Goal: Information Seeking & Learning: Find specific fact

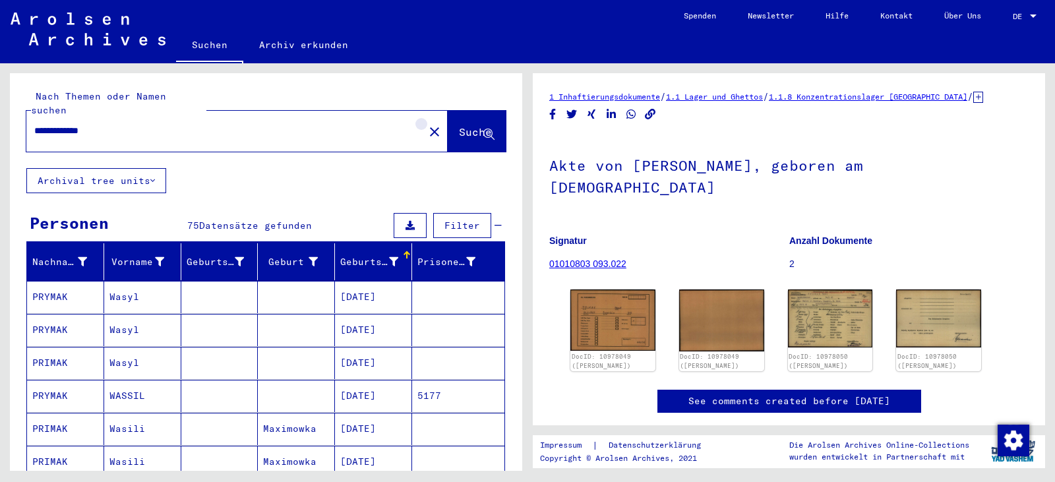
click at [426, 124] on mat-icon "close" at bounding box center [434, 132] width 16 height 16
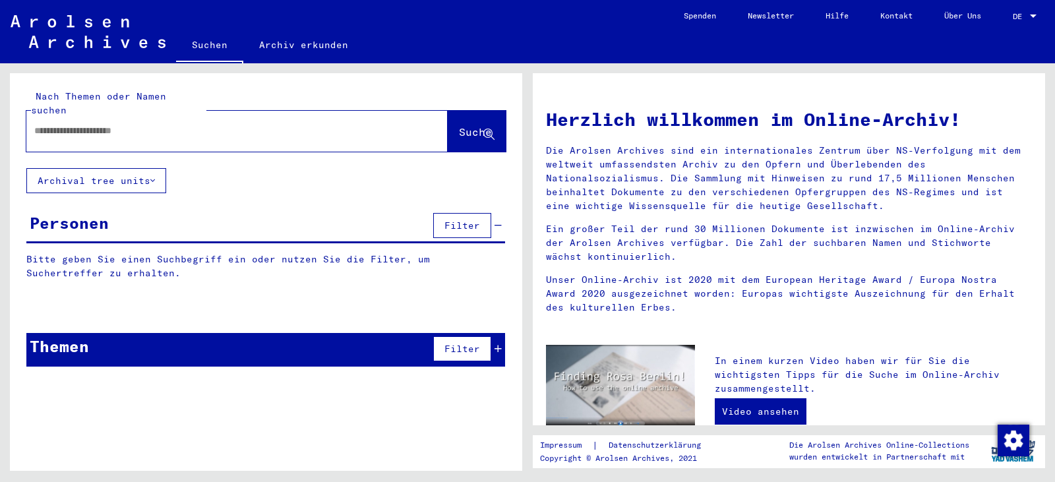
click at [298, 124] on input "text" at bounding box center [221, 131] width 374 height 14
paste input "**********"
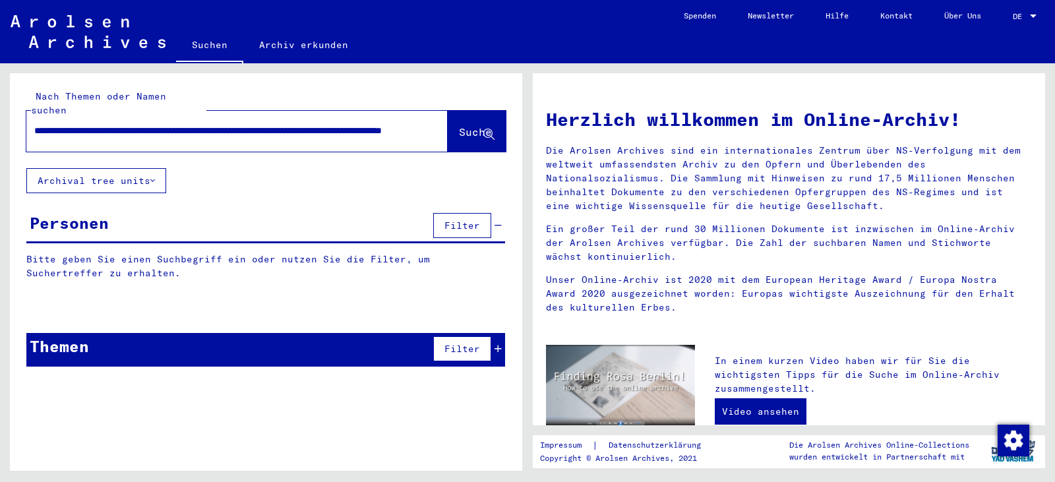
scroll to position [0, 1315]
type input "**********"
click at [421, 118] on button "close" at bounding box center [434, 131] width 26 height 26
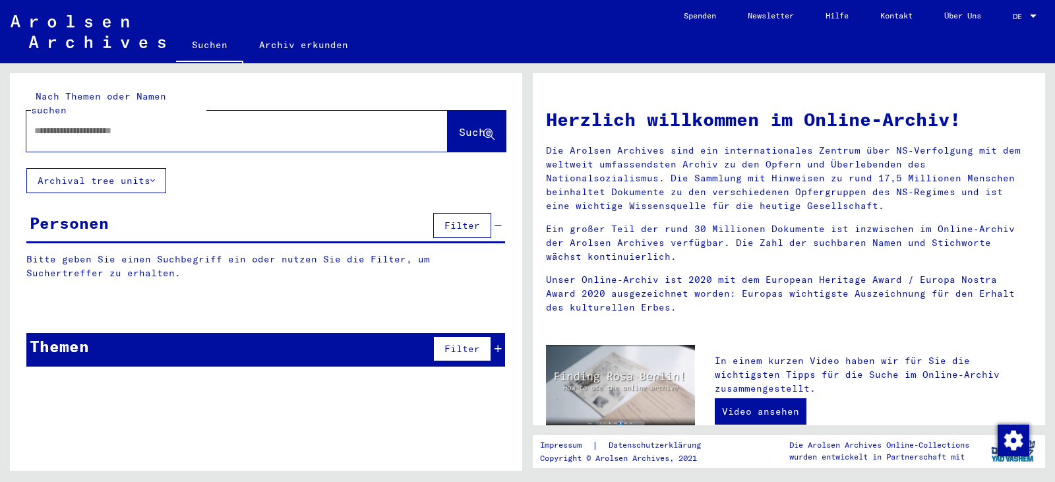
click at [82, 124] on input "text" at bounding box center [211, 131] width 355 height 14
paste input "**********"
type input "**********"
click at [459, 125] on span "Suche" at bounding box center [475, 131] width 33 height 13
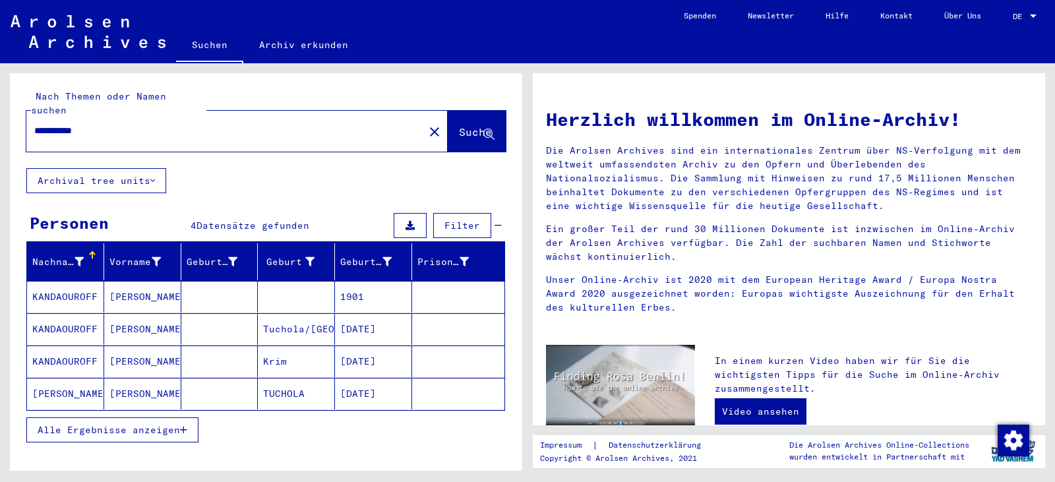
click at [349, 281] on mat-cell "1901" at bounding box center [373, 297] width 77 height 32
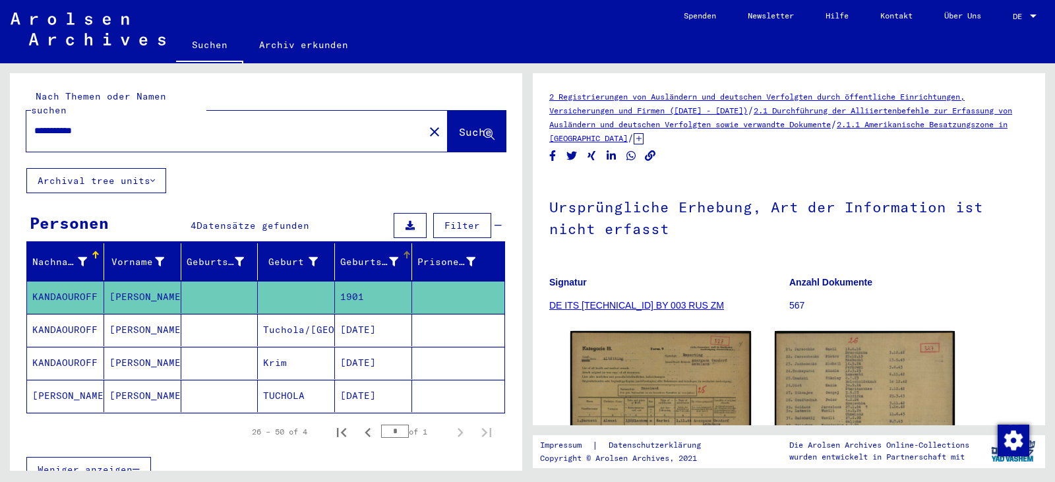
click at [353, 243] on mat-header-cell "Geburtsdatum" at bounding box center [373, 261] width 77 height 37
click at [372, 349] on mat-cell "[DATE]" at bounding box center [373, 363] width 77 height 32
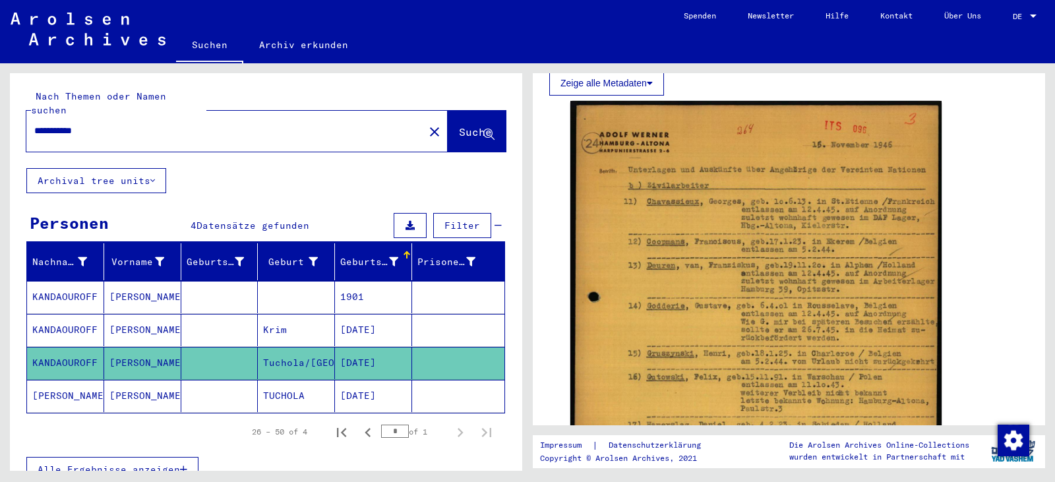
scroll to position [242, 0]
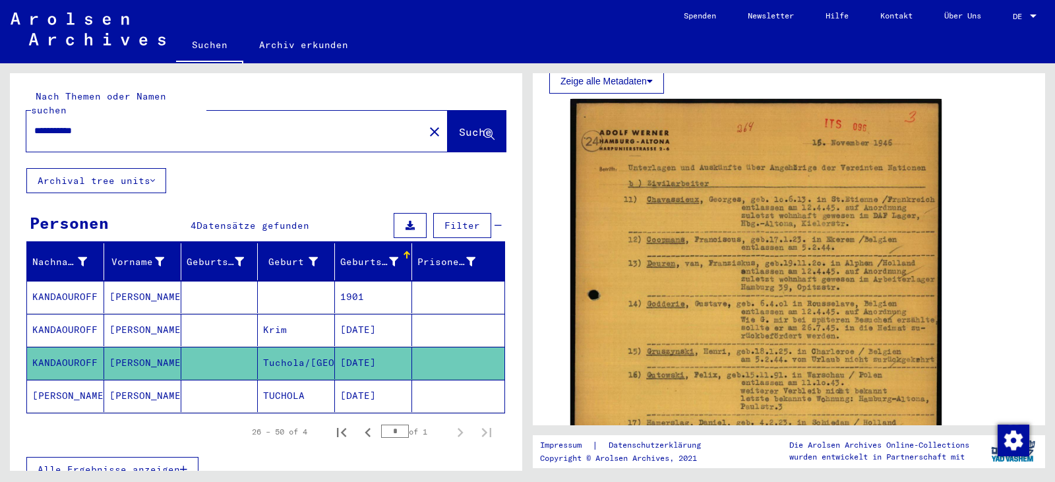
click at [365, 317] on mat-cell "[DATE]" at bounding box center [373, 330] width 77 height 32
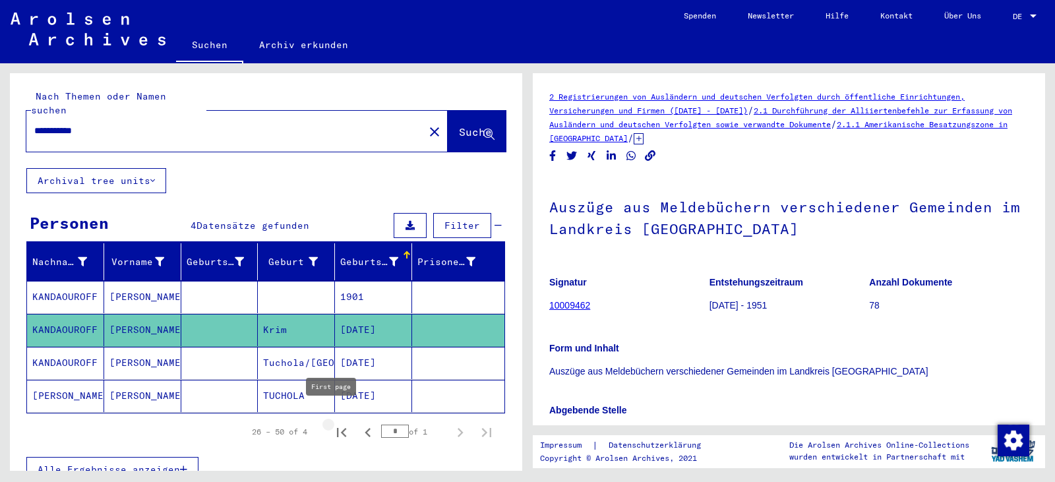
click at [338, 423] on icon "First page" at bounding box center [341, 432] width 18 height 18
type input "*"
click at [66, 124] on input "**********" at bounding box center [210, 131] width 353 height 14
click at [63, 124] on input "**********" at bounding box center [210, 131] width 353 height 14
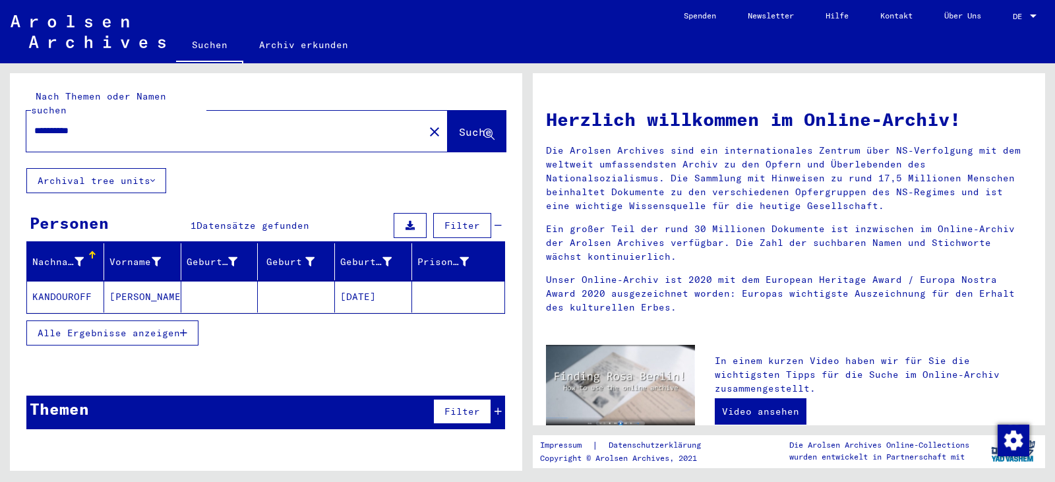
click at [71, 124] on input "**********" at bounding box center [211, 131] width 355 height 14
click at [459, 125] on span "Suche" at bounding box center [475, 131] width 33 height 13
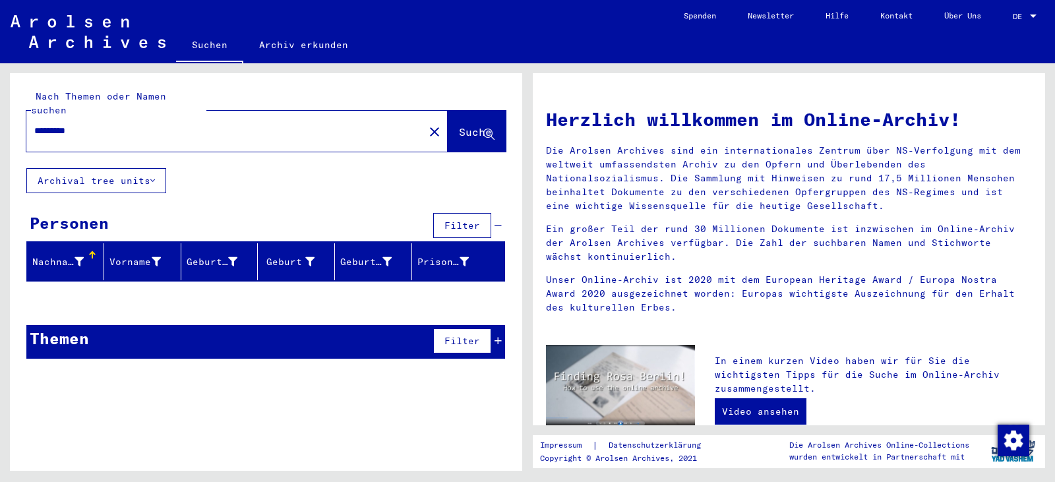
click at [65, 124] on input "*********" at bounding box center [211, 131] width 355 height 14
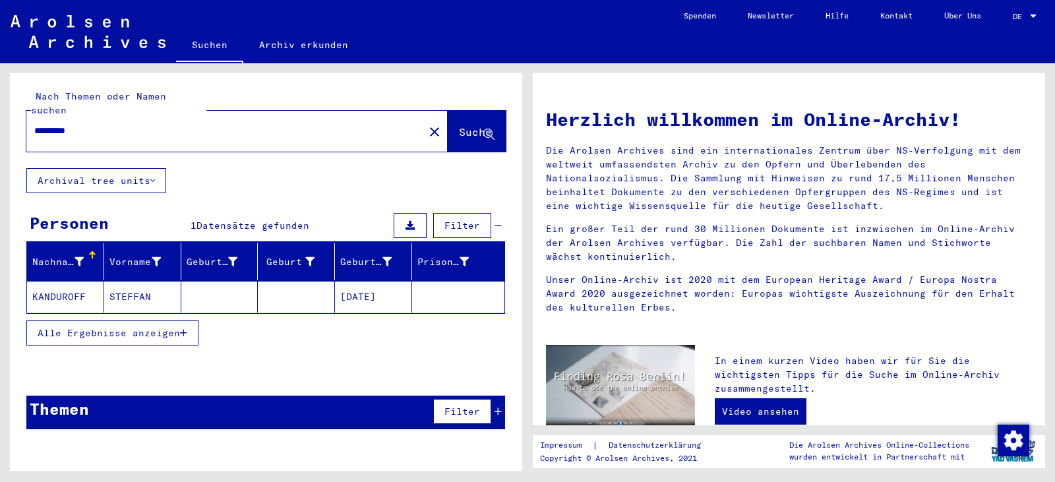
click at [58, 124] on input "*********" at bounding box center [211, 131] width 355 height 14
click at [459, 125] on span "Suche" at bounding box center [475, 131] width 33 height 13
click at [63, 124] on input "**********" at bounding box center [211, 131] width 355 height 14
type input "**********"
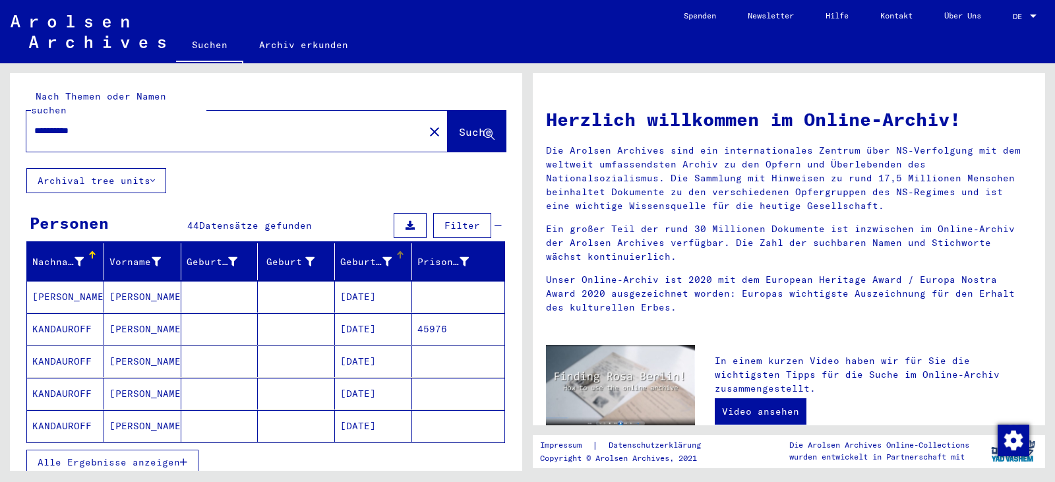
click at [349, 262] on mat-header-cell "Geburtsdatum" at bounding box center [373, 261] width 77 height 37
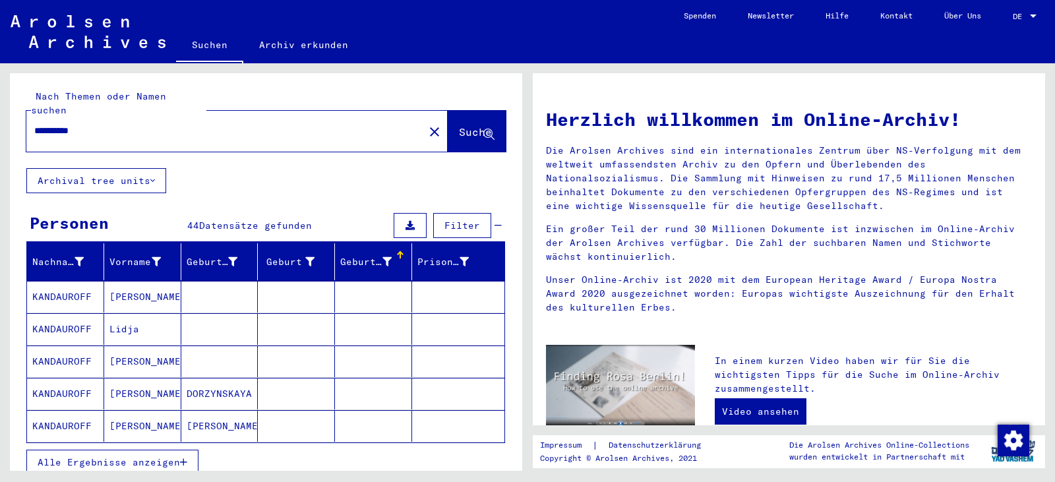
drag, startPoint x: 152, startPoint y: 448, endPoint x: 163, endPoint y: 444, distance: 11.9
click at [163, 456] on span "Alle Ergebnisse anzeigen" at bounding box center [109, 462] width 142 height 12
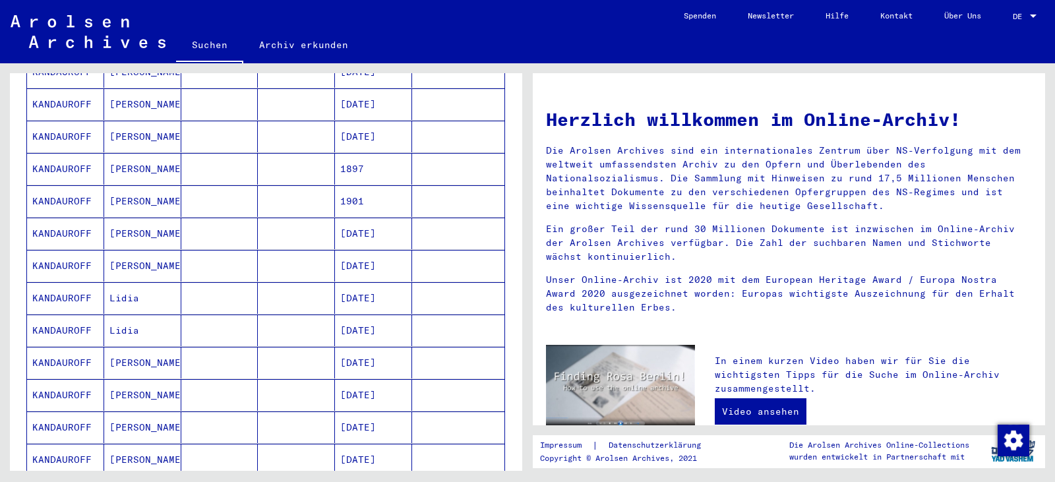
scroll to position [725, 0]
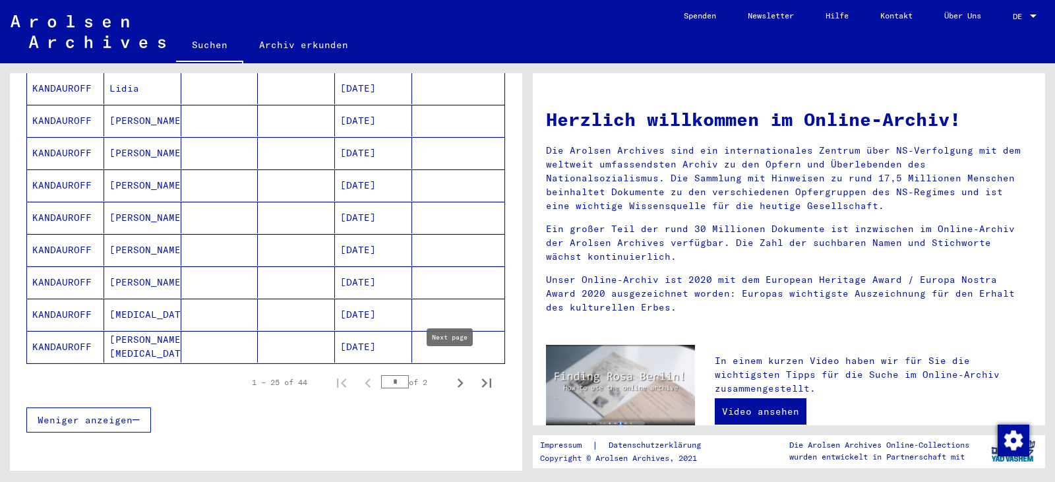
click at [451, 374] on icon "Next page" at bounding box center [460, 383] width 18 height 18
type input "*"
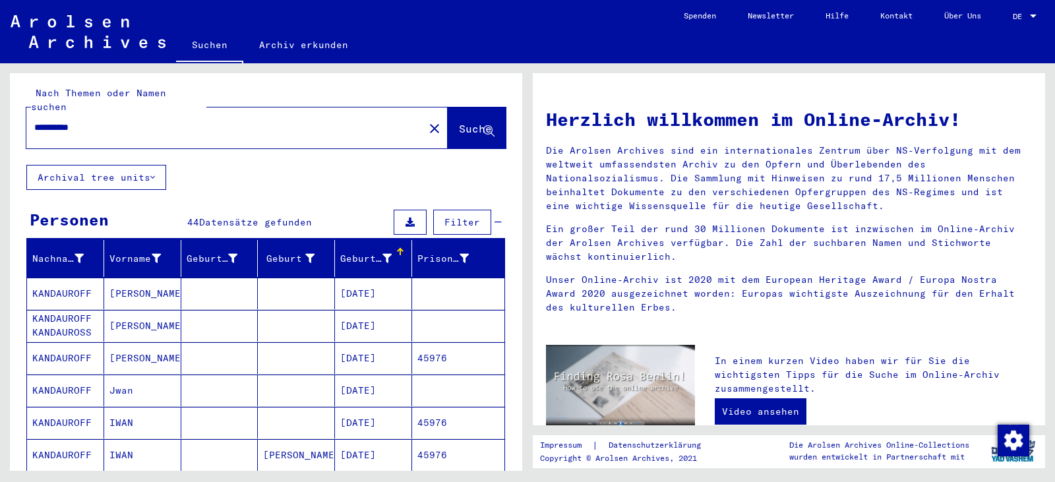
scroll to position [0, 0]
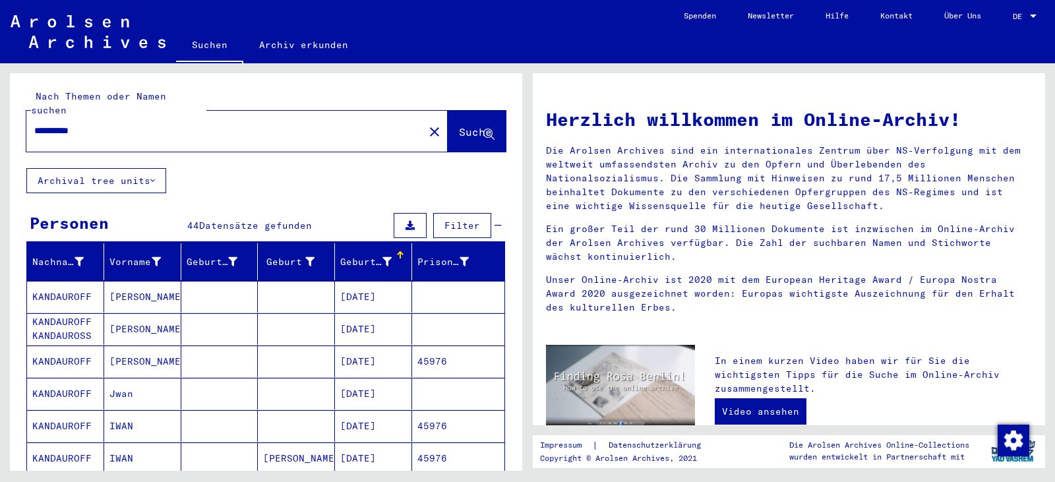
click at [451, 351] on mat-cell "45976" at bounding box center [458, 361] width 92 height 32
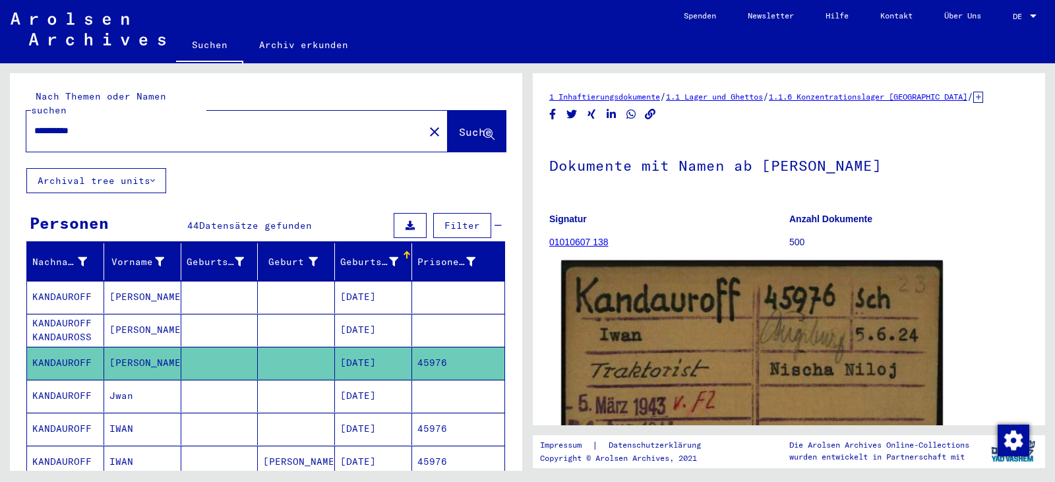
click at [704, 309] on img at bounding box center [751, 410] width 381 height 301
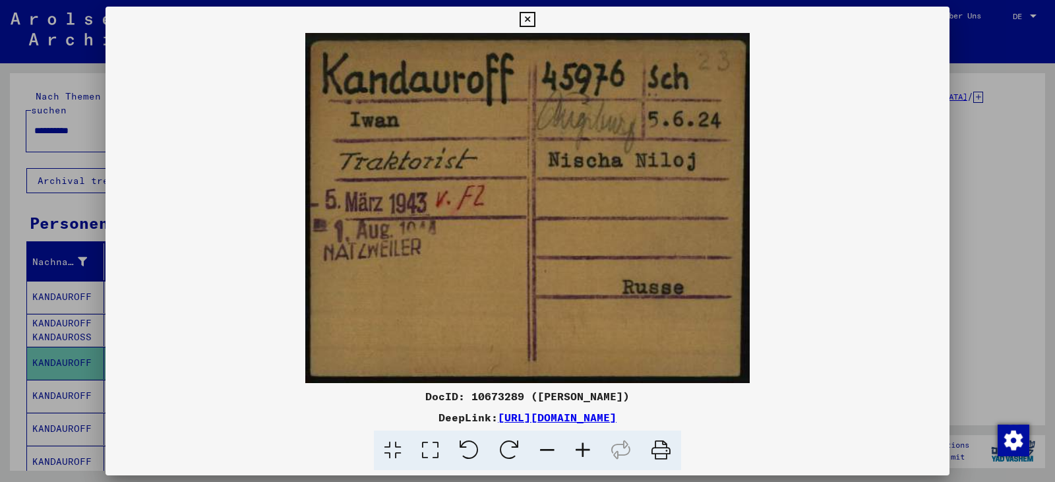
click at [530, 24] on icon at bounding box center [526, 20] width 15 height 16
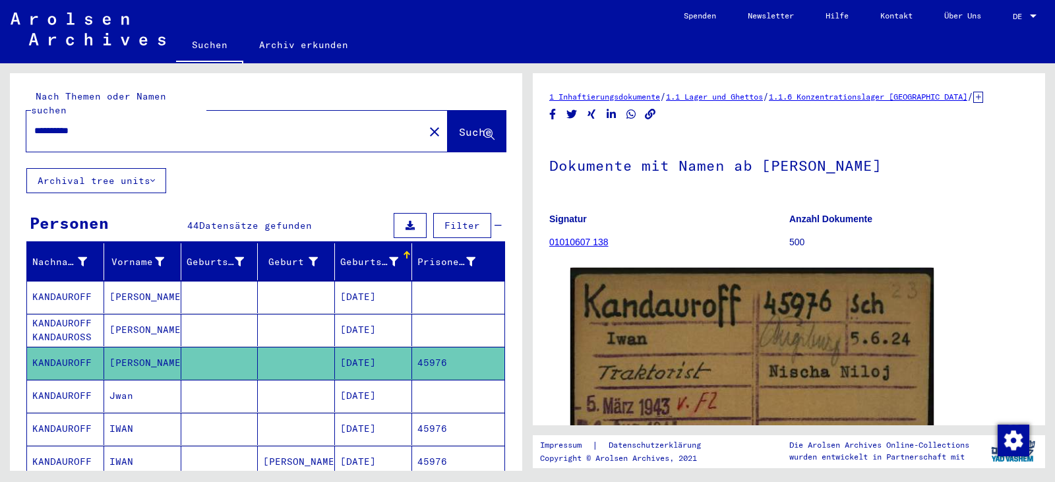
click at [459, 386] on mat-cell at bounding box center [458, 396] width 92 height 32
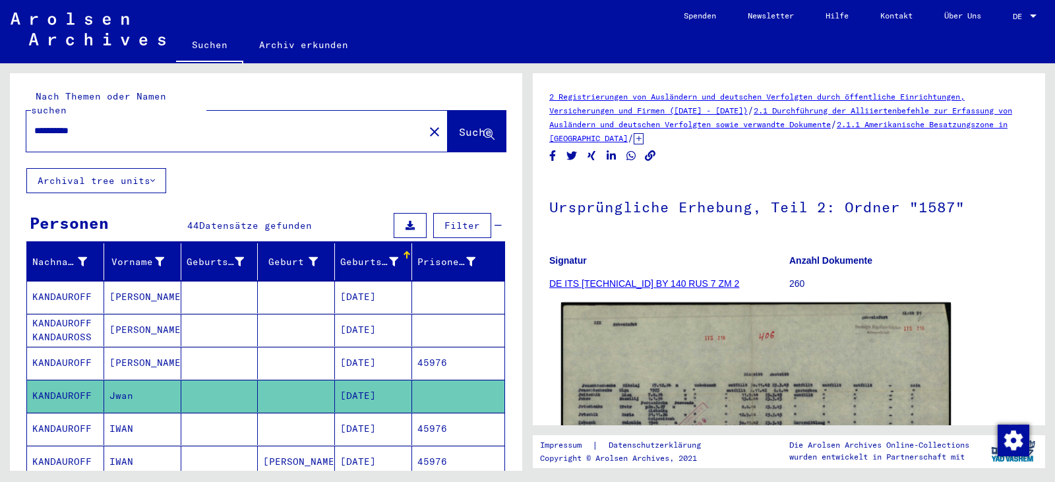
scroll to position [242, 0]
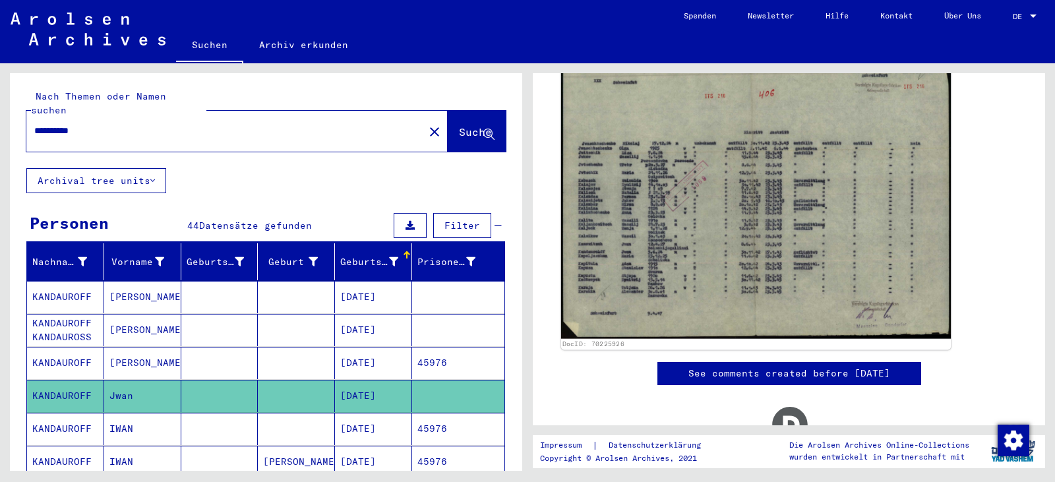
click at [654, 278] on img at bounding box center [756, 200] width 390 height 278
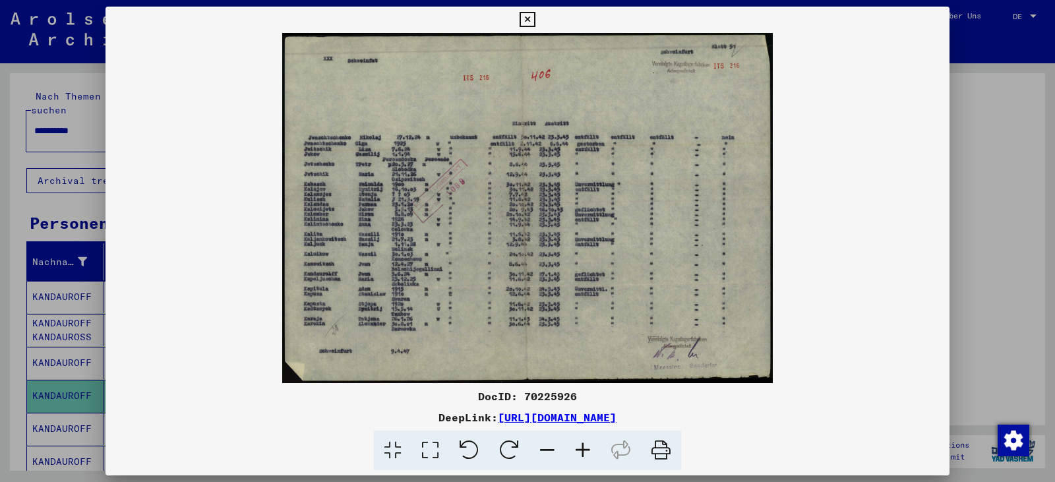
click at [432, 449] on icon at bounding box center [430, 450] width 38 height 40
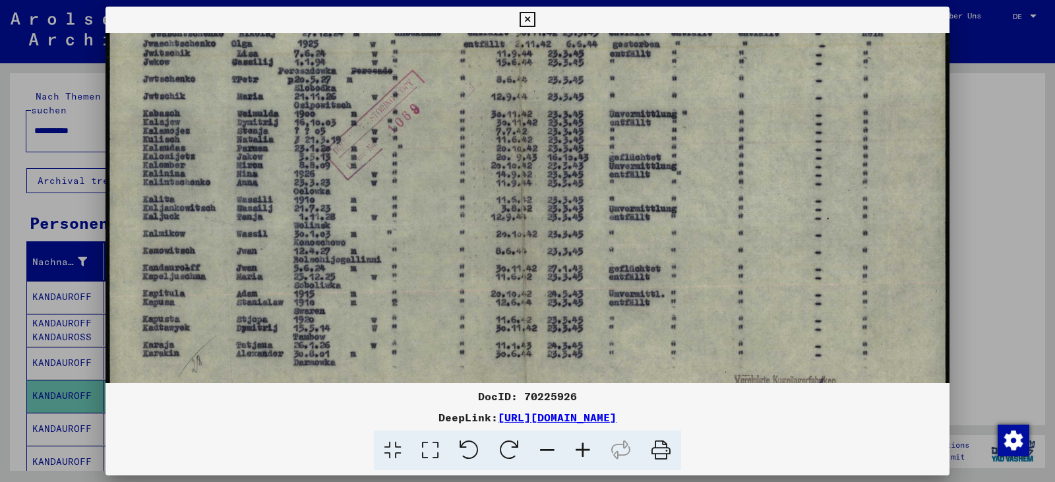
scroll to position [186, 0]
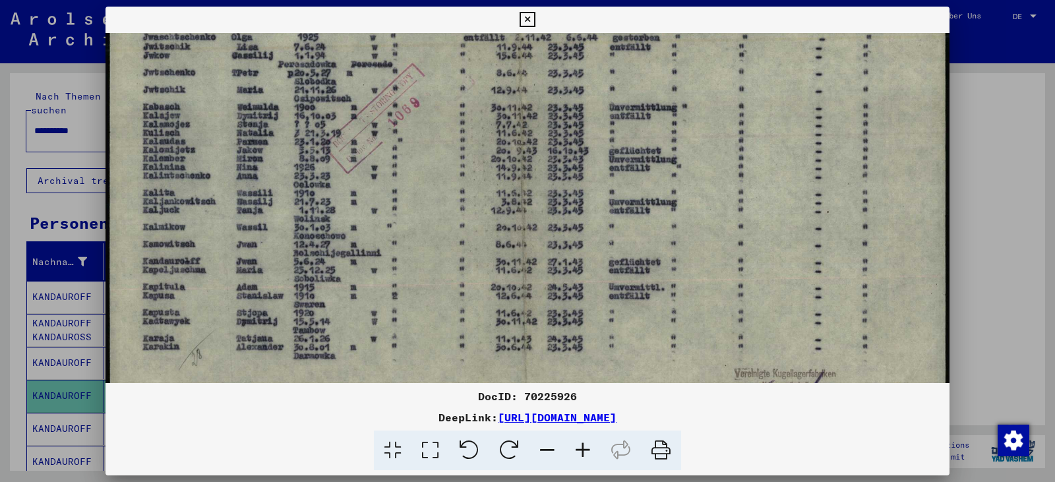
drag, startPoint x: 453, startPoint y: 349, endPoint x: 423, endPoint y: 163, distance: 188.2
click at [423, 163] on img at bounding box center [527, 148] width 844 height 602
click at [521, 21] on icon at bounding box center [526, 20] width 15 height 16
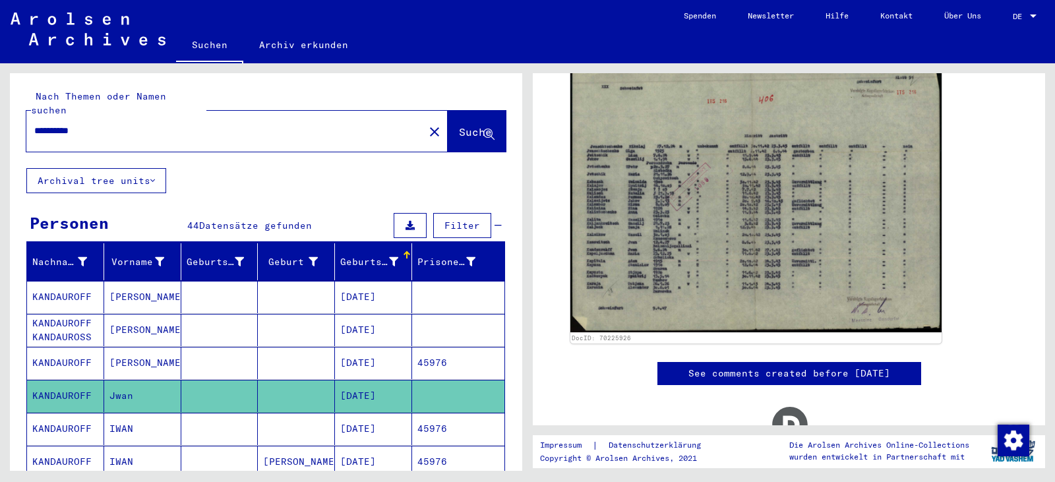
click at [451, 419] on mat-cell "45976" at bounding box center [458, 429] width 92 height 32
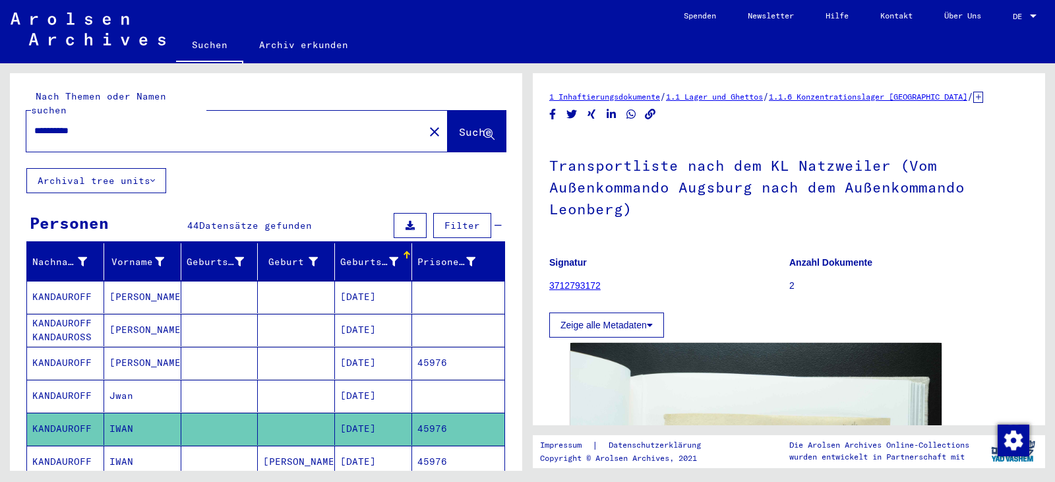
scroll to position [242, 0]
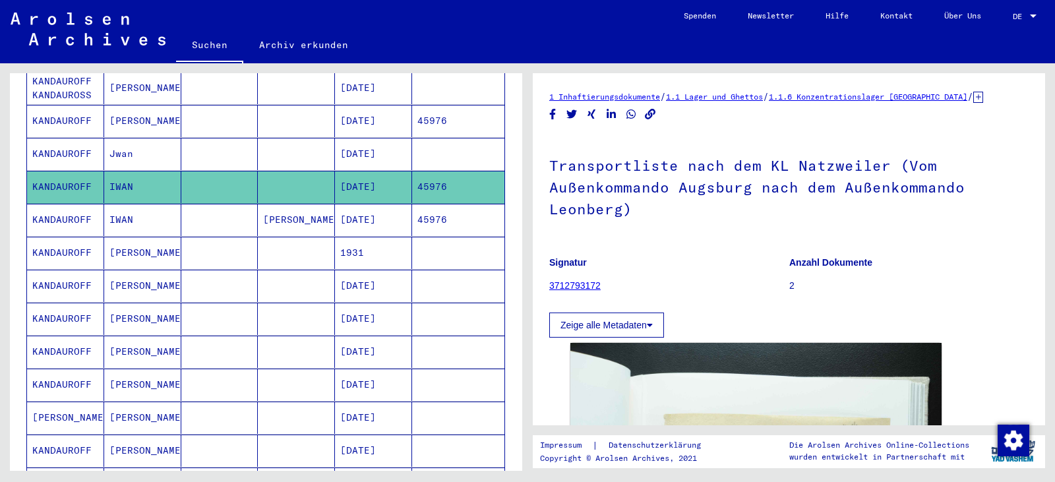
click at [417, 209] on mat-cell "45976" at bounding box center [458, 220] width 92 height 32
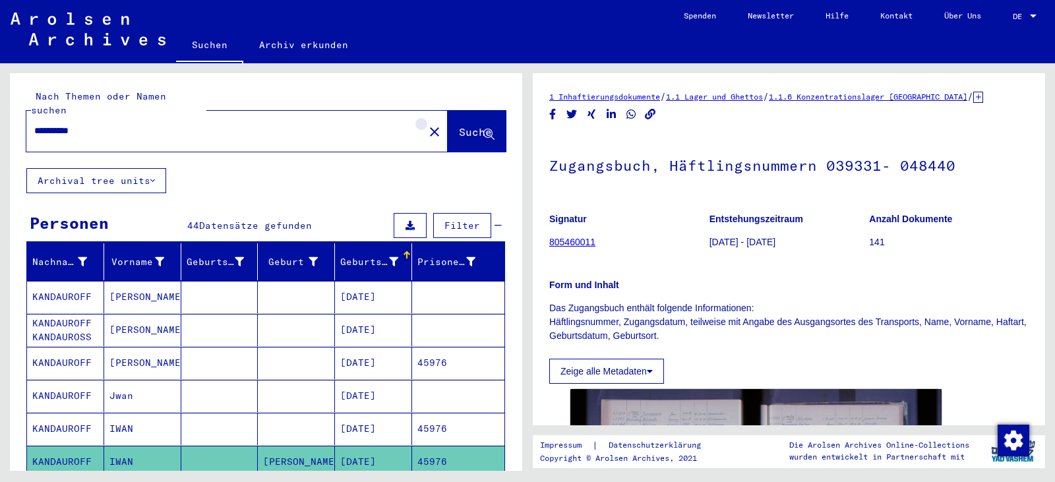
click at [426, 124] on mat-icon "close" at bounding box center [434, 132] width 16 height 16
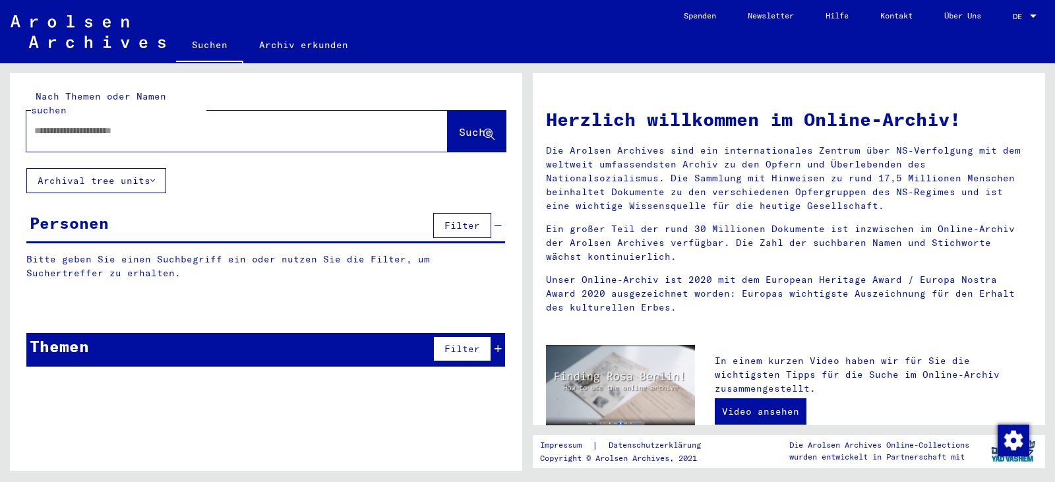
click at [248, 124] on input "text" at bounding box center [211, 131] width 355 height 14
paste input "*********"
click at [459, 125] on span "Suche" at bounding box center [475, 131] width 33 height 13
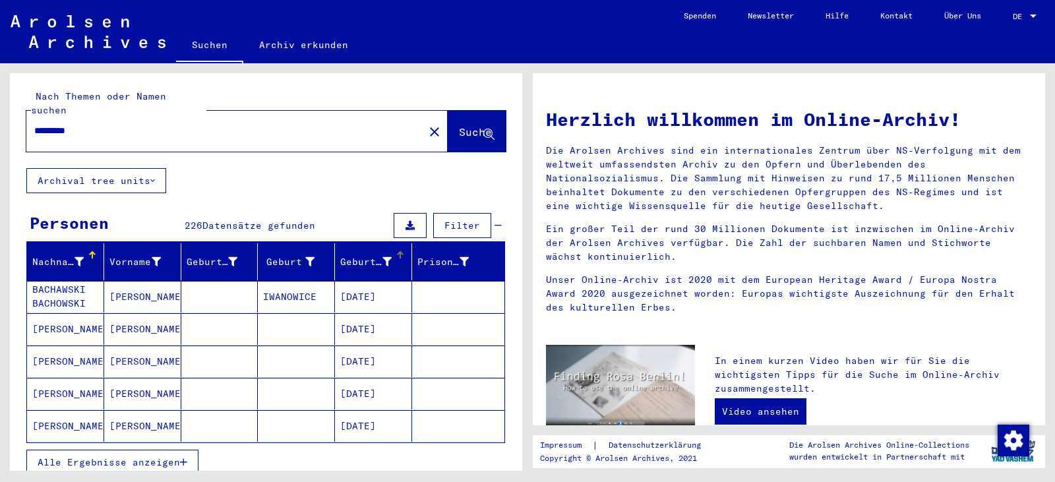
click at [365, 255] on div "Geburtsdatum" at bounding box center [365, 262] width 51 height 14
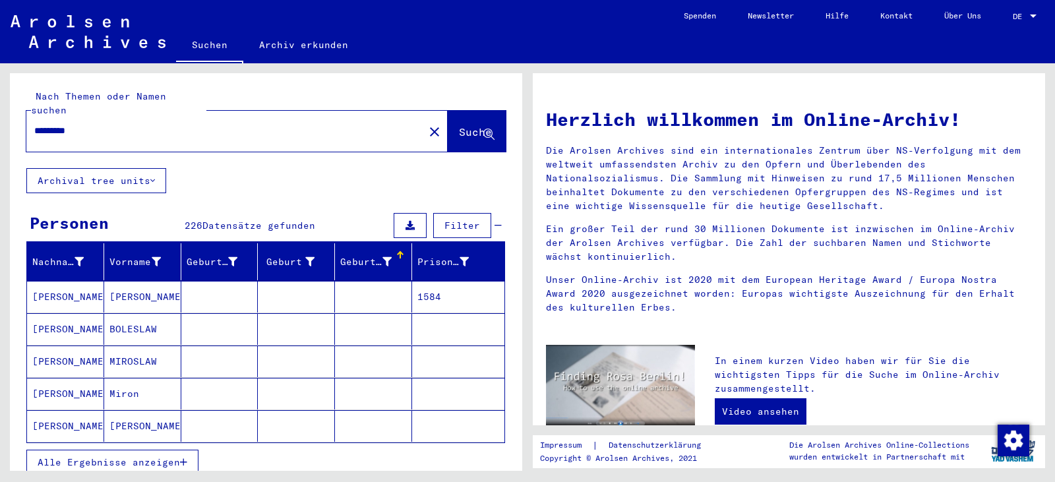
click at [102, 124] on input "*********" at bounding box center [206, 131] width 345 height 14
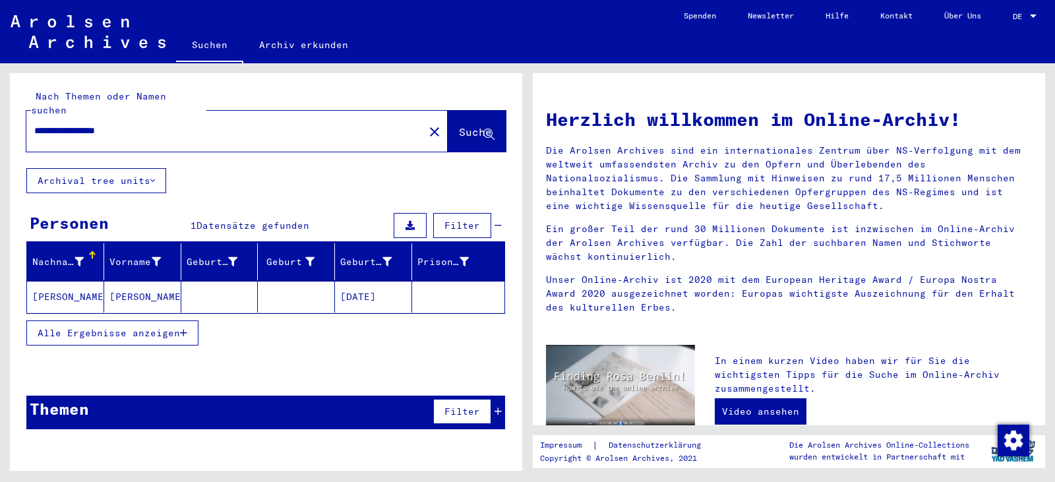
click at [375, 281] on mat-cell "[DATE]" at bounding box center [373, 297] width 77 height 32
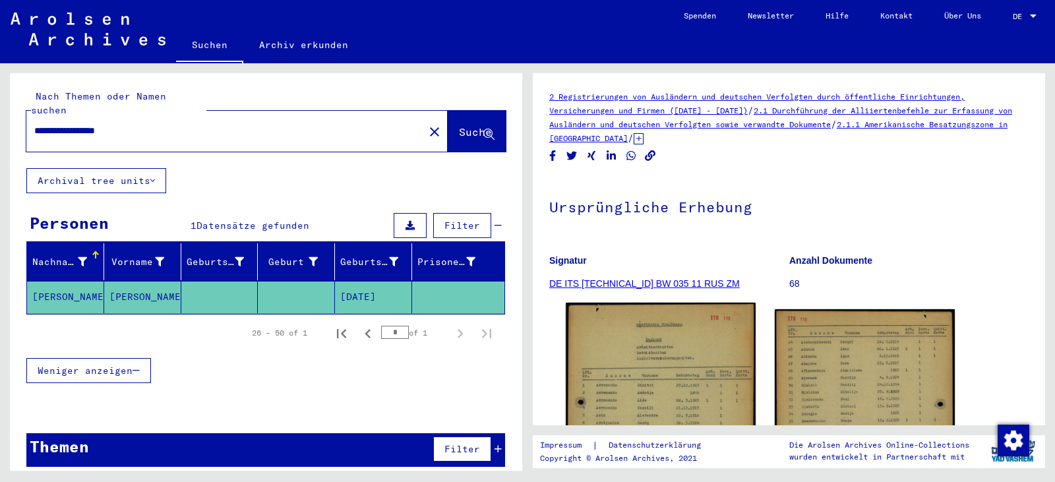
click at [631, 368] on img at bounding box center [659, 435] width 189 height 264
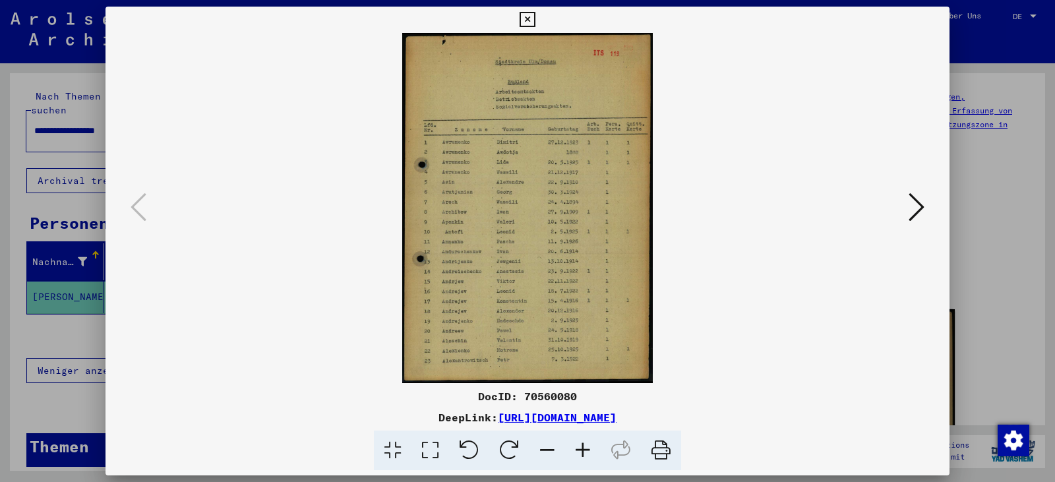
click at [438, 448] on icon at bounding box center [430, 450] width 38 height 40
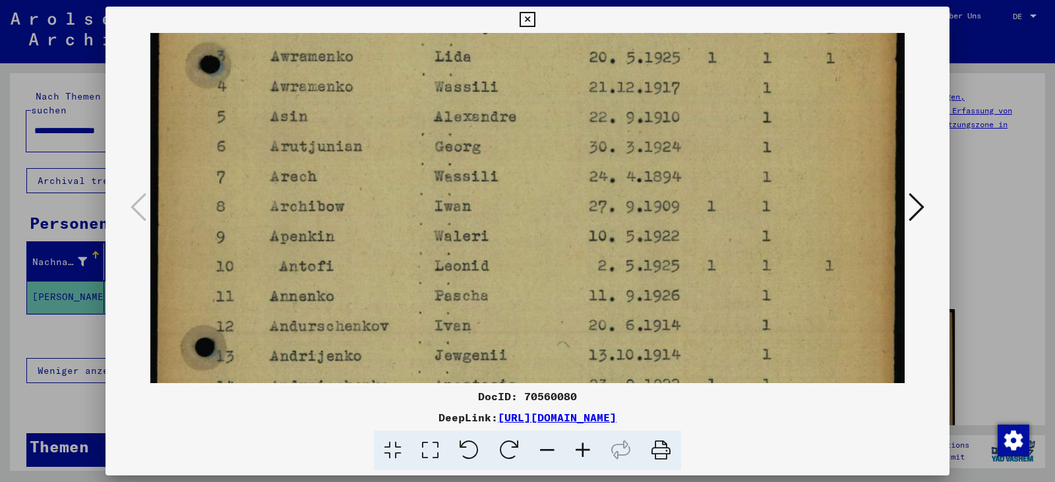
drag, startPoint x: 448, startPoint y: 370, endPoint x: 357, endPoint y: 5, distance: 375.8
click at [357, 5] on div "DocID: 70560080 DeepLink: [URL][DOMAIN_NAME]" at bounding box center [527, 241] width 1055 height 482
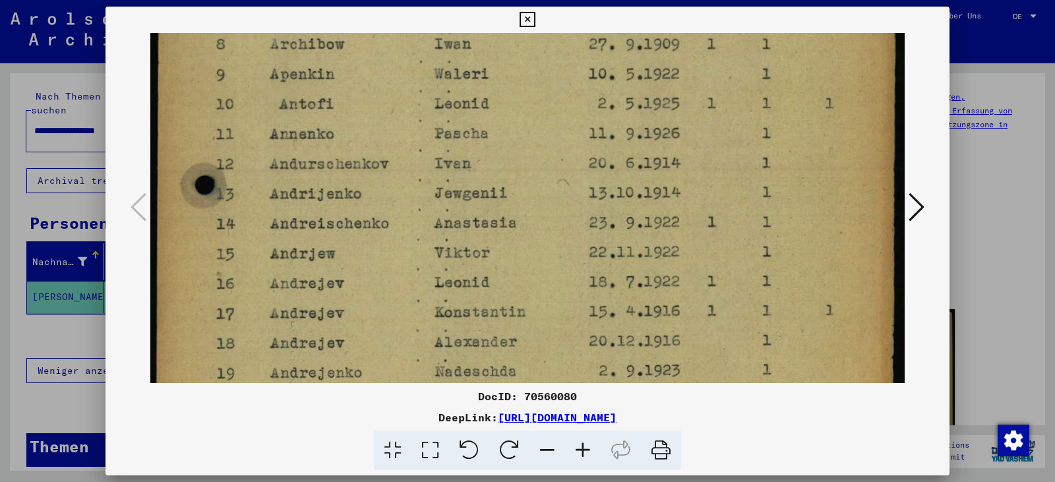
scroll to position [560, 0]
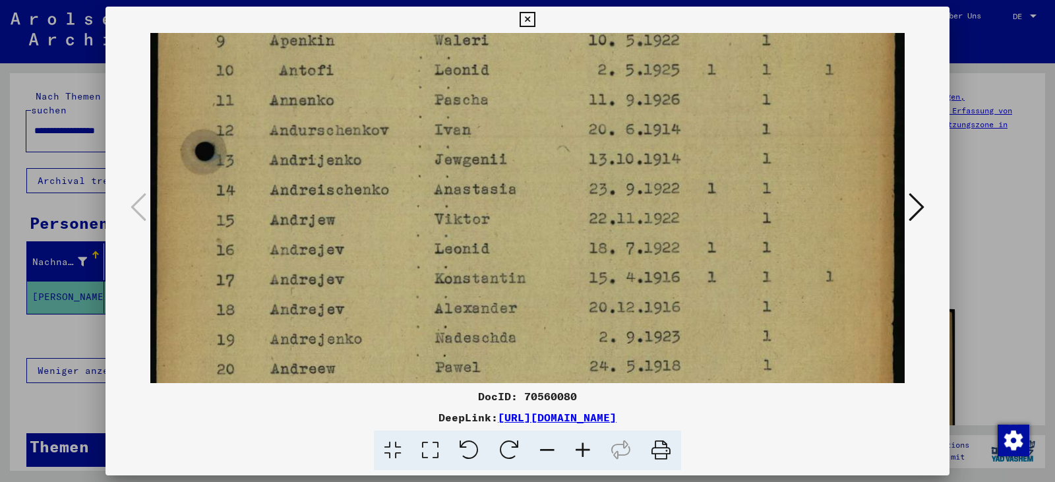
drag, startPoint x: 409, startPoint y: 260, endPoint x: 384, endPoint y: 65, distance: 197.3
click at [524, 18] on icon at bounding box center [526, 20] width 15 height 16
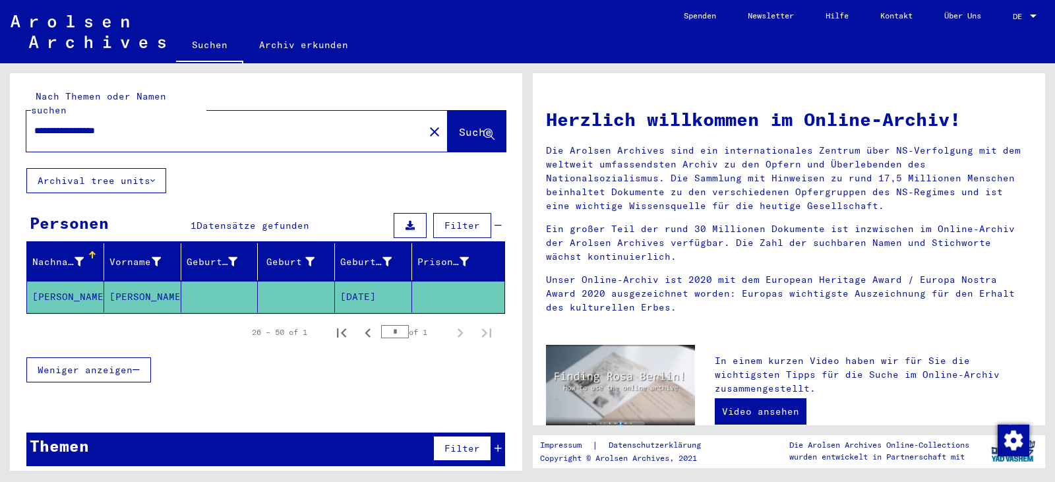
drag, startPoint x: 86, startPoint y: 116, endPoint x: 210, endPoint y: 132, distance: 125.6
click at [210, 132] on div "**********" at bounding box center [236, 131] width 421 height 41
type input "*********"
click at [455, 111] on button "Suche" at bounding box center [477, 131] width 58 height 41
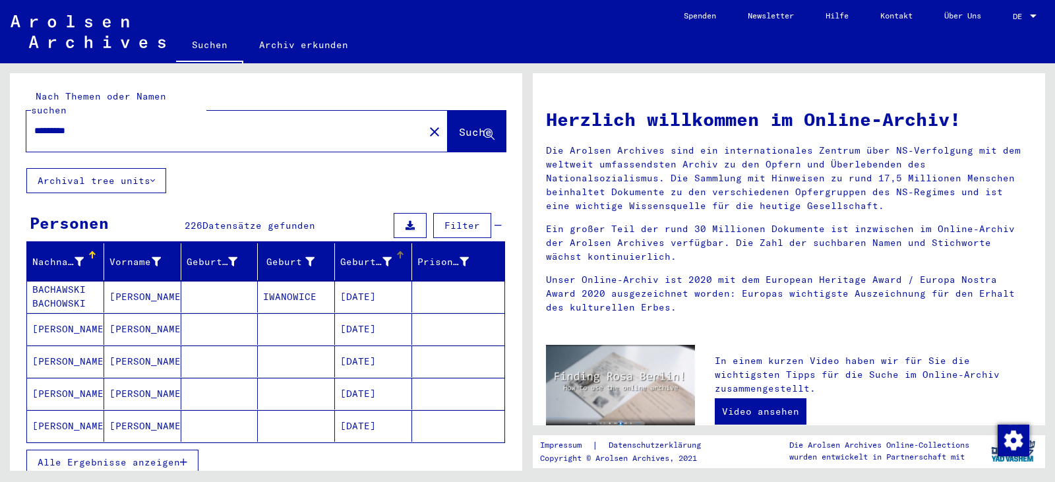
click at [355, 255] on div "Geburtsdatum" at bounding box center [365, 262] width 51 height 14
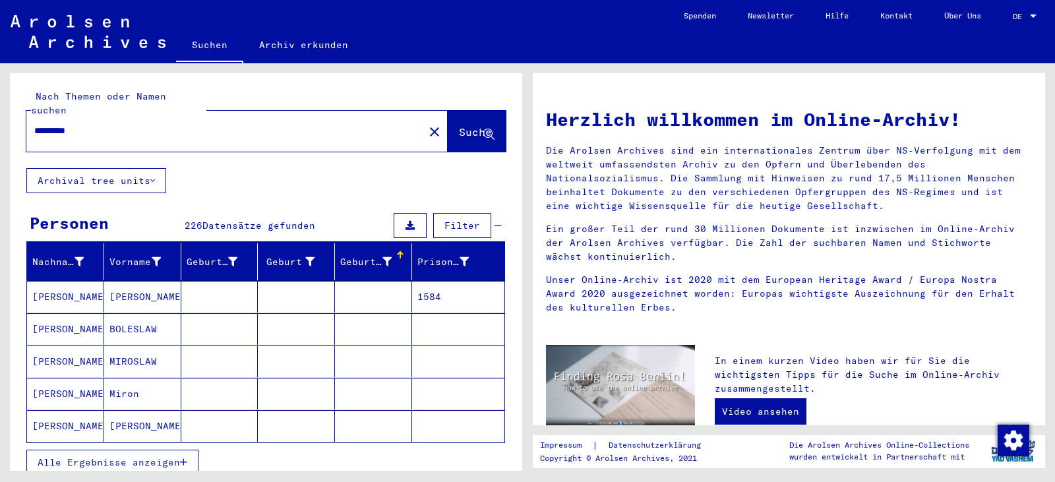
scroll to position [242, 0]
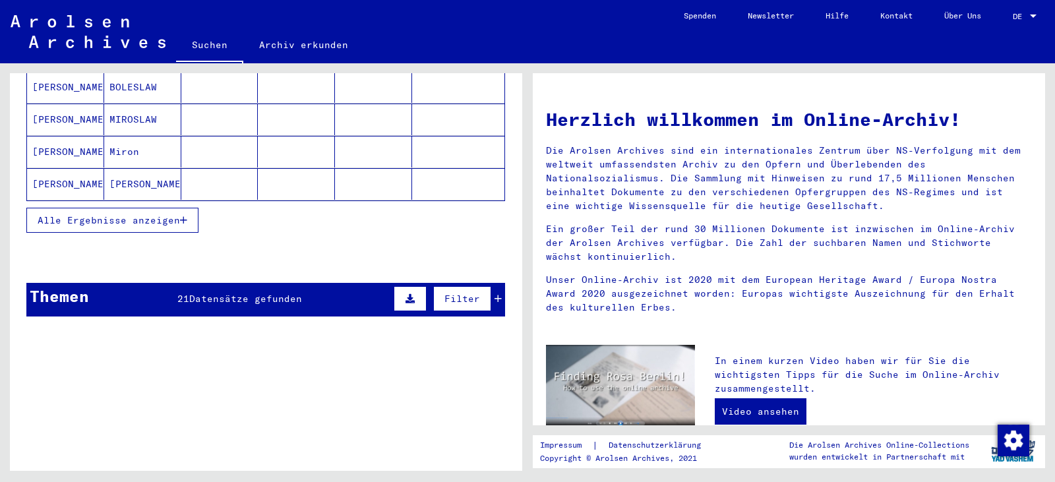
click at [144, 215] on button "Alle Ergebnisse anzeigen" at bounding box center [112, 220] width 172 height 25
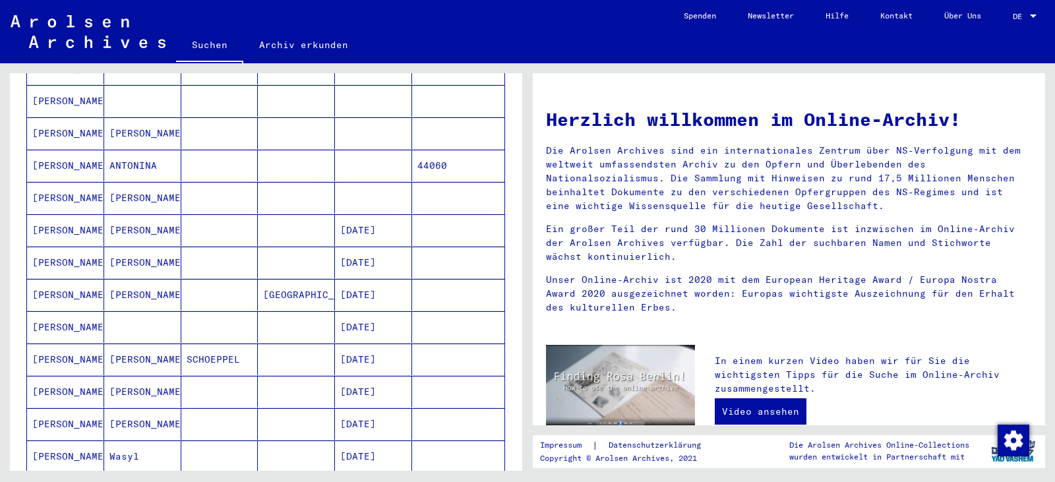
scroll to position [725, 0]
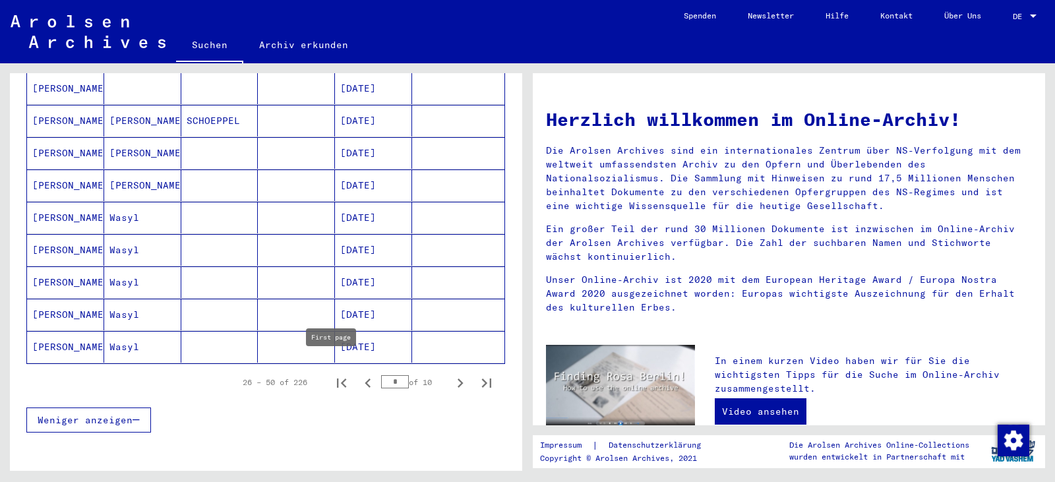
click at [337, 378] on icon "First page" at bounding box center [341, 382] width 9 height 9
click at [482, 378] on icon "Last page" at bounding box center [486, 382] width 9 height 9
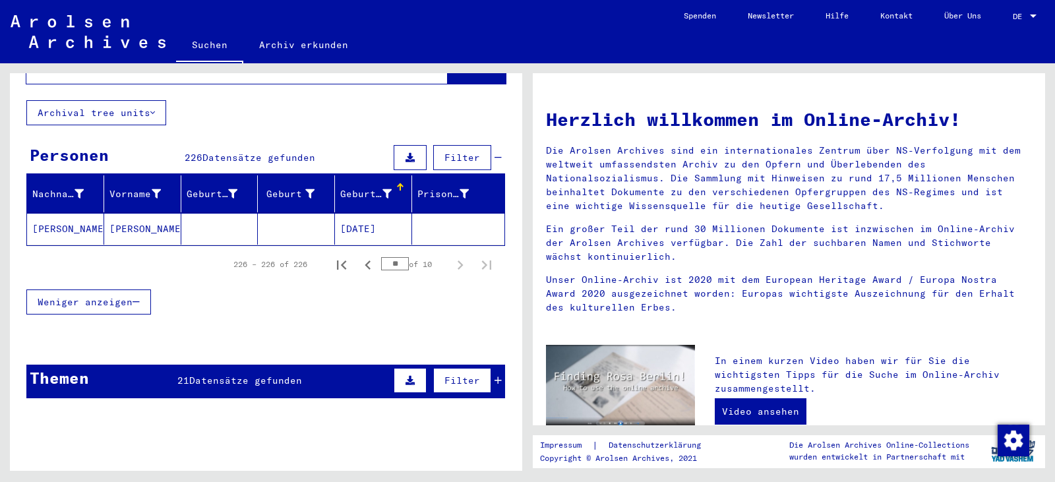
scroll to position [0, 0]
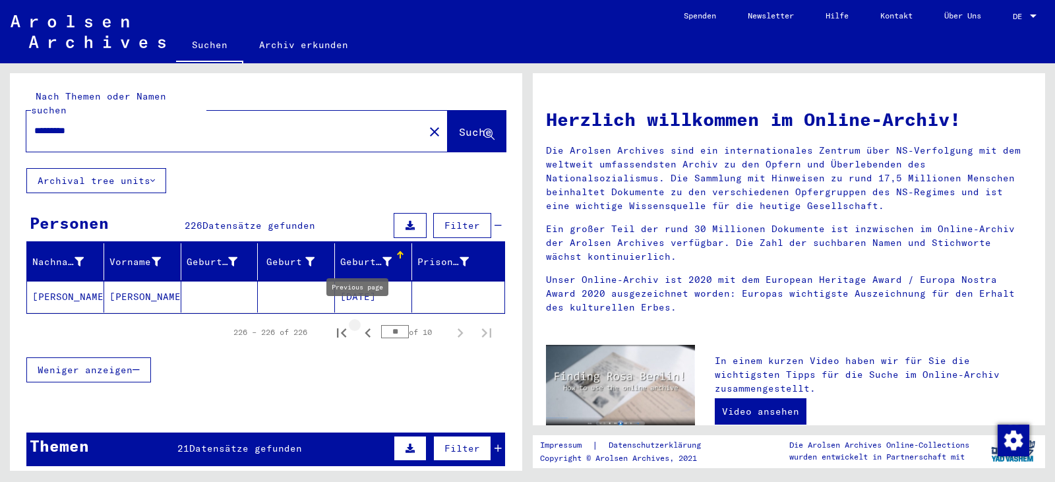
click at [361, 324] on icon "Previous page" at bounding box center [368, 333] width 18 height 18
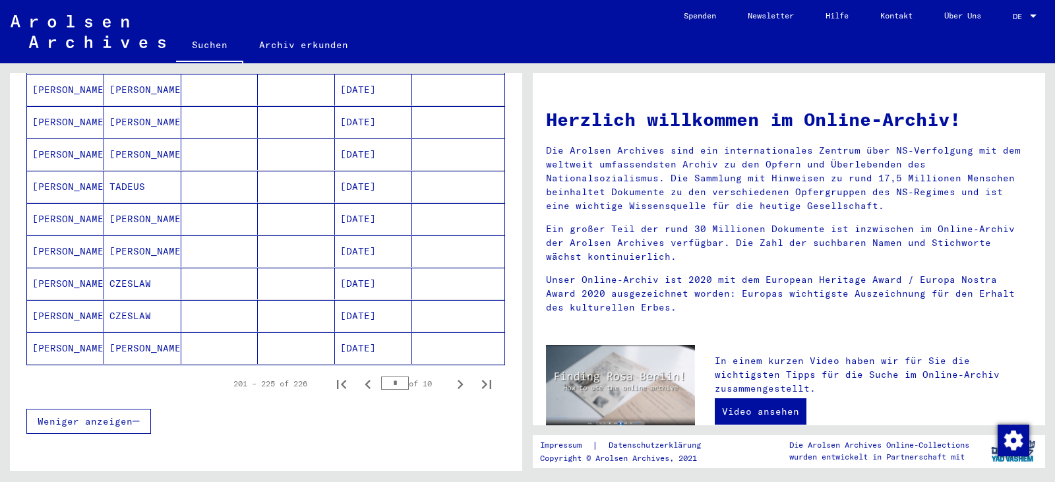
scroll to position [725, 0]
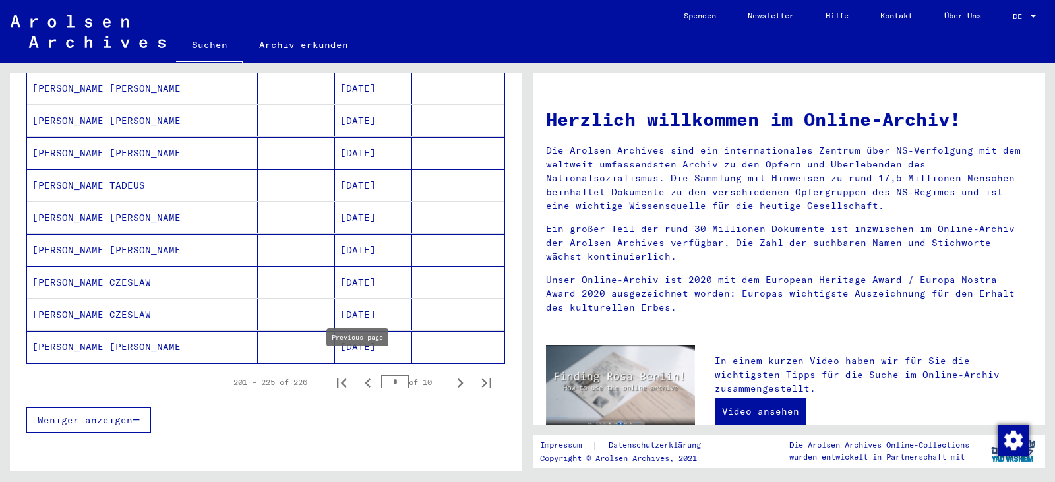
click at [364, 378] on icon "Previous page" at bounding box center [367, 382] width 6 height 9
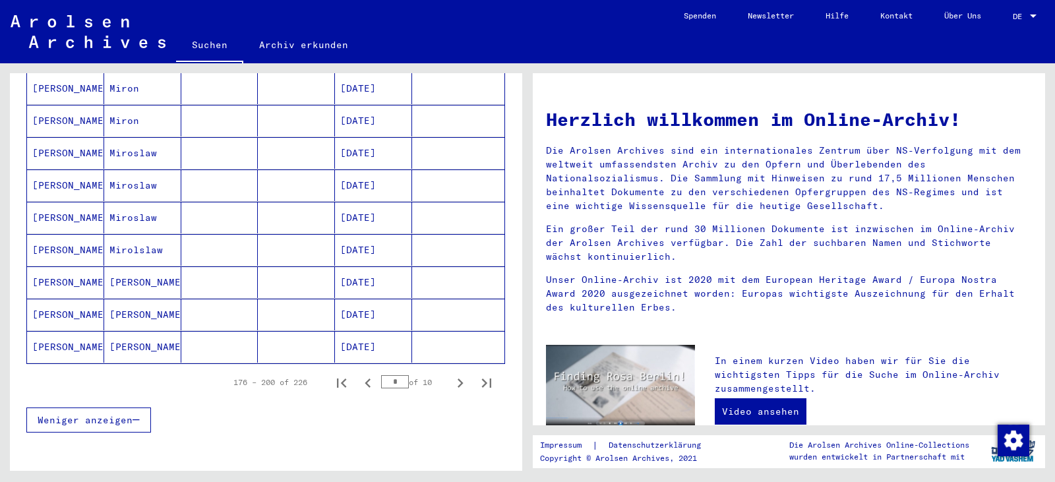
click at [364, 339] on mat-cell "[DATE]" at bounding box center [373, 347] width 77 height 32
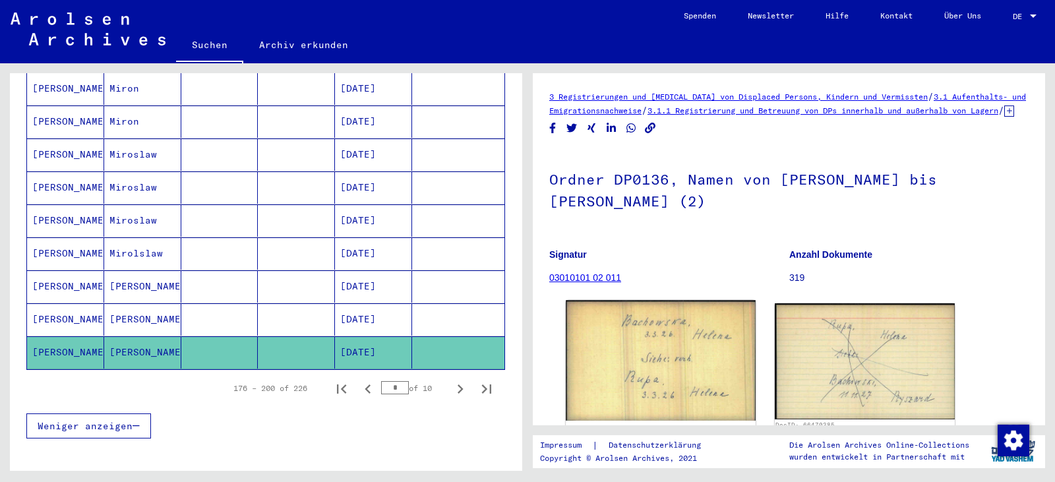
click at [652, 395] on img at bounding box center [659, 360] width 189 height 121
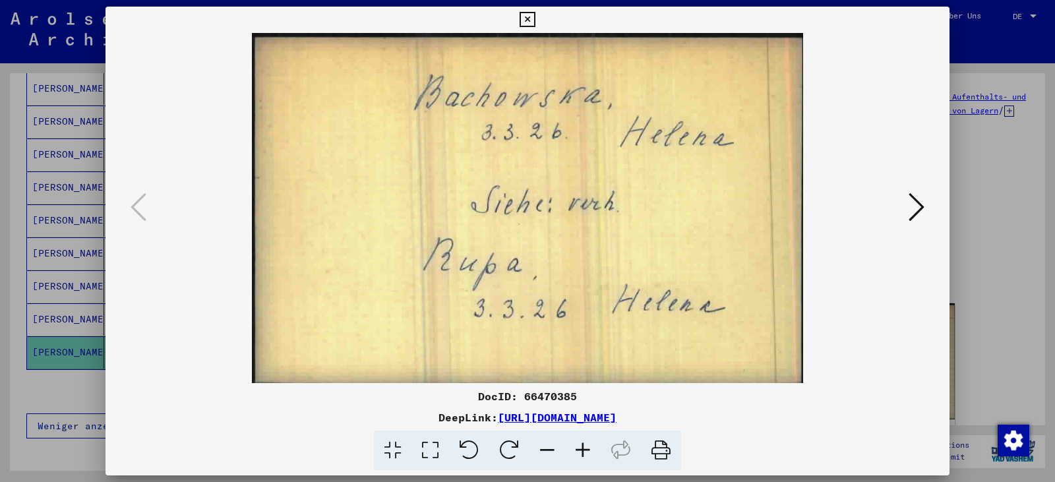
click at [533, 16] on icon at bounding box center [526, 20] width 15 height 16
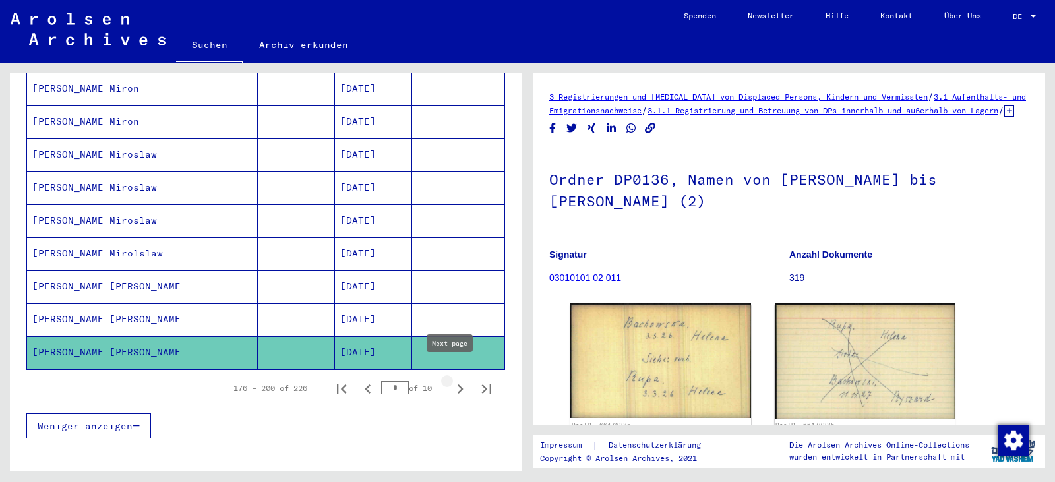
click at [451, 380] on icon "Next page" at bounding box center [460, 389] width 18 height 18
type input "*"
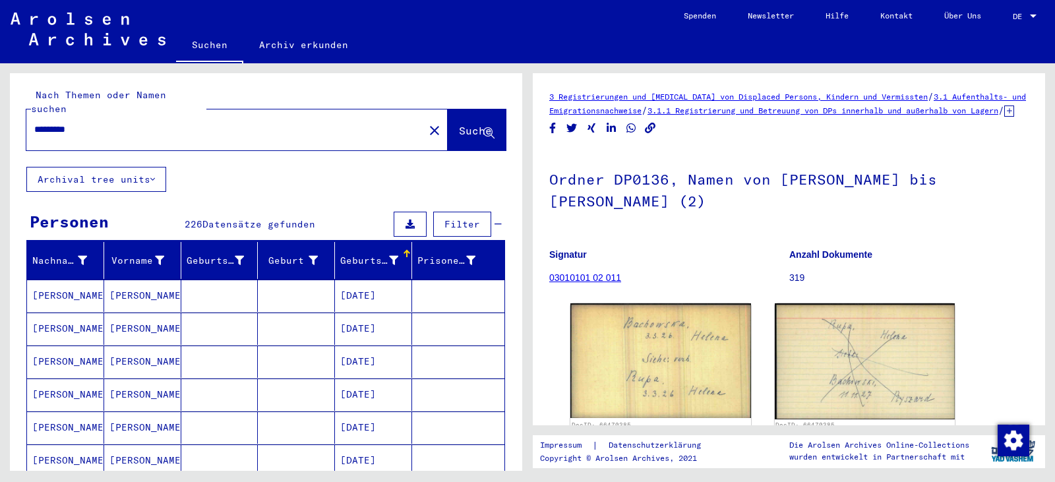
scroll to position [0, 0]
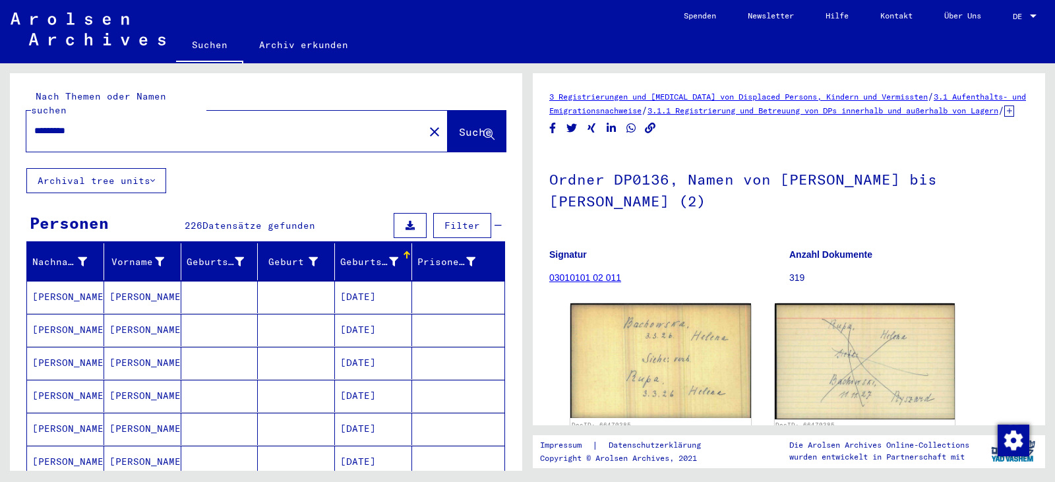
click at [393, 318] on mat-cell "[DATE]" at bounding box center [373, 330] width 77 height 32
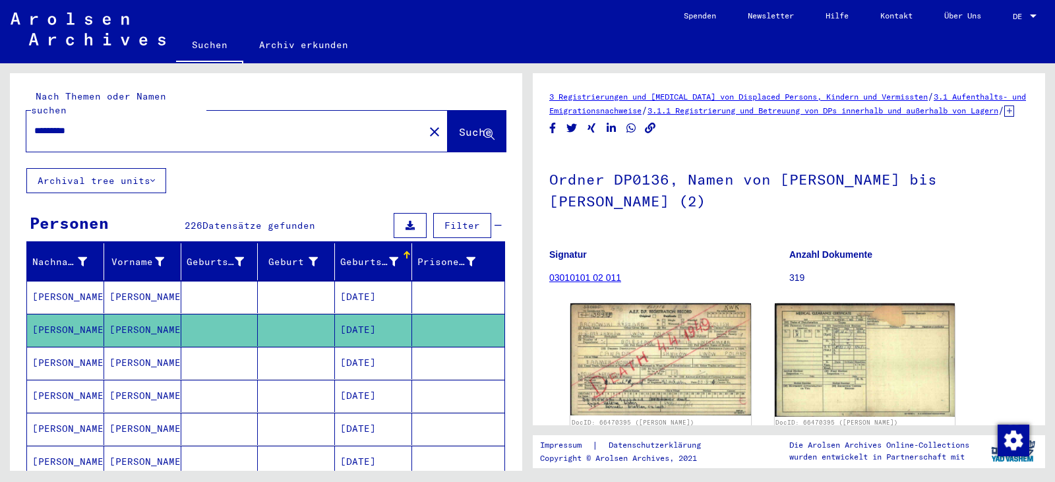
click at [391, 347] on mat-cell "[DATE]" at bounding box center [373, 363] width 77 height 32
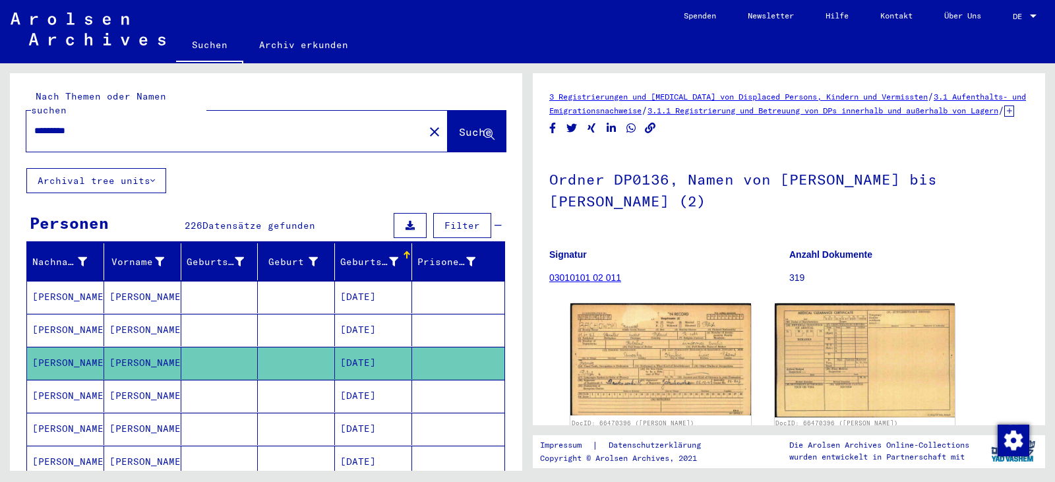
drag, startPoint x: 377, startPoint y: 378, endPoint x: 398, endPoint y: 382, distance: 21.5
click at [388, 380] on mat-cell "[DATE]" at bounding box center [373, 396] width 77 height 32
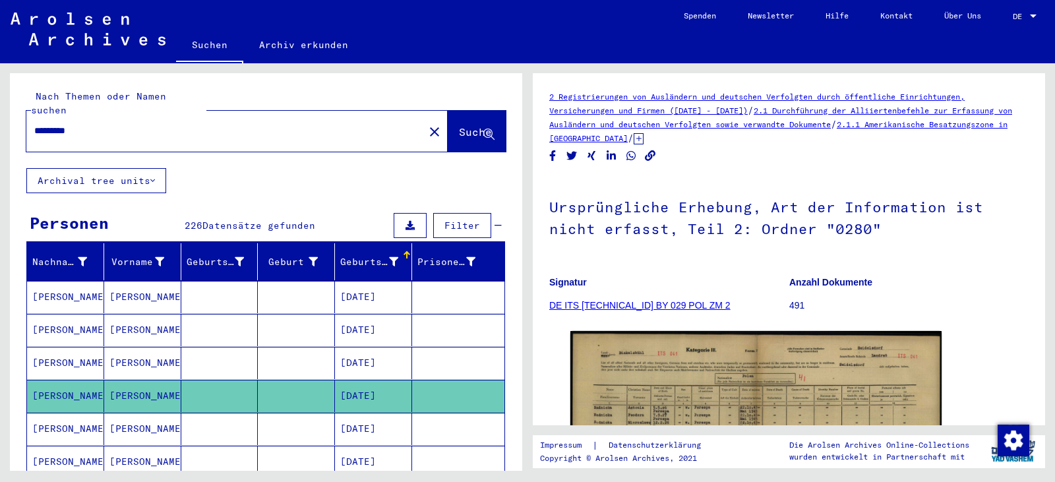
click at [92, 124] on input "*********" at bounding box center [210, 131] width 353 height 14
type input "*********"
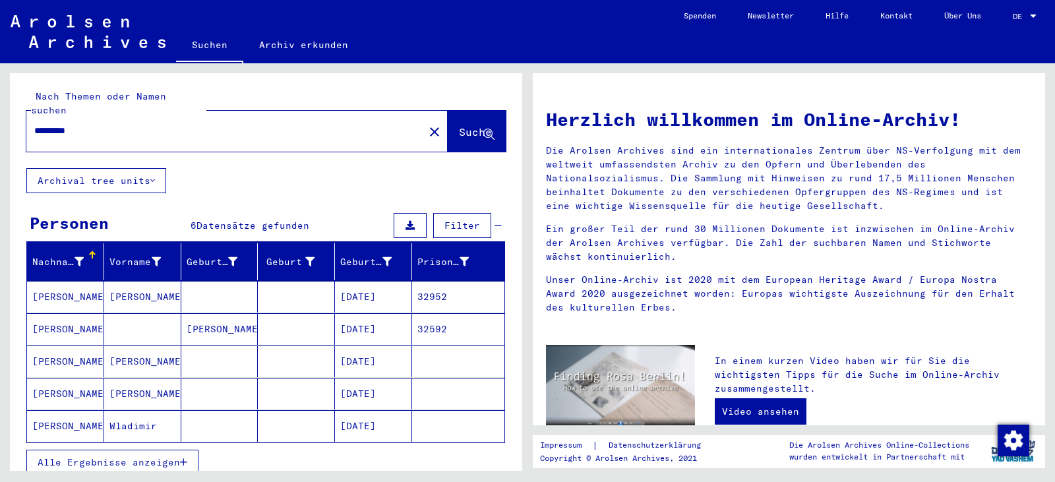
click at [367, 290] on mat-cell "[DATE]" at bounding box center [373, 297] width 77 height 32
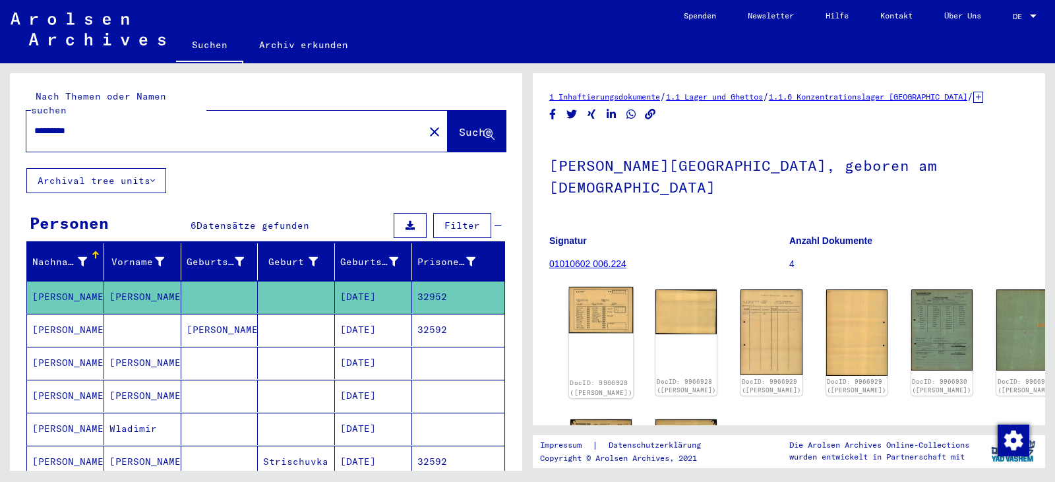
scroll to position [193, 0]
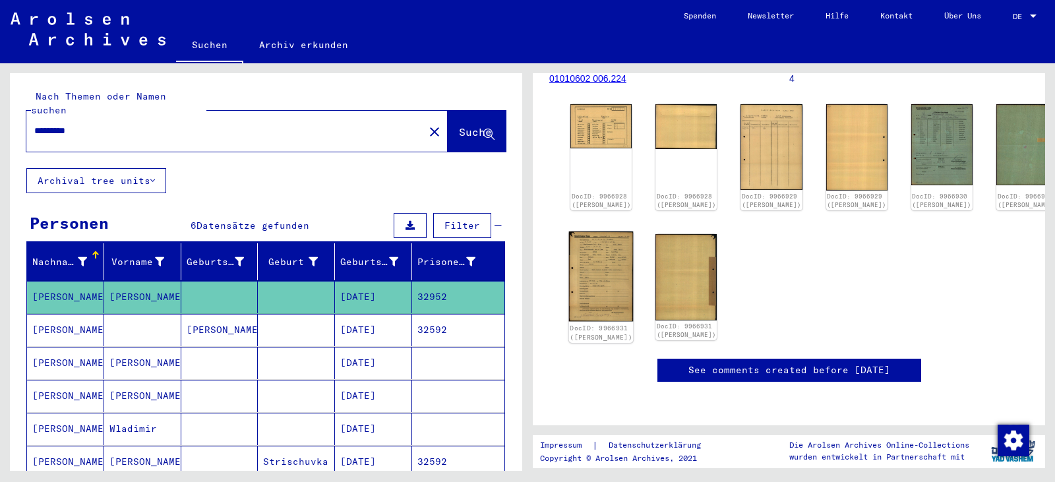
click at [585, 279] on img at bounding box center [601, 276] width 65 height 90
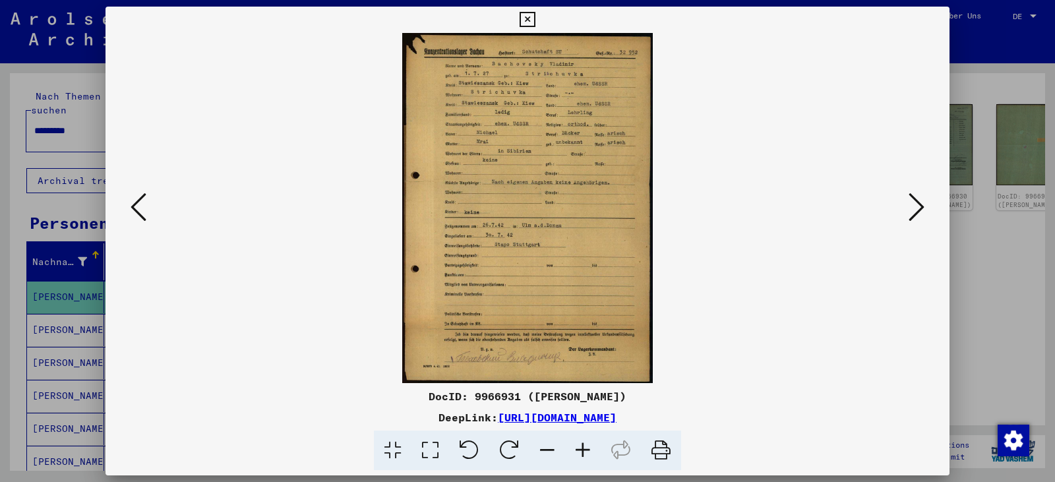
click at [436, 451] on icon at bounding box center [430, 450] width 38 height 40
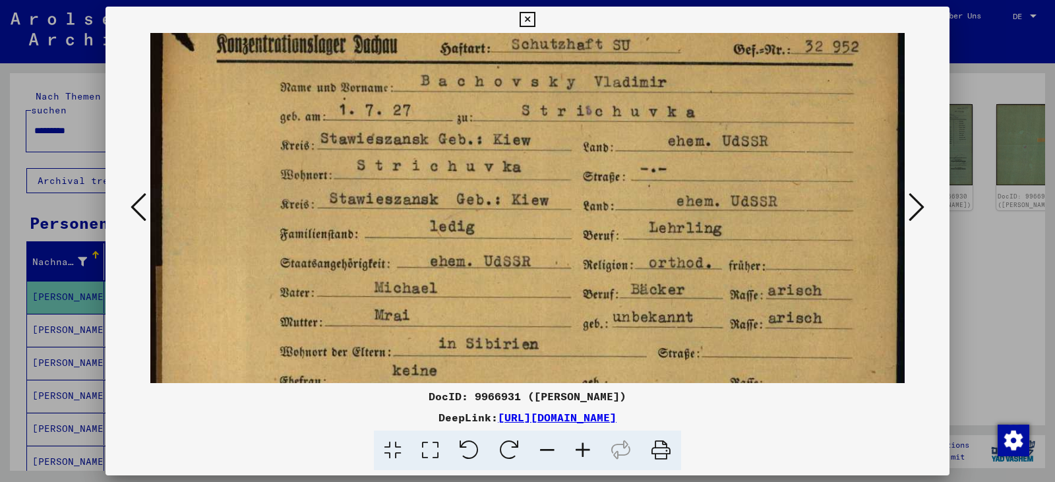
scroll to position [51, 0]
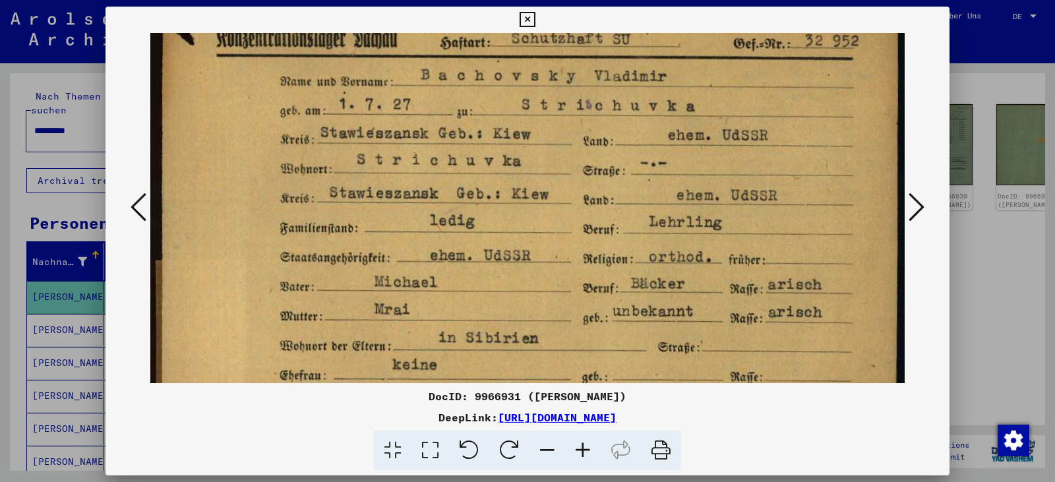
drag, startPoint x: 513, startPoint y: 349, endPoint x: 500, endPoint y: 299, distance: 52.3
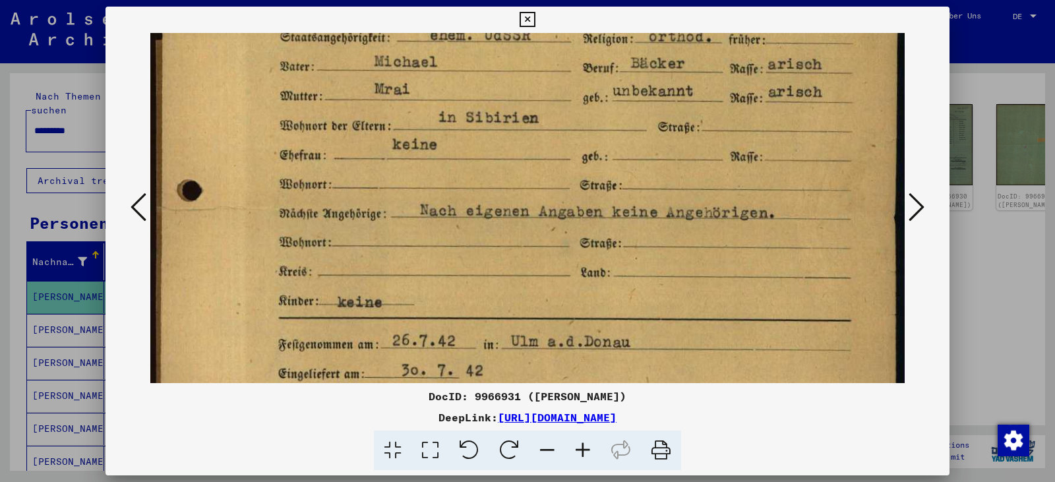
drag, startPoint x: 562, startPoint y: 302, endPoint x: 537, endPoint y: 80, distance: 222.9
click at [537, 80] on img at bounding box center [527, 289] width 754 height 1055
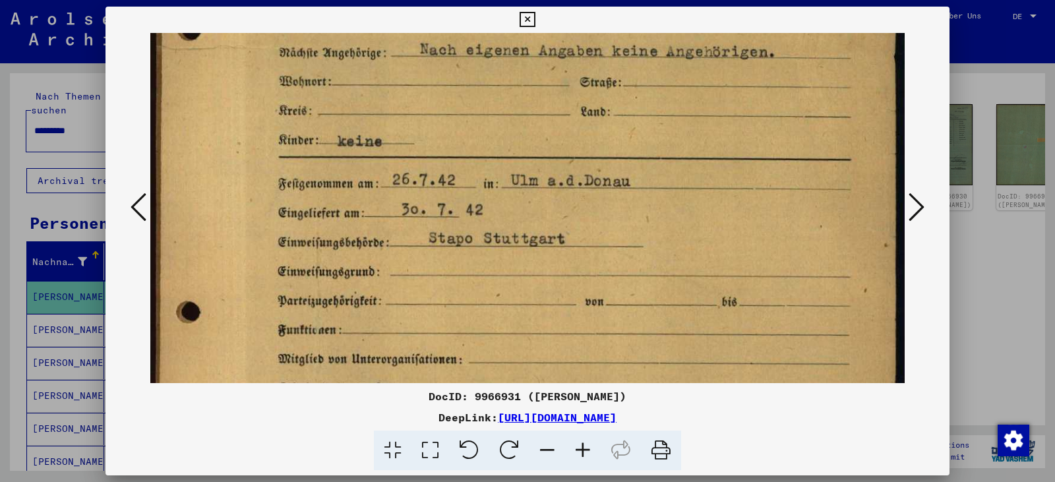
scroll to position [437, 0]
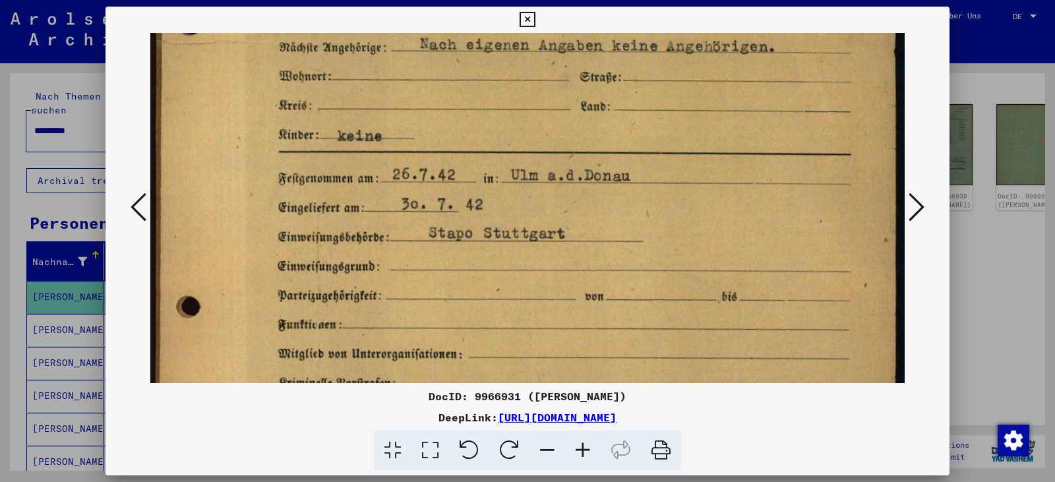
drag, startPoint x: 505, startPoint y: 242, endPoint x: 490, endPoint y: 77, distance: 165.4
click at [490, 77] on img at bounding box center [527, 123] width 754 height 1055
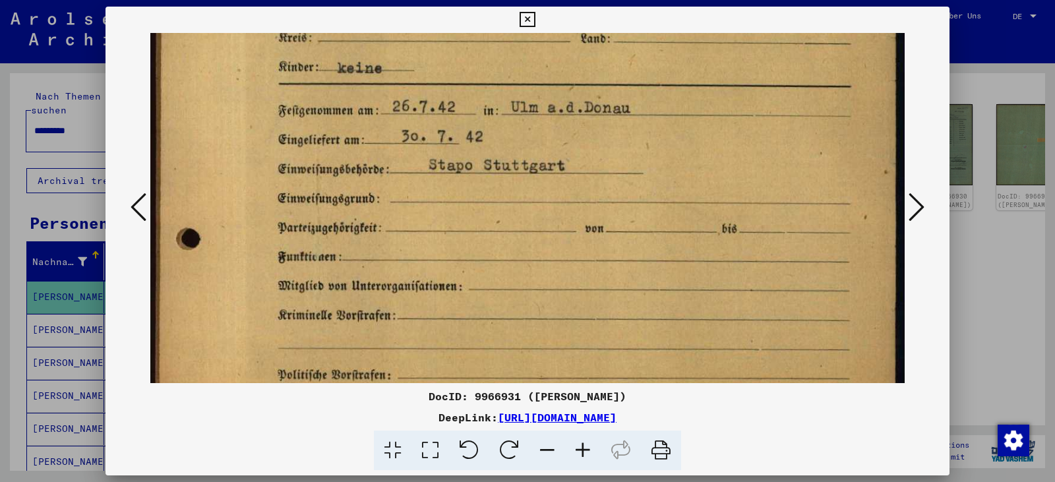
scroll to position [458, 0]
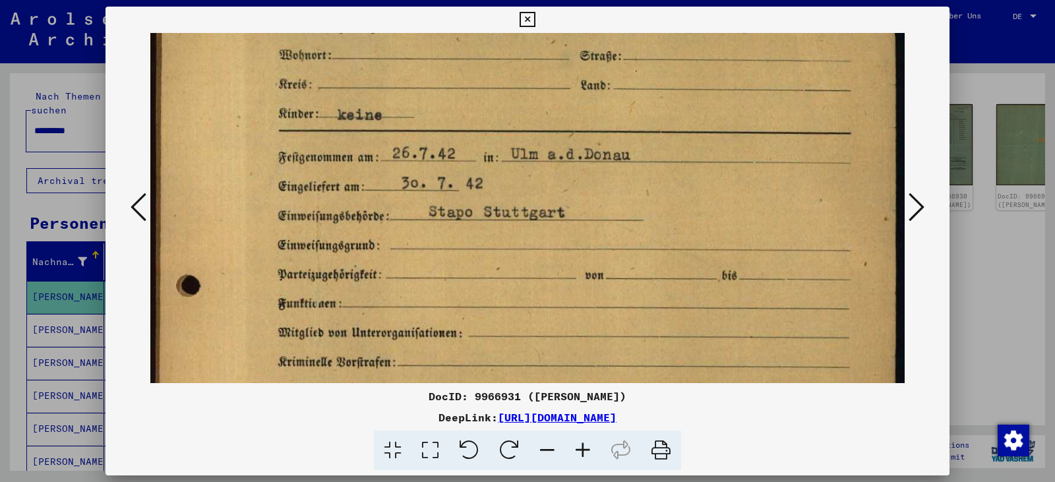
drag, startPoint x: 599, startPoint y: 283, endPoint x: 606, endPoint y: 293, distance: 12.8
click at [607, 303] on img at bounding box center [527, 102] width 754 height 1055
click at [524, 18] on icon at bounding box center [526, 20] width 15 height 16
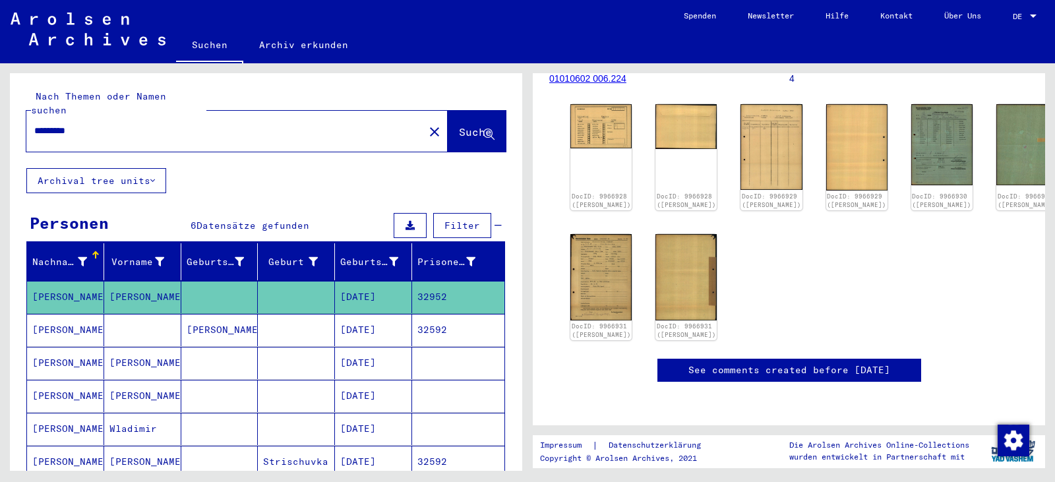
click at [424, 324] on mat-cell "32592" at bounding box center [458, 330] width 92 height 32
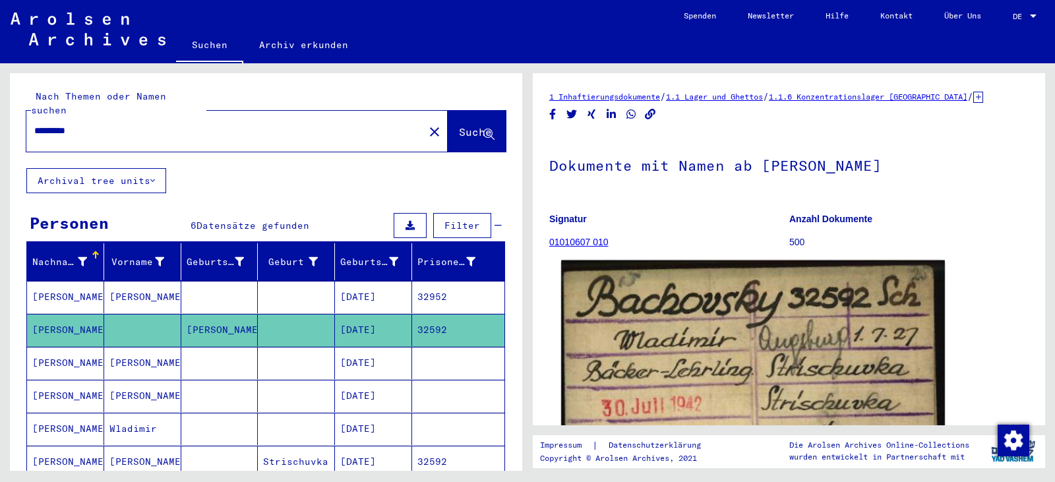
scroll to position [242, 0]
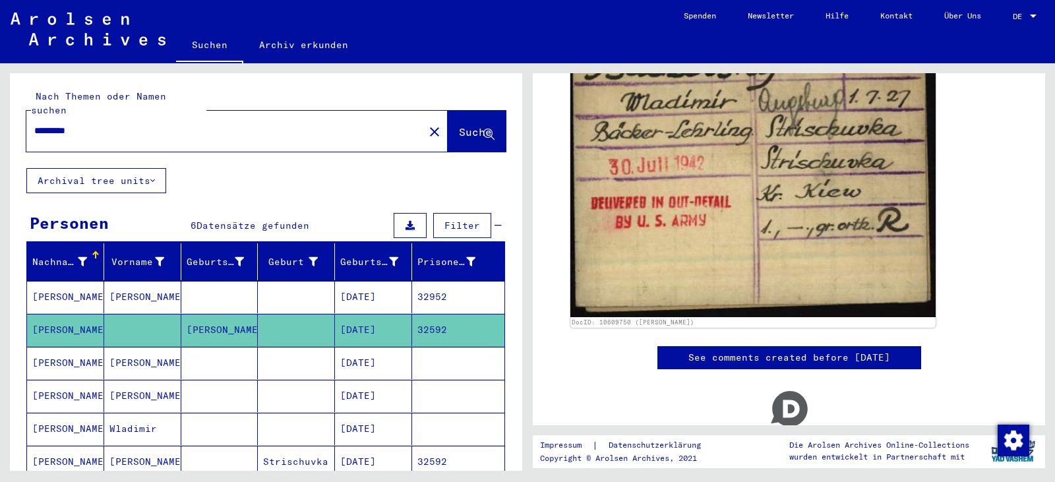
click at [394, 358] on mat-cell "[DATE]" at bounding box center [373, 363] width 77 height 32
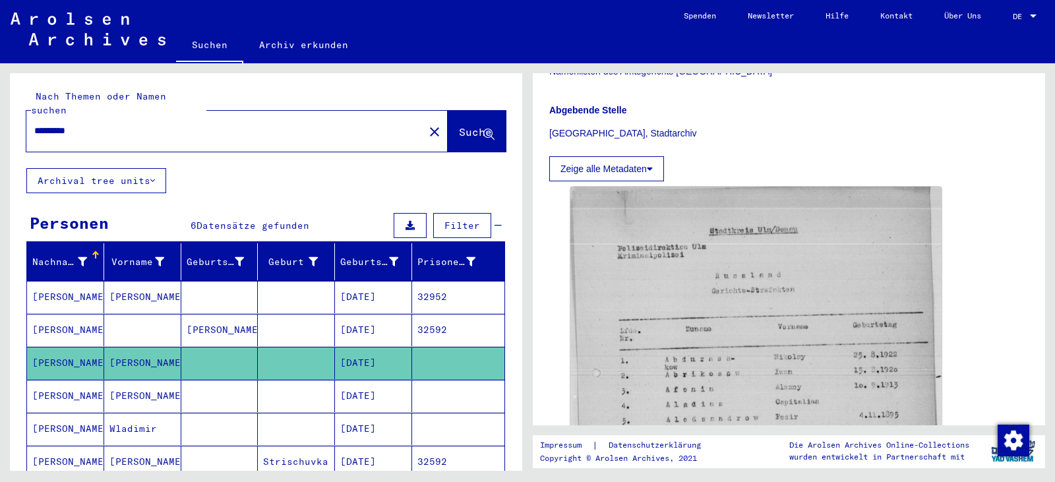
scroll to position [242, 0]
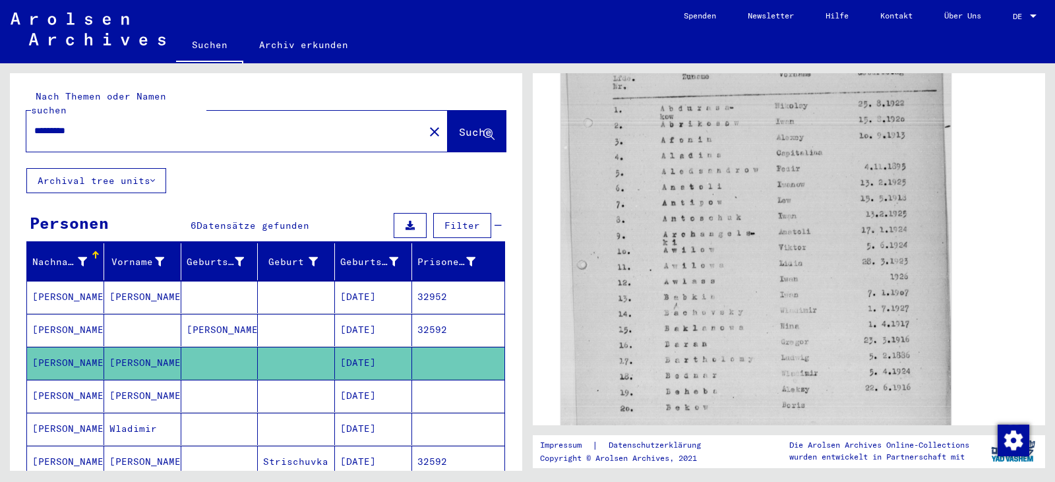
click at [651, 337] on img at bounding box center [756, 189] width 390 height 523
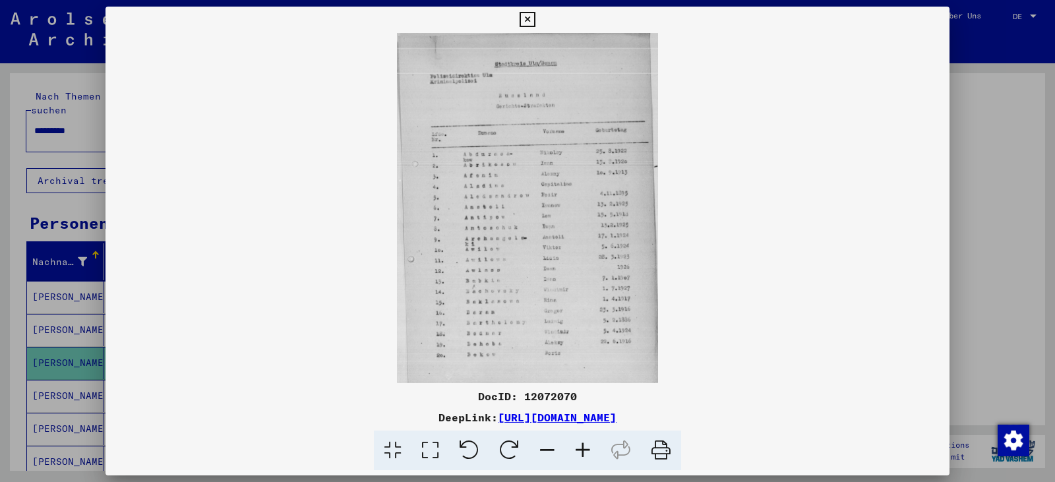
scroll to position [482, 0]
click at [428, 451] on icon at bounding box center [430, 450] width 38 height 40
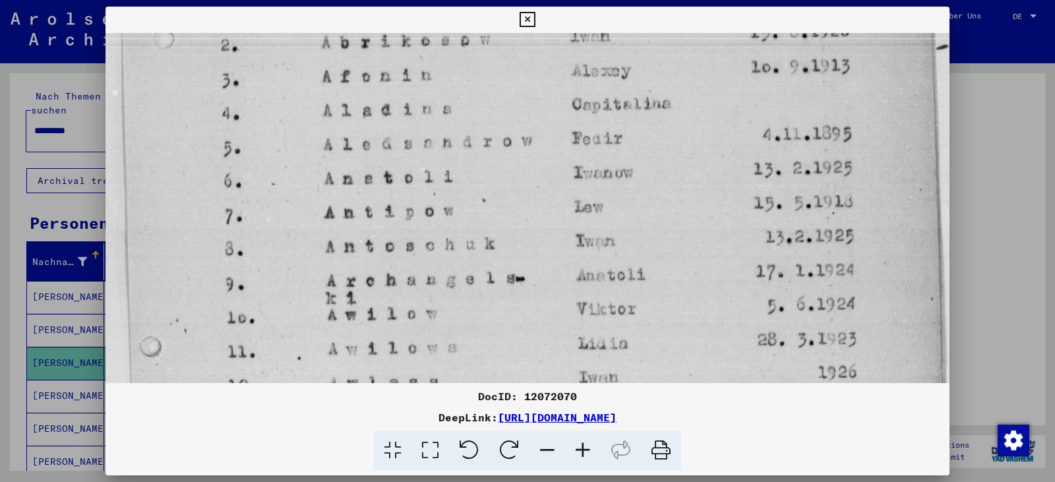
drag, startPoint x: 441, startPoint y: 347, endPoint x: 405, endPoint y: -70, distance: 418.8
click at [405, 0] on html "Suchen Archiv erkunden Spenden Newsletter Hilfe Kontakt Über Uns Suchen Archiv …" at bounding box center [527, 241] width 1055 height 482
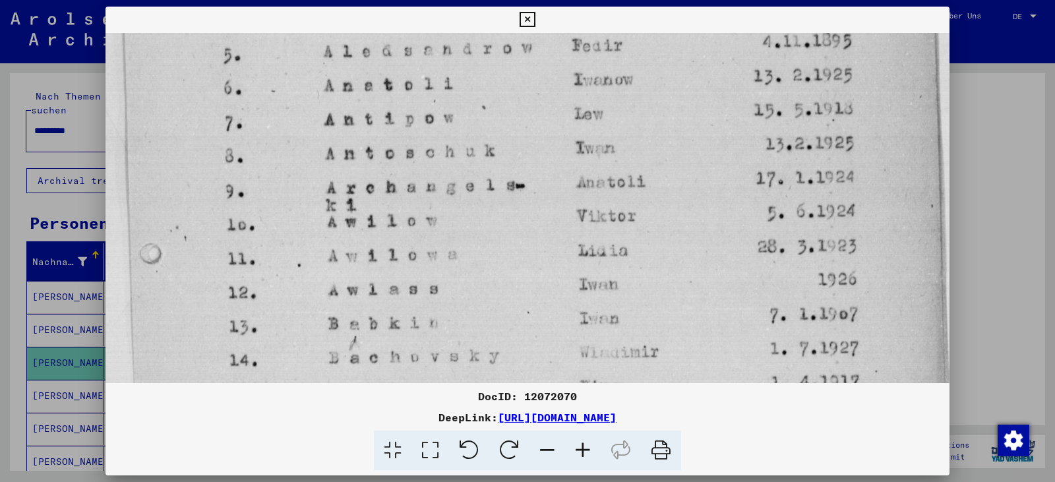
scroll to position [521, 0]
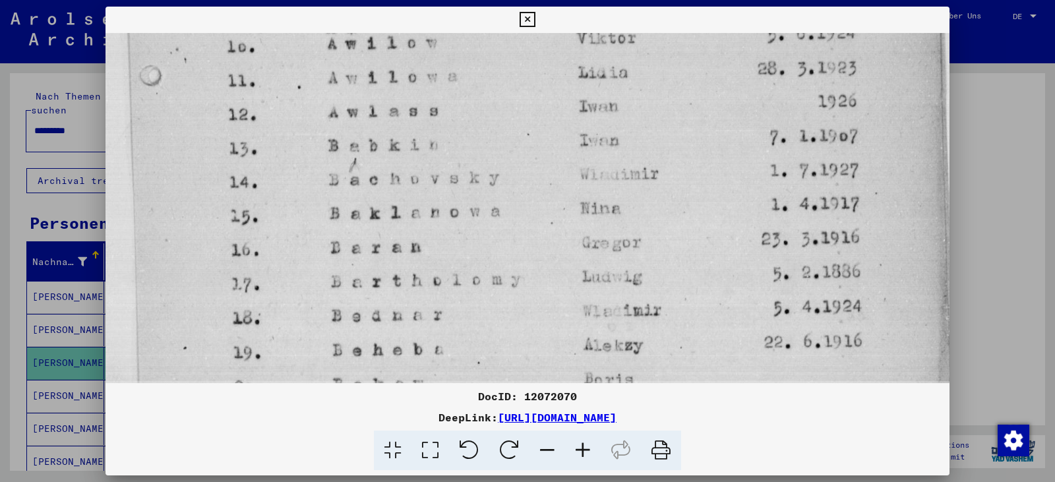
drag, startPoint x: 463, startPoint y: 235, endPoint x: 395, endPoint y: -36, distance: 279.1
click at [395, 0] on html "Suchen Archiv erkunden Spenden Newsletter Hilfe Kontakt Über Uns Suchen Archiv …" at bounding box center [527, 241] width 1055 height 482
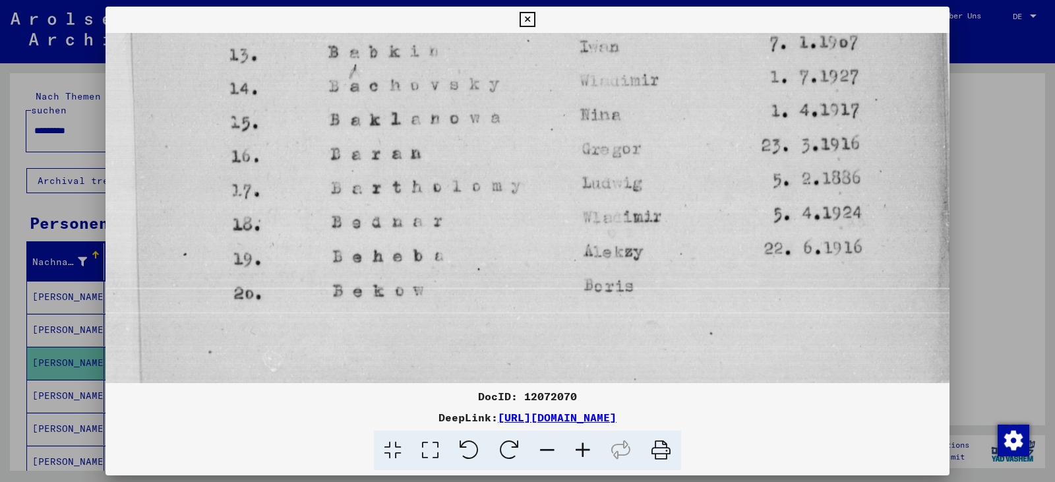
drag, startPoint x: 485, startPoint y: 241, endPoint x: 415, endPoint y: -68, distance: 316.3
click at [415, 0] on html "Suchen Archiv erkunden Spenden Newsletter Hilfe Kontakt Über Uns Suchen Archiv …" at bounding box center [527, 241] width 1055 height 482
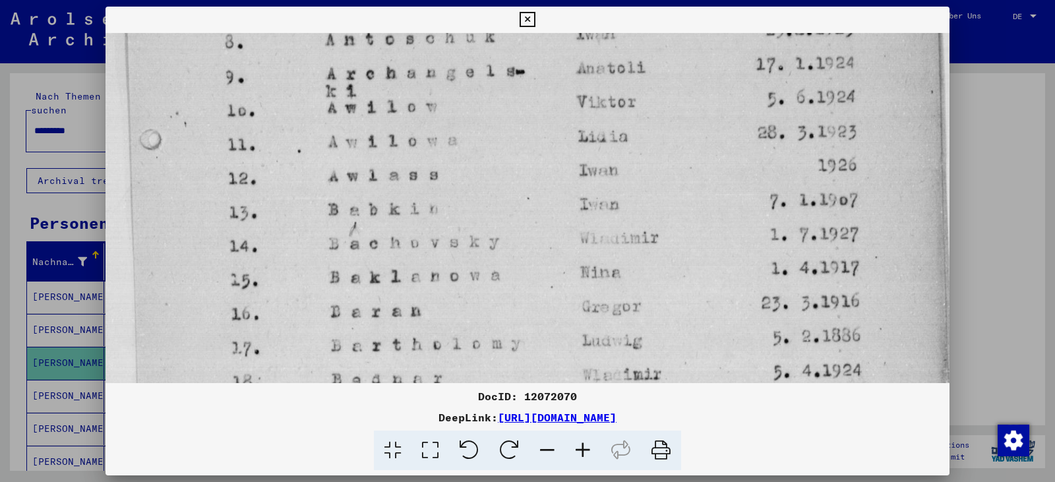
drag, startPoint x: 509, startPoint y: 216, endPoint x: 462, endPoint y: 368, distance: 159.9
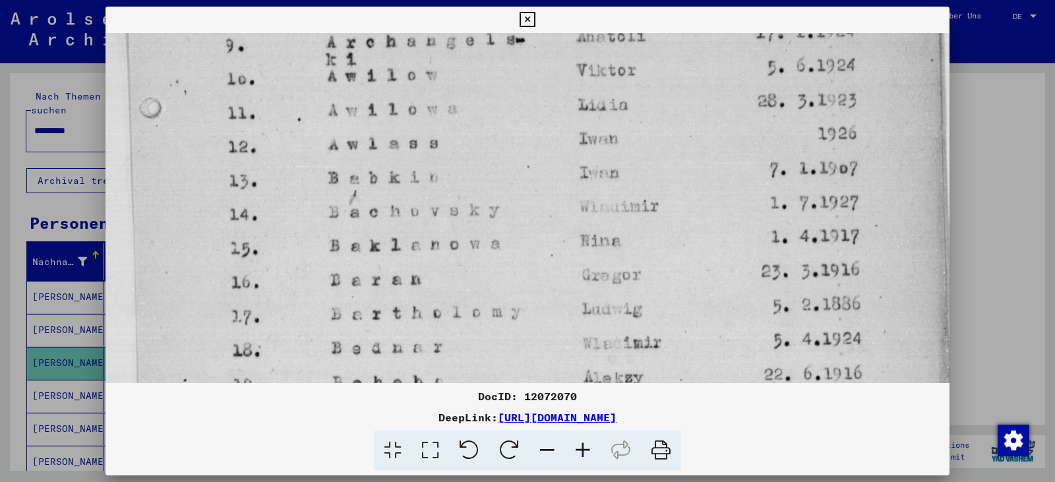
scroll to position [674, 0]
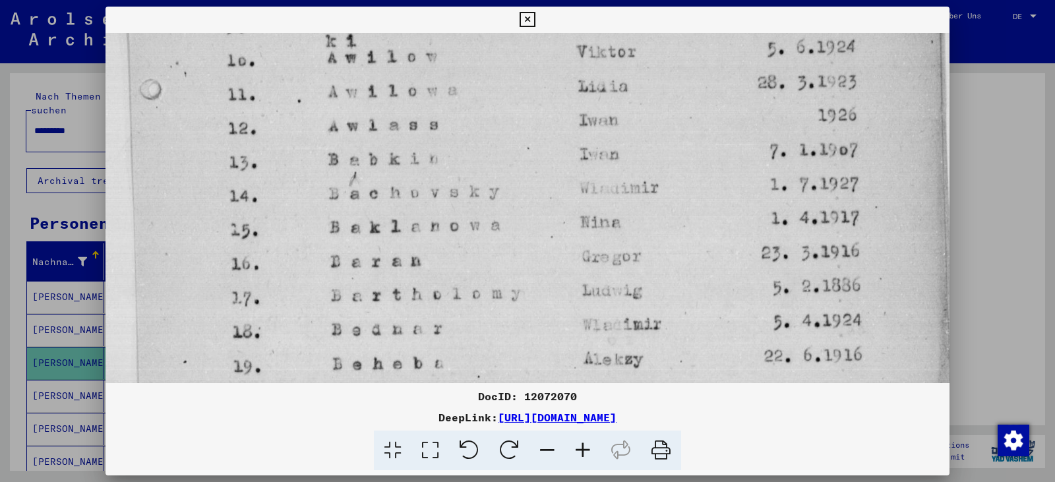
drag, startPoint x: 469, startPoint y: 215, endPoint x: 459, endPoint y: 154, distance: 61.4
click at [520, 18] on icon at bounding box center [526, 20] width 15 height 16
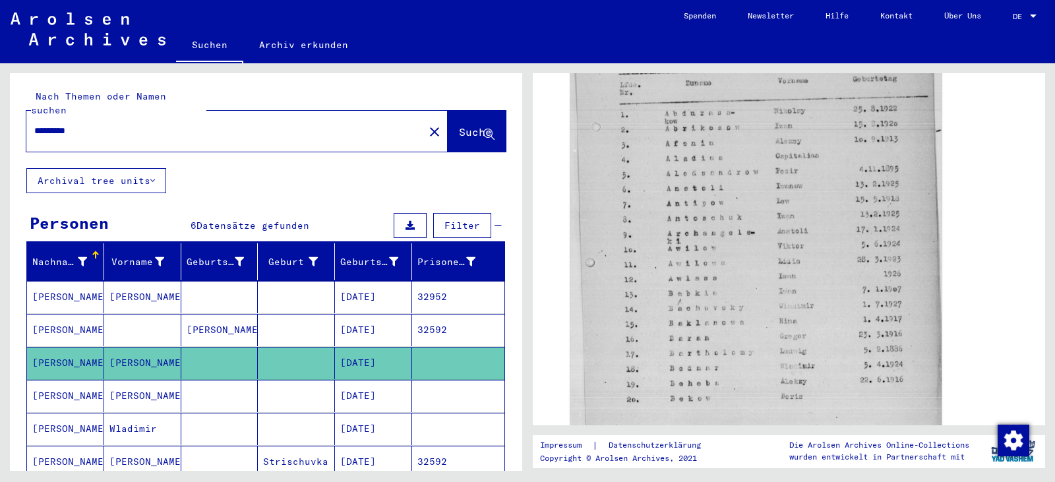
click at [386, 380] on mat-cell "[DATE]" at bounding box center [373, 396] width 77 height 32
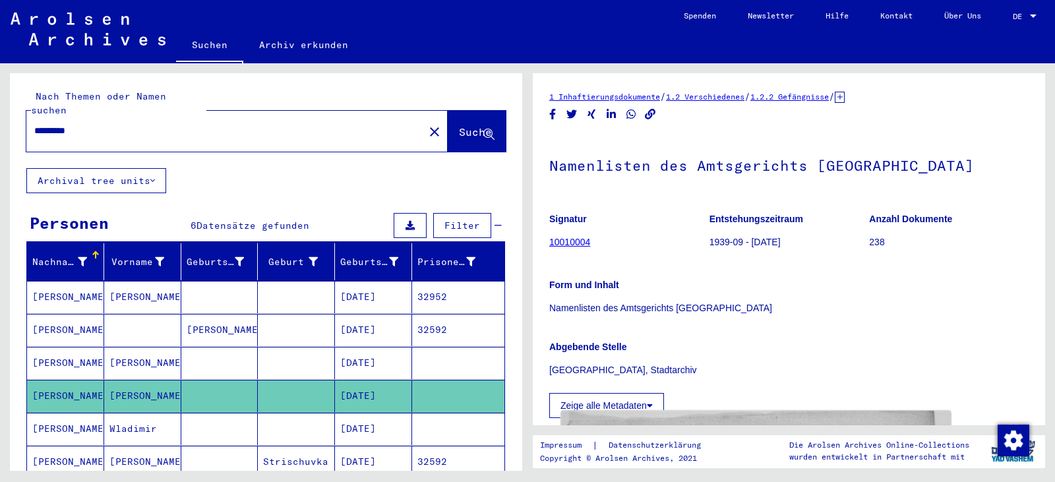
scroll to position [242, 0]
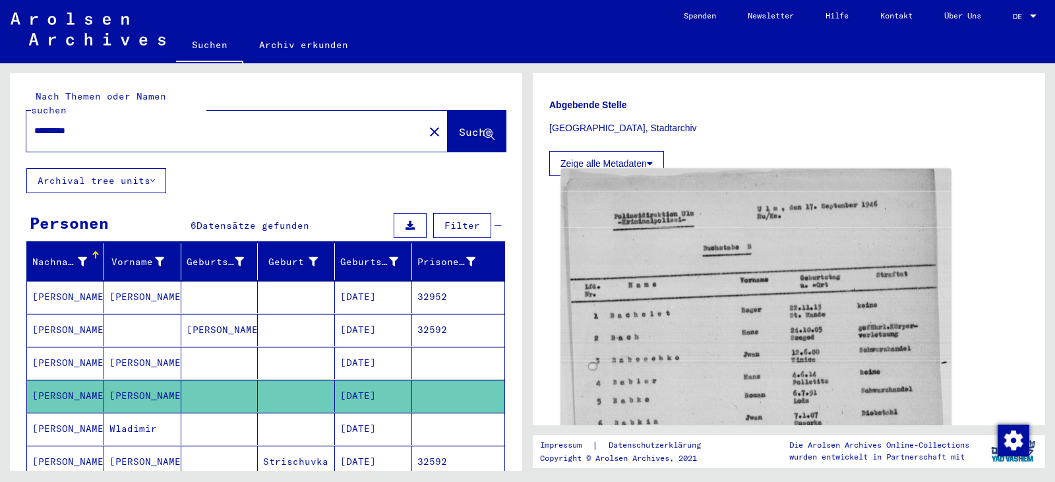
click at [620, 349] on img at bounding box center [756, 429] width 390 height 520
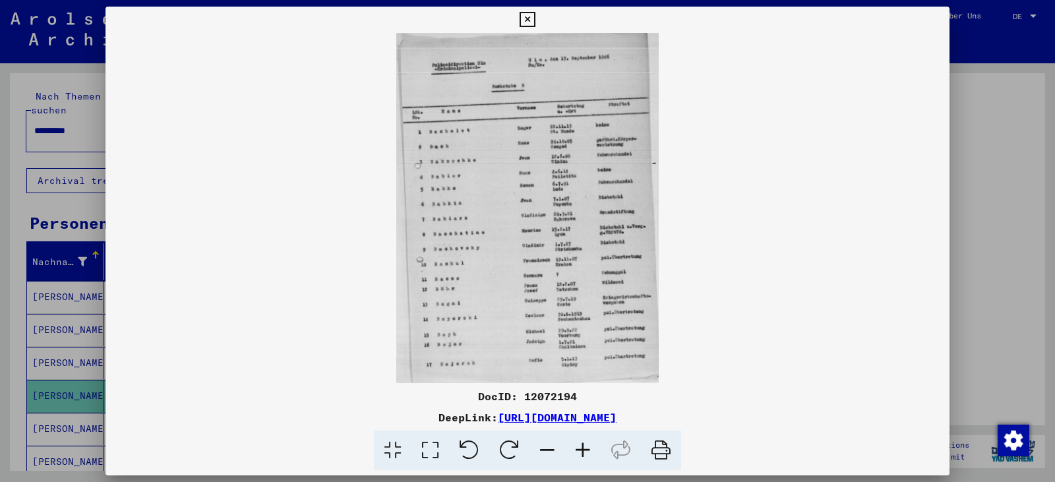
click at [444, 445] on icon at bounding box center [430, 450] width 38 height 40
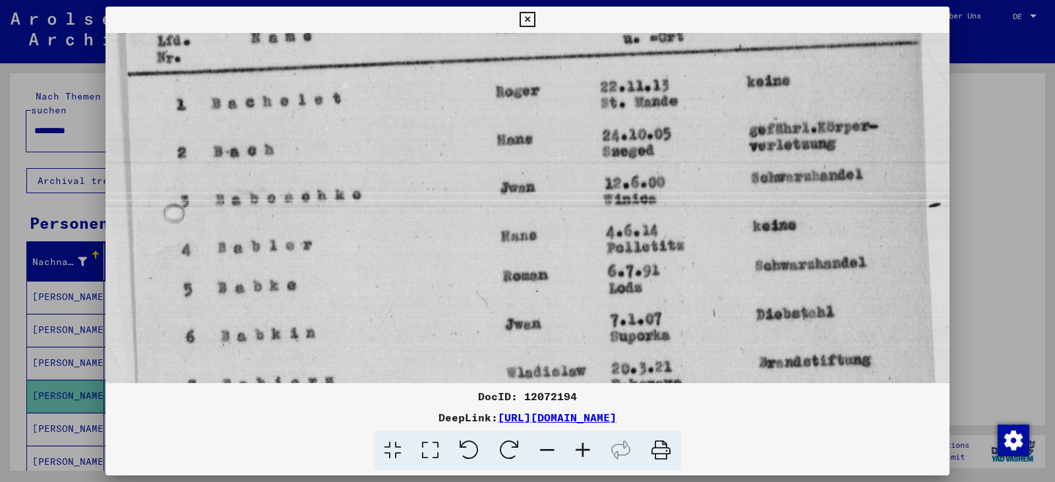
drag, startPoint x: 477, startPoint y: 343, endPoint x: 417, endPoint y: 96, distance: 254.2
click at [417, 96] on img at bounding box center [527, 349] width 844 height 1126
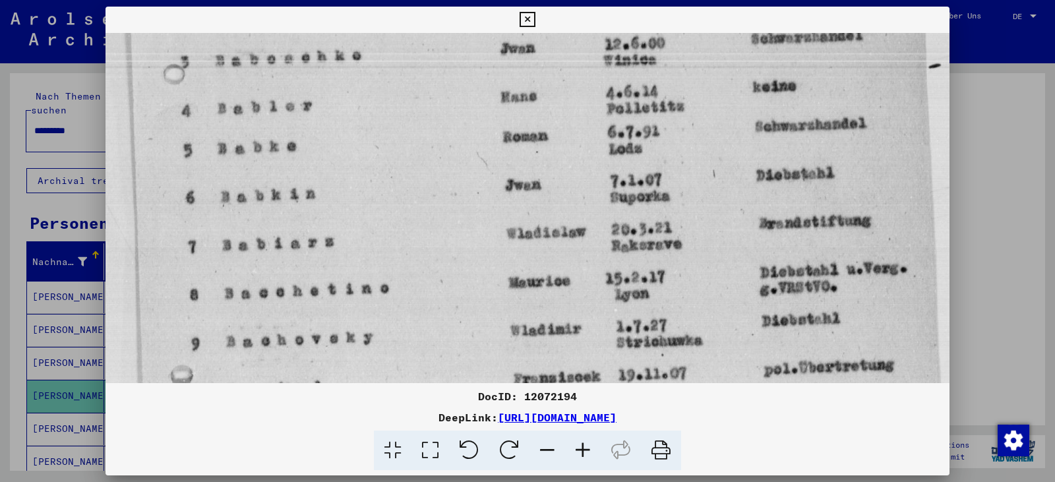
scroll to position [415, 0]
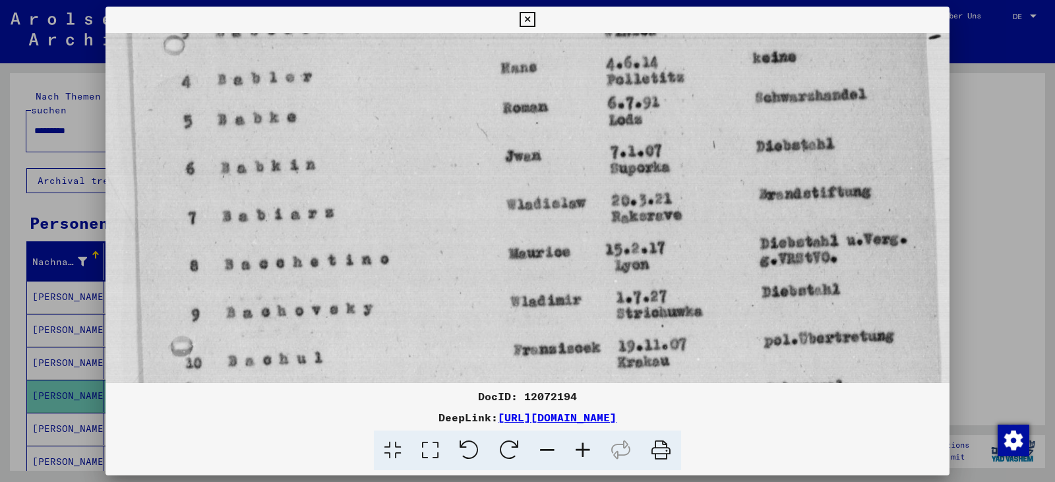
drag, startPoint x: 469, startPoint y: 277, endPoint x: 437, endPoint y: 109, distance: 171.0
click at [437, 109] on img at bounding box center [527, 181] width 844 height 1126
click at [530, 21] on icon at bounding box center [526, 20] width 15 height 16
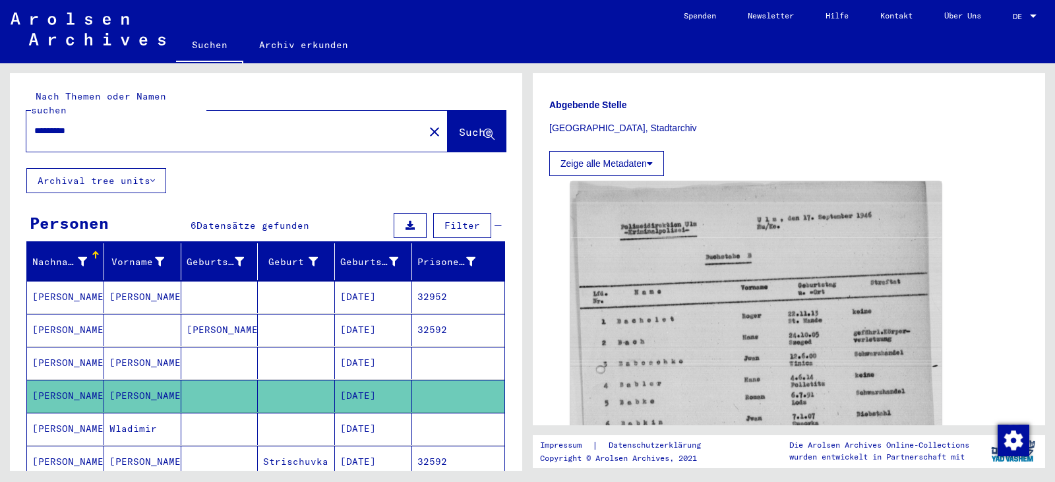
drag, startPoint x: 370, startPoint y: 410, endPoint x: 389, endPoint y: 409, distance: 18.5
click at [370, 413] on mat-cell "[DATE]" at bounding box center [373, 429] width 77 height 32
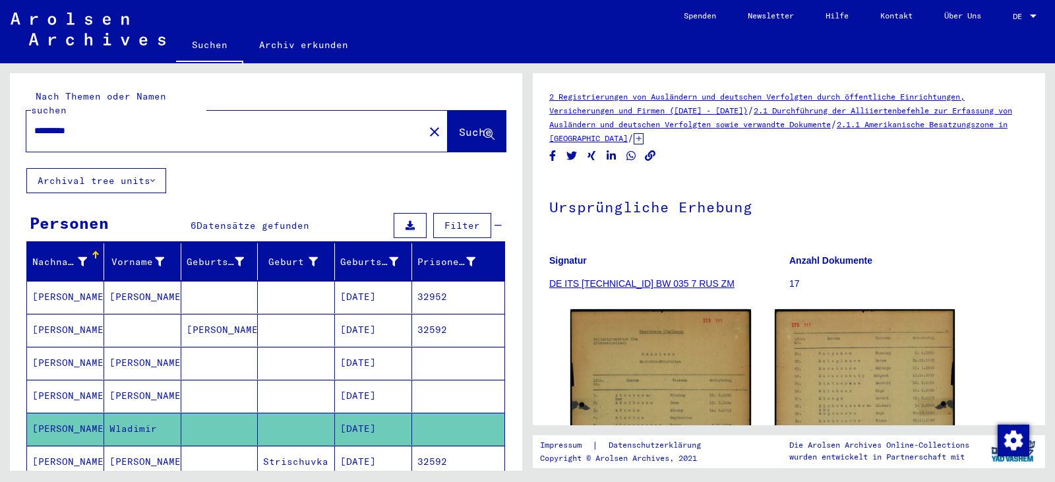
click at [712, 390] on img at bounding box center [660, 436] width 181 height 254
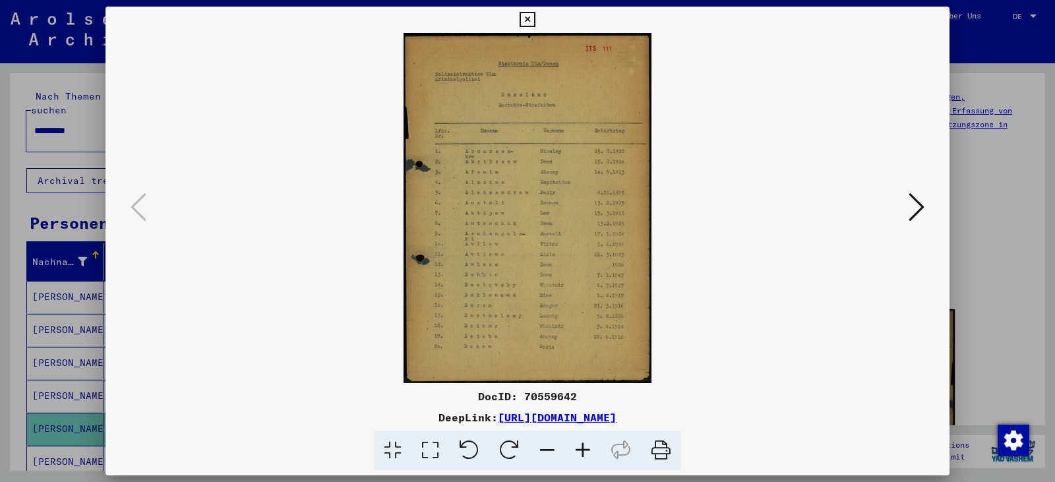
click at [440, 455] on icon at bounding box center [430, 450] width 38 height 40
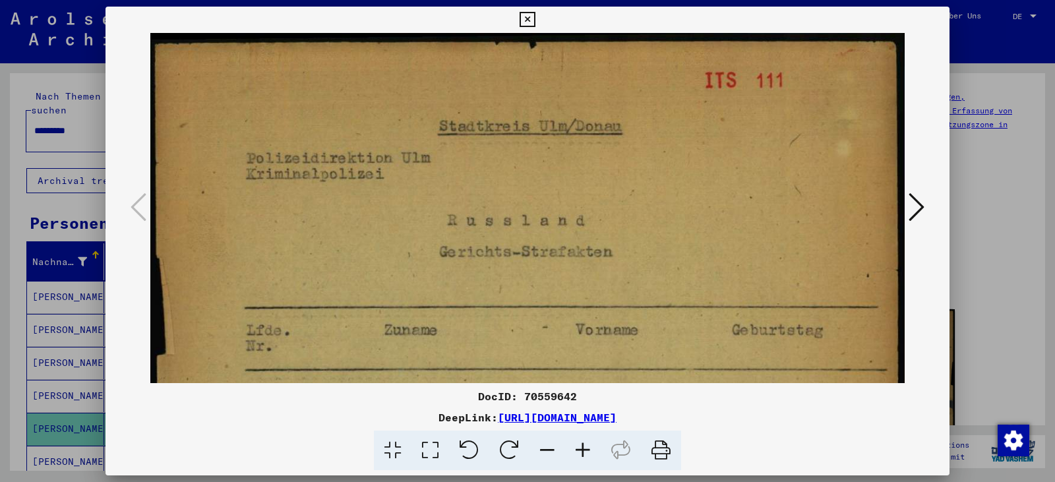
click at [531, 18] on icon at bounding box center [526, 20] width 15 height 16
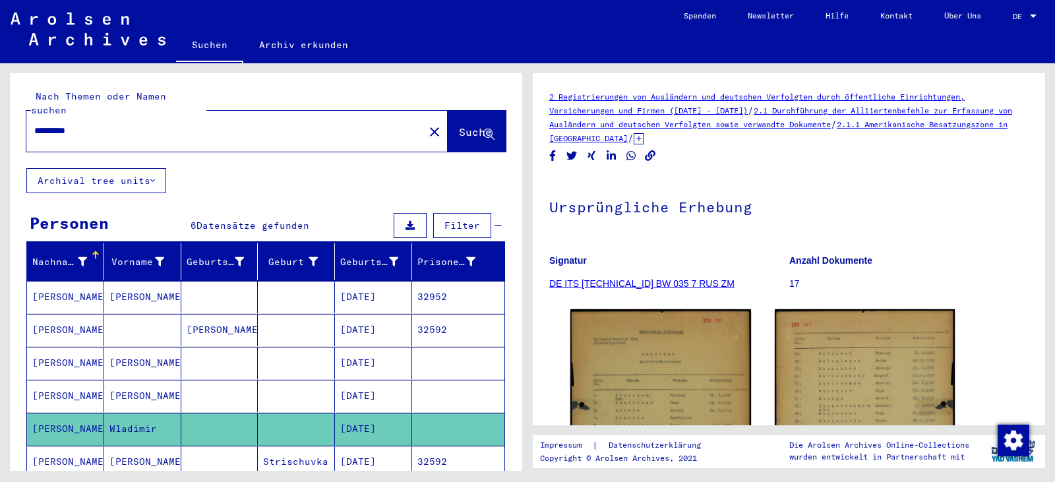
click at [432, 449] on mat-cell "32592" at bounding box center [458, 462] width 92 height 32
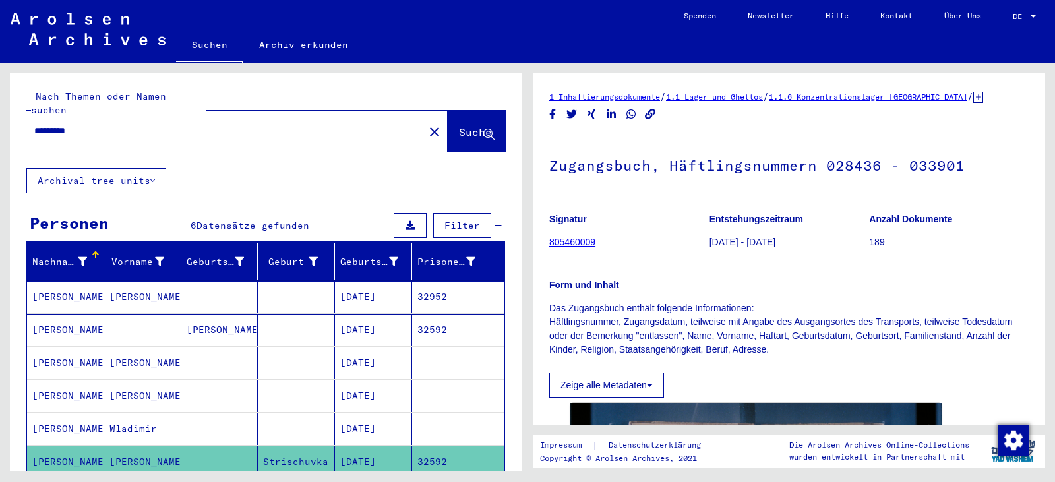
scroll to position [242, 0]
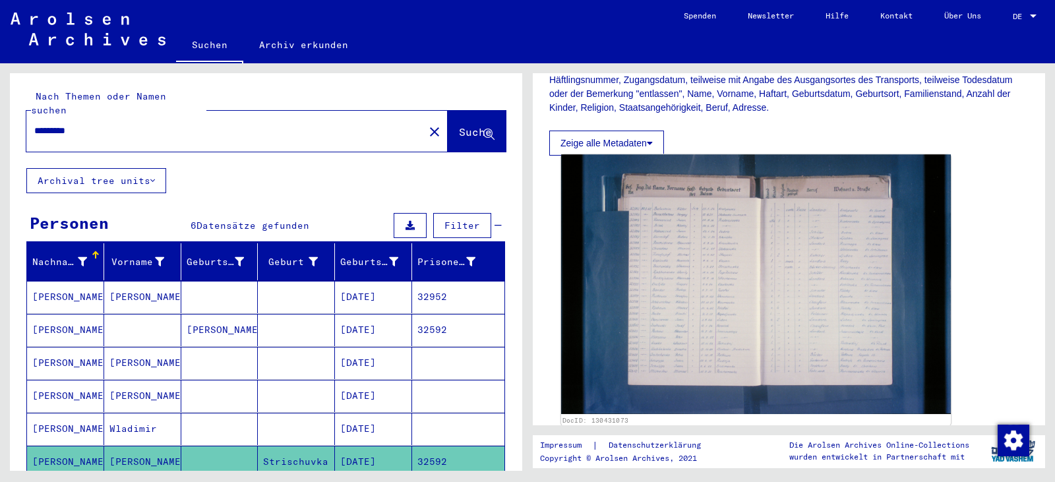
click at [649, 258] on img at bounding box center [756, 284] width 390 height 260
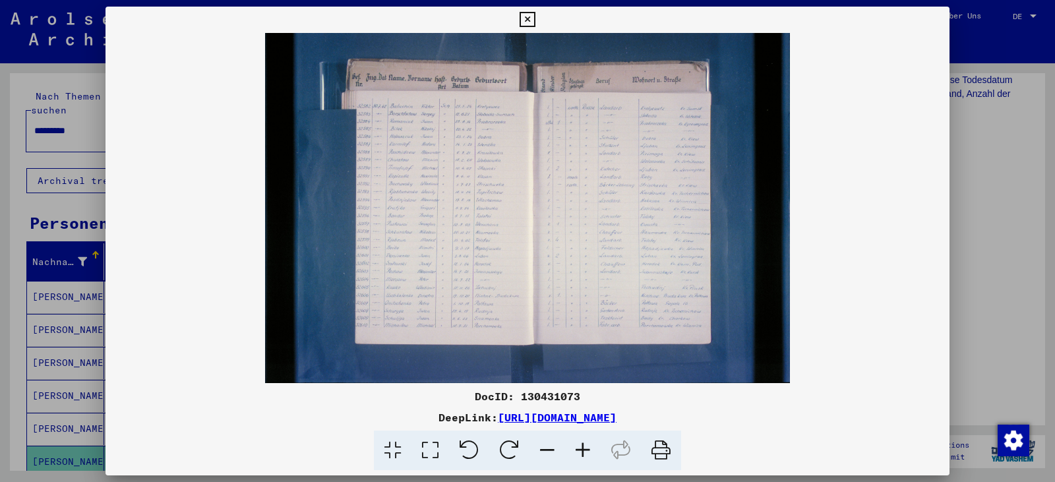
click at [424, 450] on icon at bounding box center [430, 450] width 38 height 40
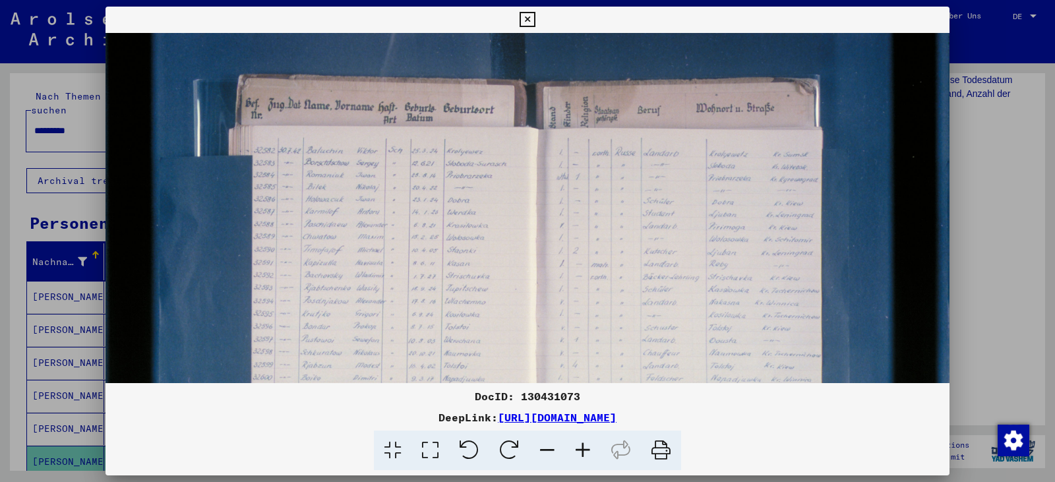
click at [583, 454] on icon at bounding box center [583, 450] width 36 height 40
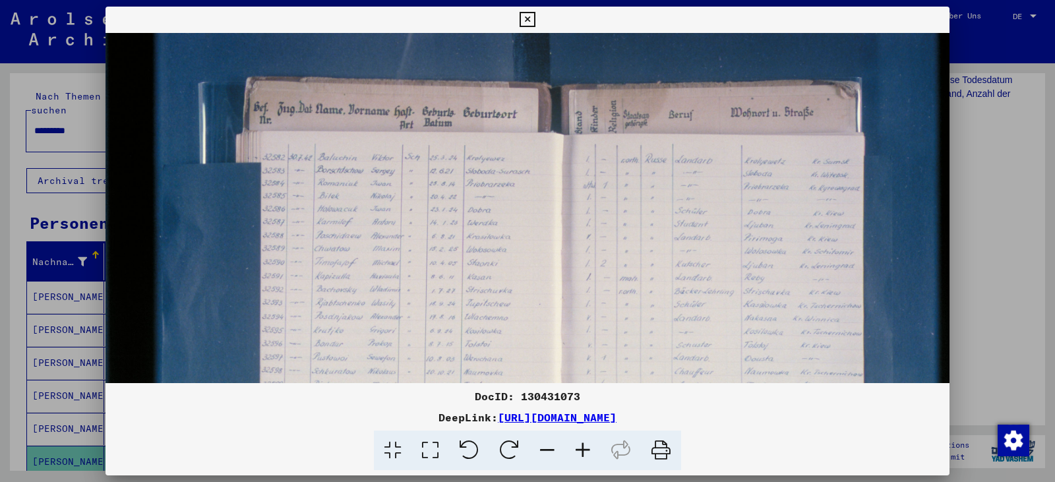
click at [583, 454] on icon at bounding box center [583, 450] width 36 height 40
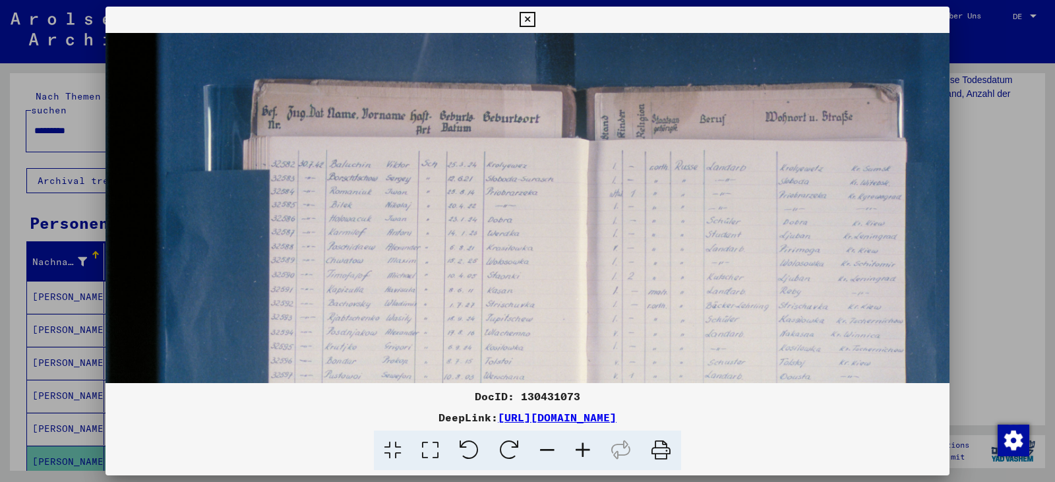
click at [583, 454] on icon at bounding box center [583, 450] width 36 height 40
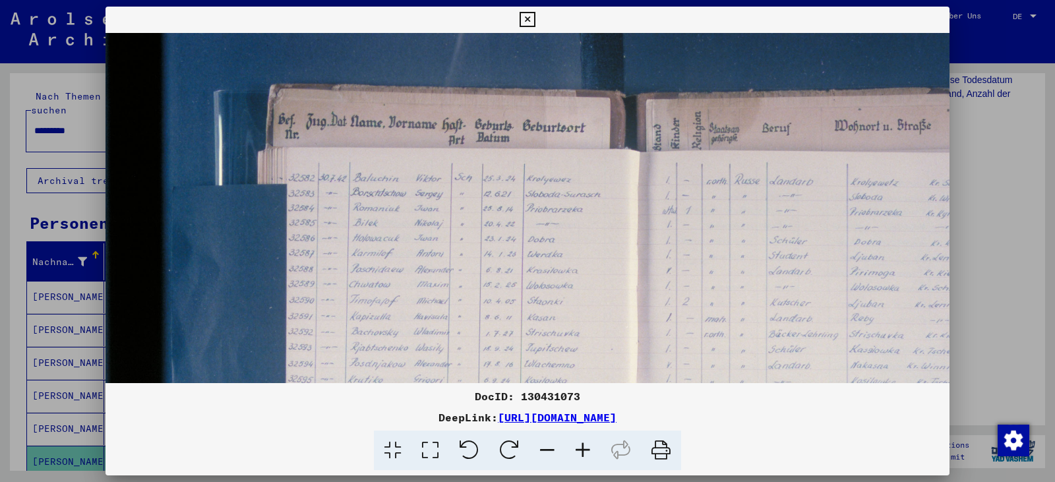
click at [583, 454] on icon at bounding box center [583, 450] width 36 height 40
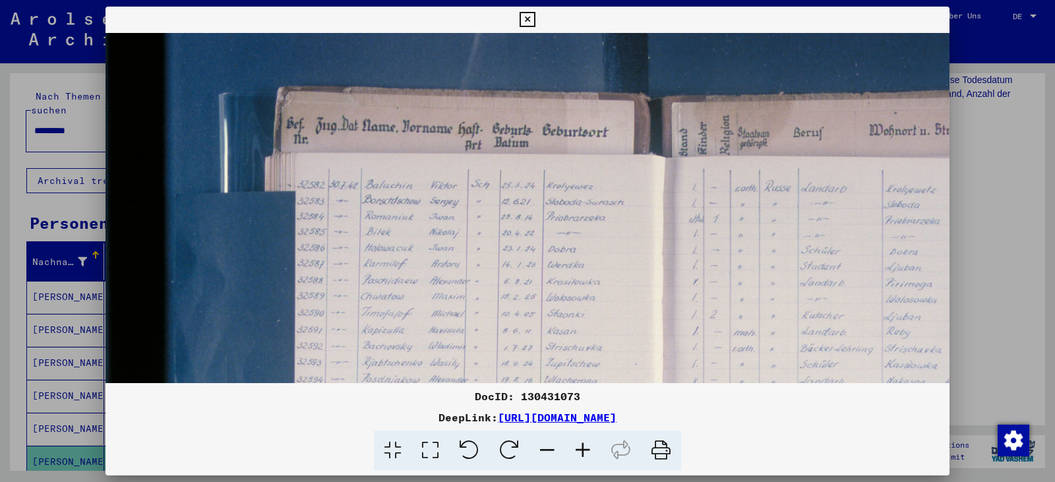
click at [583, 454] on icon at bounding box center [583, 450] width 36 height 40
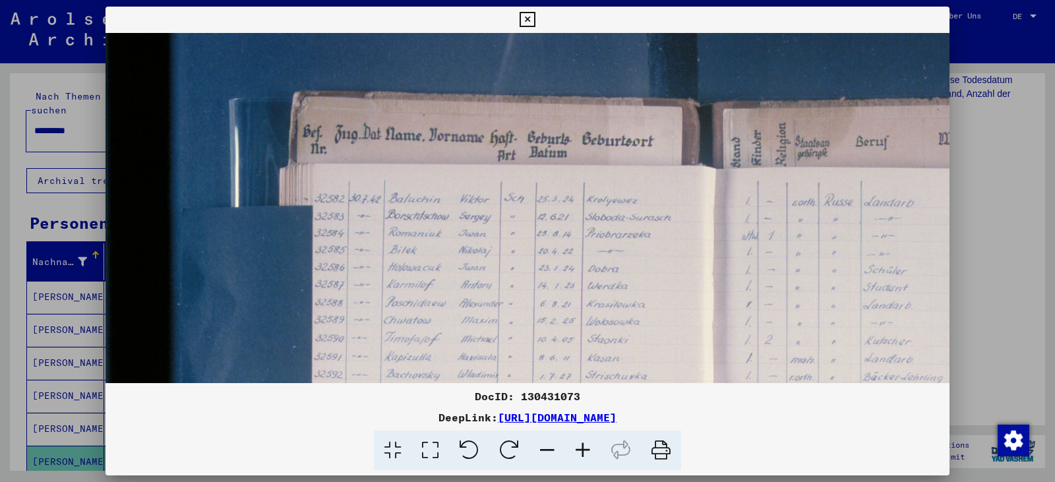
click at [583, 454] on icon at bounding box center [583, 450] width 36 height 40
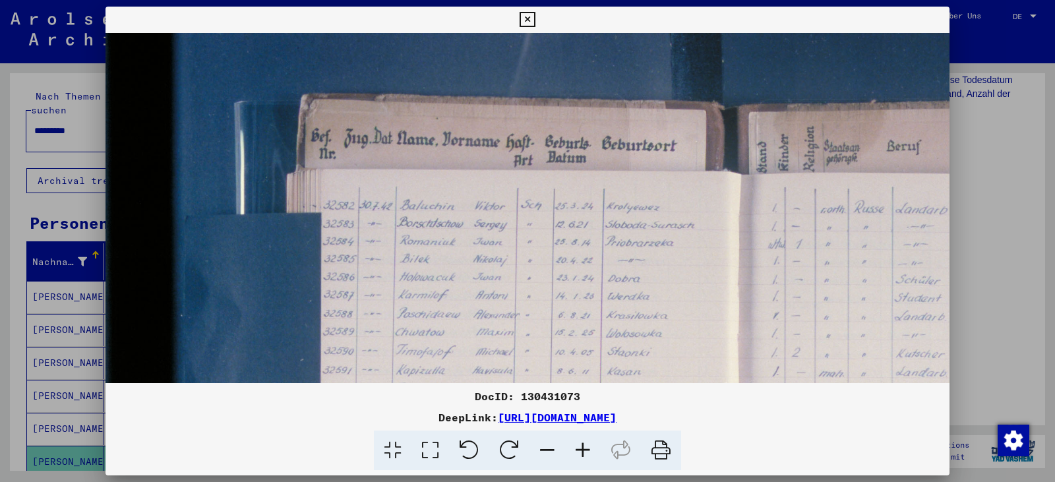
click at [583, 454] on icon at bounding box center [583, 450] width 36 height 40
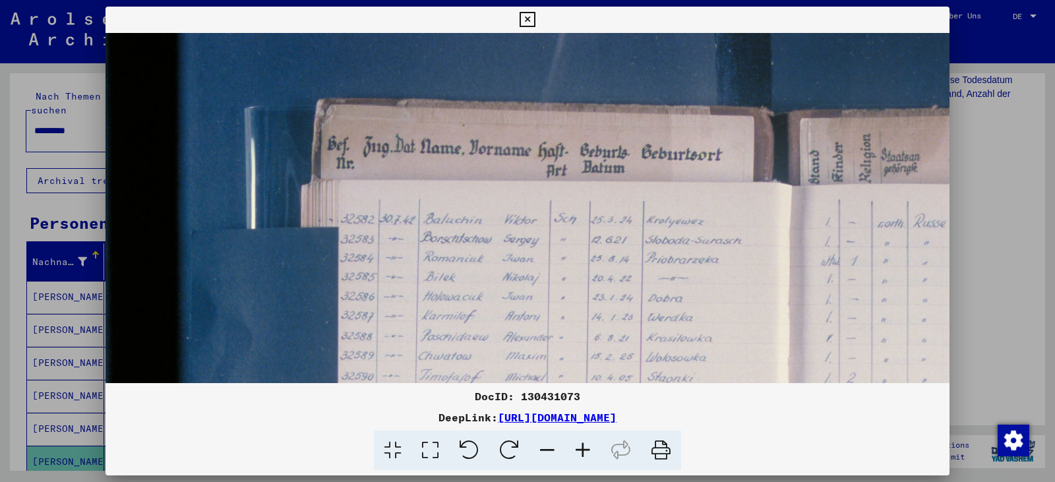
click at [583, 454] on icon at bounding box center [583, 450] width 36 height 40
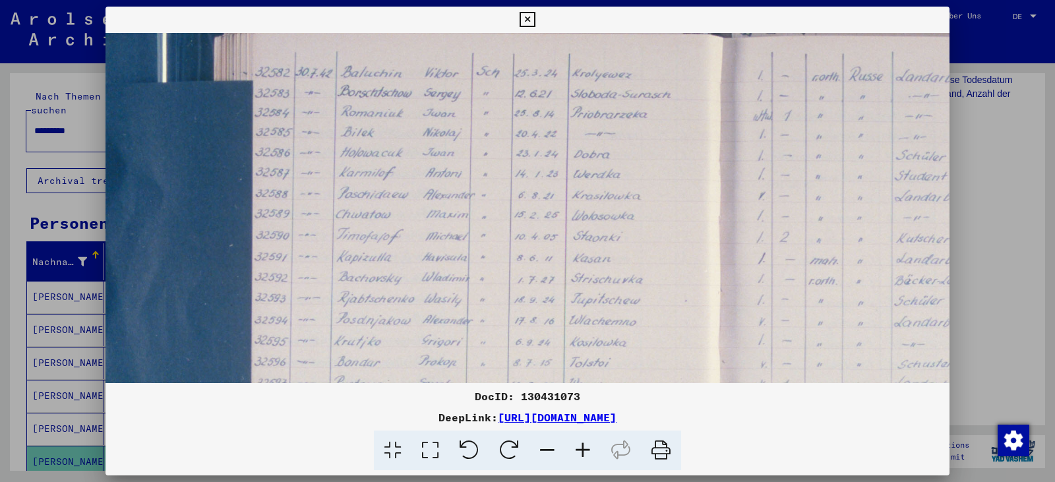
scroll to position [154, 94]
drag, startPoint x: 564, startPoint y: 295, endPoint x: 469, endPoint y: 140, distance: 180.7
click at [469, 140] on img at bounding box center [704, 341] width 1387 height 925
click at [531, 24] on icon at bounding box center [526, 20] width 15 height 16
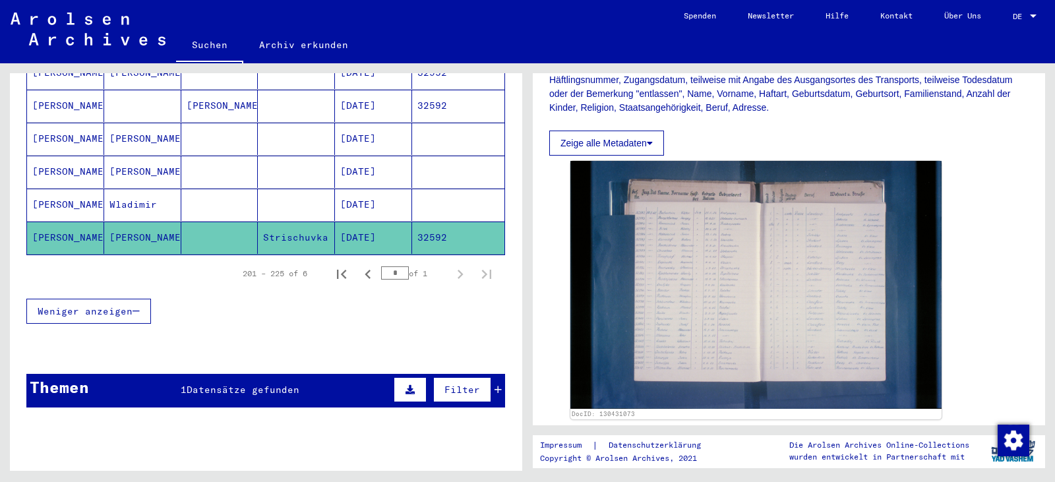
scroll to position [242, 0]
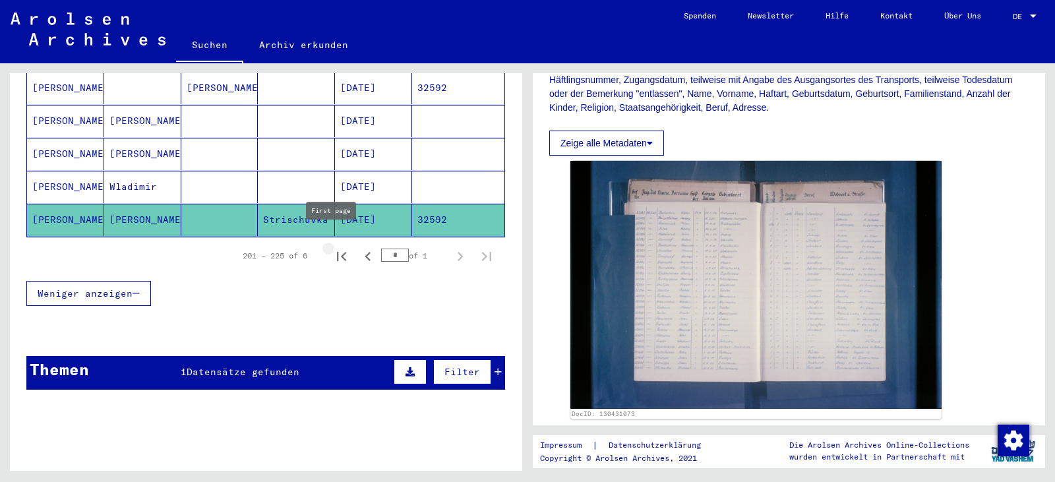
click at [332, 248] on icon "First page" at bounding box center [341, 256] width 18 height 18
type input "*"
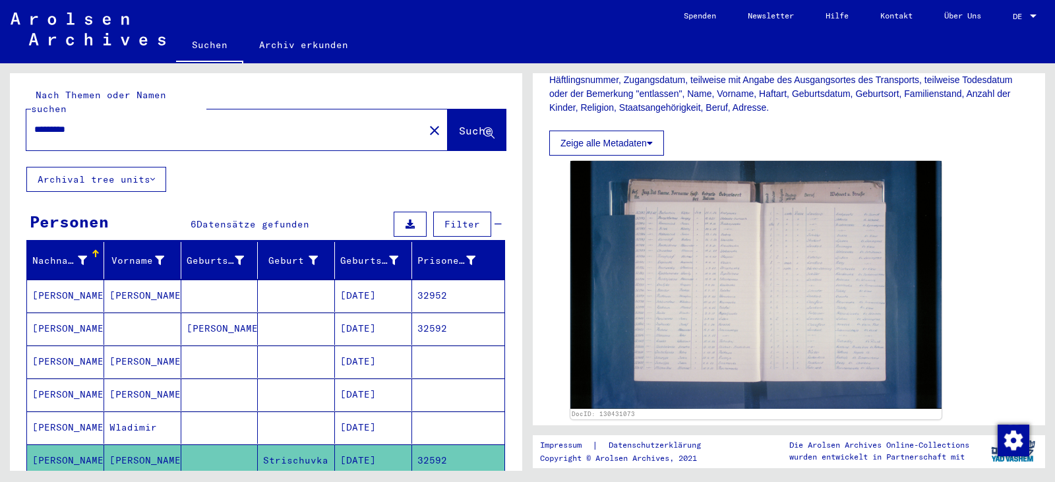
scroll to position [0, 0]
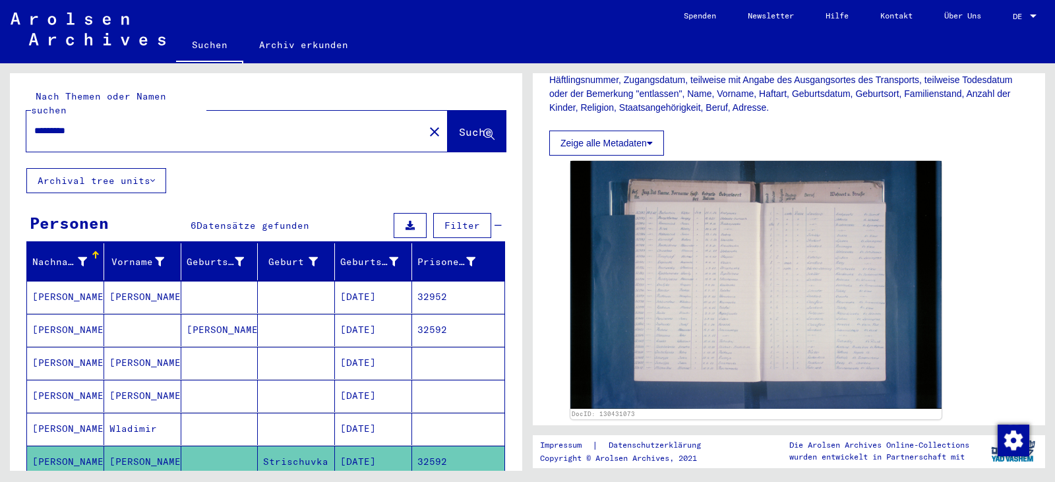
click at [426, 124] on mat-icon "close" at bounding box center [434, 132] width 16 height 16
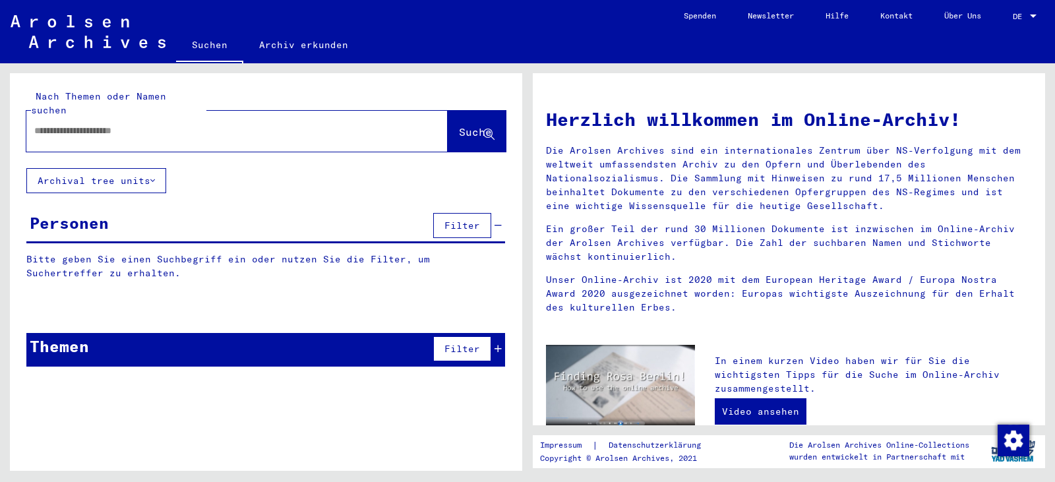
click at [308, 124] on input "text" at bounding box center [211, 131] width 355 height 14
paste input "*********"
type input "**********"
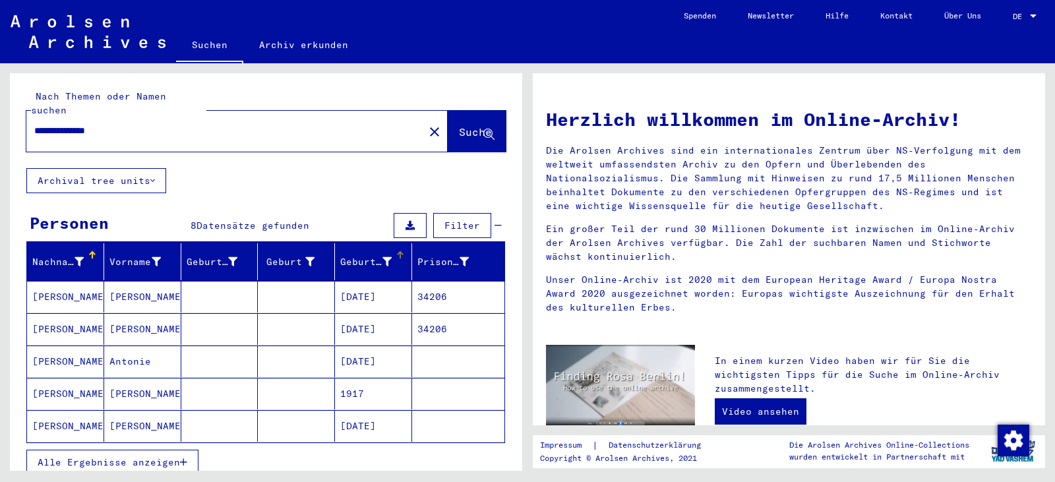
click at [348, 255] on div "Geburtsdatum" at bounding box center [365, 262] width 51 height 14
click at [161, 456] on span "Alle Ergebnisse anzeigen" at bounding box center [109, 462] width 142 height 12
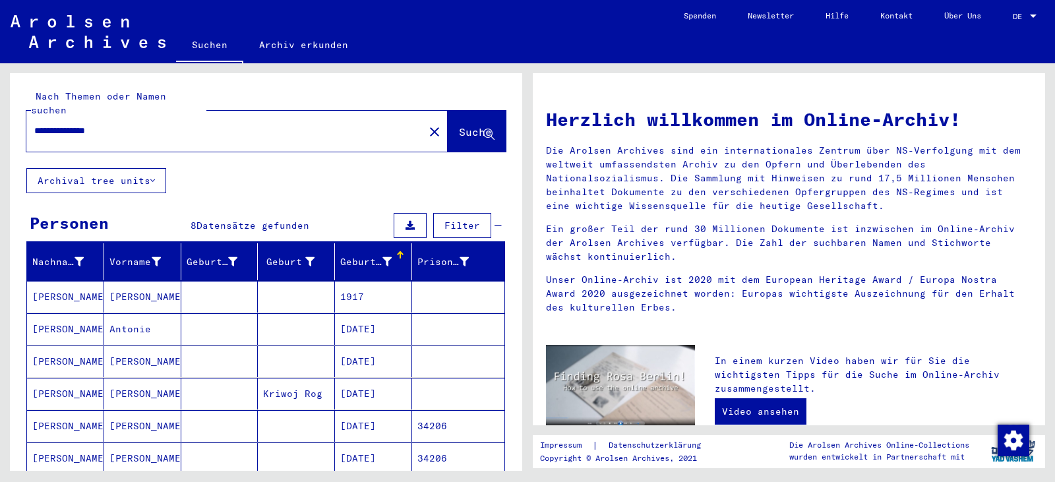
scroll to position [242, 0]
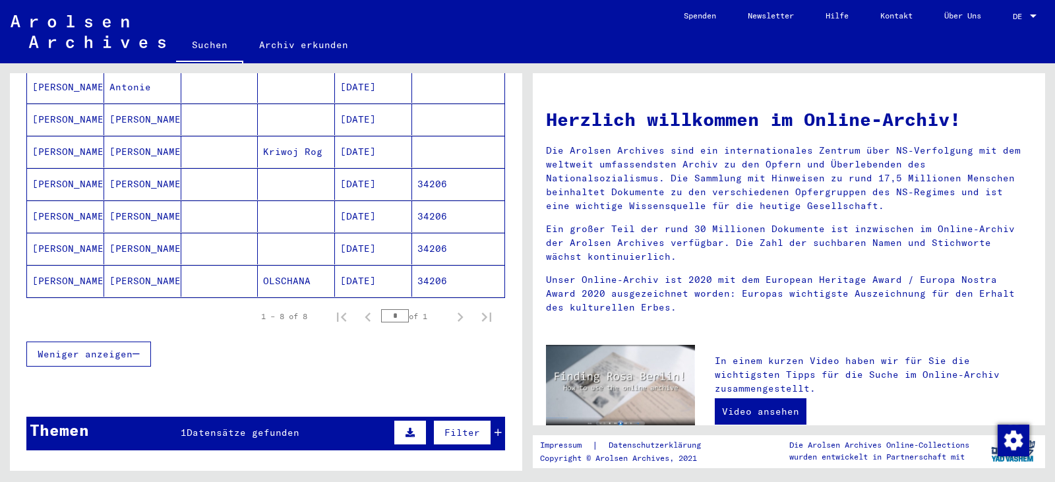
click at [369, 171] on mat-cell "[DATE]" at bounding box center [373, 184] width 77 height 32
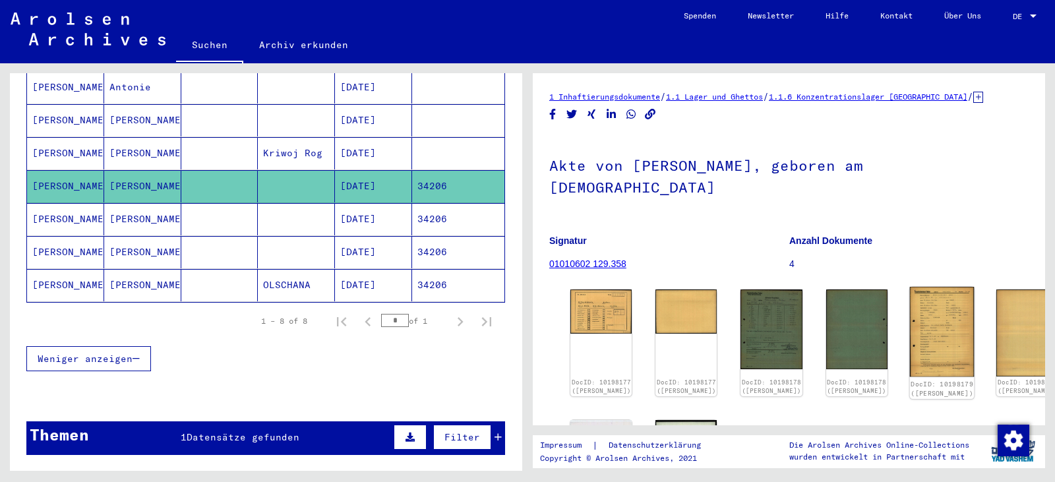
click at [909, 308] on img at bounding box center [941, 332] width 65 height 90
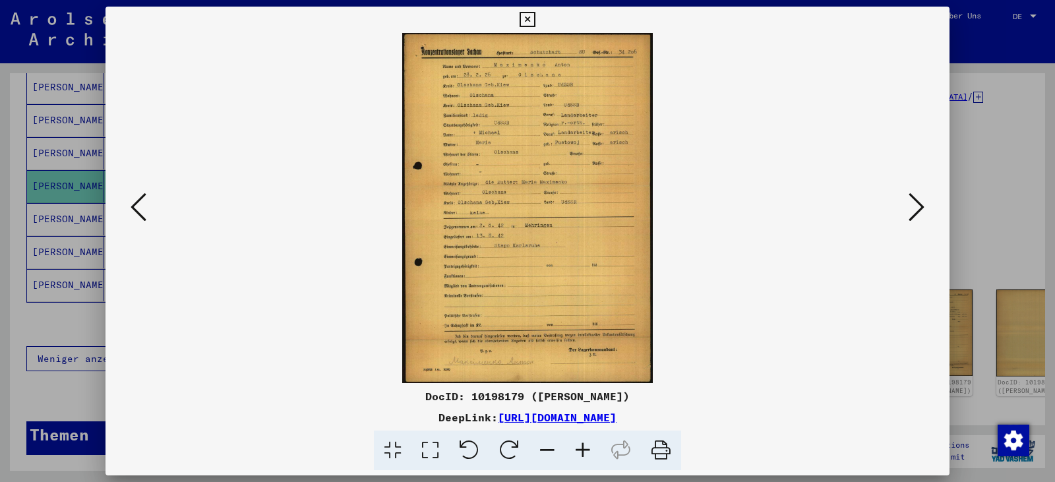
click at [427, 450] on icon at bounding box center [430, 450] width 38 height 40
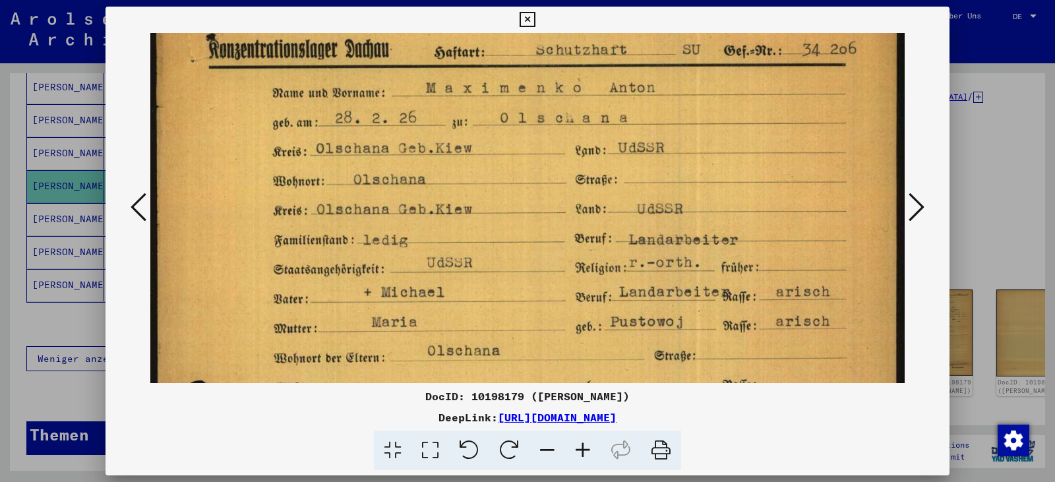
scroll to position [43, 0]
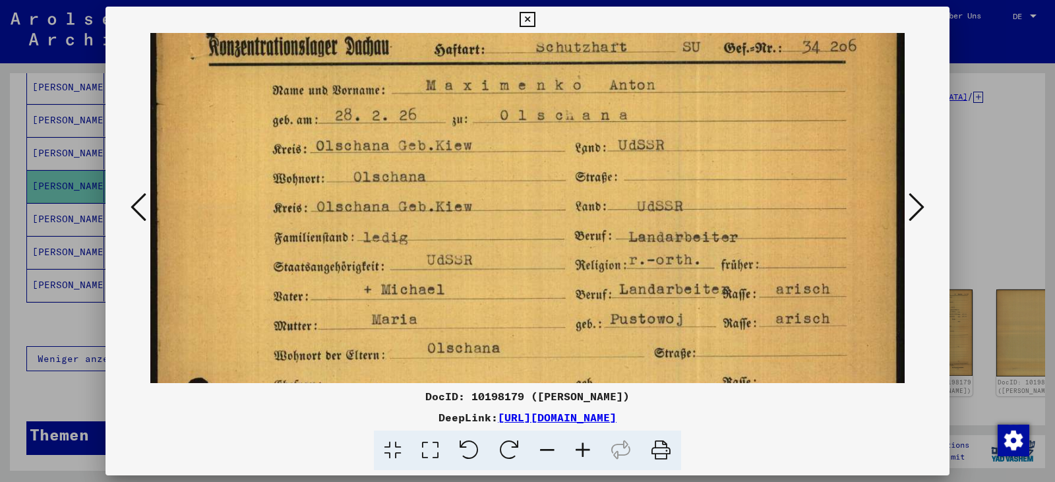
drag, startPoint x: 438, startPoint y: 353, endPoint x: 434, endPoint y: 309, distance: 43.7
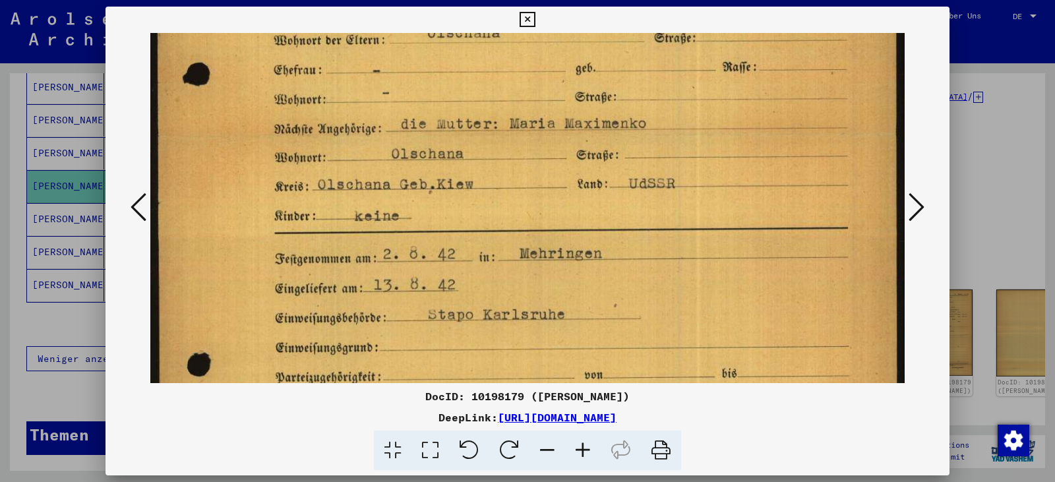
drag, startPoint x: 593, startPoint y: 341, endPoint x: 560, endPoint y: 26, distance: 316.8
click at [560, 26] on div "DocID: 10198179 ([PERSON_NAME]) DeepLink: [URL][DOMAIN_NAME]" at bounding box center [527, 239] width 844 height 464
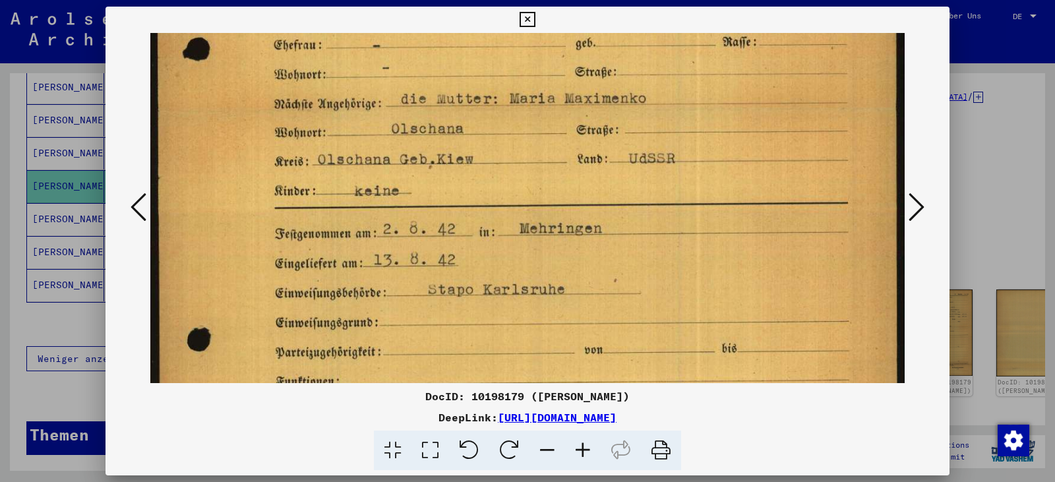
scroll to position [408, 0]
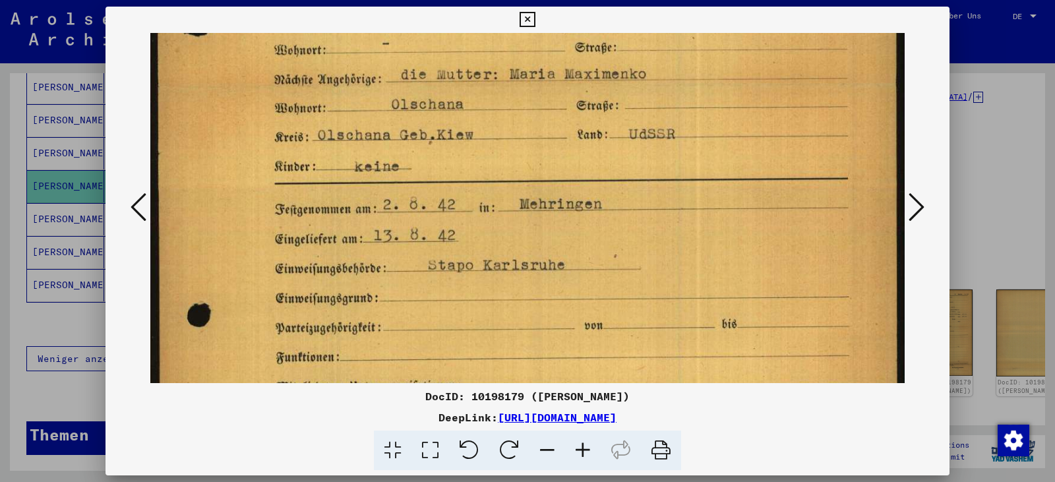
drag, startPoint x: 583, startPoint y: 190, endPoint x: 577, endPoint y: 140, distance: 49.9
click at [577, 140] on img at bounding box center [527, 152] width 754 height 1055
click at [528, 19] on icon at bounding box center [526, 20] width 15 height 16
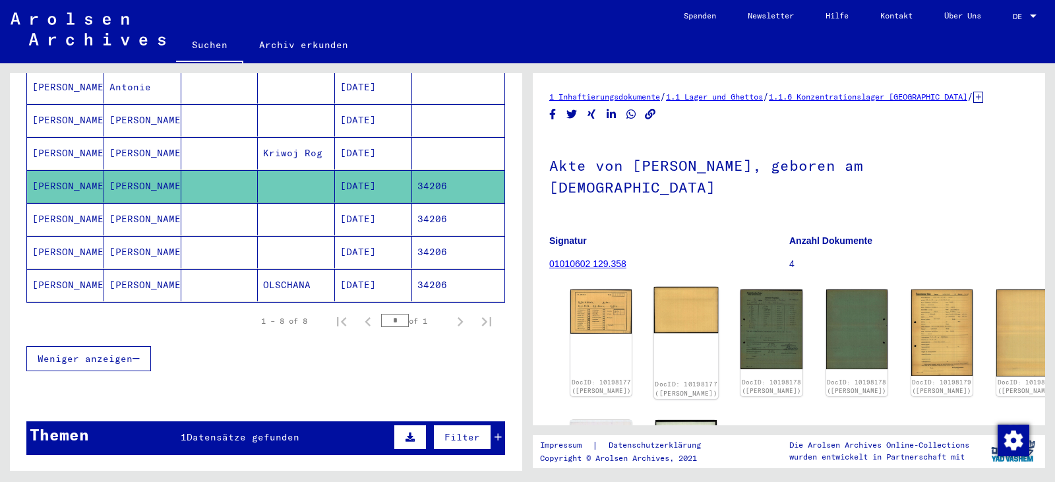
scroll to position [192, 0]
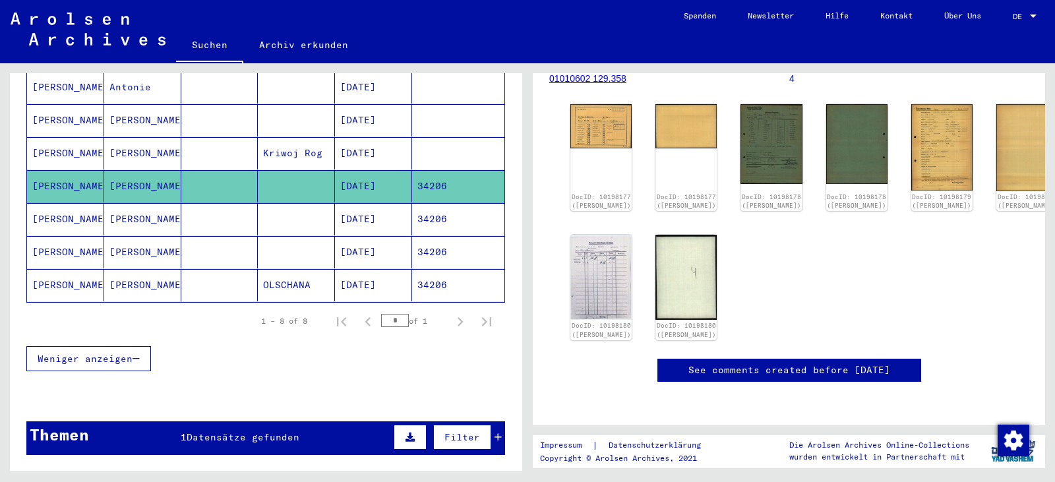
click at [454, 206] on mat-cell "34206" at bounding box center [458, 219] width 92 height 32
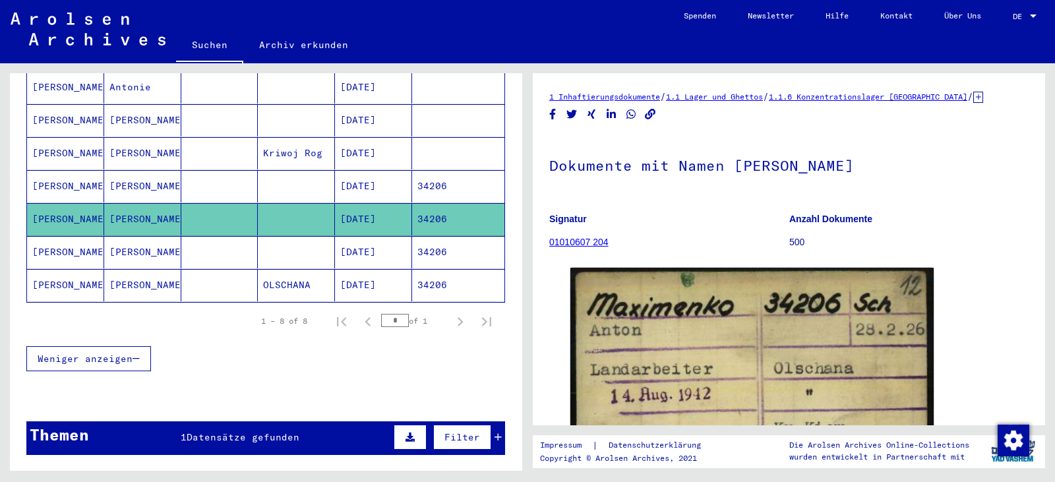
scroll to position [242, 0]
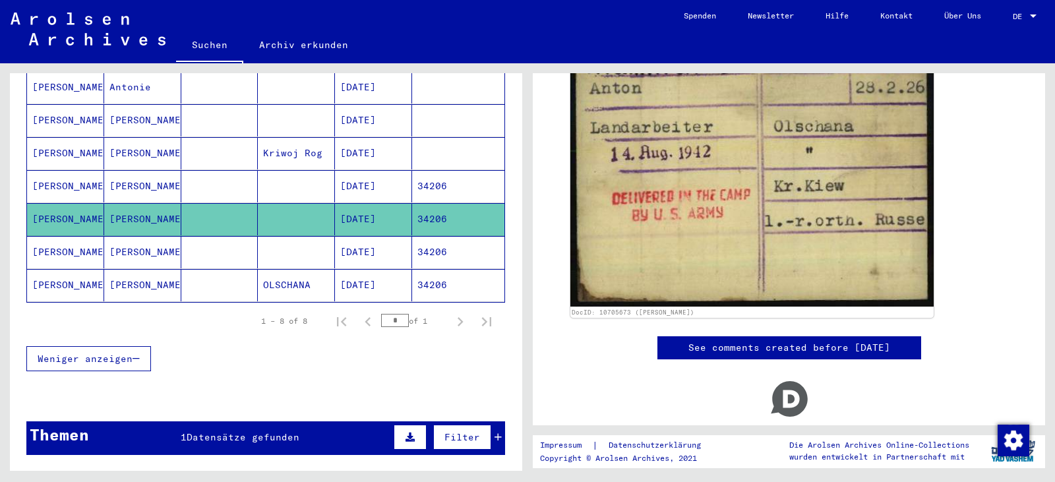
click at [434, 246] on mat-cell "34206" at bounding box center [458, 252] width 92 height 32
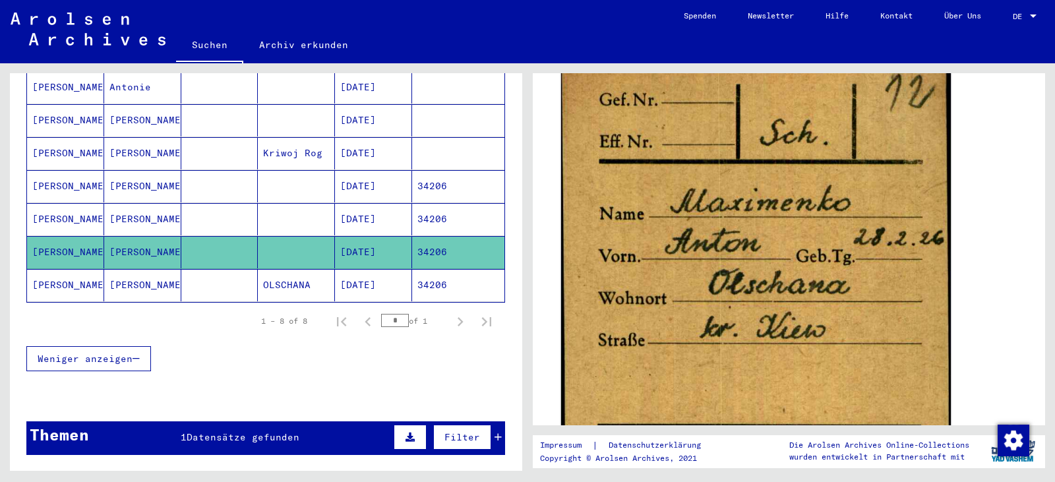
scroll to position [242, 0]
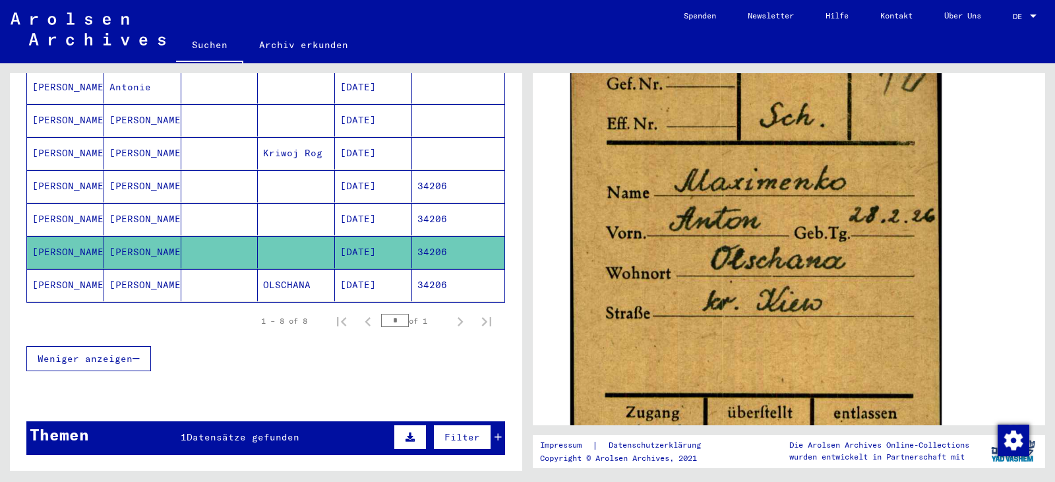
click at [464, 270] on mat-cell "34206" at bounding box center [458, 285] width 92 height 32
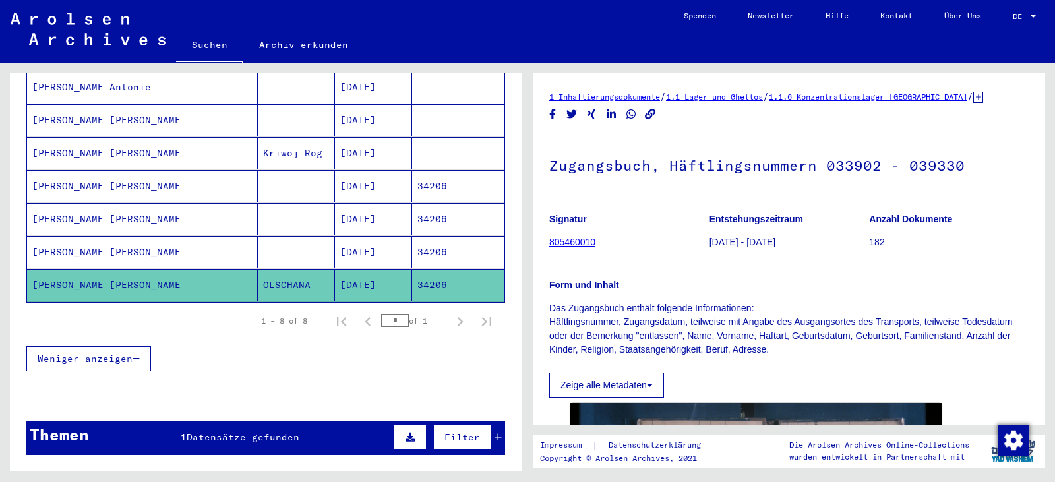
scroll to position [1, 0]
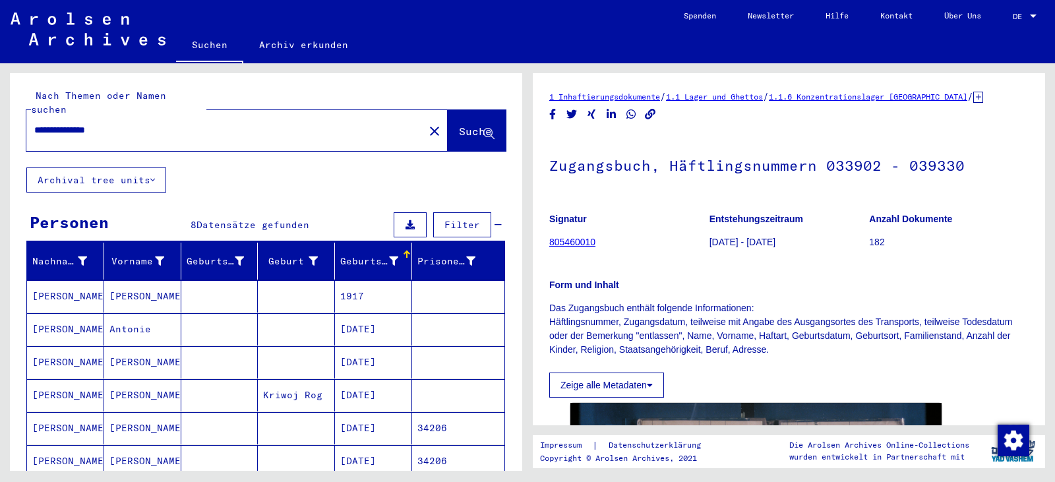
click at [382, 281] on mat-cell "1917" at bounding box center [373, 296] width 77 height 32
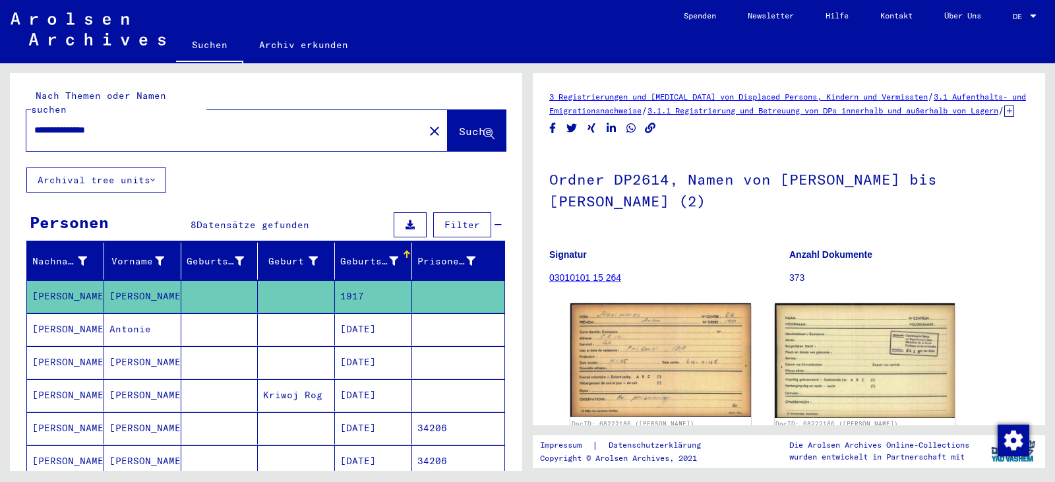
click at [426, 123] on mat-icon "close" at bounding box center [434, 131] width 16 height 16
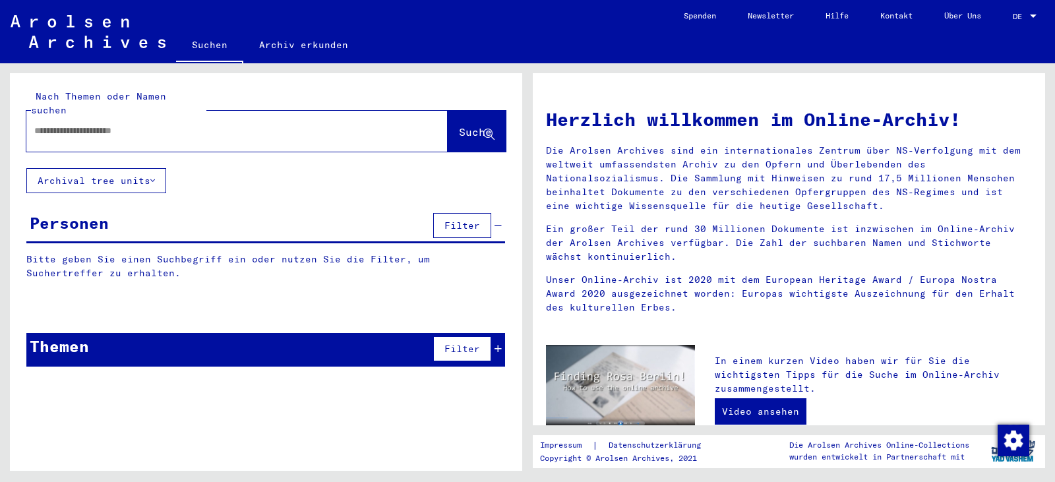
click at [332, 124] on input "text" at bounding box center [211, 131] width 355 height 14
paste input "********"
type input "********"
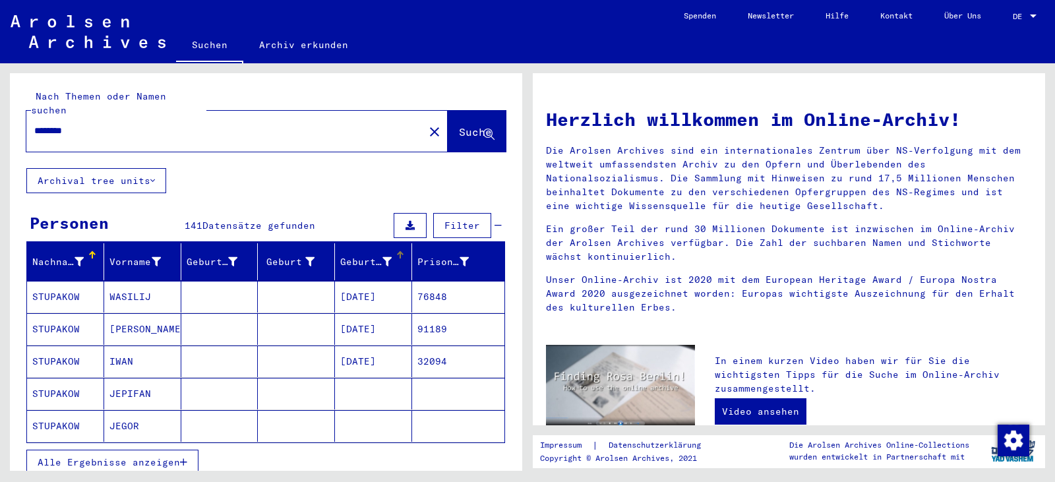
click at [343, 262] on mat-header-cell "Geburtsdatum" at bounding box center [373, 261] width 77 height 37
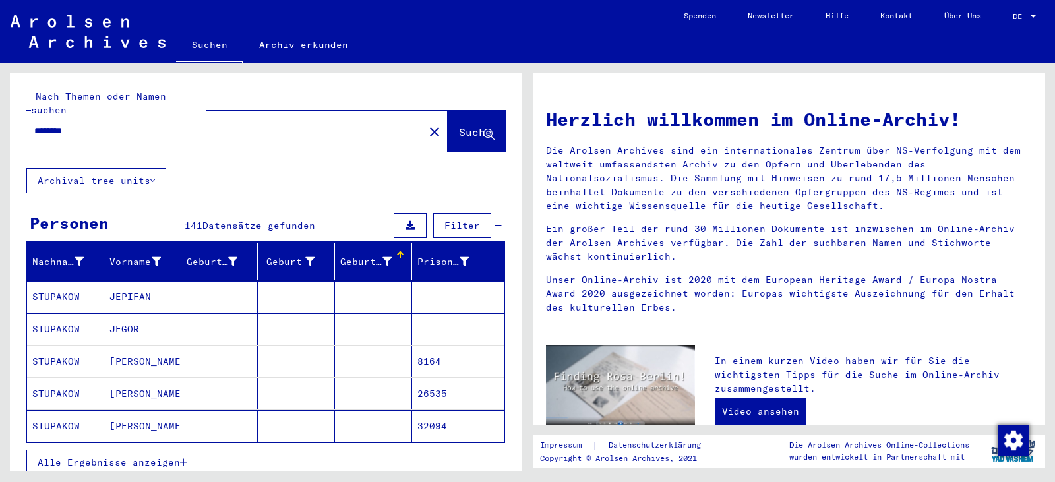
click at [151, 456] on span "Alle Ergebnisse anzeigen" at bounding box center [109, 462] width 142 height 12
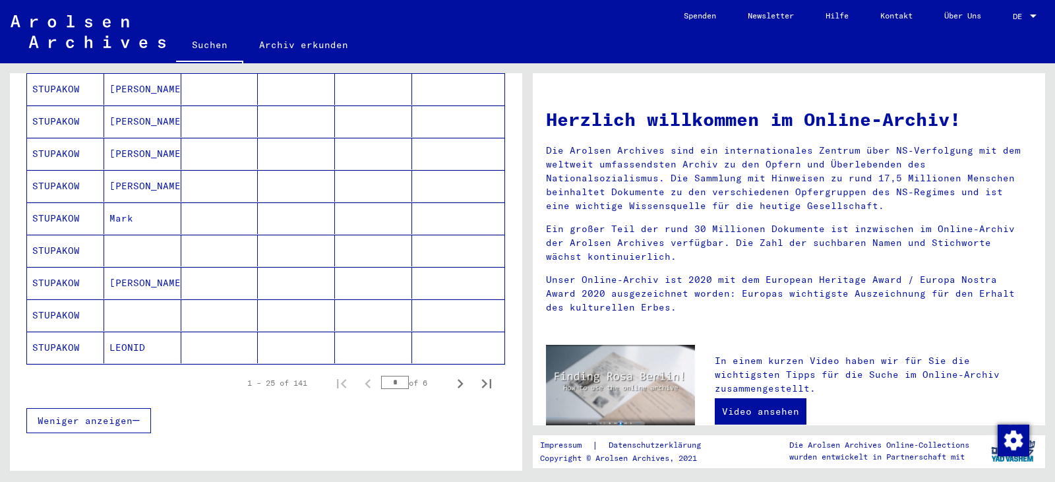
scroll to position [725, 0]
click at [451, 374] on icon "Next page" at bounding box center [460, 383] width 18 height 18
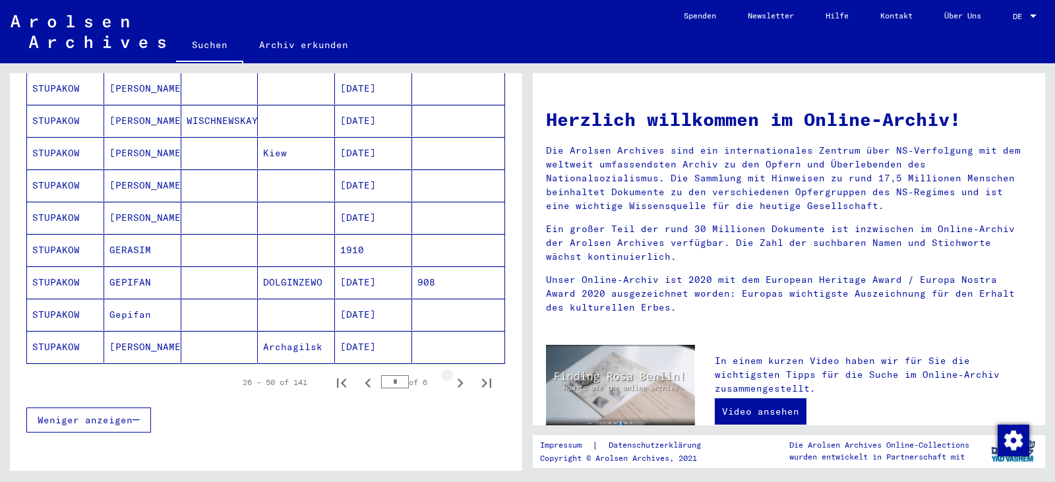
click at [451, 374] on icon "Next page" at bounding box center [460, 383] width 18 height 18
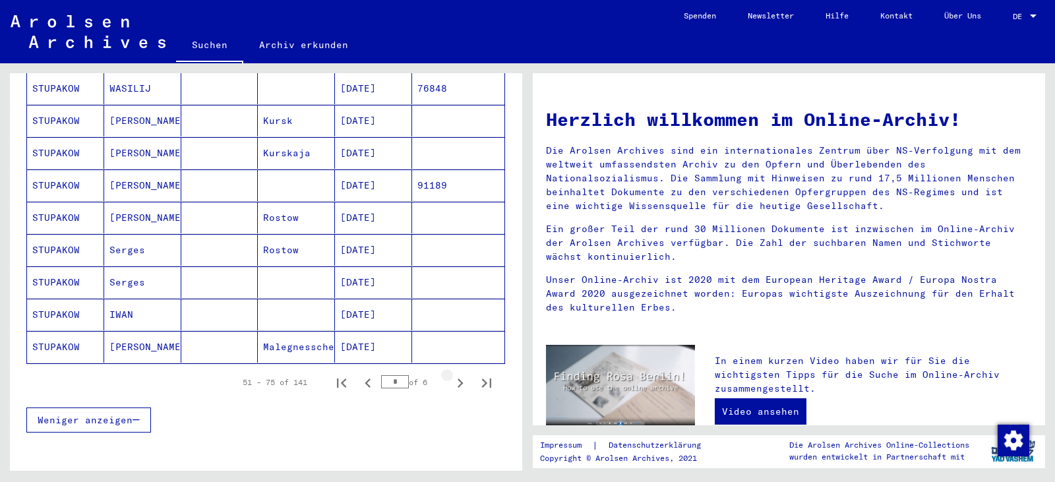
click at [451, 374] on icon "Next page" at bounding box center [460, 383] width 18 height 18
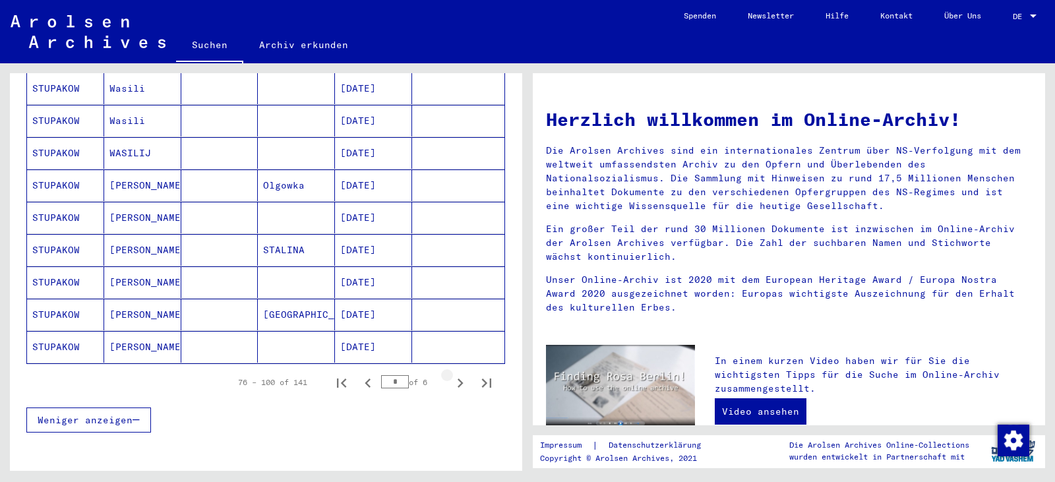
click at [451, 374] on icon "Next page" at bounding box center [460, 383] width 18 height 18
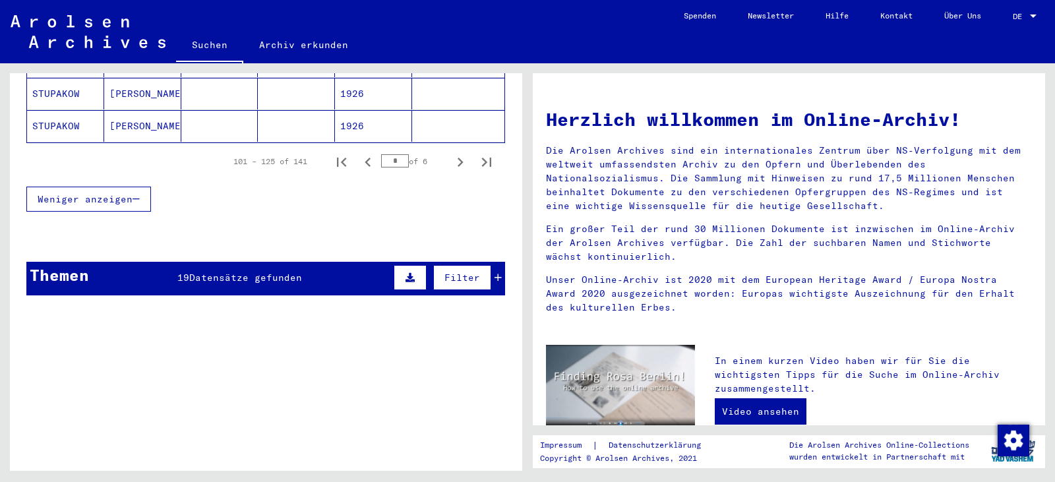
scroll to position [967, 0]
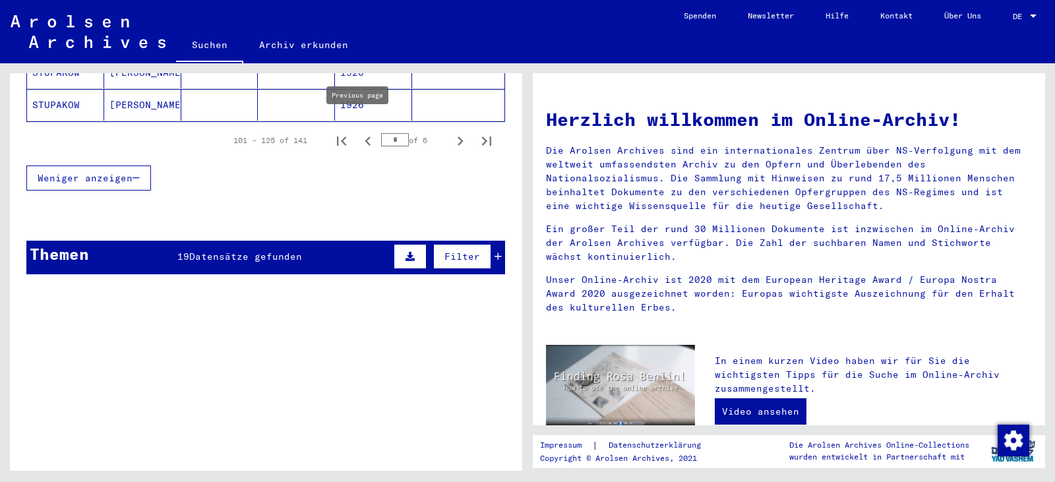
click at [359, 132] on icon "Previous page" at bounding box center [368, 141] width 18 height 18
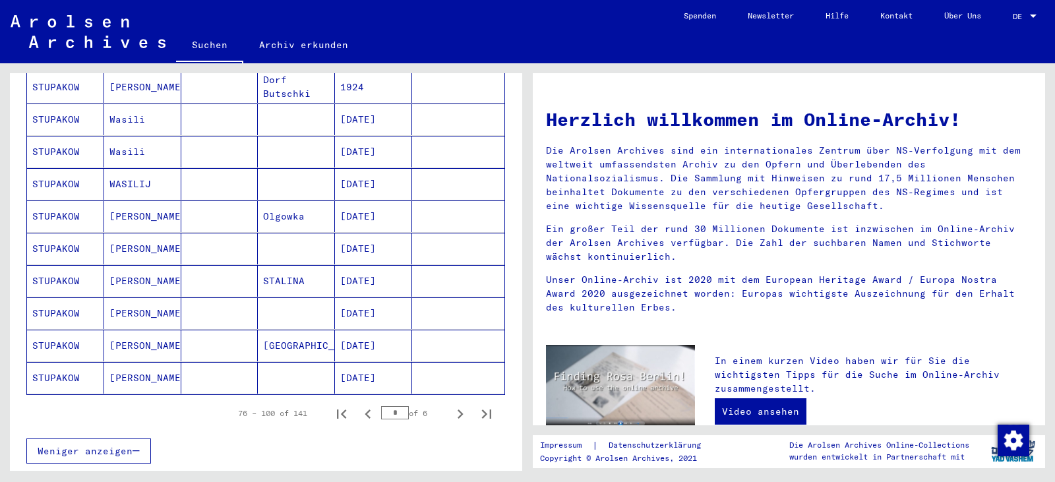
scroll to position [725, 0]
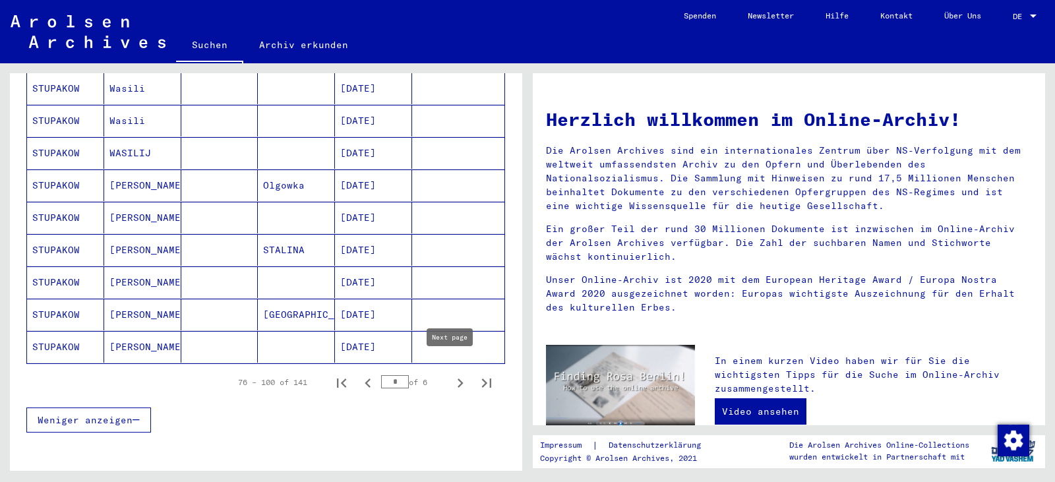
click at [457, 378] on icon "Next page" at bounding box center [460, 382] width 6 height 9
type input "*"
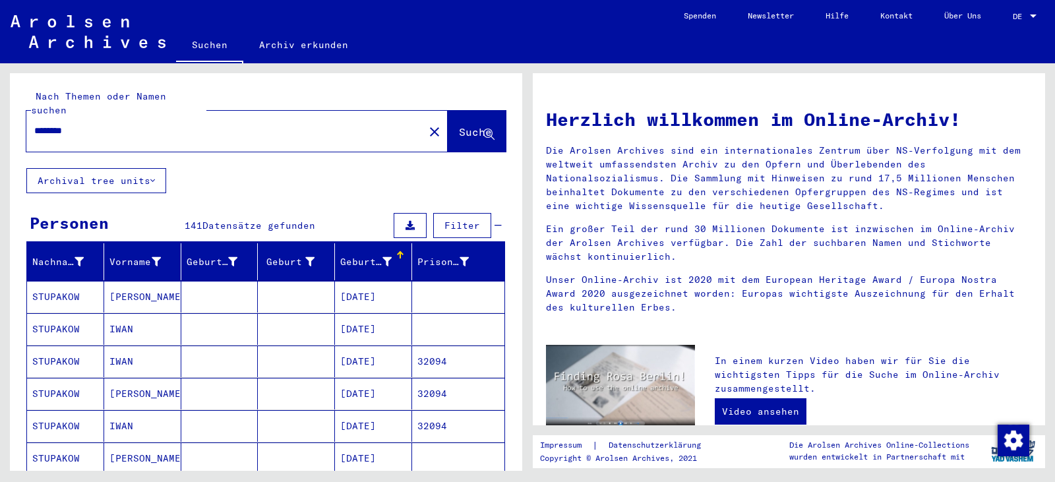
scroll to position [242, 0]
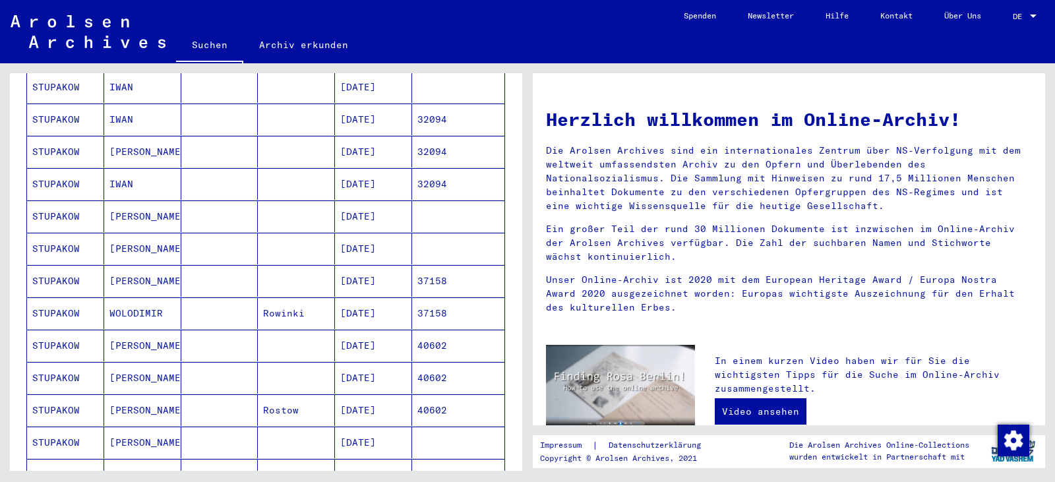
click at [436, 330] on mat-cell "40602" at bounding box center [458, 346] width 92 height 32
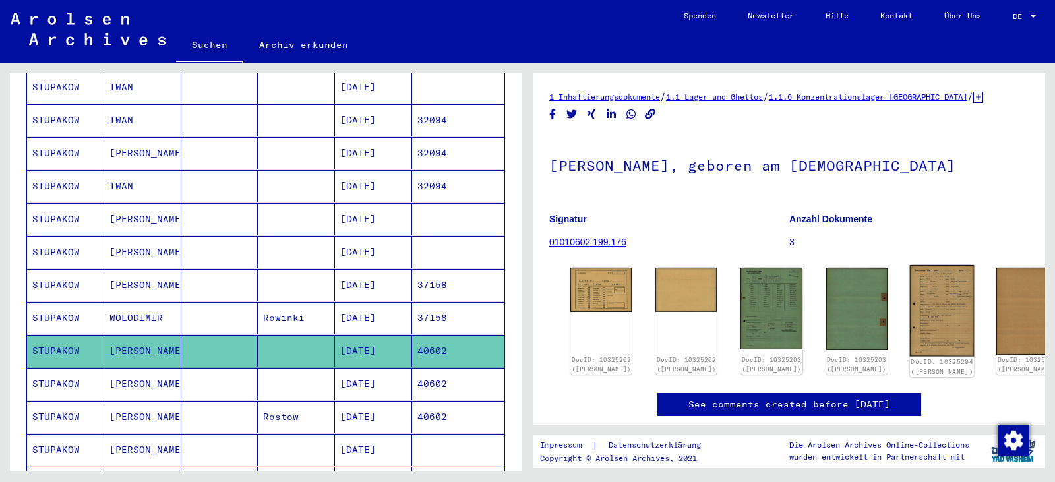
click at [909, 321] on img at bounding box center [941, 310] width 65 height 91
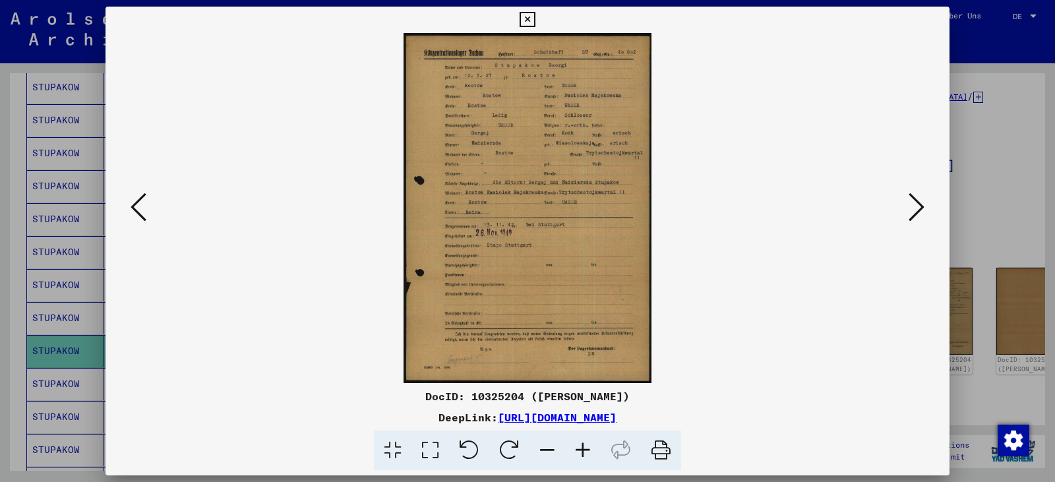
click at [434, 449] on icon at bounding box center [430, 450] width 38 height 40
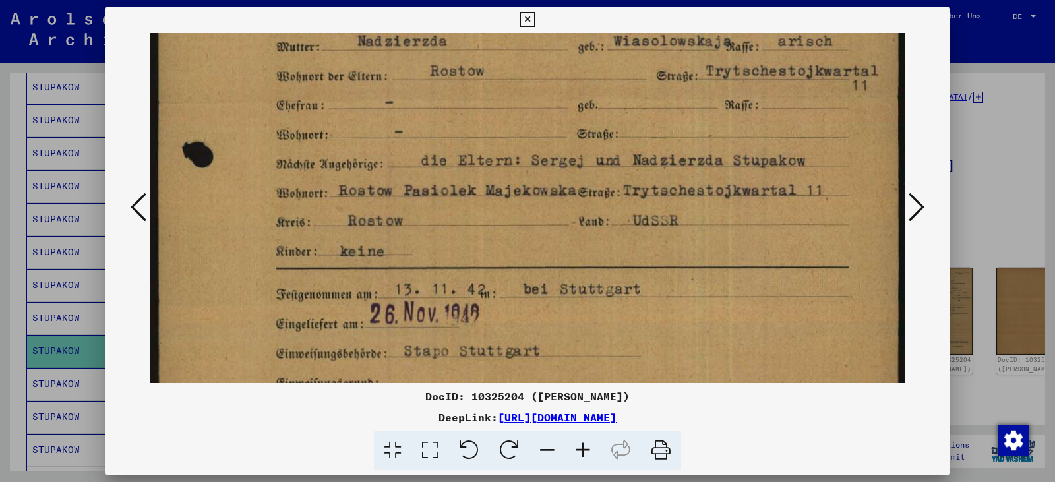
drag, startPoint x: 593, startPoint y: 352, endPoint x: 689, endPoint y: 26, distance: 339.7
click at [689, 26] on div "DocID: 10325204 ([PERSON_NAME]) DeepLink: [URL][DOMAIN_NAME]" at bounding box center [527, 239] width 844 height 464
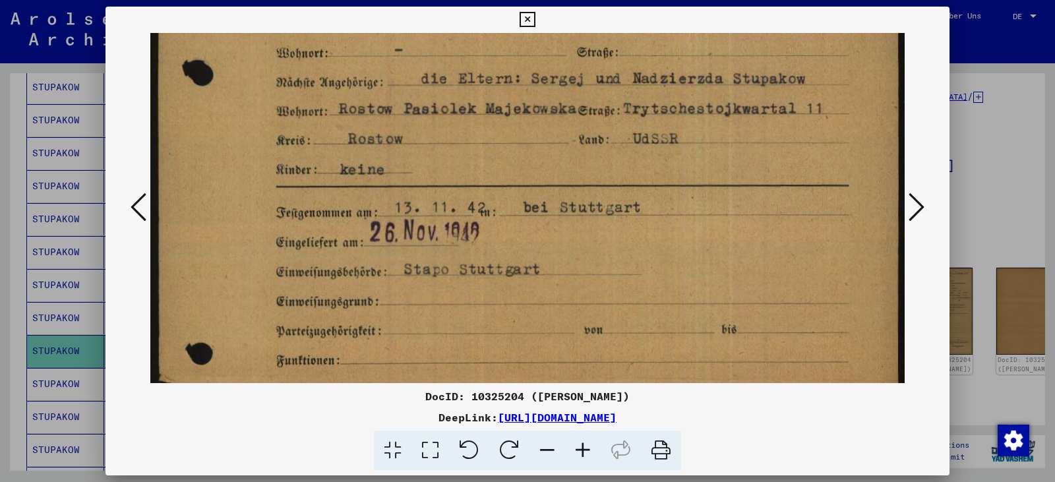
scroll to position [411, 0]
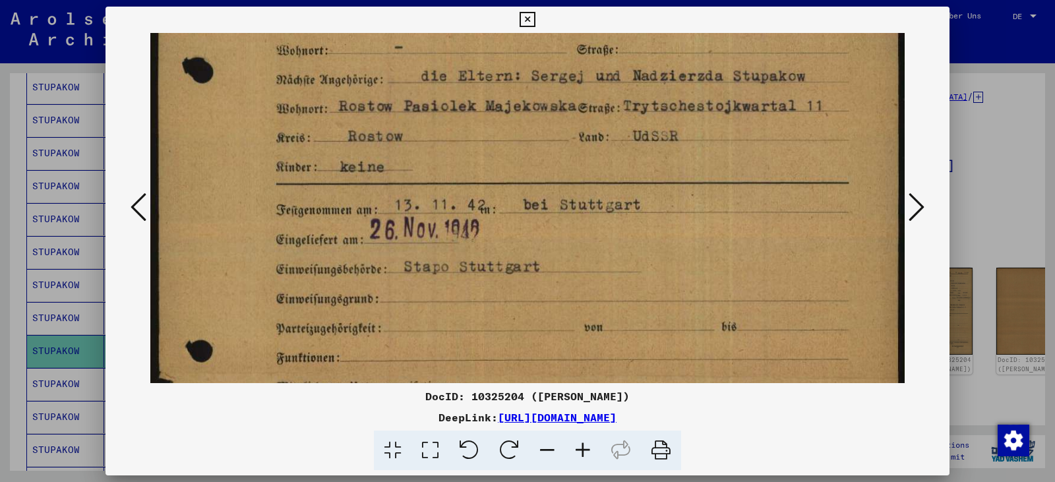
drag, startPoint x: 650, startPoint y: 183, endPoint x: 627, endPoint y: 99, distance: 87.5
click at [627, 99] on img at bounding box center [527, 154] width 754 height 1064
click at [522, 16] on icon at bounding box center [526, 20] width 15 height 16
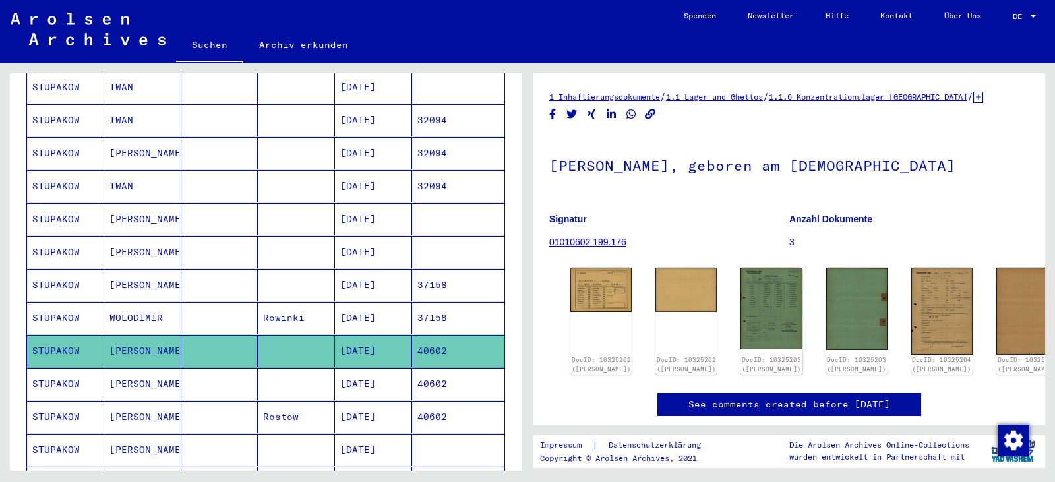
click at [466, 375] on mat-cell "40602" at bounding box center [458, 384] width 92 height 32
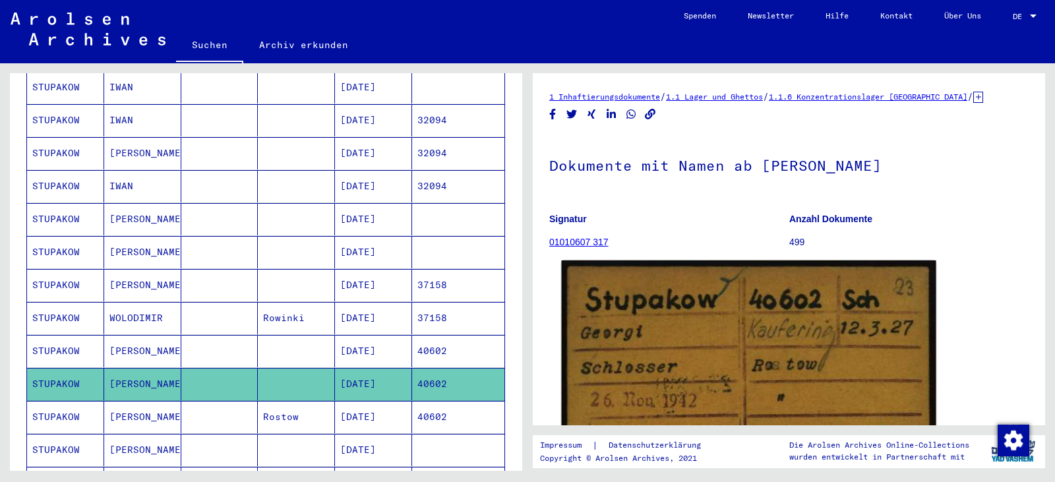
scroll to position [242, 0]
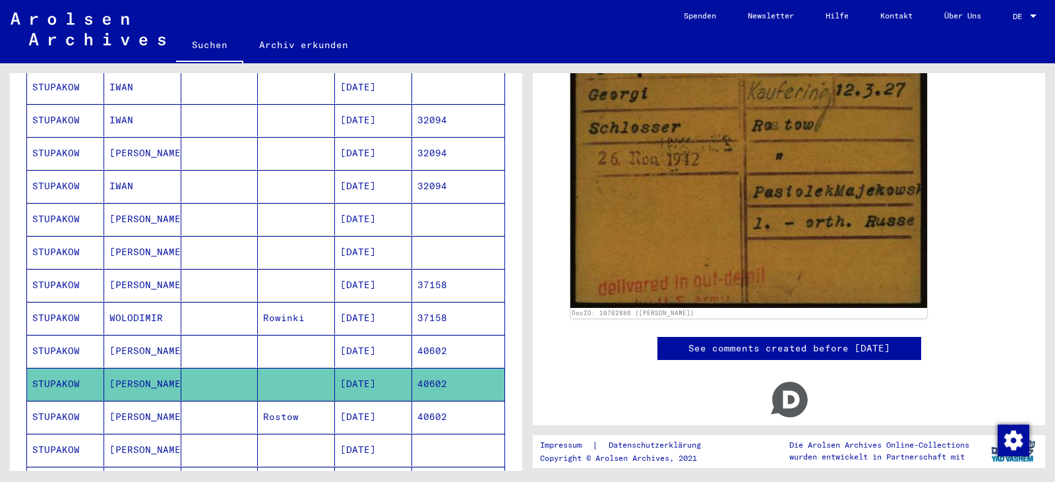
click at [448, 401] on mat-cell "40602" at bounding box center [458, 417] width 92 height 32
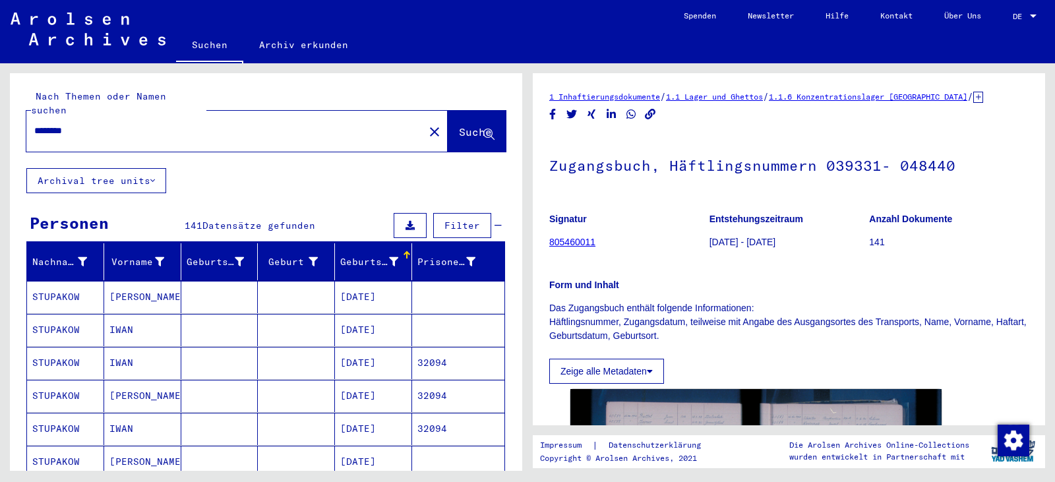
drag, startPoint x: 402, startPoint y: 121, endPoint x: 398, endPoint y: 114, distance: 7.7
click at [426, 124] on mat-icon "close" at bounding box center [434, 132] width 16 height 16
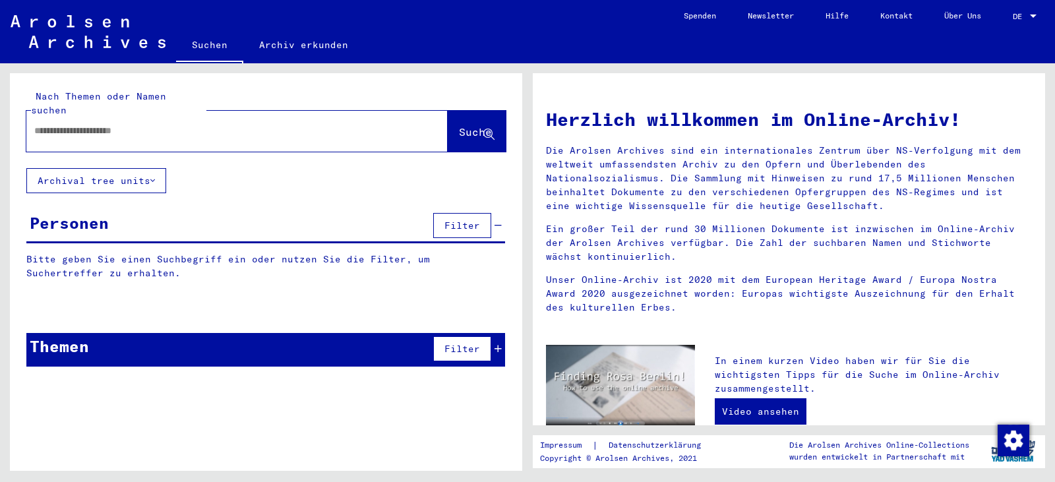
click at [239, 124] on input "text" at bounding box center [211, 131] width 355 height 14
paste input "********"
type input "**********"
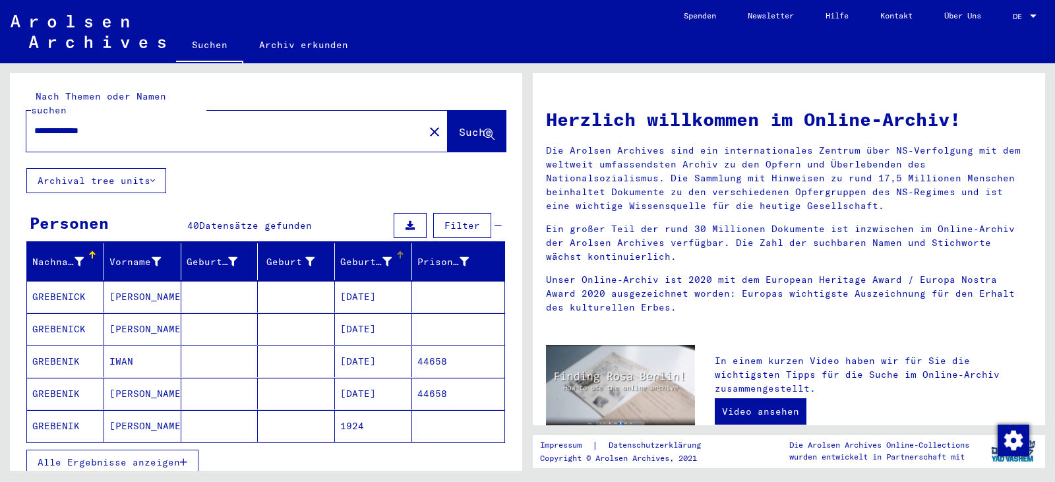
click at [346, 255] on div "Geburtsdatum" at bounding box center [365, 262] width 51 height 14
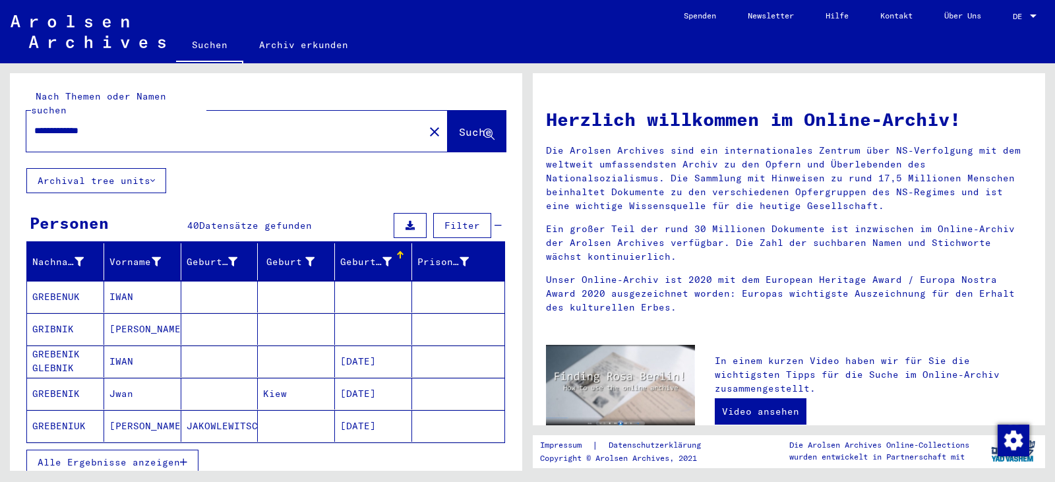
click at [174, 456] on span "Alle Ergebnisse anzeigen" at bounding box center [109, 462] width 142 height 12
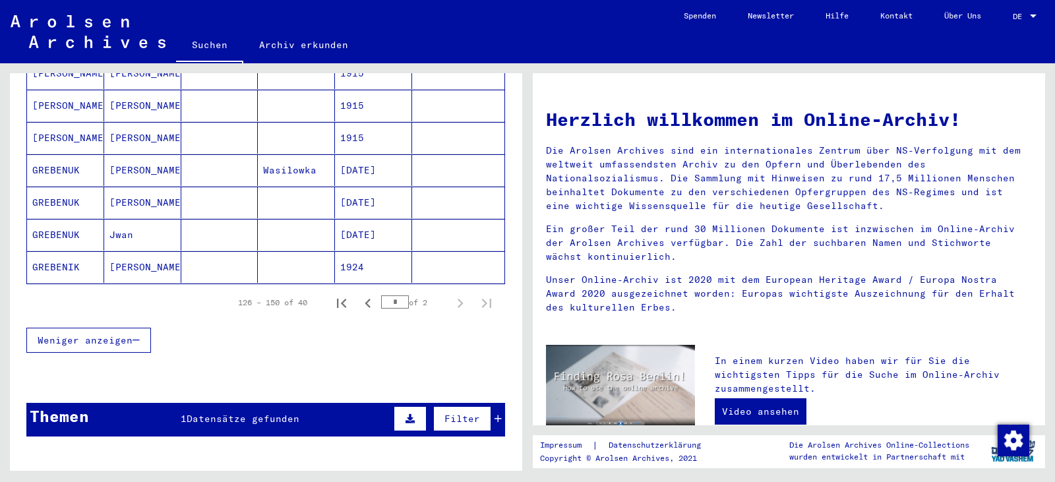
scroll to position [870, 0]
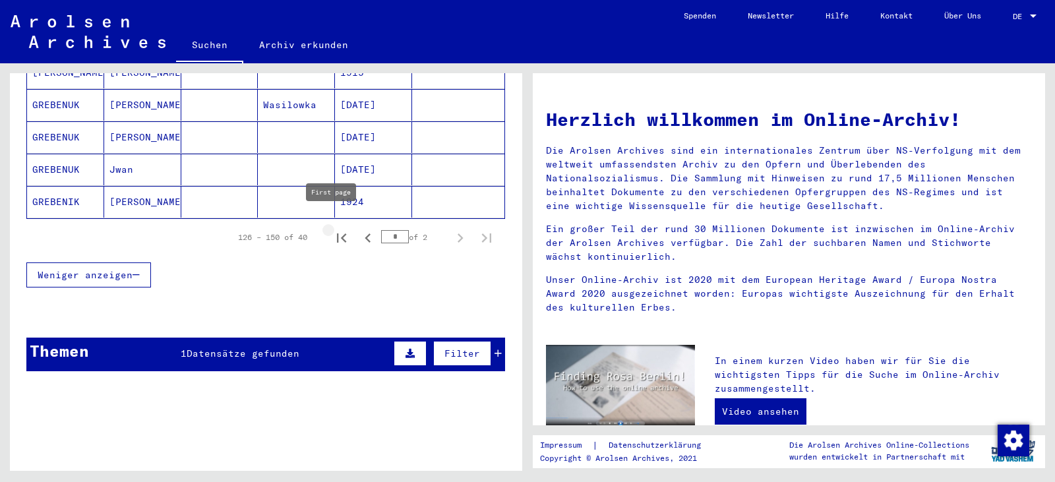
click at [332, 229] on icon "First page" at bounding box center [341, 238] width 18 height 18
click at [451, 229] on icon "Next page" at bounding box center [460, 238] width 18 height 18
type input "*"
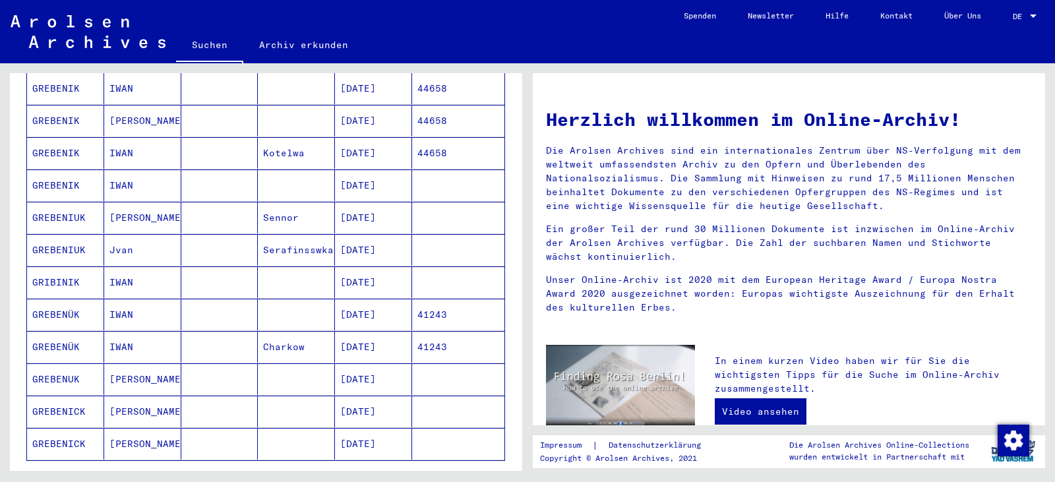
click at [443, 299] on mat-cell "41243" at bounding box center [458, 315] width 92 height 32
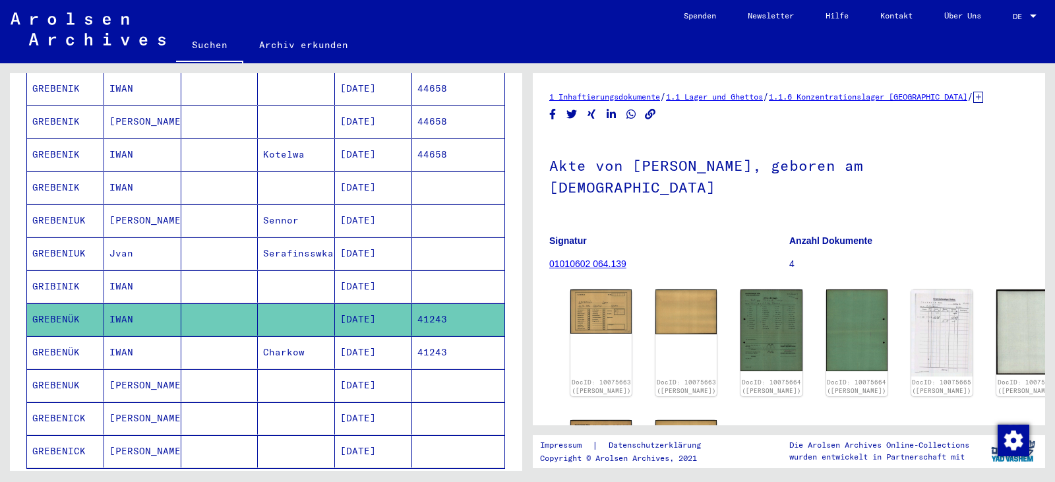
scroll to position [194, 0]
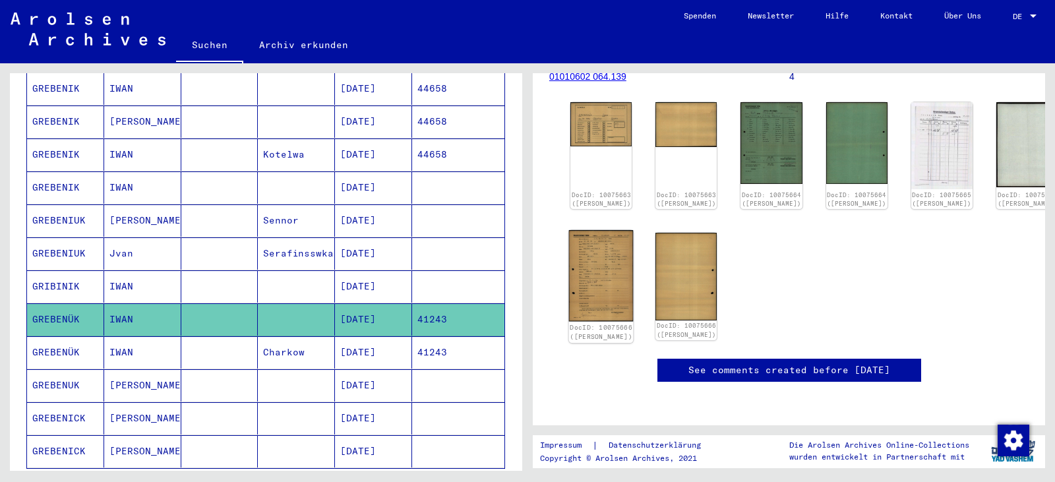
click at [600, 277] on img at bounding box center [601, 276] width 65 height 92
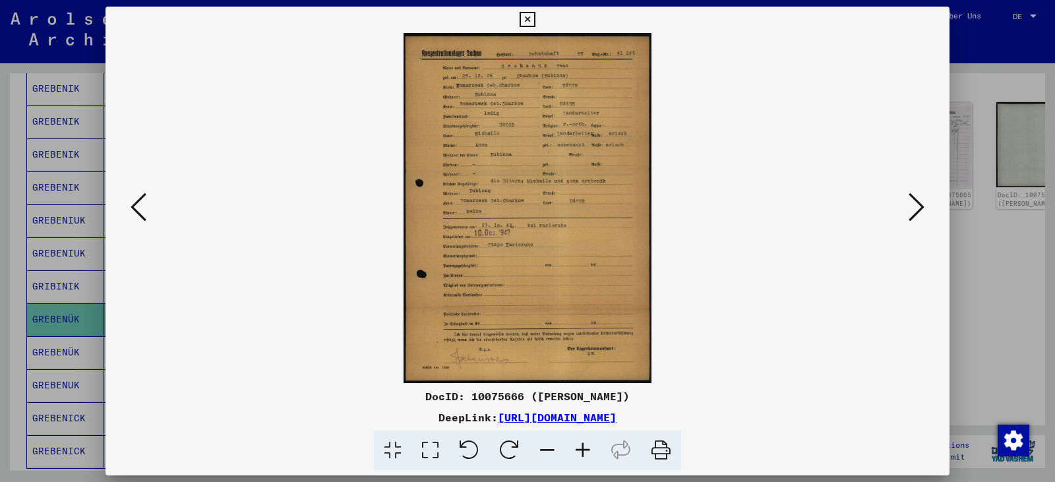
click at [430, 448] on icon at bounding box center [430, 450] width 38 height 40
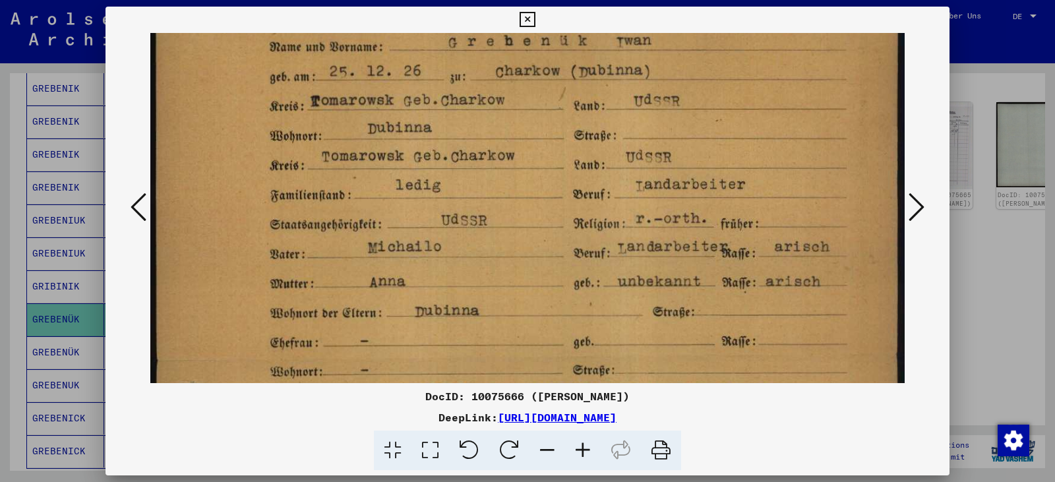
scroll to position [98, 0]
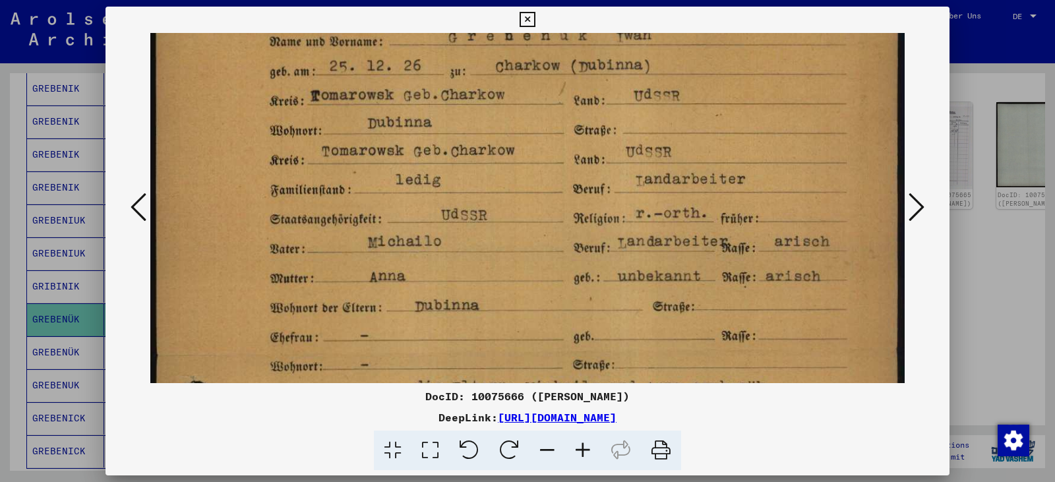
drag, startPoint x: 461, startPoint y: 350, endPoint x: 449, endPoint y: 252, distance: 98.3
click at [449, 252] on img at bounding box center [527, 469] width 754 height 1068
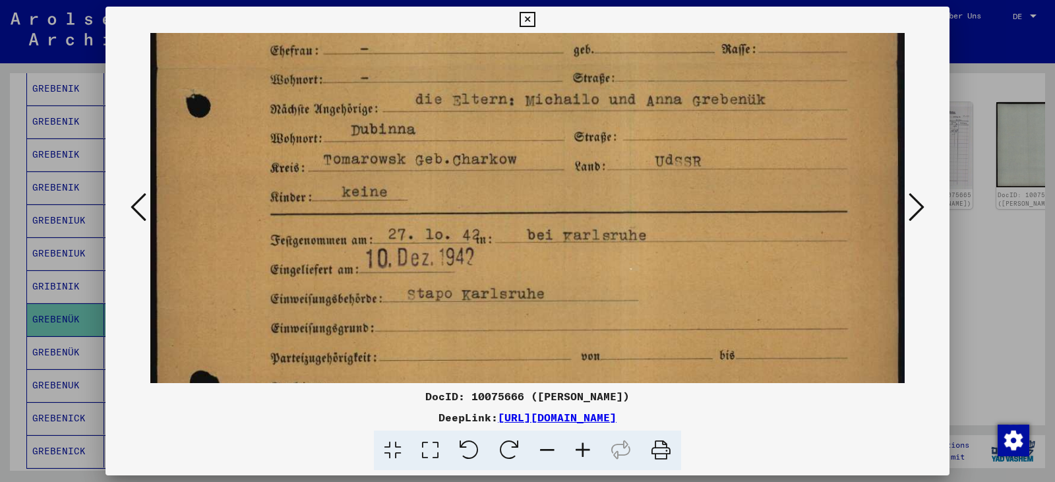
drag, startPoint x: 565, startPoint y: 338, endPoint x: 527, endPoint y: 51, distance: 289.2
click at [527, 51] on img at bounding box center [527, 183] width 754 height 1068
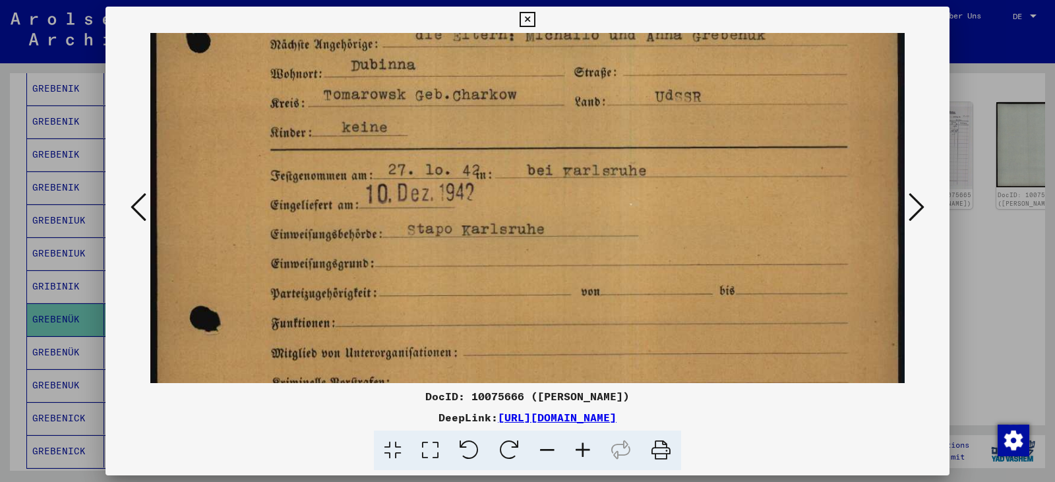
scroll to position [453, 0]
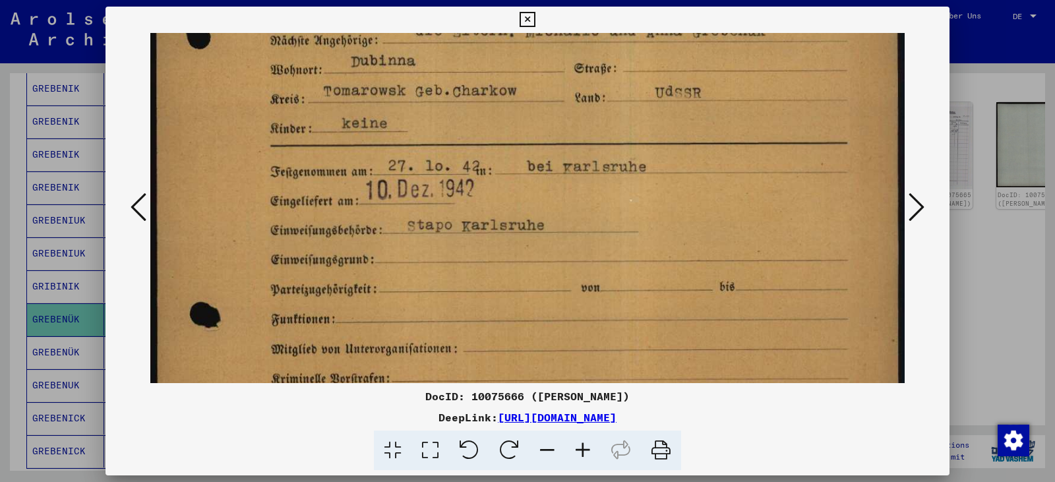
drag, startPoint x: 533, startPoint y: 241, endPoint x: 521, endPoint y: 172, distance: 69.7
click at [521, 172] on img at bounding box center [527, 114] width 754 height 1068
click at [523, 18] on icon at bounding box center [526, 20] width 15 height 16
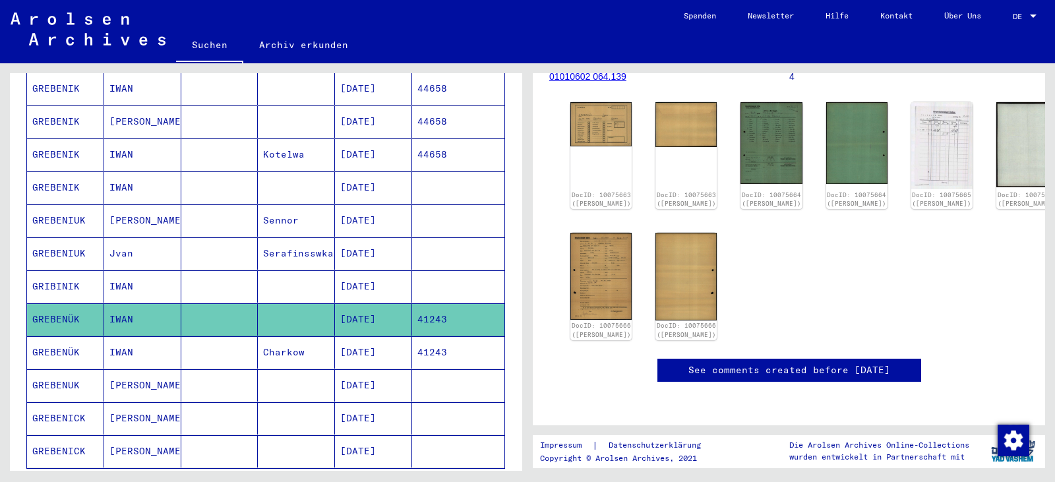
click at [396, 338] on mat-cell "[DATE]" at bounding box center [373, 352] width 77 height 32
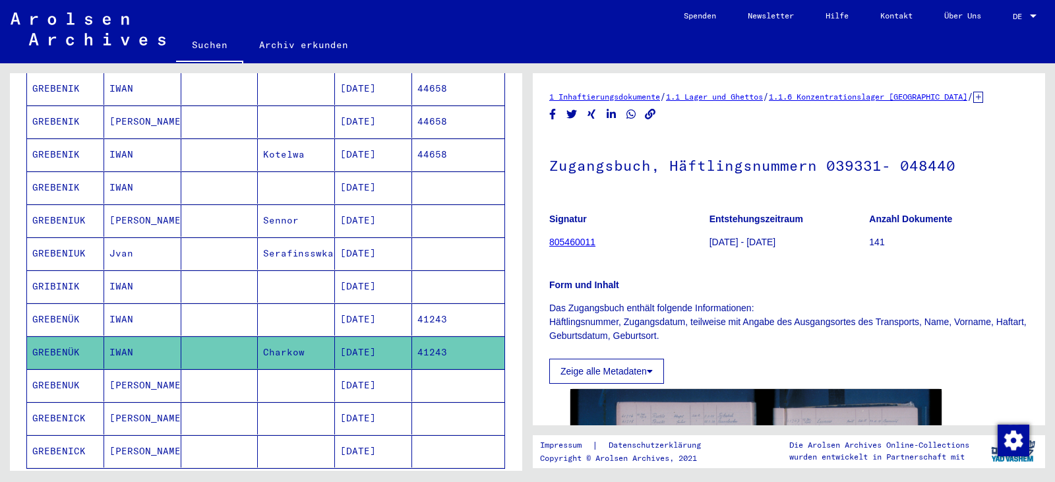
click at [388, 270] on mat-cell "[DATE]" at bounding box center [373, 286] width 77 height 32
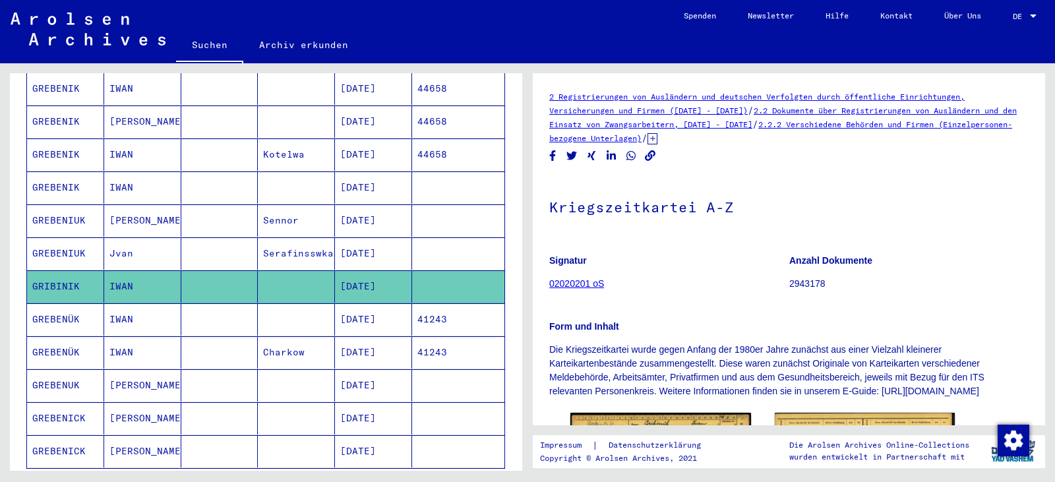
scroll to position [242, 0]
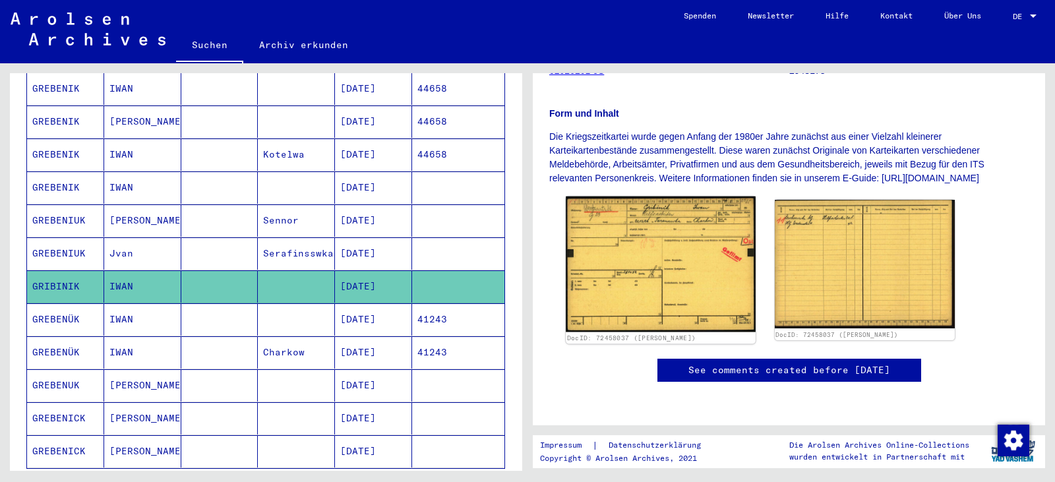
click at [601, 277] on img at bounding box center [659, 264] width 189 height 136
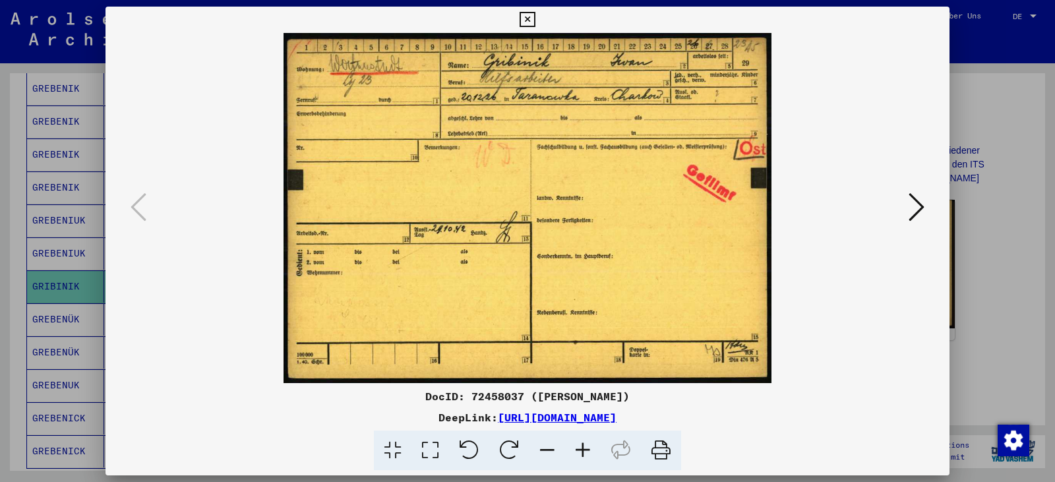
click at [439, 448] on icon at bounding box center [430, 450] width 38 height 40
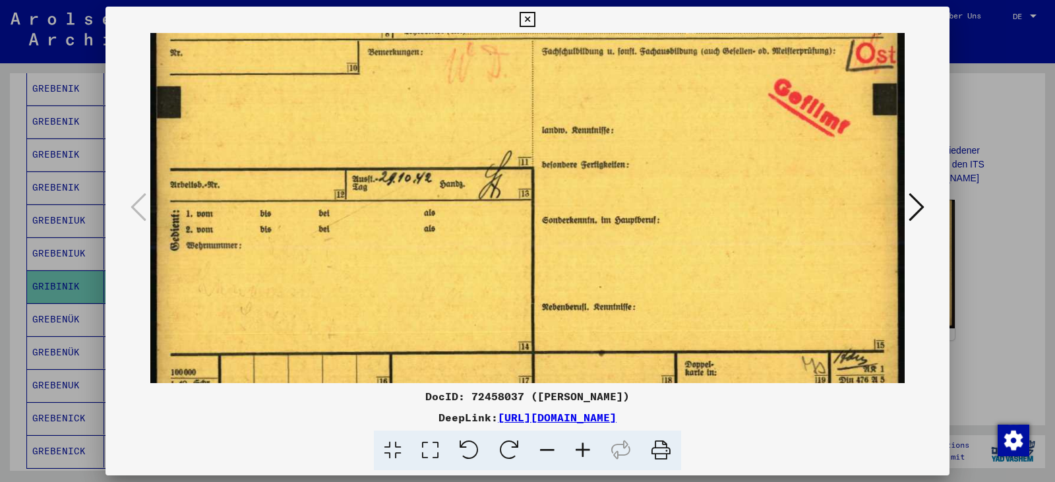
scroll to position [156, 0]
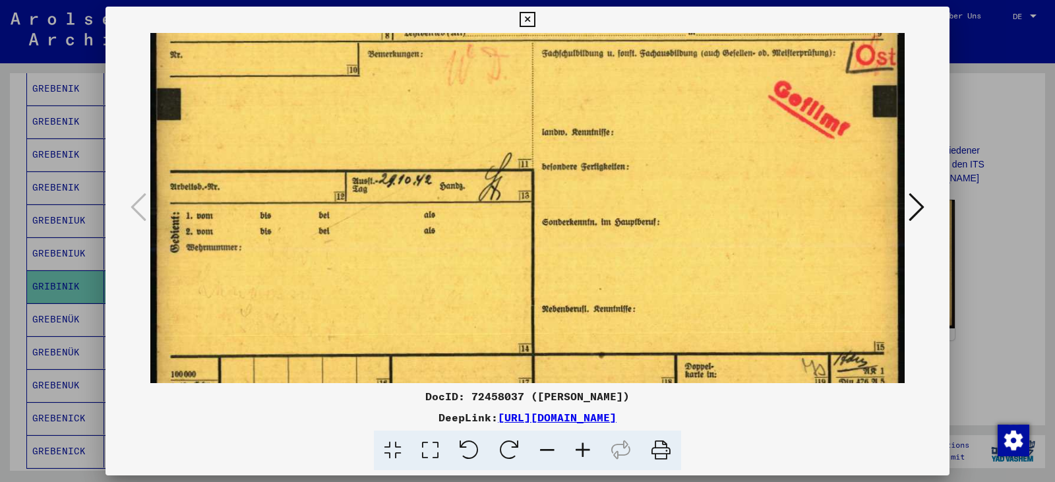
drag, startPoint x: 461, startPoint y: 335, endPoint x: 508, endPoint y: 140, distance: 201.3
click at [476, 136] on img at bounding box center [527, 147] width 754 height 540
click at [914, 207] on icon at bounding box center [916, 207] width 16 height 32
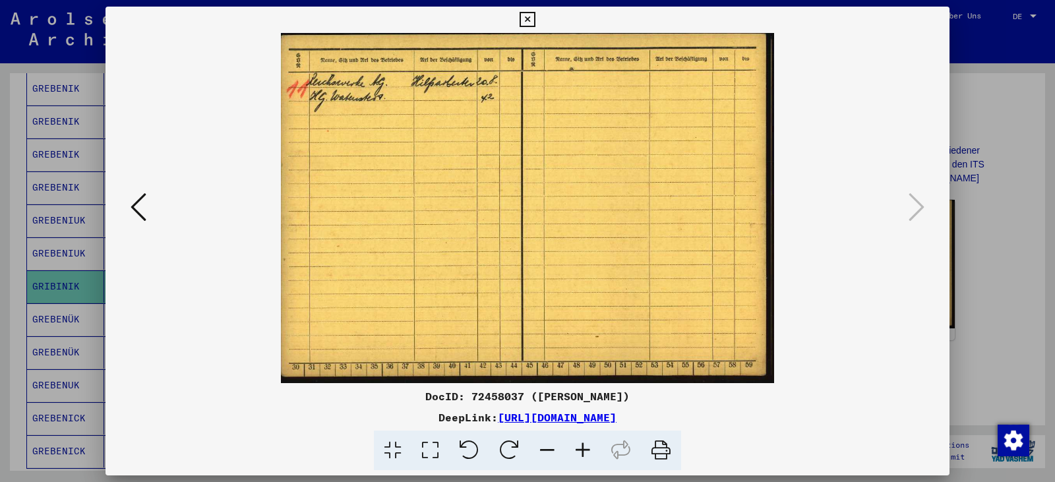
scroll to position [0, 0]
click at [424, 450] on icon at bounding box center [430, 450] width 38 height 40
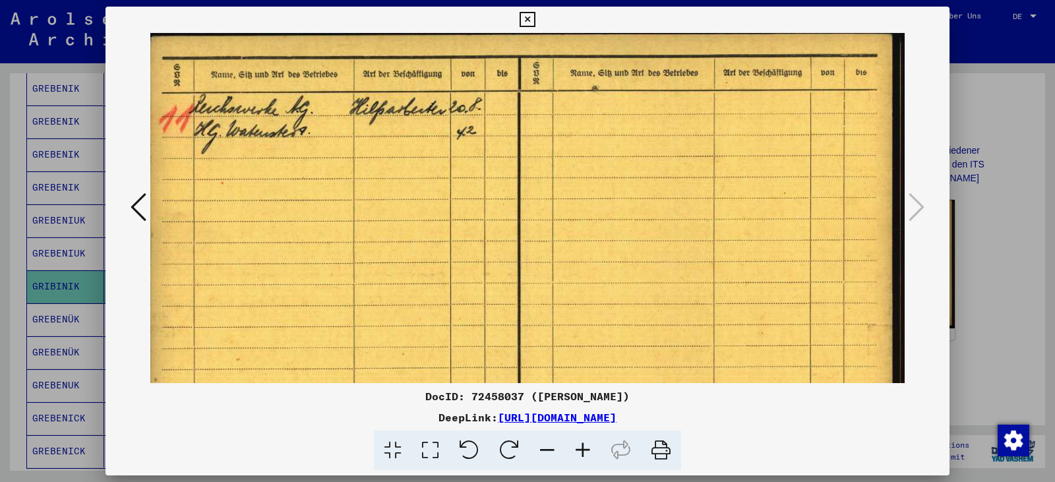
click at [398, 338] on img at bounding box center [527, 301] width 754 height 536
click at [534, 18] on icon at bounding box center [526, 20] width 15 height 16
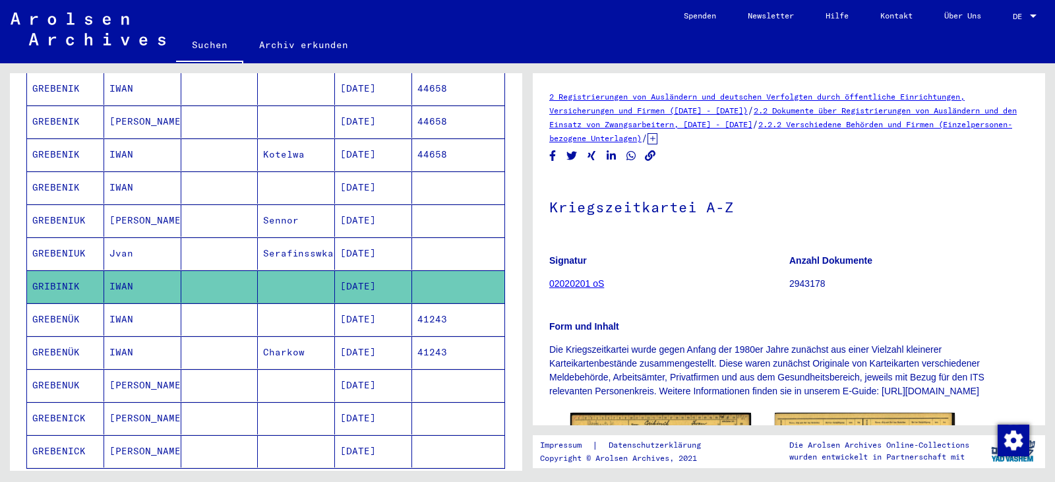
click at [397, 271] on mat-cell "[DATE]" at bounding box center [373, 286] width 77 height 32
click at [378, 274] on mat-cell "[DATE]" at bounding box center [373, 286] width 77 height 32
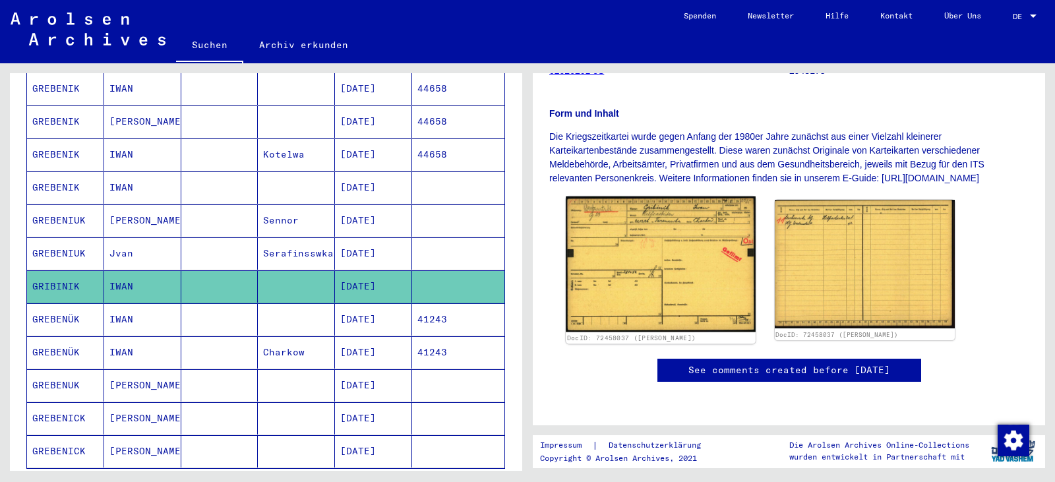
click at [620, 281] on img at bounding box center [659, 264] width 189 height 136
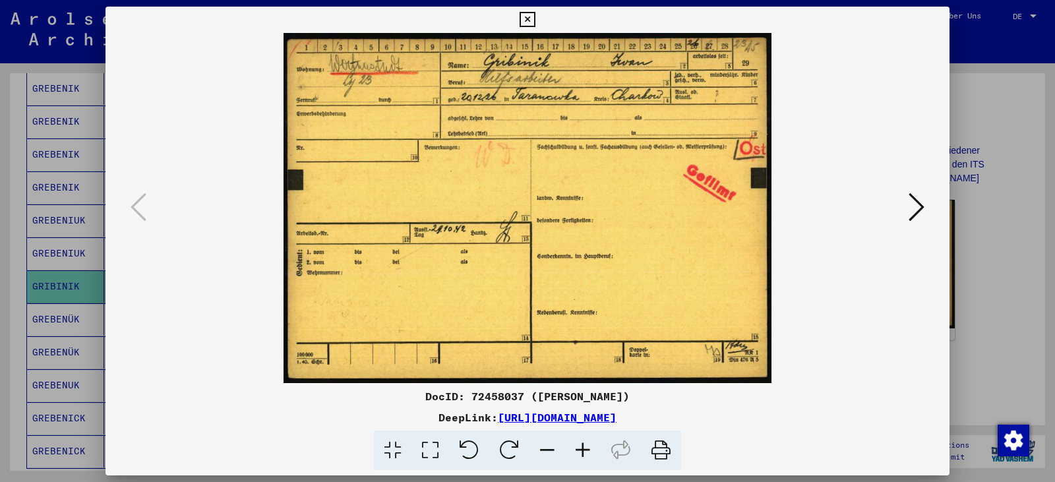
click at [424, 455] on icon at bounding box center [430, 450] width 38 height 40
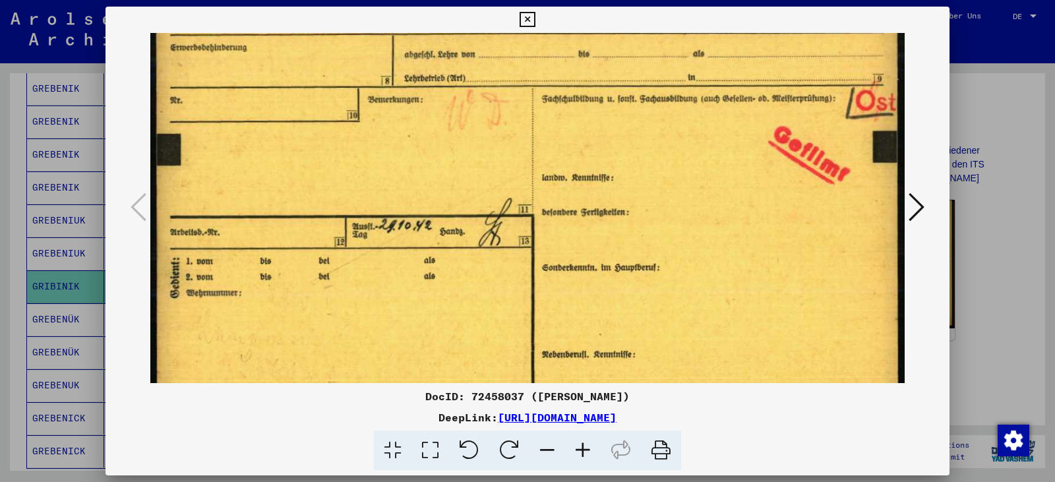
scroll to position [111, 0]
drag, startPoint x: 447, startPoint y: 364, endPoint x: 467, endPoint y: 253, distance: 112.5
click at [467, 253] on img at bounding box center [527, 192] width 754 height 540
click at [523, 18] on icon at bounding box center [526, 20] width 15 height 16
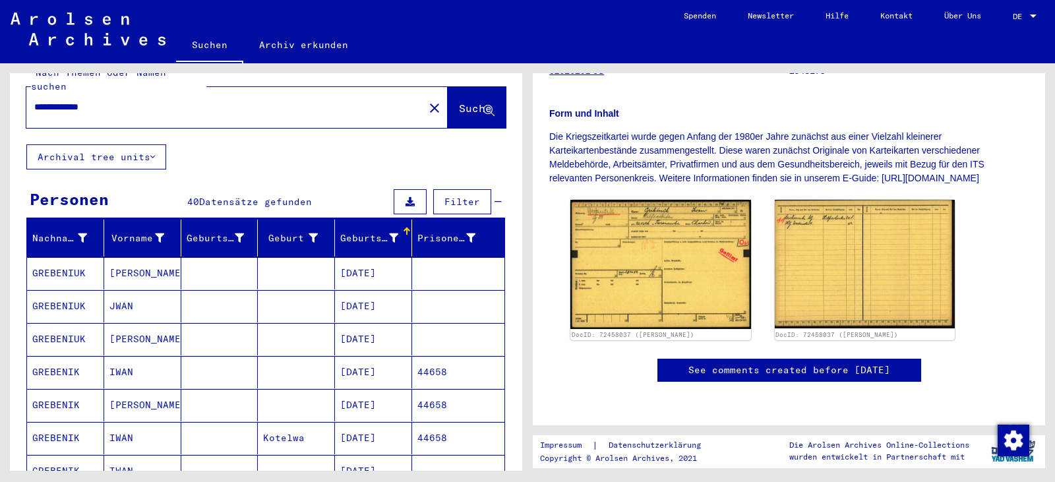
scroll to position [0, 0]
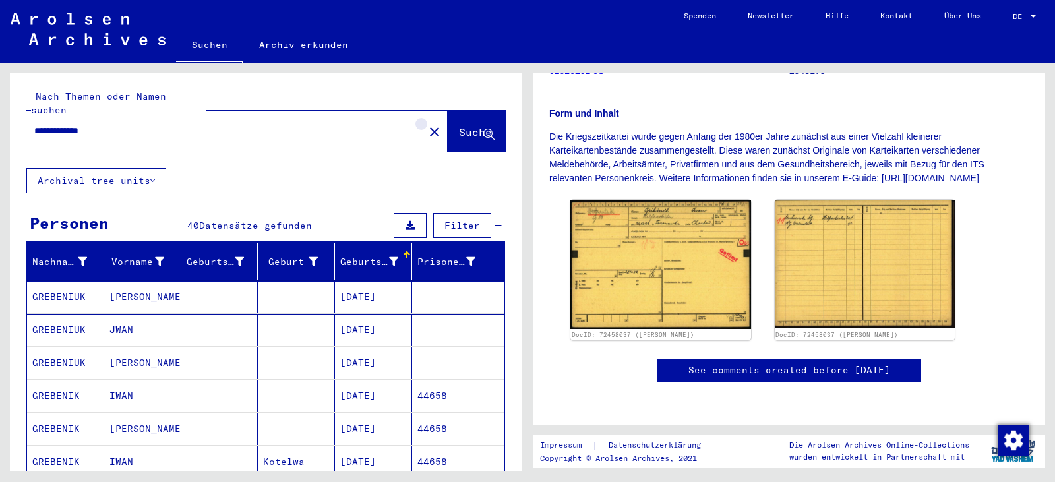
click at [426, 124] on mat-icon "close" at bounding box center [434, 132] width 16 height 16
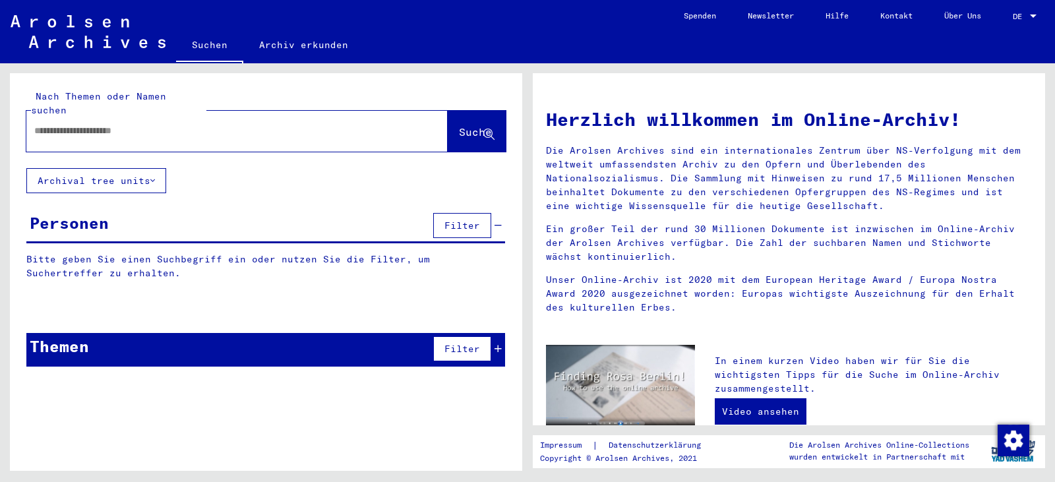
click at [291, 116] on div at bounding box center [217, 131] width 382 height 30
click at [250, 124] on input "text" at bounding box center [211, 131] width 355 height 14
paste input "**********"
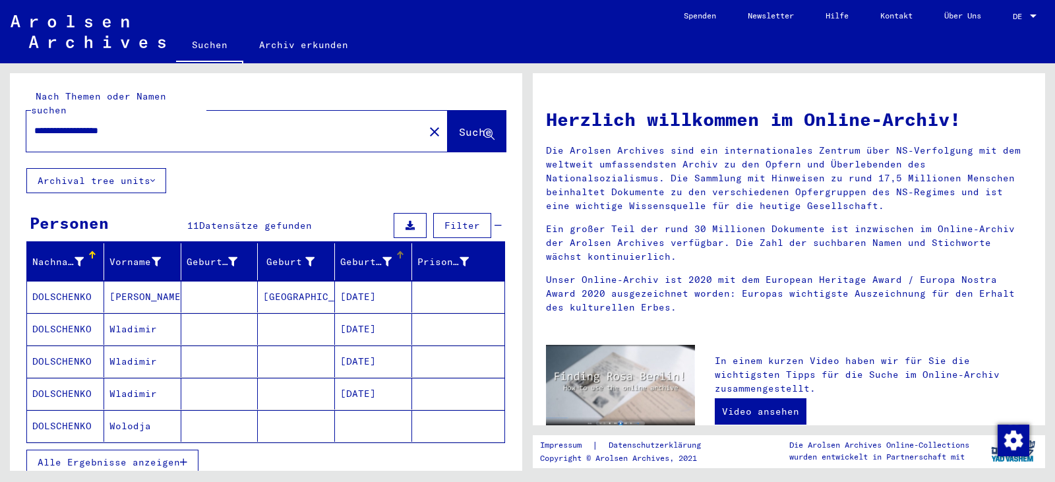
click at [355, 255] on div "Geburtsdatum" at bounding box center [375, 261] width 71 height 21
drag, startPoint x: 169, startPoint y: 446, endPoint x: 338, endPoint y: 387, distance: 179.5
click at [170, 456] on span "Alle Ergebnisse anzeigen" at bounding box center [109, 462] width 142 height 12
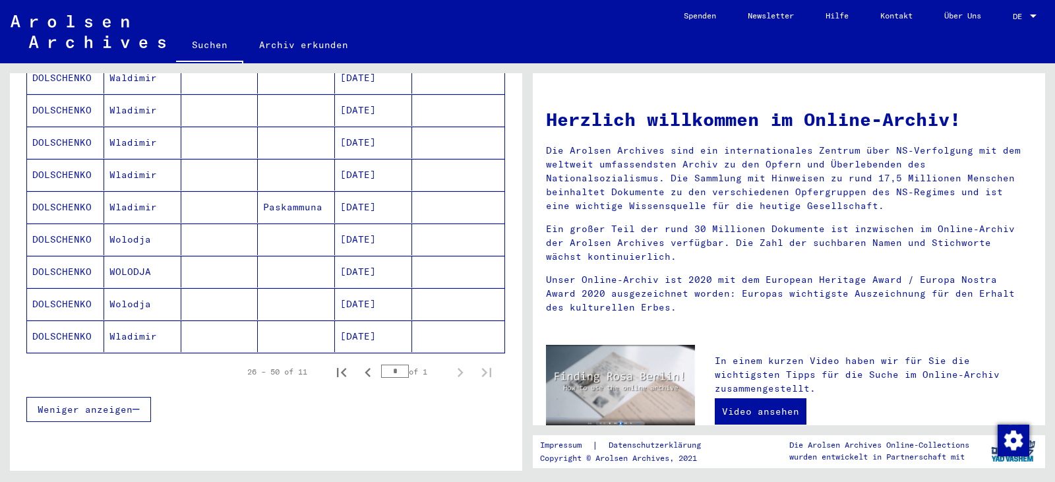
scroll to position [319, 0]
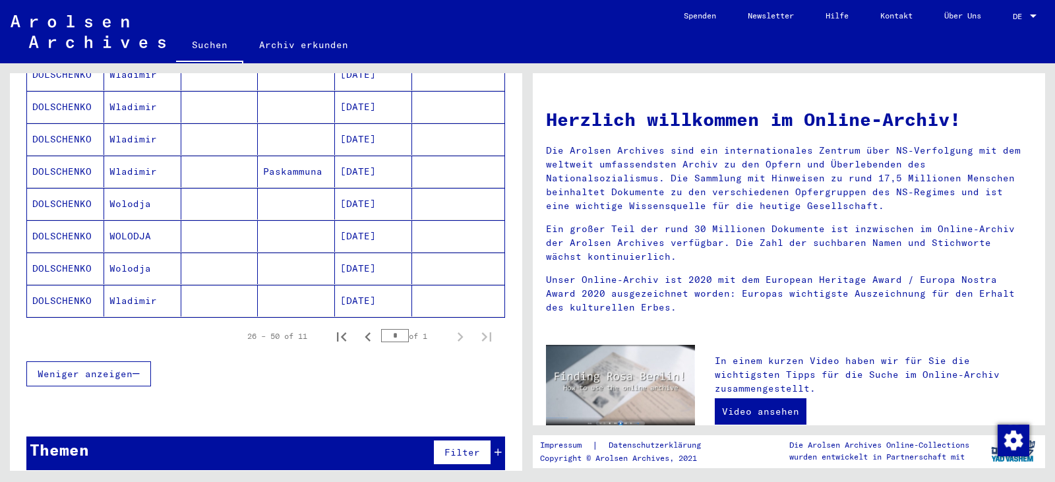
click at [355, 129] on mat-cell "[DATE]" at bounding box center [373, 139] width 77 height 32
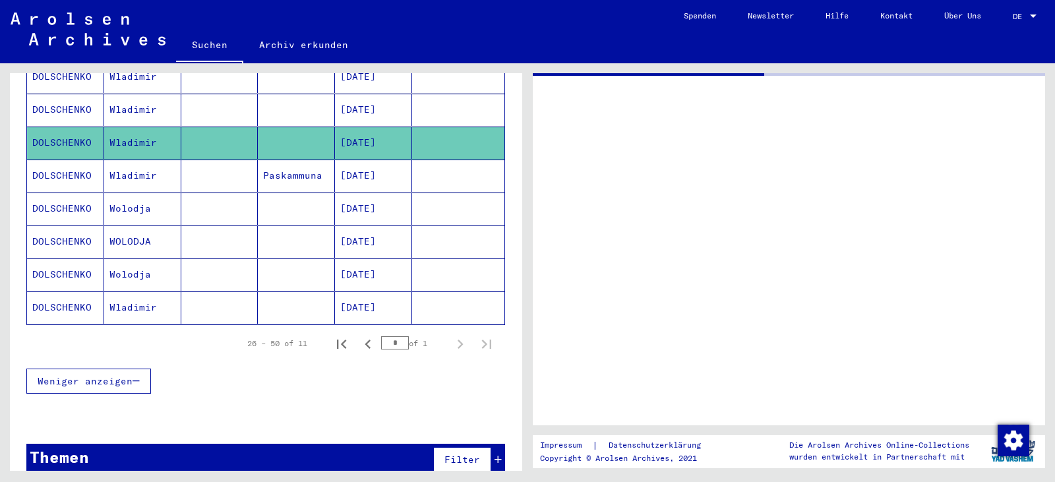
scroll to position [321, 0]
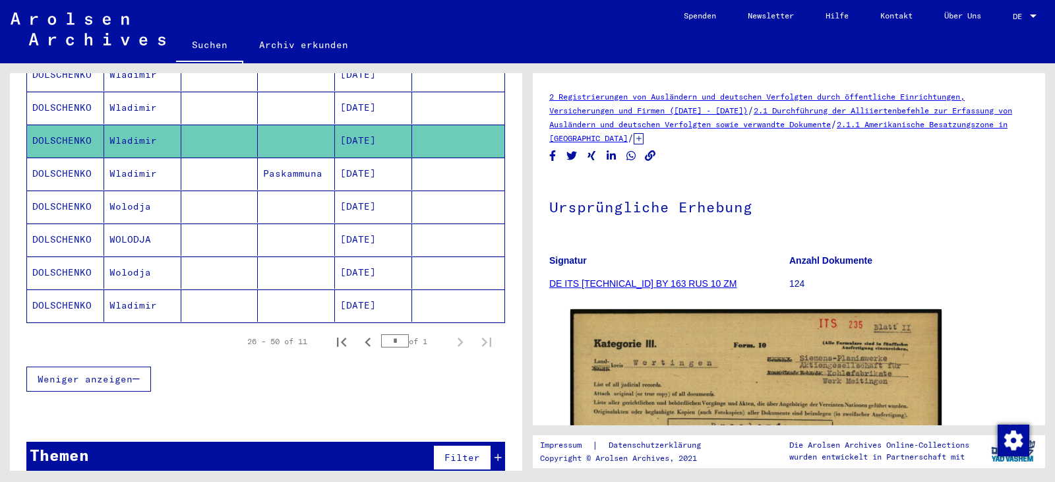
click at [114, 161] on mat-cell "Wladimir" at bounding box center [142, 174] width 77 height 32
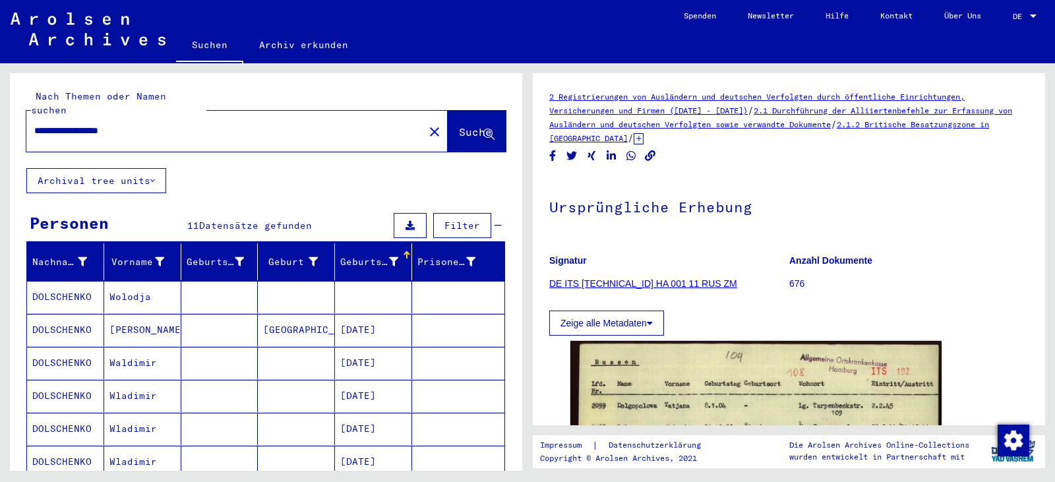
drag, startPoint x: 72, startPoint y: 117, endPoint x: 96, endPoint y: 116, distance: 23.8
click at [73, 124] on input "**********" at bounding box center [210, 131] width 353 height 14
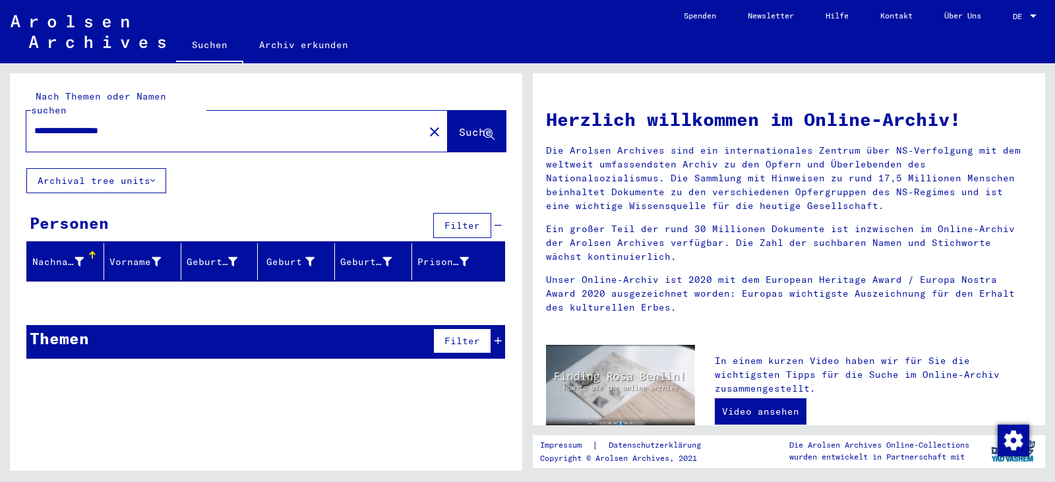
drag, startPoint x: 96, startPoint y: 113, endPoint x: 216, endPoint y: 117, distance: 120.0
click at [216, 124] on input "**********" at bounding box center [211, 131] width 355 height 14
type input "**********"
click at [459, 125] on span "Suche" at bounding box center [475, 131] width 33 height 13
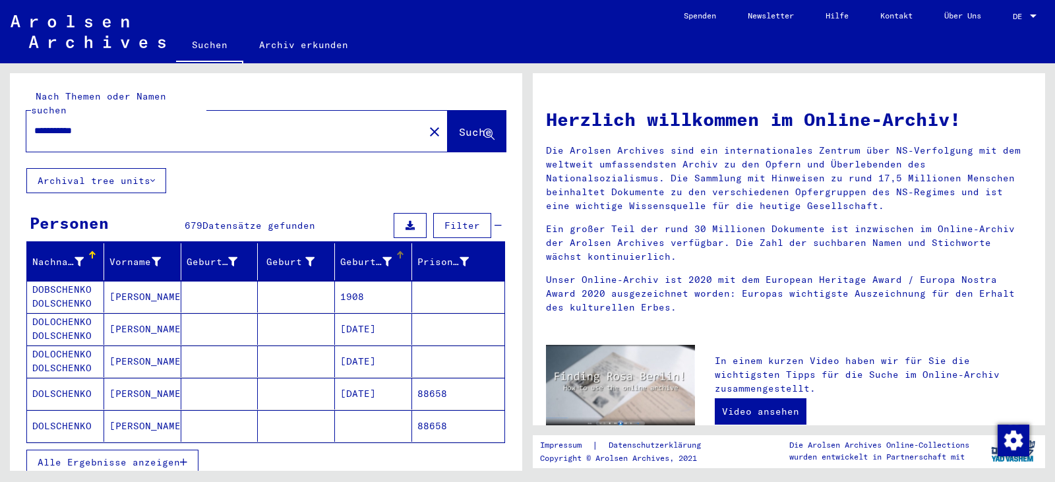
click at [361, 258] on div "Geburtsdatum" at bounding box center [375, 261] width 71 height 21
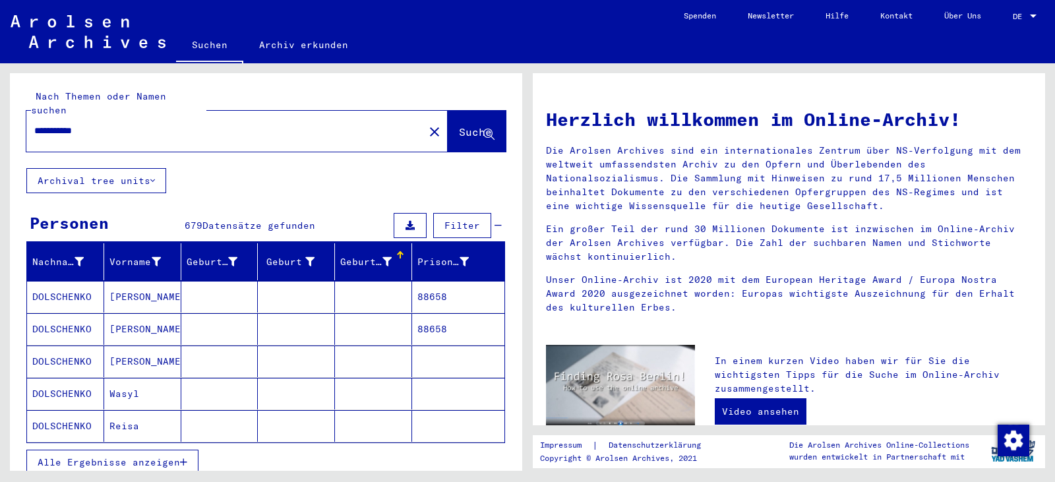
scroll to position [242, 0]
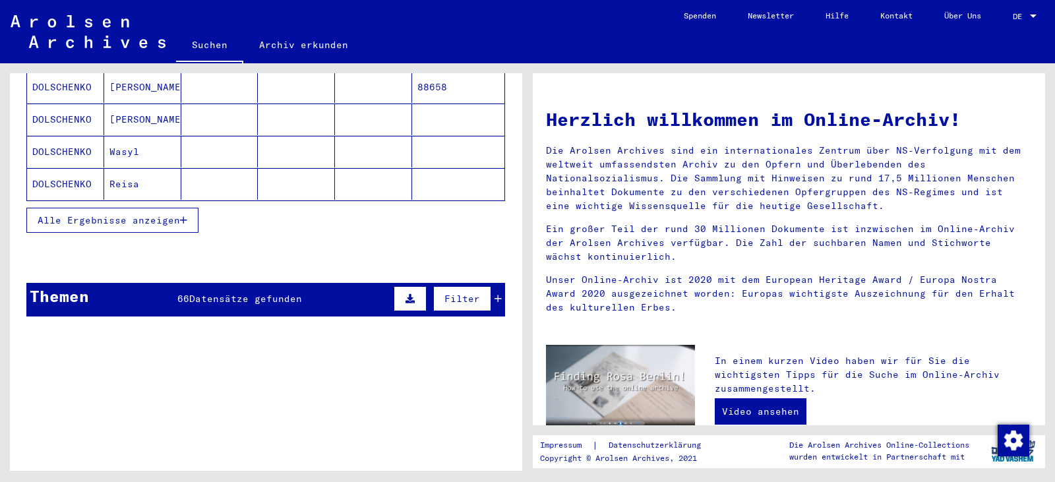
click at [111, 214] on span "Alle Ergebnisse anzeigen" at bounding box center [109, 220] width 142 height 12
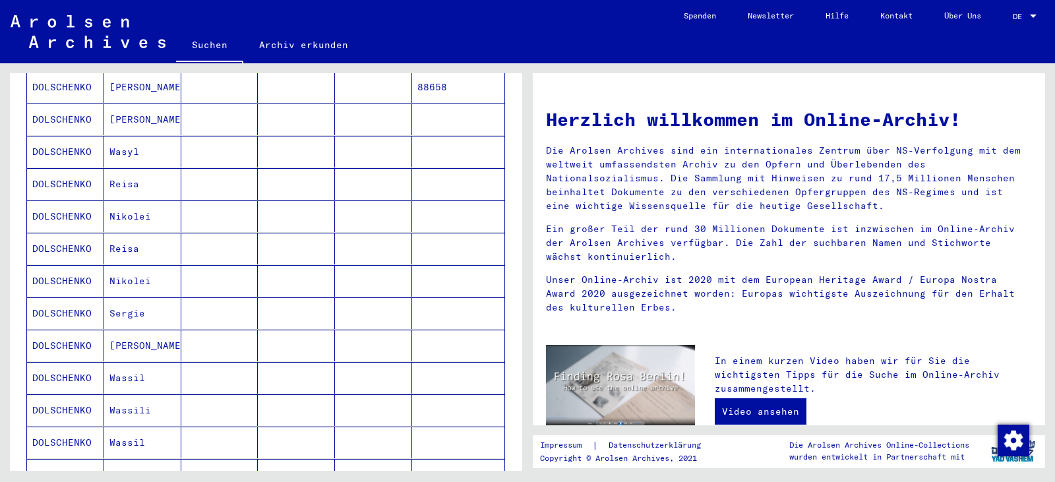
scroll to position [725, 0]
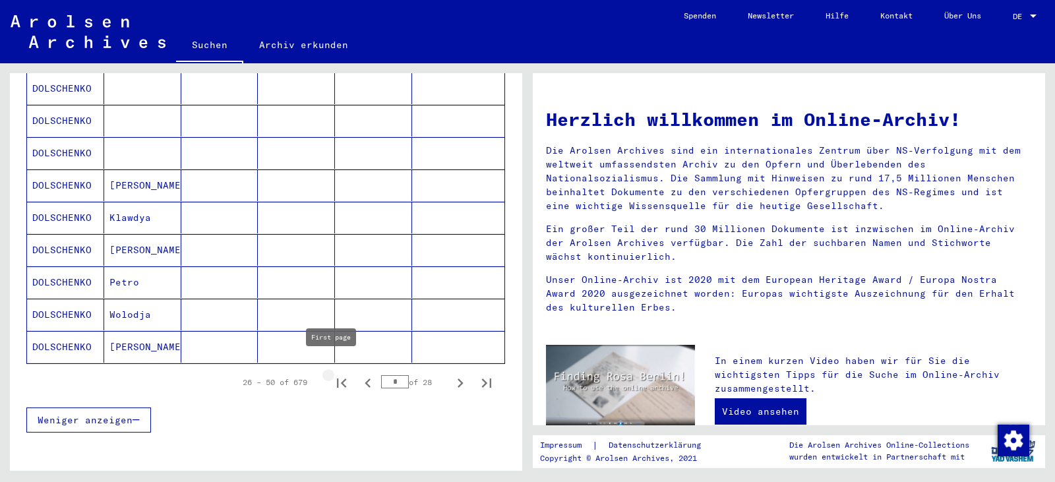
click at [332, 374] on icon "First page" at bounding box center [341, 383] width 18 height 18
click at [477, 374] on icon "Last page" at bounding box center [486, 383] width 18 height 18
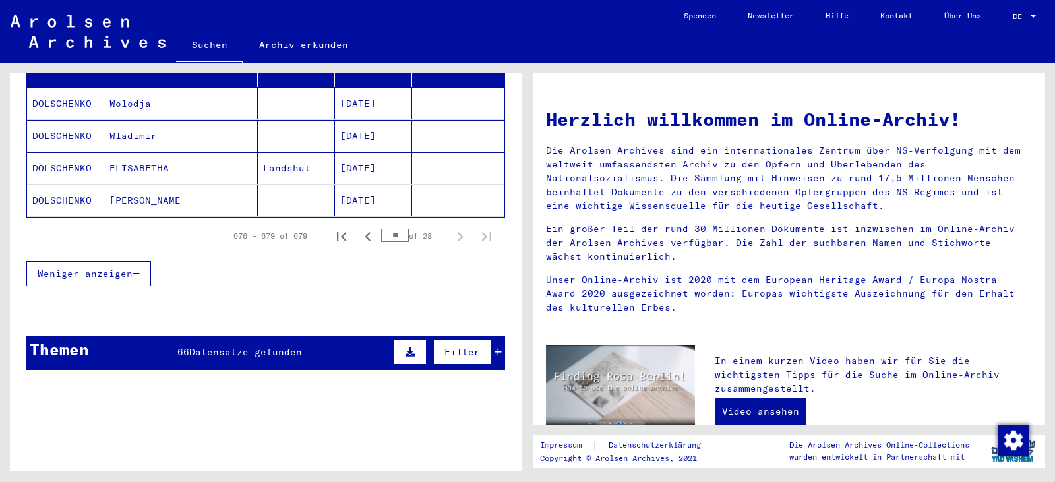
scroll to position [192, 0]
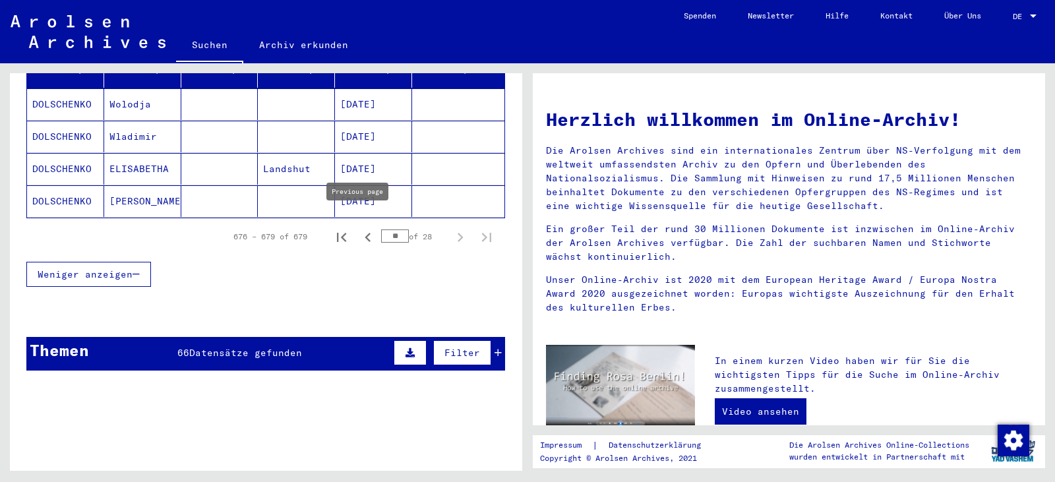
click at [362, 228] on icon "Previous page" at bounding box center [368, 237] width 18 height 18
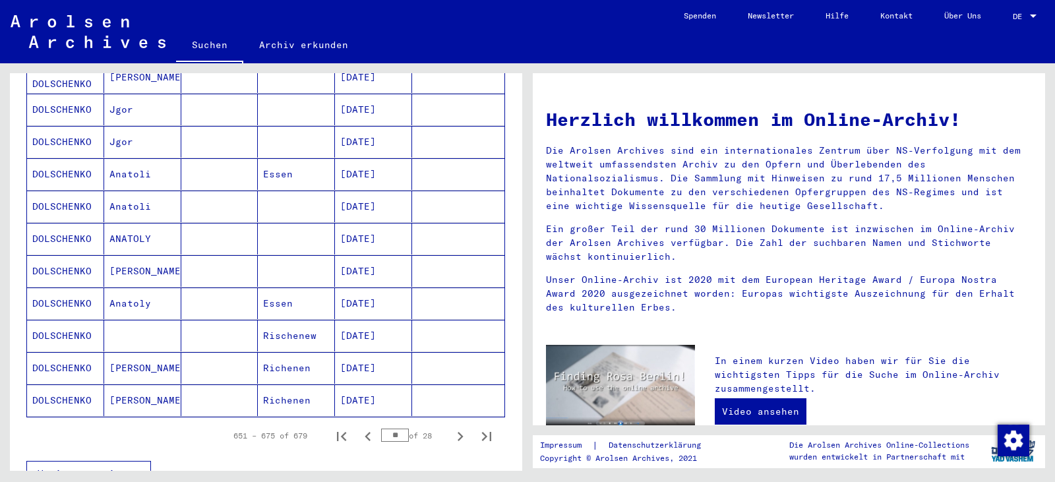
scroll to position [676, 0]
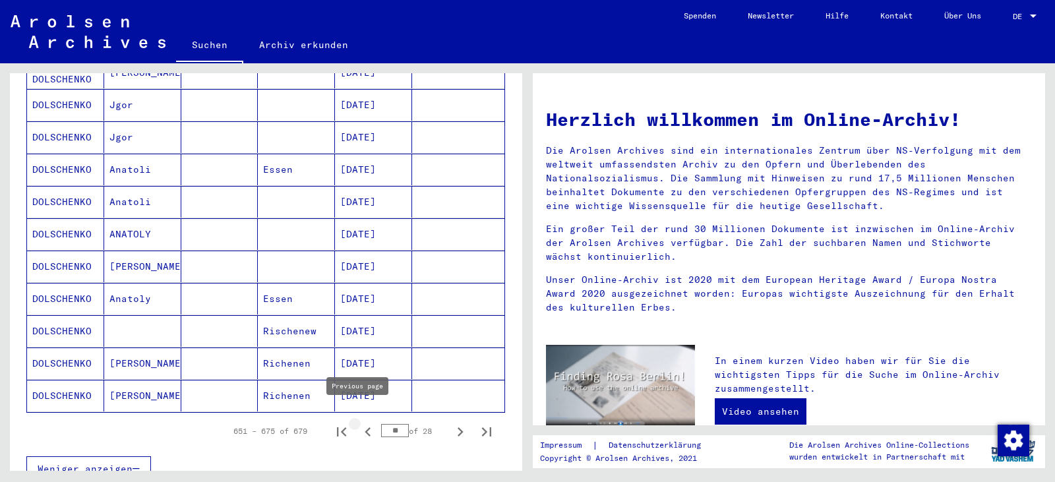
click at [364, 427] on icon "Previous page" at bounding box center [367, 431] width 6 height 9
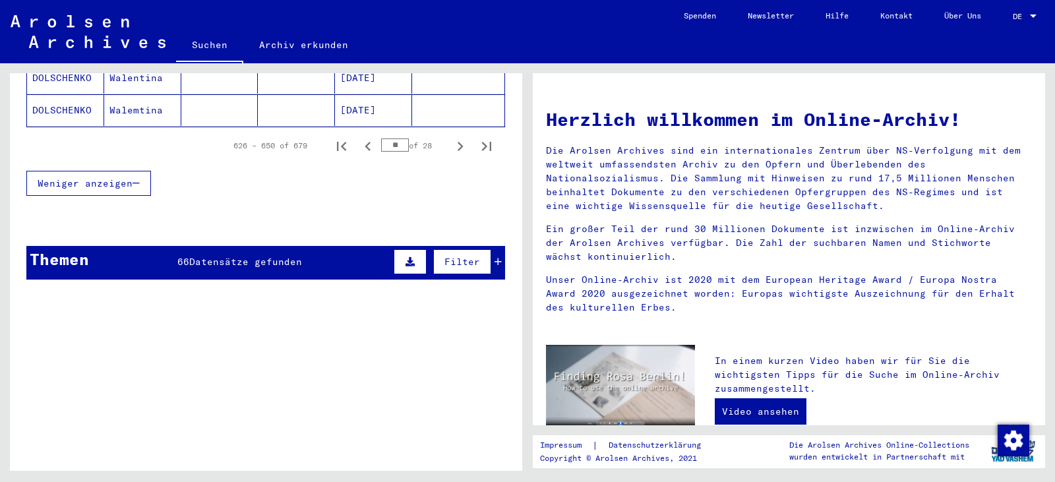
scroll to position [967, 0]
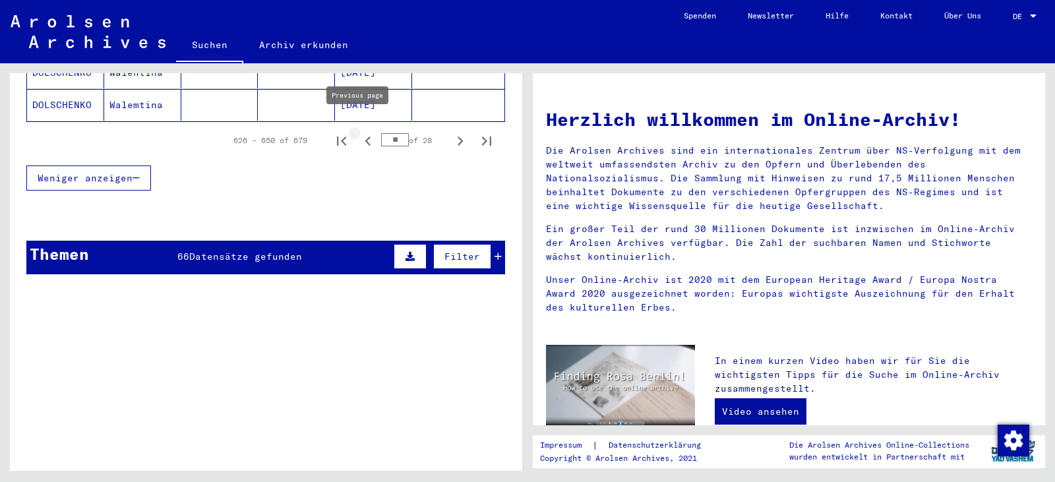
click at [359, 132] on icon "Previous page" at bounding box center [368, 141] width 18 height 18
type input "**"
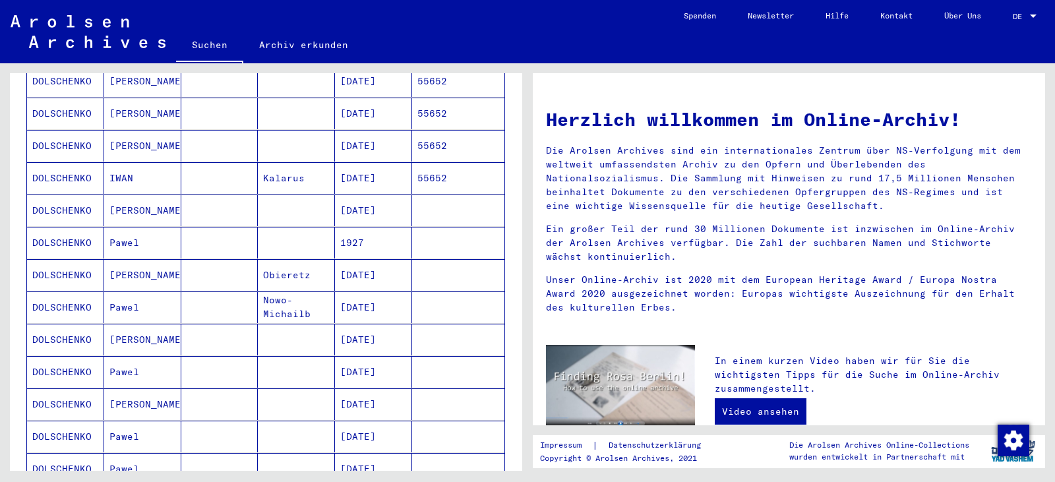
scroll to position [242, 0]
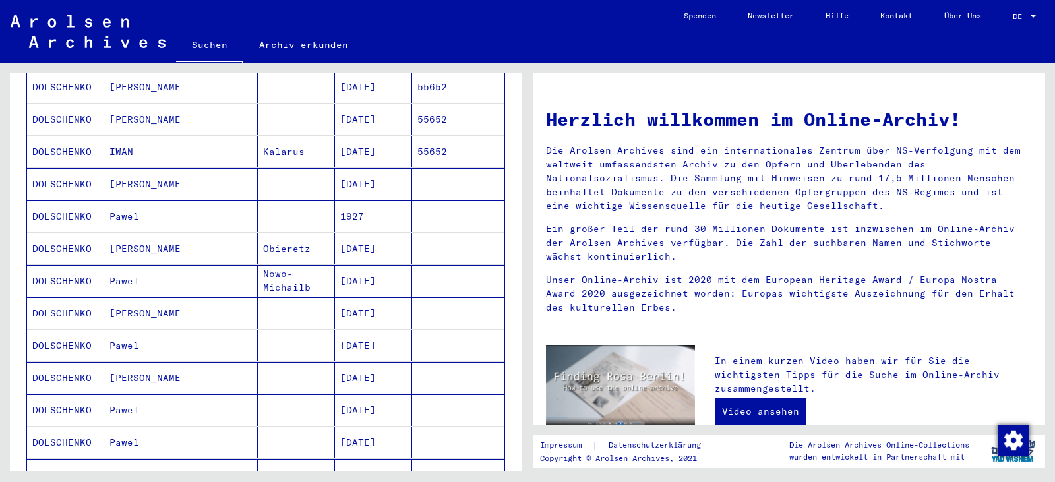
click at [357, 235] on mat-cell "[DATE]" at bounding box center [373, 249] width 77 height 32
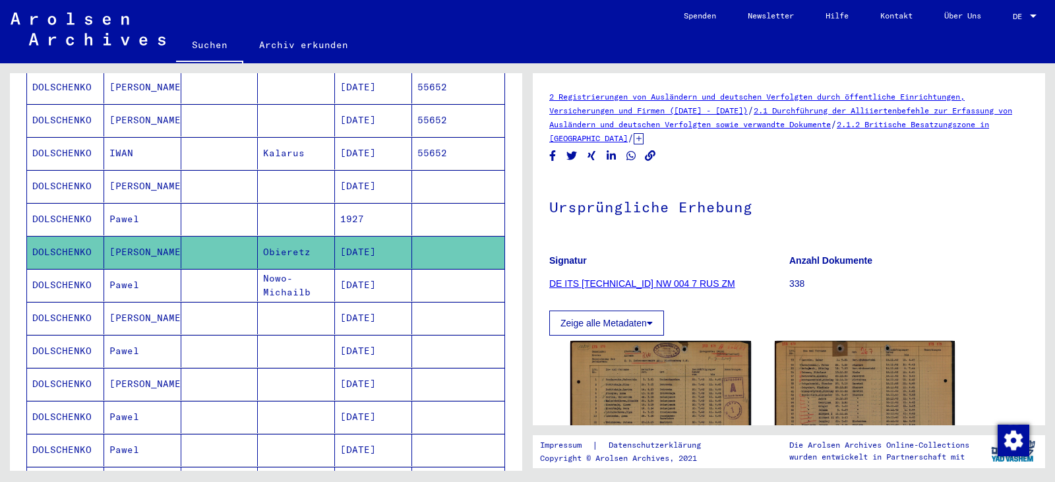
click at [372, 275] on mat-cell "[DATE]" at bounding box center [373, 285] width 77 height 32
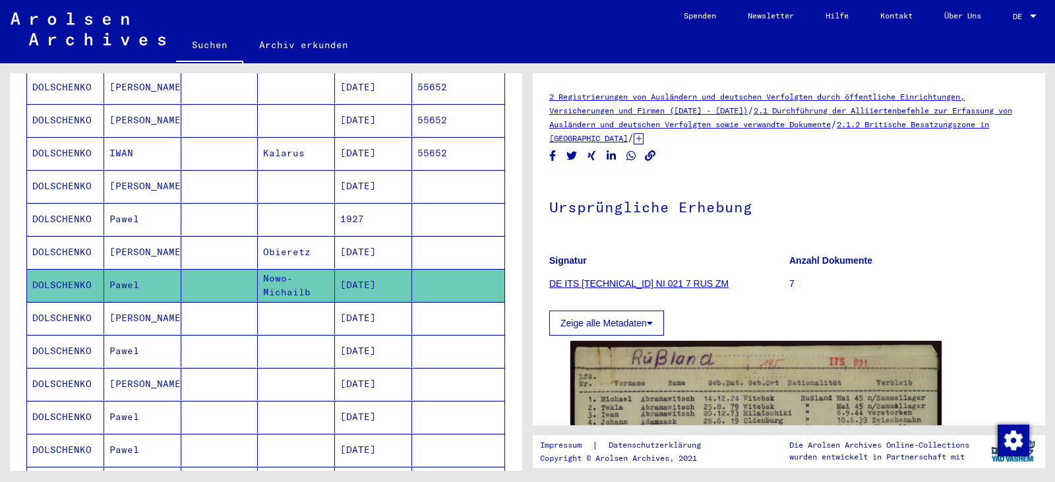
click at [393, 302] on mat-cell "[DATE]" at bounding box center [373, 318] width 77 height 32
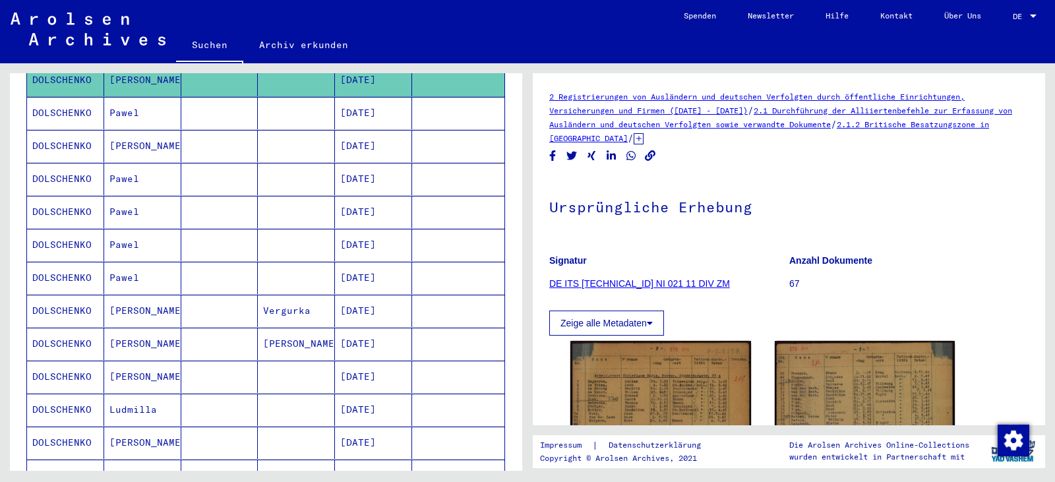
scroll to position [484, 0]
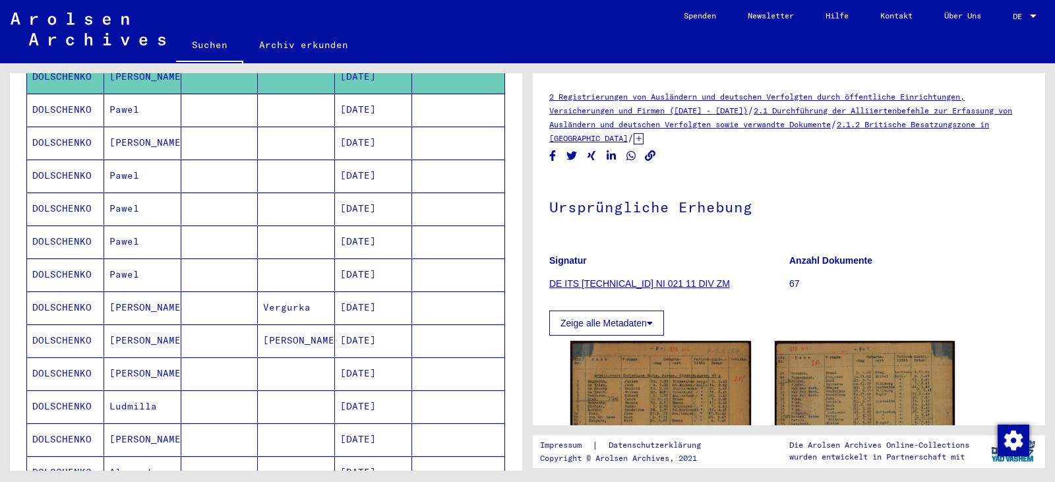
click at [388, 297] on mat-cell "[DATE]" at bounding box center [373, 307] width 77 height 32
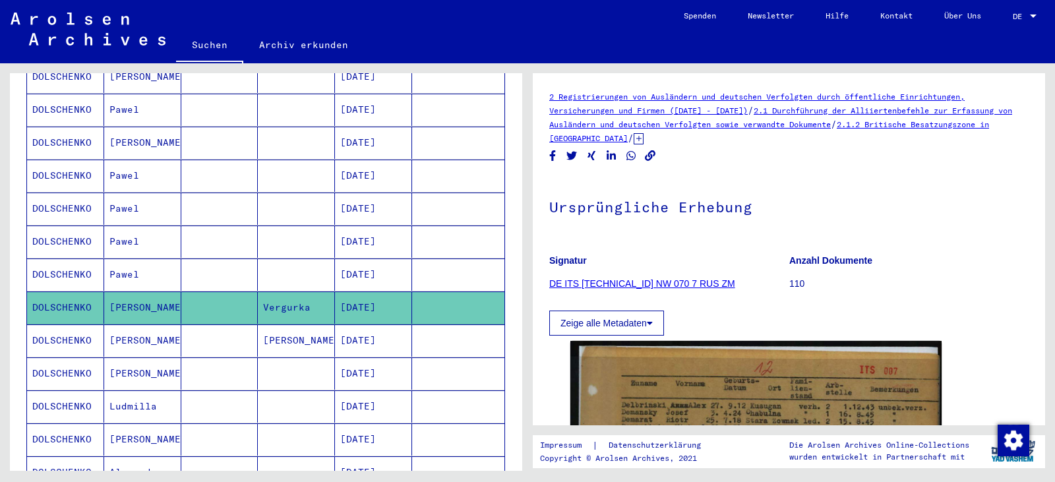
click at [376, 266] on mat-cell "[DATE]" at bounding box center [373, 274] width 77 height 32
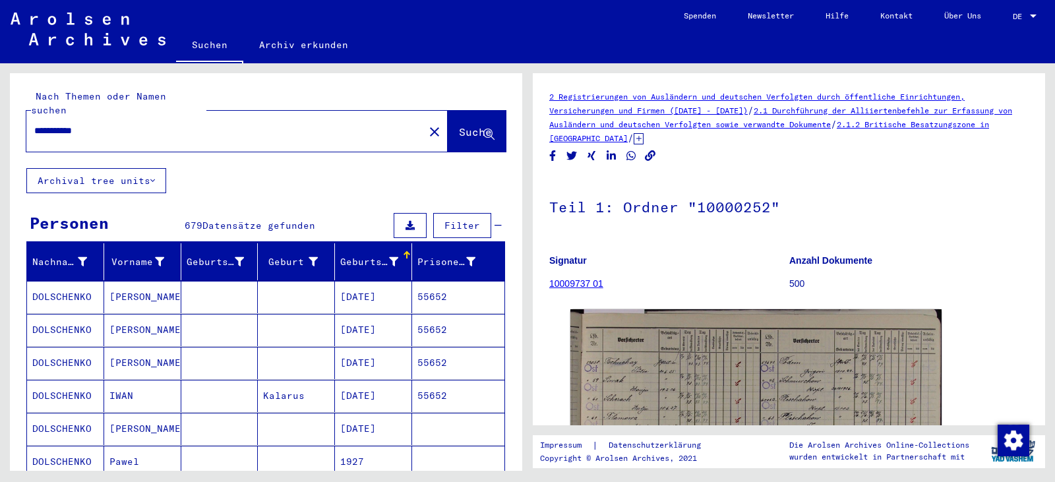
click at [105, 124] on input "**********" at bounding box center [210, 131] width 353 height 14
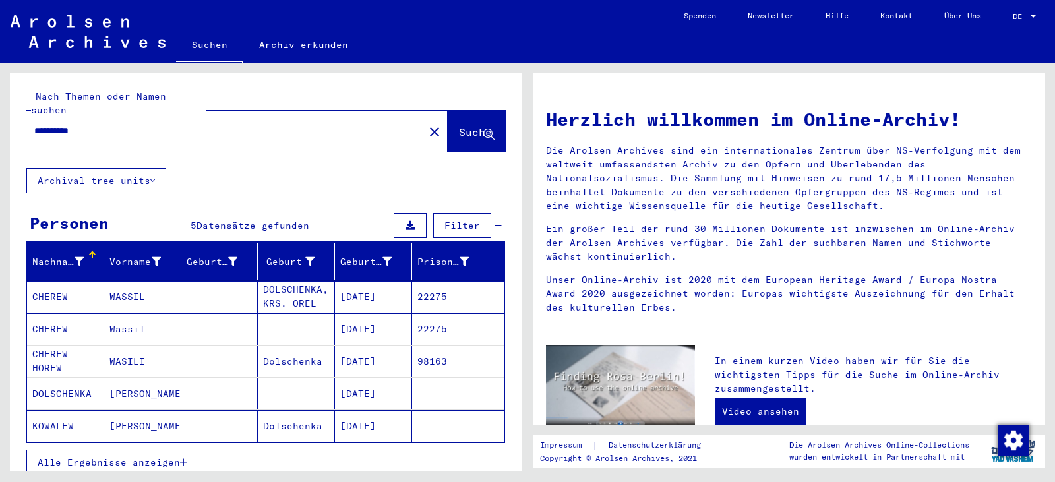
click at [340, 260] on mat-header-cell "Geburtsdatum" at bounding box center [373, 261] width 77 height 37
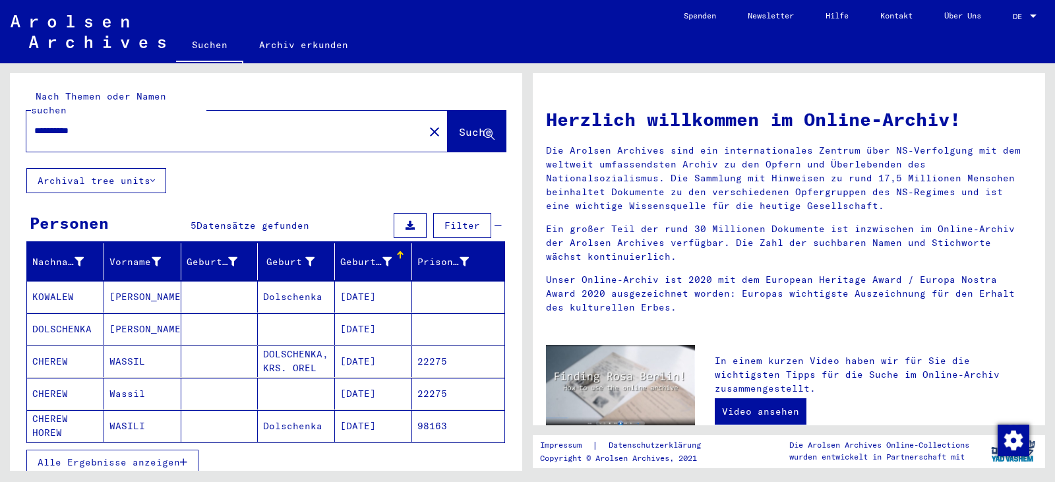
click at [106, 124] on input "**********" at bounding box center [206, 131] width 345 height 14
click at [51, 124] on input "**********" at bounding box center [206, 131] width 345 height 14
type input "*********"
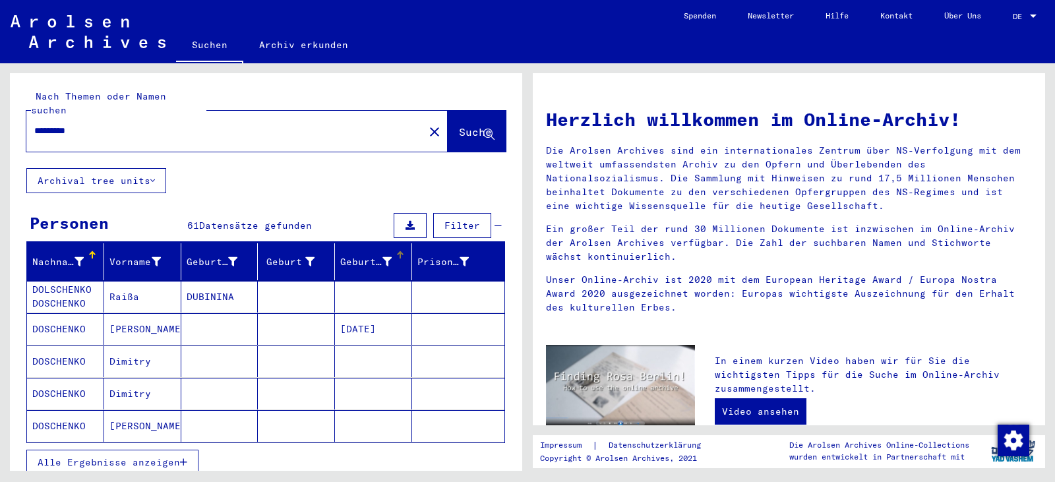
click at [364, 255] on div "Geburtsdatum" at bounding box center [365, 262] width 51 height 14
click at [125, 456] on span "Alle Ergebnisse anzeigen" at bounding box center [109, 462] width 142 height 12
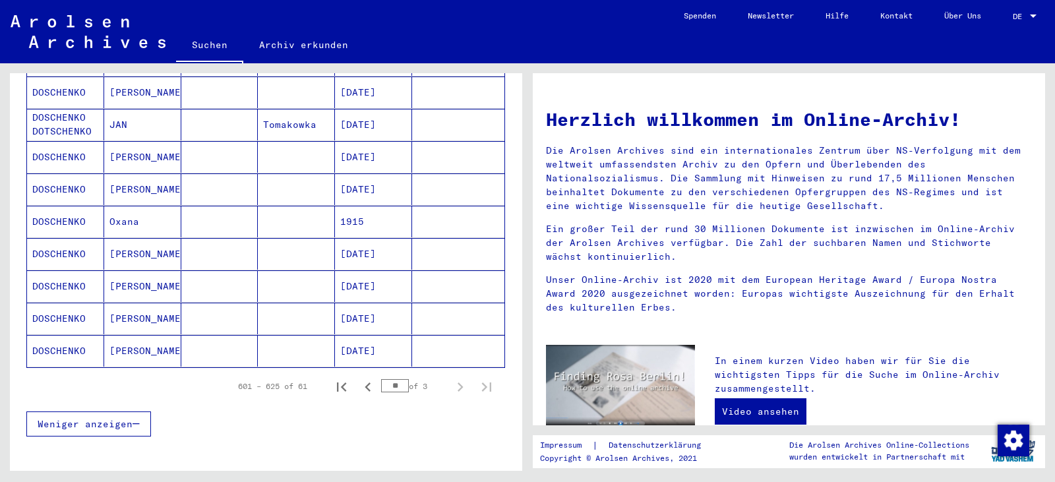
scroll to position [725, 0]
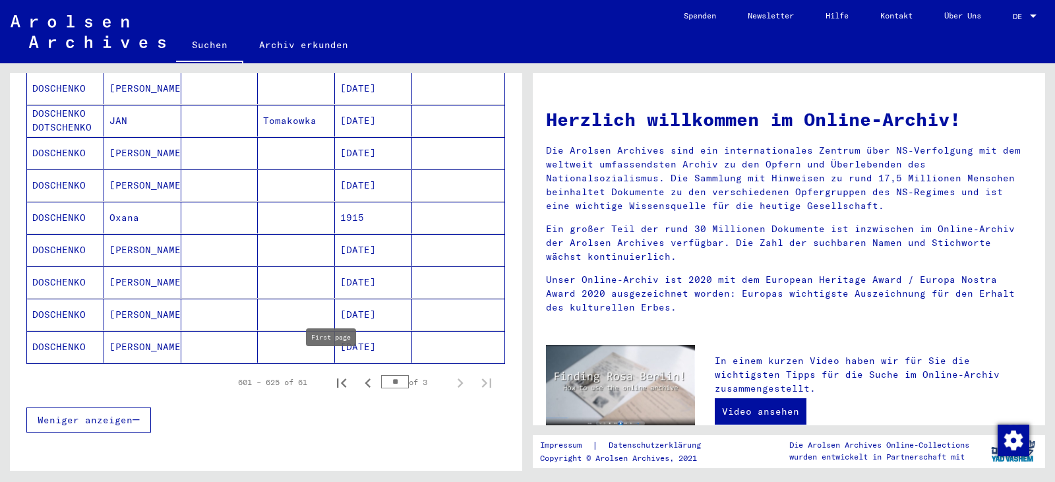
click at [332, 374] on icon "First page" at bounding box center [341, 383] width 18 height 18
click at [451, 374] on icon "Next page" at bounding box center [460, 383] width 18 height 18
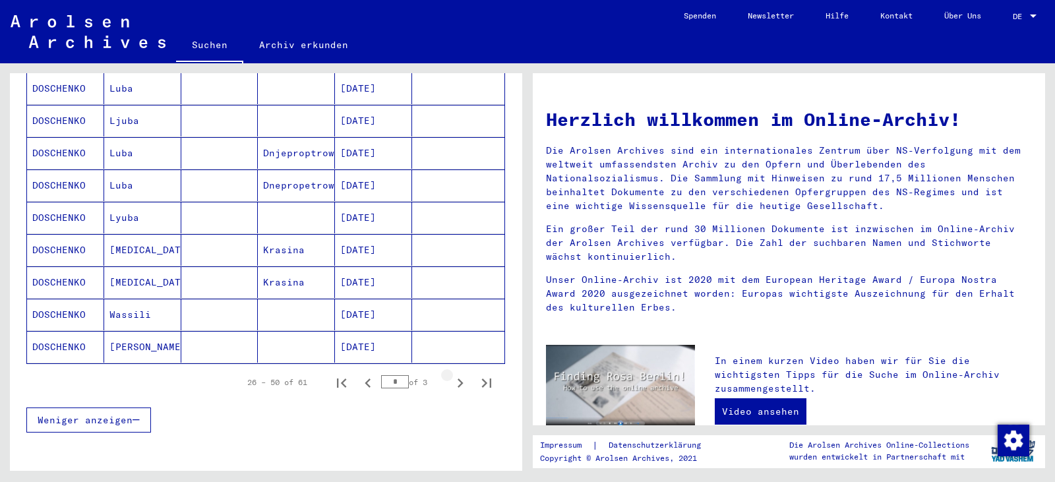
click at [451, 374] on icon "Next page" at bounding box center [460, 383] width 18 height 18
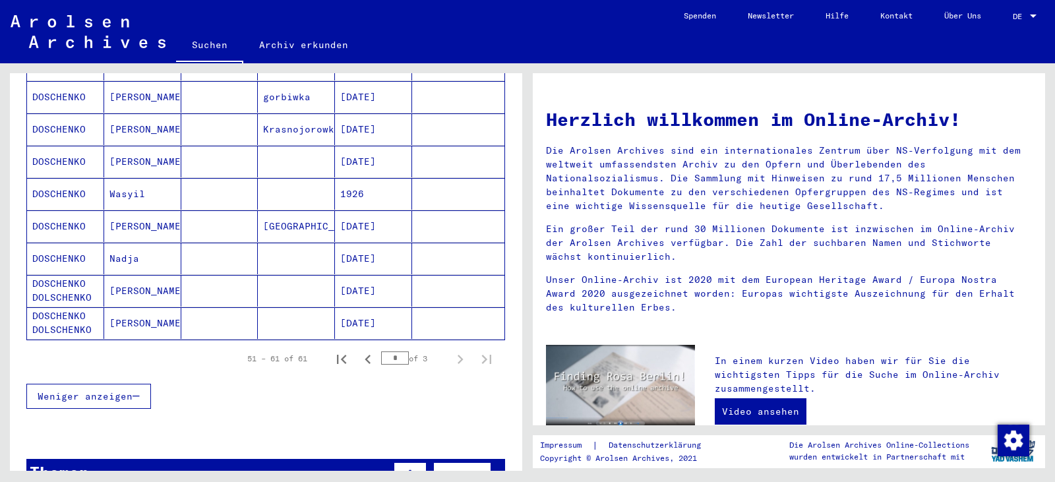
scroll to position [297, 0]
click at [347, 183] on mat-cell "1926" at bounding box center [373, 193] width 77 height 32
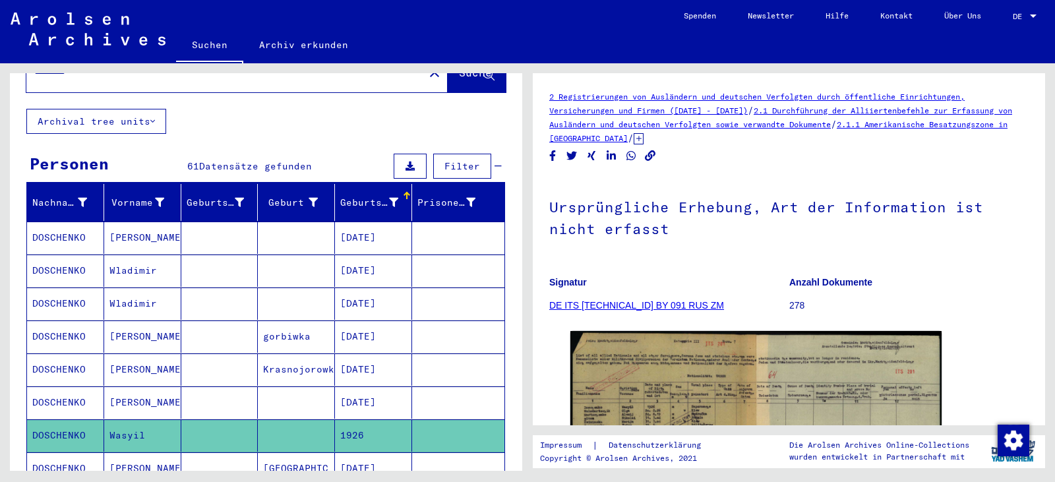
scroll to position [58, 0]
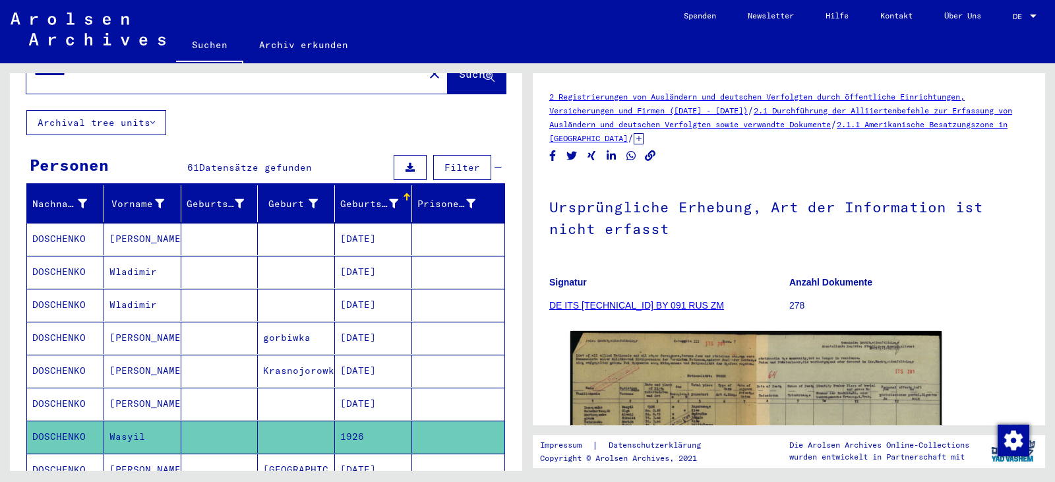
click at [370, 256] on mat-cell "[DATE]" at bounding box center [373, 272] width 77 height 32
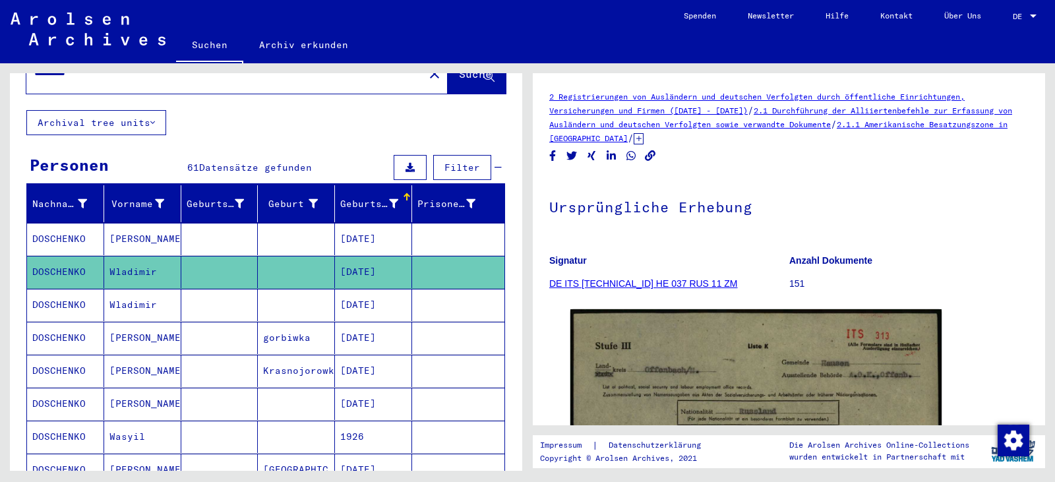
click at [381, 289] on mat-cell "[DATE]" at bounding box center [373, 305] width 77 height 32
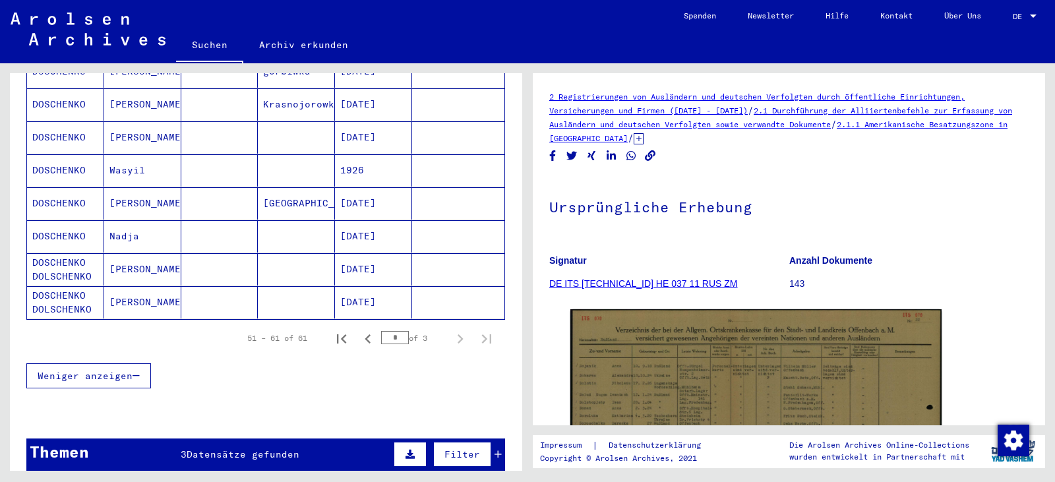
scroll to position [541, 0]
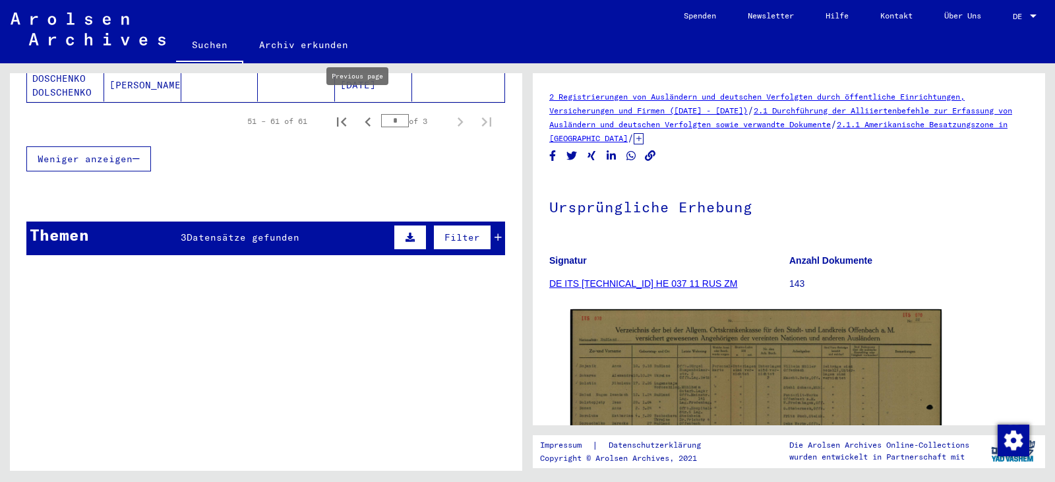
click at [359, 113] on icon "Previous page" at bounding box center [368, 122] width 18 height 18
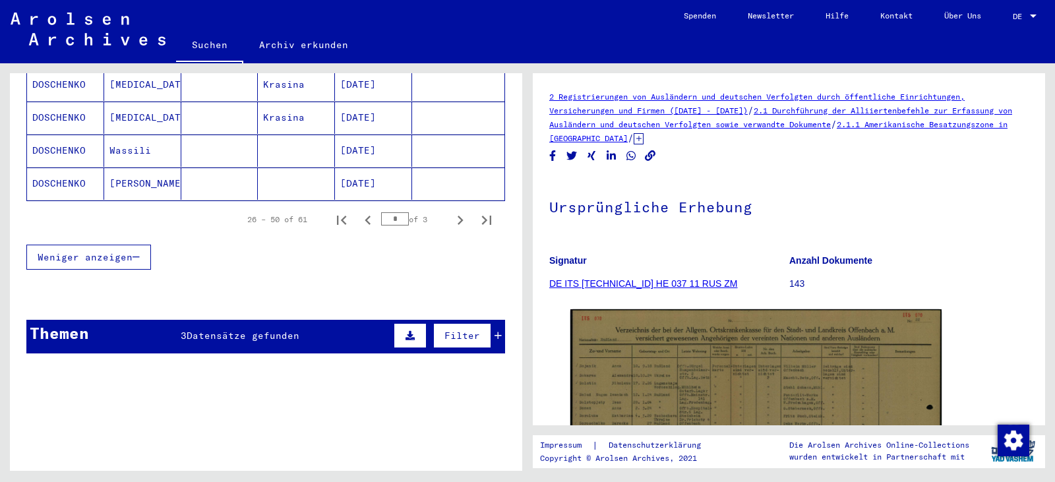
scroll to position [1008, 0]
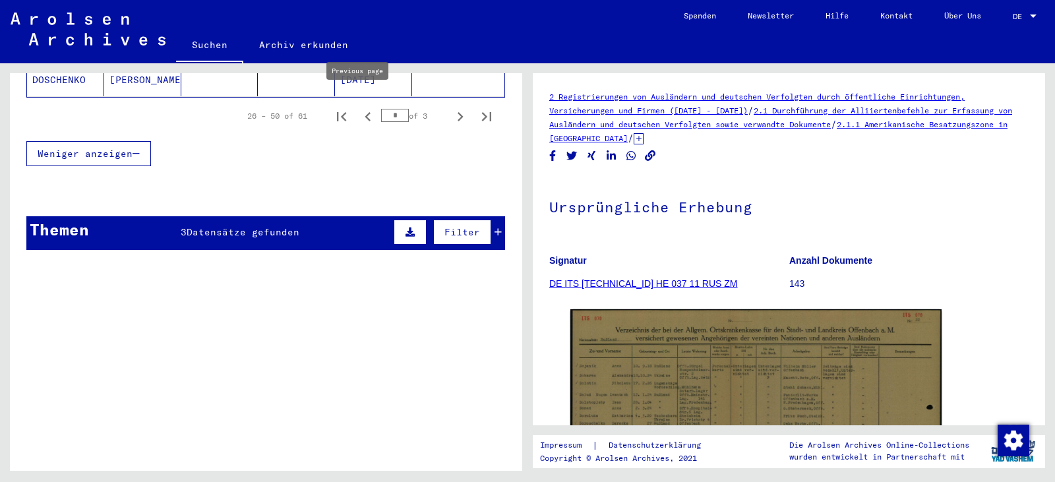
drag, startPoint x: 357, startPoint y: 106, endPoint x: 362, endPoint y: 114, distance: 9.5
click at [359, 107] on icon "Previous page" at bounding box center [368, 116] width 18 height 18
type input "*"
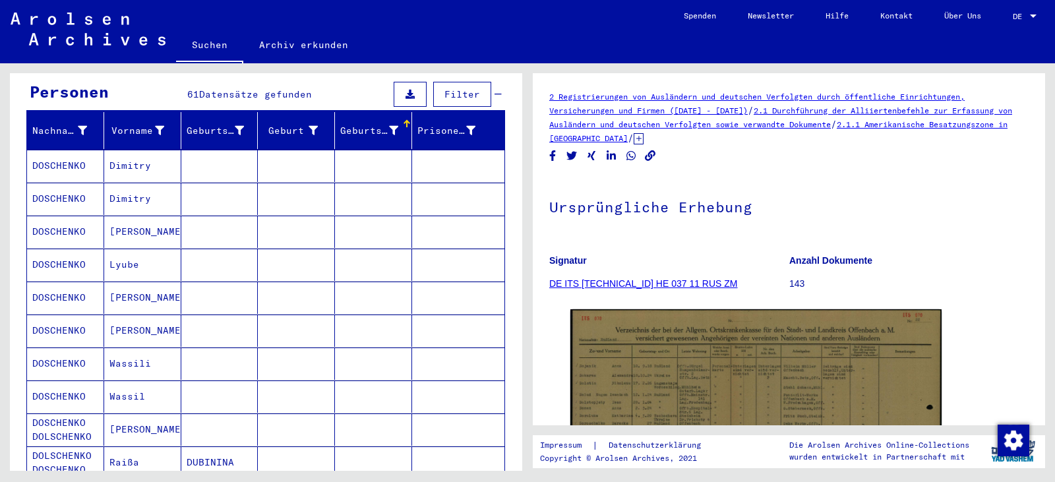
scroll to position [0, 0]
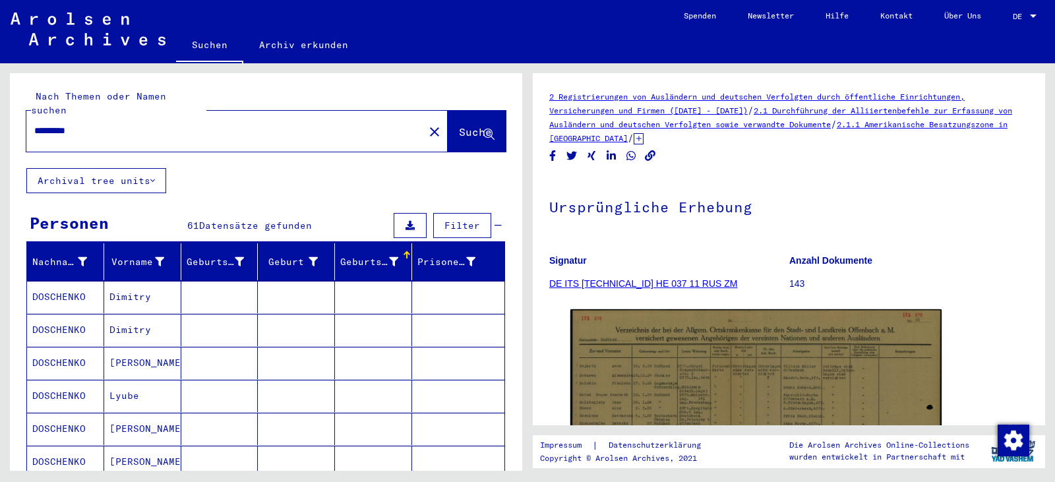
drag, startPoint x: 46, startPoint y: 117, endPoint x: 24, endPoint y: 113, distance: 22.1
click at [24, 113] on div "Nach Themen oder Namen suchen ********* close Suche" at bounding box center [266, 120] width 512 height 95
type input "**********"
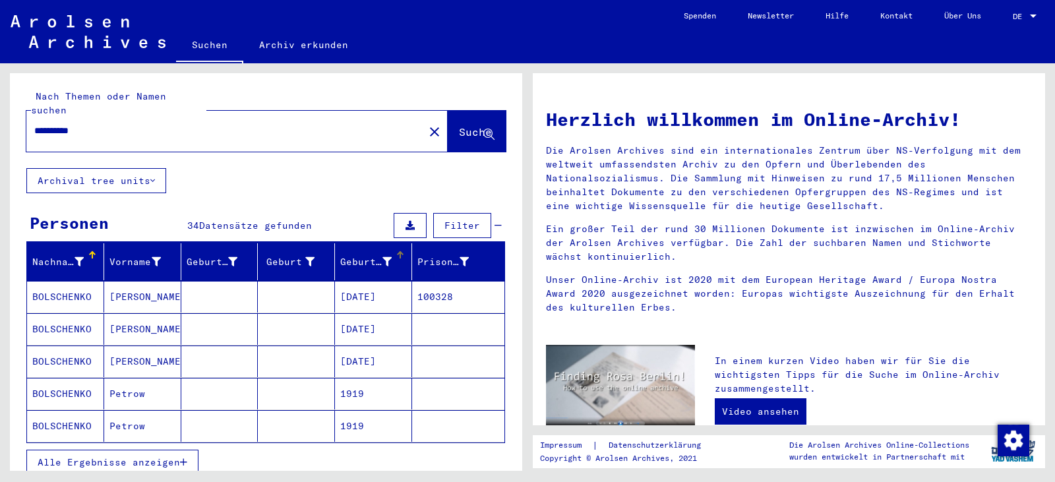
click at [349, 255] on div "Geburtsdatum" at bounding box center [365, 262] width 51 height 14
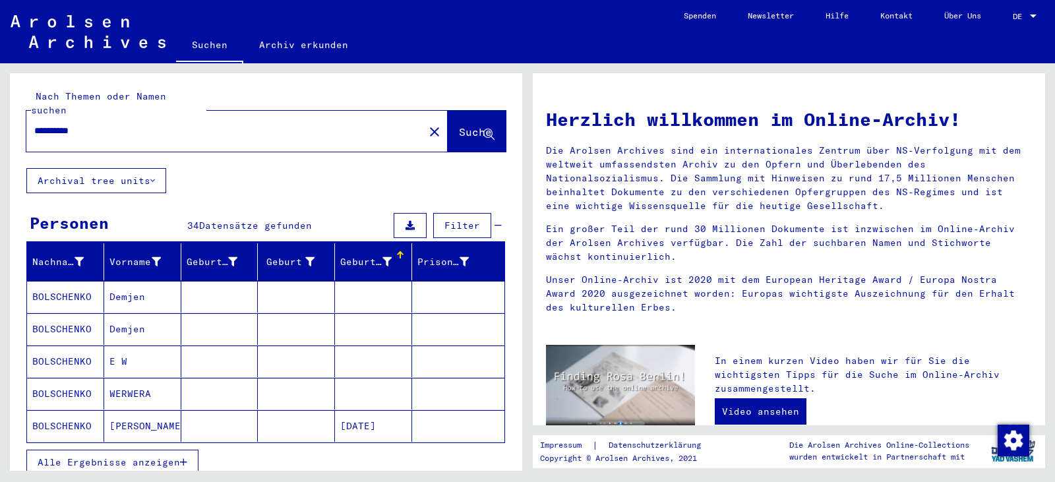
click at [150, 449] on button "Alle Ergebnisse anzeigen" at bounding box center [112, 461] width 172 height 25
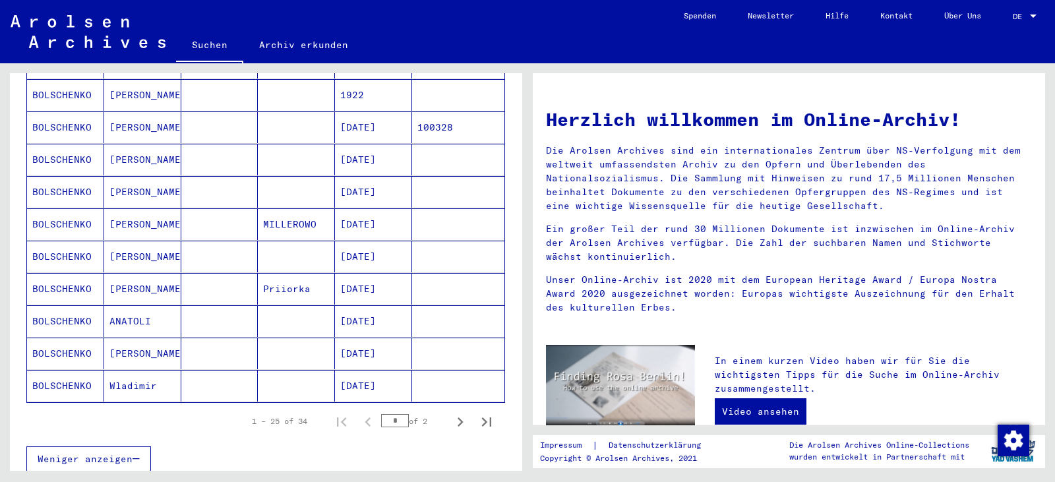
scroll to position [870, 0]
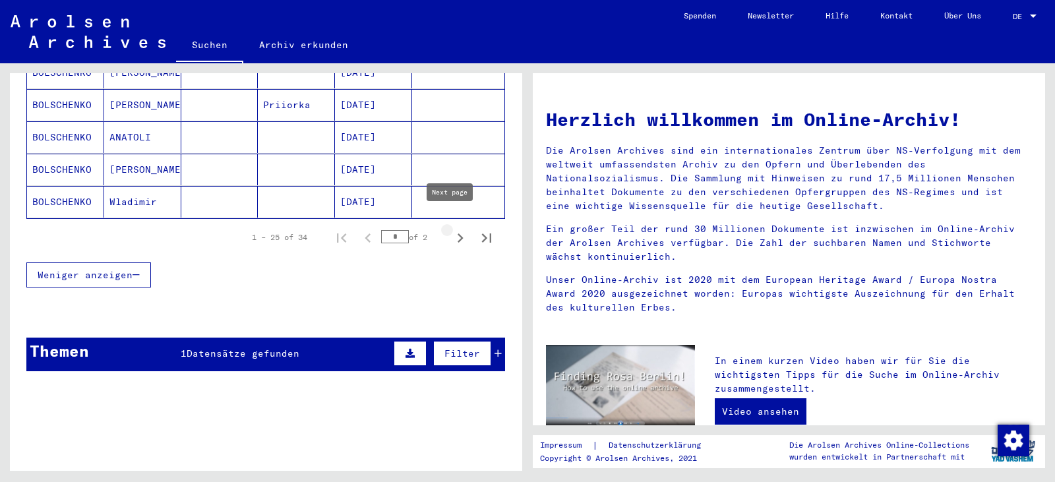
click at [451, 229] on icon "Next page" at bounding box center [460, 238] width 18 height 18
type input "*"
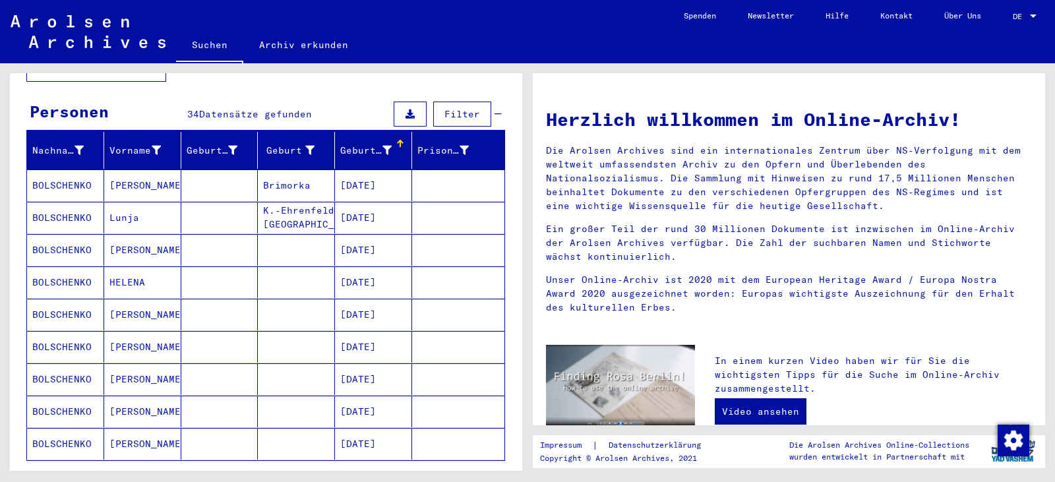
click at [401, 306] on mat-cell "[DATE]" at bounding box center [373, 315] width 77 height 32
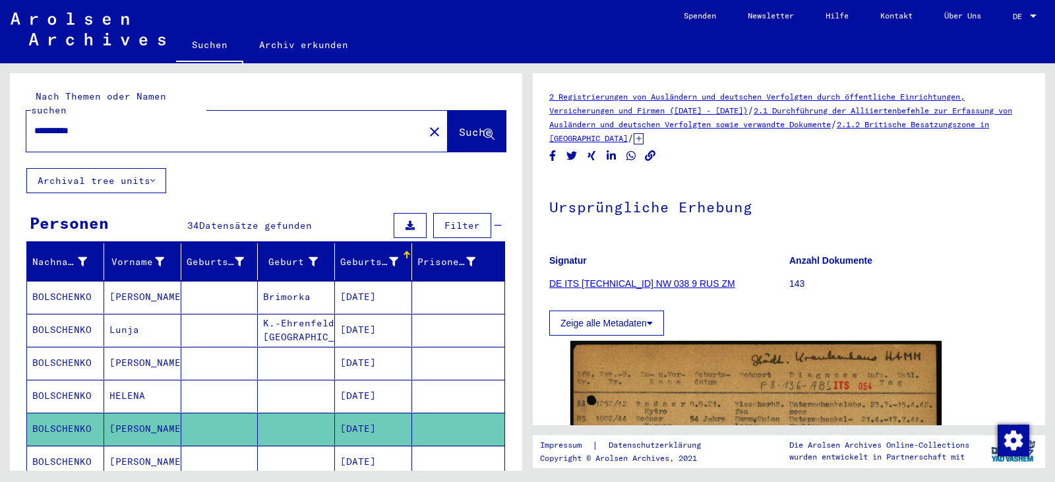
click at [50, 124] on input "**********" at bounding box center [210, 131] width 353 height 14
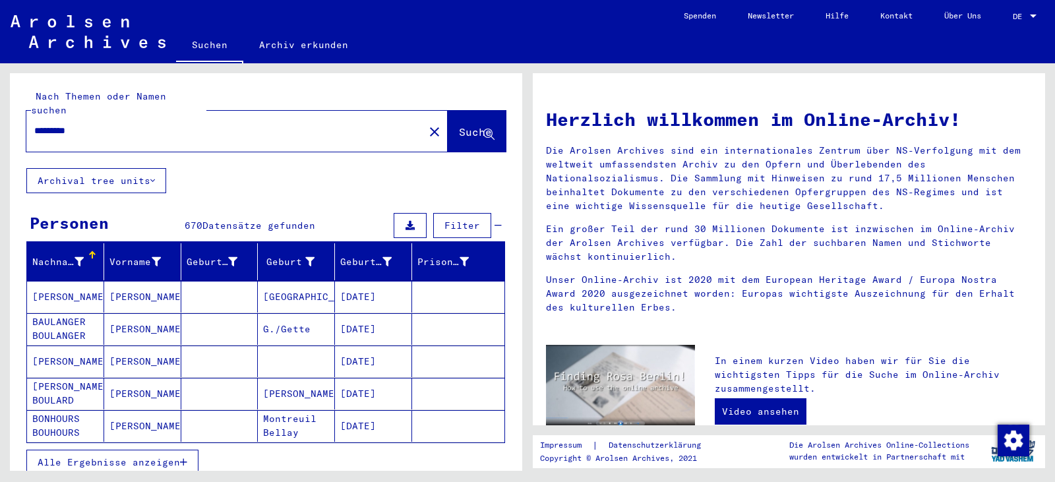
click at [152, 123] on div "*********" at bounding box center [217, 131] width 382 height 30
click at [150, 124] on input "*********" at bounding box center [206, 131] width 345 height 14
type input "**********"
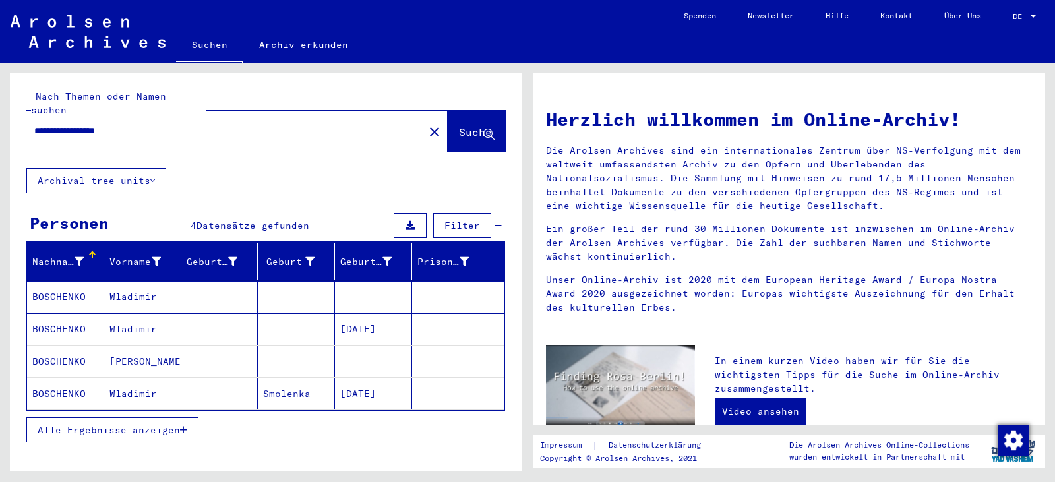
click at [181, 347] on mat-cell at bounding box center [219, 361] width 77 height 32
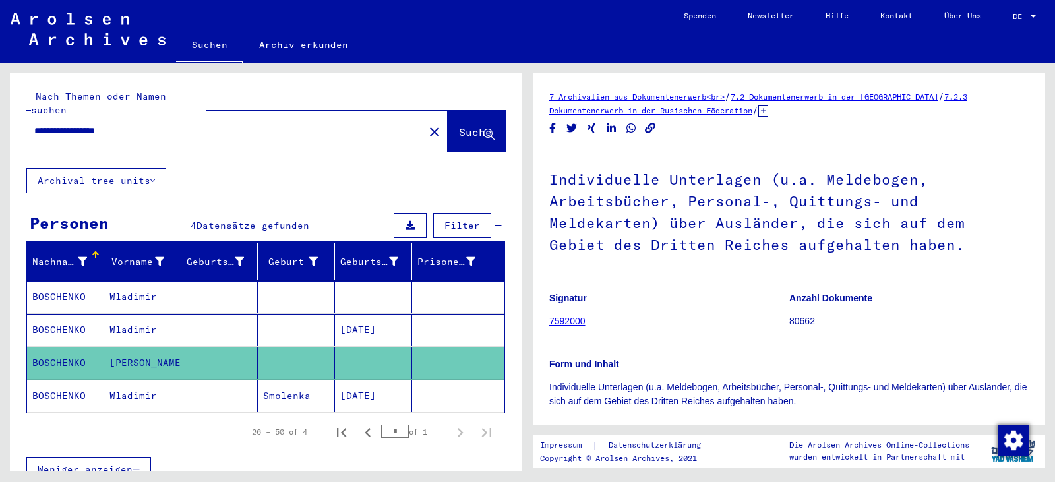
click at [235, 281] on mat-cell at bounding box center [219, 297] width 77 height 32
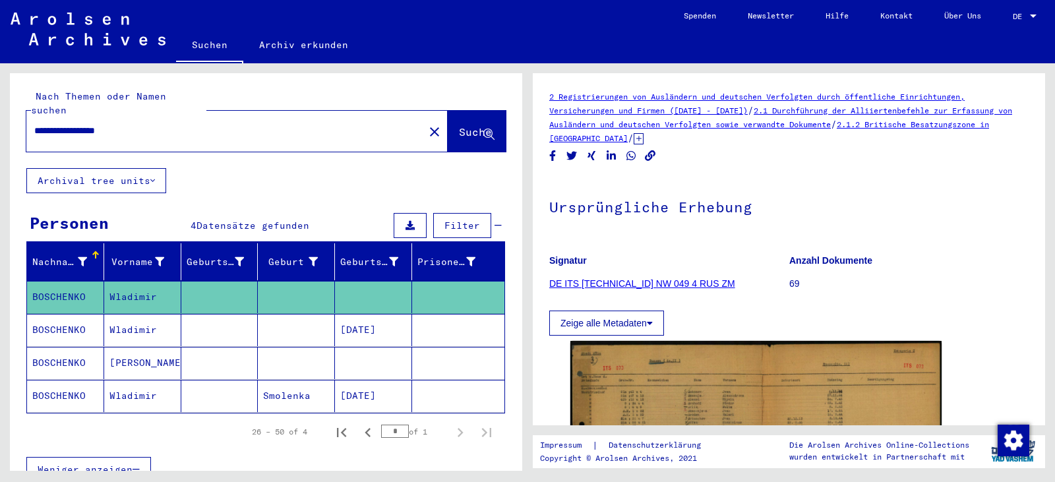
click at [391, 347] on mat-cell at bounding box center [373, 363] width 77 height 32
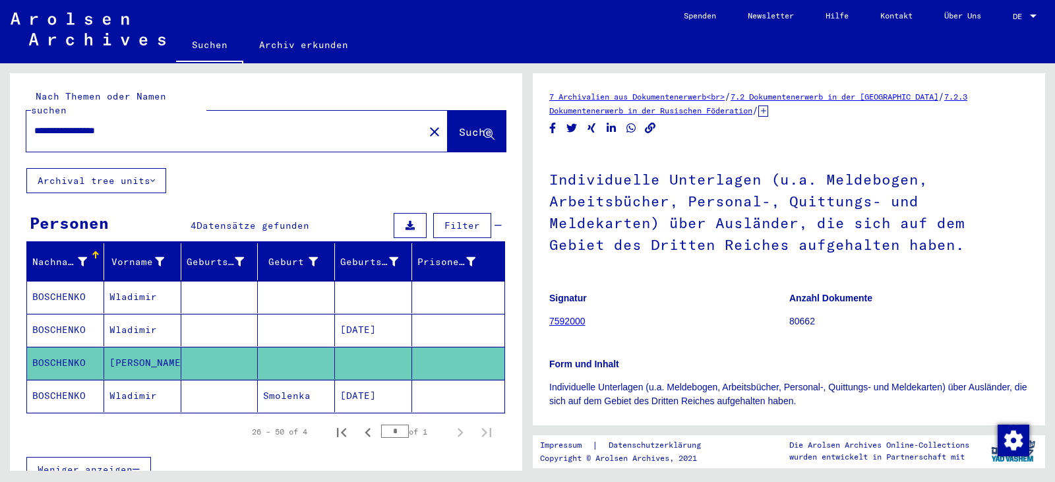
drag, startPoint x: 399, startPoint y: 319, endPoint x: 449, endPoint y: 339, distance: 53.9
click at [399, 319] on mat-cell "[DATE]" at bounding box center [373, 330] width 77 height 32
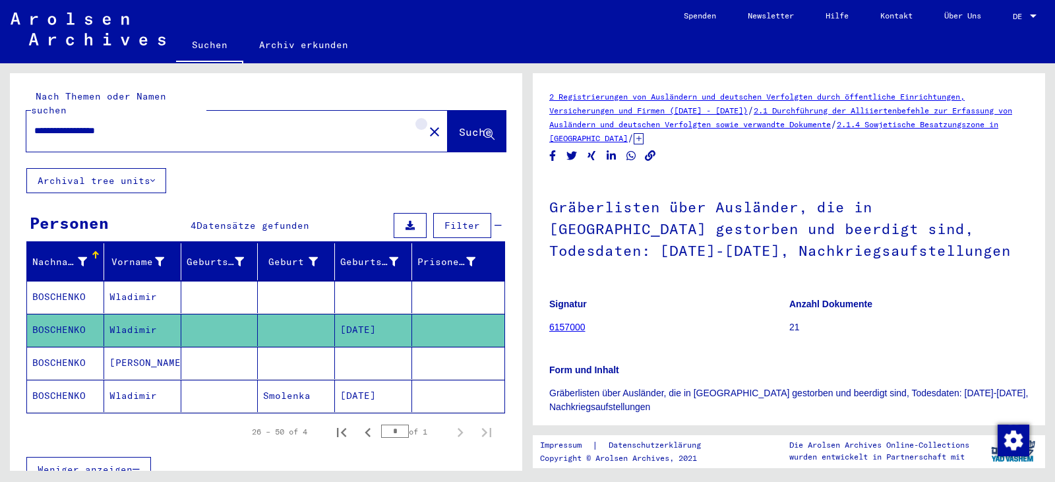
drag, startPoint x: 402, startPoint y: 120, endPoint x: 385, endPoint y: 116, distance: 17.6
click at [426, 124] on mat-icon "close" at bounding box center [434, 132] width 16 height 16
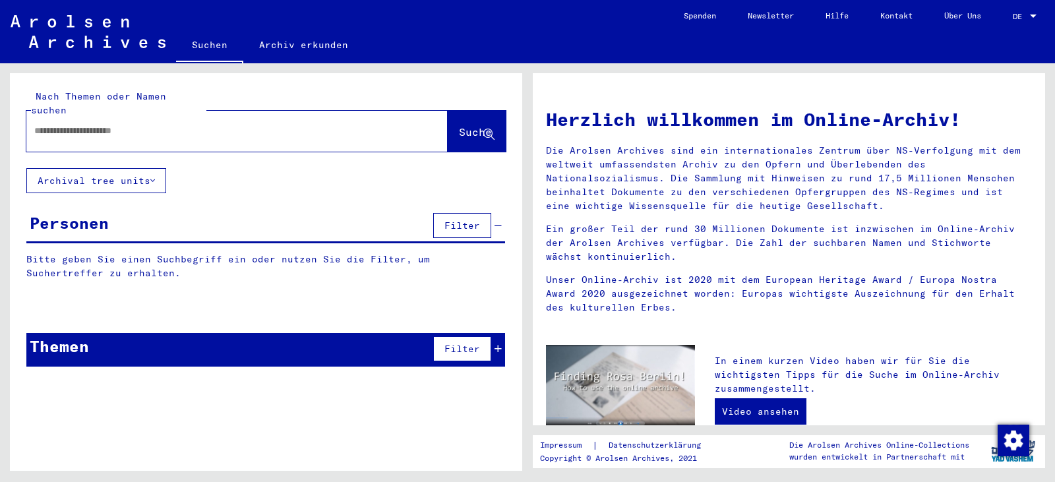
click at [281, 116] on div at bounding box center [217, 131] width 382 height 30
click at [233, 124] on input "text" at bounding box center [211, 131] width 355 height 14
paste input "**********"
type input "**********"
click at [459, 125] on span "Suche" at bounding box center [475, 131] width 33 height 13
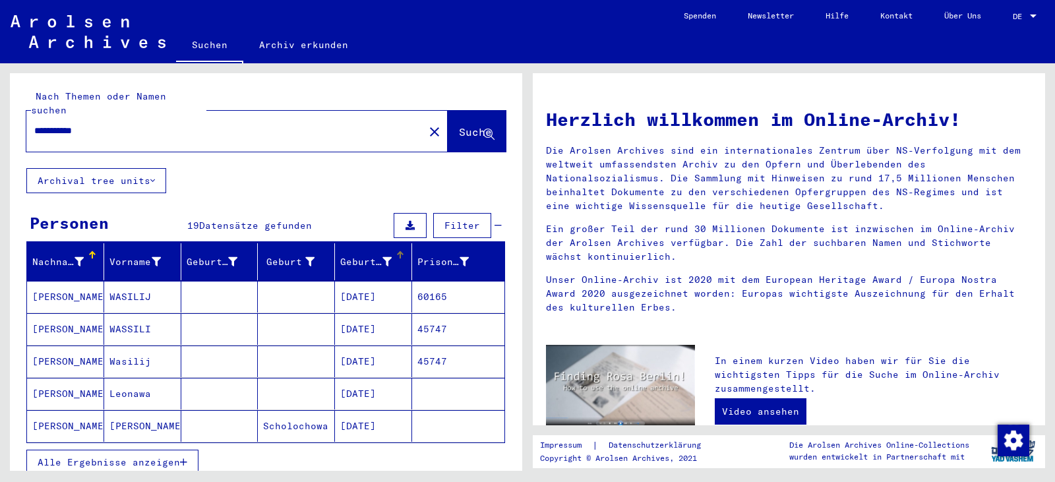
click at [352, 255] on div "Geburtsdatum" at bounding box center [365, 262] width 51 height 14
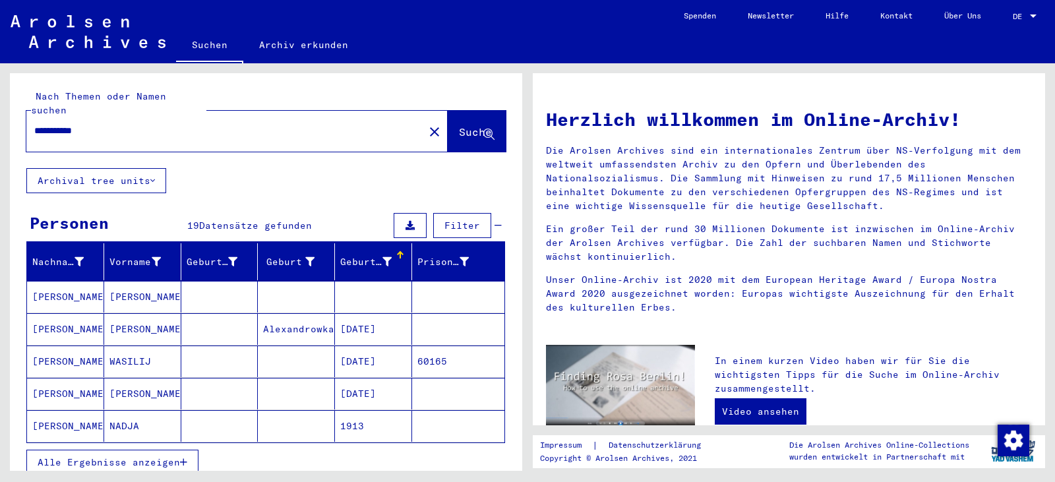
click at [145, 456] on span "Alle Ergebnisse anzeigen" at bounding box center [109, 462] width 142 height 12
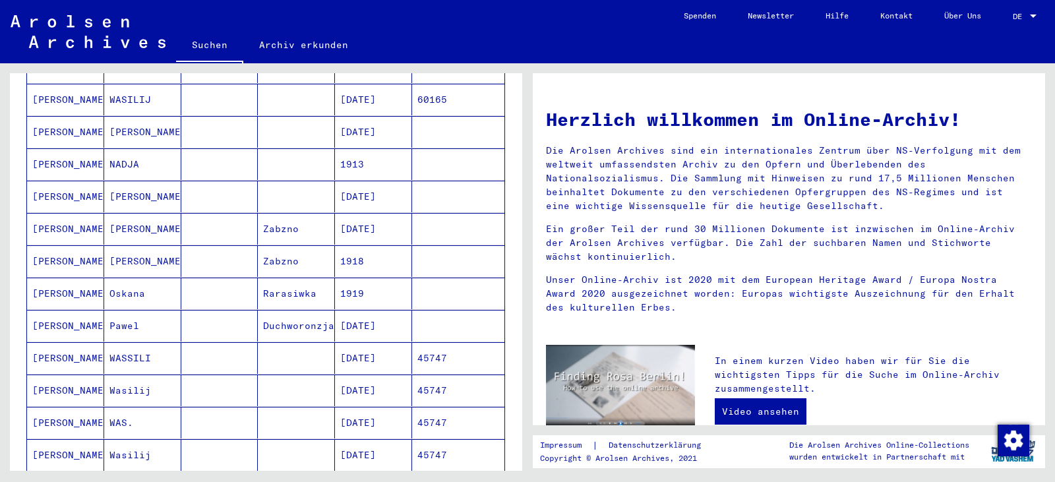
scroll to position [483, 0]
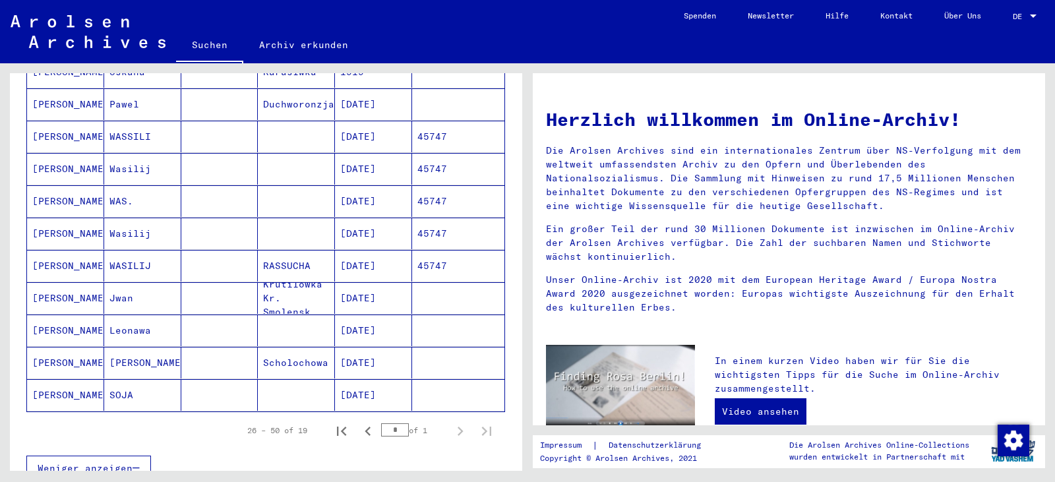
click at [364, 124] on mat-cell "[DATE]" at bounding box center [373, 137] width 77 height 32
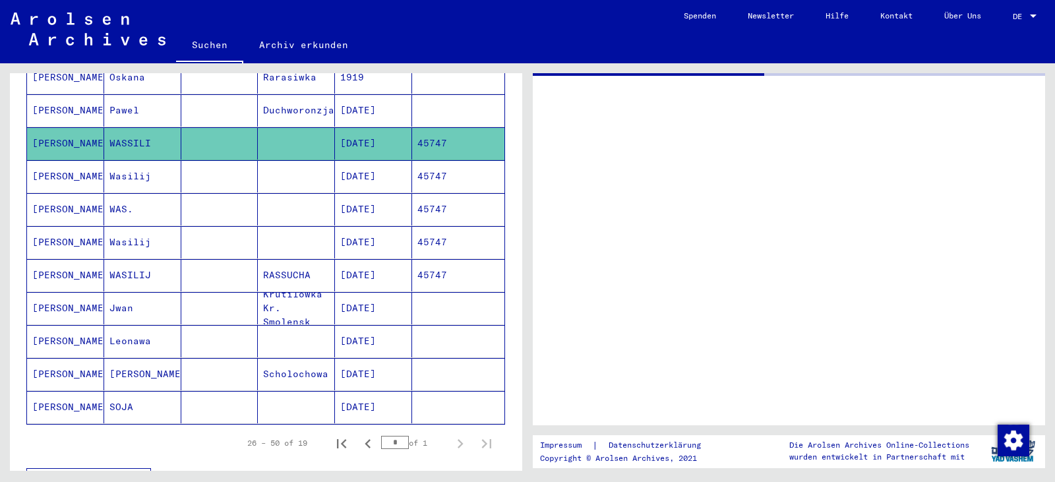
scroll to position [488, 0]
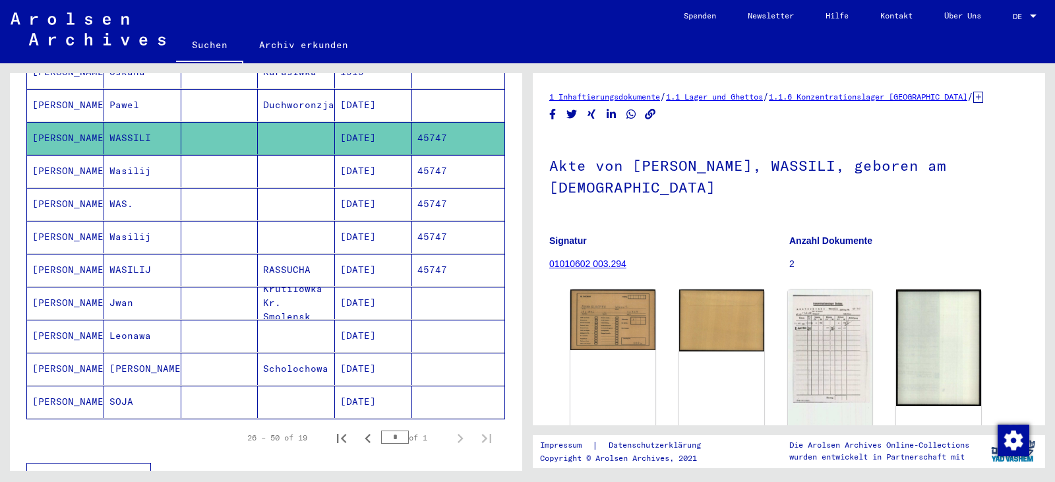
click at [453, 160] on mat-cell "45747" at bounding box center [458, 171] width 92 height 32
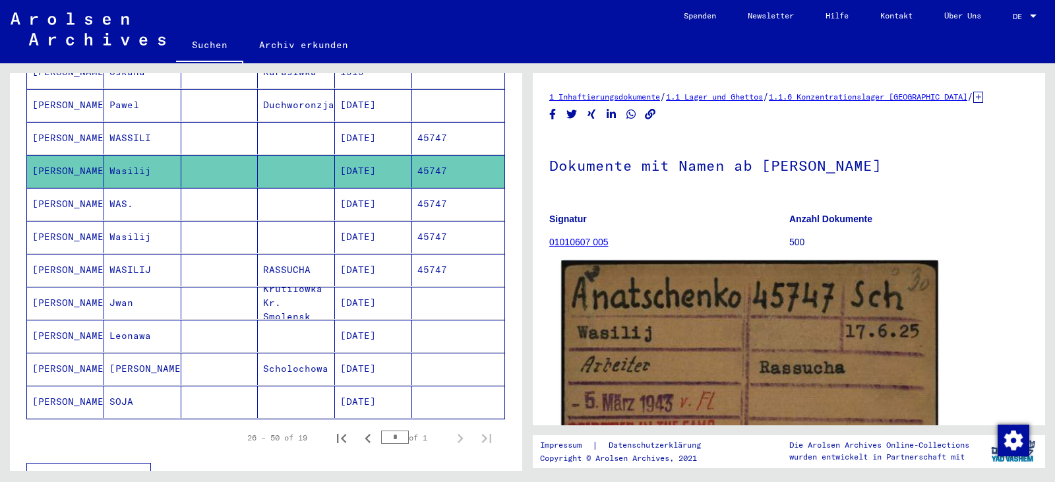
scroll to position [242, 0]
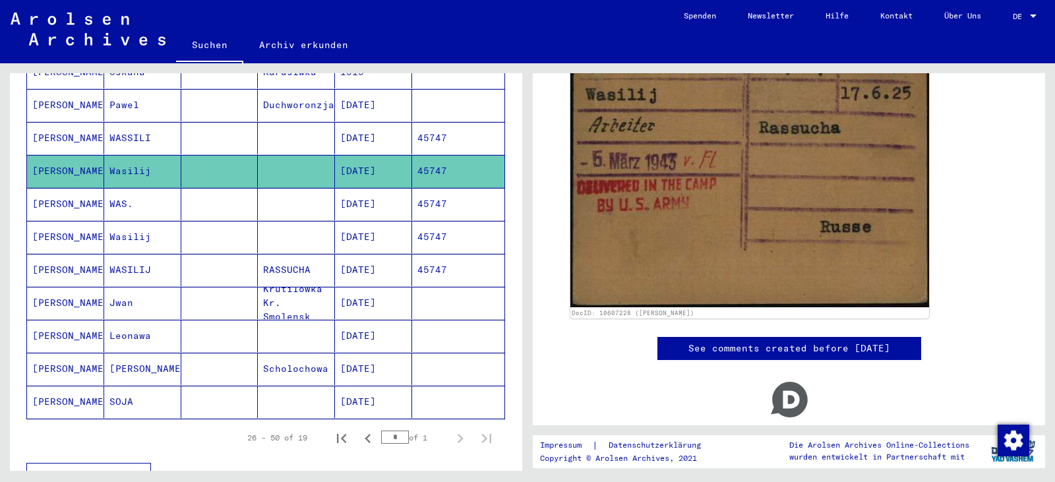
click at [438, 196] on mat-cell "45747" at bounding box center [458, 204] width 92 height 32
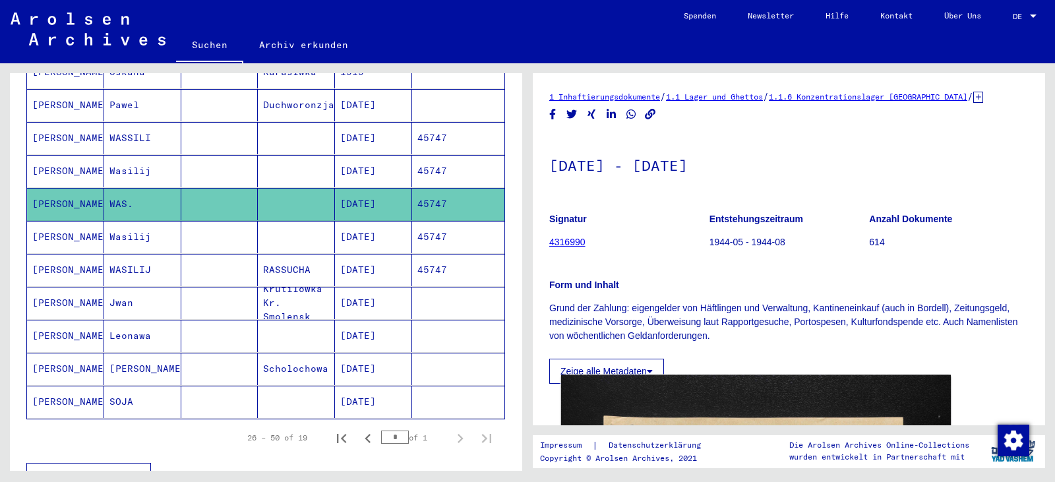
scroll to position [242, 0]
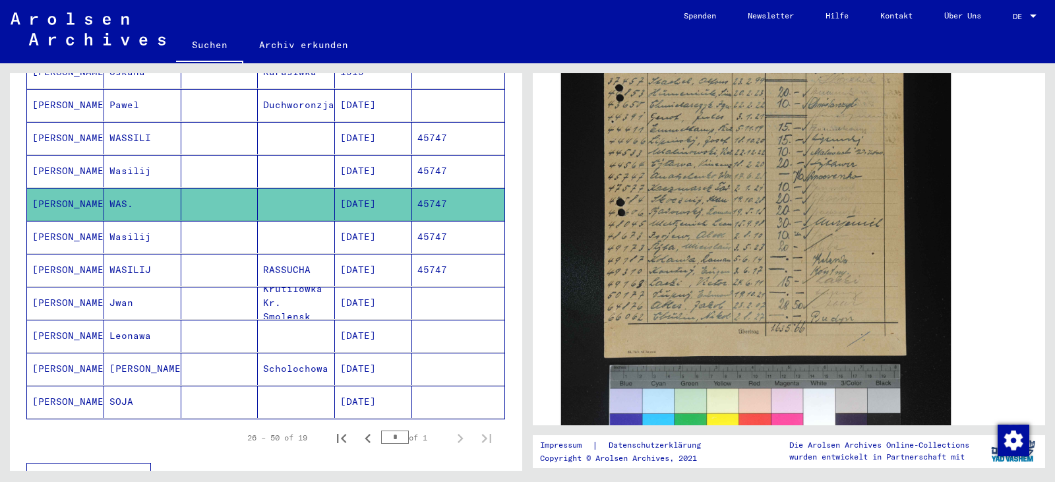
click at [676, 301] on img at bounding box center [756, 184] width 390 height 585
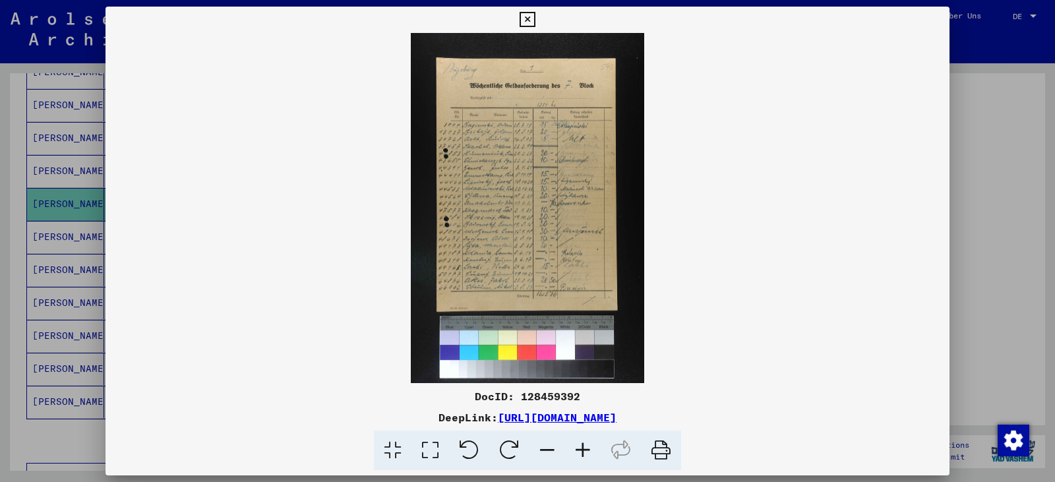
click at [440, 454] on icon at bounding box center [430, 450] width 38 height 40
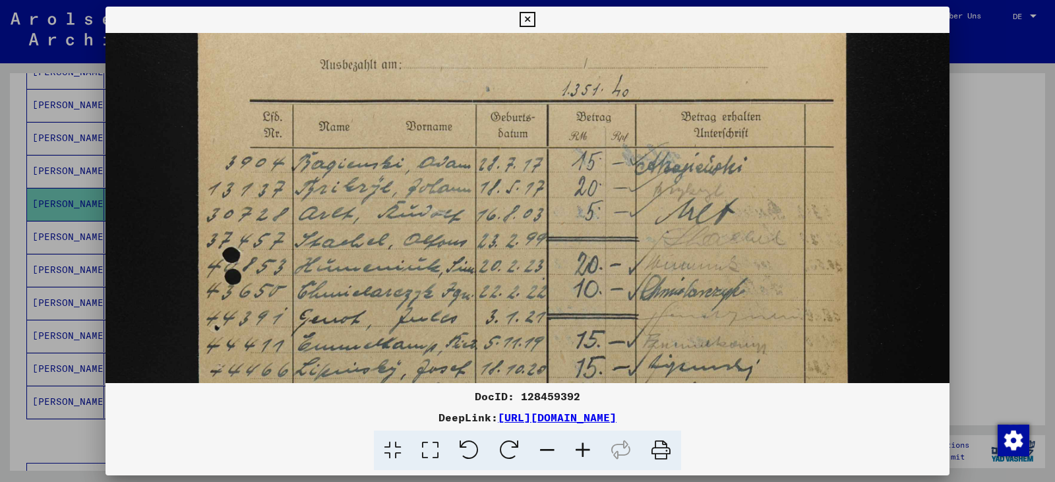
drag, startPoint x: 432, startPoint y: 348, endPoint x: 429, endPoint y: 190, distance: 157.6
click at [410, 146] on img at bounding box center [527, 464] width 844 height 1268
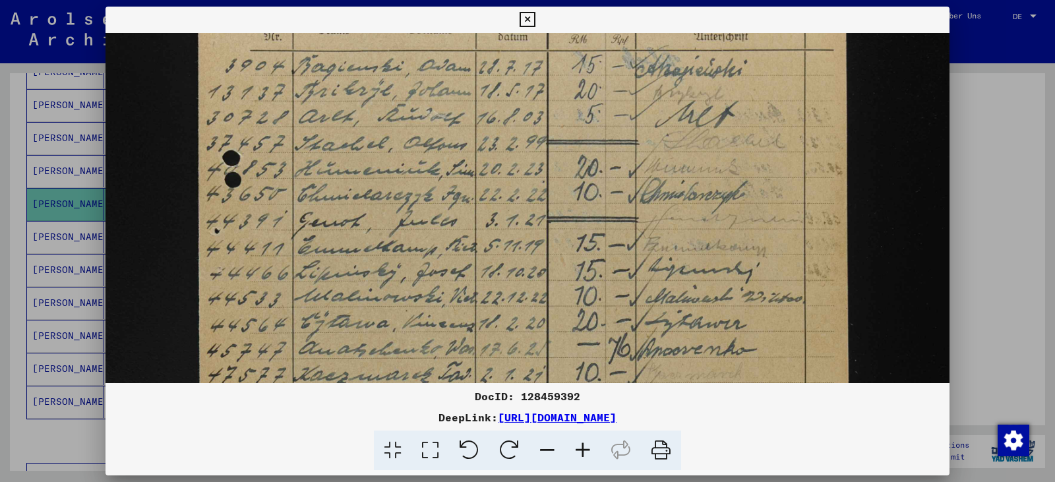
drag, startPoint x: 502, startPoint y: 264, endPoint x: 489, endPoint y: 166, distance: 98.4
click at [489, 166] on img at bounding box center [527, 367] width 844 height 1268
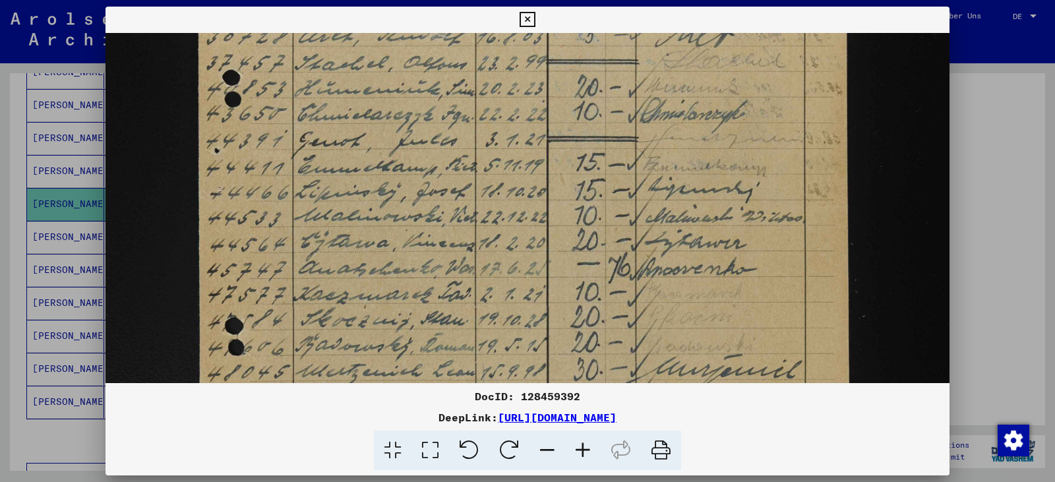
drag, startPoint x: 515, startPoint y: 266, endPoint x: 507, endPoint y: 186, distance: 80.8
click at [507, 186] on img at bounding box center [527, 287] width 844 height 1268
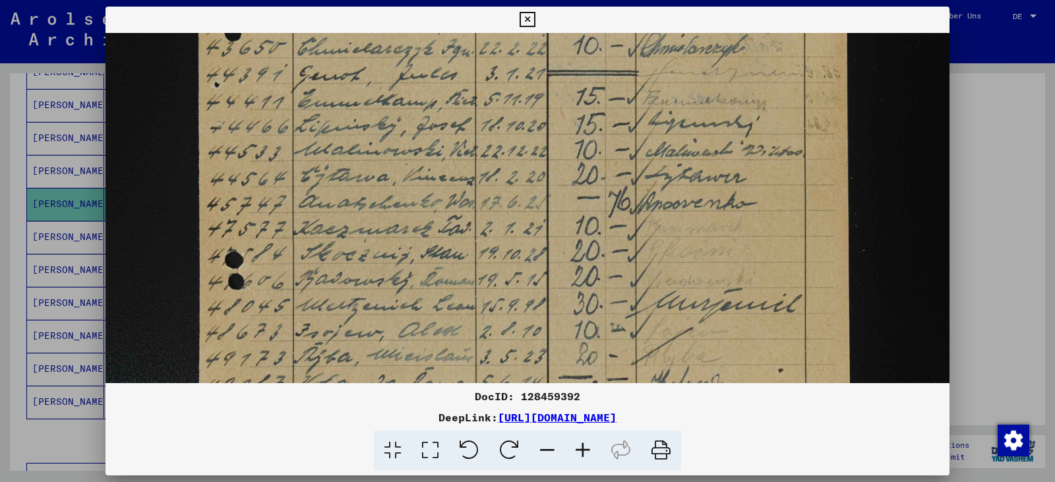
drag, startPoint x: 498, startPoint y: 269, endPoint x: 493, endPoint y: 203, distance: 66.1
click at [493, 203] on img at bounding box center [527, 221] width 844 height 1268
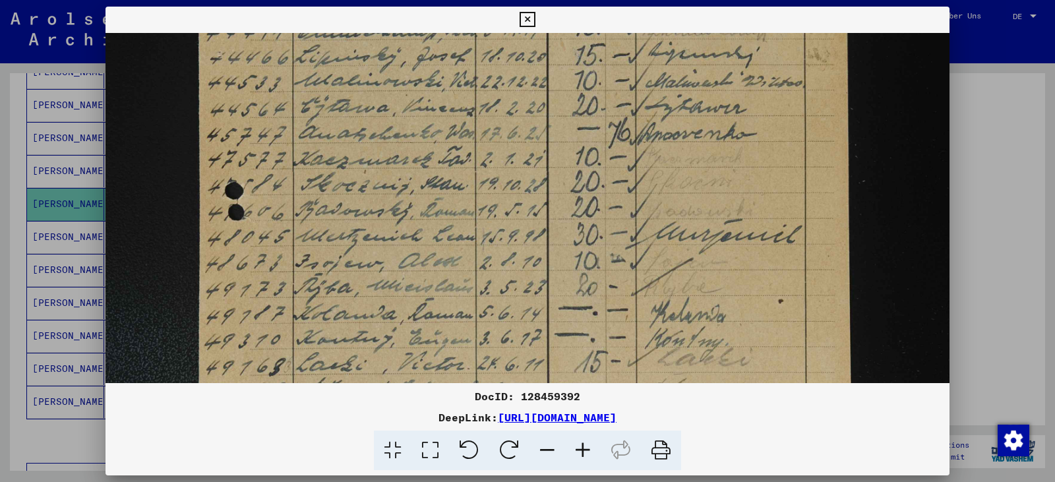
drag, startPoint x: 504, startPoint y: 264, endPoint x: 502, endPoint y: 194, distance: 69.3
click at [502, 194] on img at bounding box center [527, 152] width 844 height 1268
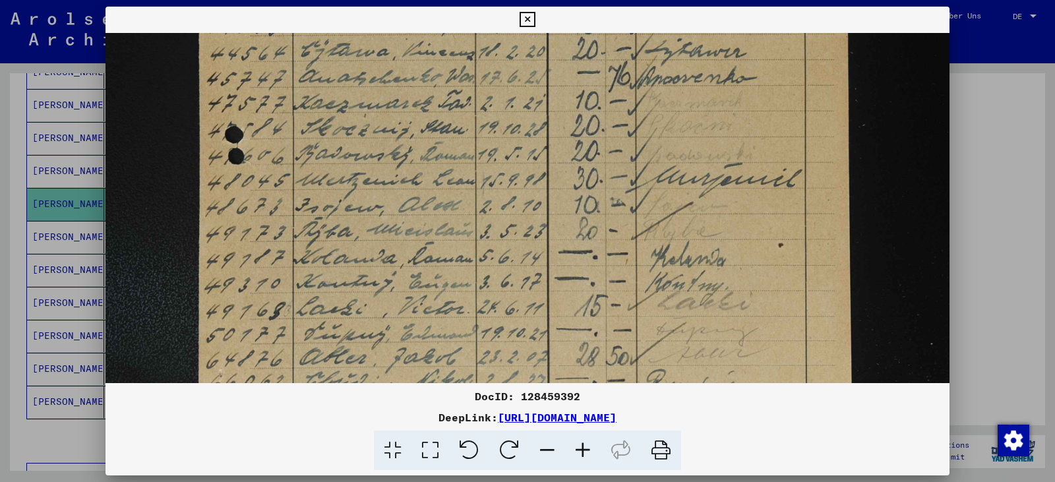
drag, startPoint x: 510, startPoint y: 279, endPoint x: 505, endPoint y: 223, distance: 56.3
click at [505, 223] on img at bounding box center [527, 96] width 844 height 1268
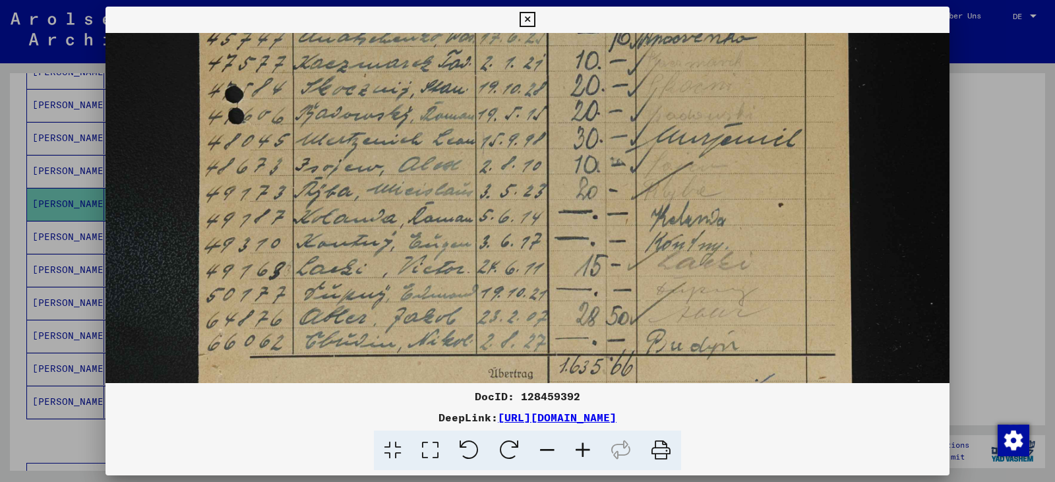
scroll to position [617, 0]
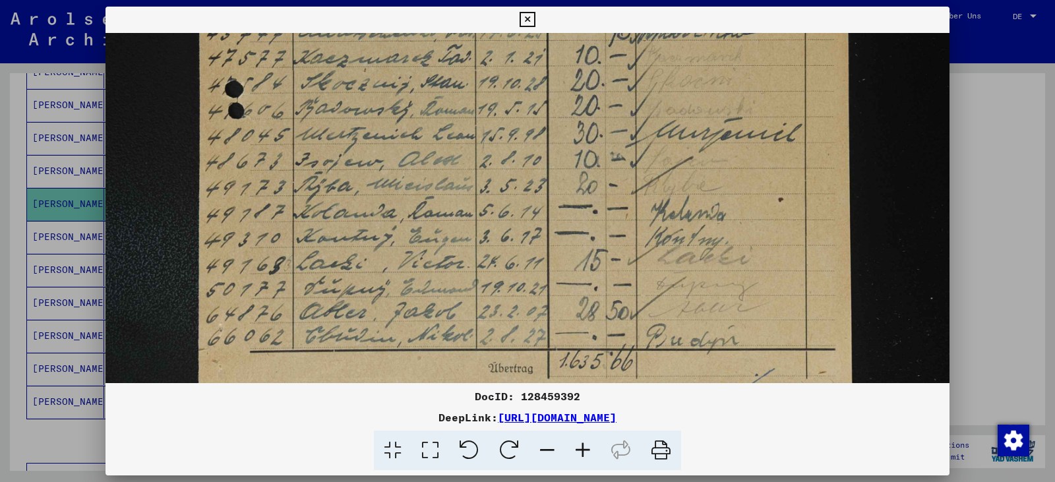
drag, startPoint x: 511, startPoint y: 291, endPoint x: 507, endPoint y: 246, distance: 45.6
click at [507, 246] on img at bounding box center [527, 50] width 844 height 1268
click at [519, 11] on button at bounding box center [526, 20] width 23 height 26
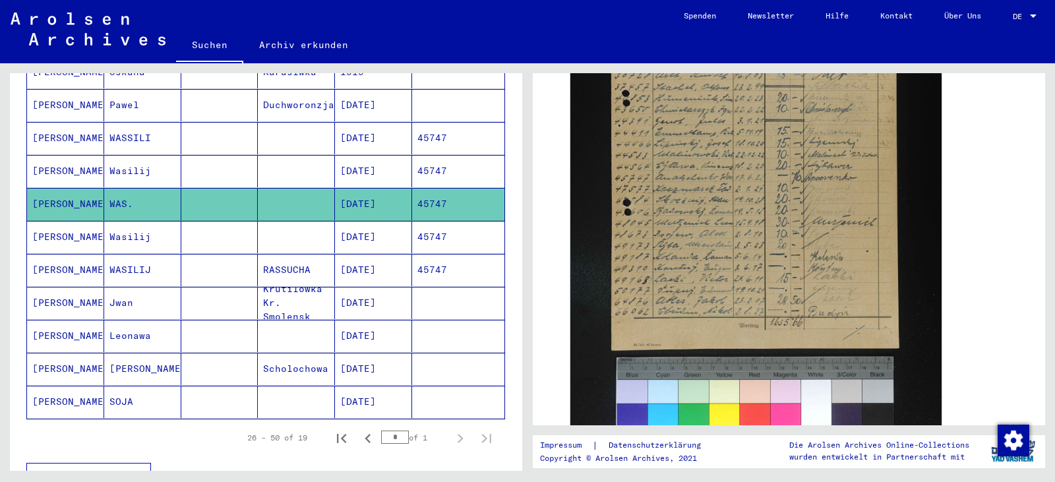
click at [374, 227] on mat-cell "[DATE]" at bounding box center [373, 237] width 77 height 32
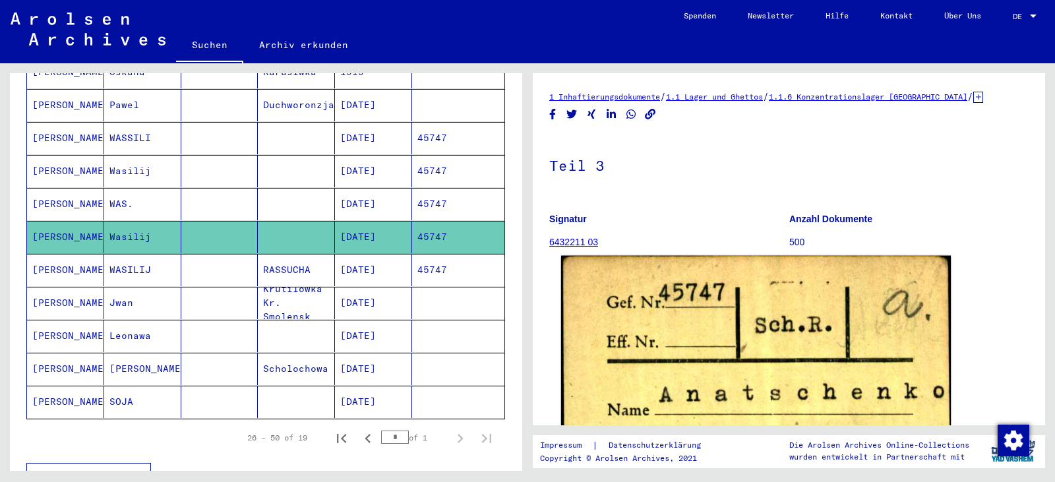
scroll to position [242, 0]
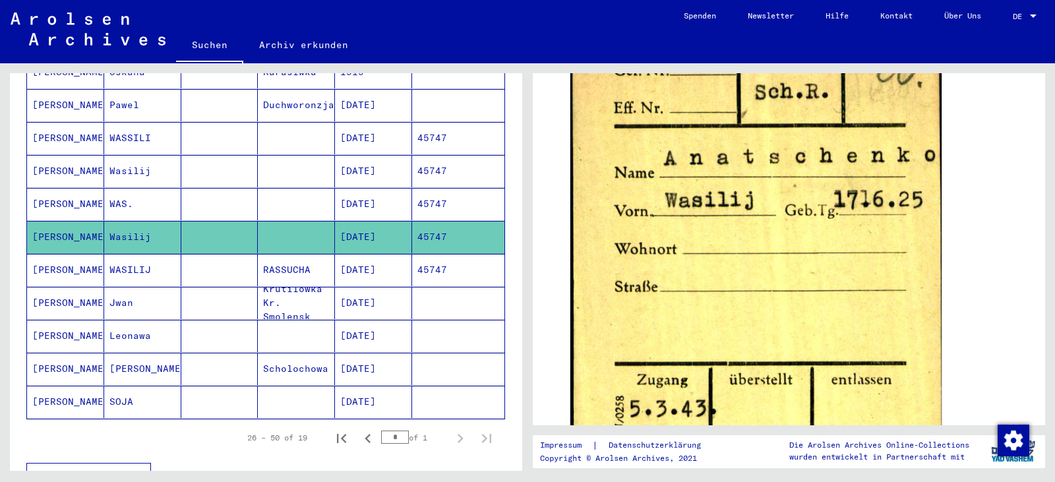
click at [434, 260] on mat-cell "45747" at bounding box center [458, 270] width 92 height 32
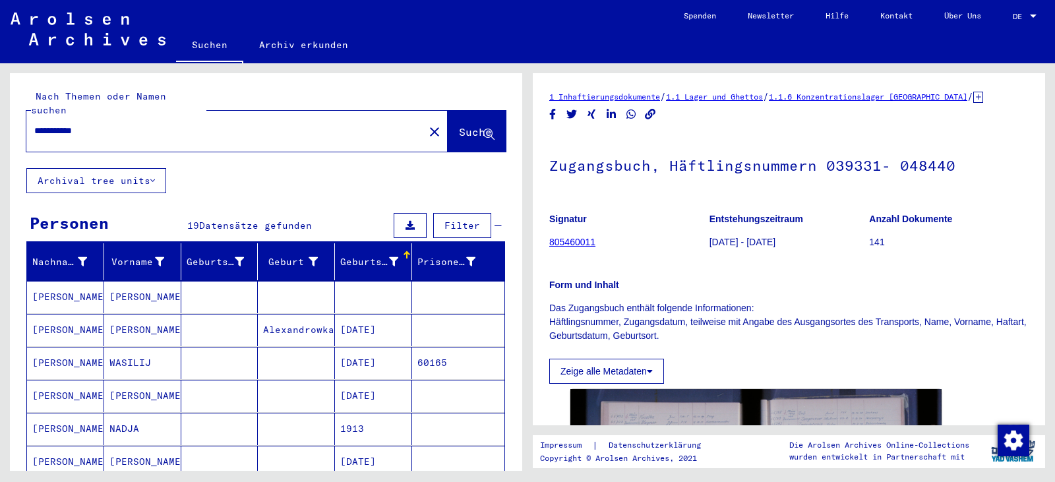
click at [426, 124] on mat-icon "close" at bounding box center [434, 132] width 16 height 16
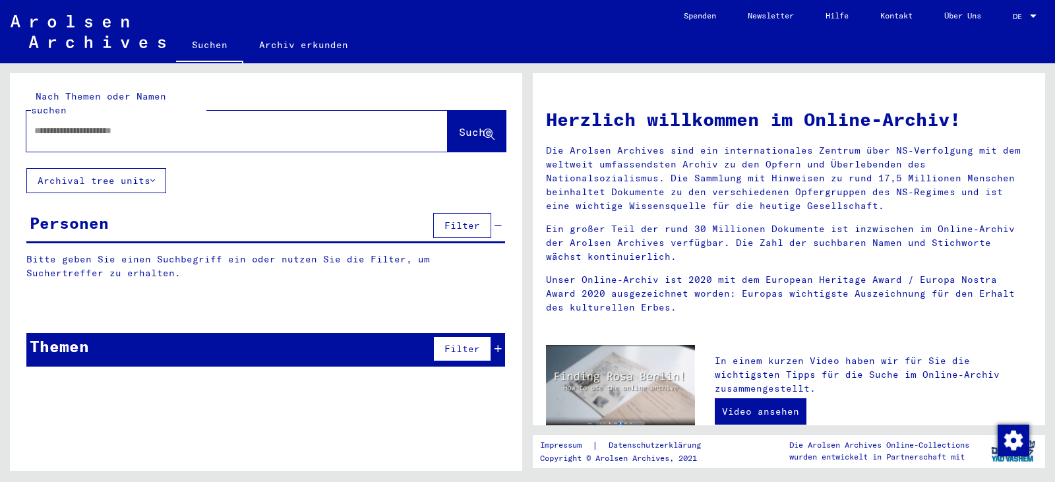
click at [272, 116] on div at bounding box center [217, 131] width 382 height 30
click at [231, 124] on input "text" at bounding box center [211, 131] width 355 height 14
paste input "*******"
type input "**********"
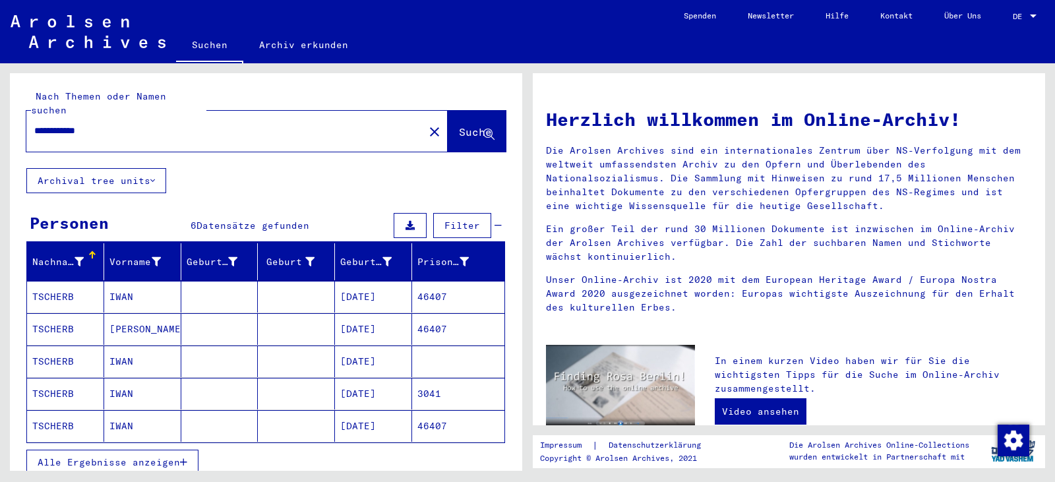
click at [366, 386] on mat-cell "[DATE]" at bounding box center [373, 394] width 77 height 32
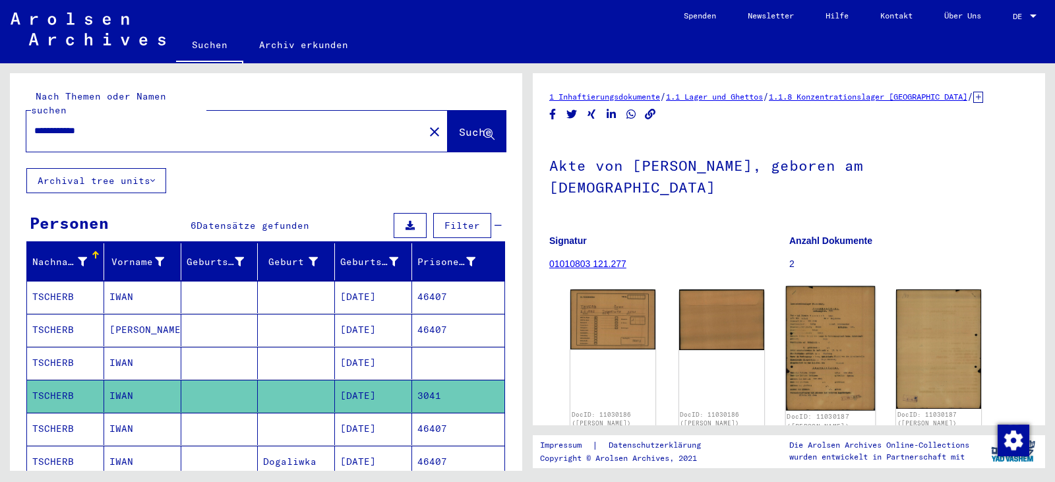
click at [797, 346] on img at bounding box center [829, 348] width 89 height 125
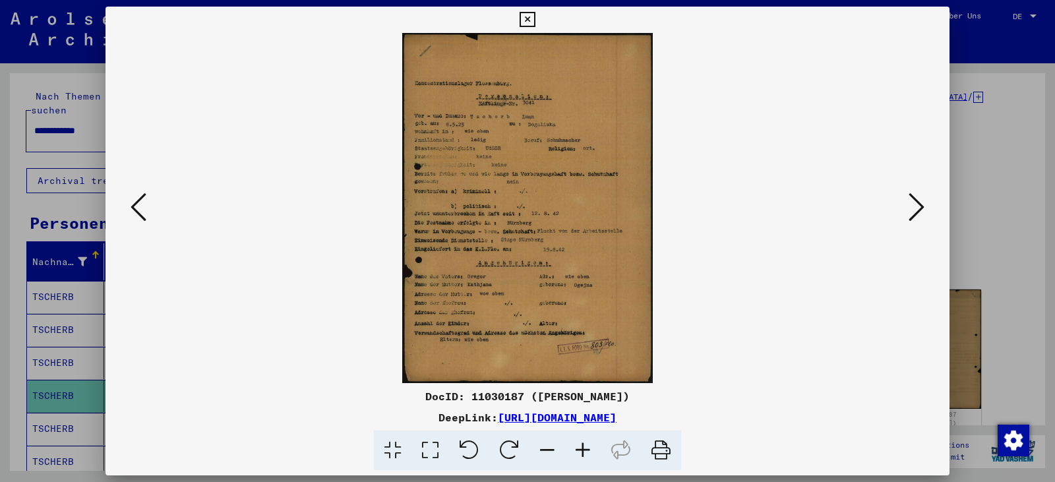
click at [434, 451] on icon at bounding box center [430, 450] width 38 height 40
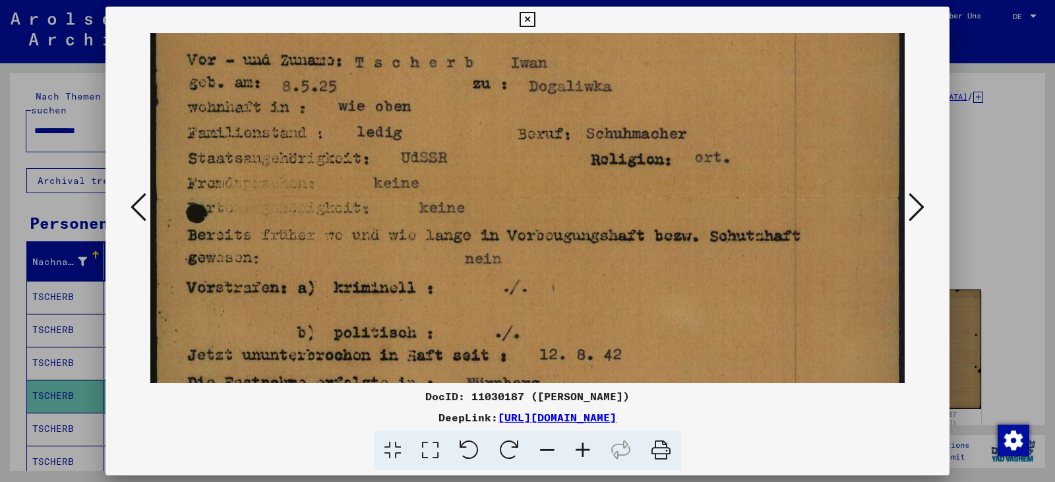
scroll to position [224, 0]
drag, startPoint x: 453, startPoint y: 364, endPoint x: 418, endPoint y: 140, distance: 226.9
click at [418, 140] on img at bounding box center [527, 337] width 754 height 1056
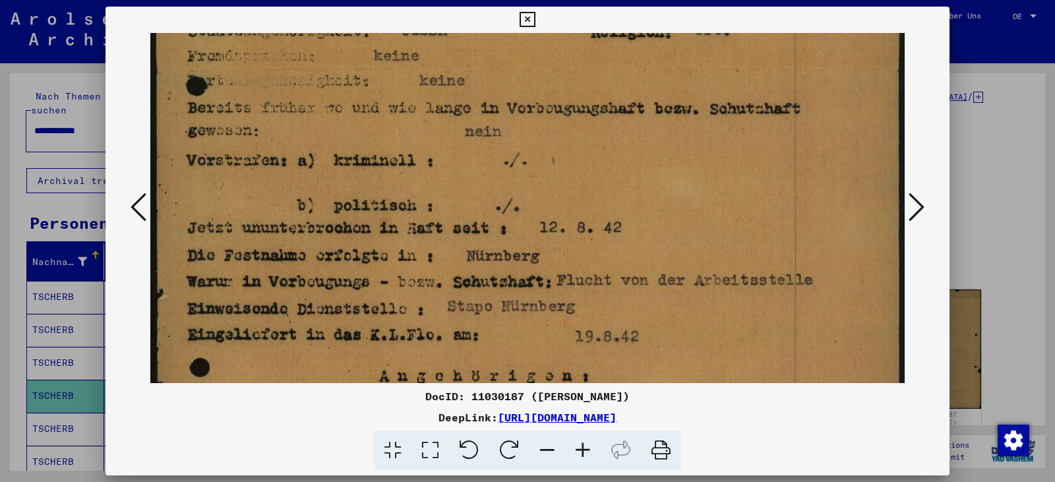
drag, startPoint x: 545, startPoint y: 318, endPoint x: 527, endPoint y: 192, distance: 127.1
click at [527, 192] on img at bounding box center [527, 211] width 754 height 1056
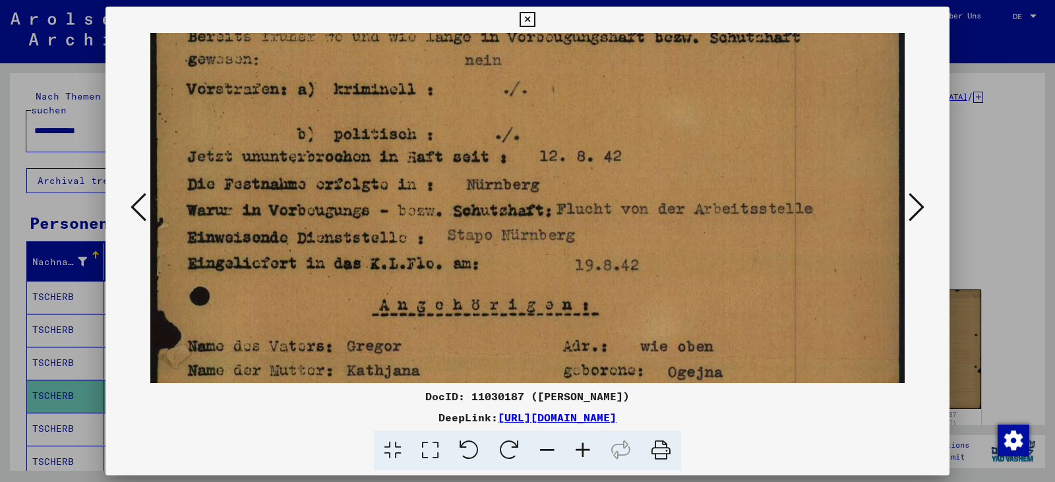
scroll to position [422, 0]
drag, startPoint x: 542, startPoint y: 252, endPoint x: 531, endPoint y: 179, distance: 73.4
click at [531, 179] on img at bounding box center [527, 138] width 754 height 1056
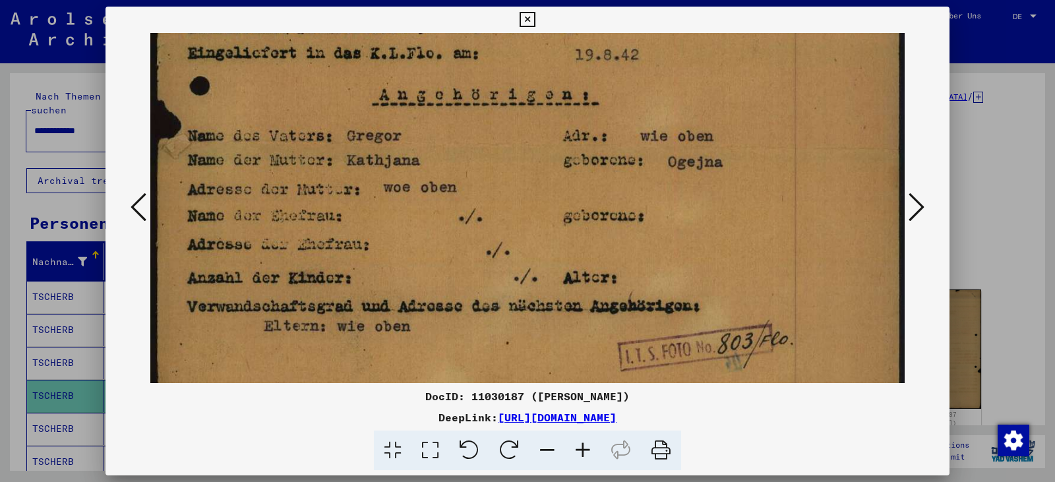
scroll to position [637, 0]
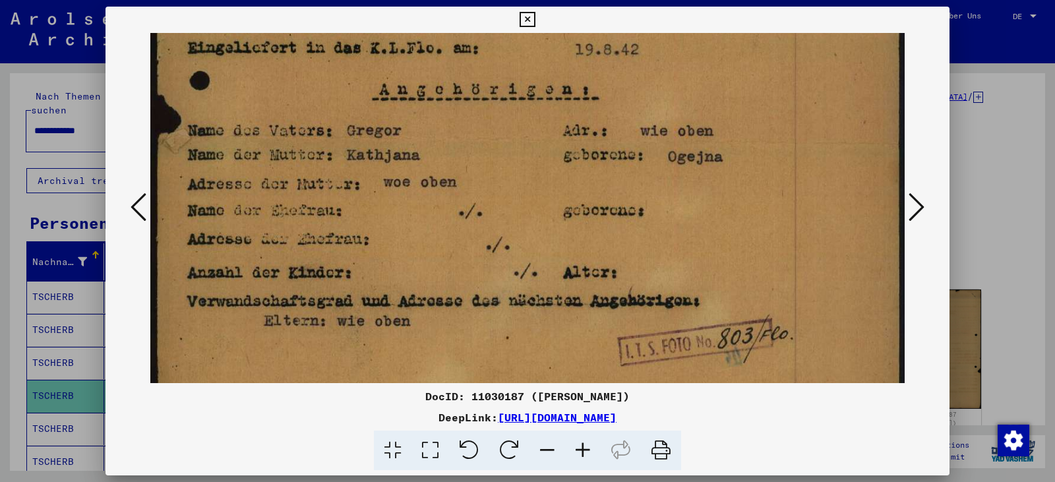
drag, startPoint x: 542, startPoint y: 291, endPoint x: 523, endPoint y: 77, distance: 215.1
click at [521, 24] on icon at bounding box center [526, 20] width 15 height 16
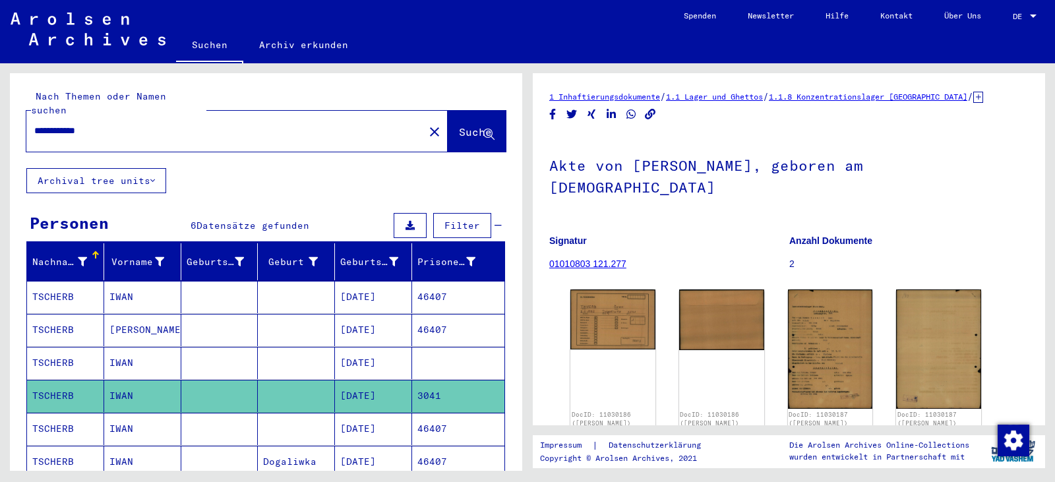
click at [432, 320] on mat-cell "46407" at bounding box center [458, 330] width 92 height 32
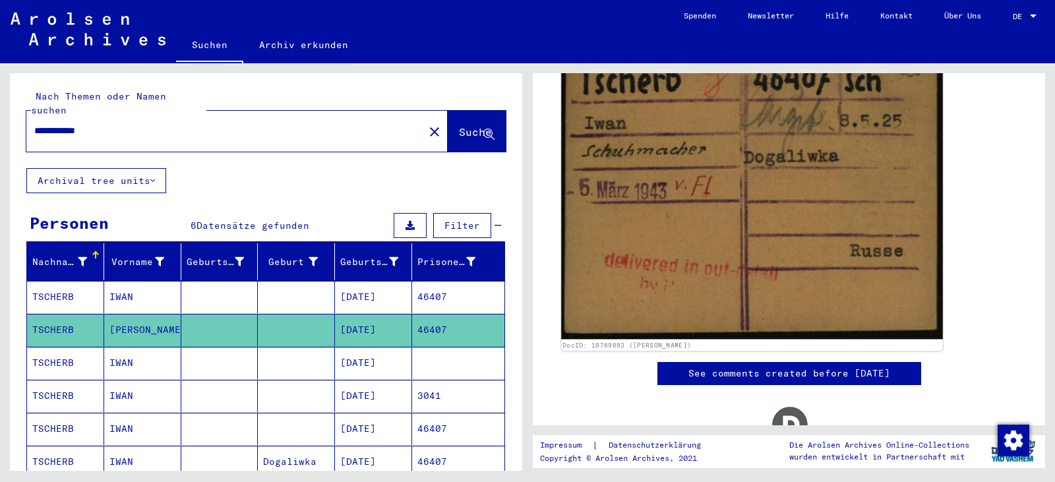
scroll to position [242, 0]
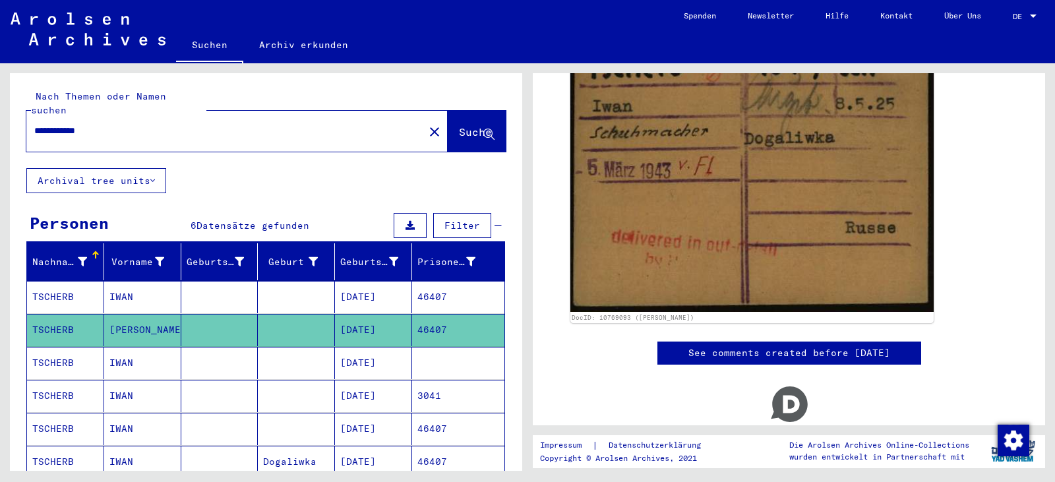
click at [421, 380] on mat-cell "3041" at bounding box center [458, 396] width 92 height 32
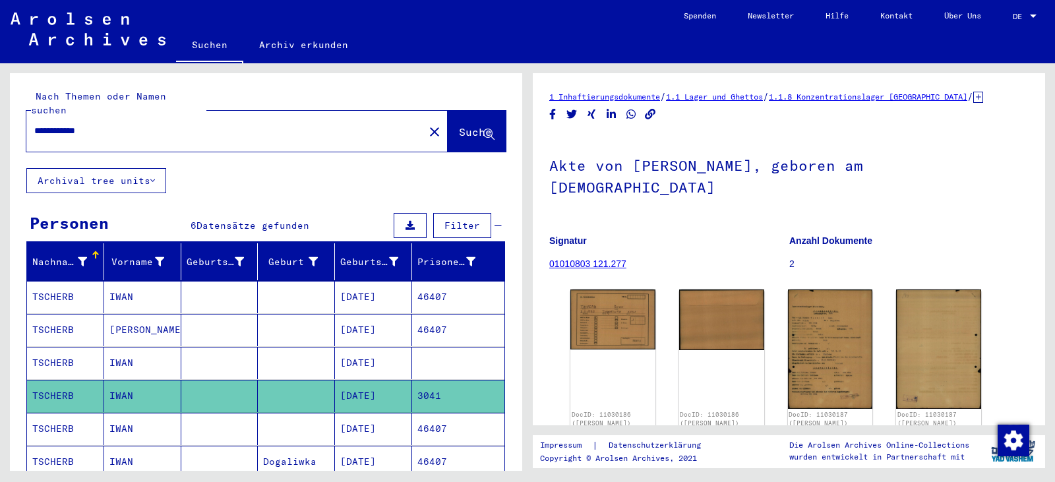
click at [420, 357] on mat-cell at bounding box center [458, 363] width 92 height 32
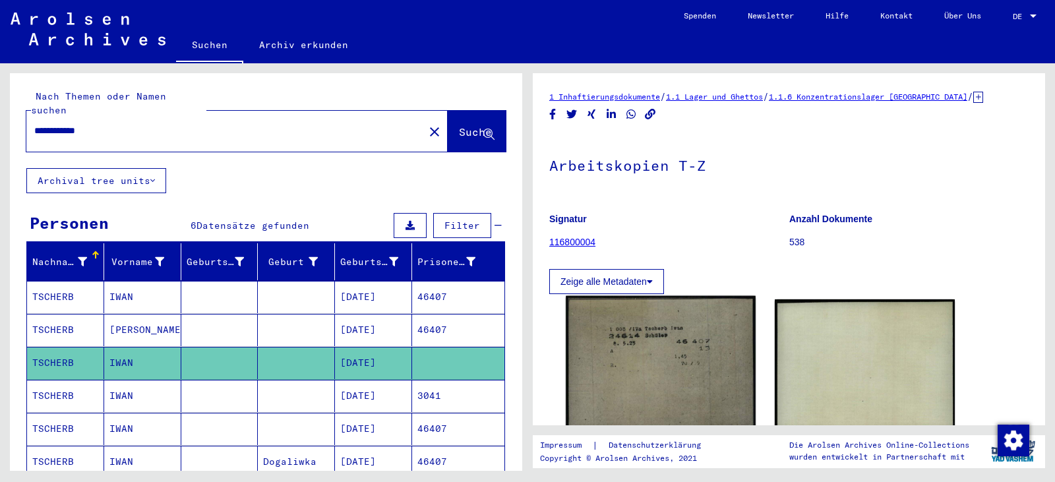
click at [584, 395] on img at bounding box center [659, 365] width 189 height 138
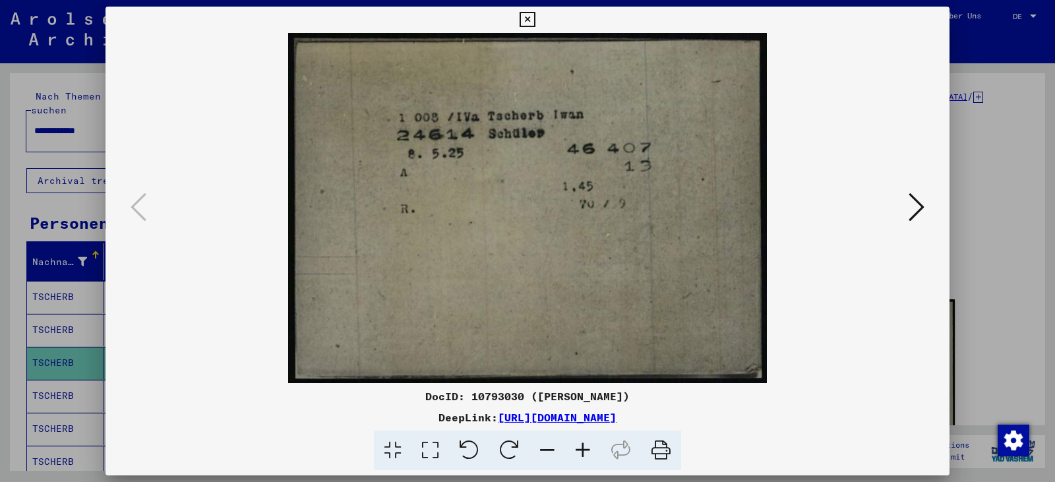
drag, startPoint x: 445, startPoint y: 442, endPoint x: 444, endPoint y: 436, distance: 6.7
click at [444, 440] on icon at bounding box center [430, 450] width 38 height 40
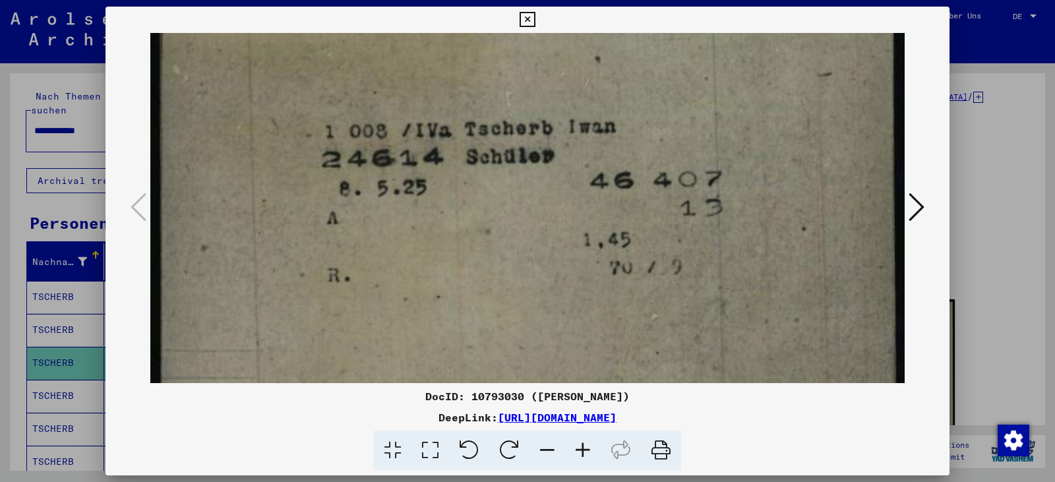
scroll to position [40, 0]
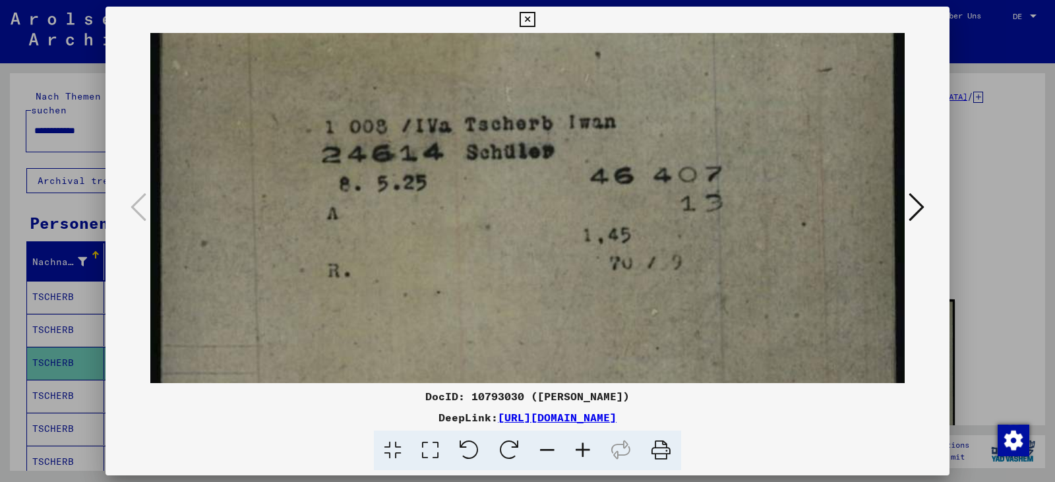
drag, startPoint x: 531, startPoint y: 306, endPoint x: 515, endPoint y: 266, distance: 42.6
click at [515, 266] on img at bounding box center [527, 269] width 754 height 552
click at [527, 22] on icon at bounding box center [526, 20] width 15 height 16
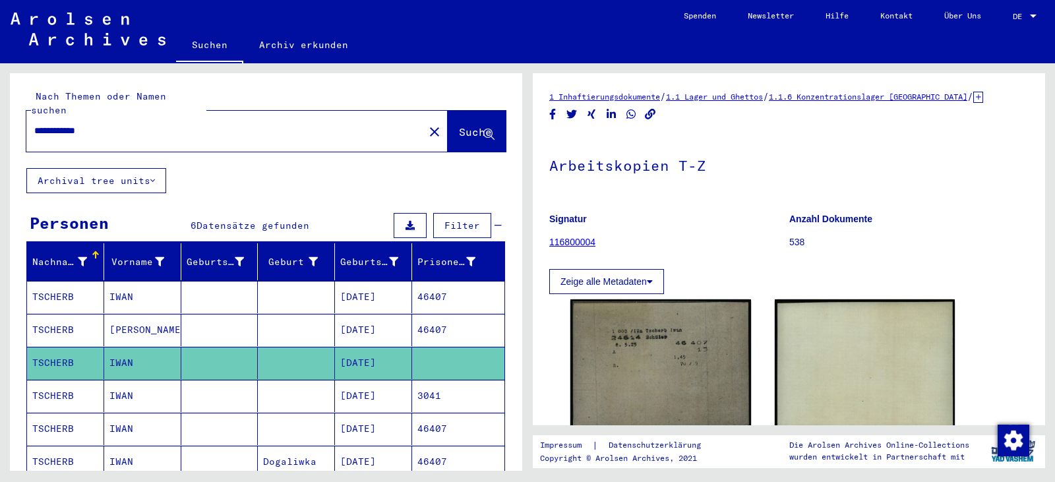
click at [420, 380] on mat-cell "3041" at bounding box center [458, 396] width 92 height 32
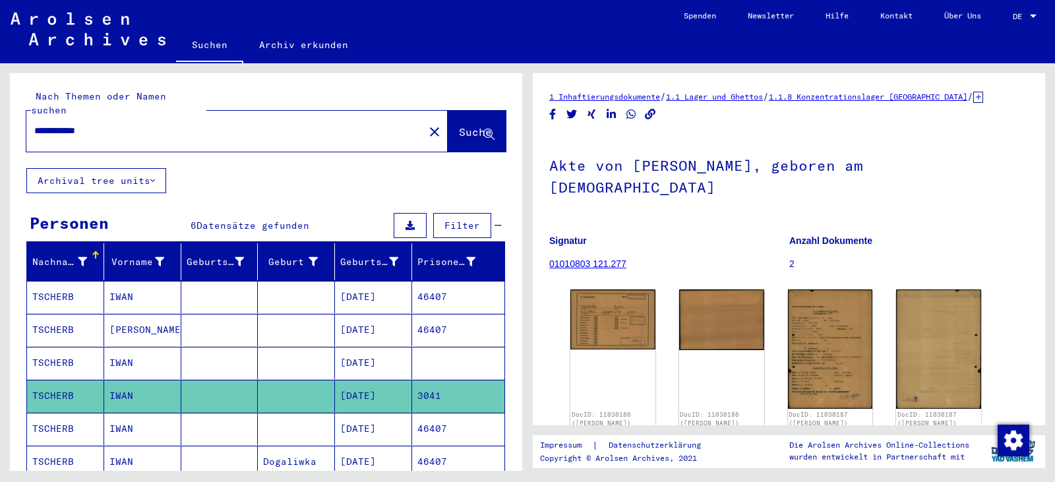
click at [447, 413] on mat-cell "46407" at bounding box center [458, 429] width 92 height 32
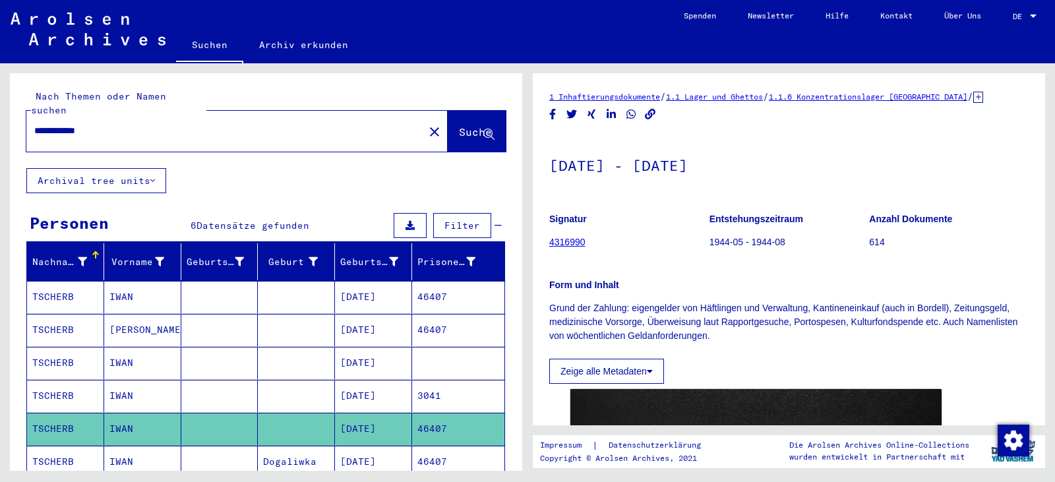
scroll to position [242, 0]
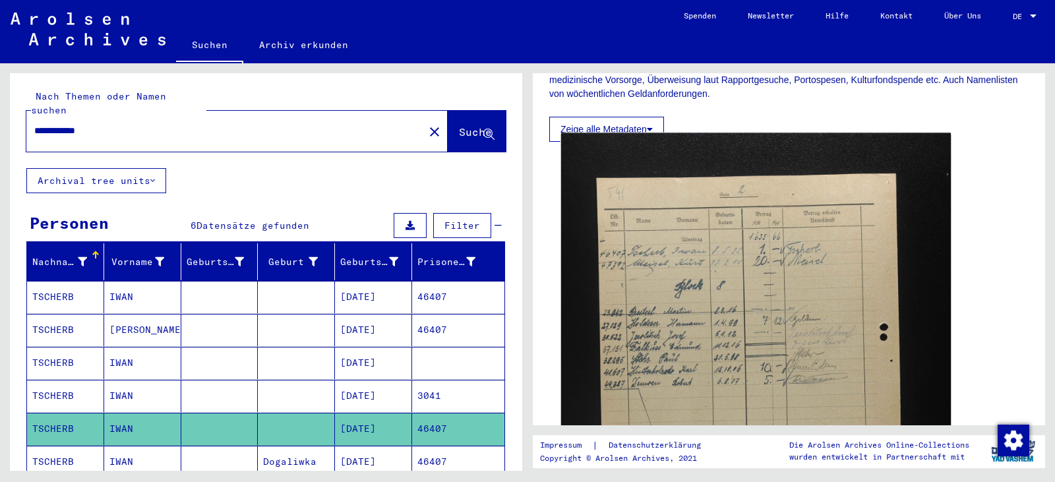
click at [620, 397] on img at bounding box center [756, 425] width 390 height 585
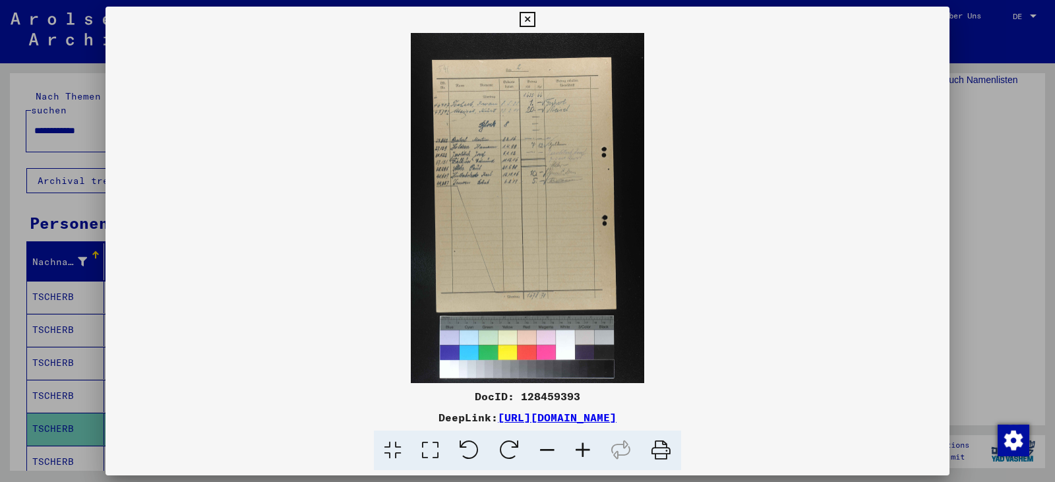
click at [436, 442] on icon at bounding box center [430, 450] width 38 height 40
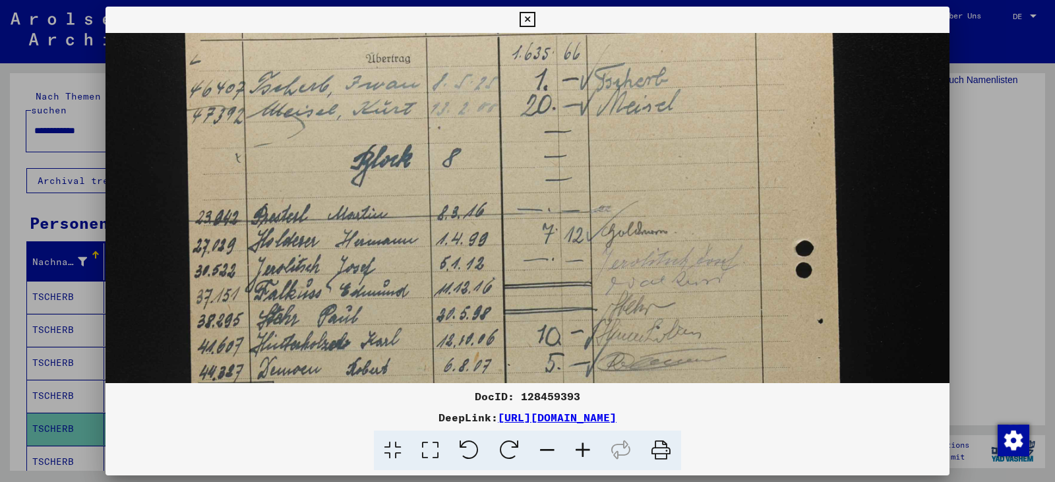
drag, startPoint x: 444, startPoint y: 355, endPoint x: 462, endPoint y: 161, distance: 195.3
click at [455, 157] on img at bounding box center [527, 462] width 844 height 1268
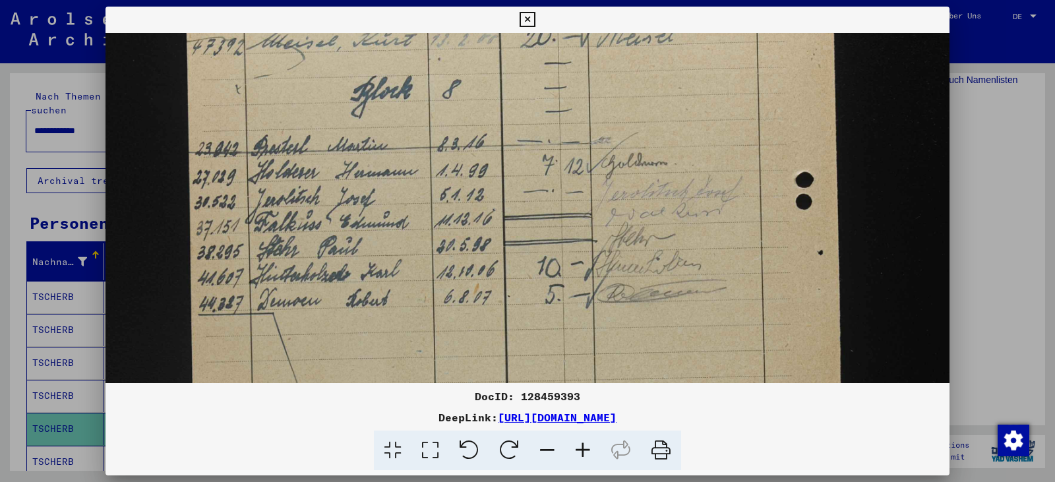
scroll to position [275, 0]
drag, startPoint x: 494, startPoint y: 248, endPoint x: 486, endPoint y: 171, distance: 76.9
click at [486, 171] on img at bounding box center [527, 392] width 844 height 1268
click at [531, 18] on icon at bounding box center [526, 20] width 15 height 16
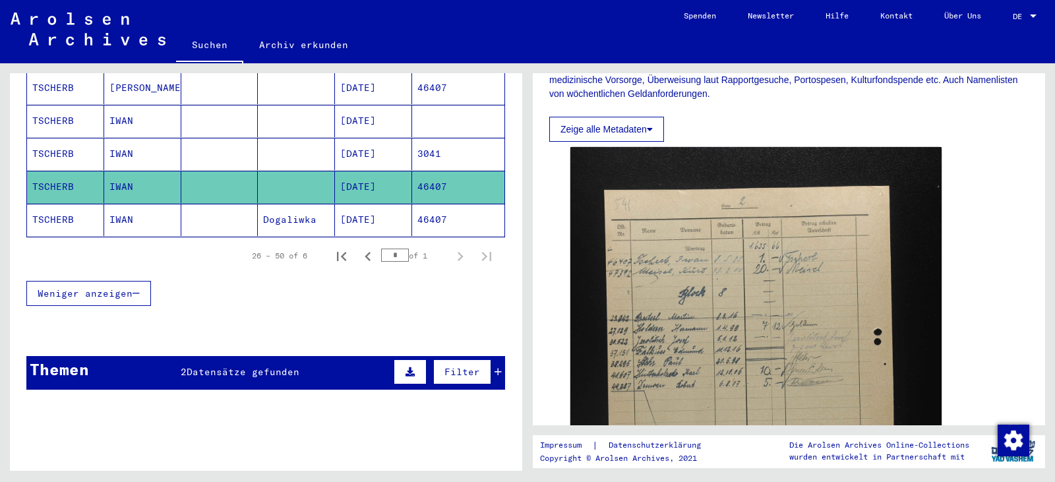
scroll to position [0, 0]
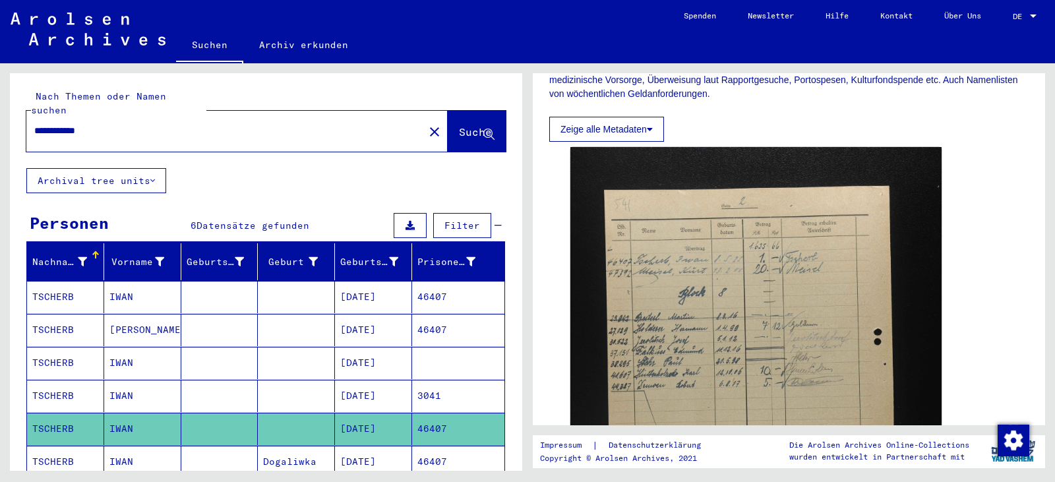
click at [426, 124] on mat-icon "close" at bounding box center [434, 132] width 16 height 16
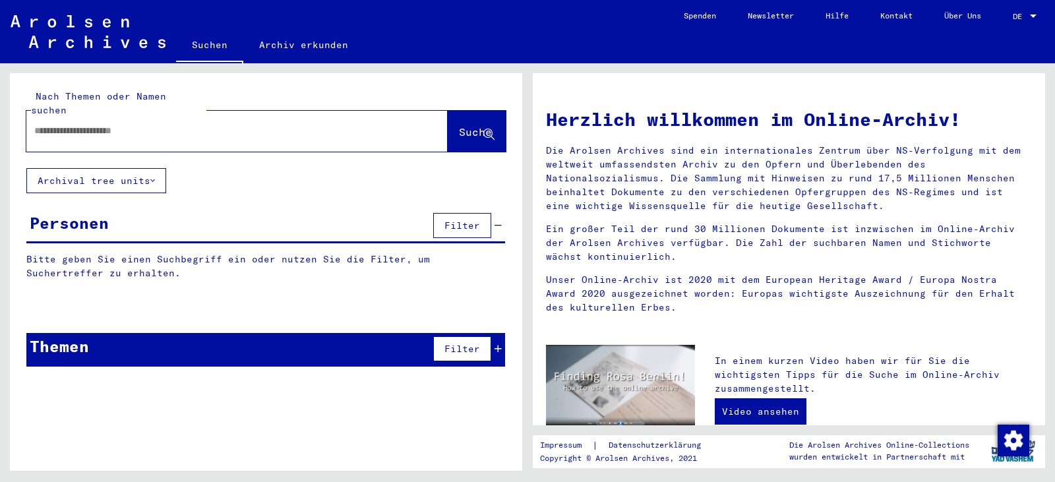
click at [224, 124] on input "text" at bounding box center [211, 131] width 355 height 14
paste input "*********"
type input "*********"
click at [459, 125] on span "Suche" at bounding box center [475, 131] width 33 height 13
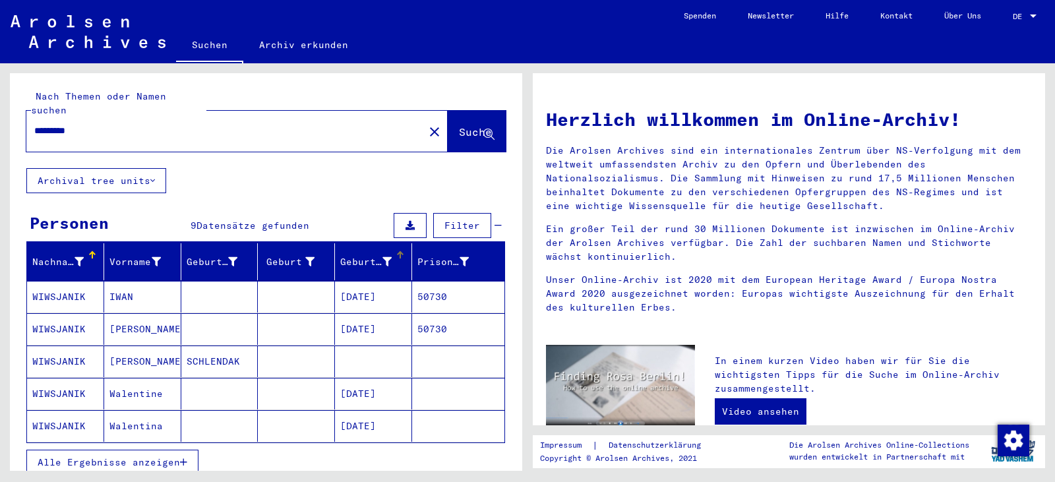
click at [366, 255] on div "Geburtsdatum" at bounding box center [365, 262] width 51 height 14
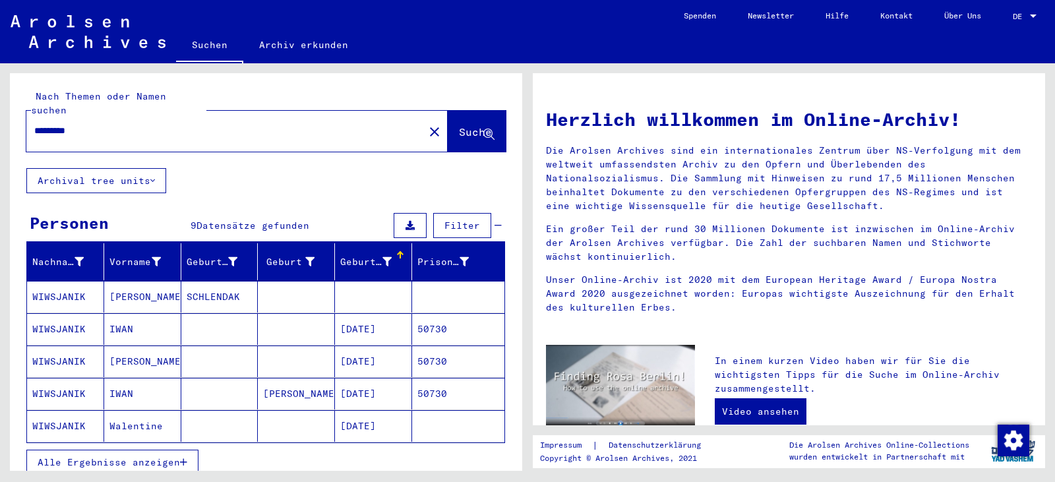
click at [366, 255] on div "Geburtsdatum" at bounding box center [365, 262] width 51 height 14
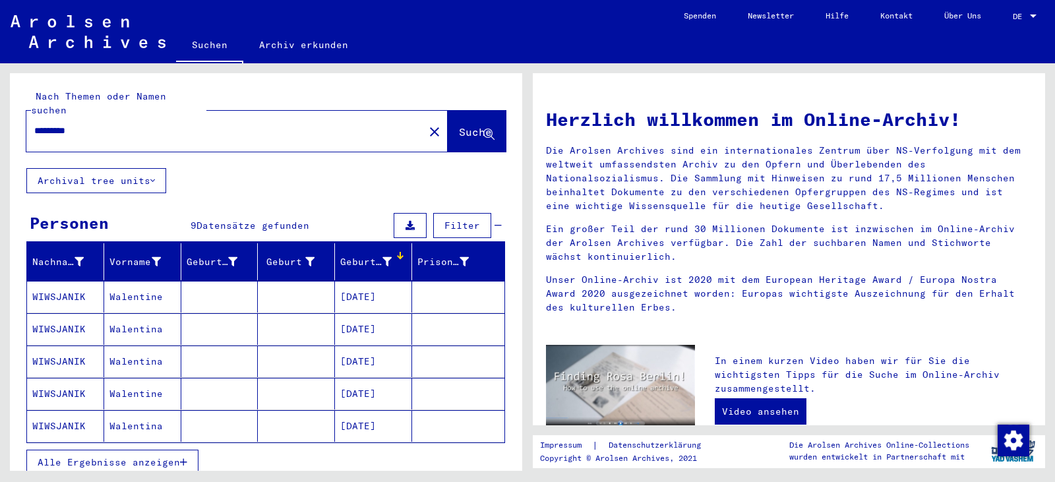
click at [366, 255] on div "Geburtsdatum" at bounding box center [365, 262] width 51 height 14
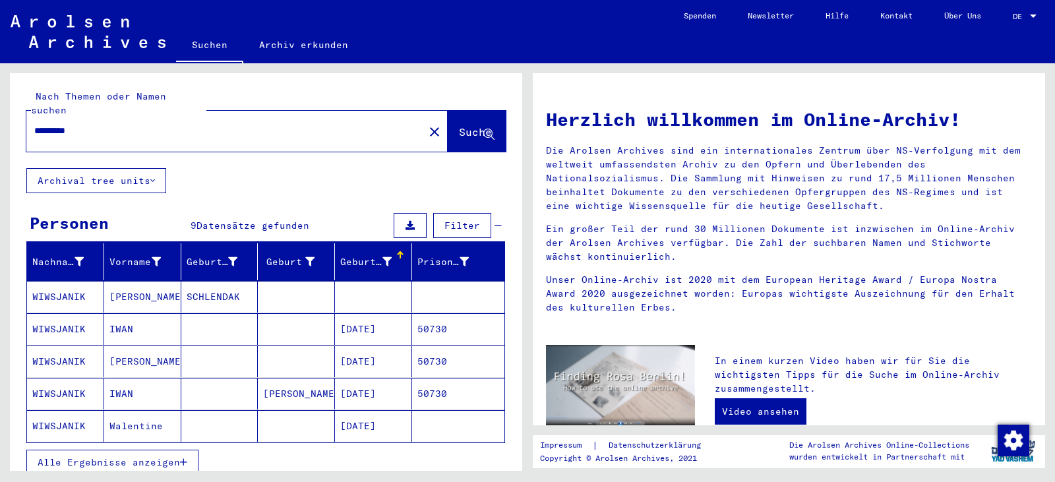
click at [360, 314] on mat-cell "[DATE]" at bounding box center [373, 329] width 77 height 32
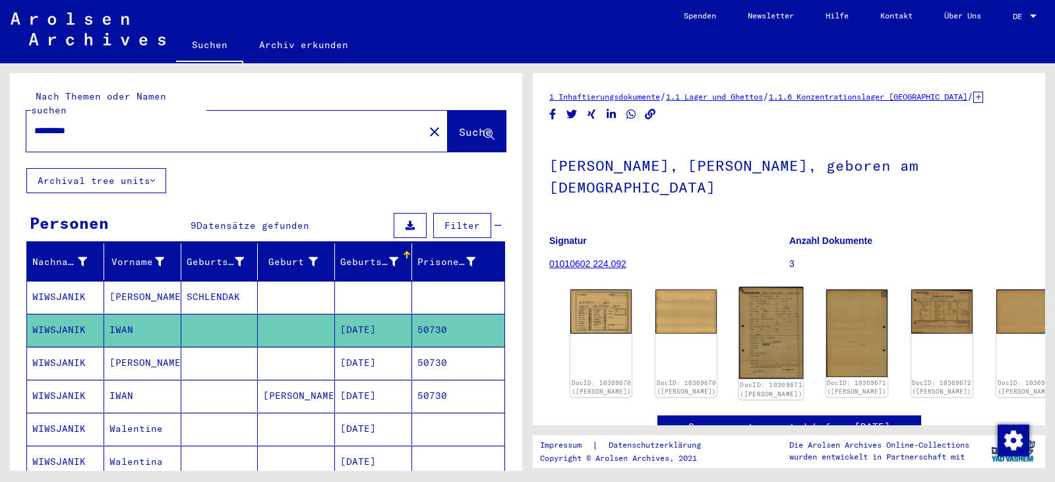
click at [740, 322] on img at bounding box center [771, 333] width 65 height 92
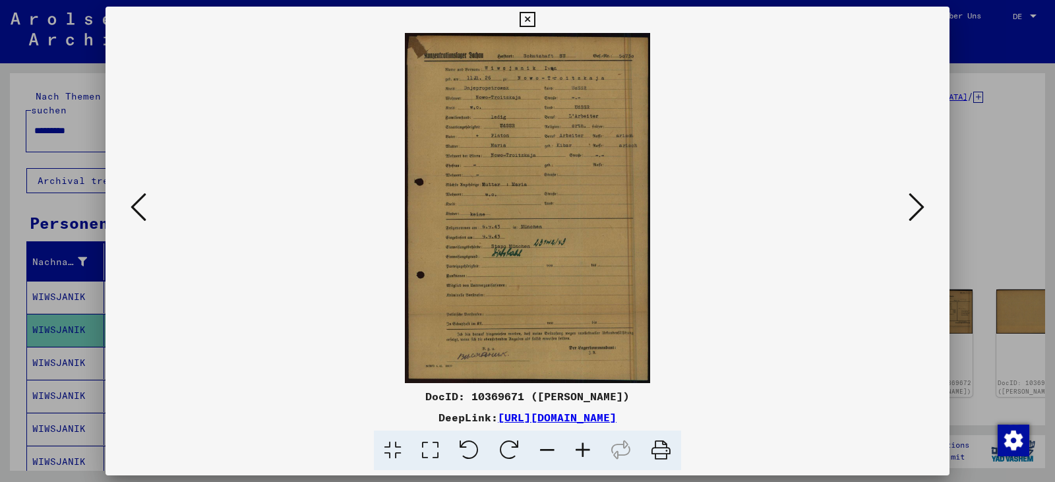
click at [436, 447] on icon at bounding box center [430, 450] width 38 height 40
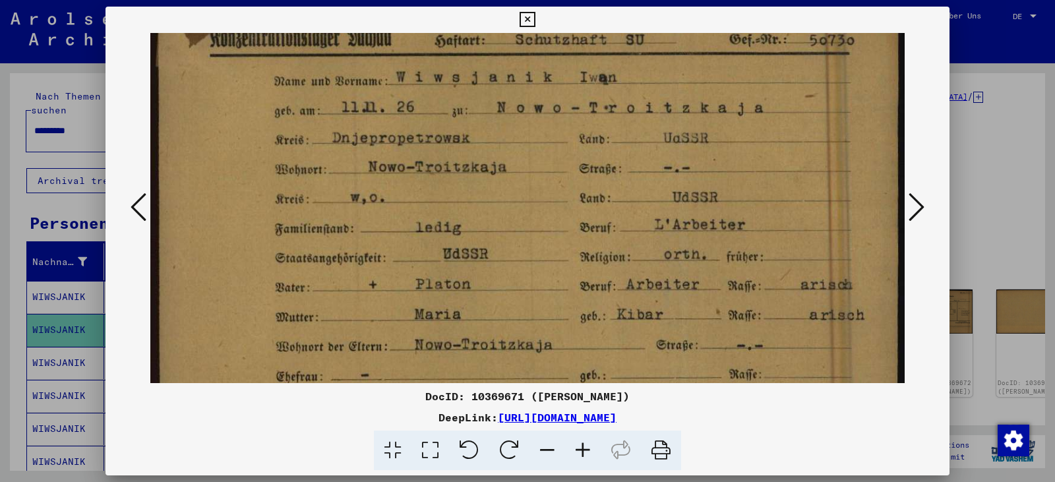
scroll to position [78, 0]
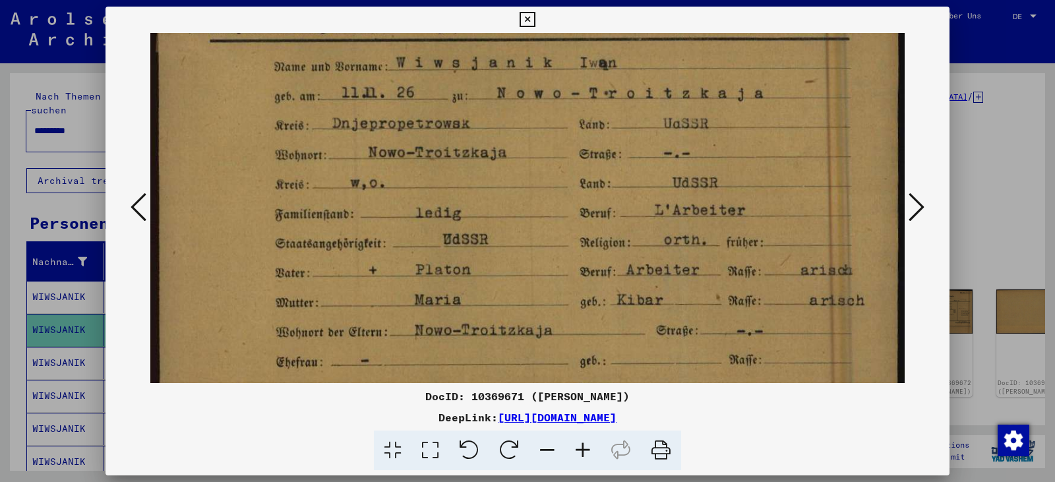
drag, startPoint x: 459, startPoint y: 310, endPoint x: 446, endPoint y: 231, distance: 79.4
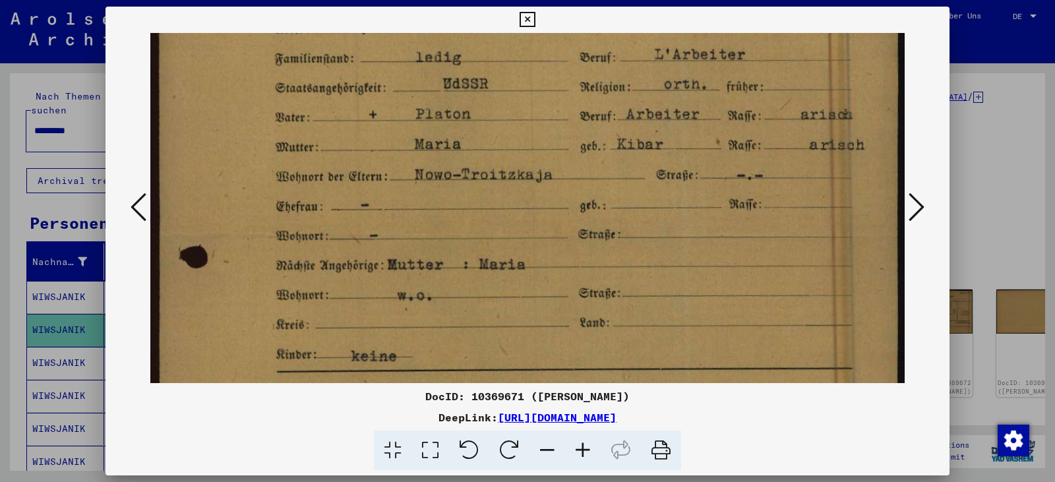
drag, startPoint x: 551, startPoint y: 318, endPoint x: 525, endPoint y: 167, distance: 153.9
click at [525, 167] on img at bounding box center [527, 337] width 754 height 1076
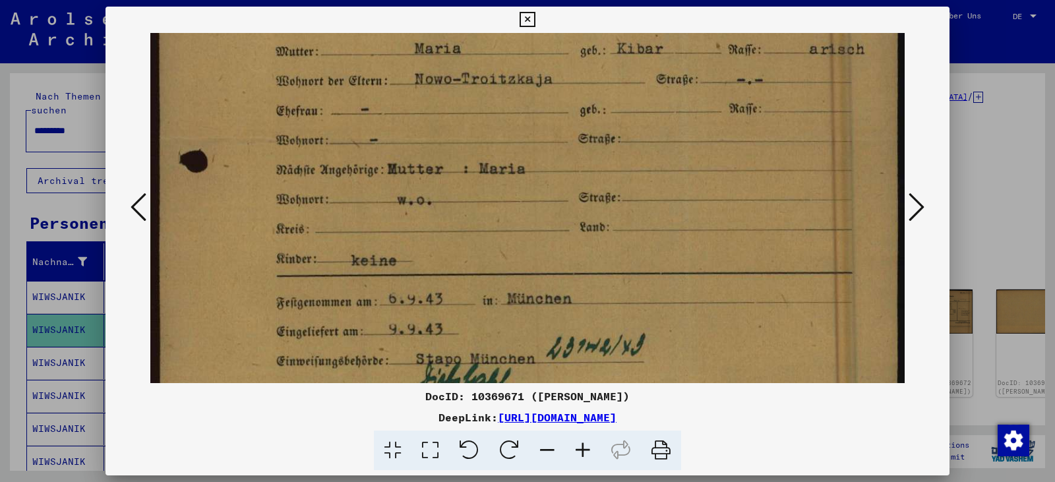
drag, startPoint x: 550, startPoint y: 257, endPoint x: 538, endPoint y: 162, distance: 95.6
click at [538, 162] on img at bounding box center [527, 241] width 754 height 1076
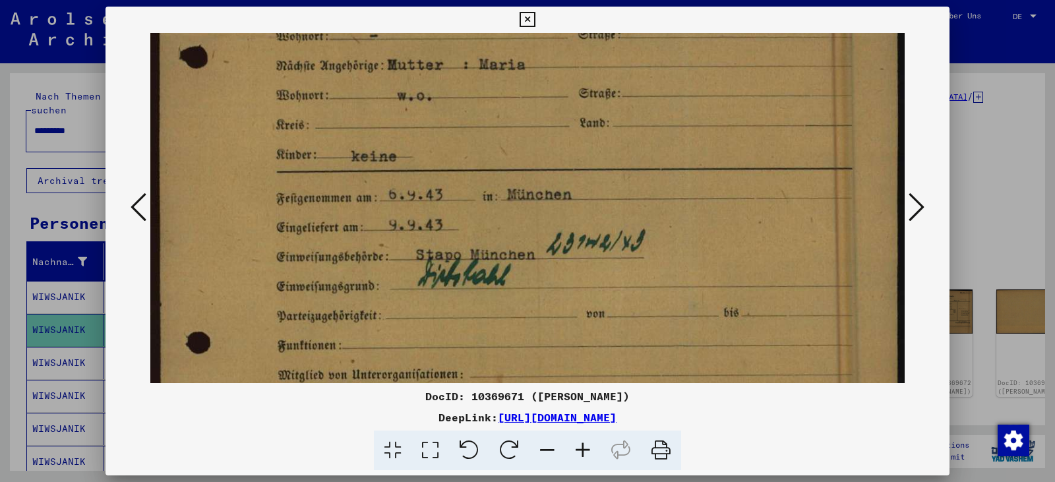
scroll to position [435, 0]
drag, startPoint x: 562, startPoint y: 295, endPoint x: 542, endPoint y: 190, distance: 106.5
click at [542, 190] on img at bounding box center [527, 136] width 754 height 1076
click at [530, 22] on icon at bounding box center [526, 20] width 15 height 16
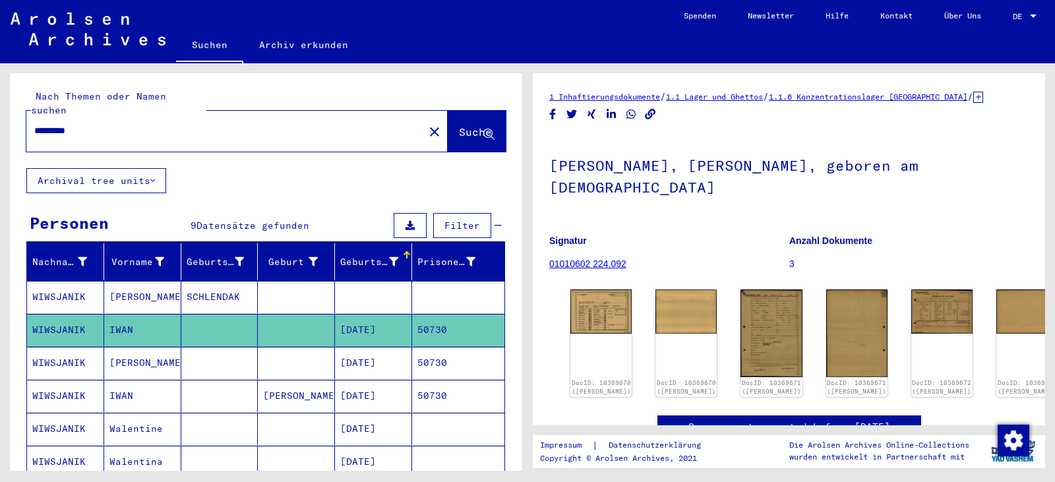
click at [455, 351] on mat-cell "50730" at bounding box center [458, 363] width 92 height 32
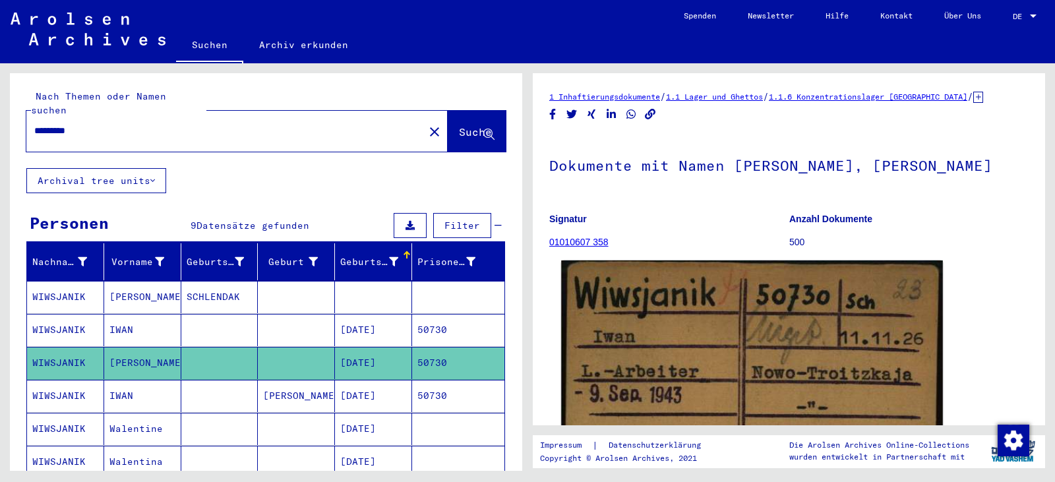
scroll to position [242, 0]
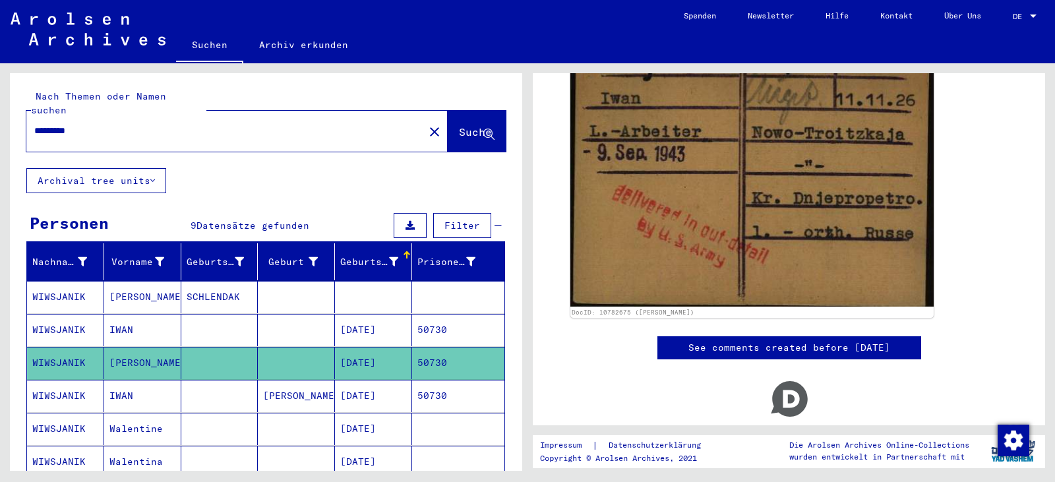
drag, startPoint x: 407, startPoint y: 118, endPoint x: 382, endPoint y: 118, distance: 24.4
click at [426, 124] on mat-icon "close" at bounding box center [434, 132] width 16 height 16
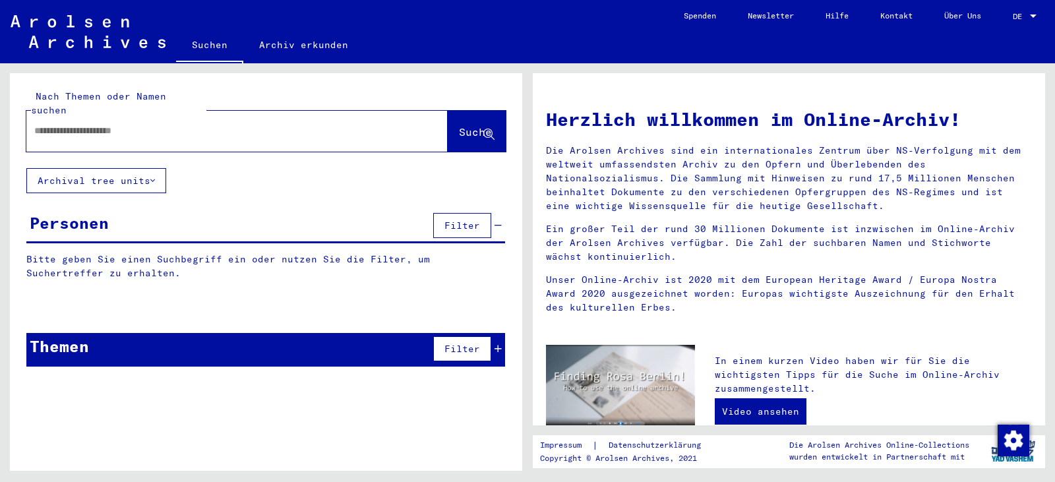
click at [279, 124] on input "text" at bounding box center [211, 131] width 355 height 14
paste input "****"
type input "**********"
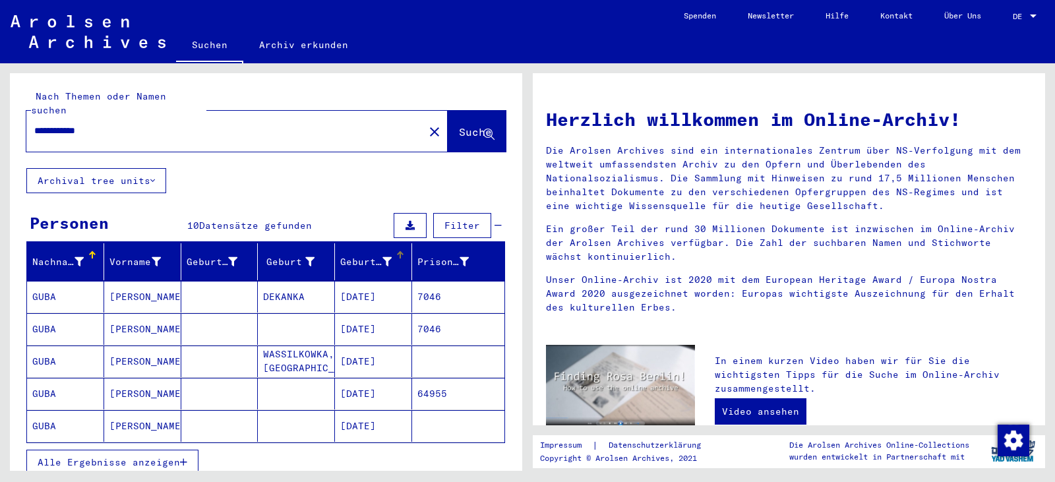
click at [352, 262] on mat-header-cell "Geburtsdatum" at bounding box center [373, 261] width 77 height 37
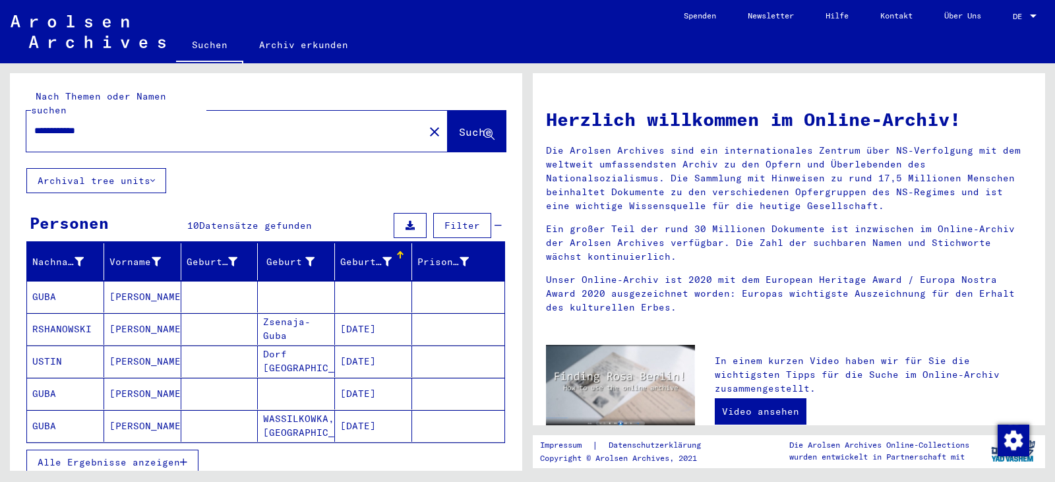
click at [359, 285] on mat-cell at bounding box center [373, 297] width 77 height 32
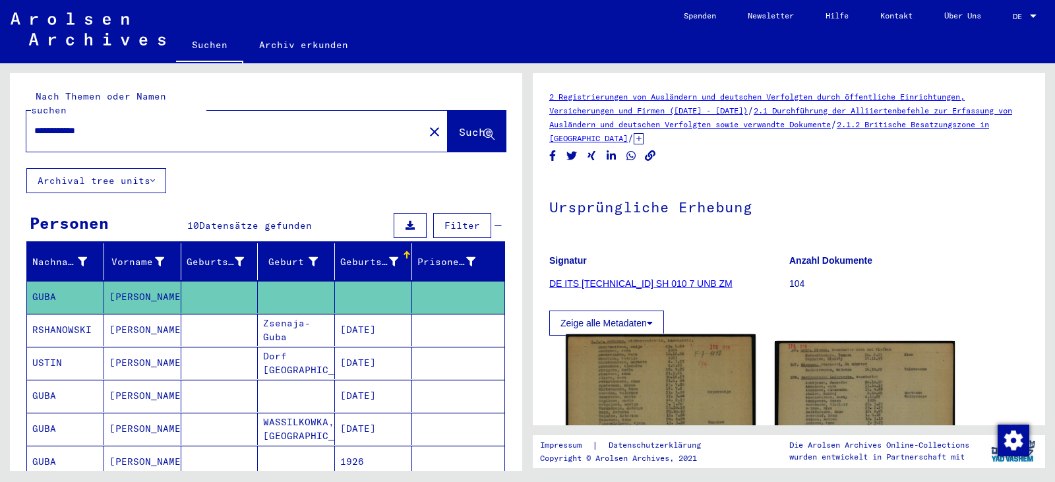
click at [619, 403] on img at bounding box center [659, 468] width 189 height 269
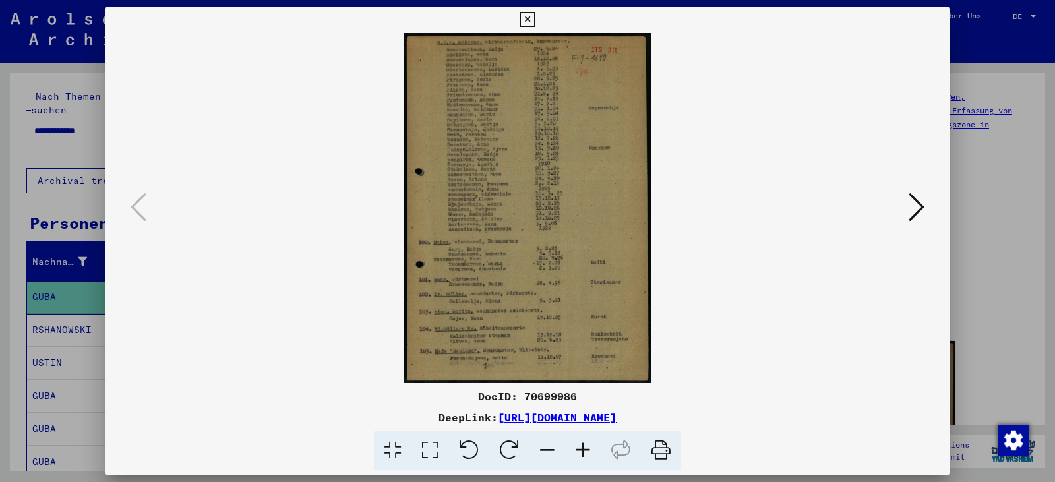
drag, startPoint x: 434, startPoint y: 453, endPoint x: 440, endPoint y: 444, distance: 10.6
click at [434, 453] on icon at bounding box center [430, 450] width 38 height 40
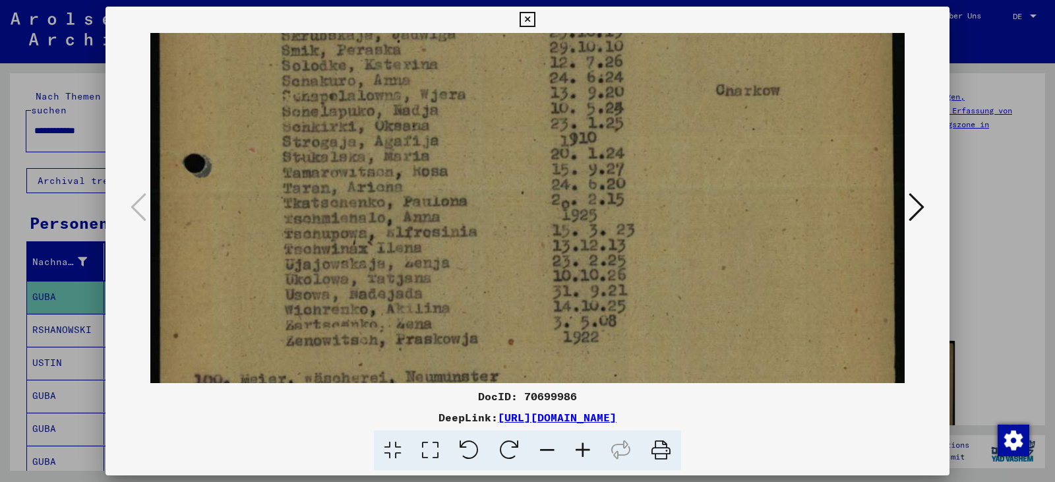
scroll to position [317, 0]
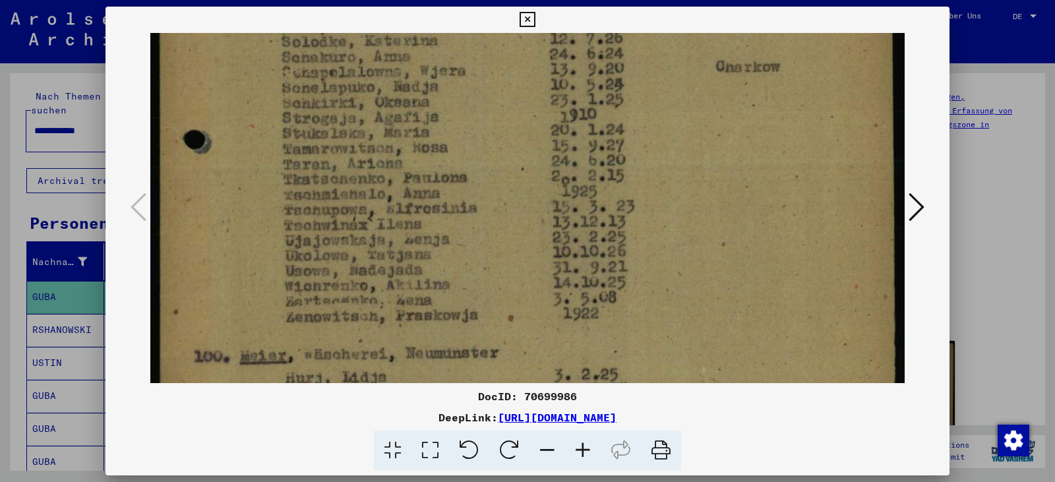
drag, startPoint x: 471, startPoint y: 363, endPoint x: 403, endPoint y: 46, distance: 324.2
click at [403, 46] on img at bounding box center [527, 251] width 754 height 1071
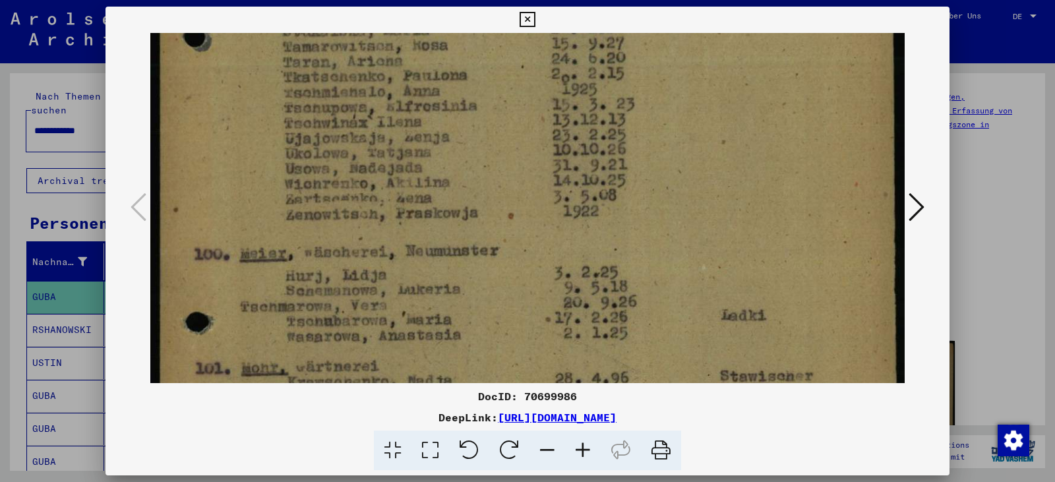
scroll to position [442, 0]
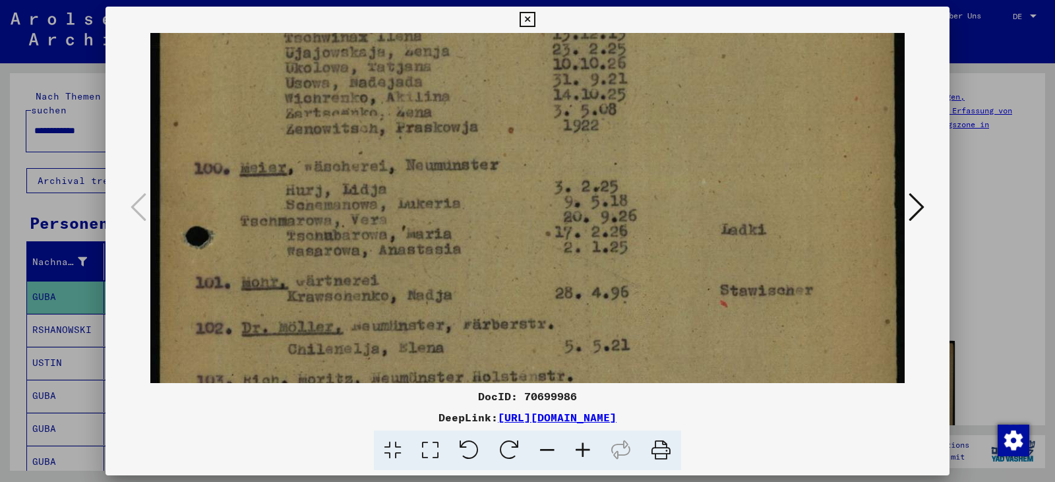
drag, startPoint x: 454, startPoint y: 261, endPoint x: 437, endPoint y: 73, distance: 188.6
click at [437, 73] on img at bounding box center [527, 63] width 754 height 1071
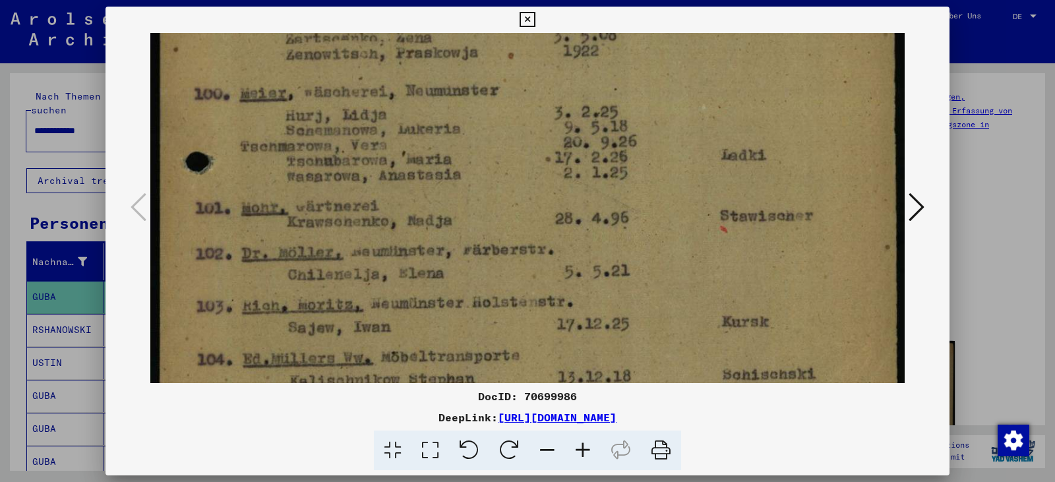
drag, startPoint x: 494, startPoint y: 275, endPoint x: 479, endPoint y: 200, distance: 76.6
click at [529, 17] on icon at bounding box center [526, 20] width 15 height 16
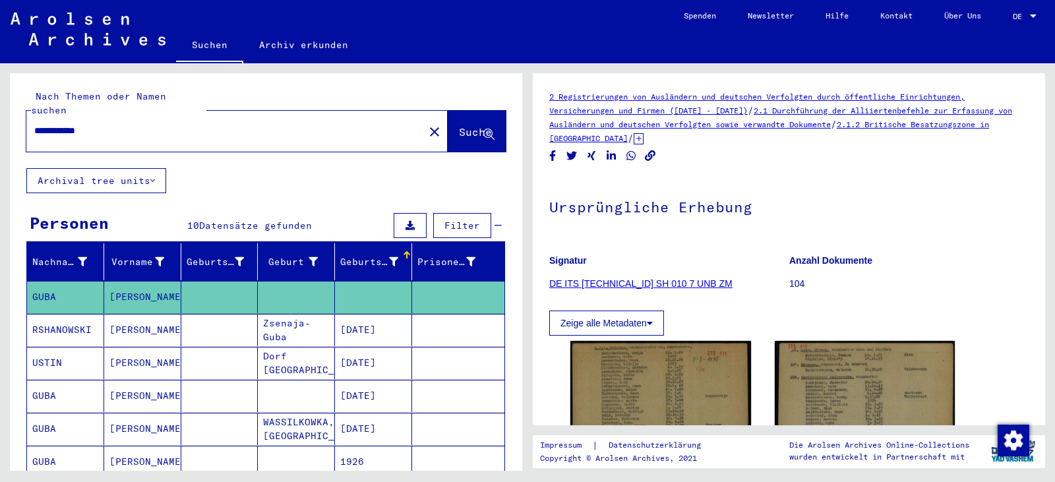
click at [237, 387] on mat-cell at bounding box center [219, 396] width 77 height 32
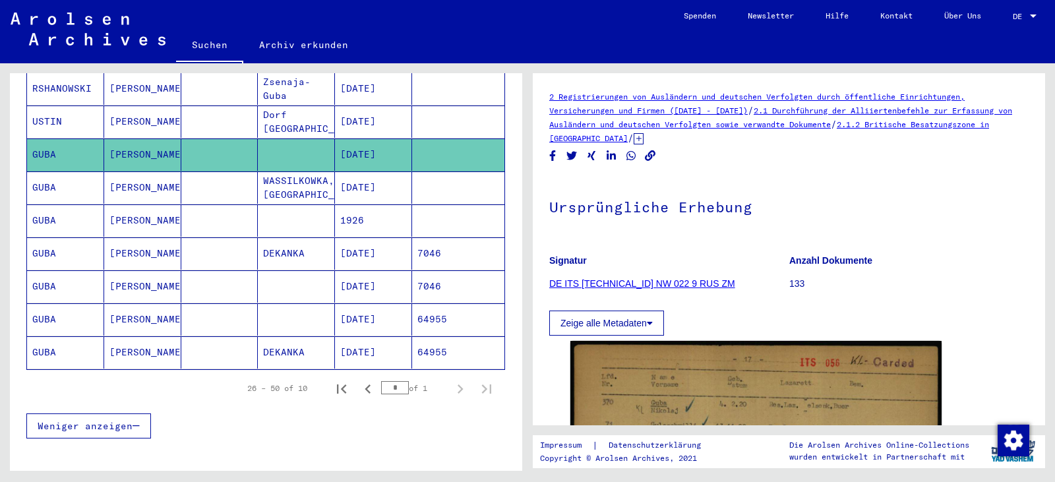
scroll to position [242, 0]
click at [361, 237] on mat-cell "[DATE]" at bounding box center [373, 253] width 77 height 32
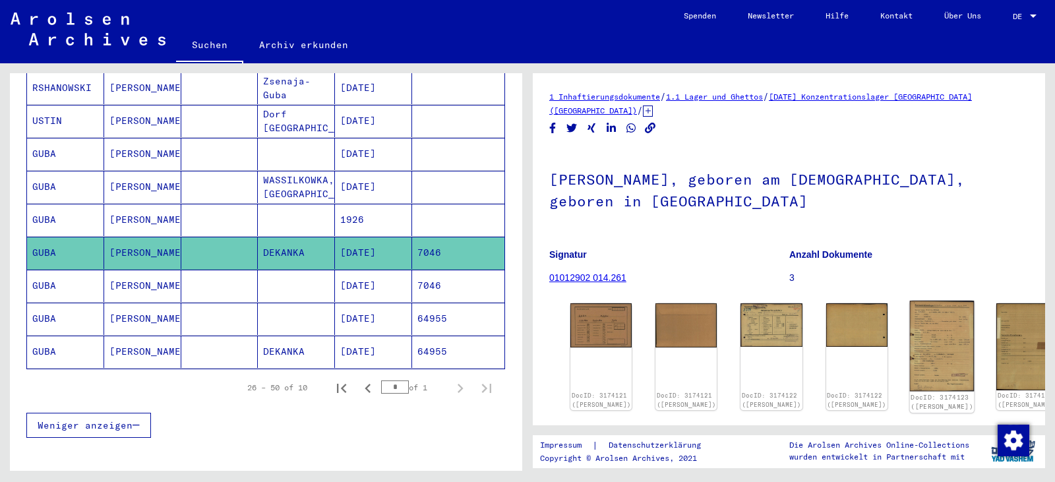
click at [909, 353] on img at bounding box center [941, 346] width 65 height 91
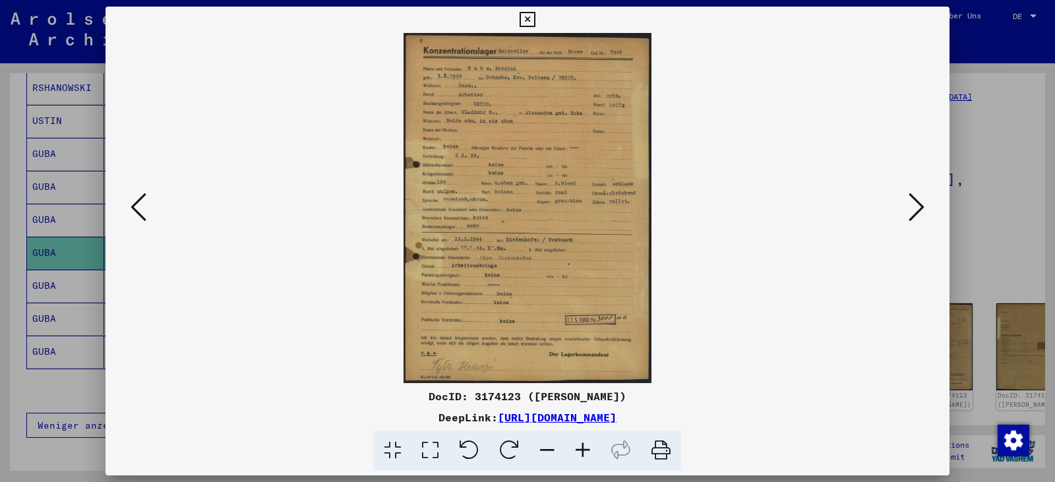
drag, startPoint x: 428, startPoint y: 454, endPoint x: 458, endPoint y: 418, distance: 47.3
click at [429, 452] on icon at bounding box center [430, 450] width 38 height 40
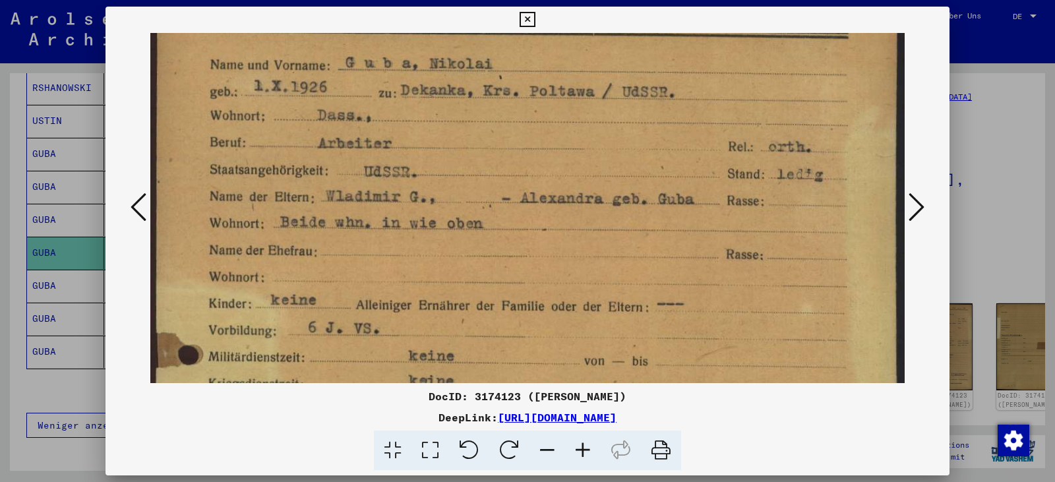
scroll to position [89, 0]
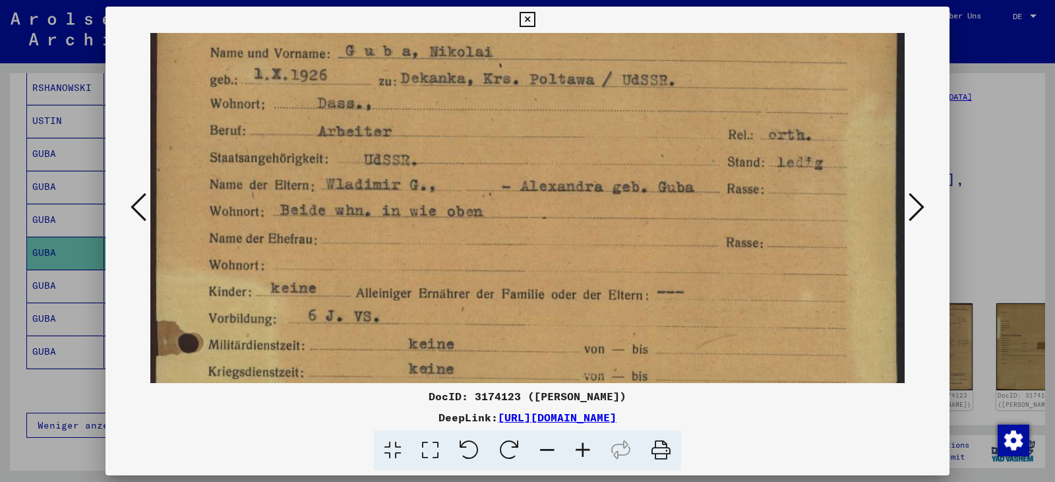
drag, startPoint x: 500, startPoint y: 337, endPoint x: 513, endPoint y: 248, distance: 89.9
click at [513, 248] on img at bounding box center [527, 475] width 754 height 1062
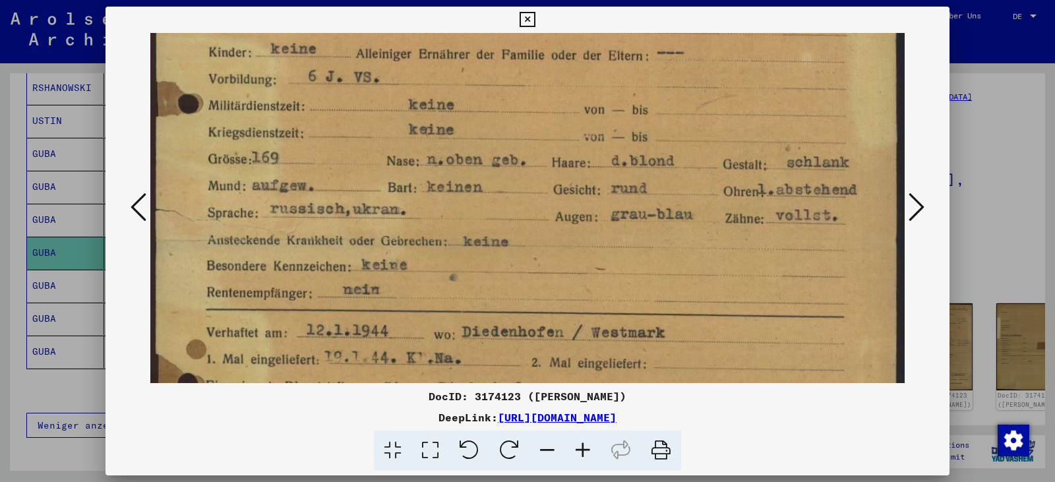
drag, startPoint x: 568, startPoint y: 271, endPoint x: 566, endPoint y: 32, distance: 239.2
click at [566, 32] on div "DocID: 3174123 ([PERSON_NAME]) DeepLink: [URL][DOMAIN_NAME]" at bounding box center [527, 239] width 844 height 464
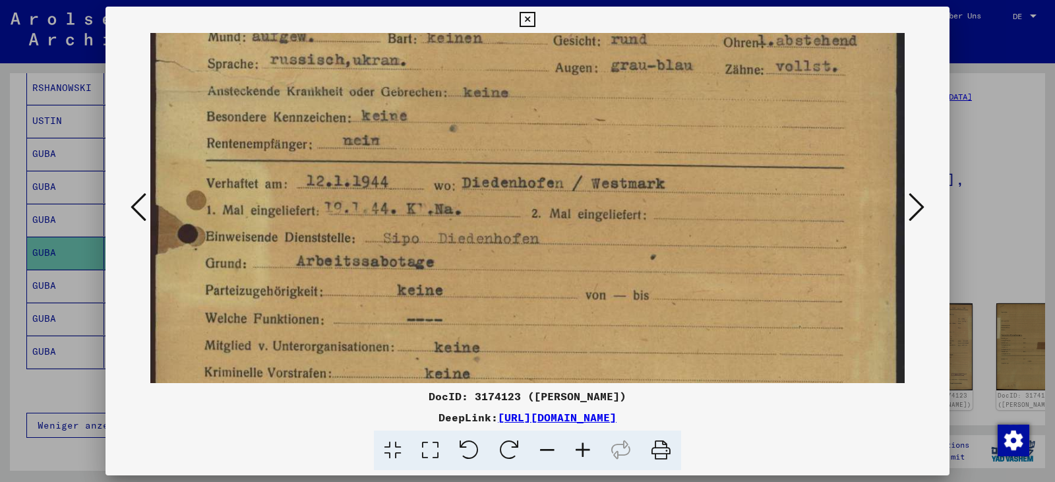
scroll to position [478, 0]
drag, startPoint x: 568, startPoint y: 230, endPoint x: 555, endPoint y: 81, distance: 149.5
click at [555, 81] on img at bounding box center [527, 86] width 754 height 1062
click at [526, 23] on icon at bounding box center [526, 20] width 15 height 16
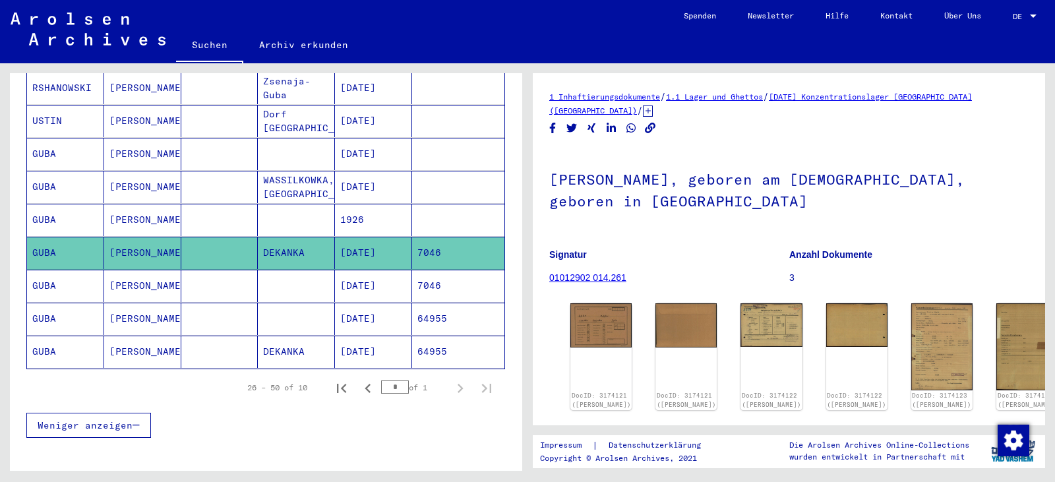
click at [412, 274] on mat-cell "7046" at bounding box center [458, 286] width 92 height 32
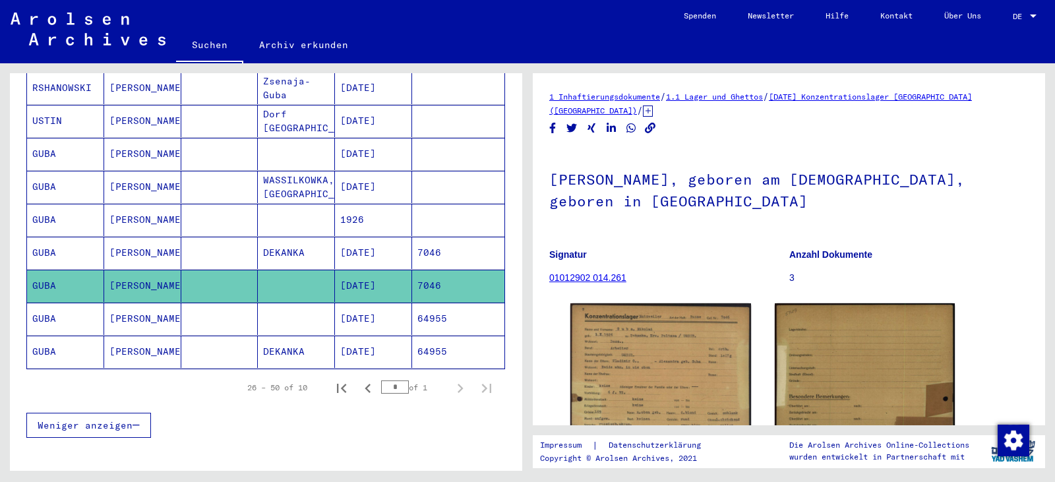
click at [431, 238] on mat-cell "7046" at bounding box center [458, 253] width 92 height 32
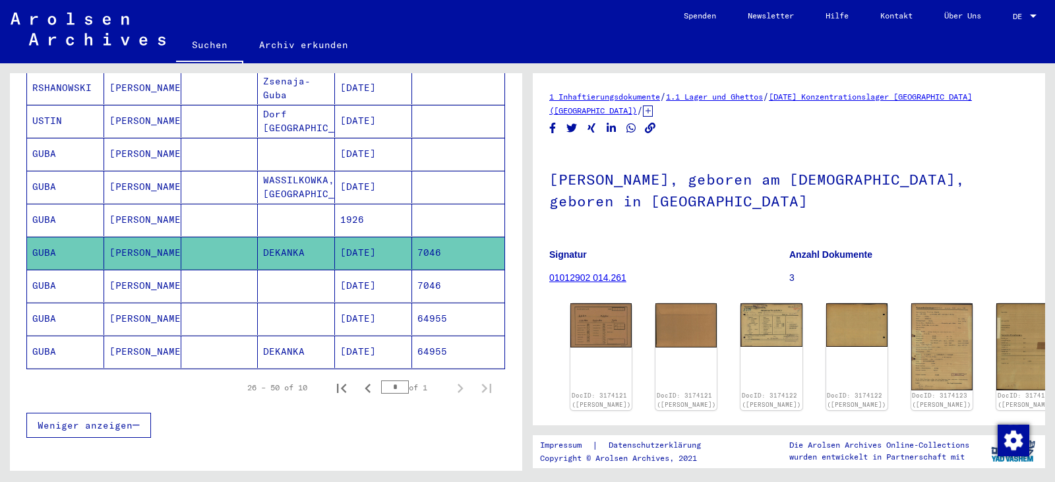
scroll to position [95, 0]
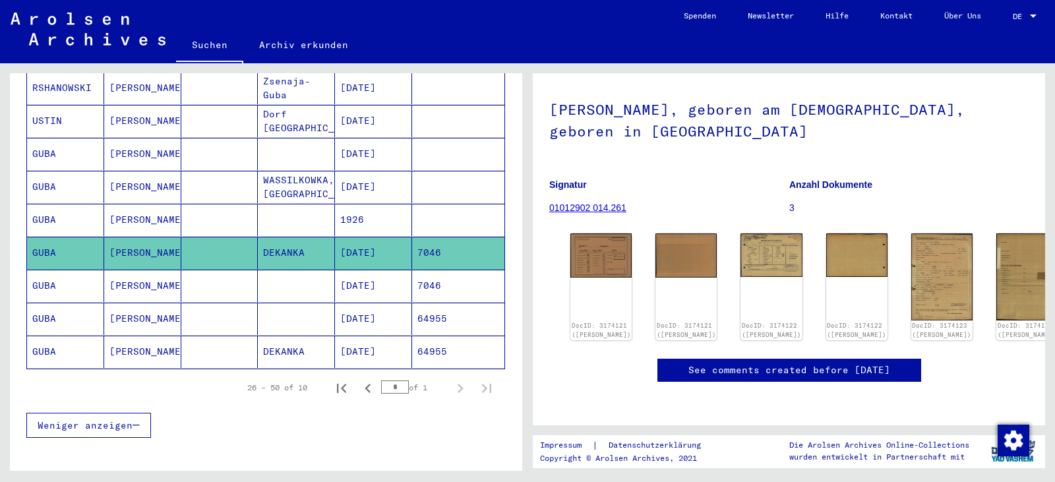
click at [420, 308] on mat-cell "64955" at bounding box center [458, 319] width 92 height 32
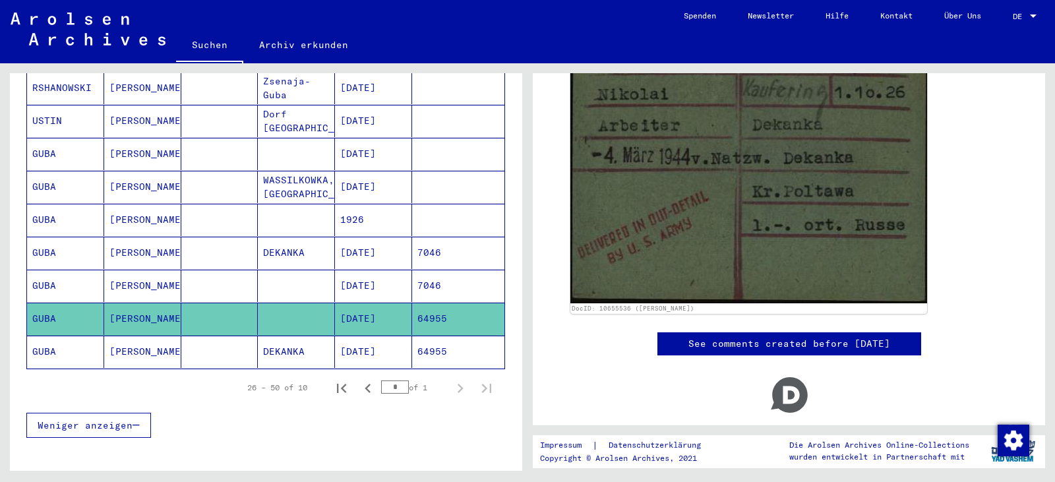
scroll to position [242, 0]
click at [439, 345] on mat-cell "64955" at bounding box center [458, 351] width 92 height 32
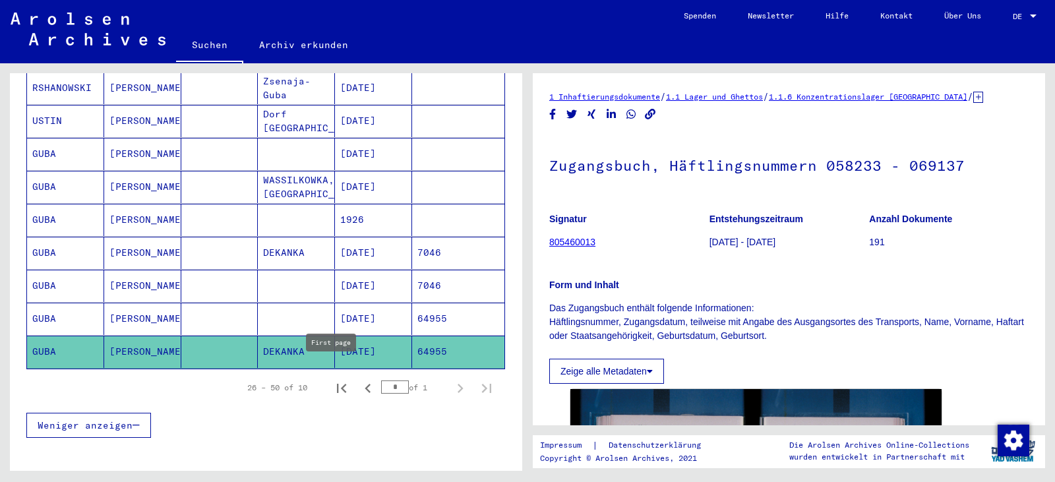
click at [332, 379] on icon "First page" at bounding box center [341, 388] width 18 height 18
type input "*"
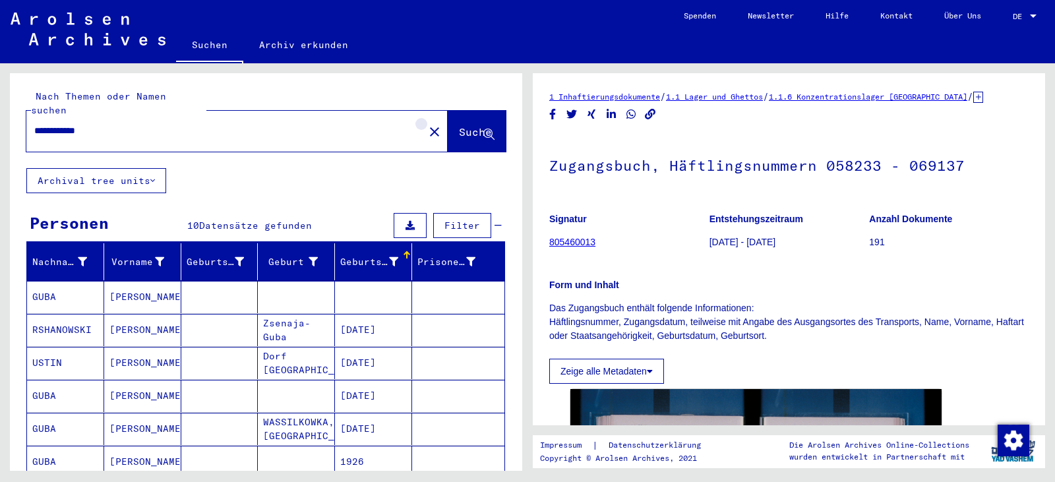
click at [426, 124] on mat-icon "close" at bounding box center [434, 132] width 16 height 16
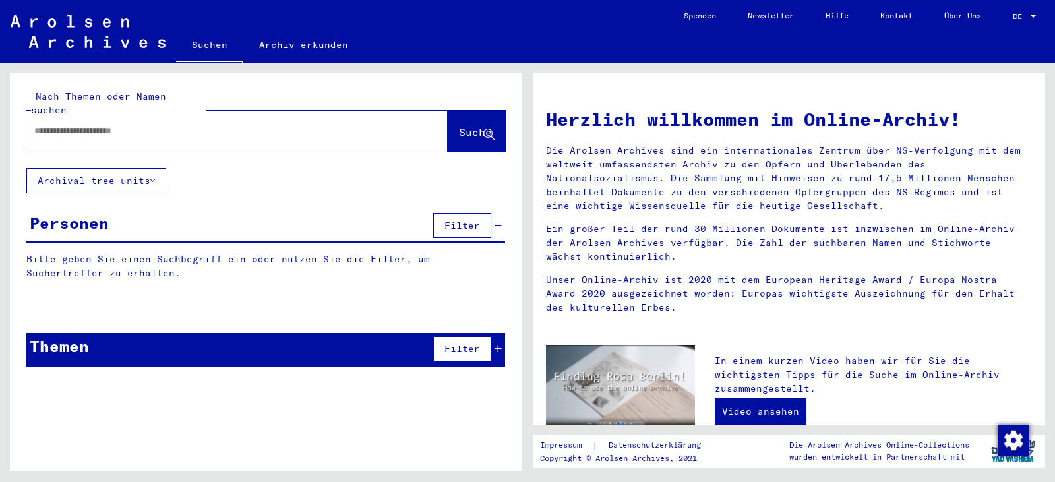
click at [262, 124] on input "text" at bounding box center [211, 131] width 355 height 14
paste input "**********"
type input "**********"
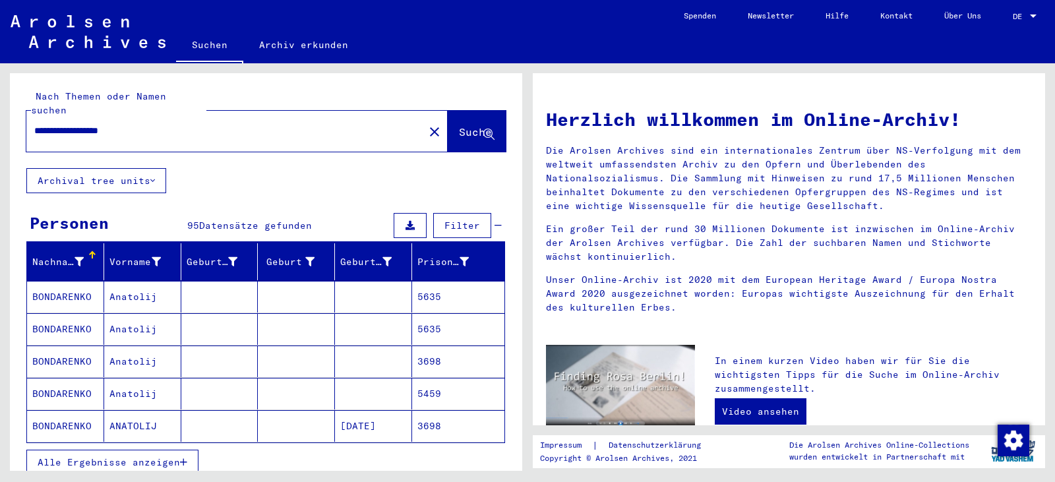
click at [357, 258] on mat-header-cell "Geburtsdatum" at bounding box center [373, 261] width 77 height 37
click at [148, 456] on span "Alle Ergebnisse anzeigen" at bounding box center [109, 462] width 142 height 12
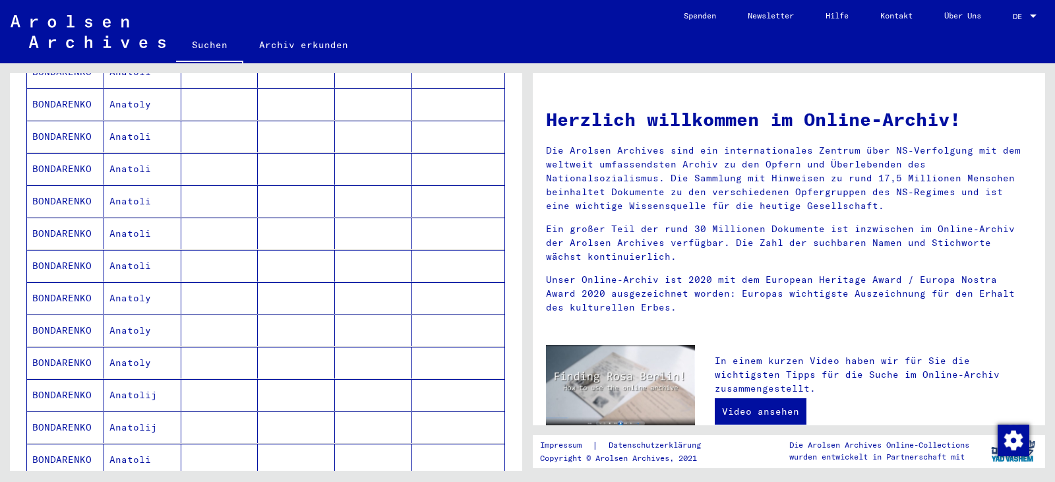
scroll to position [725, 0]
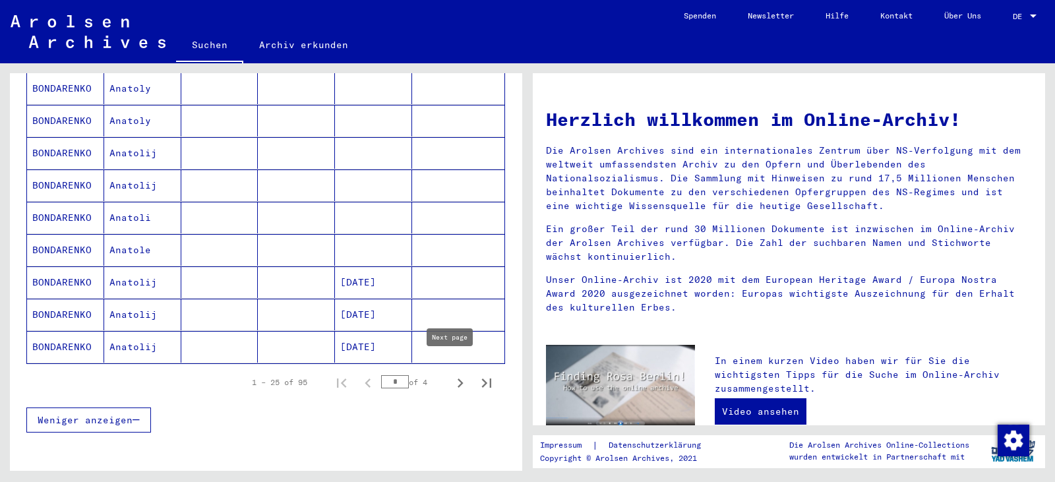
click at [451, 374] on icon "Next page" at bounding box center [460, 383] width 18 height 18
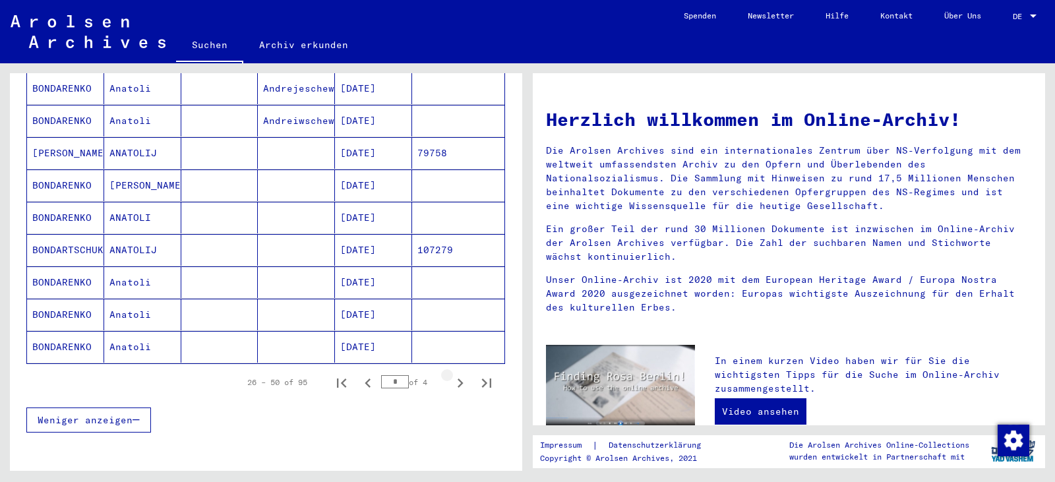
click at [451, 374] on icon "Next page" at bounding box center [460, 383] width 18 height 18
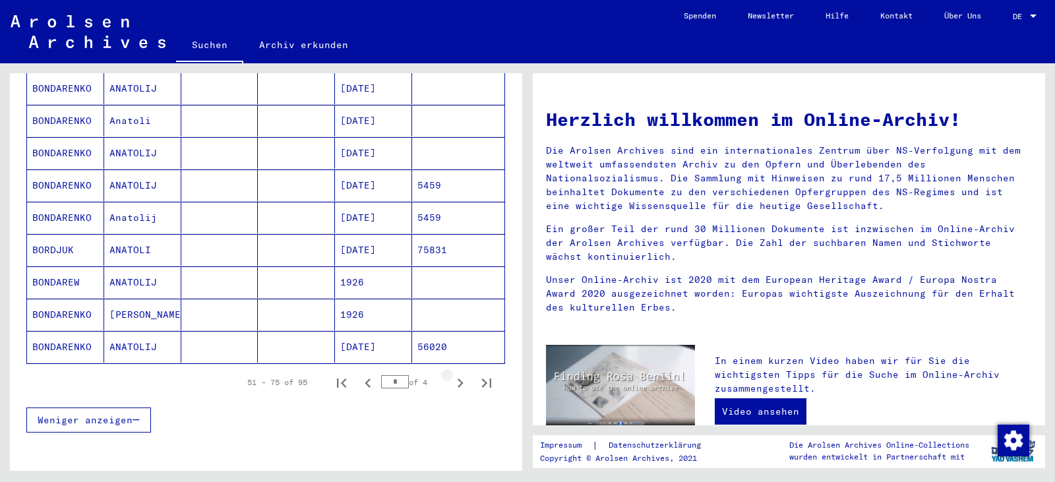
click at [451, 374] on icon "Next page" at bounding box center [460, 383] width 18 height 18
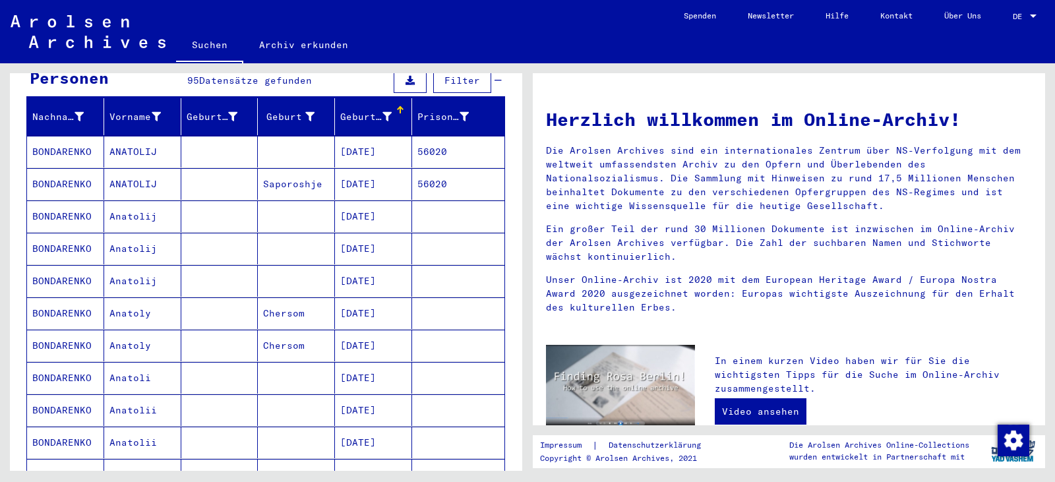
scroll to position [0, 0]
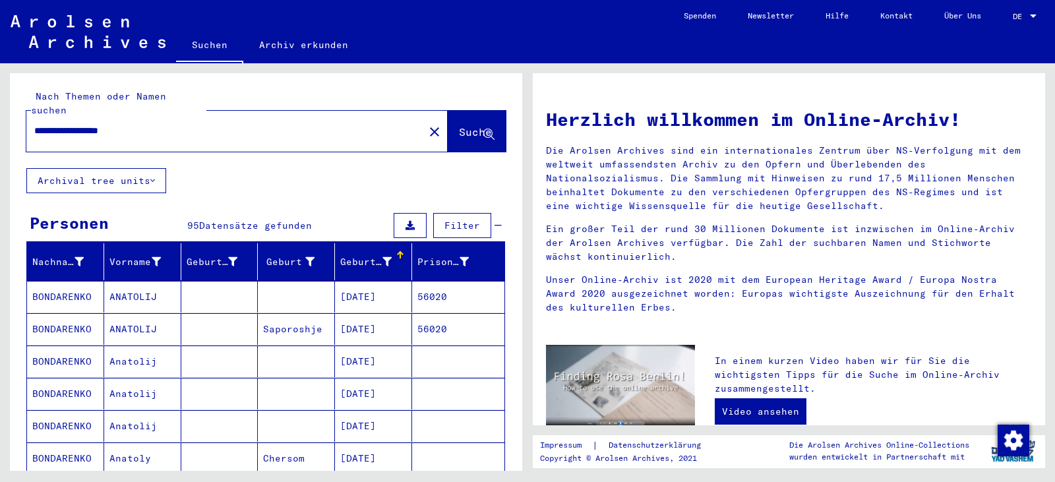
click at [430, 281] on mat-cell "56020" at bounding box center [458, 297] width 92 height 32
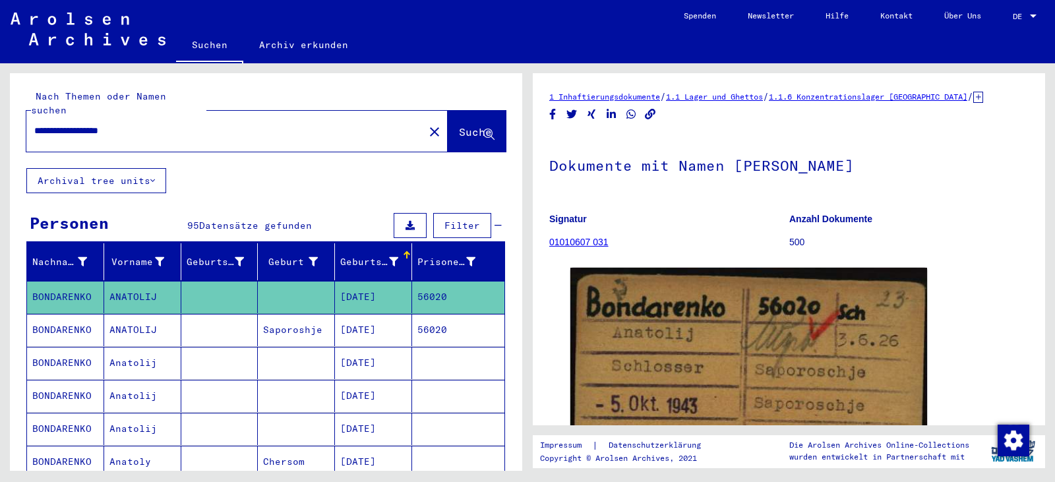
scroll to position [242, 0]
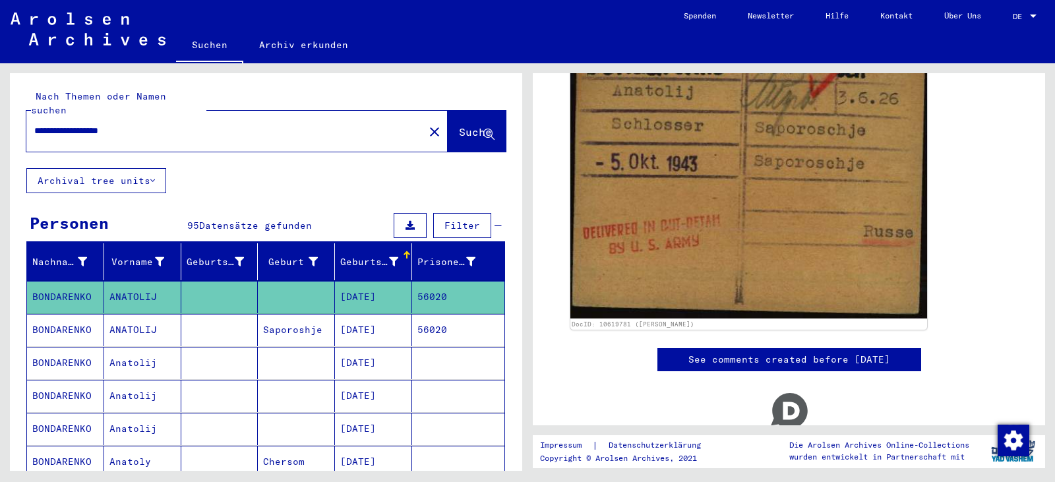
click at [374, 319] on mat-cell "[DATE]" at bounding box center [373, 330] width 77 height 32
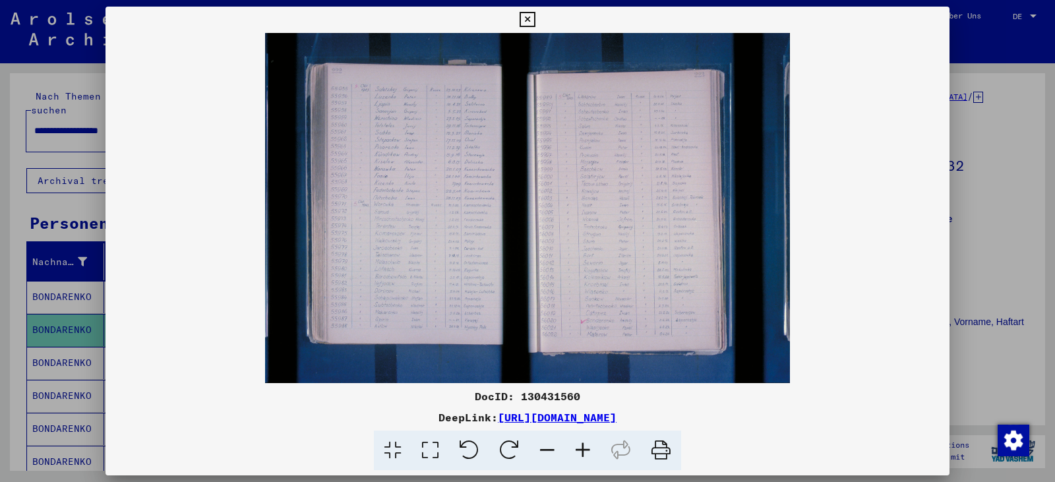
click at [432, 453] on icon at bounding box center [430, 450] width 38 height 40
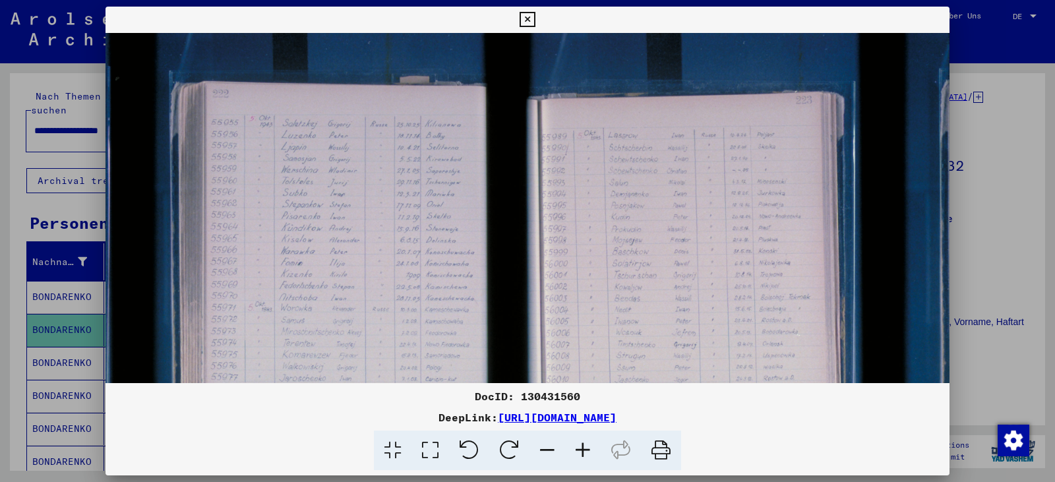
click at [578, 454] on icon at bounding box center [583, 450] width 36 height 40
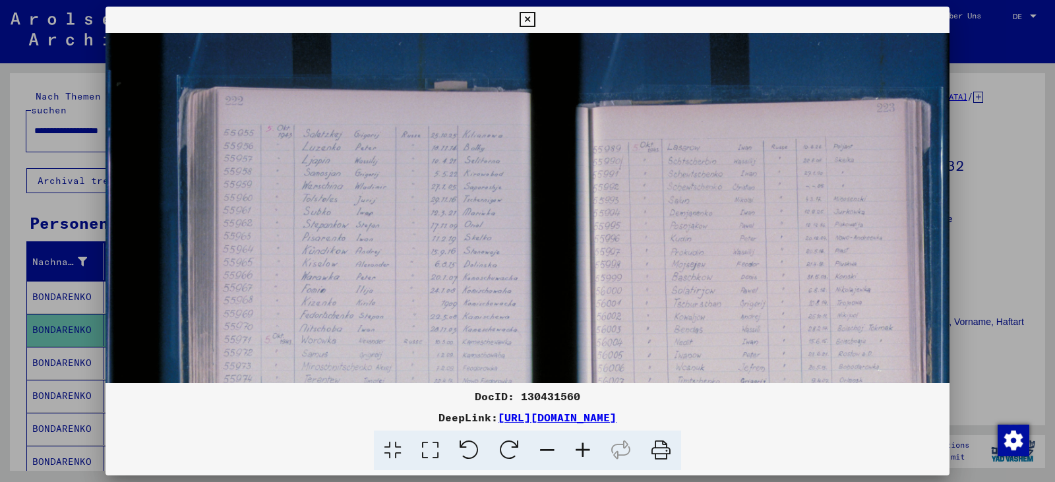
click at [578, 454] on icon at bounding box center [583, 450] width 36 height 40
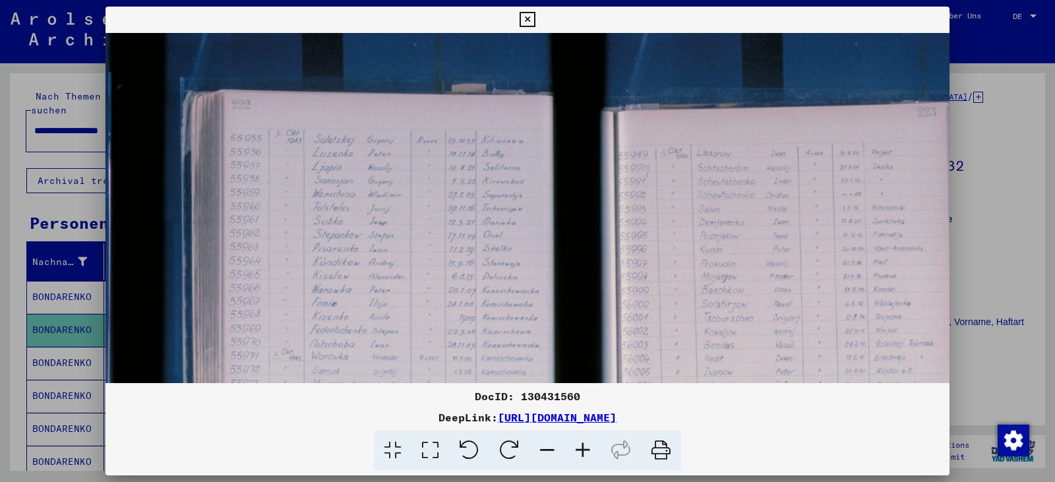
click at [578, 454] on icon at bounding box center [583, 450] width 36 height 40
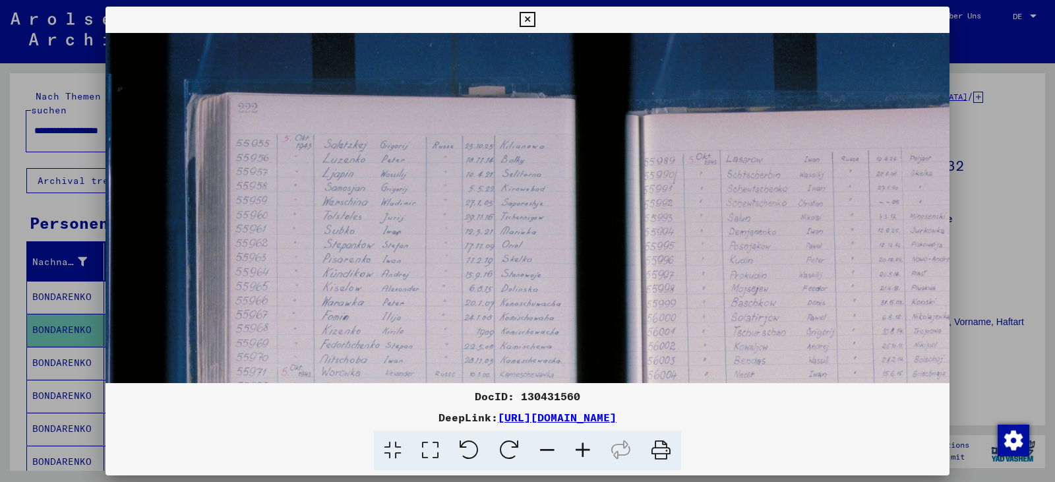
click at [578, 454] on icon at bounding box center [583, 450] width 36 height 40
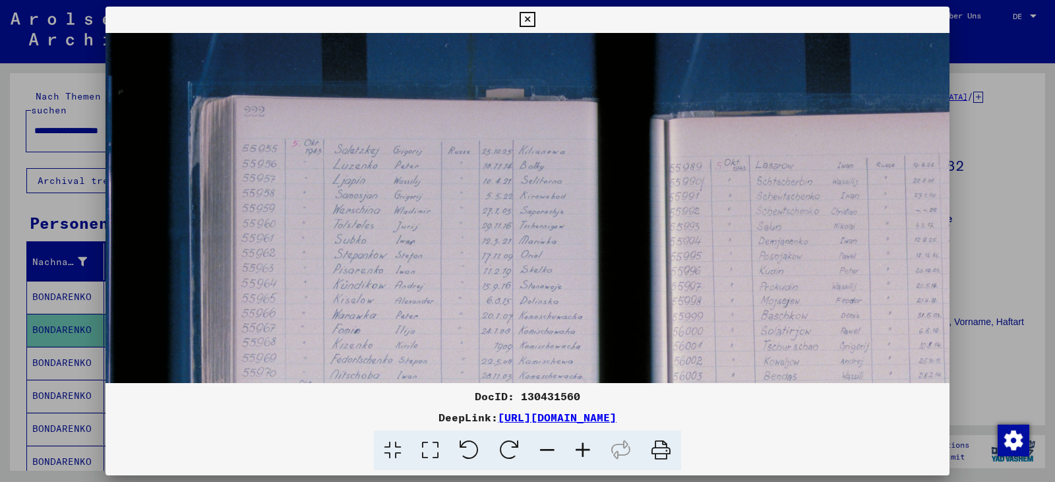
click at [578, 454] on icon at bounding box center [583, 450] width 36 height 40
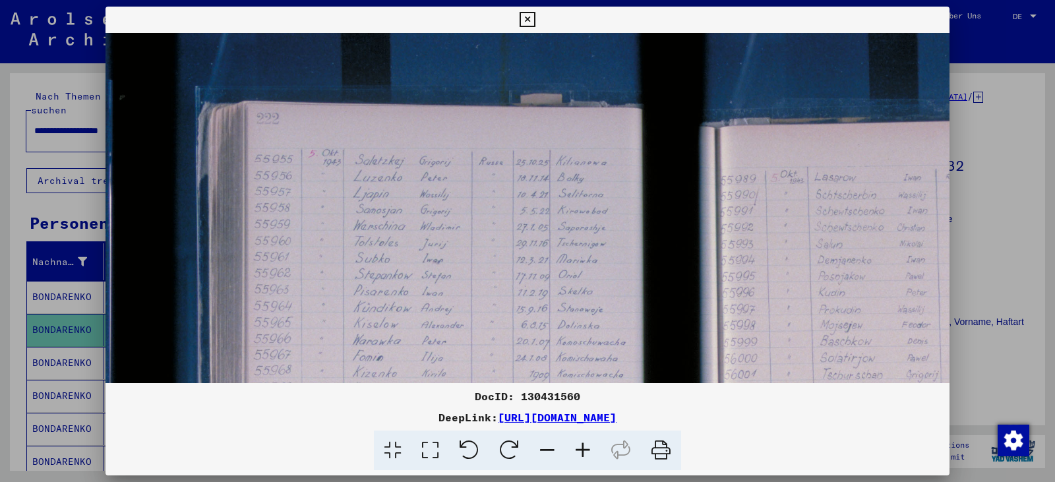
click at [578, 454] on icon at bounding box center [583, 450] width 36 height 40
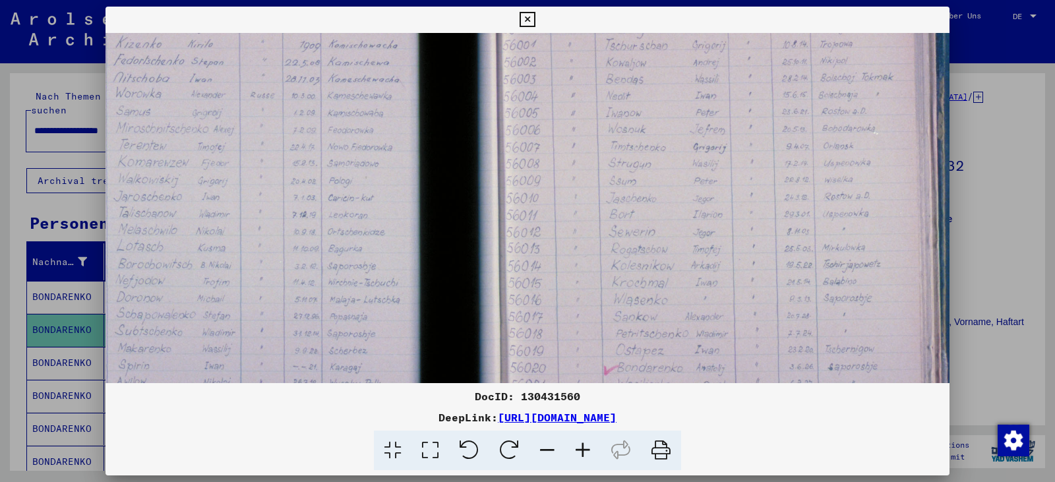
drag, startPoint x: 560, startPoint y: 264, endPoint x: 312, endPoint y: -80, distance: 423.1
click at [312, 0] on html "**********" at bounding box center [527, 241] width 1055 height 482
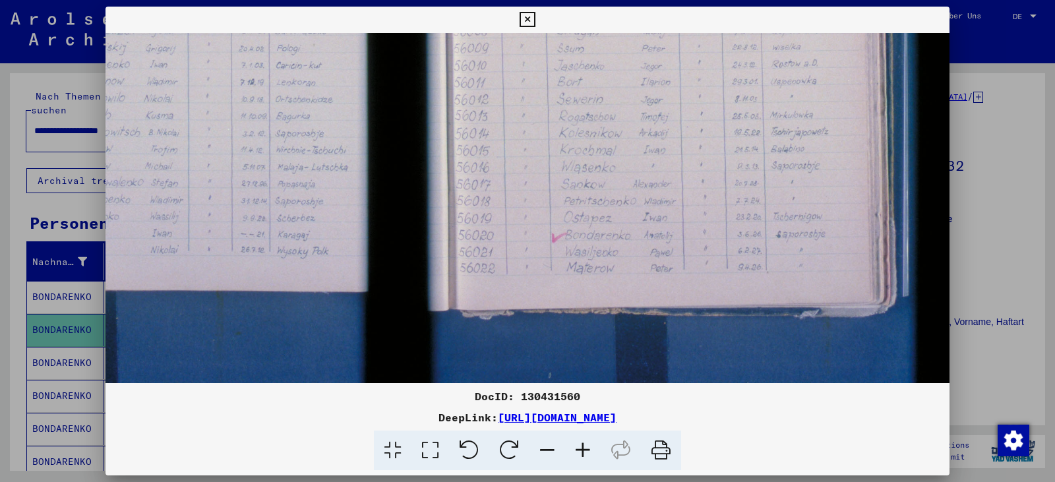
scroll to position [476, 305]
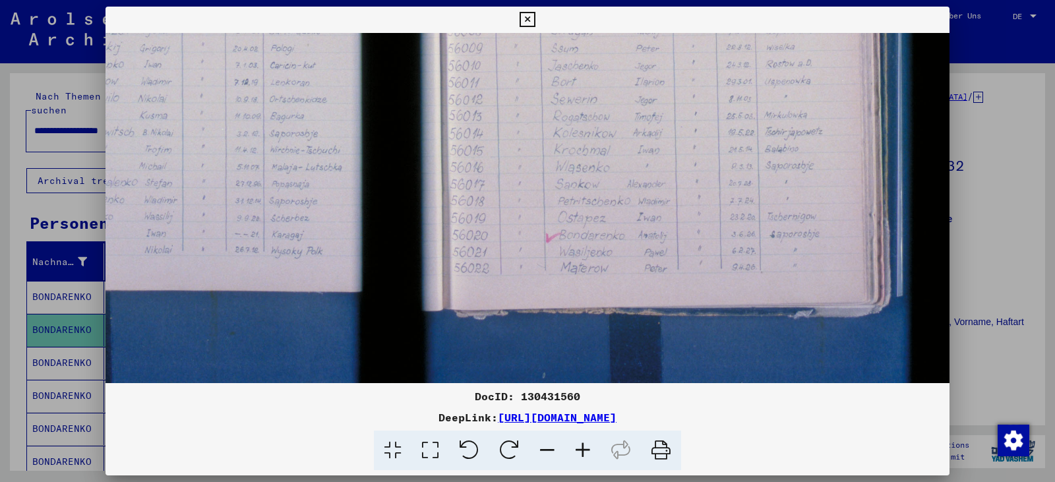
drag, startPoint x: 643, startPoint y: 208, endPoint x: 585, endPoint y: 3, distance: 213.7
click at [585, 3] on div "DocID: 130431560 DeepLink: [URL][DOMAIN_NAME]" at bounding box center [527, 241] width 1055 height 482
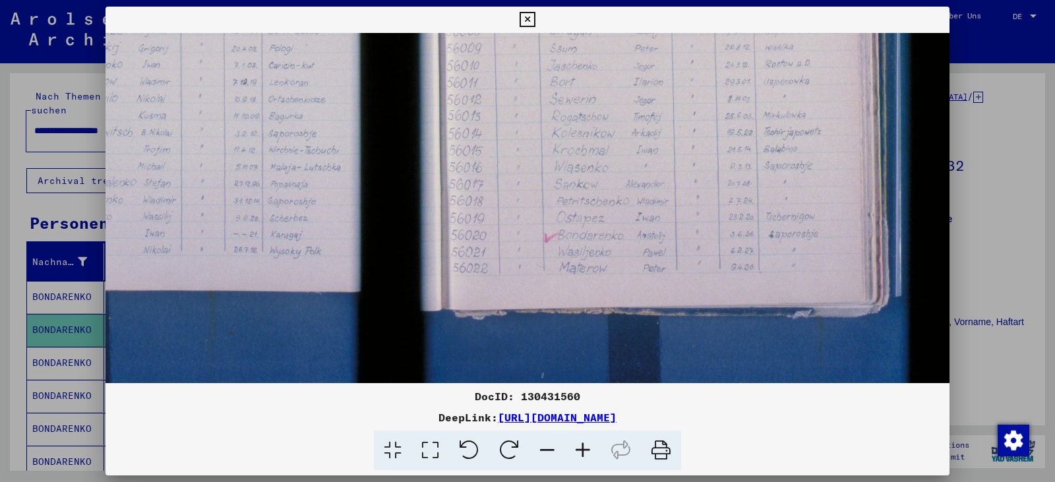
scroll to position [476, 307]
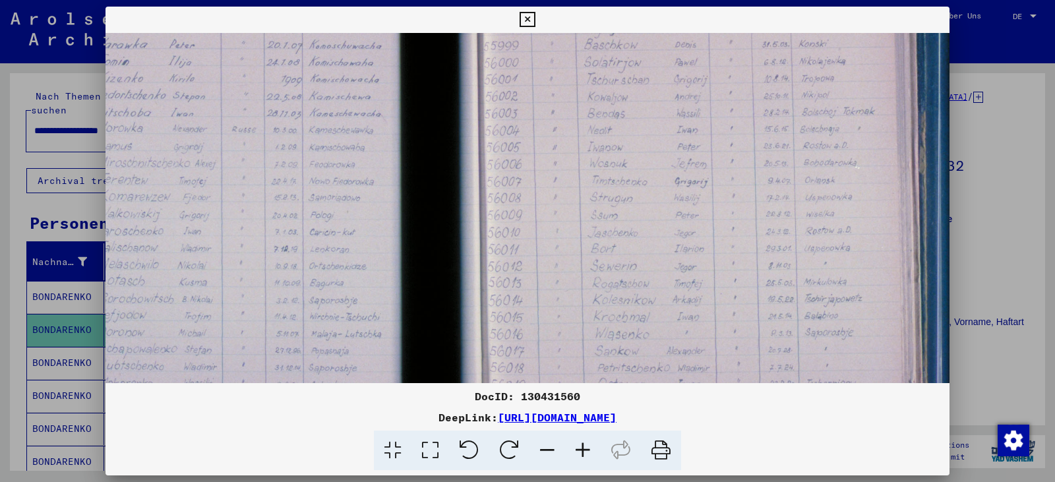
drag, startPoint x: 573, startPoint y: 164, endPoint x: 606, endPoint y: 323, distance: 162.2
click at [612, 326] on img at bounding box center [459, 137] width 1239 height 826
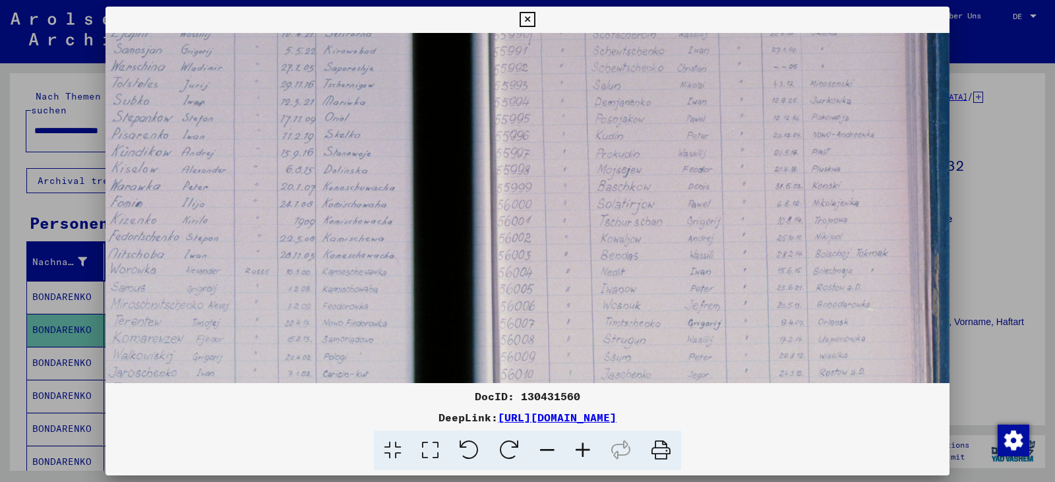
drag, startPoint x: 632, startPoint y: 150, endPoint x: 645, endPoint y: 294, distance: 144.9
click at [645, 294] on img at bounding box center [472, 279] width 1239 height 826
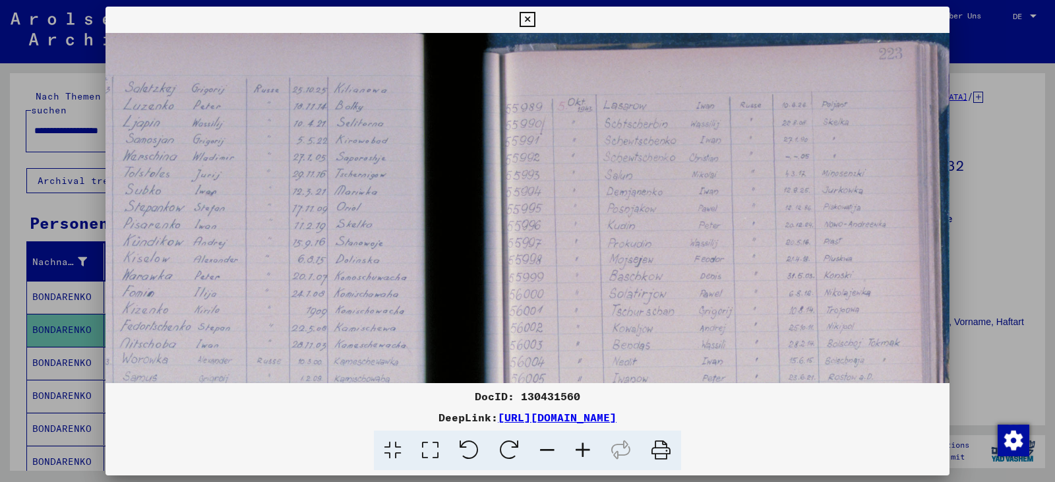
drag, startPoint x: 616, startPoint y: 121, endPoint x: 625, endPoint y: 200, distance: 79.0
click at [627, 202] on img at bounding box center [484, 368] width 1239 height 826
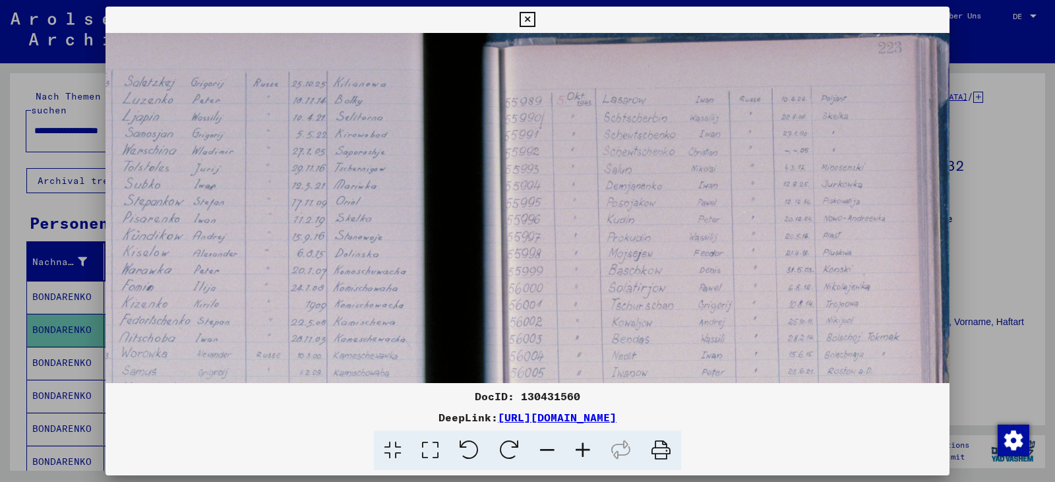
click at [525, 19] on icon at bounding box center [526, 20] width 15 height 16
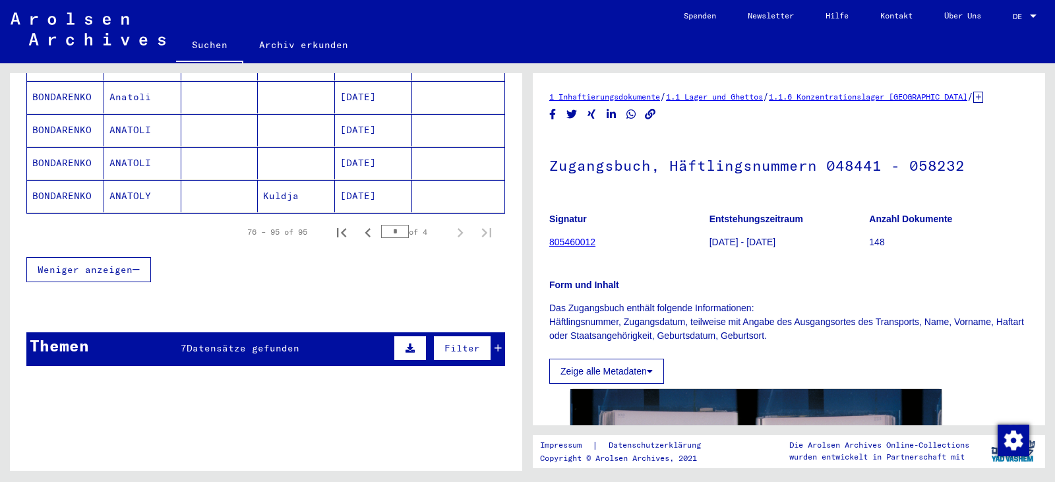
scroll to position [722, 0]
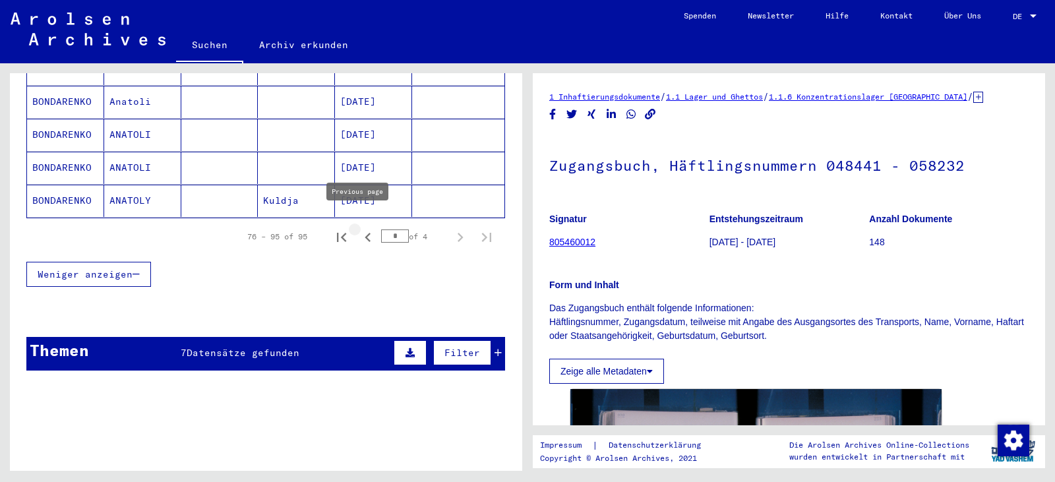
click at [359, 228] on icon "Previous page" at bounding box center [368, 237] width 18 height 18
type input "*"
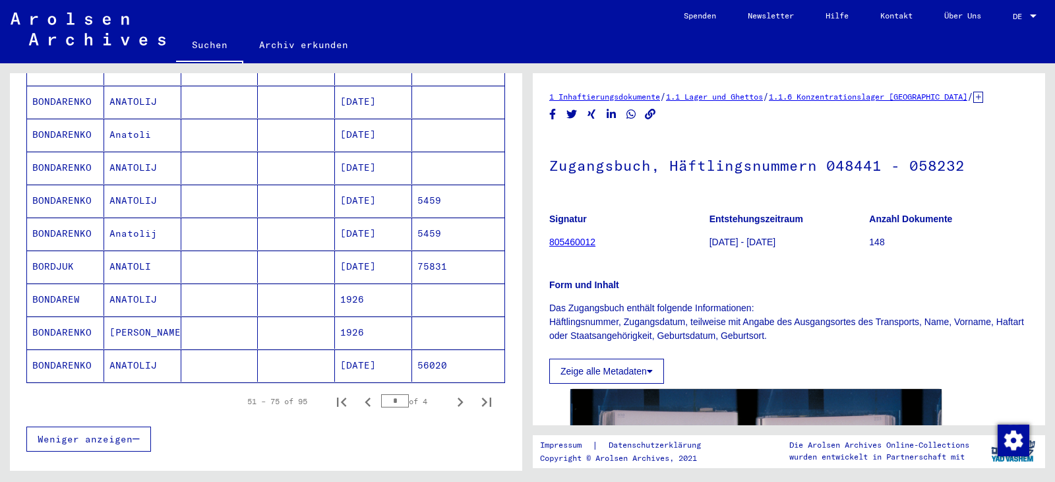
click at [370, 352] on mat-cell "[DATE]" at bounding box center [373, 365] width 77 height 32
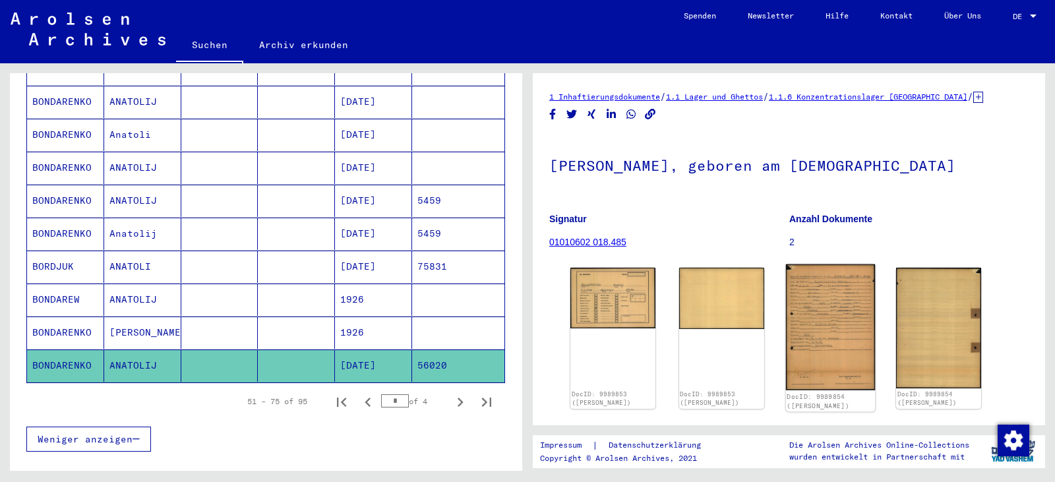
click at [785, 343] on img at bounding box center [829, 327] width 89 height 126
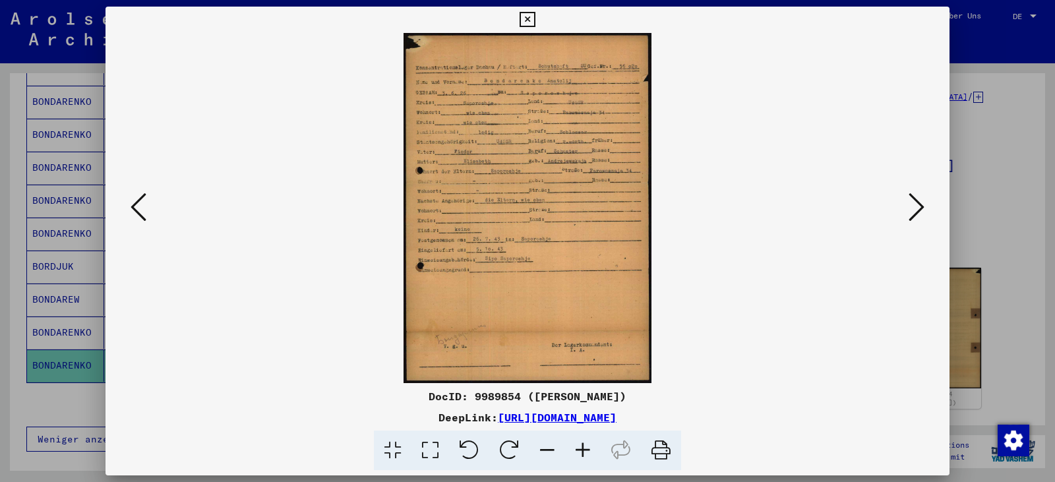
click at [428, 446] on icon at bounding box center [430, 450] width 38 height 40
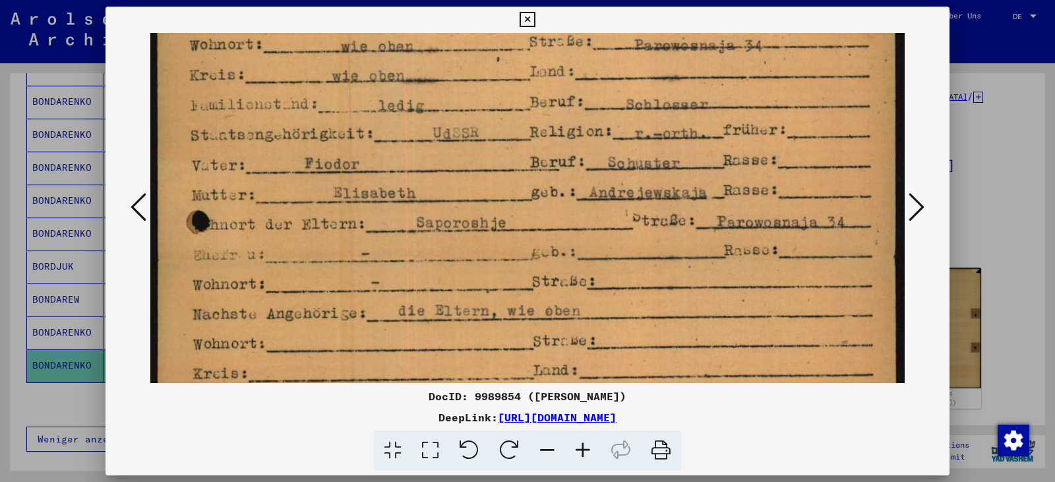
drag, startPoint x: 457, startPoint y: 335, endPoint x: 474, endPoint y: 111, distance: 224.7
click at [474, 111] on img at bounding box center [527, 336] width 754 height 1064
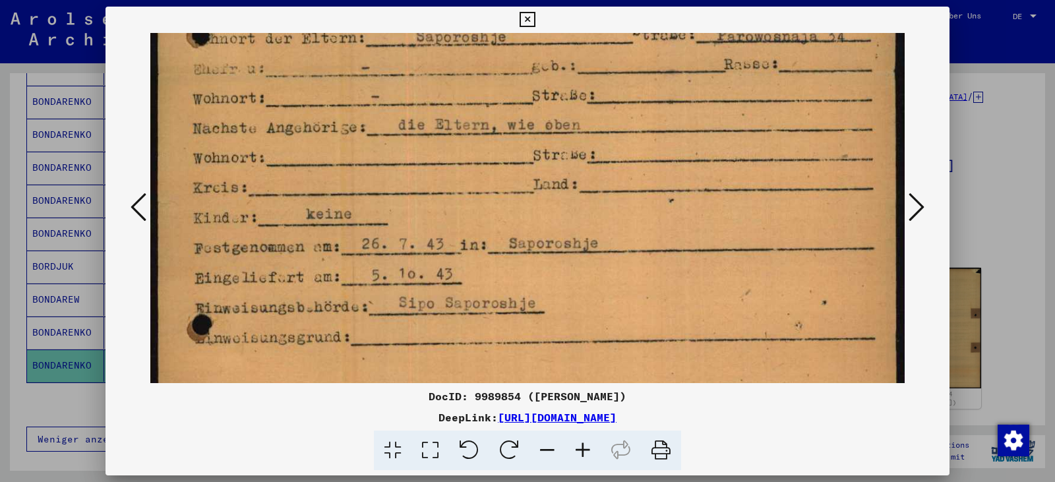
drag, startPoint x: 500, startPoint y: 266, endPoint x: 474, endPoint y: 80, distance: 187.7
click at [474, 80] on img at bounding box center [527, 150] width 754 height 1064
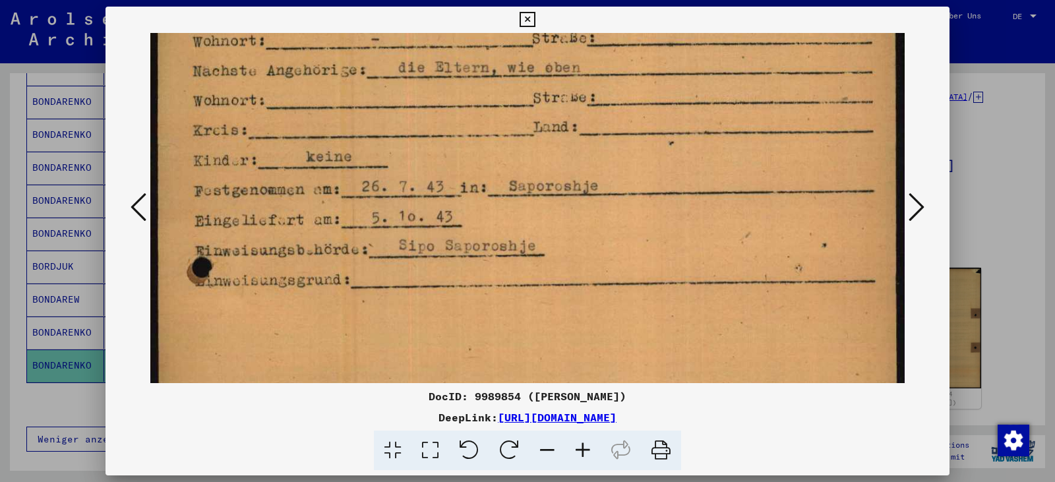
scroll to position [486, 0]
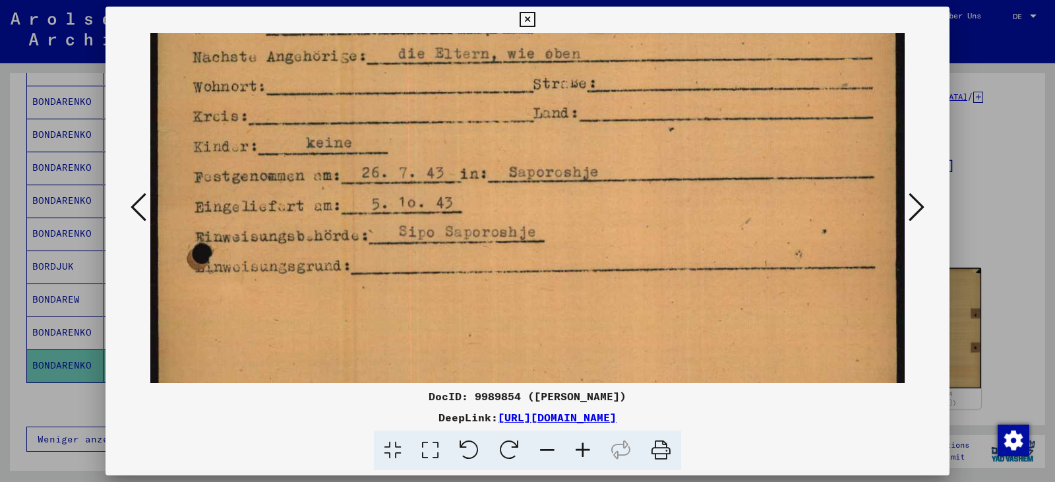
drag, startPoint x: 465, startPoint y: 227, endPoint x: 455, endPoint y: 156, distance: 71.9
click at [455, 156] on img at bounding box center [527, 79] width 754 height 1064
click at [531, 20] on icon at bounding box center [526, 20] width 15 height 16
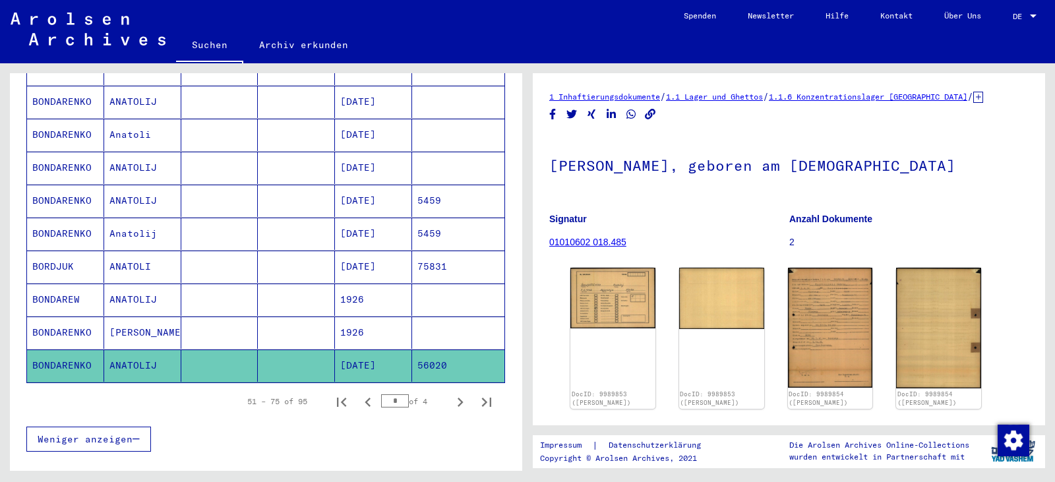
click at [379, 317] on mat-cell "1926" at bounding box center [373, 332] width 77 height 32
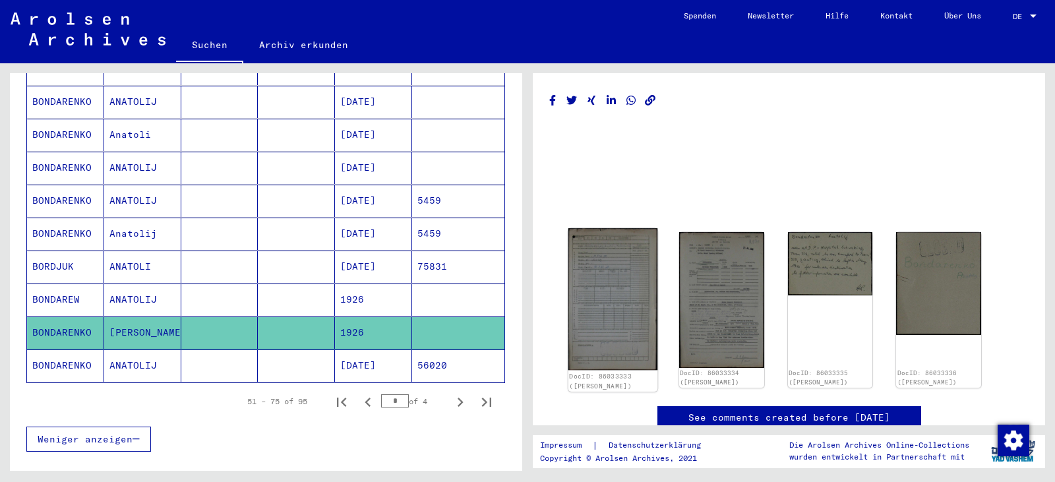
click at [617, 308] on img at bounding box center [612, 299] width 89 height 142
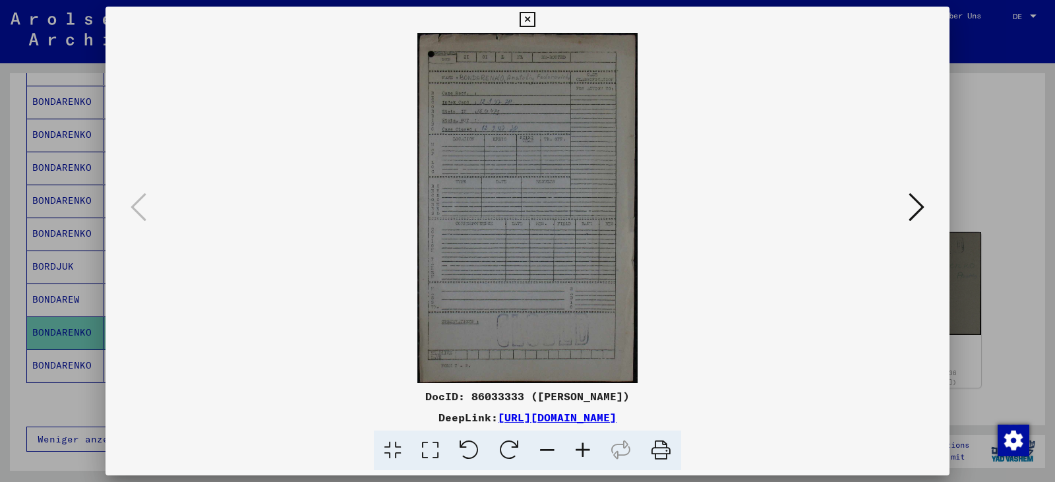
click at [439, 449] on icon at bounding box center [430, 450] width 38 height 40
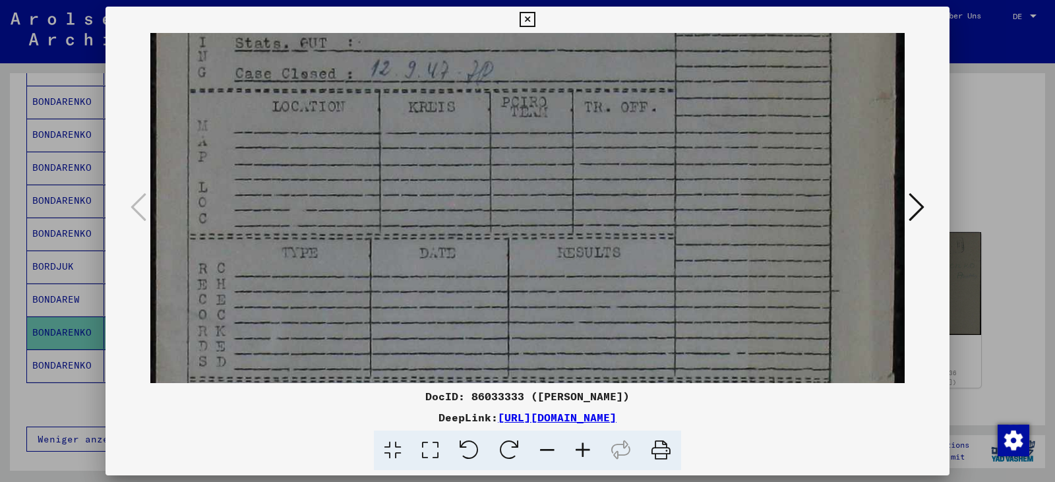
scroll to position [328, 0]
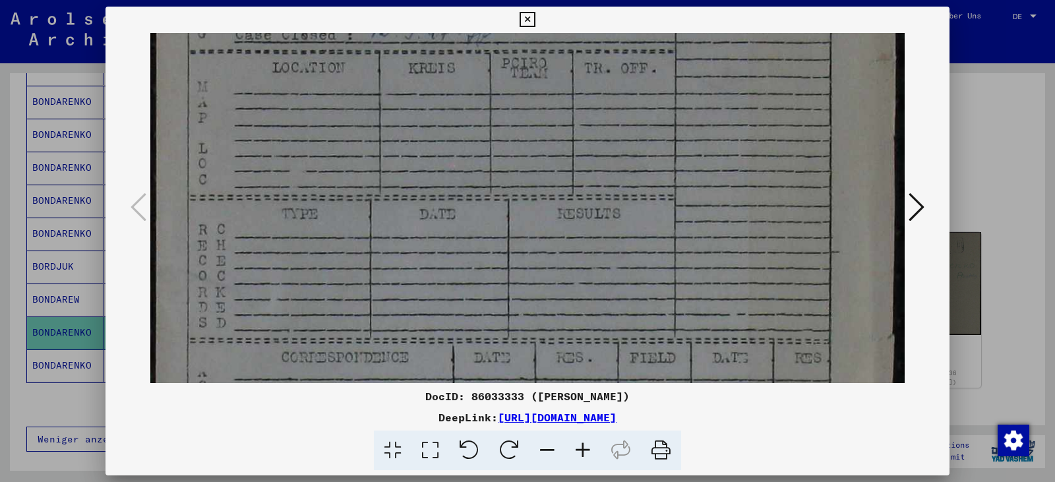
drag, startPoint x: 484, startPoint y: 296, endPoint x: 474, endPoint y: -32, distance: 328.4
click at [474, 0] on html "**********" at bounding box center [527, 241] width 1055 height 482
click at [915, 204] on icon at bounding box center [916, 207] width 16 height 32
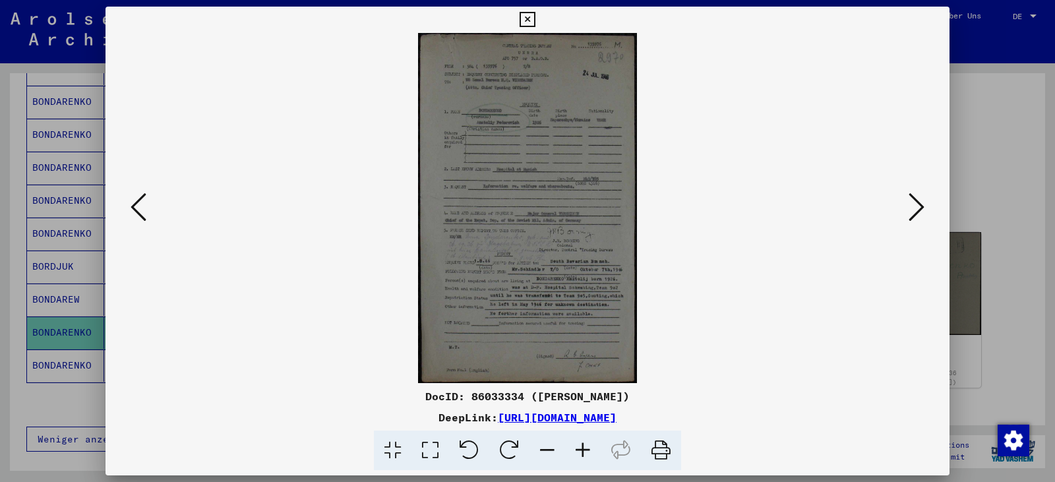
scroll to position [0, 0]
click at [427, 449] on icon at bounding box center [430, 450] width 38 height 40
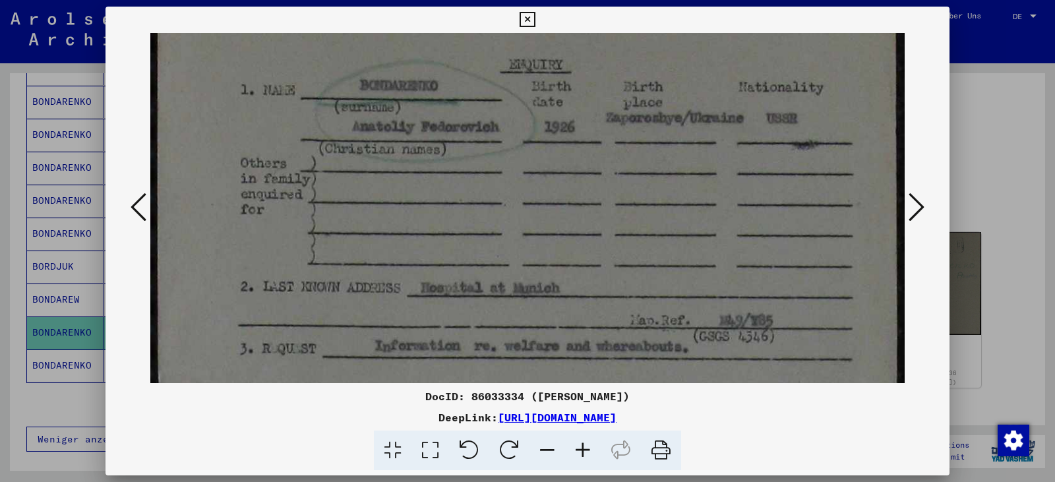
drag, startPoint x: 443, startPoint y: 351, endPoint x: 416, endPoint y: 136, distance: 215.9
click at [416, 136] on img at bounding box center [527, 421] width 754 height 1204
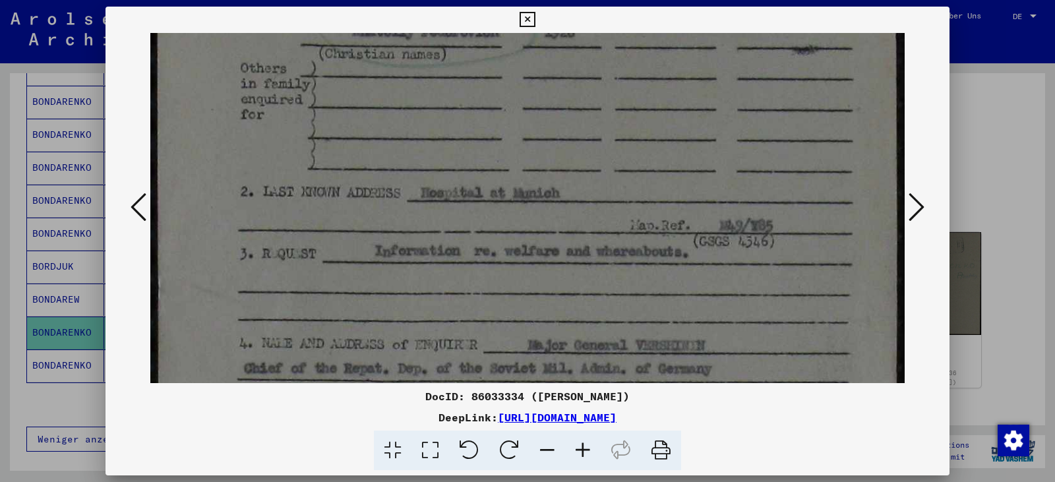
drag, startPoint x: 465, startPoint y: 298, endPoint x: 453, endPoint y: 203, distance: 95.7
click at [453, 203] on img at bounding box center [527, 326] width 754 height 1204
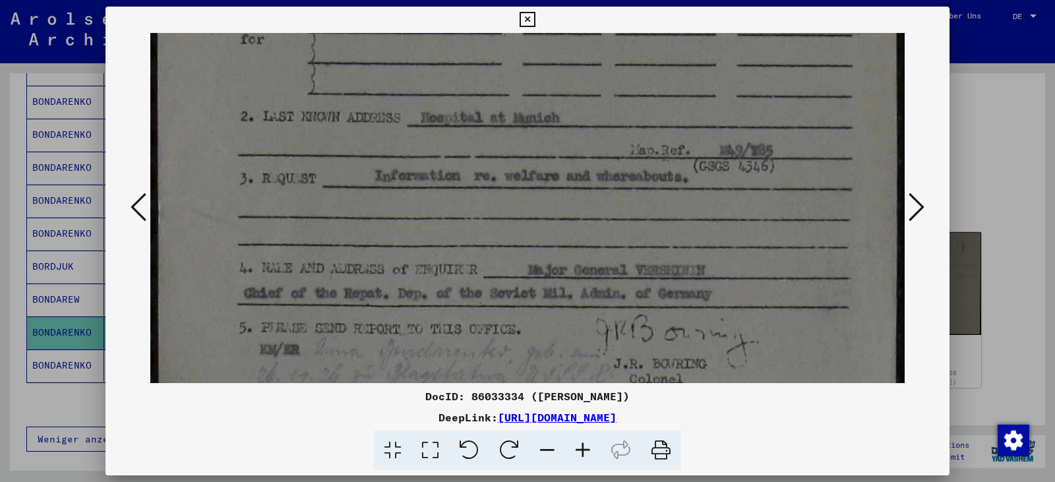
drag, startPoint x: 459, startPoint y: 283, endPoint x: 448, endPoint y: 208, distance: 76.1
click at [448, 208] on img at bounding box center [527, 251] width 754 height 1204
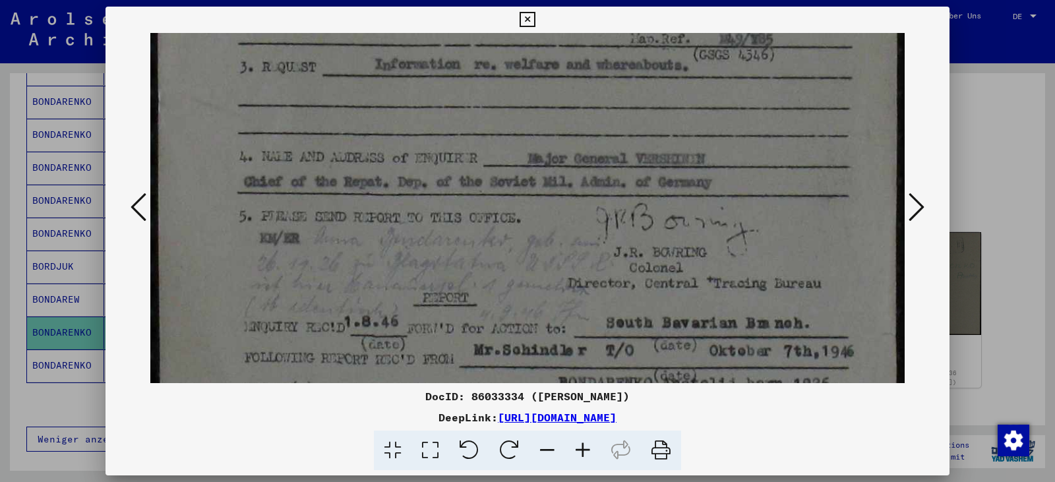
drag, startPoint x: 454, startPoint y: 260, endPoint x: 451, endPoint y: 147, distance: 113.4
click at [451, 147] on img at bounding box center [527, 139] width 754 height 1204
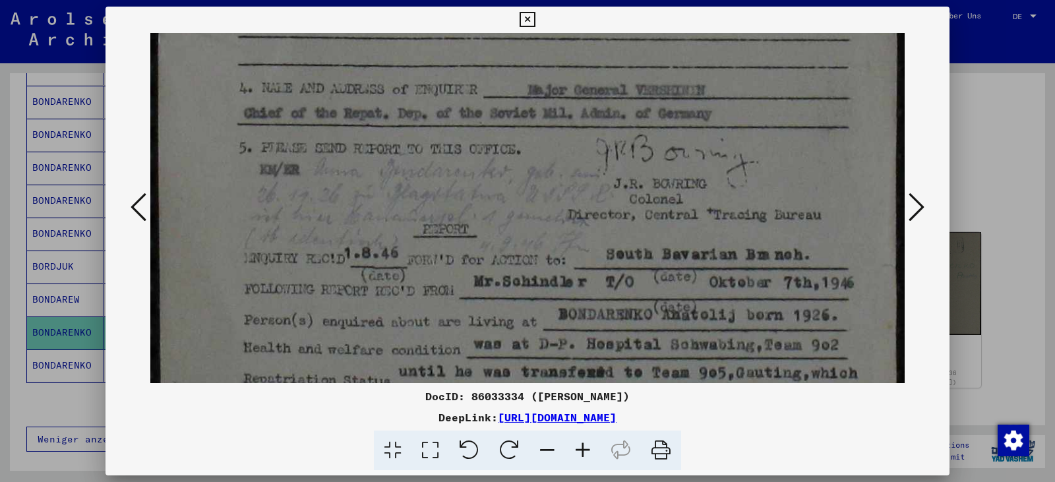
scroll to position [565, 0]
drag, startPoint x: 545, startPoint y: 260, endPoint x: 532, endPoint y: 192, distance: 68.5
click at [532, 192] on img at bounding box center [527, 70] width 754 height 1204
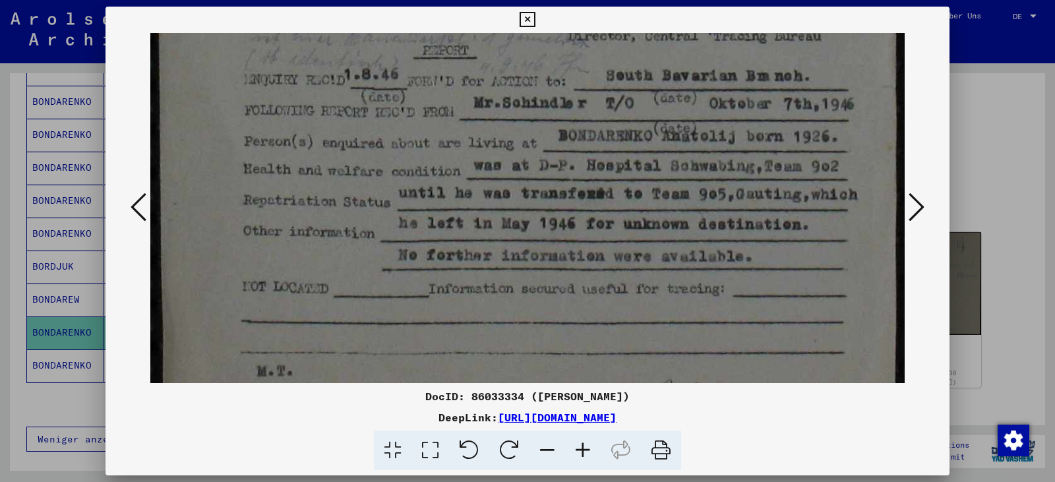
scroll to position [743, 0]
drag, startPoint x: 533, startPoint y: 245, endPoint x: 525, endPoint y: 66, distance: 178.8
click at [918, 206] on icon at bounding box center [916, 207] width 16 height 32
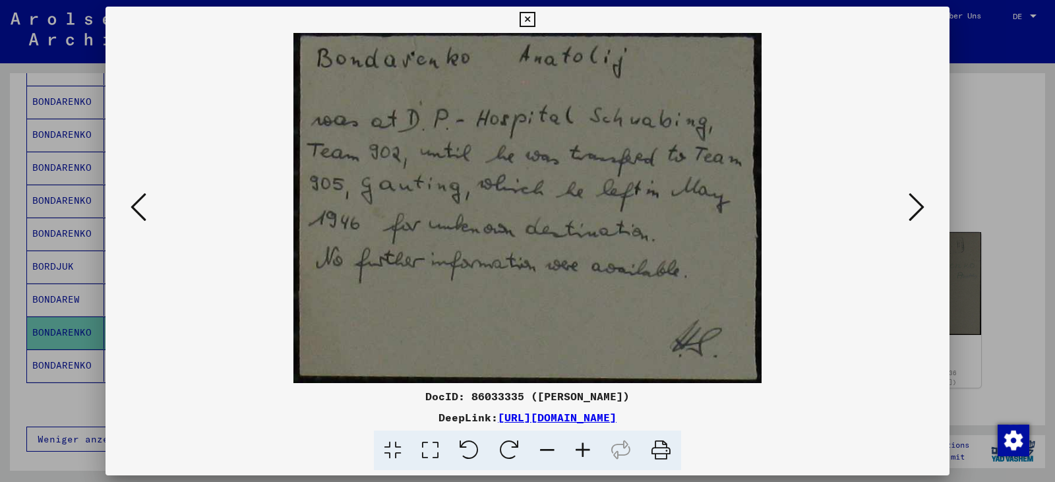
click at [918, 206] on icon at bounding box center [916, 207] width 16 height 32
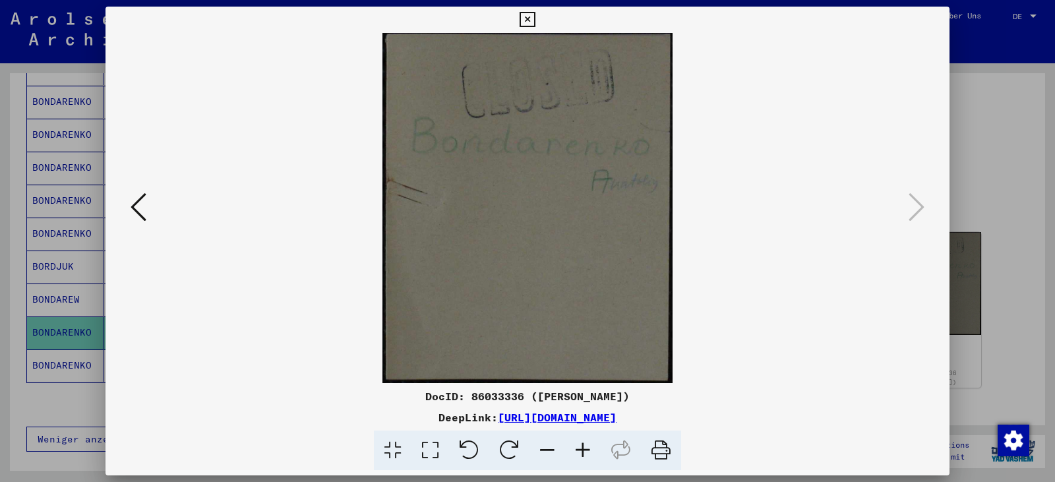
drag, startPoint x: 536, startPoint y: 22, endPoint x: 527, endPoint y: 65, distance: 43.7
click at [536, 22] on button at bounding box center [526, 20] width 23 height 26
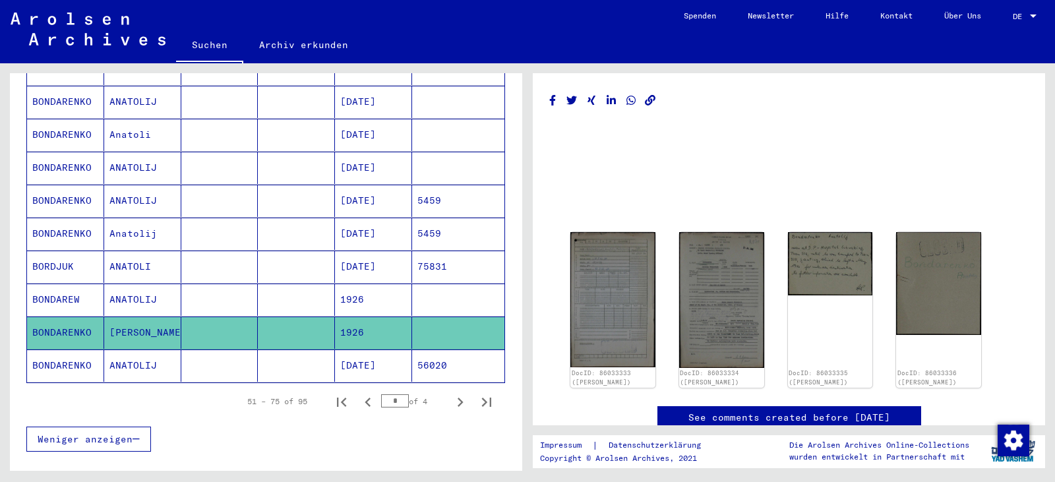
click at [402, 283] on mat-cell "1926" at bounding box center [373, 299] width 77 height 32
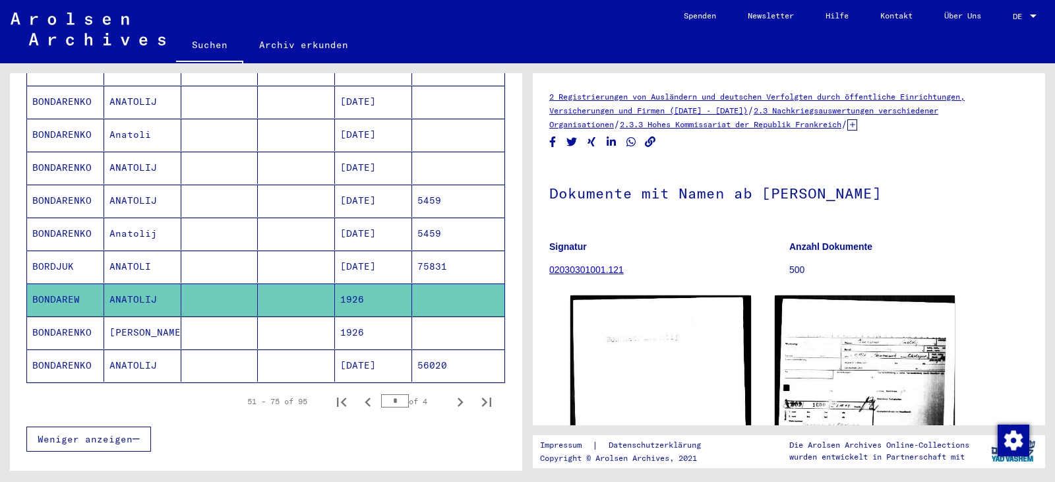
scroll to position [242, 0]
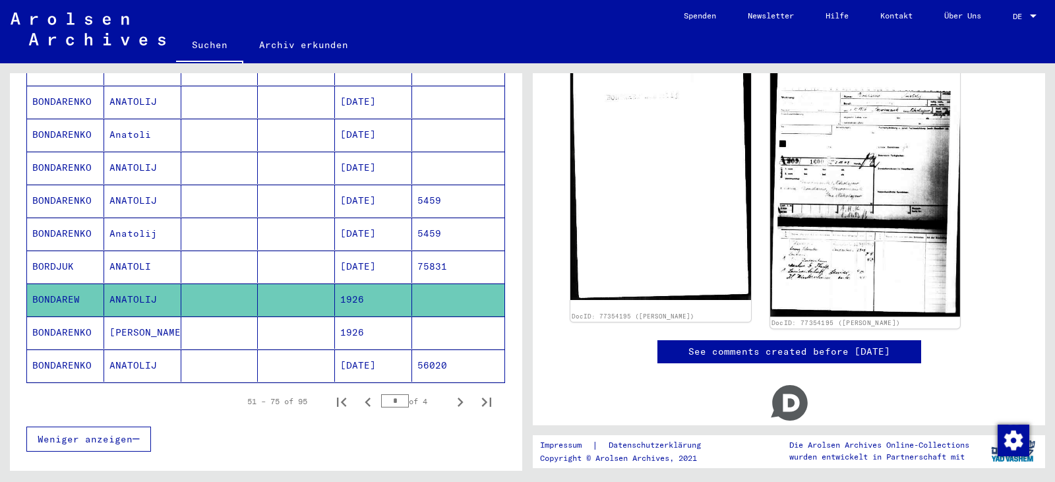
click at [881, 245] on img at bounding box center [864, 182] width 189 height 270
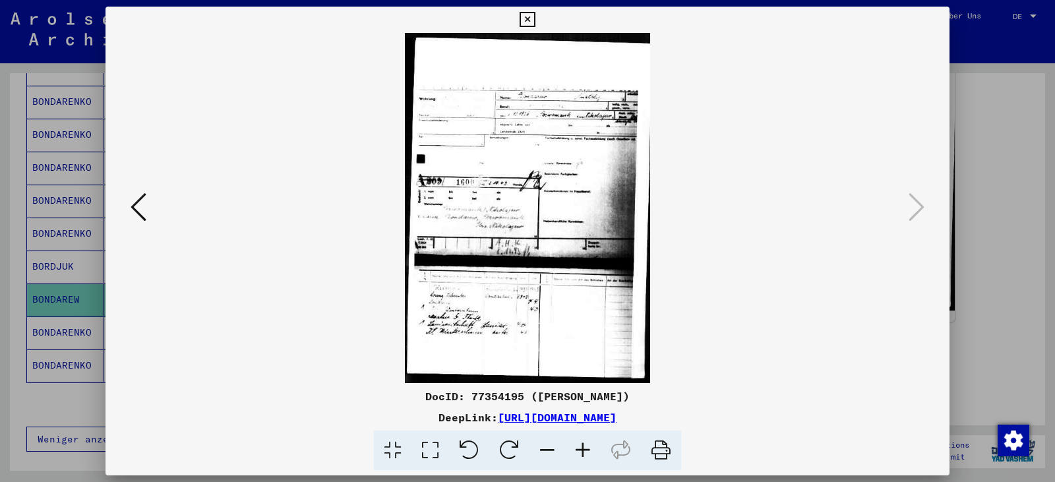
drag, startPoint x: 430, startPoint y: 448, endPoint x: 442, endPoint y: 429, distance: 22.2
click at [434, 444] on icon at bounding box center [430, 450] width 38 height 40
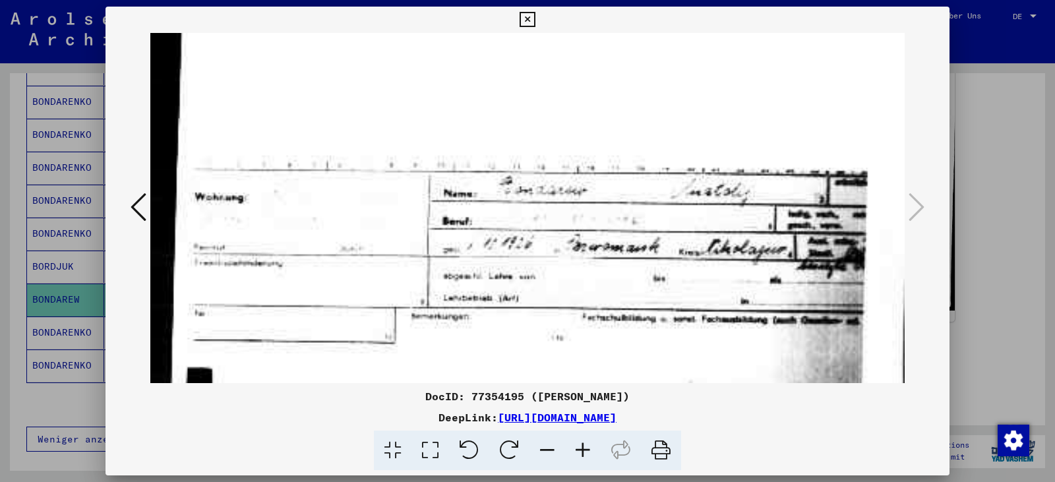
scroll to position [41, 0]
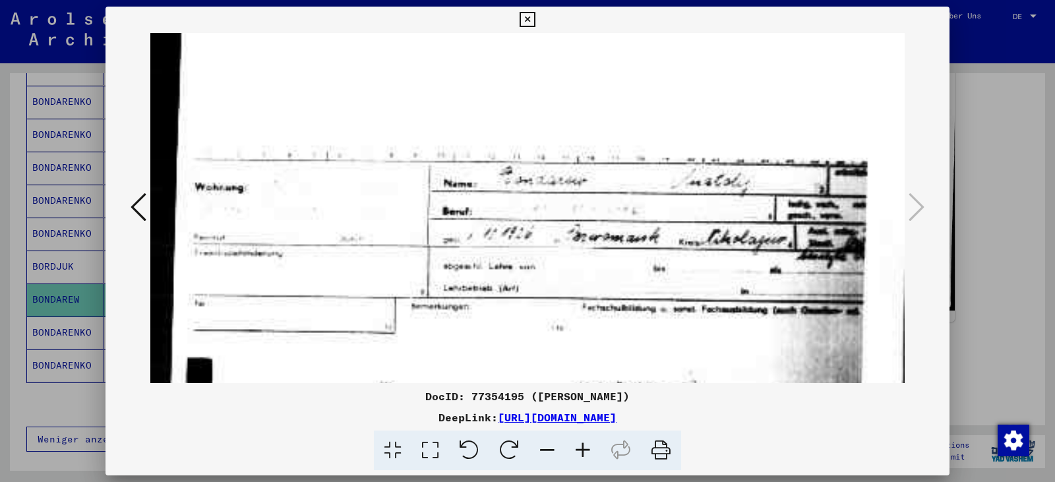
drag, startPoint x: 475, startPoint y: 349, endPoint x: 482, endPoint y: 300, distance: 49.3
click at [526, 23] on icon at bounding box center [526, 20] width 15 height 16
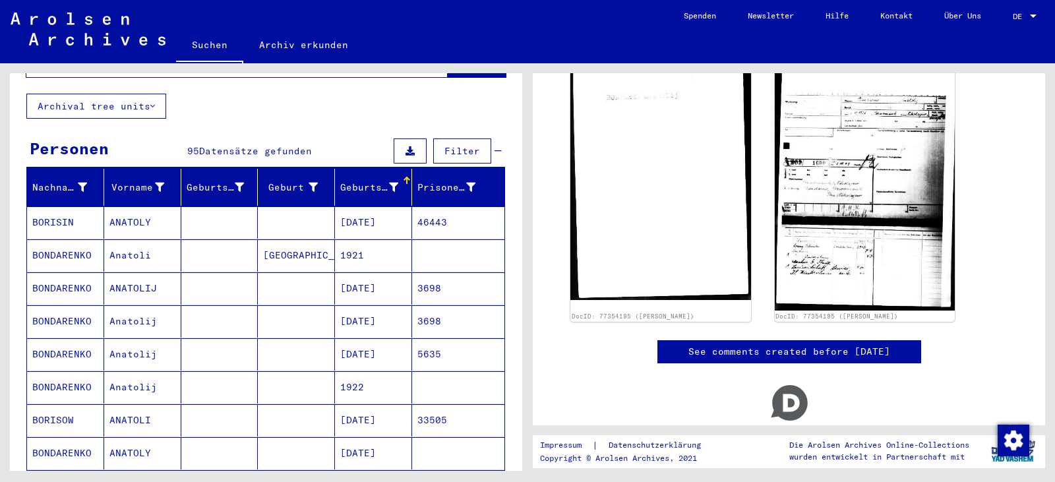
scroll to position [0, 0]
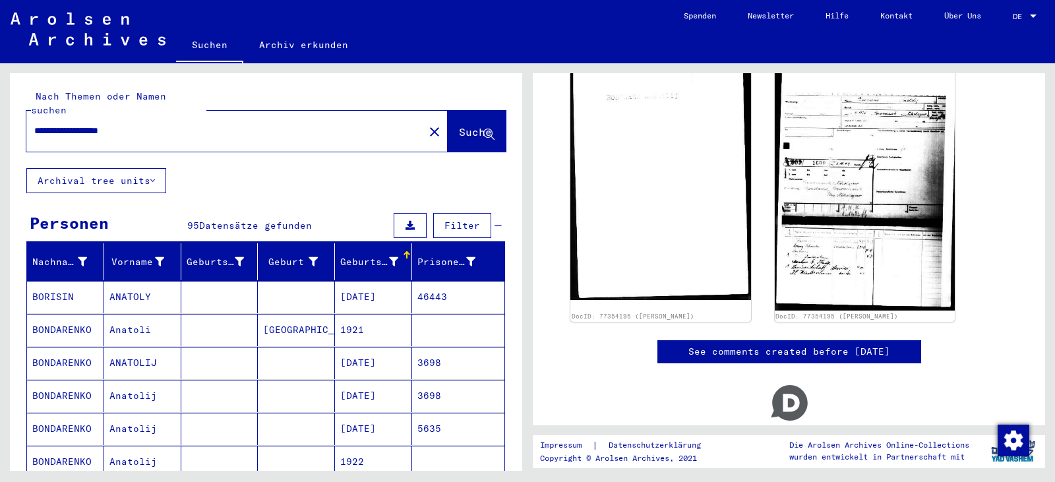
drag, startPoint x: 94, startPoint y: 113, endPoint x: 0, endPoint y: 113, distance: 93.6
click at [0, 113] on div "**********" at bounding box center [263, 266] width 527 height 407
paste input "text"
click at [448, 126] on button "Suche" at bounding box center [477, 131] width 58 height 41
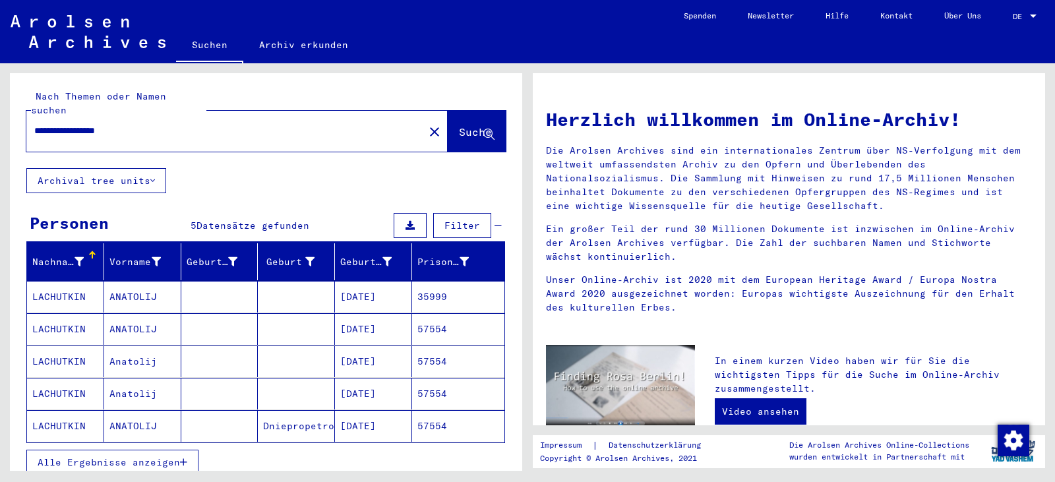
click at [375, 288] on mat-cell "[DATE]" at bounding box center [373, 297] width 77 height 32
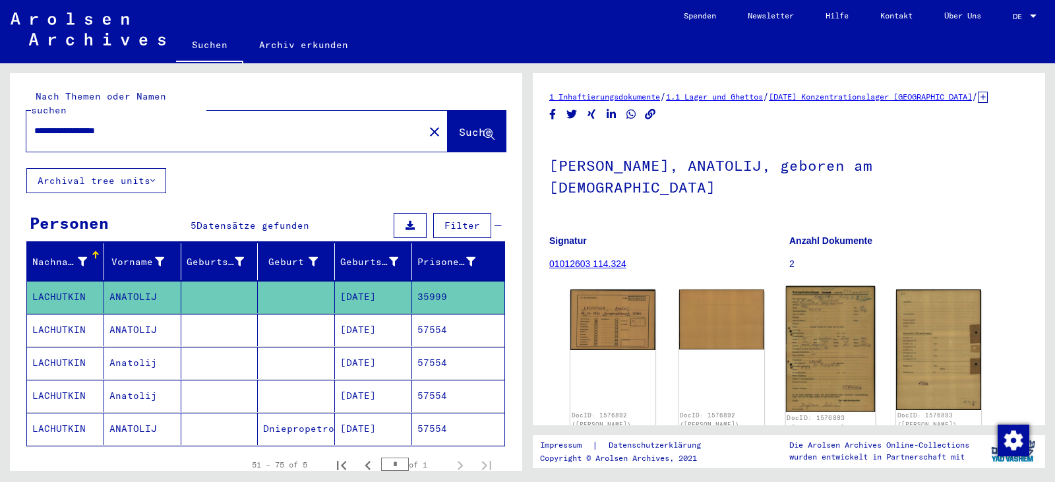
click at [818, 355] on img at bounding box center [829, 349] width 89 height 126
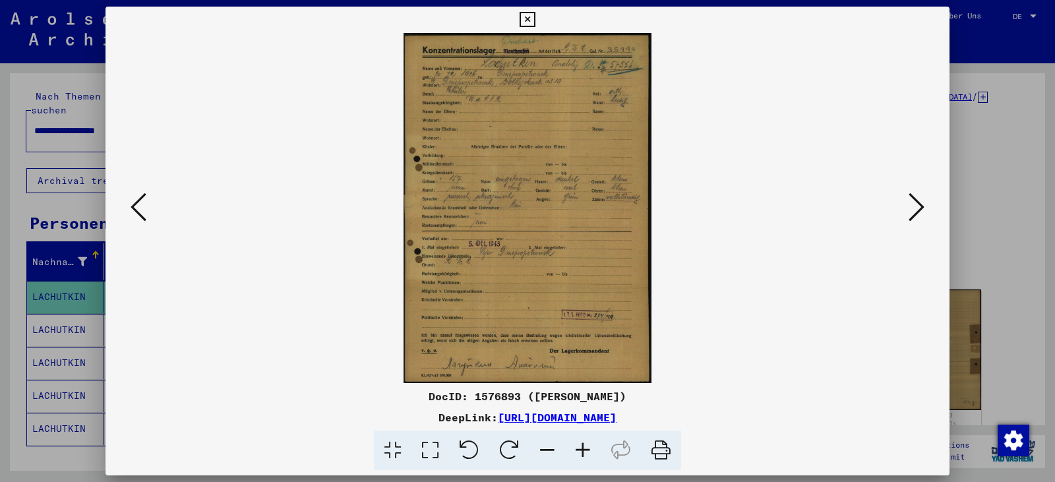
click at [435, 447] on icon at bounding box center [430, 450] width 38 height 40
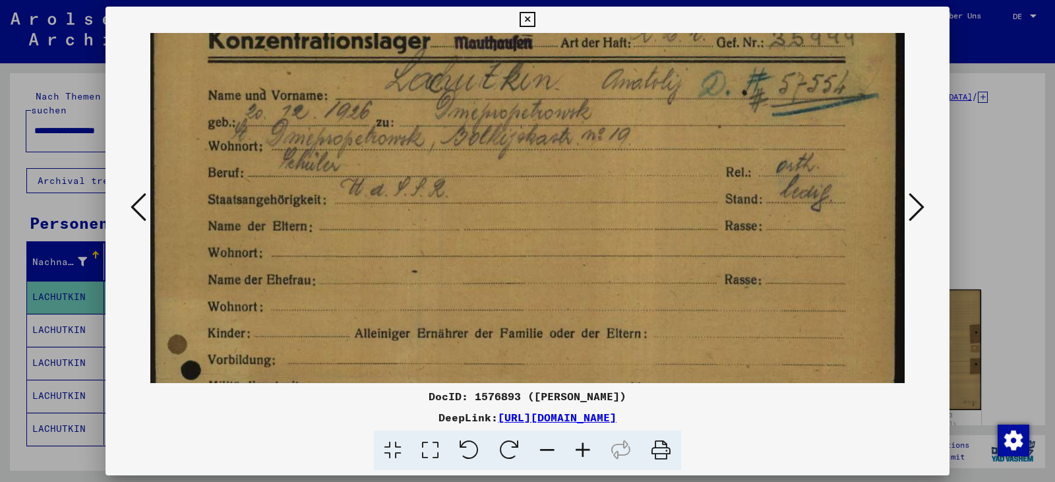
scroll to position [53, 0]
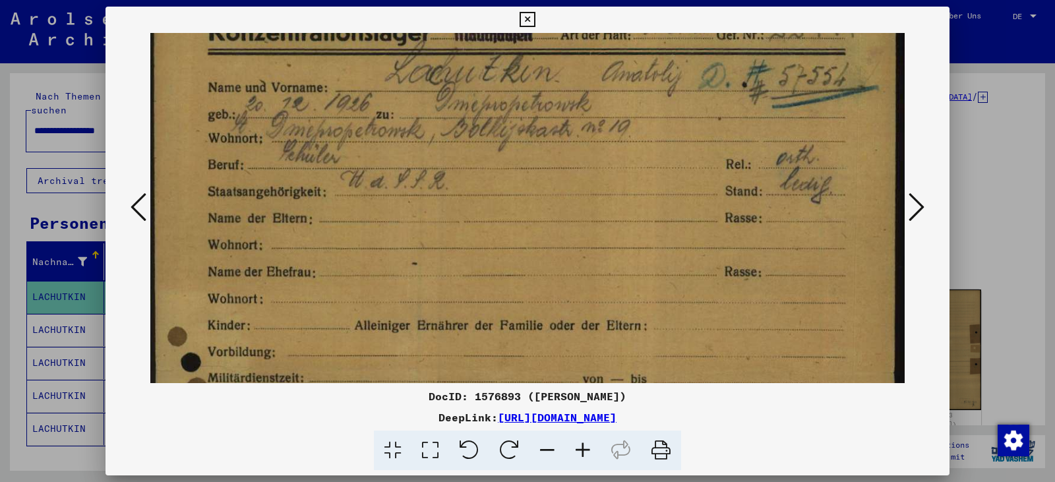
drag, startPoint x: 442, startPoint y: 360, endPoint x: 432, endPoint y: 306, distance: 54.3
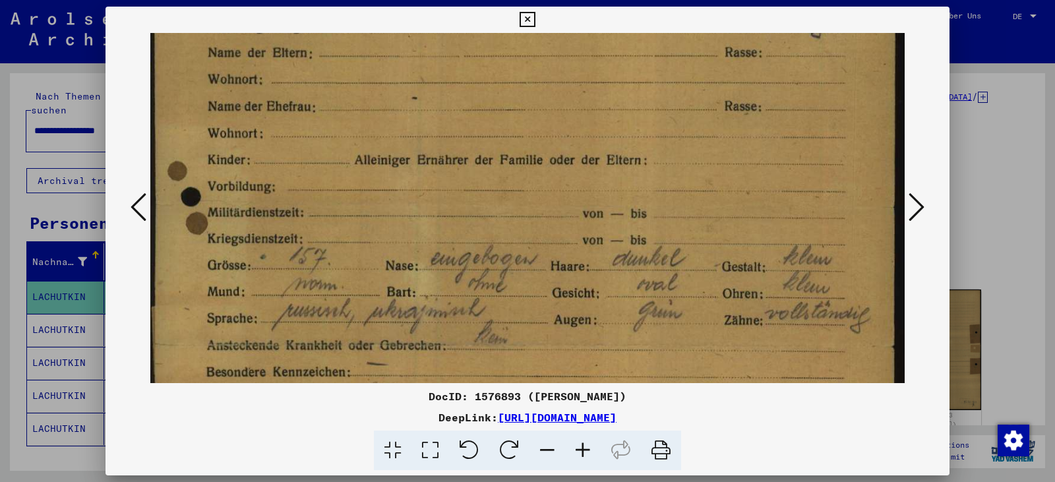
drag, startPoint x: 506, startPoint y: 308, endPoint x: 449, endPoint y: 132, distance: 184.5
click at [448, 135] on img at bounding box center [527, 346] width 754 height 1064
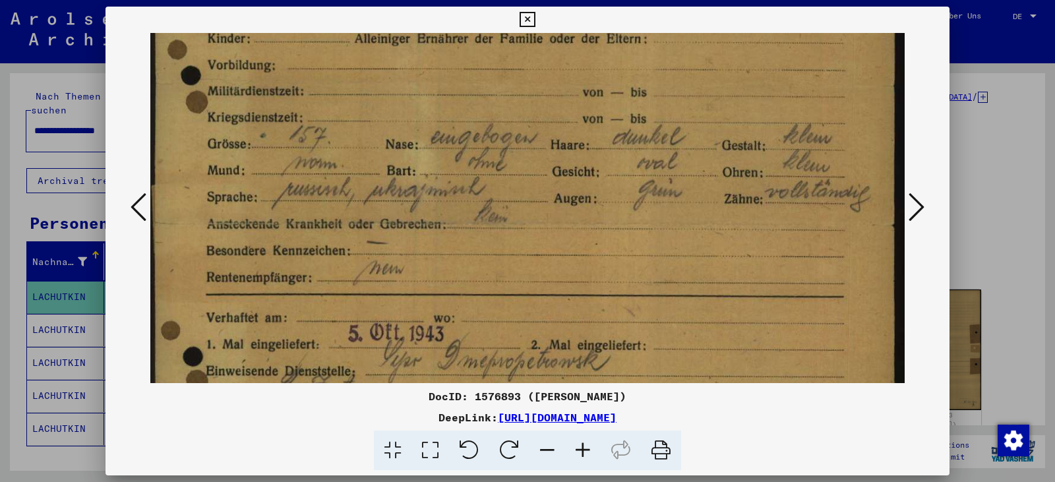
drag, startPoint x: 463, startPoint y: 203, endPoint x: 449, endPoint y: 84, distance: 119.4
click at [449, 84] on img at bounding box center [527, 225] width 754 height 1064
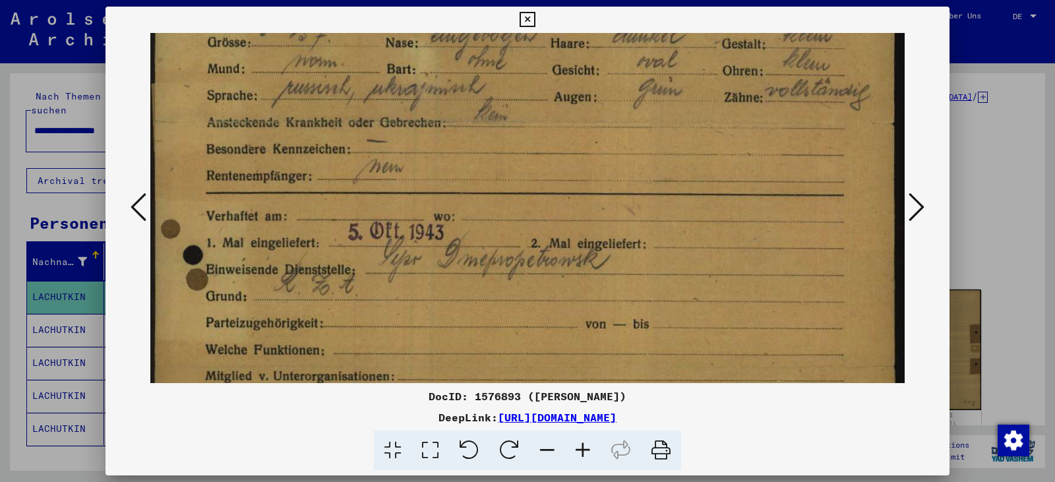
scroll to position [458, 0]
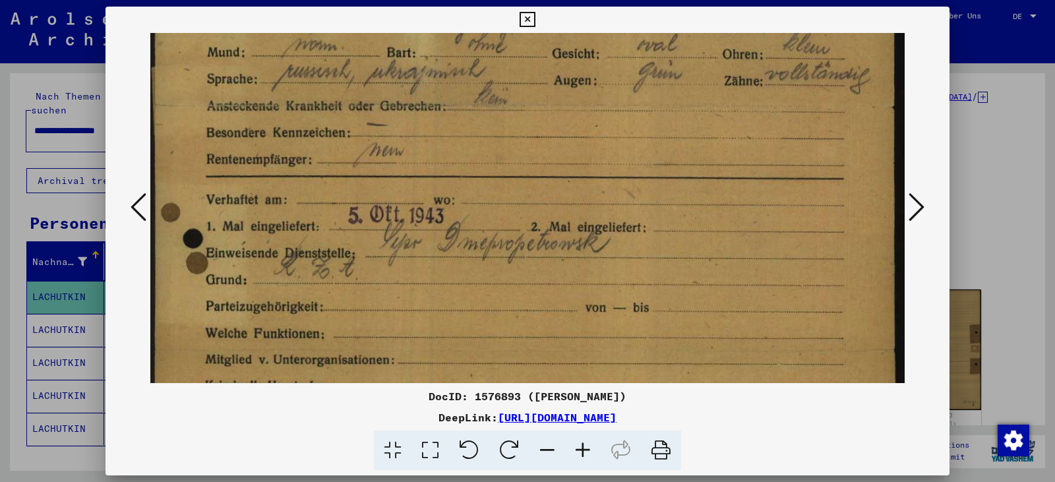
drag, startPoint x: 446, startPoint y: 214, endPoint x: 420, endPoint y: 101, distance: 116.2
click at [420, 101] on img at bounding box center [527, 107] width 754 height 1064
click at [534, 16] on icon at bounding box center [526, 20] width 15 height 16
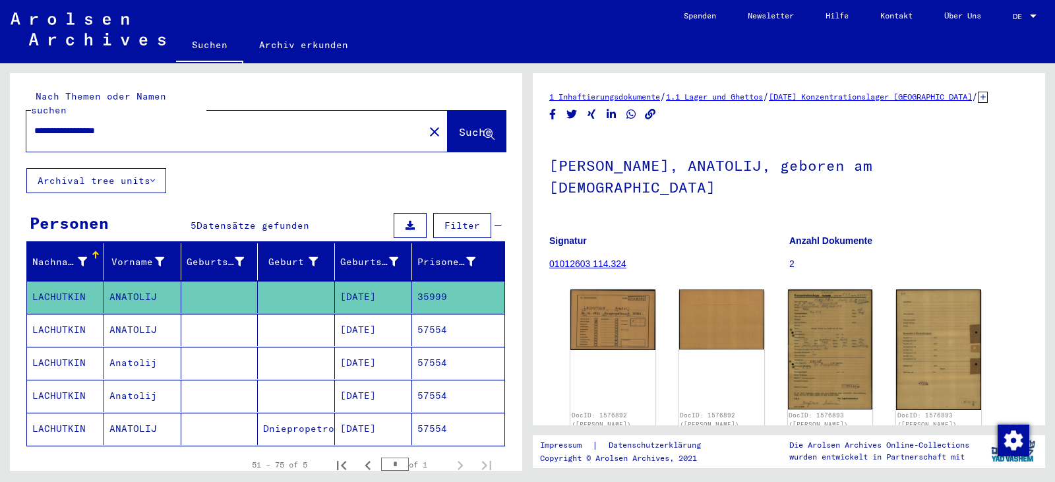
click at [445, 314] on mat-cell "57554" at bounding box center [458, 330] width 92 height 32
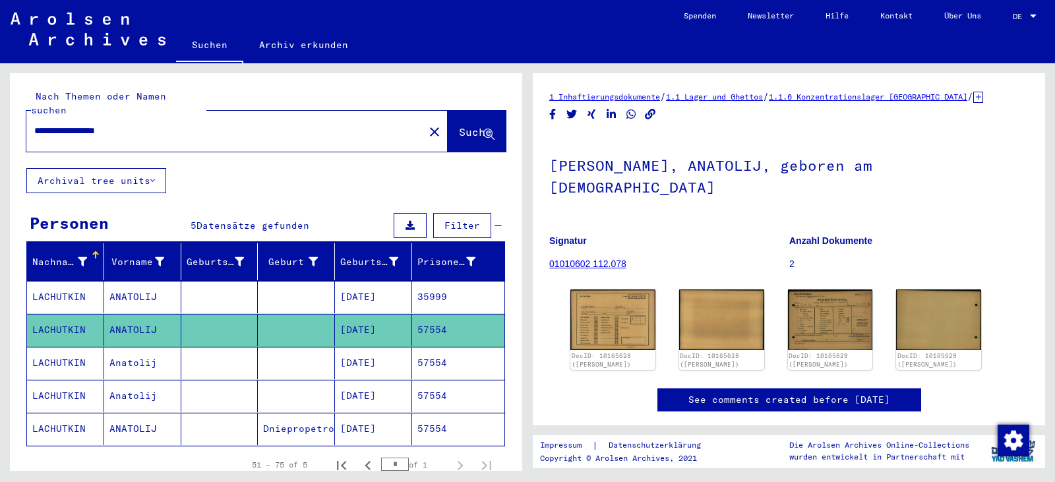
click at [473, 347] on mat-cell "57554" at bounding box center [458, 363] width 92 height 32
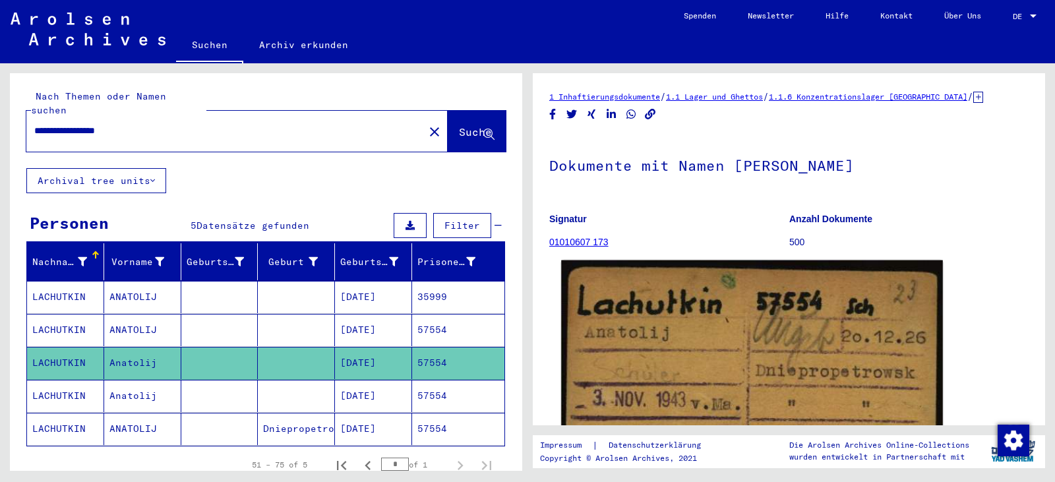
scroll to position [242, 0]
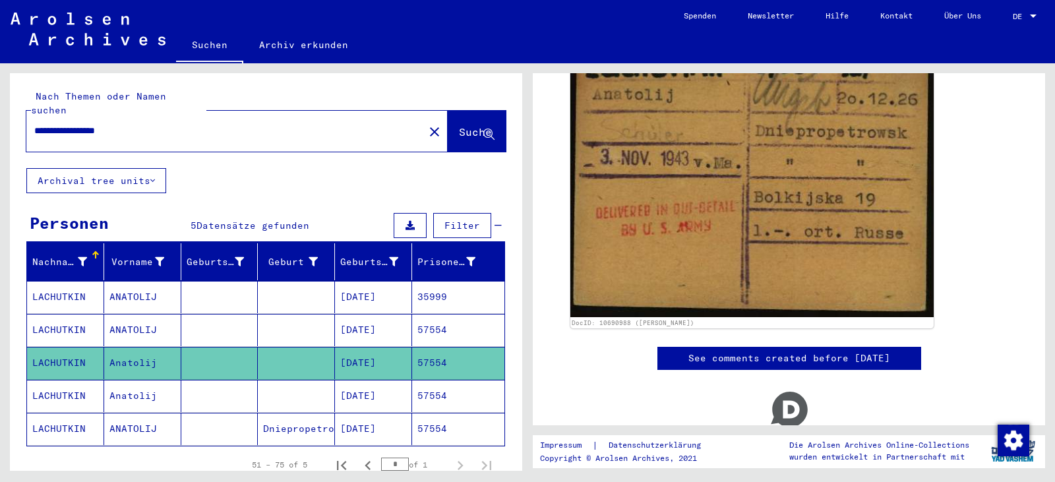
click at [449, 291] on mat-cell "35999" at bounding box center [458, 297] width 92 height 32
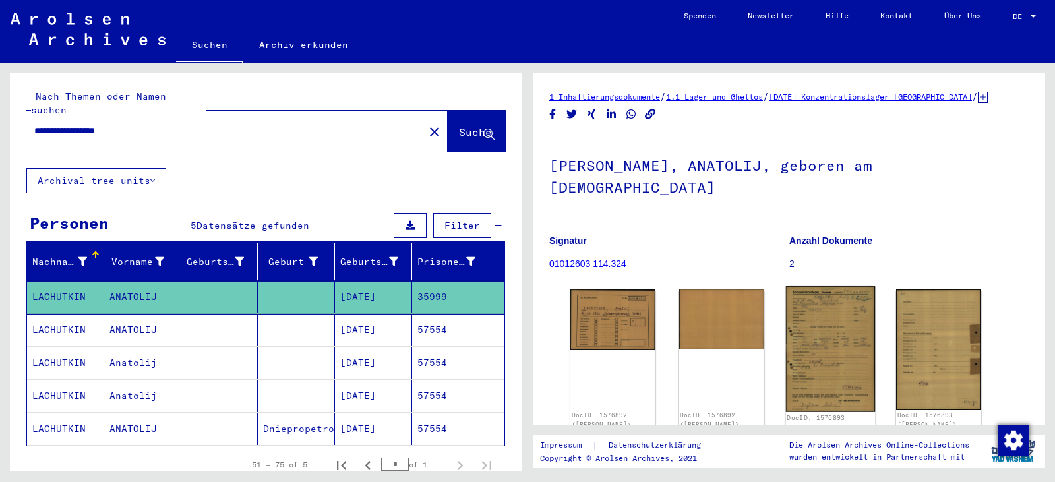
click at [798, 330] on img at bounding box center [829, 349] width 89 height 126
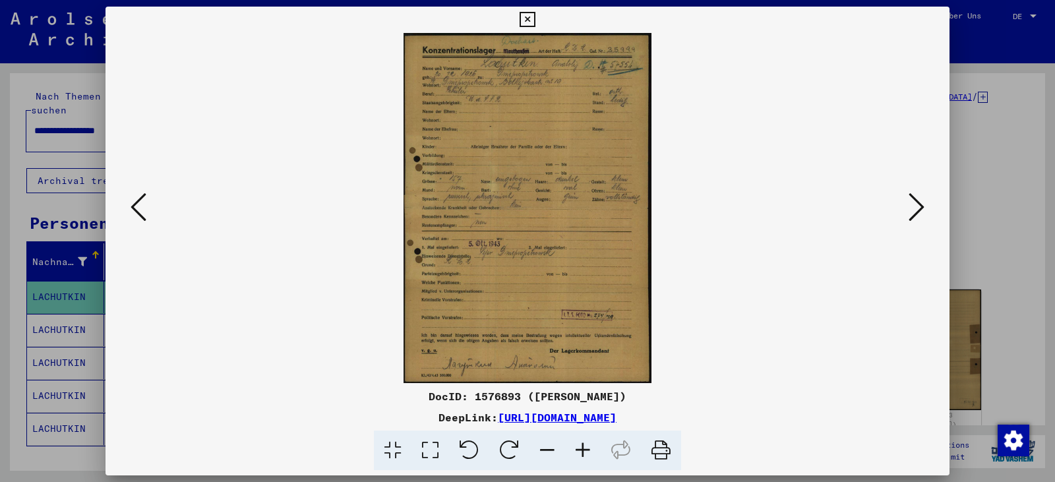
click at [432, 446] on icon at bounding box center [430, 450] width 38 height 40
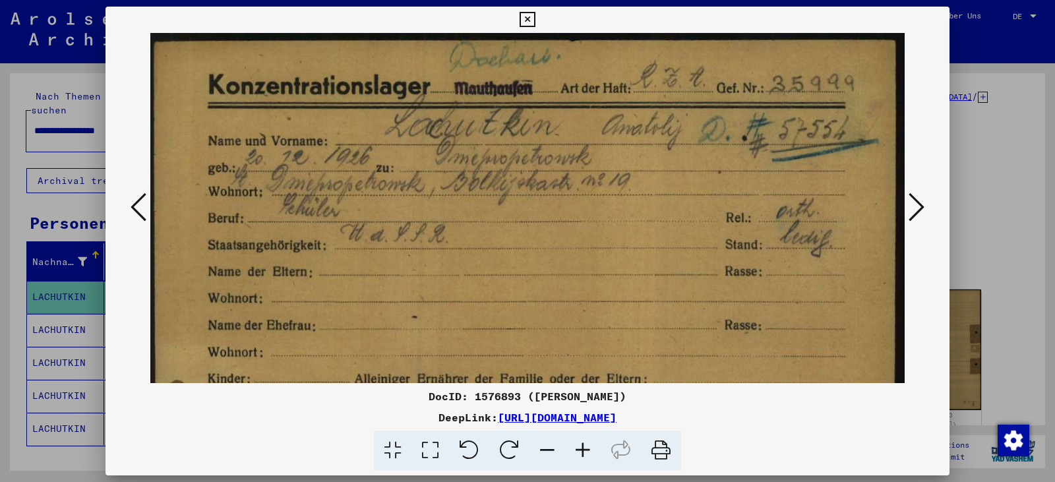
click at [533, 26] on icon at bounding box center [526, 20] width 15 height 16
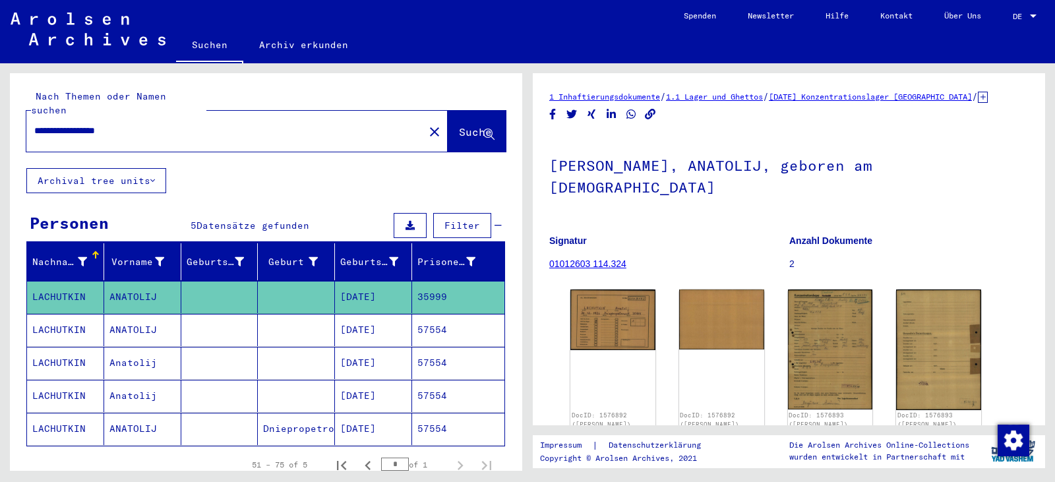
click at [439, 320] on mat-cell "57554" at bounding box center [458, 330] width 92 height 32
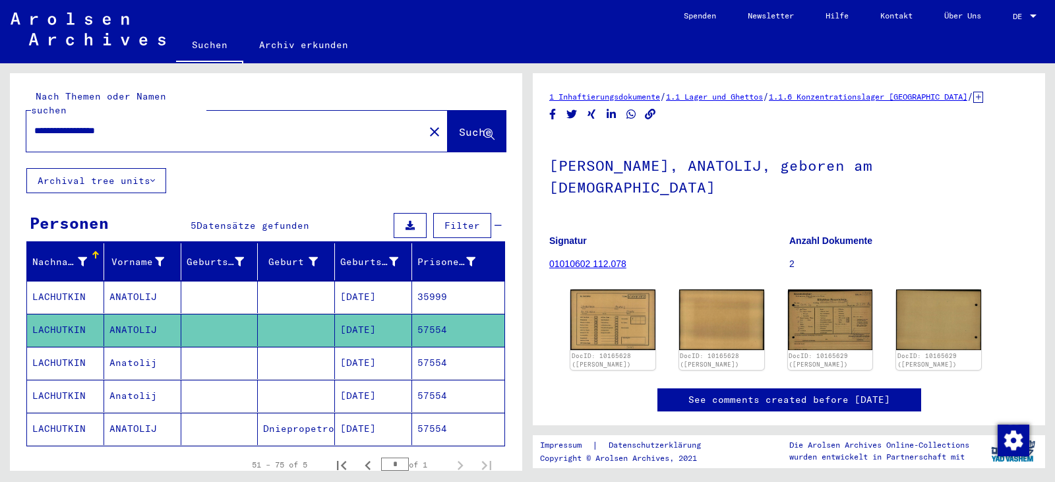
click at [419, 357] on mat-cell "57554" at bounding box center [458, 363] width 92 height 32
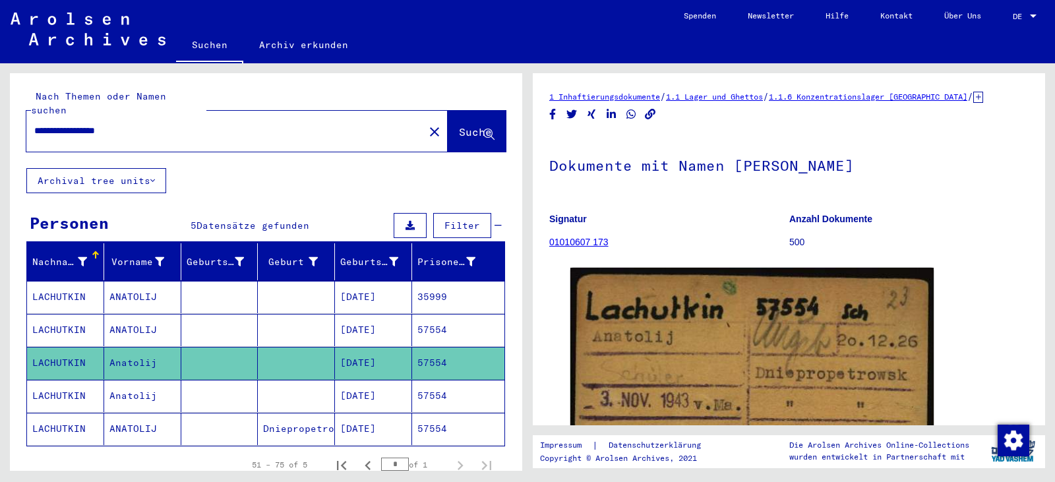
click at [448, 380] on mat-cell "57554" at bounding box center [458, 396] width 92 height 32
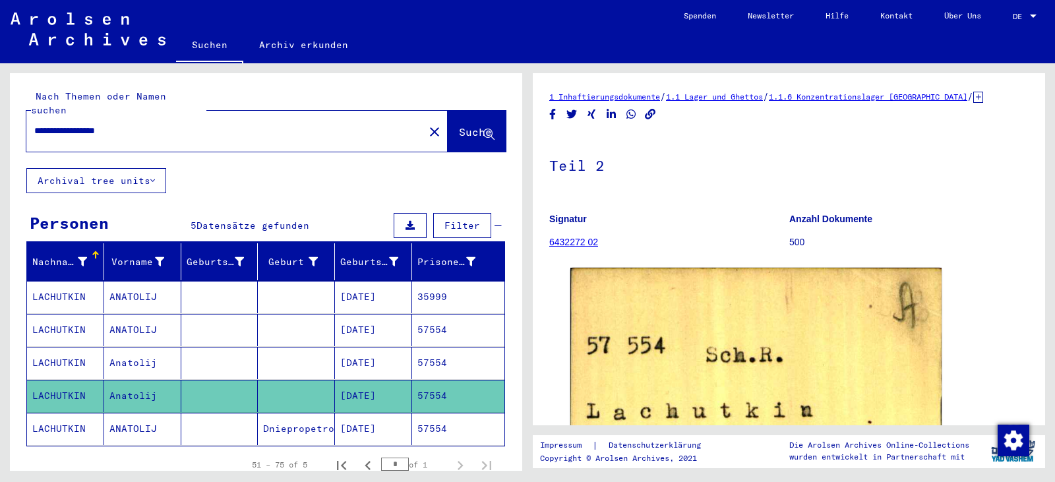
click at [428, 314] on mat-cell "57554" at bounding box center [458, 330] width 92 height 32
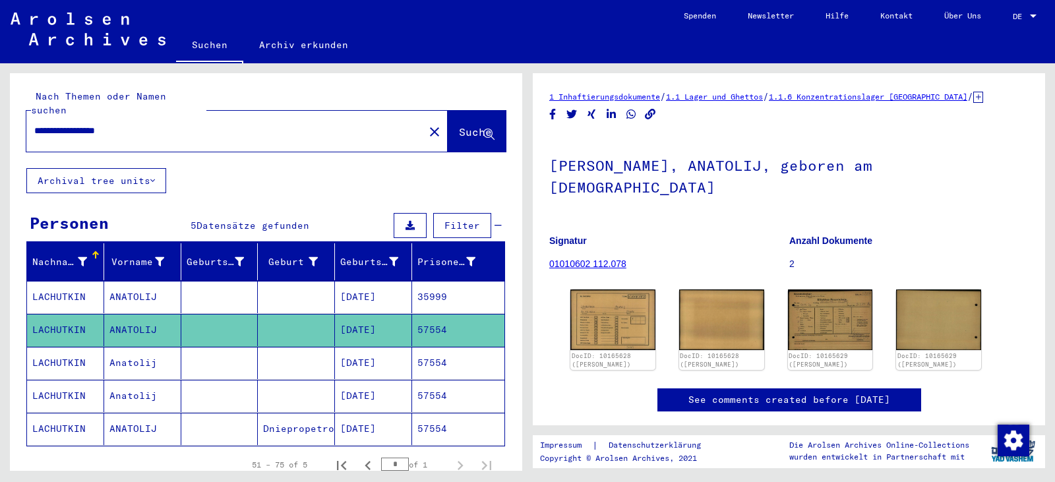
click at [463, 413] on mat-cell "57554" at bounding box center [458, 429] width 92 height 32
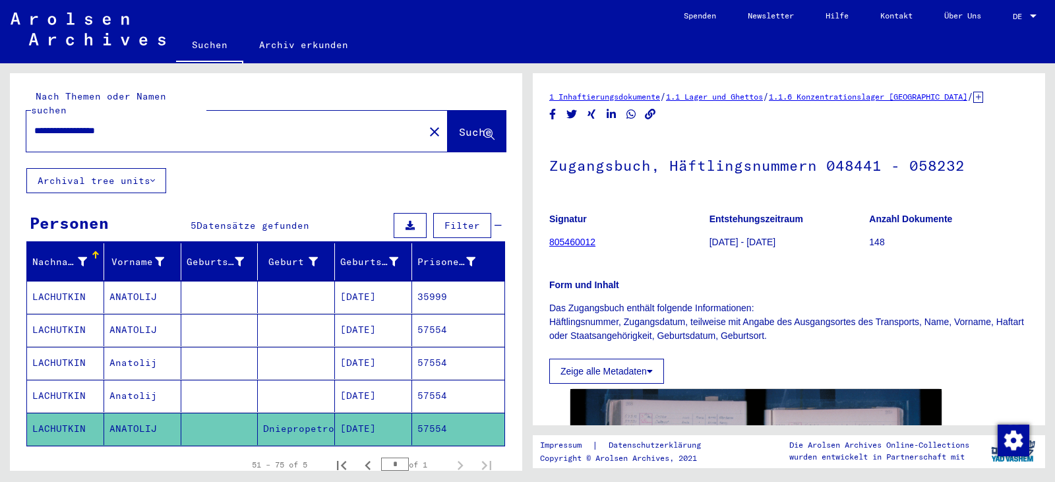
drag, startPoint x: 88, startPoint y: 114, endPoint x: 0, endPoint y: 130, distance: 89.1
click at [0, 130] on div "**********" at bounding box center [263, 266] width 527 height 407
type input "**********"
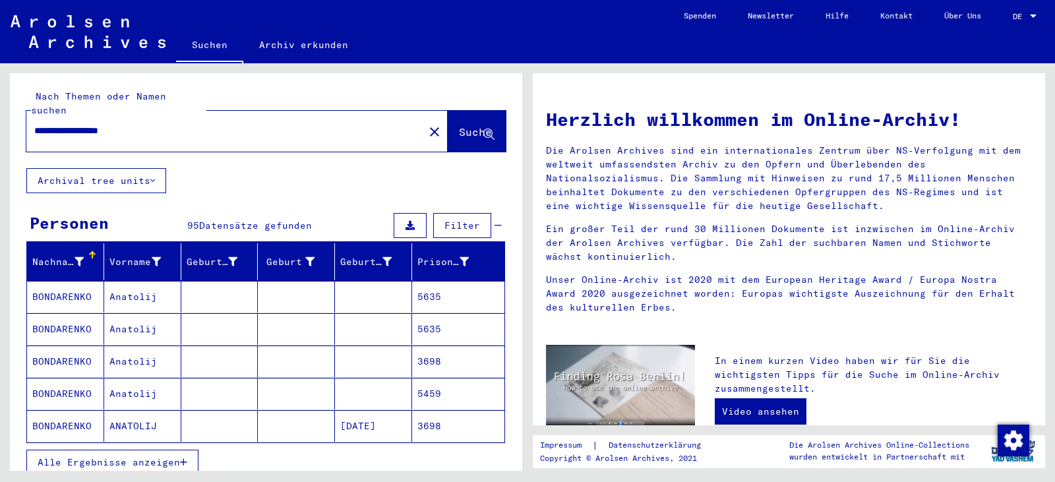
click at [374, 283] on mat-cell at bounding box center [373, 297] width 77 height 32
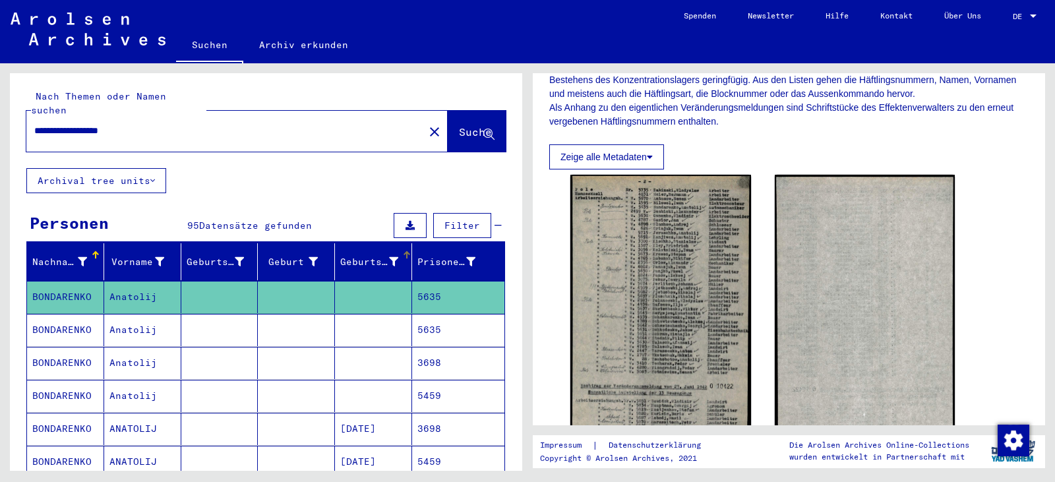
drag, startPoint x: 346, startPoint y: 243, endPoint x: 355, endPoint y: 256, distance: 15.2
click at [348, 255] on div "Geburtsdatum" at bounding box center [369, 262] width 58 height 14
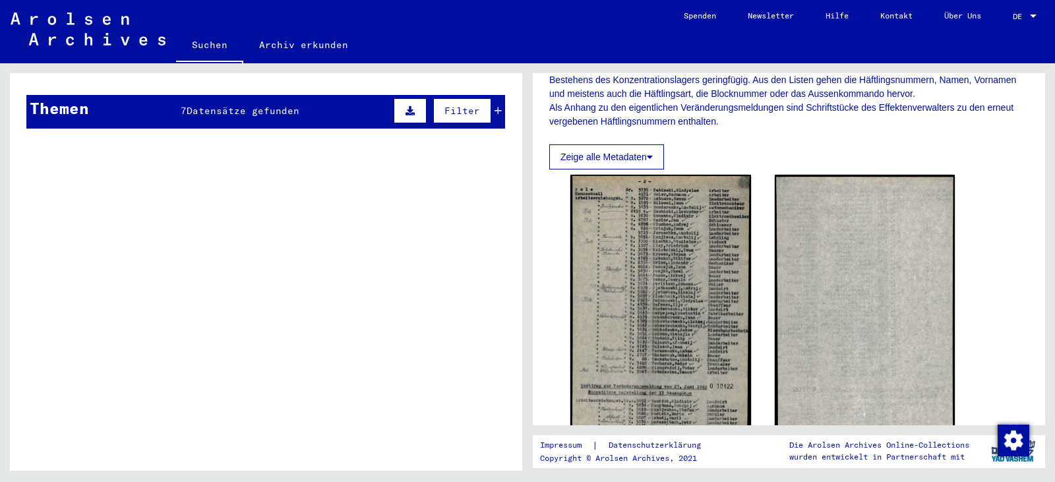
scroll to position [228, 0]
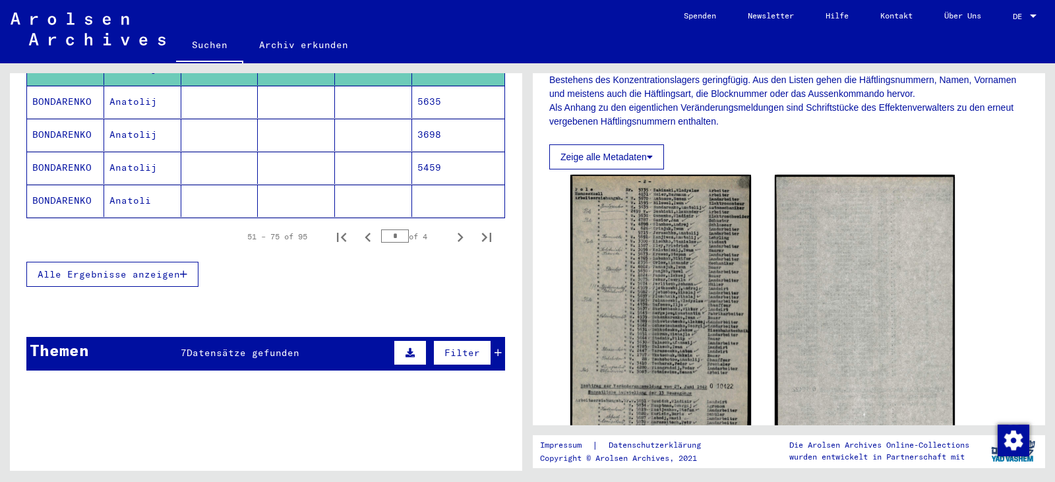
click at [148, 268] on span "Alle Ergebnisse anzeigen" at bounding box center [109, 274] width 142 height 12
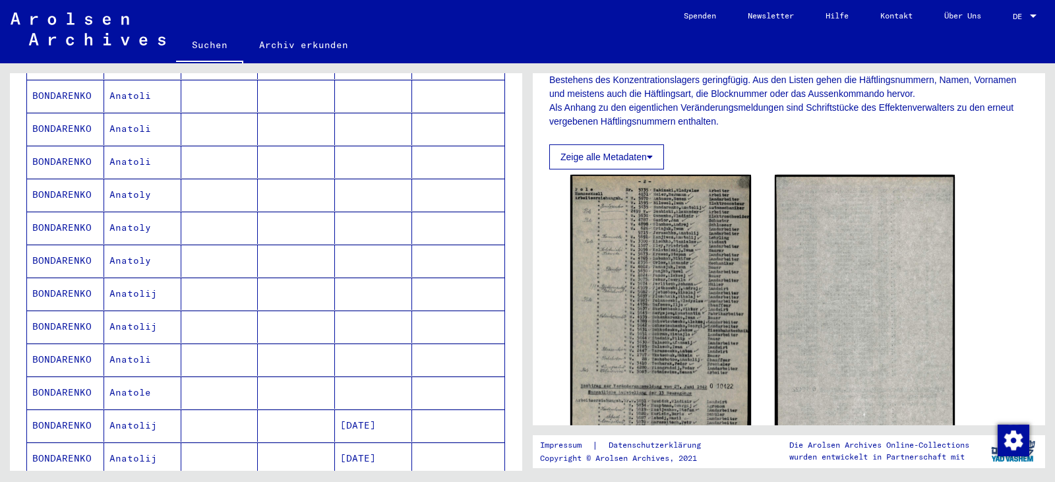
scroll to position [953, 0]
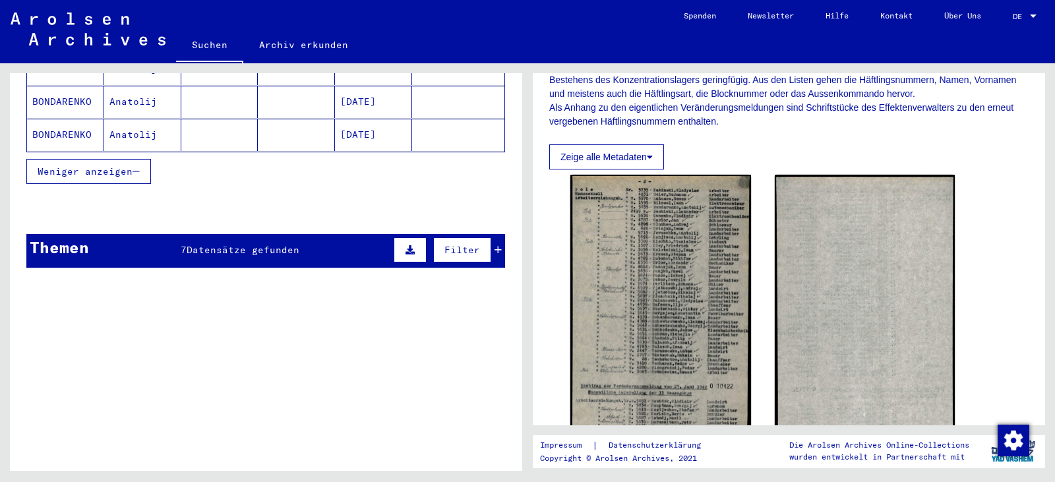
click at [61, 121] on mat-cell "BONDARENKO" at bounding box center [65, 135] width 77 height 32
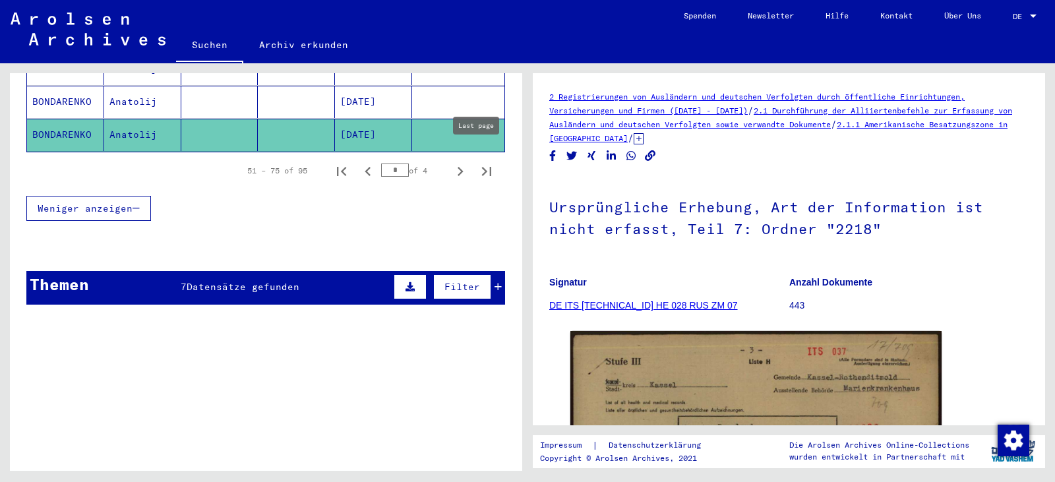
click at [482, 167] on icon "Last page" at bounding box center [486, 171] width 9 height 9
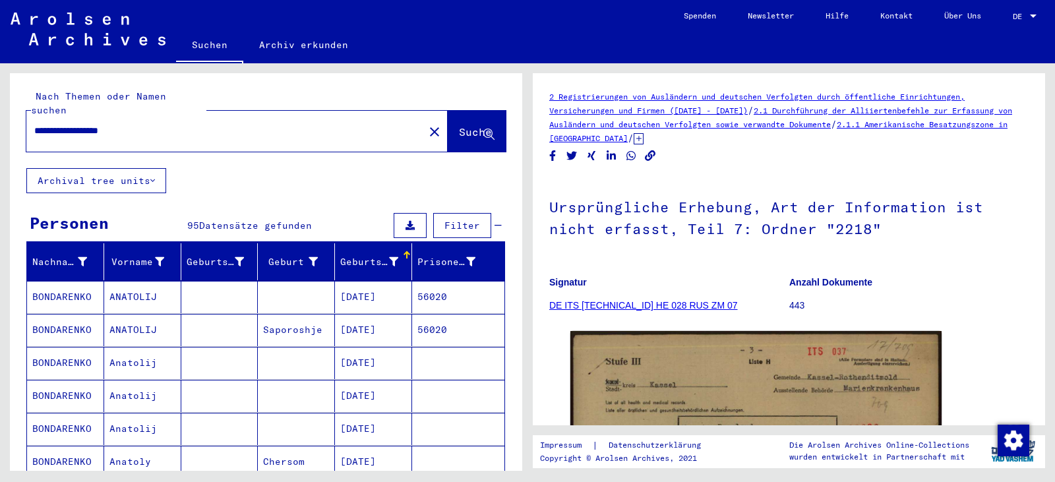
click at [378, 314] on mat-cell "[DATE]" at bounding box center [373, 330] width 77 height 32
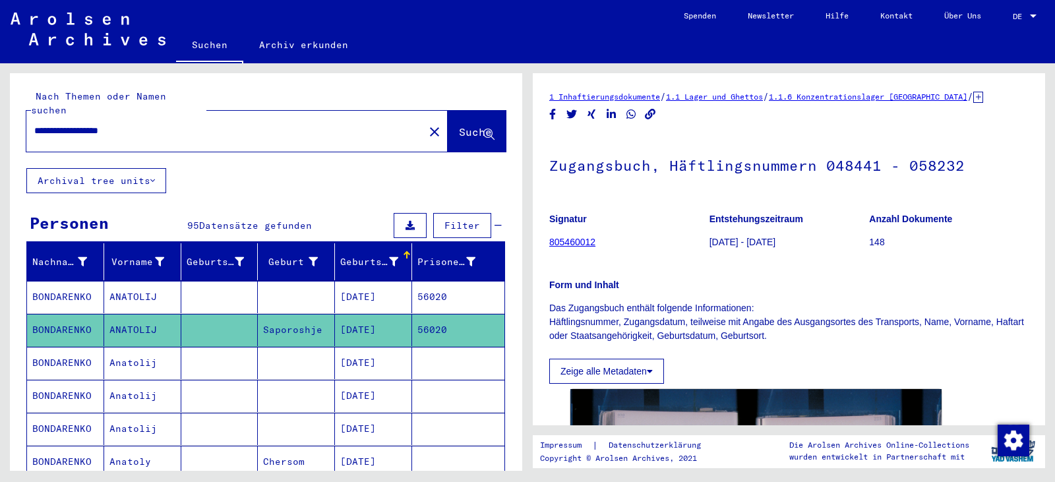
click at [376, 283] on mat-cell "[DATE]" at bounding box center [373, 297] width 77 height 32
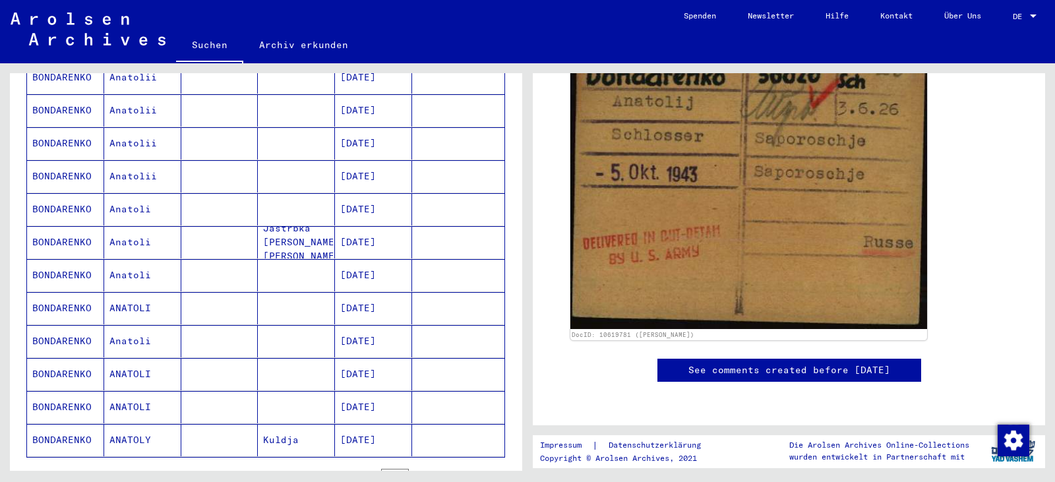
scroll to position [725, 0]
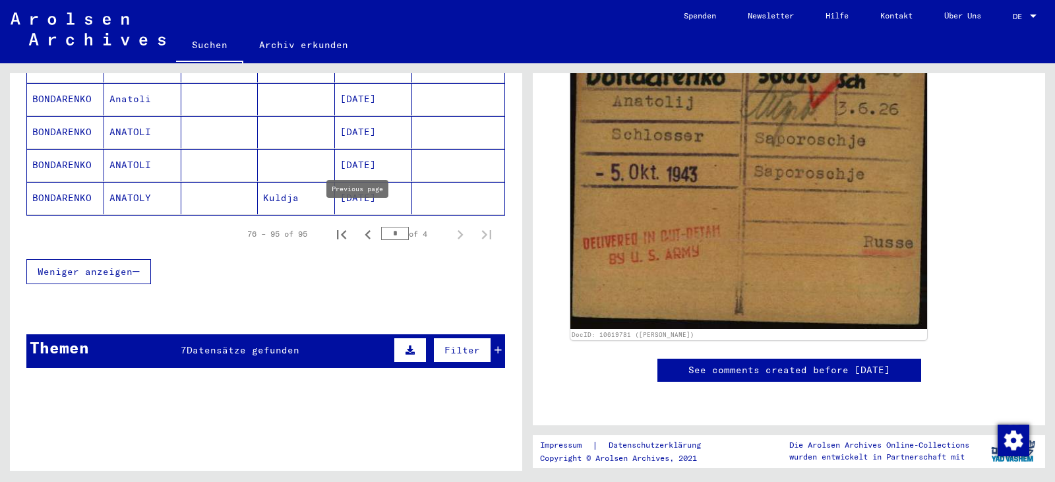
click at [364, 230] on icon "Previous page" at bounding box center [367, 234] width 6 height 9
type input "*"
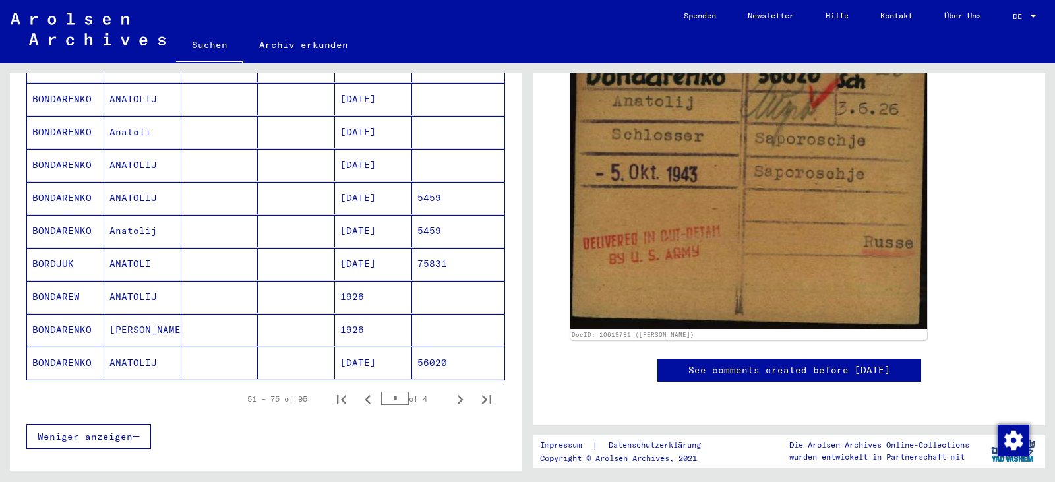
click at [436, 351] on mat-cell "56020" at bounding box center [458, 363] width 92 height 32
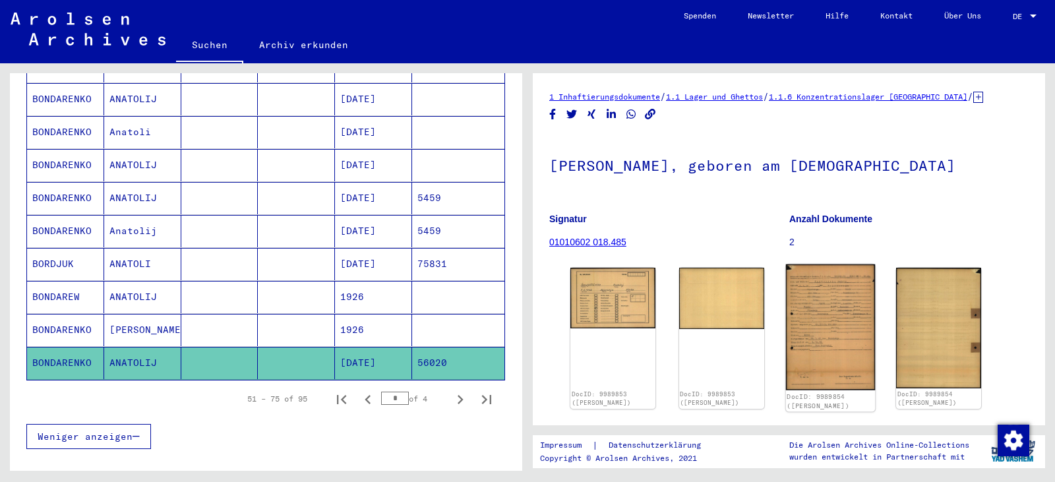
click at [830, 328] on img at bounding box center [829, 327] width 89 height 126
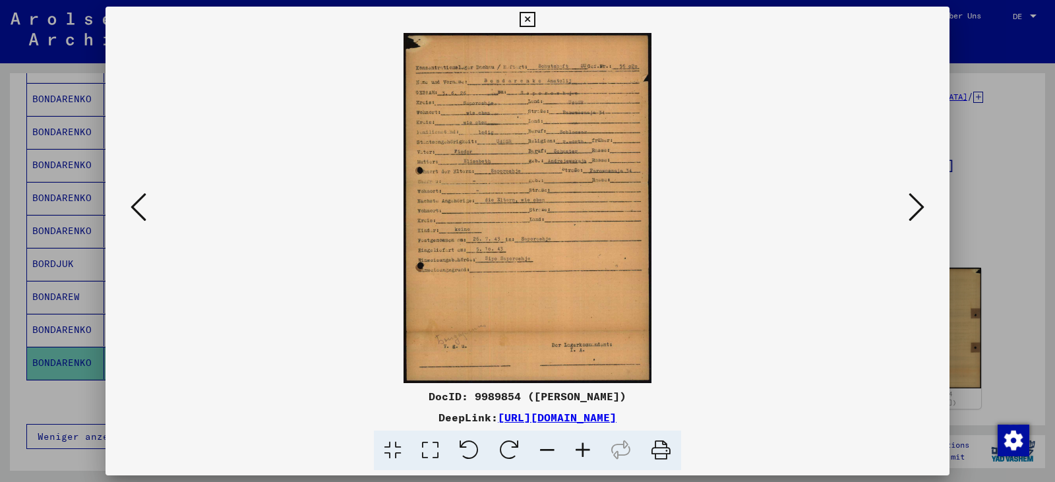
click at [436, 448] on icon at bounding box center [430, 450] width 38 height 40
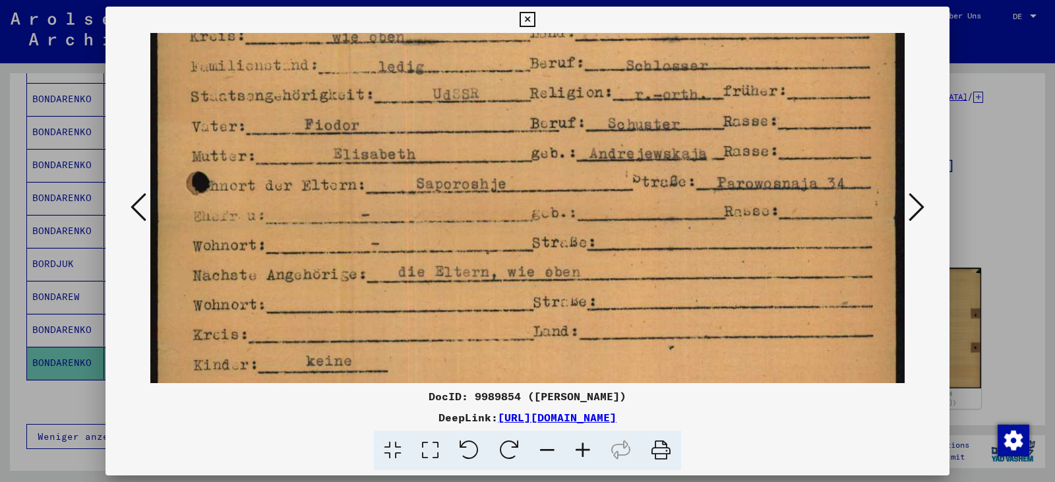
drag, startPoint x: 432, startPoint y: 355, endPoint x: 402, endPoint y: 86, distance: 269.9
click at [402, 86] on img at bounding box center [527, 297] width 754 height 1064
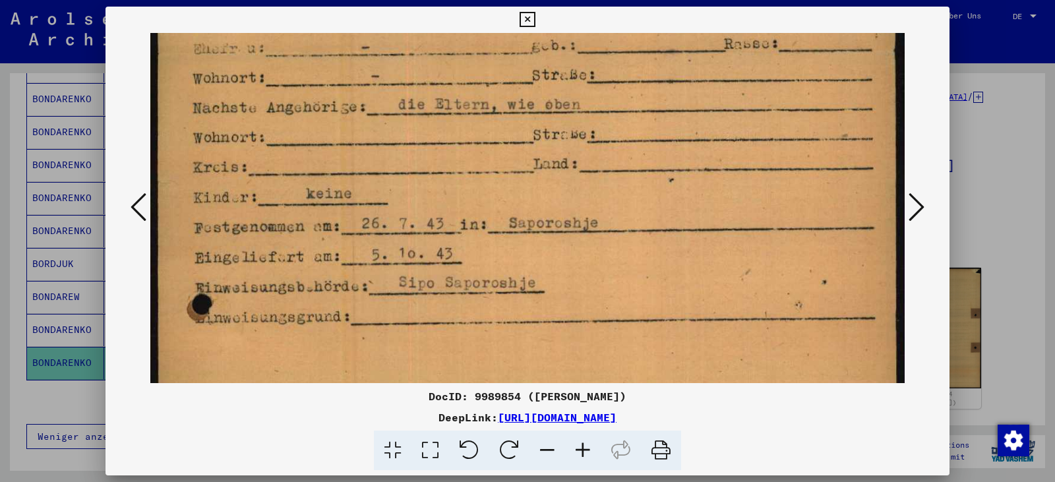
scroll to position [446, 0]
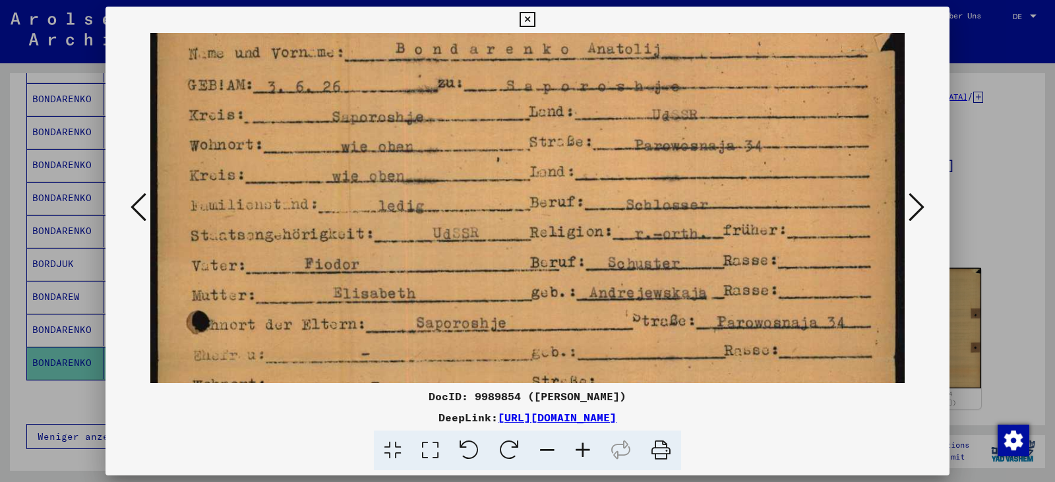
drag, startPoint x: 409, startPoint y: 291, endPoint x: 333, endPoint y: 432, distance: 160.7
click at [330, 432] on div "DocID: 9989854 ([PERSON_NAME]) DeepLink: [URL][DOMAIN_NAME]" at bounding box center [527, 239] width 844 height 464
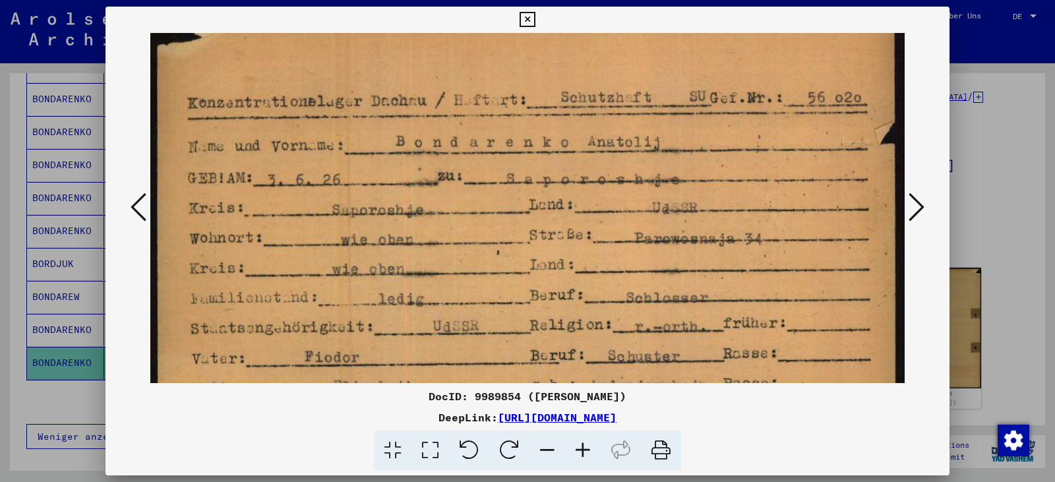
drag, startPoint x: 477, startPoint y: 327, endPoint x: 480, endPoint y: 393, distance: 66.0
click at [490, 415] on div "DocID: 9989854 ([PERSON_NAME]) DeepLink: [URL][DOMAIN_NAME]" at bounding box center [527, 239] width 844 height 464
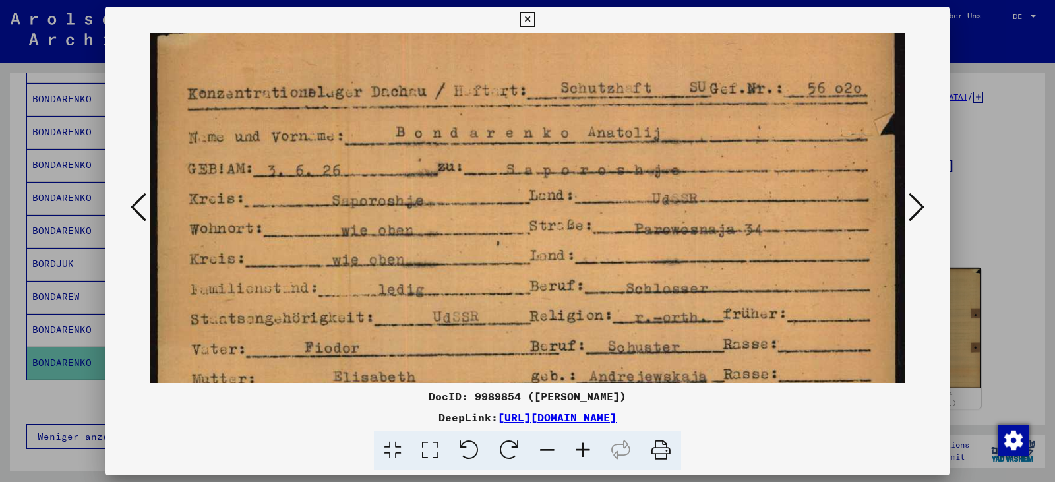
click at [529, 20] on icon at bounding box center [526, 20] width 15 height 16
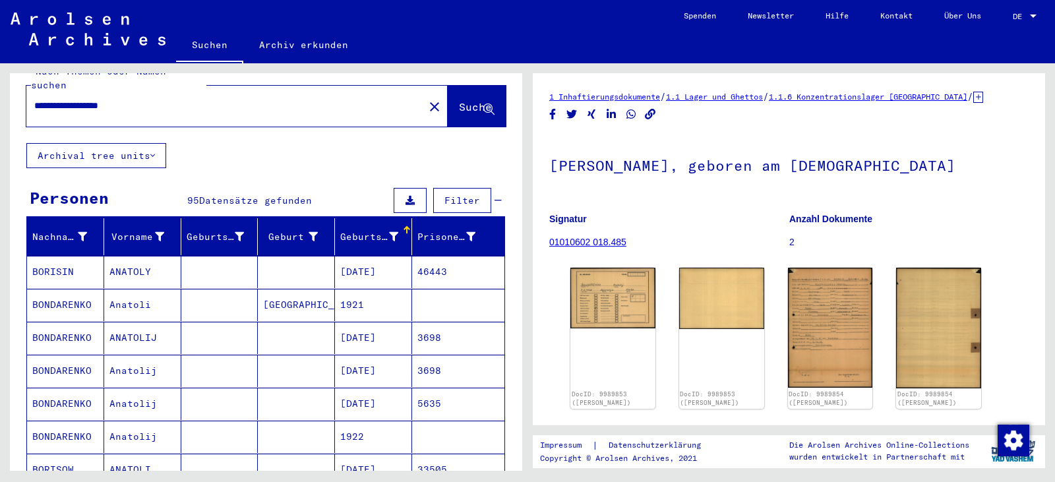
scroll to position [0, 0]
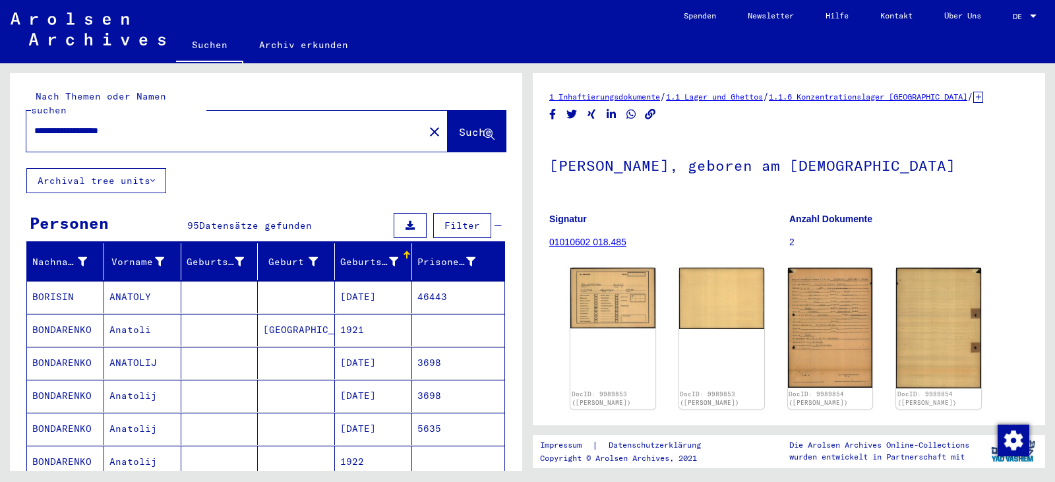
click at [426, 124] on mat-icon "close" at bounding box center [434, 132] width 16 height 16
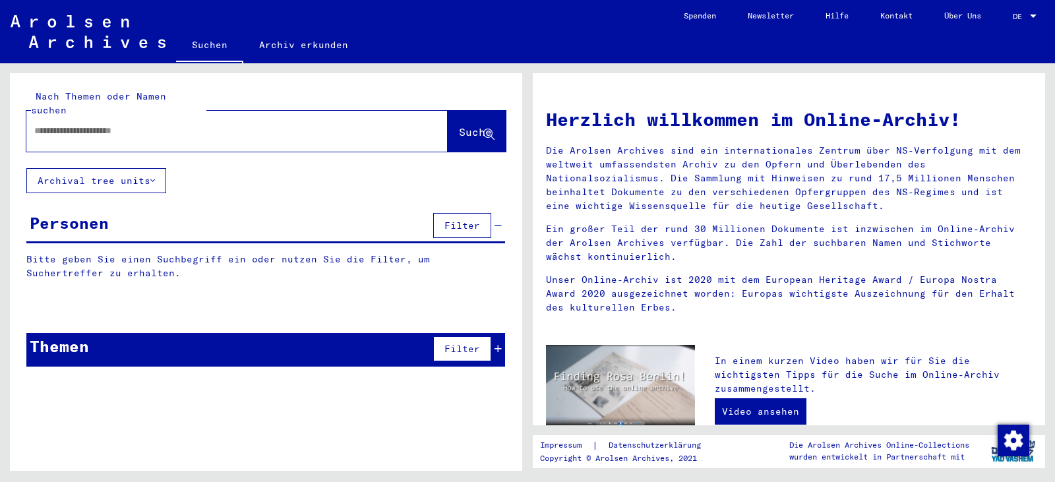
click at [198, 124] on input "text" at bounding box center [211, 131] width 355 height 14
paste input "*********"
type input "**********"
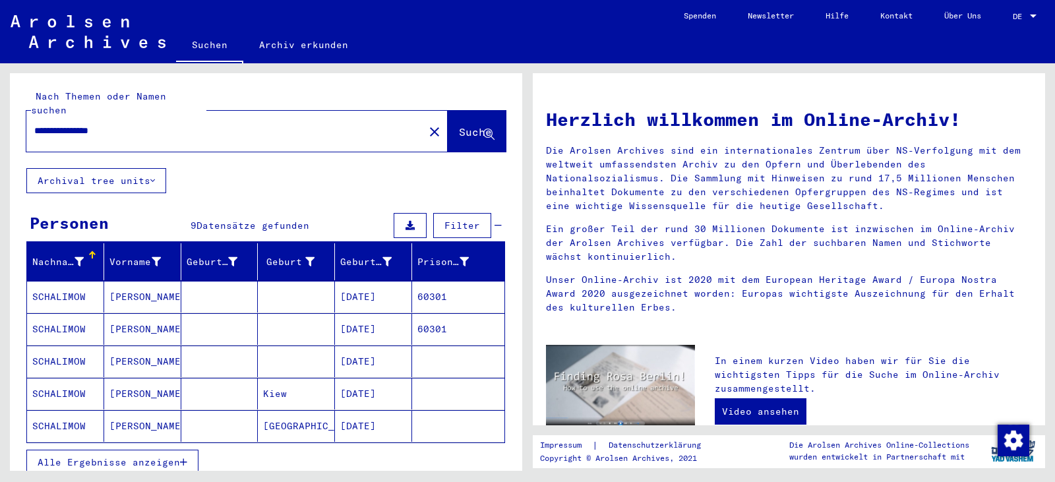
click at [368, 285] on mat-cell "[DATE]" at bounding box center [373, 297] width 77 height 32
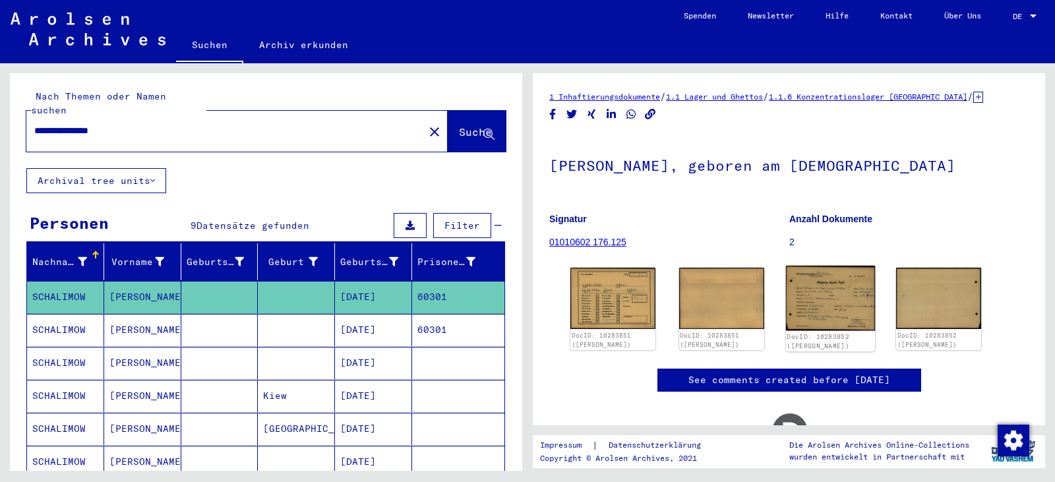
click at [821, 304] on img at bounding box center [829, 298] width 89 height 65
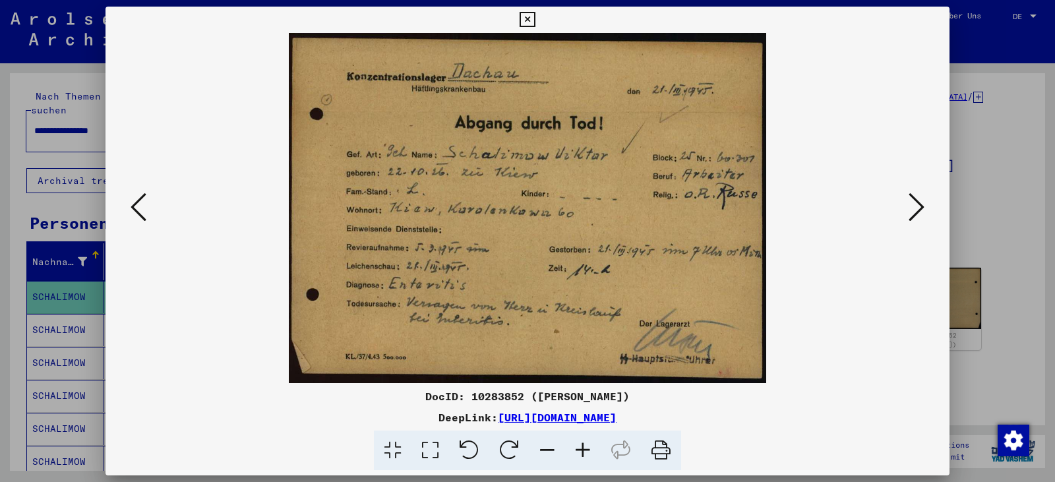
click at [428, 446] on icon at bounding box center [430, 450] width 38 height 40
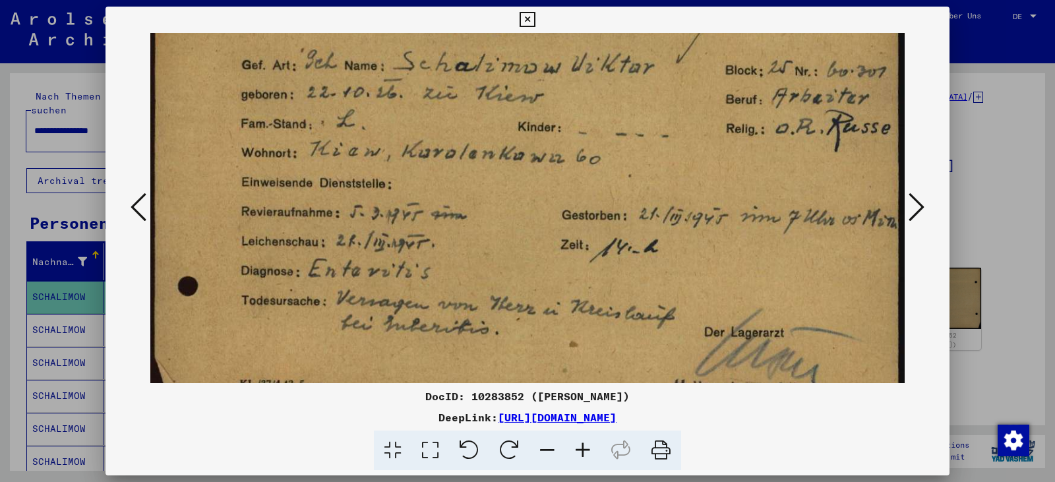
scroll to position [161, 0]
drag, startPoint x: 401, startPoint y: 374, endPoint x: 341, endPoint y: 213, distance: 171.4
click at [341, 213] on img at bounding box center [527, 148] width 754 height 552
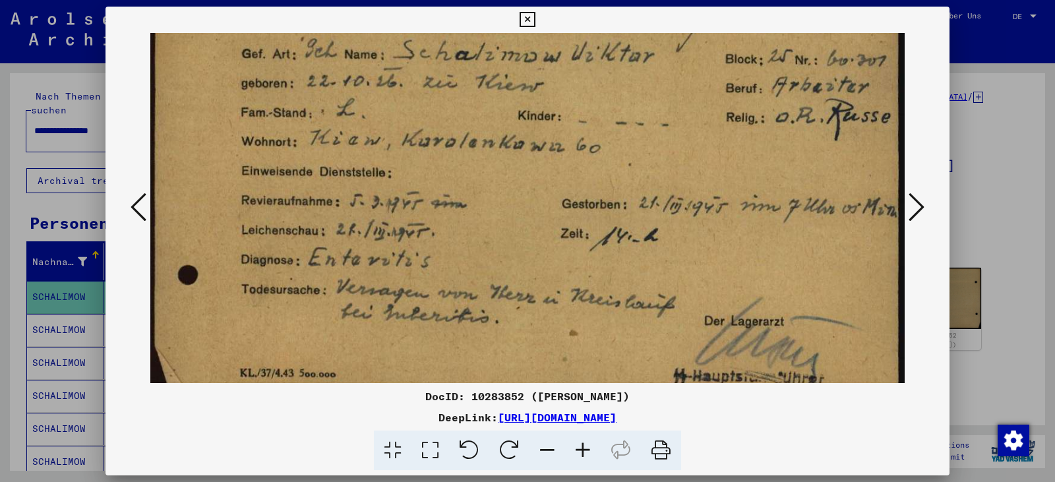
scroll to position [184, 0]
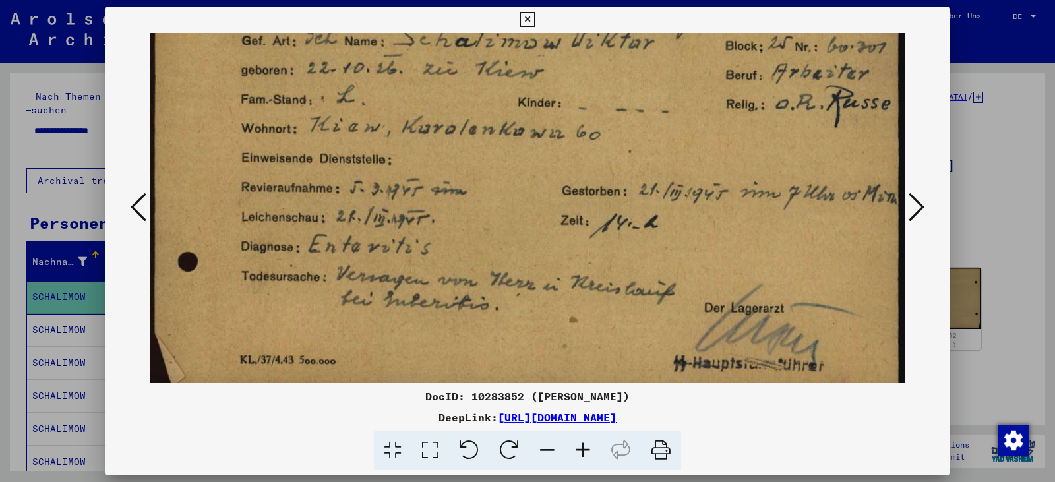
drag, startPoint x: 546, startPoint y: 350, endPoint x: 541, endPoint y: 327, distance: 23.7
click at [541, 327] on img at bounding box center [527, 125] width 754 height 552
click at [911, 208] on icon at bounding box center [916, 207] width 16 height 32
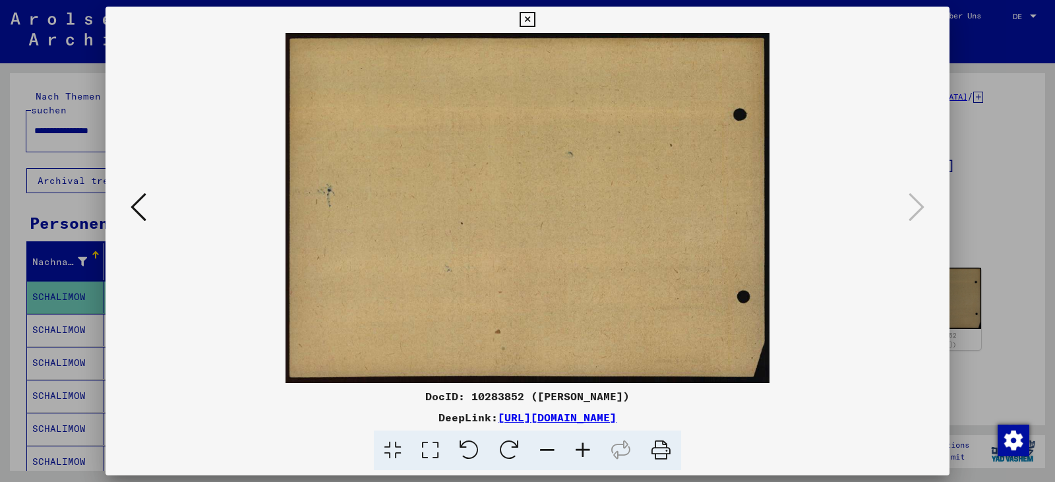
click at [521, 16] on icon at bounding box center [526, 20] width 15 height 16
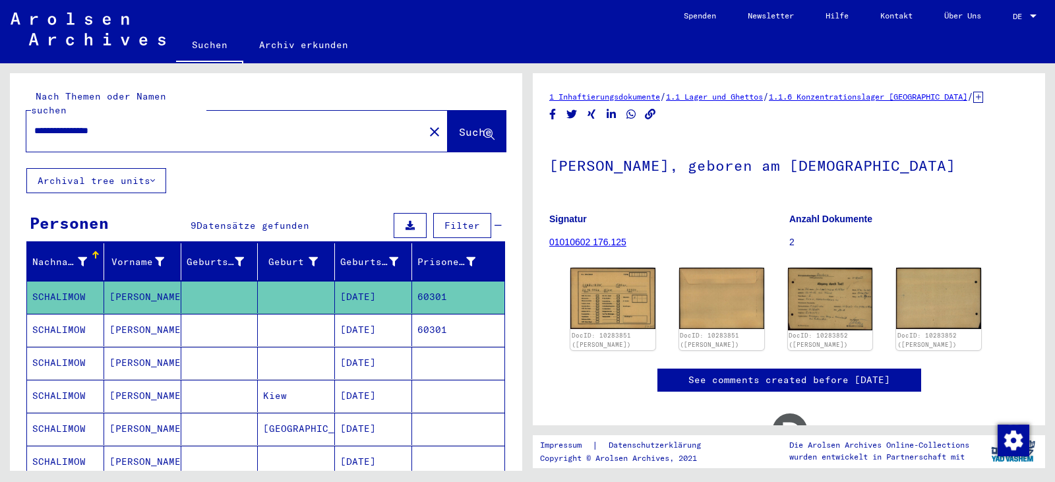
click at [397, 322] on mat-cell "[DATE]" at bounding box center [373, 330] width 77 height 32
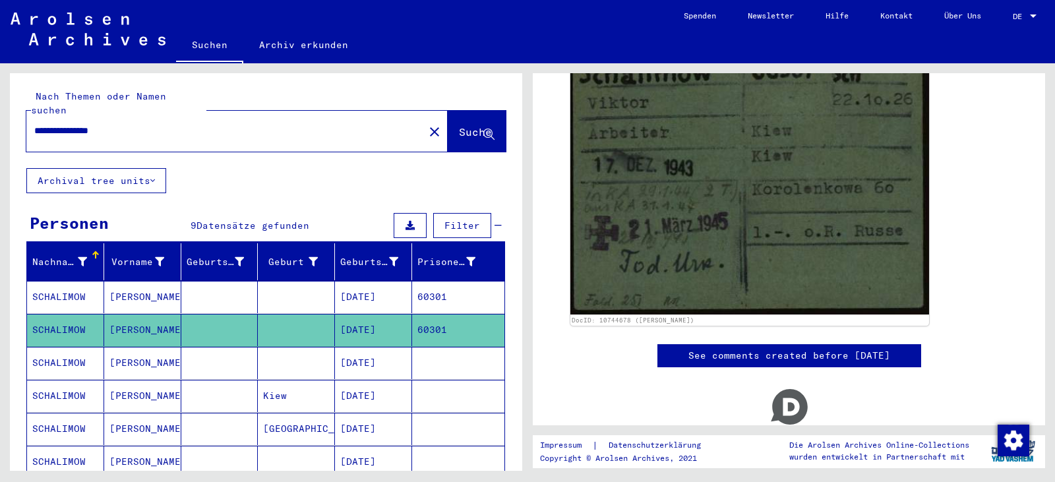
scroll to position [242, 0]
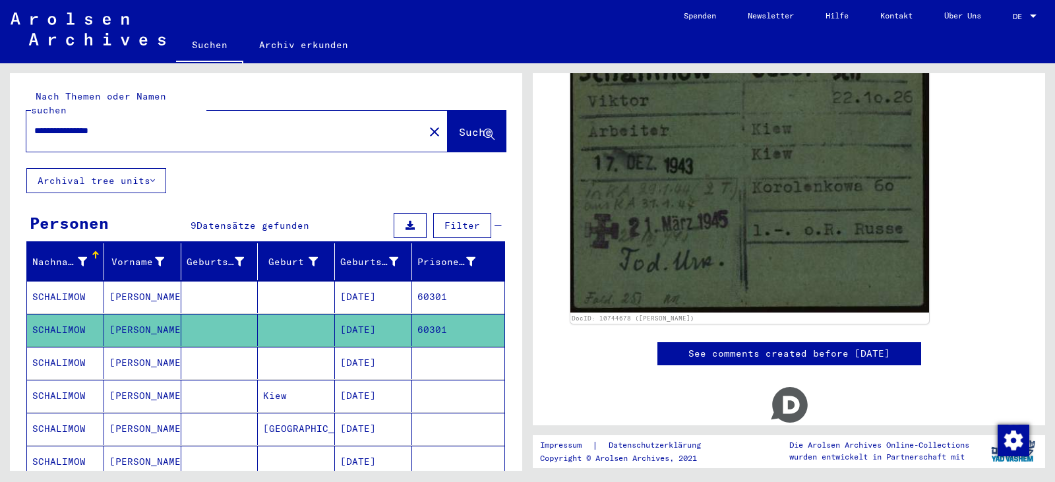
click at [372, 351] on mat-cell "[DATE]" at bounding box center [373, 363] width 77 height 32
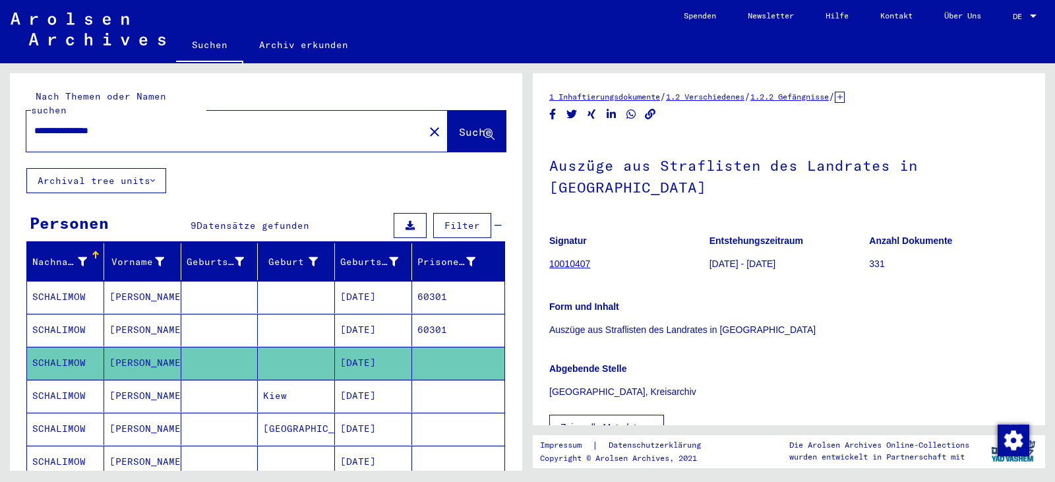
scroll to position [242, 0]
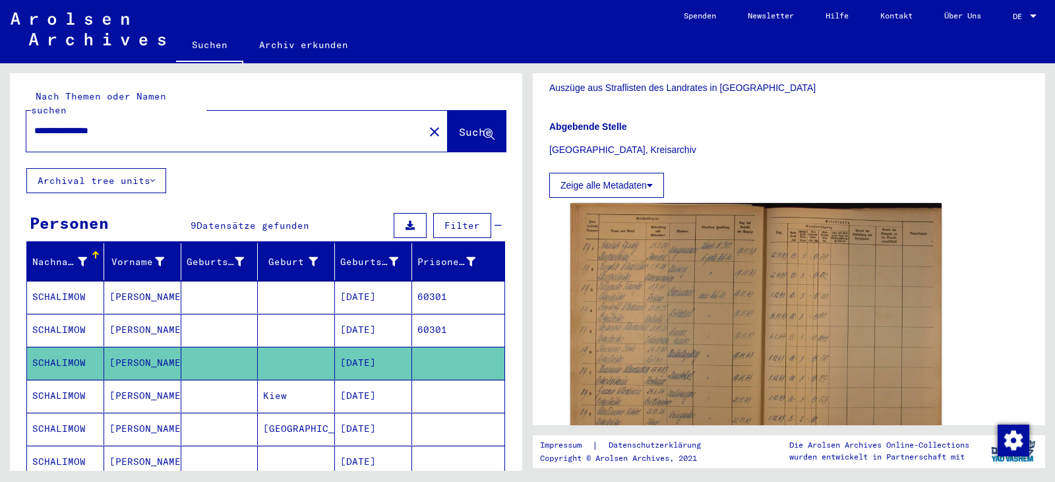
click at [693, 392] on img at bounding box center [755, 336] width 371 height 266
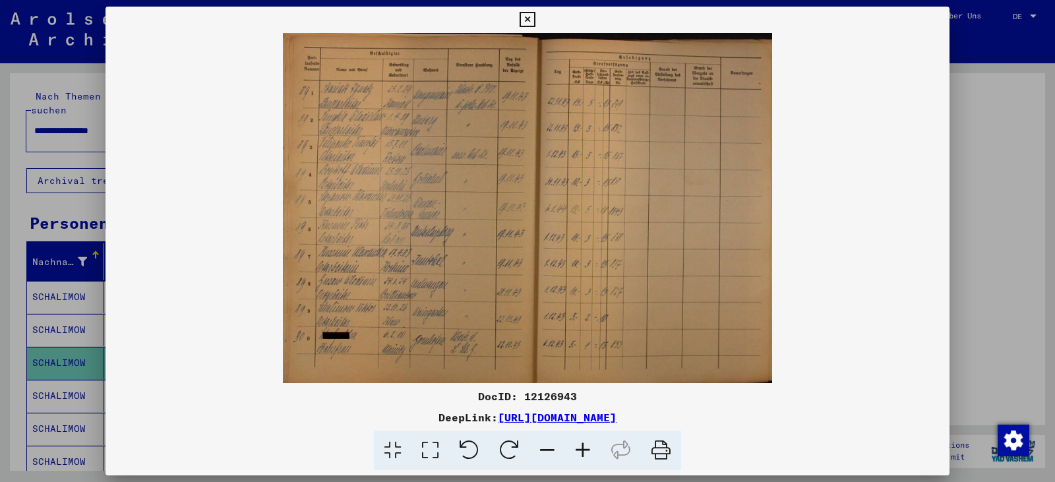
click at [436, 449] on icon at bounding box center [430, 450] width 38 height 40
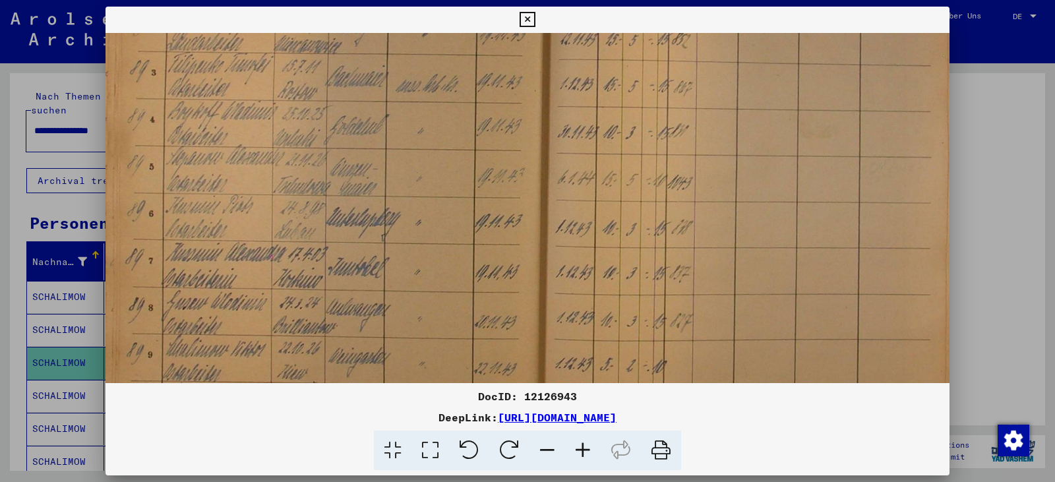
drag, startPoint x: 388, startPoint y: 297, endPoint x: 413, endPoint y: 139, distance: 159.4
click at [413, 139] on img at bounding box center [527, 176] width 844 height 603
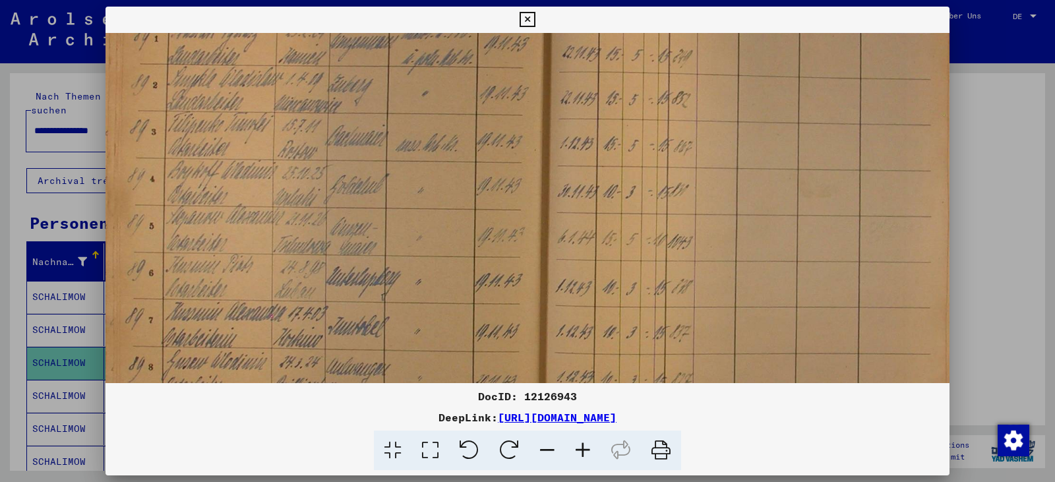
scroll to position [99, 0]
drag, startPoint x: 433, startPoint y: 289, endPoint x: 304, endPoint y: 414, distance: 179.5
click at [304, 414] on div "DocID: 12126943 DeepLink: [URL][DOMAIN_NAME]" at bounding box center [527, 239] width 844 height 464
click at [580, 454] on icon at bounding box center [583, 450] width 36 height 40
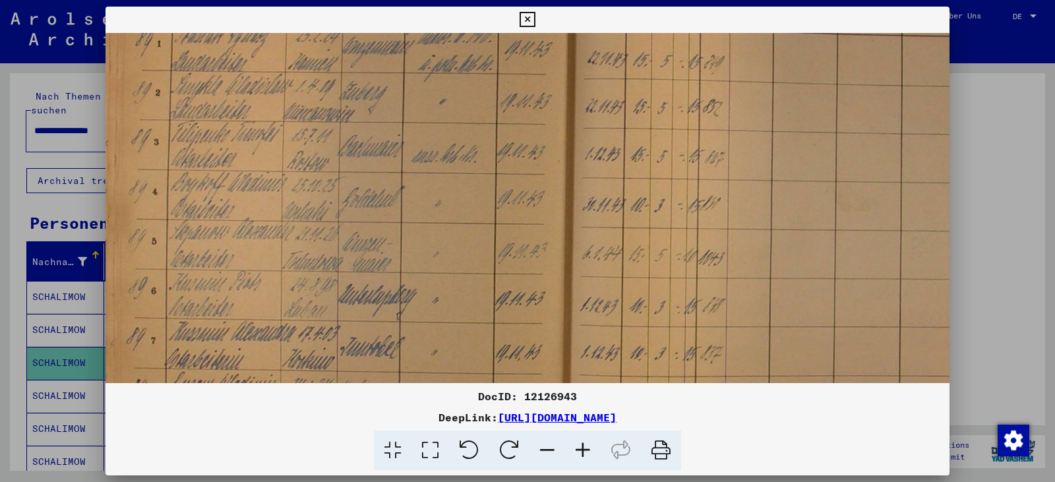
click at [580, 454] on icon at bounding box center [583, 450] width 36 height 40
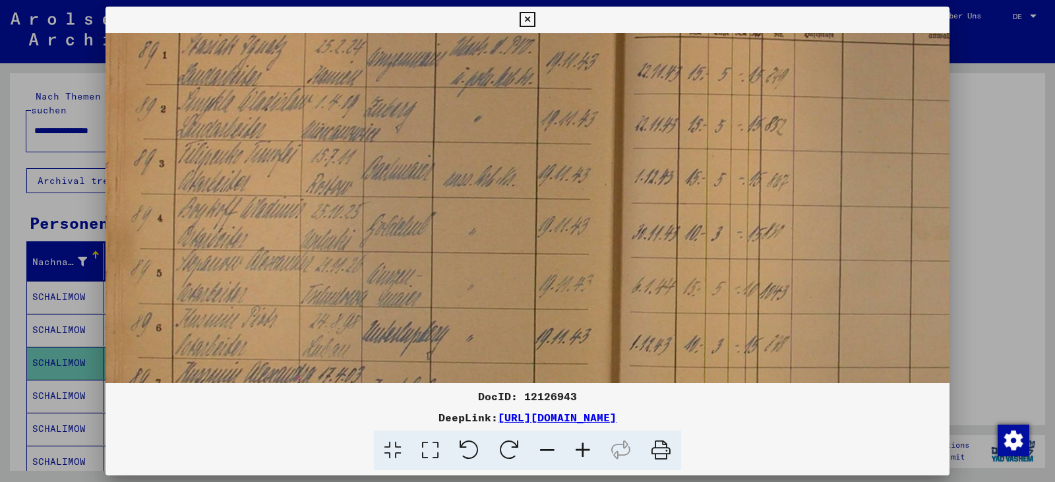
click at [580, 454] on icon at bounding box center [583, 450] width 36 height 40
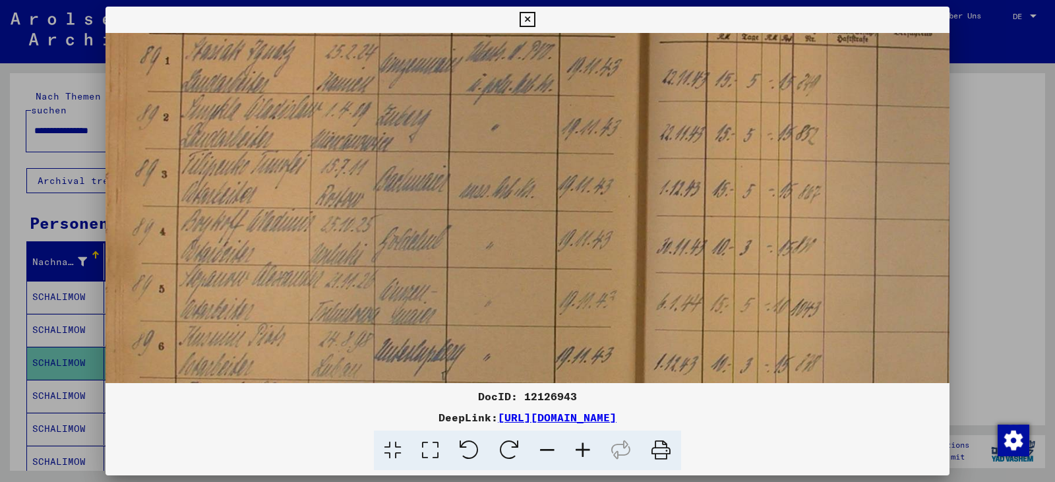
click at [580, 454] on icon at bounding box center [583, 450] width 36 height 40
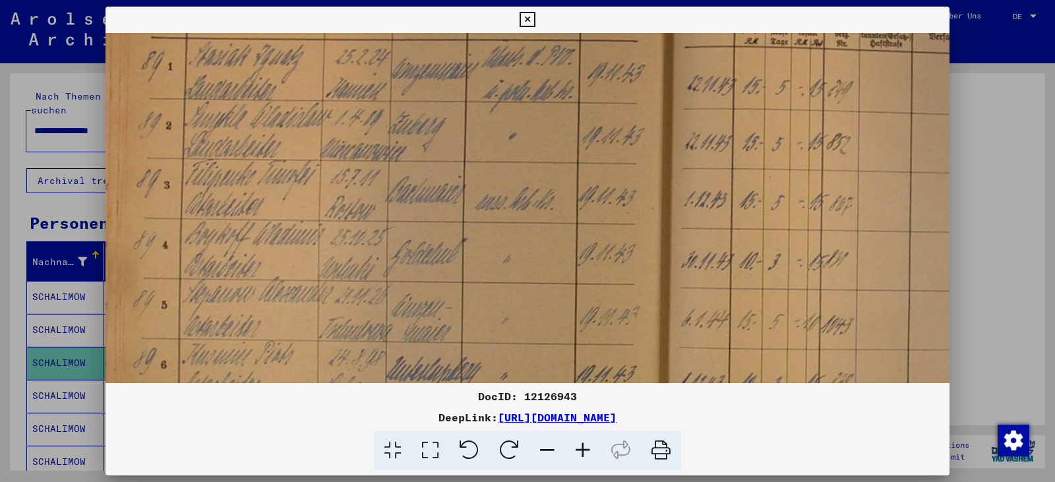
click at [580, 454] on icon at bounding box center [583, 450] width 36 height 40
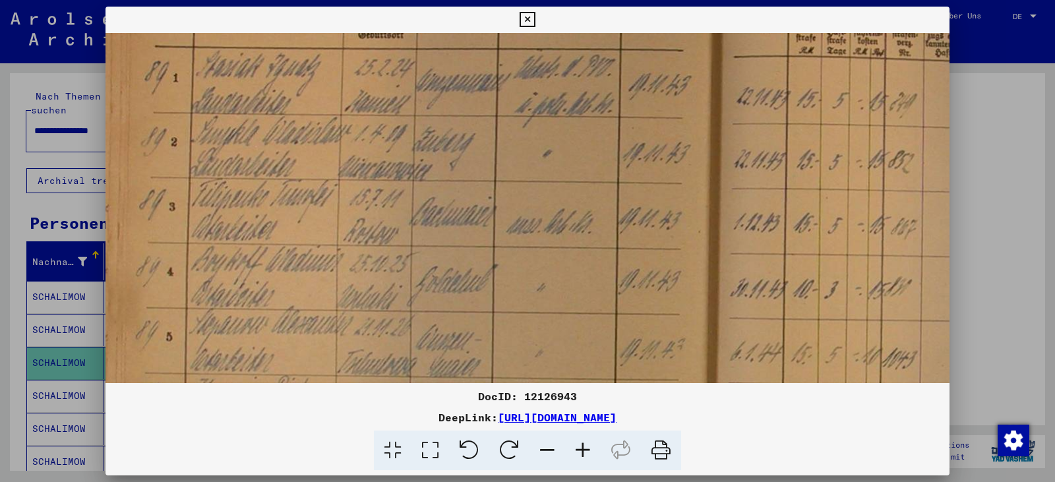
click at [580, 454] on icon at bounding box center [583, 450] width 36 height 40
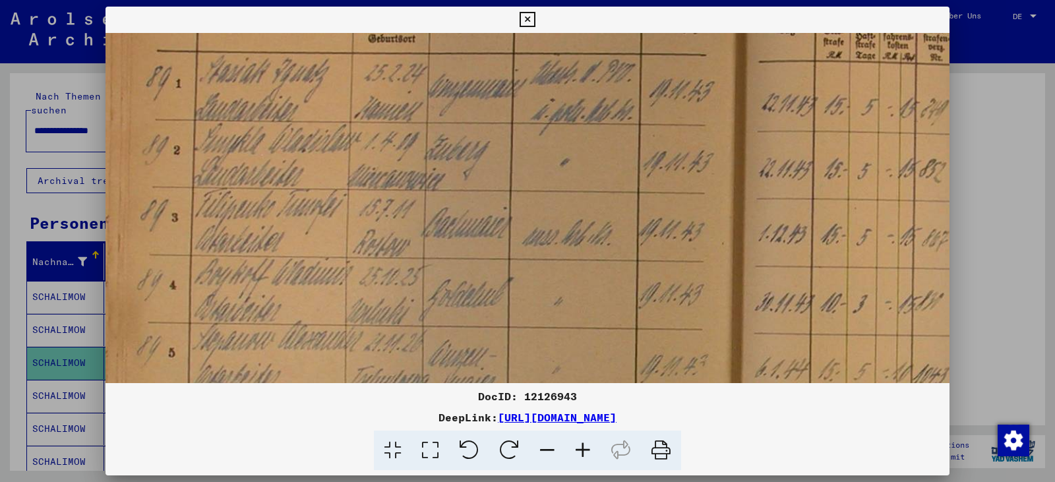
click at [580, 454] on icon at bounding box center [583, 450] width 36 height 40
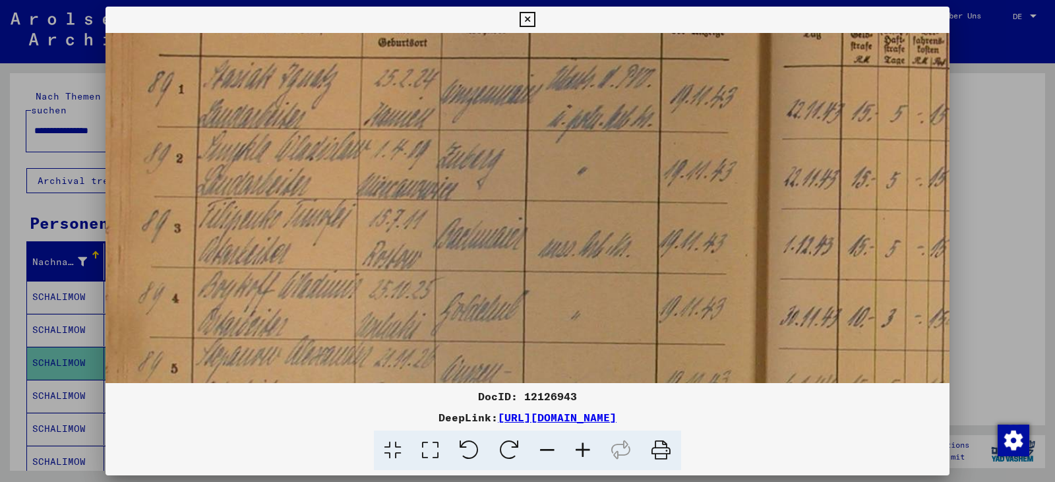
click at [580, 454] on icon at bounding box center [583, 450] width 36 height 40
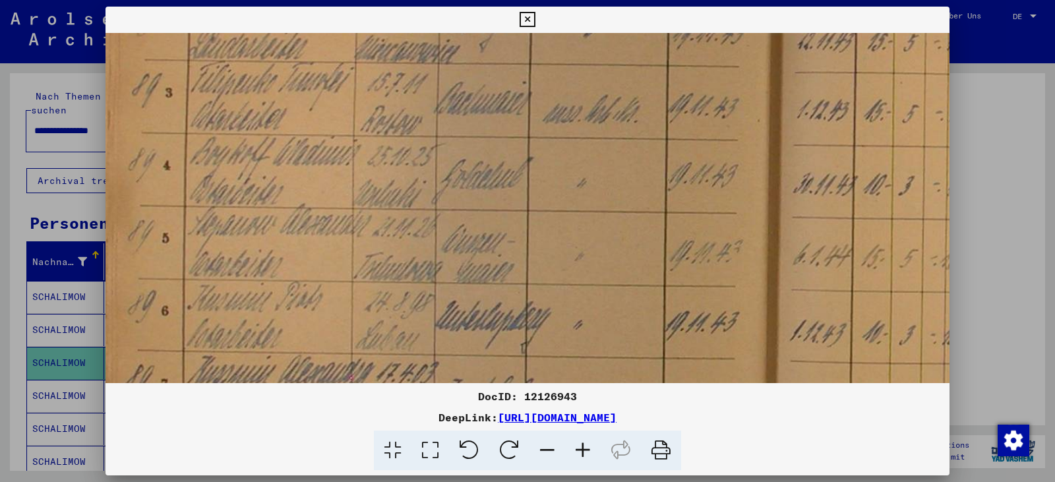
scroll to position [279, 1]
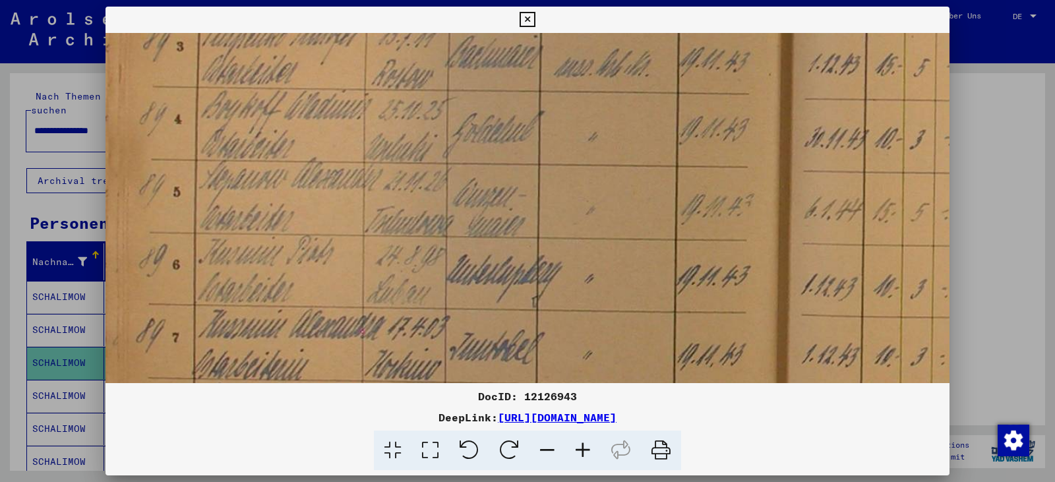
drag, startPoint x: 540, startPoint y: 348, endPoint x: 591, endPoint y: 219, distance: 138.2
click at [545, 157] on img at bounding box center [757, 208] width 1304 height 933
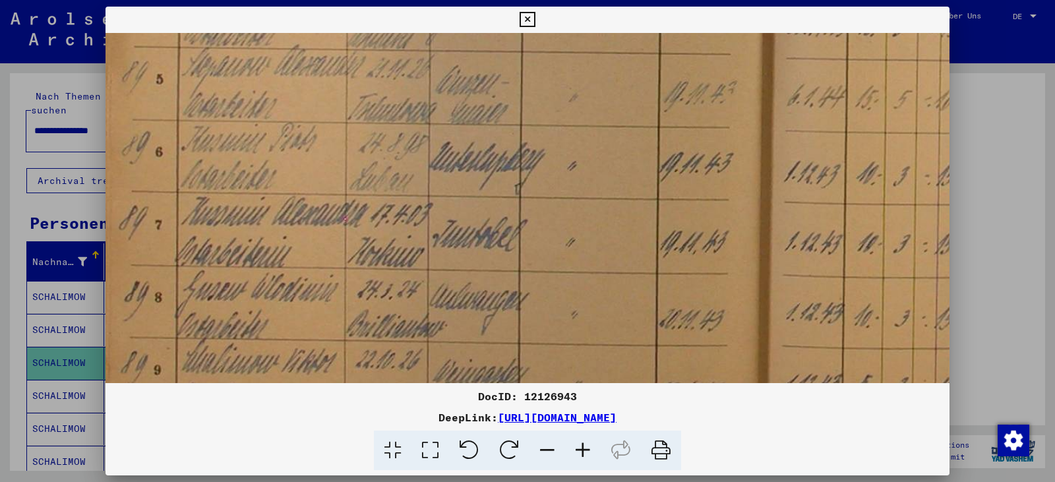
drag, startPoint x: 614, startPoint y: 262, endPoint x: 596, endPoint y: 142, distance: 121.9
click at [596, 142] on img at bounding box center [740, 95] width 1304 height 933
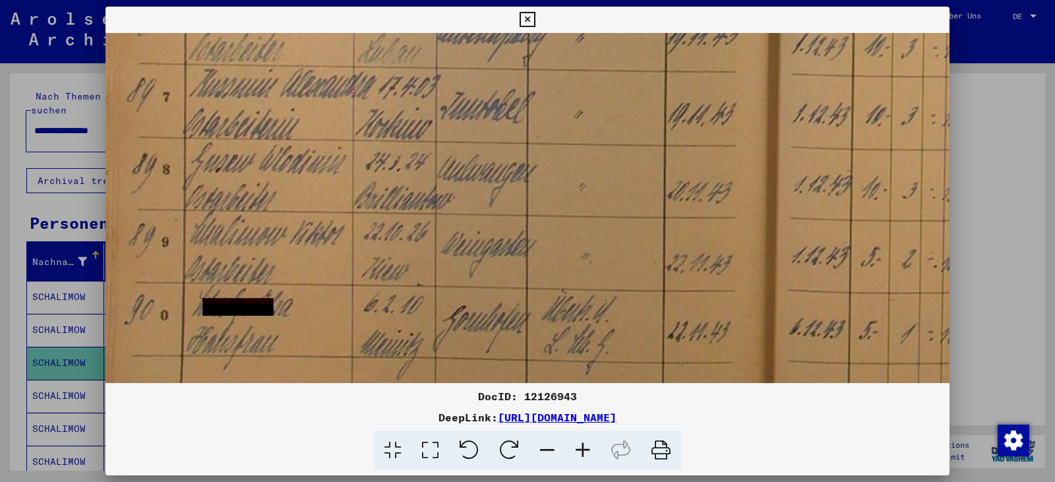
drag, startPoint x: 614, startPoint y: 183, endPoint x: 623, endPoint y: 61, distance: 121.6
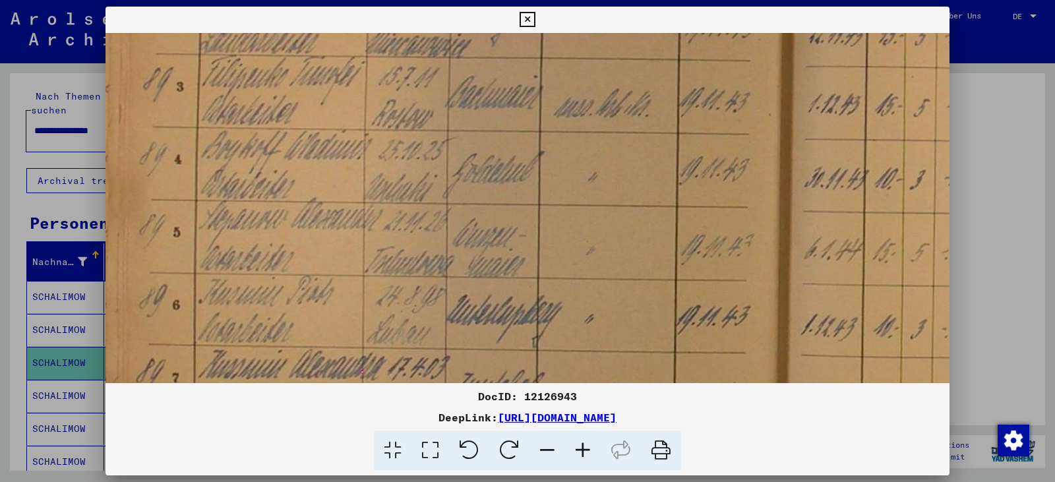
scroll to position [215, 0]
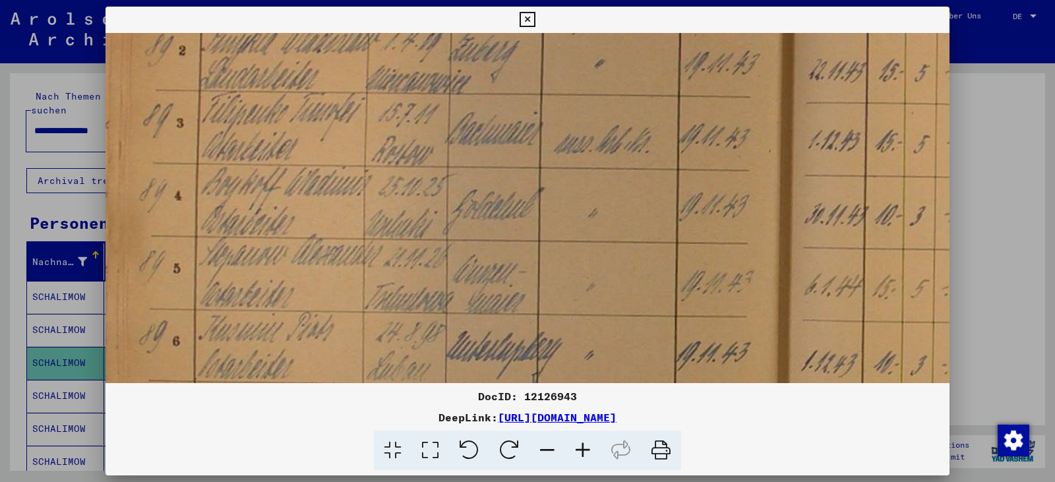
drag, startPoint x: 599, startPoint y: 113, endPoint x: 636, endPoint y: 433, distance: 321.8
click at [639, 436] on div "DocID: 12126943 DeepLink: [URL][DOMAIN_NAME]" at bounding box center [527, 239] width 844 height 464
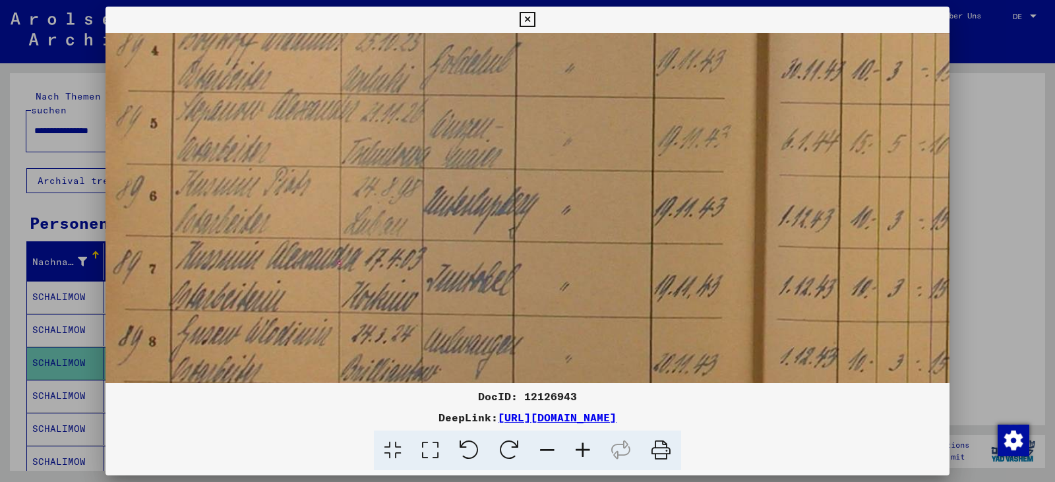
scroll to position [366, 25]
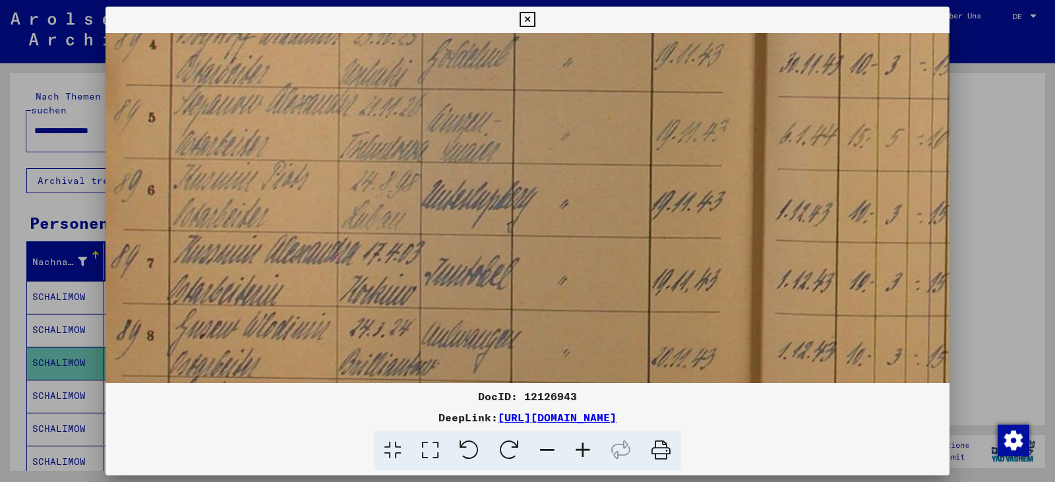
drag, startPoint x: 607, startPoint y: 237, endPoint x: 589, endPoint y: 92, distance: 146.1
click at [589, 92] on img at bounding box center [732, 133] width 1304 height 933
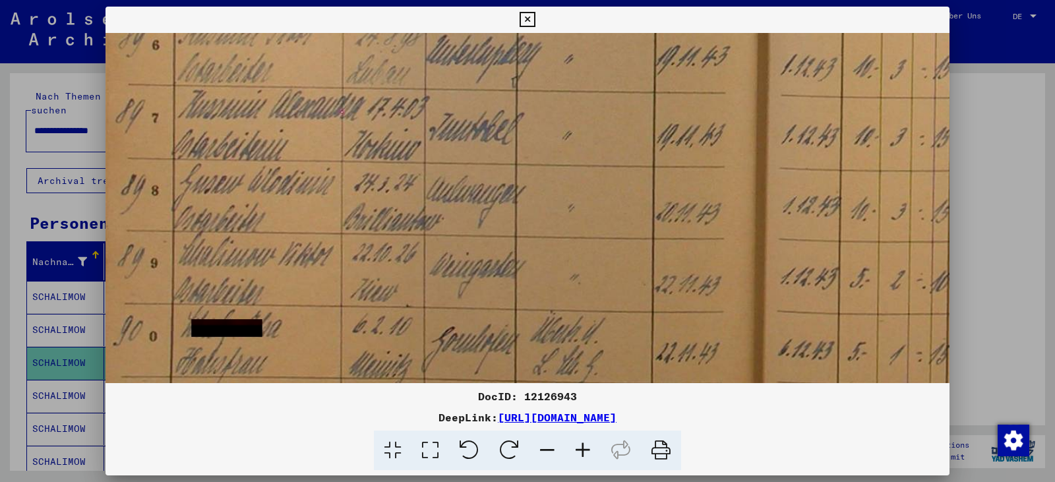
drag, startPoint x: 573, startPoint y: 273, endPoint x: 577, endPoint y: 128, distance: 145.1
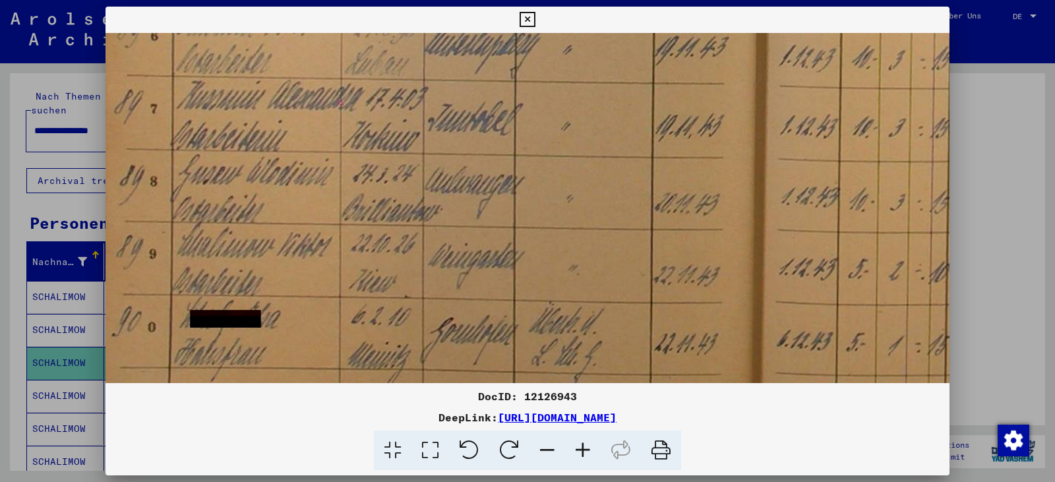
scroll to position [522, 22]
drag, startPoint x: 581, startPoint y: 263, endPoint x: 580, endPoint y: 252, distance: 11.3
drag, startPoint x: 358, startPoint y: 419, endPoint x: 761, endPoint y: 440, distance: 403.9
click at [761, 440] on div "DocID: 12126943 DeepLink: [URL][DOMAIN_NAME]" at bounding box center [527, 429] width 844 height 82
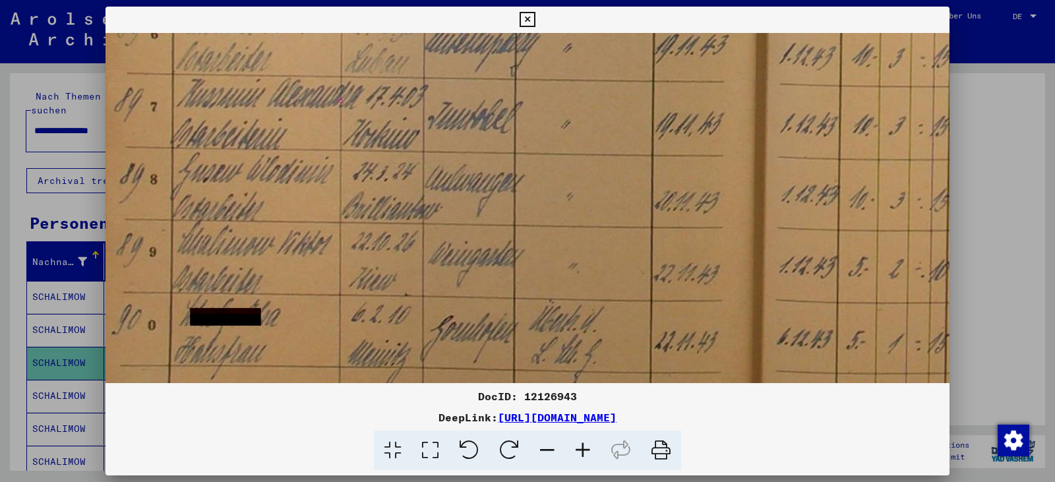
copy div "[URL][DOMAIN_NAME]"
click at [533, 16] on icon at bounding box center [526, 20] width 15 height 16
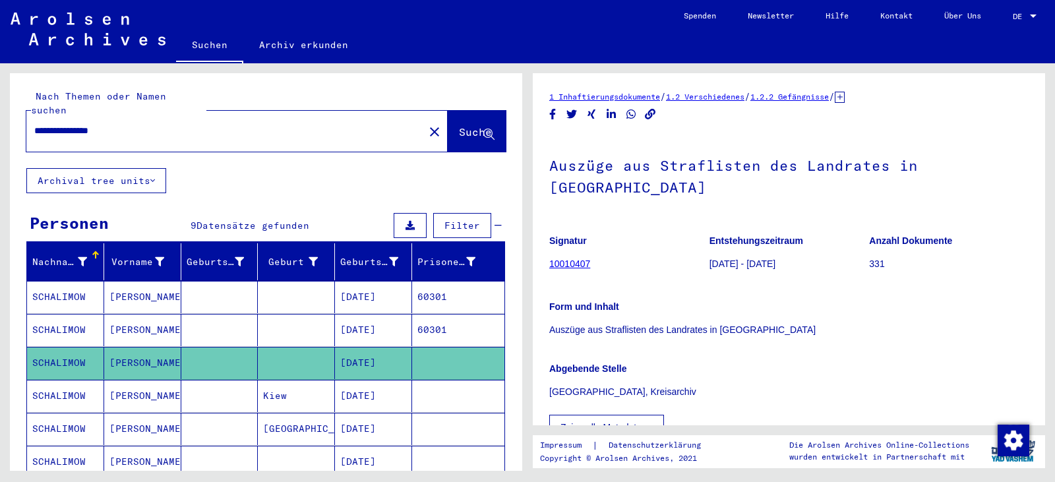
scroll to position [242, 0]
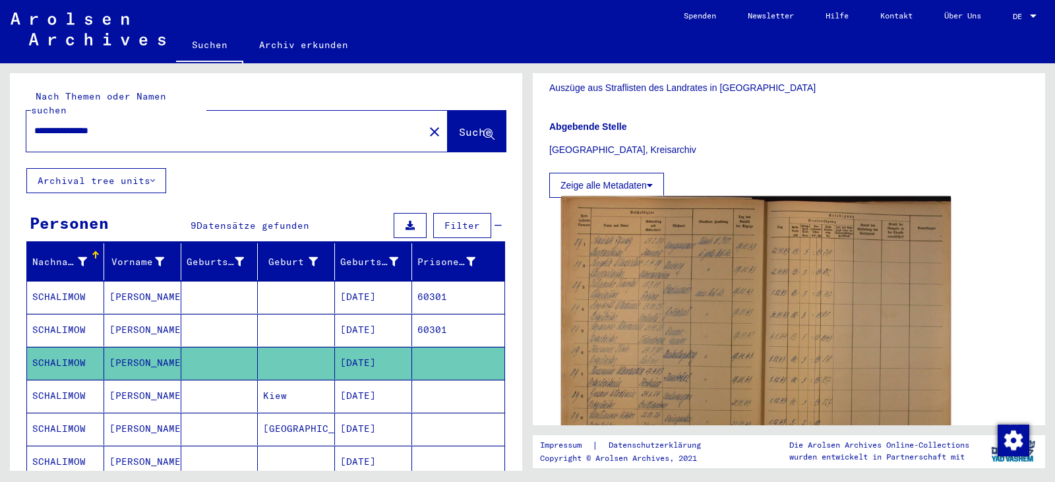
click at [714, 303] on img at bounding box center [756, 335] width 390 height 279
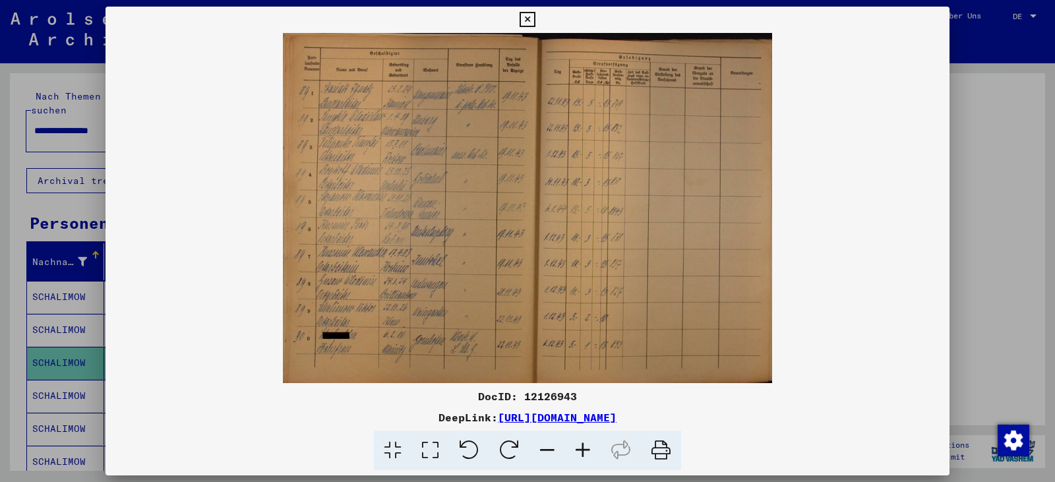
click at [437, 449] on icon at bounding box center [430, 450] width 38 height 40
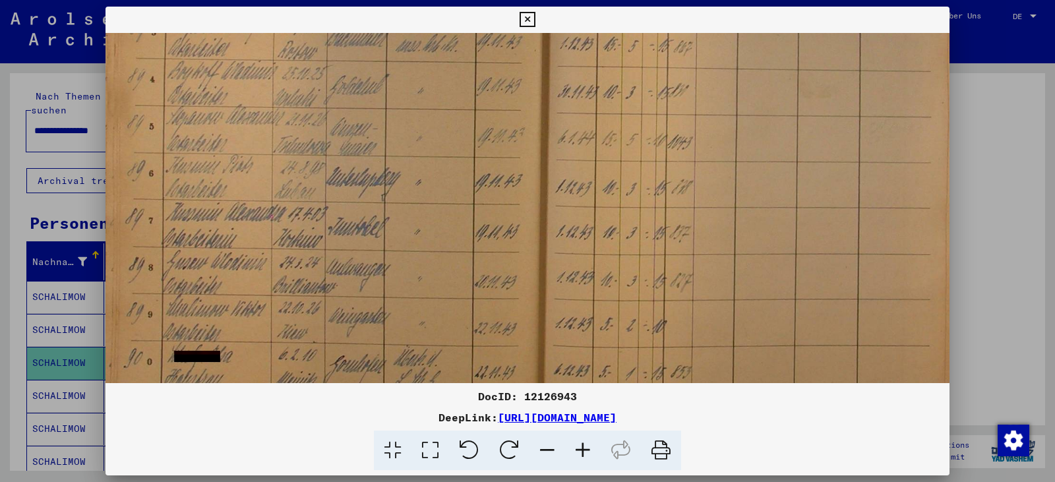
scroll to position [206, 0]
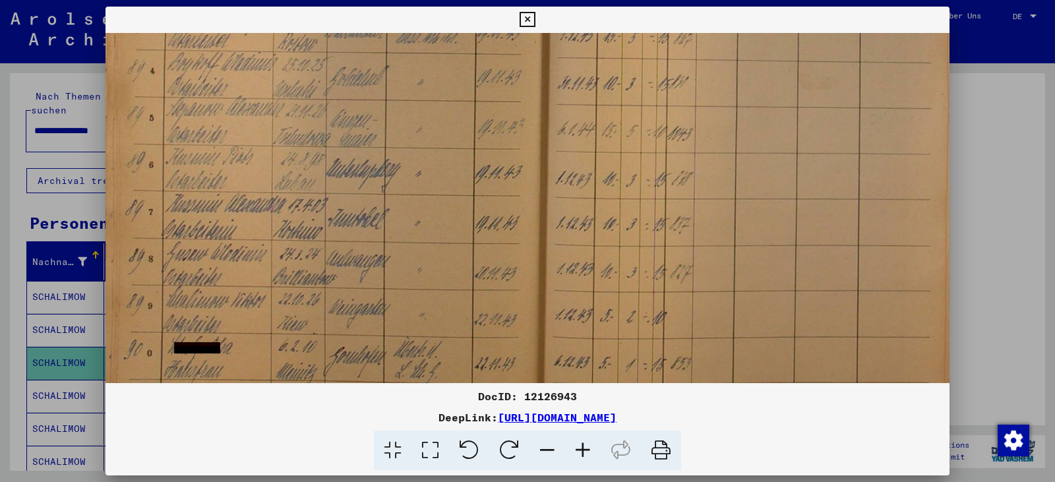
drag, startPoint x: 450, startPoint y: 351, endPoint x: 471, endPoint y: 145, distance: 207.4
click at [471, 145] on img at bounding box center [527, 128] width 844 height 603
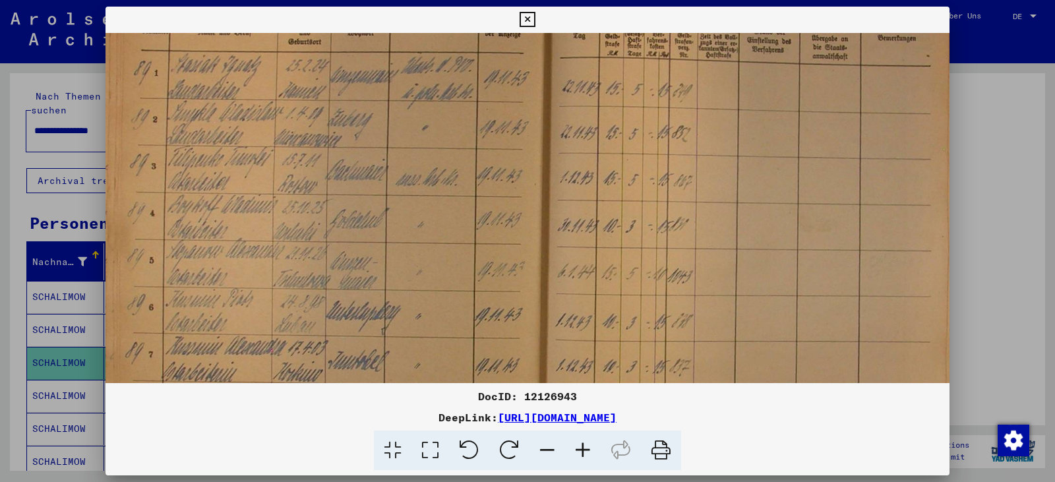
scroll to position [0, 0]
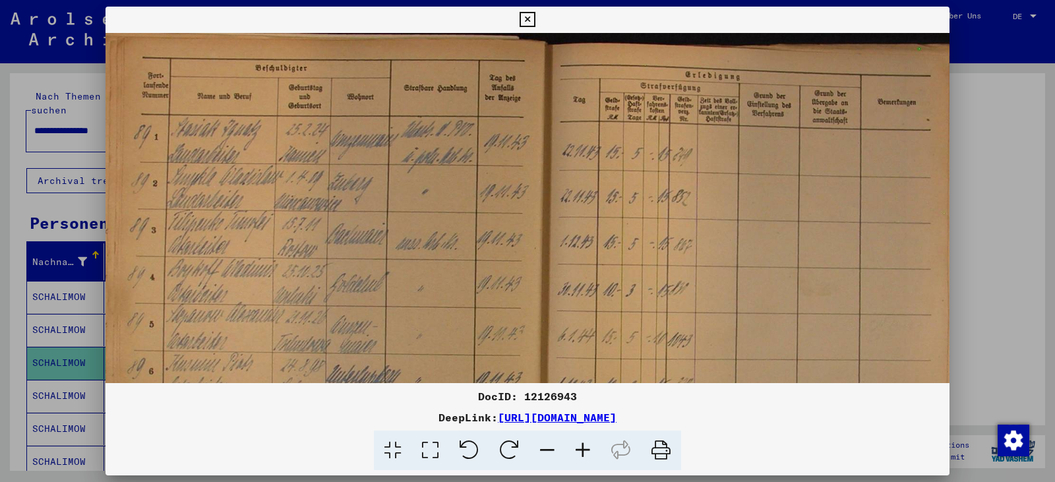
drag, startPoint x: 570, startPoint y: 183, endPoint x: 620, endPoint y: 351, distance: 175.2
click at [571, 385] on div "DocID: 12126943 DeepLink: [URL][DOMAIN_NAME]" at bounding box center [527, 239] width 844 height 464
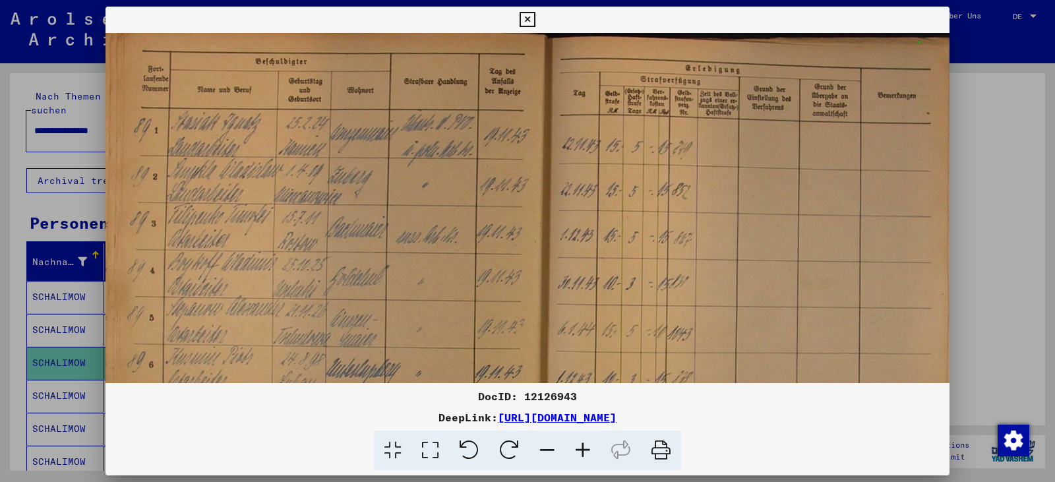
click at [589, 448] on icon at bounding box center [583, 450] width 36 height 40
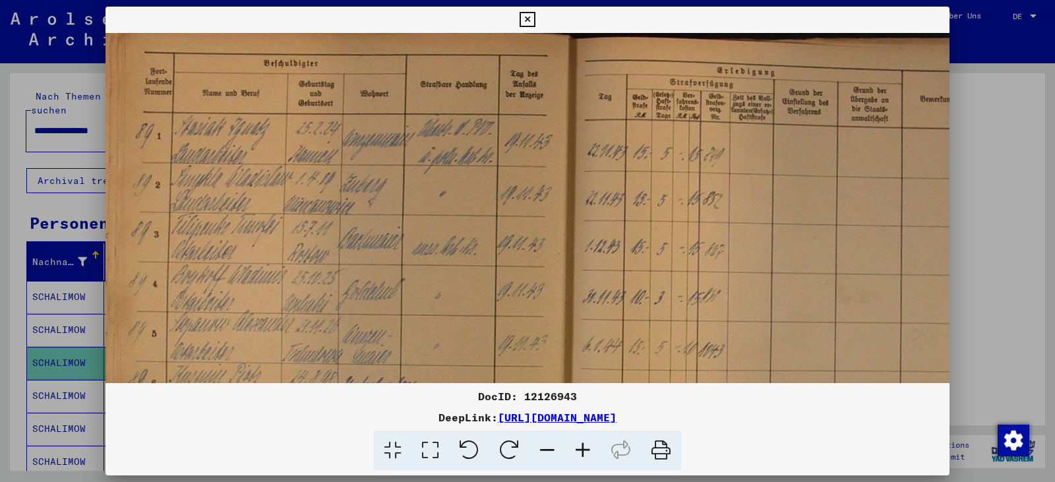
click at [589, 448] on icon at bounding box center [583, 450] width 36 height 40
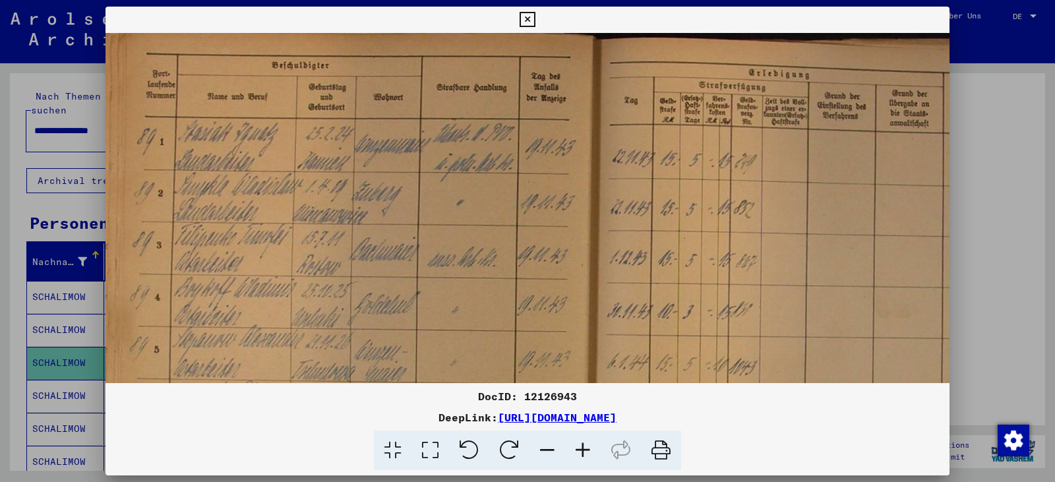
click at [589, 448] on icon at bounding box center [583, 450] width 36 height 40
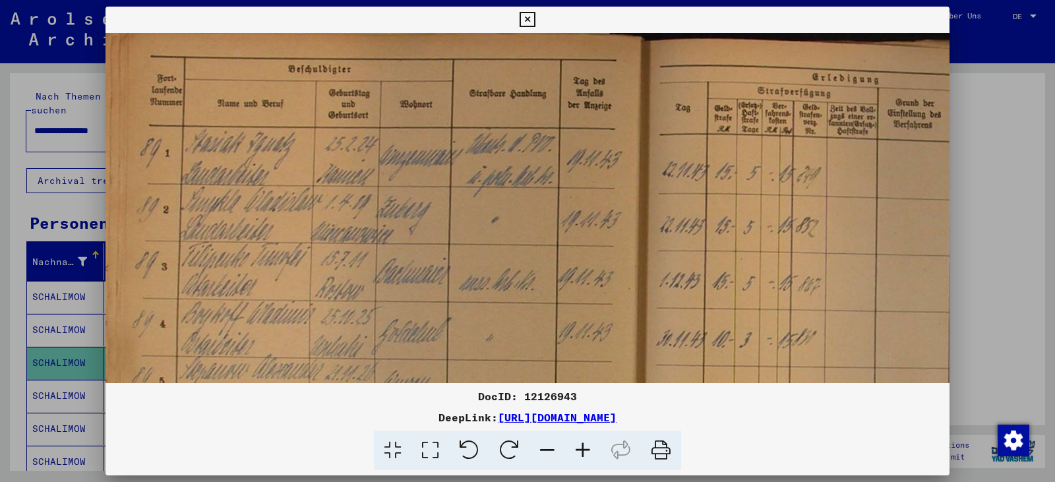
click at [589, 448] on icon at bounding box center [583, 450] width 36 height 40
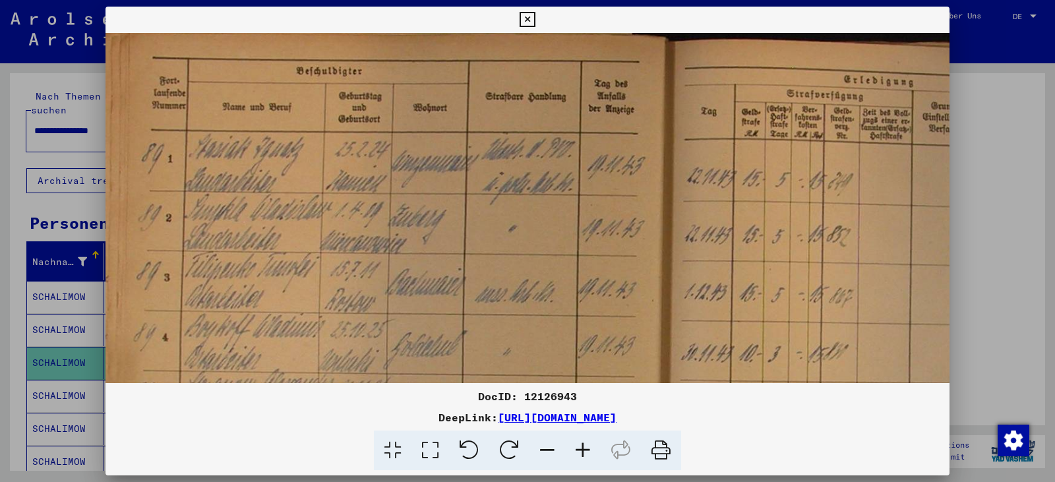
click at [589, 448] on icon at bounding box center [583, 450] width 36 height 40
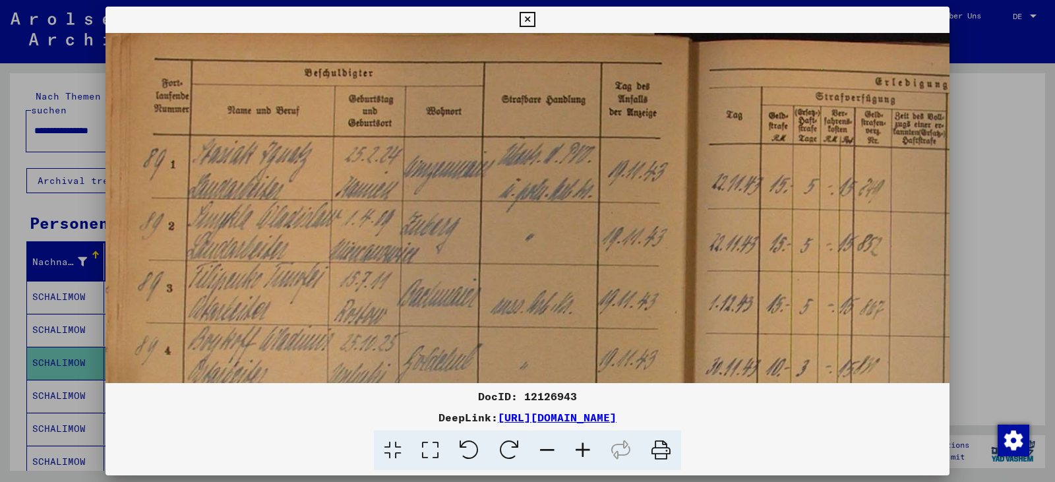
drag, startPoint x: 590, startPoint y: 448, endPoint x: 627, endPoint y: 416, distance: 49.0
click at [593, 447] on icon at bounding box center [583, 450] width 36 height 40
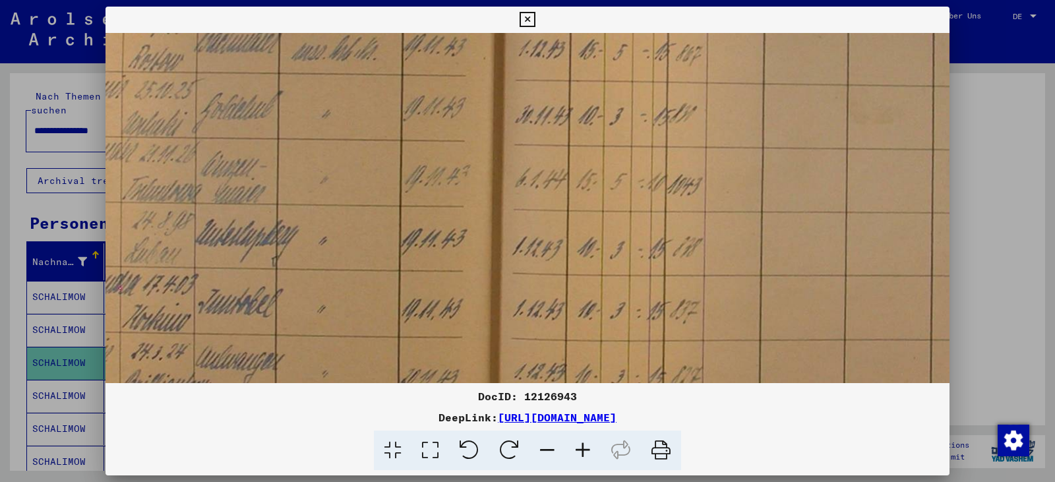
scroll to position [271, 214]
drag, startPoint x: 782, startPoint y: 307, endPoint x: 567, endPoint y: 43, distance: 340.2
click at [567, 43] on img at bounding box center [474, 179] width 1166 height 834
click at [527, 24] on icon at bounding box center [526, 20] width 15 height 16
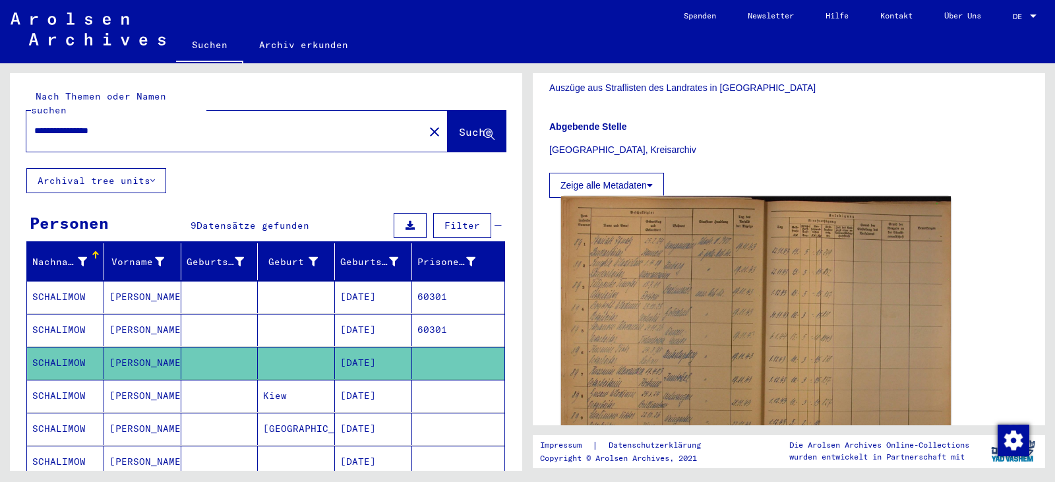
scroll to position [0, 0]
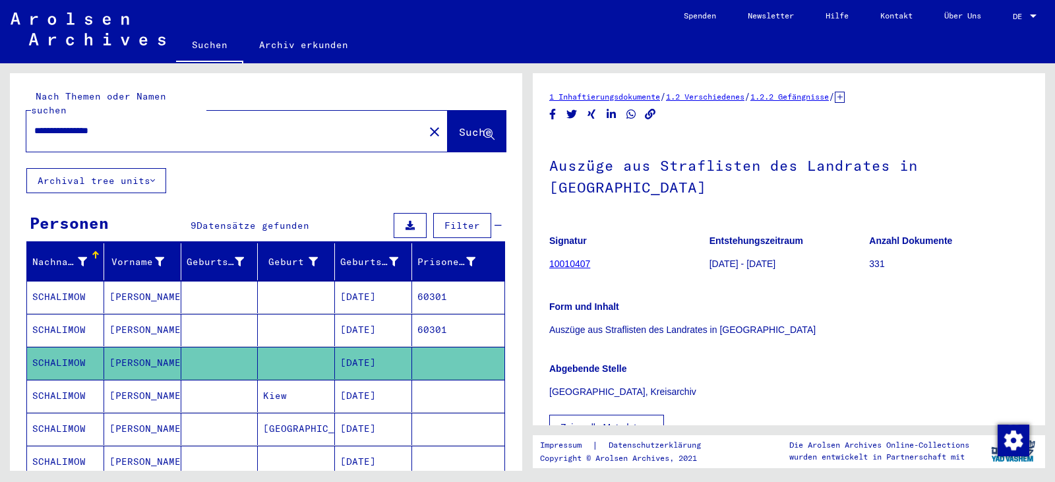
click at [387, 382] on mat-cell "[DATE]" at bounding box center [373, 396] width 77 height 32
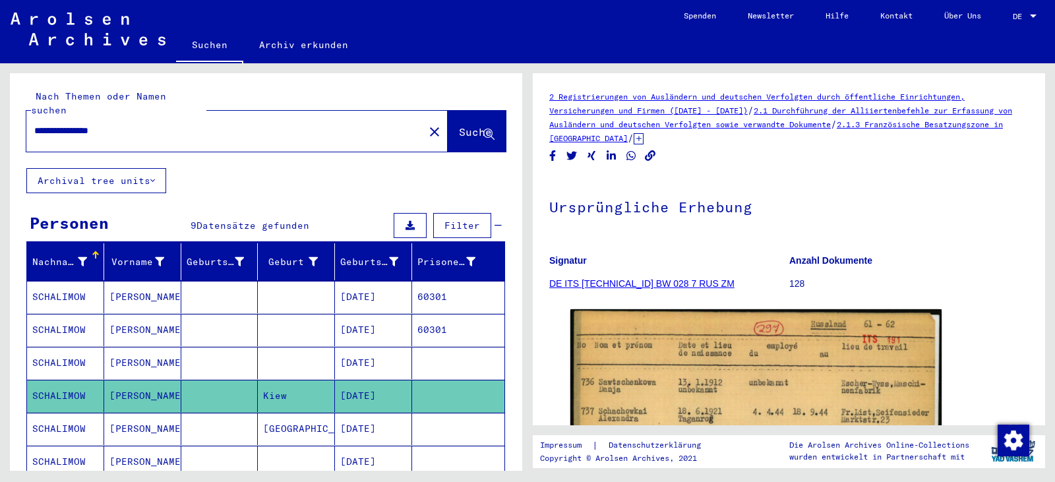
click at [387, 416] on mat-cell "[DATE]" at bounding box center [373, 429] width 77 height 32
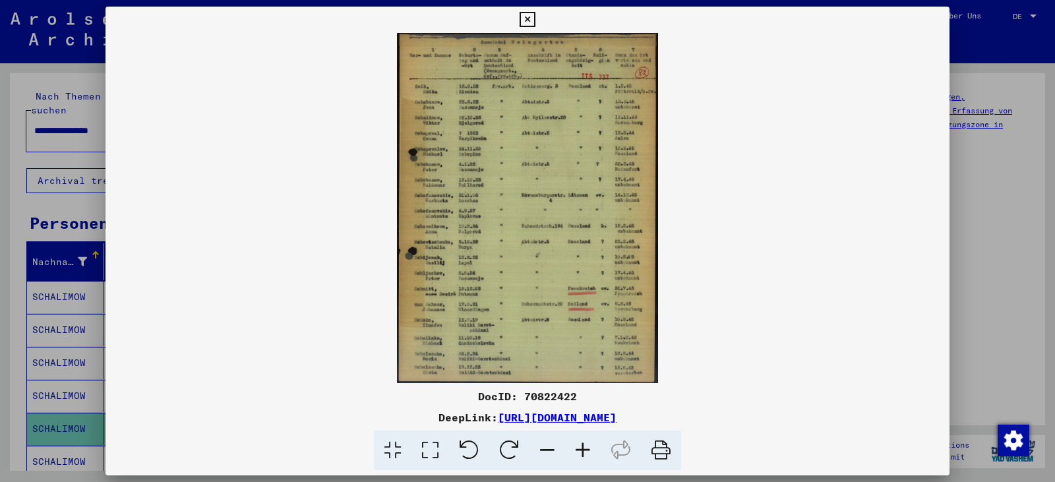
click at [425, 444] on icon at bounding box center [430, 450] width 38 height 40
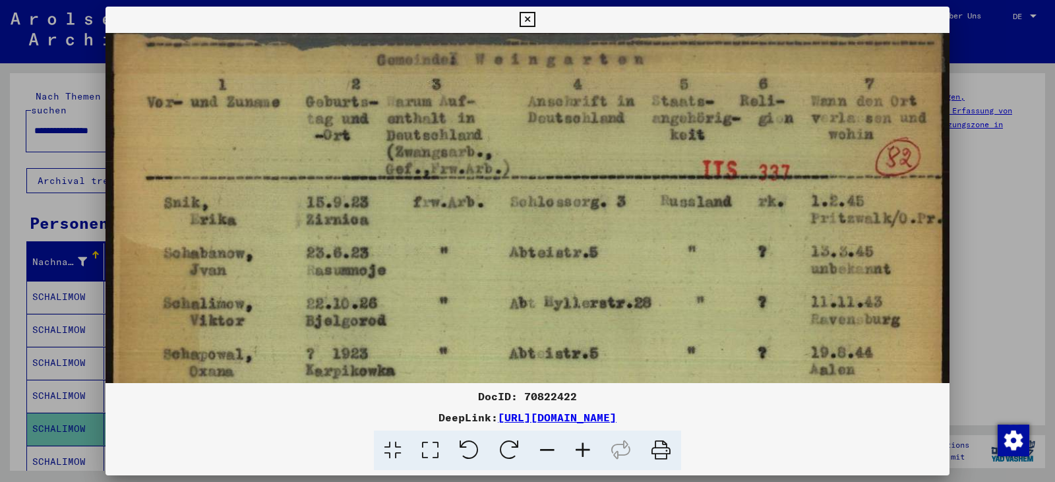
scroll to position [19, 0]
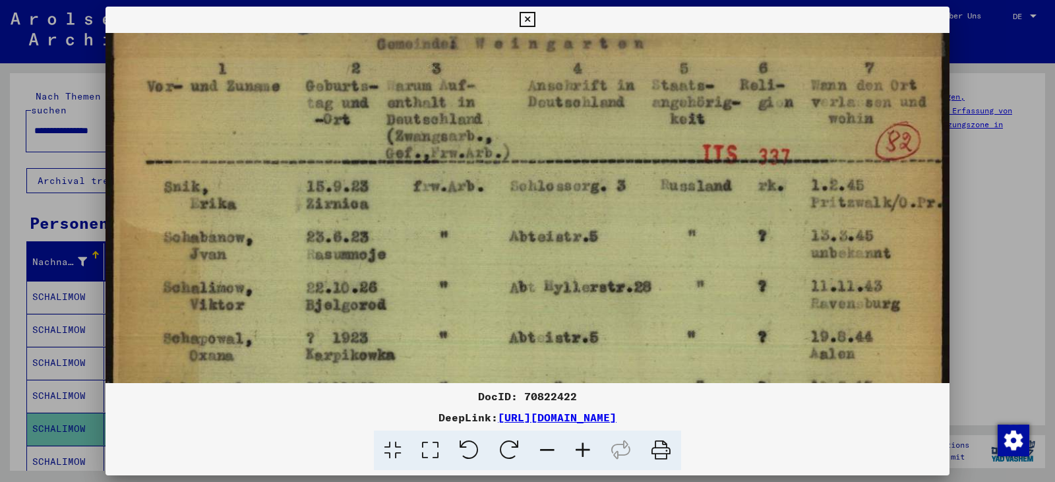
drag, startPoint x: 442, startPoint y: 364, endPoint x: 465, endPoint y: 345, distance: 29.5
click at [534, 21] on icon at bounding box center [526, 20] width 15 height 16
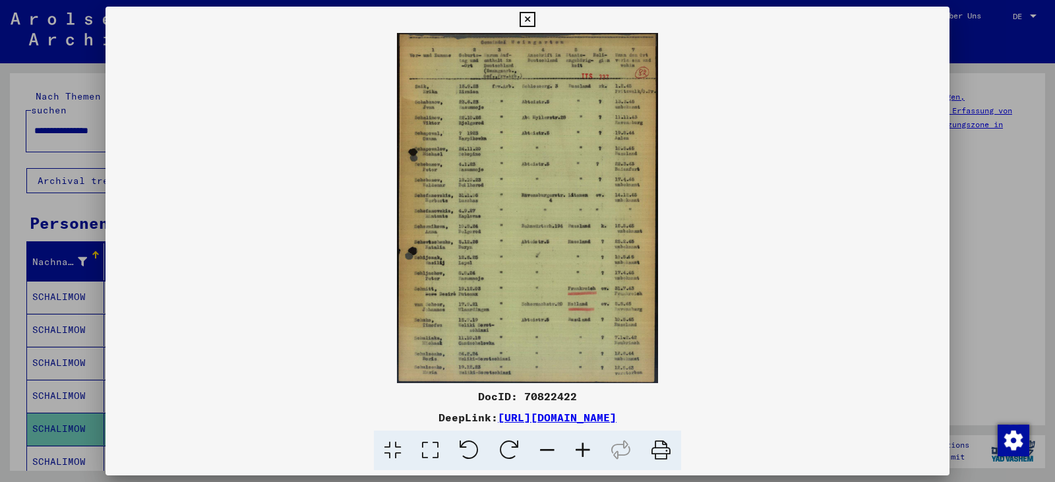
click at [432, 449] on icon at bounding box center [430, 450] width 38 height 40
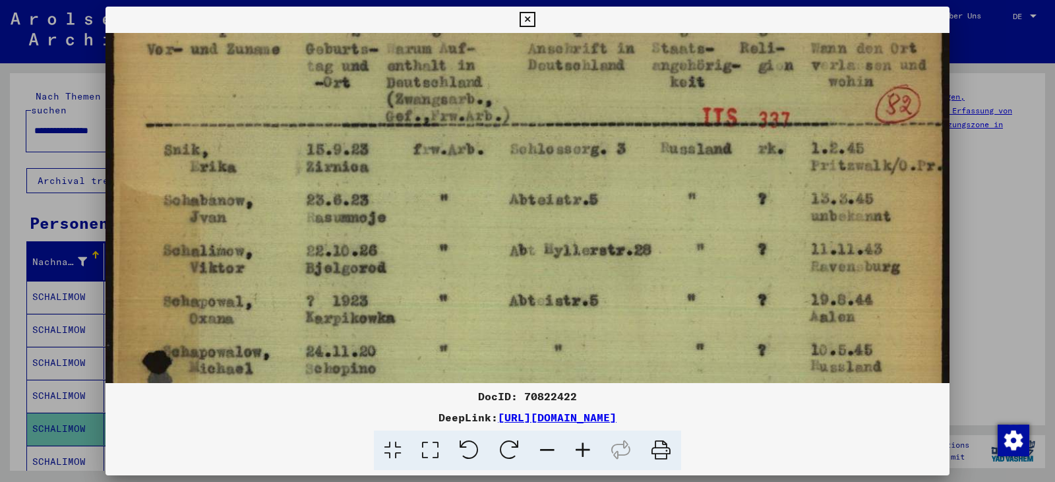
scroll to position [57, 0]
drag, startPoint x: 437, startPoint y: 367, endPoint x: 435, endPoint y: 310, distance: 56.7
click at [535, 26] on icon at bounding box center [526, 20] width 15 height 16
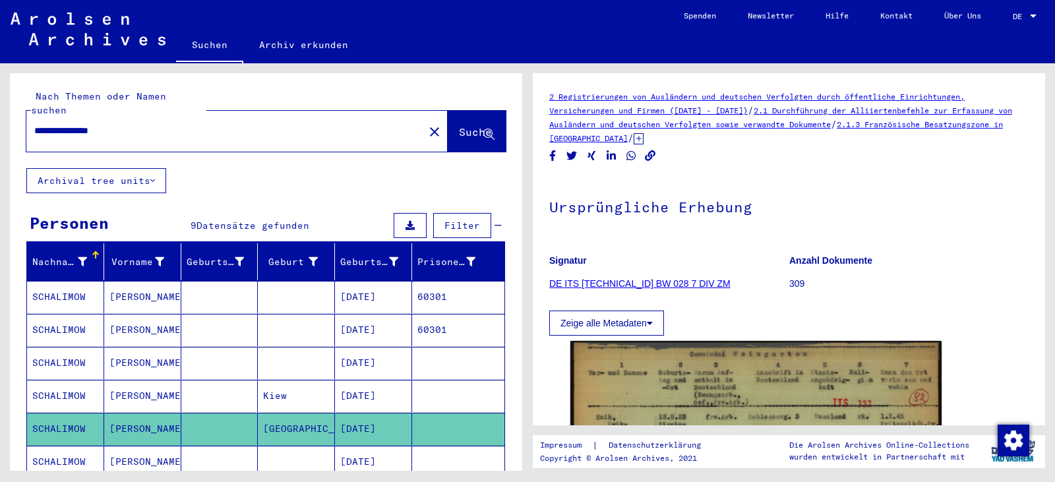
click at [303, 446] on mat-cell at bounding box center [296, 462] width 77 height 32
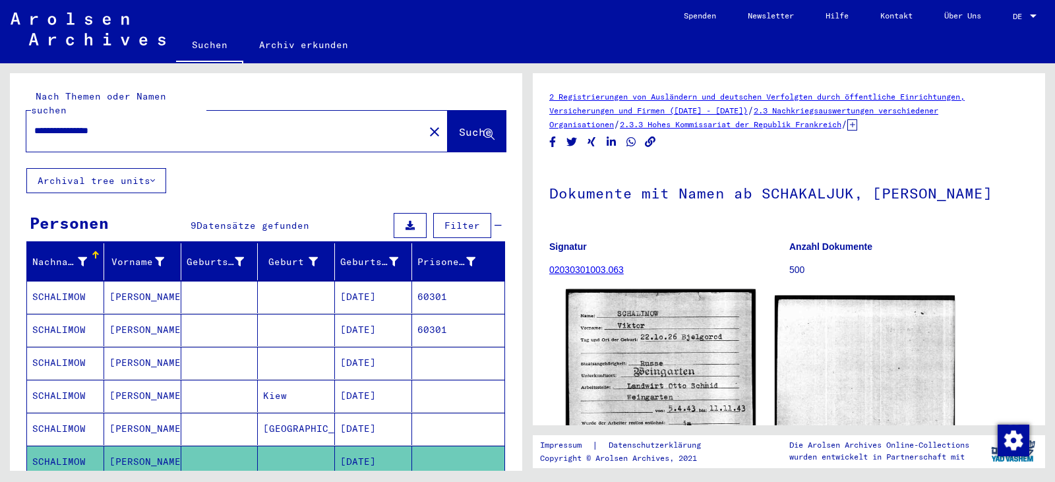
click at [599, 382] on img at bounding box center [659, 413] width 189 height 248
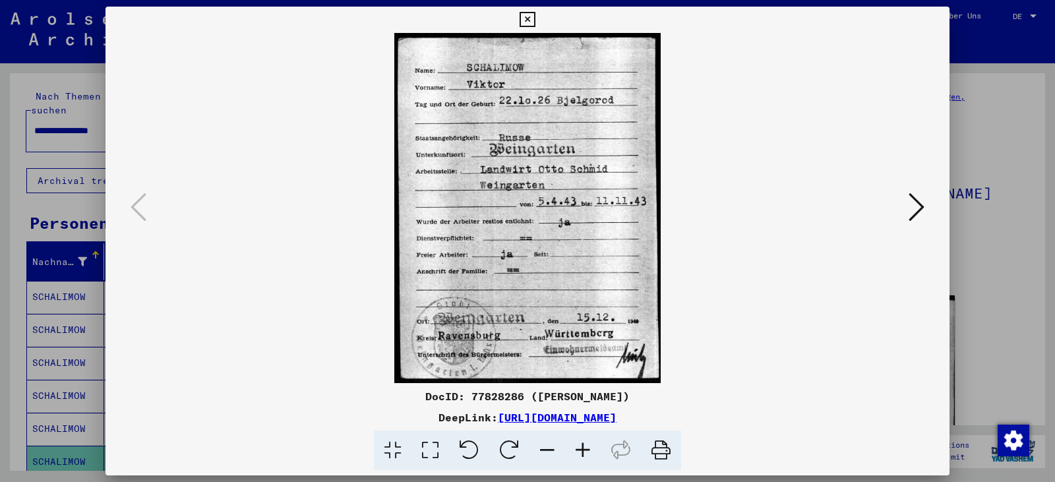
click at [421, 449] on icon at bounding box center [430, 450] width 38 height 40
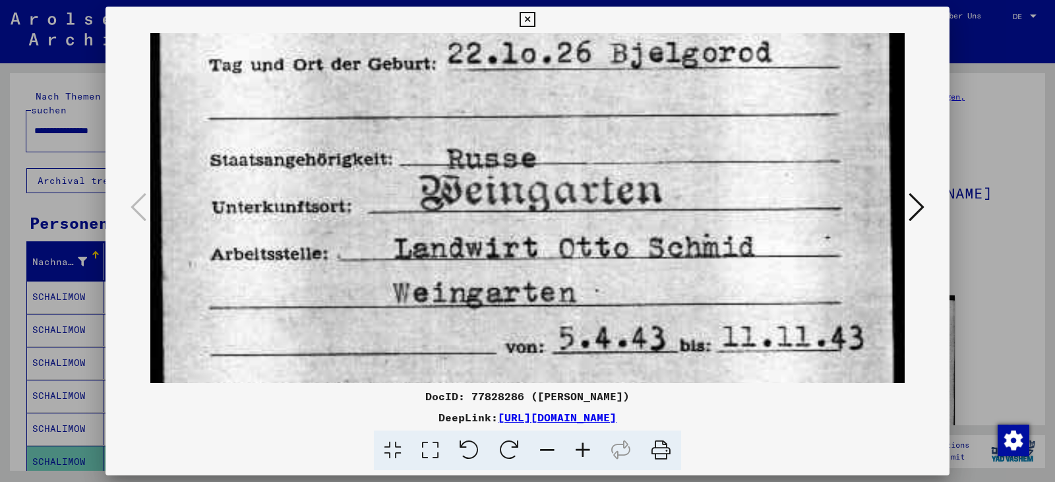
drag, startPoint x: 440, startPoint y: 348, endPoint x: 424, endPoint y: 178, distance: 170.7
click at [424, 178] on img at bounding box center [527, 357] width 754 height 989
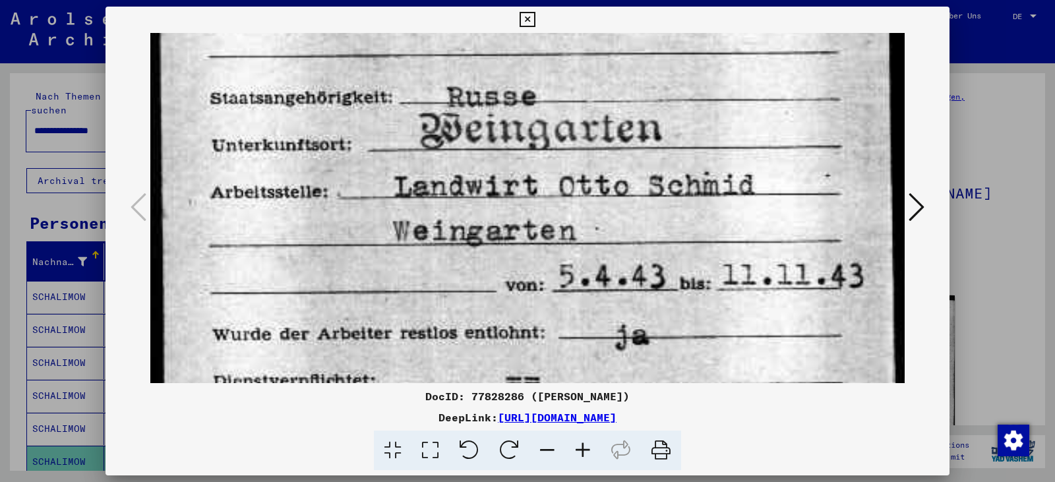
scroll to position [239, 0]
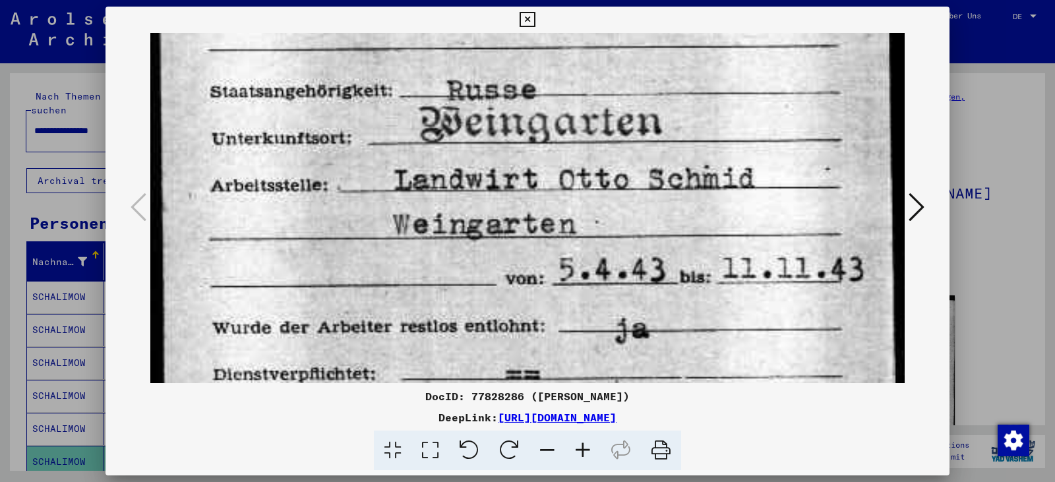
drag, startPoint x: 436, startPoint y: 283, endPoint x: 436, endPoint y: 215, distance: 68.5
click at [436, 215] on img at bounding box center [527, 288] width 754 height 989
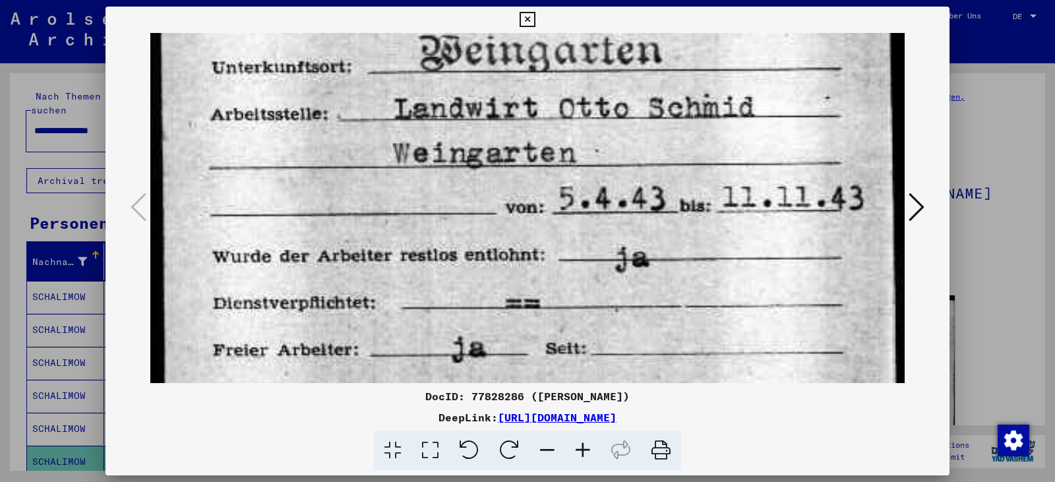
drag, startPoint x: 443, startPoint y: 285, endPoint x: 440, endPoint y: 214, distance: 71.3
click at [440, 214] on img at bounding box center [527, 217] width 754 height 989
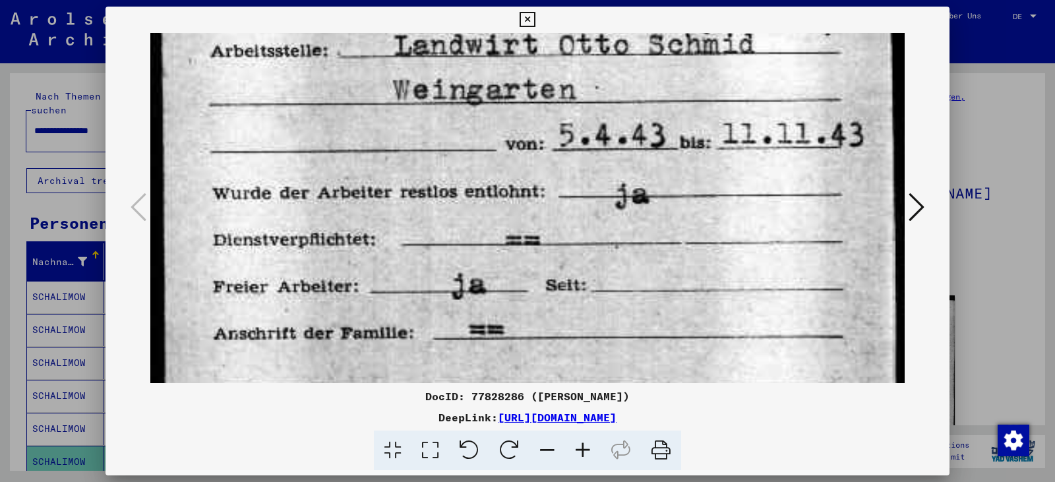
drag, startPoint x: 457, startPoint y: 304, endPoint x: 459, endPoint y: 209, distance: 95.6
click at [459, 212] on img at bounding box center [527, 154] width 754 height 989
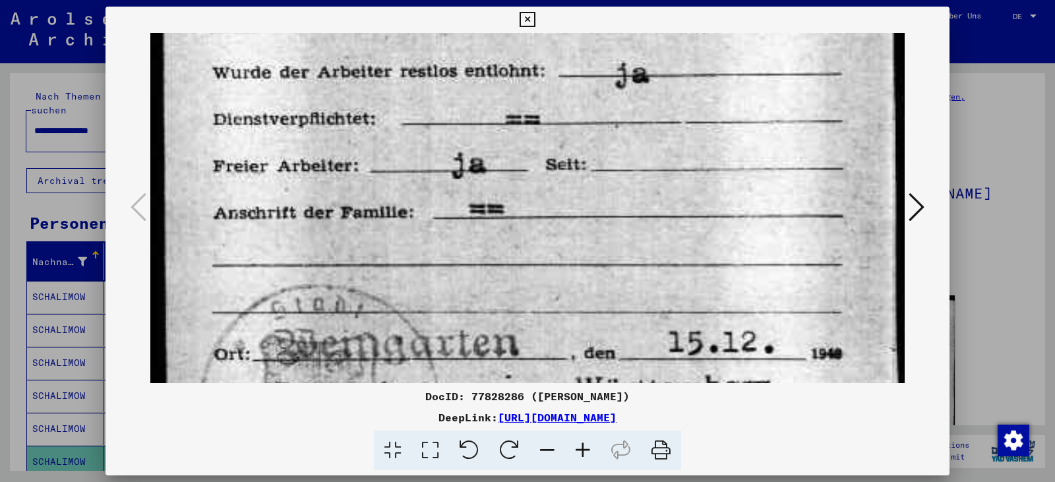
drag, startPoint x: 494, startPoint y: 320, endPoint x: 487, endPoint y: 194, distance: 126.1
click at [487, 204] on img at bounding box center [527, 33] width 754 height 989
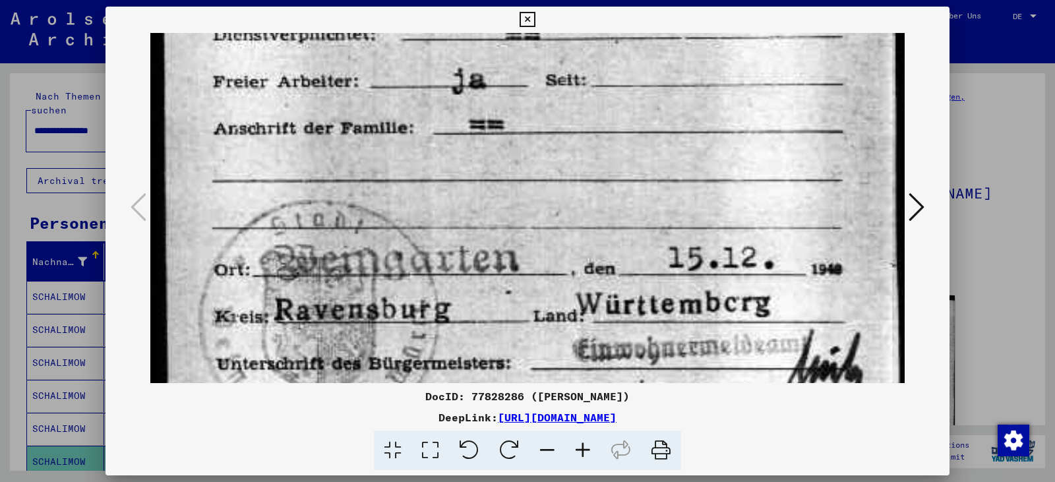
scroll to position [595, 0]
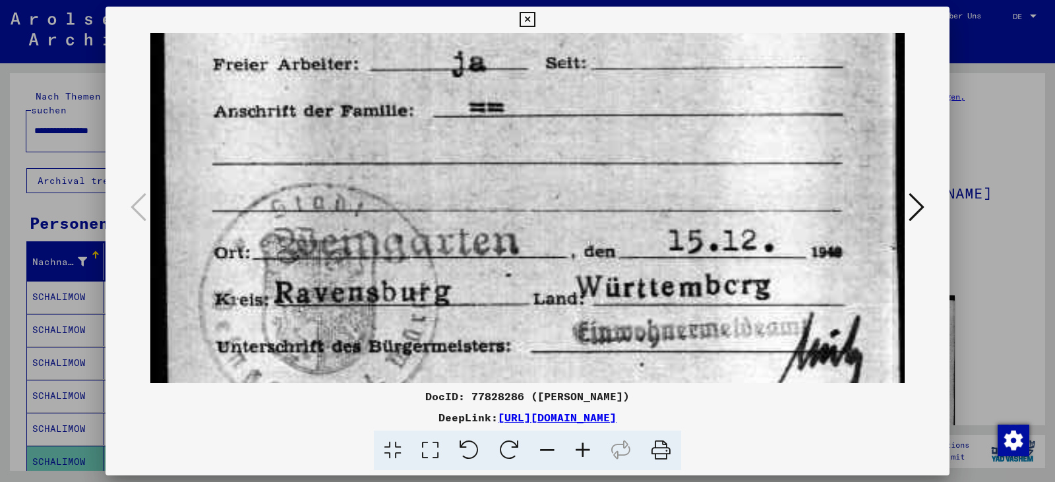
drag, startPoint x: 526, startPoint y: 294, endPoint x: 512, endPoint y: 227, distance: 68.0
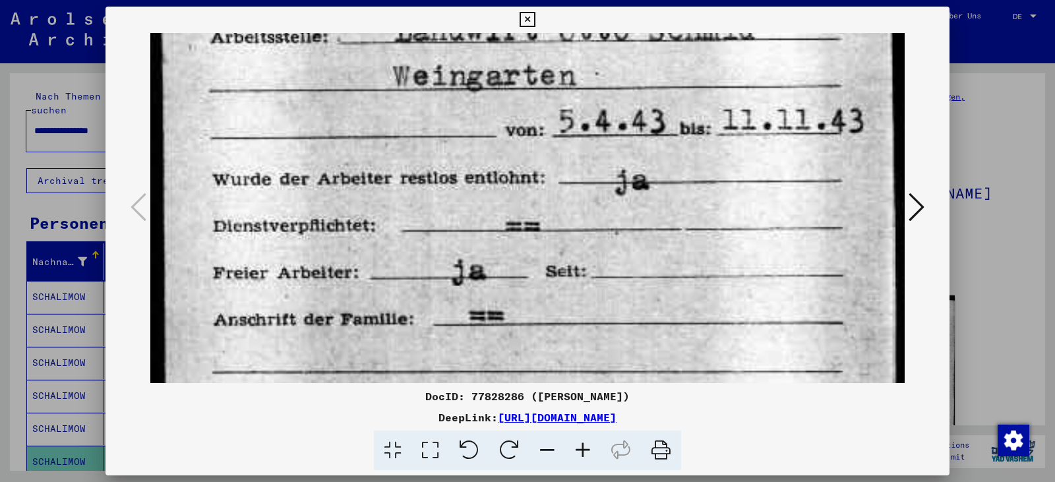
drag, startPoint x: 524, startPoint y: 202, endPoint x: 548, endPoint y: 411, distance: 209.6
click at [548, 411] on div "DocID: 77828286 ([PERSON_NAME]) DeepLink: [URL][DOMAIN_NAME]" at bounding box center [527, 239] width 844 height 464
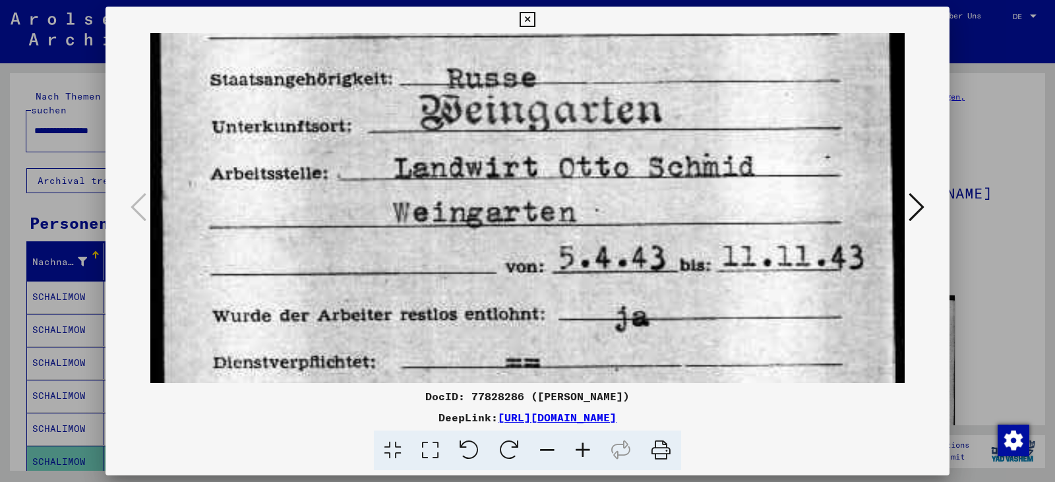
scroll to position [243, 0]
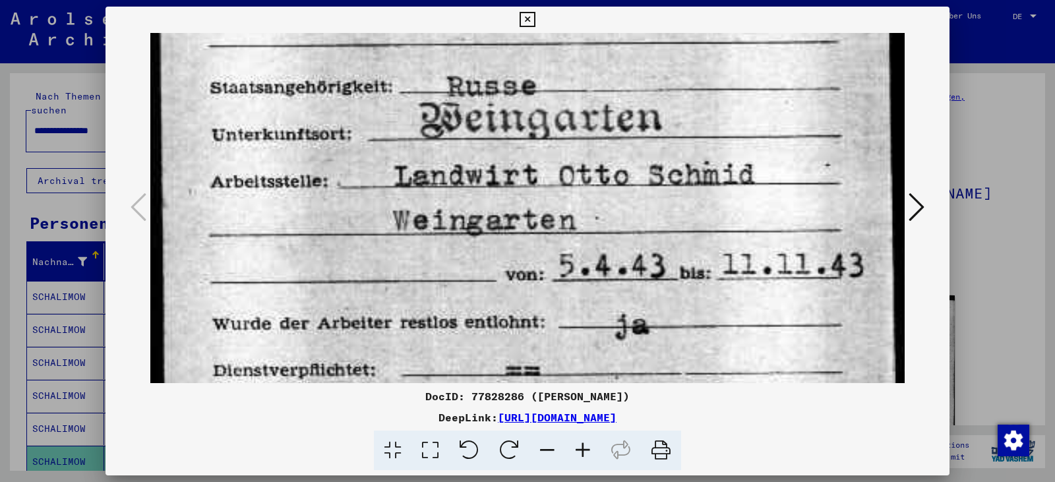
drag, startPoint x: 550, startPoint y: 189, endPoint x: 550, endPoint y: 333, distance: 144.3
click at [550, 333] on img at bounding box center [527, 284] width 754 height 989
click at [533, 18] on icon at bounding box center [526, 20] width 15 height 16
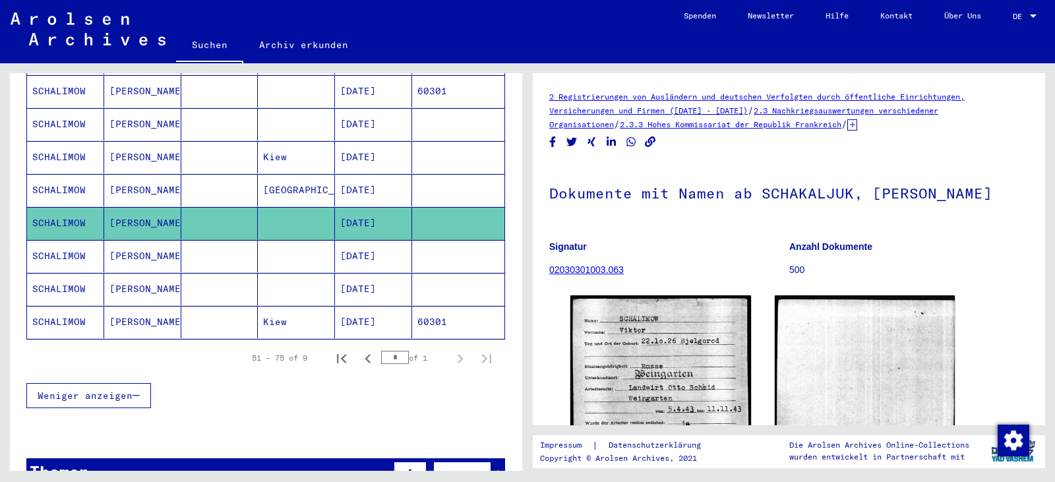
scroll to position [242, 0]
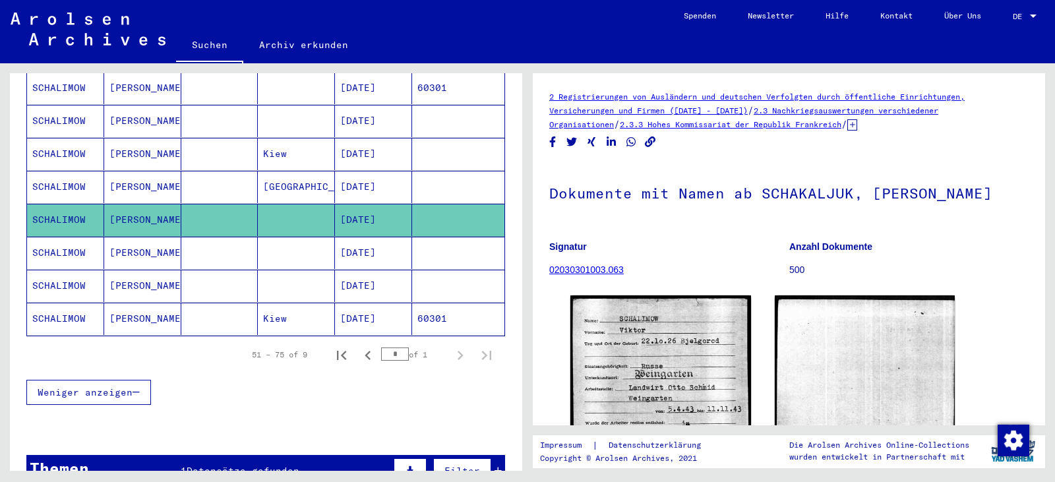
click at [362, 241] on mat-cell "[DATE]" at bounding box center [373, 253] width 77 height 32
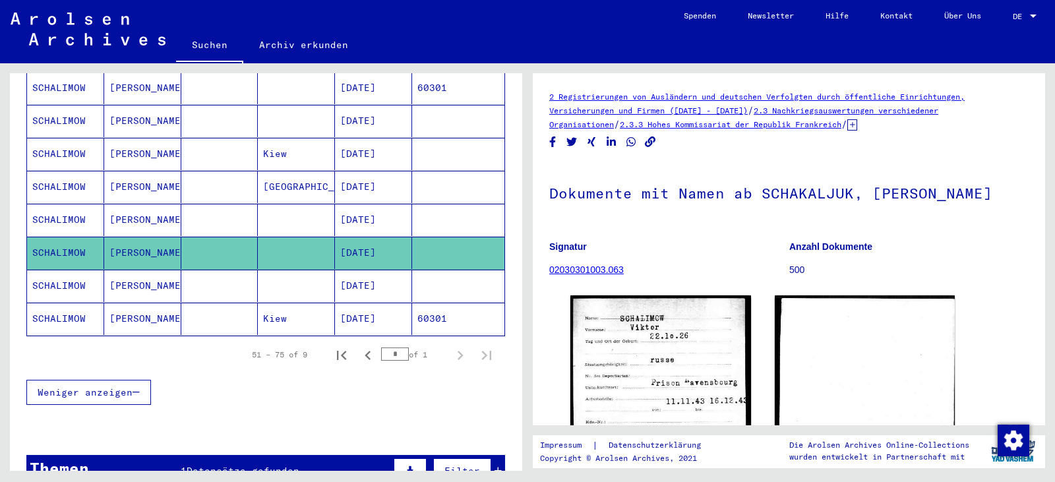
click at [659, 349] on img at bounding box center [660, 408] width 181 height 226
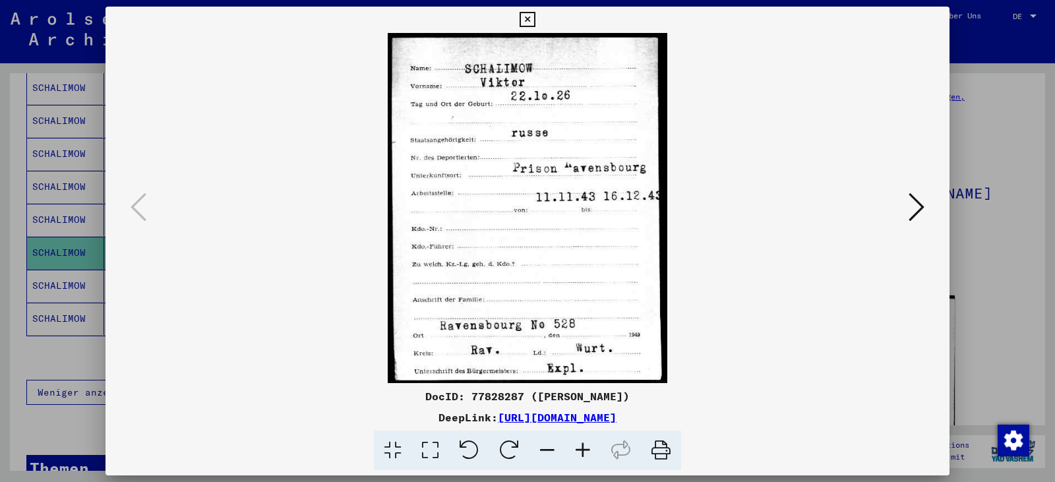
click at [436, 450] on icon at bounding box center [430, 450] width 38 height 40
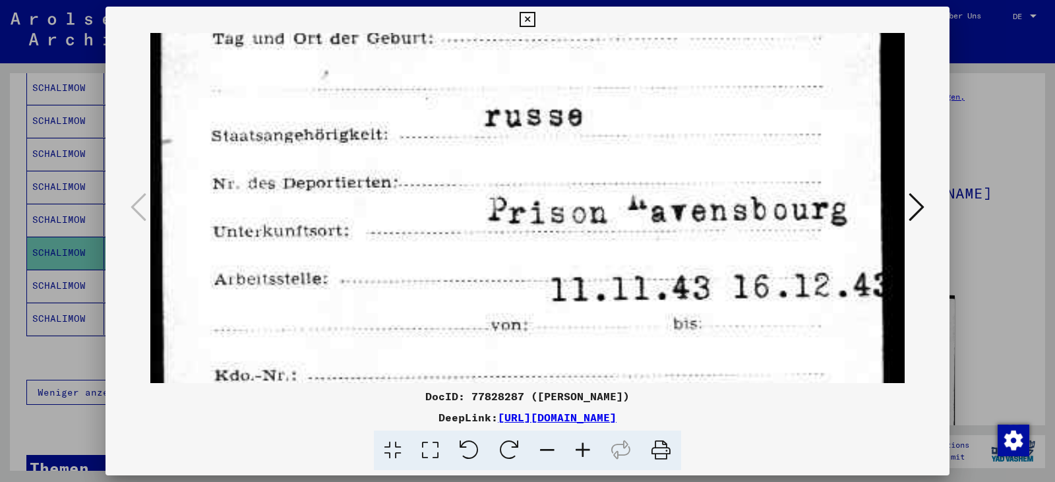
drag, startPoint x: 451, startPoint y: 329, endPoint x: 420, endPoint y: 142, distance: 189.0
click at [420, 142] on img at bounding box center [527, 319] width 754 height 946
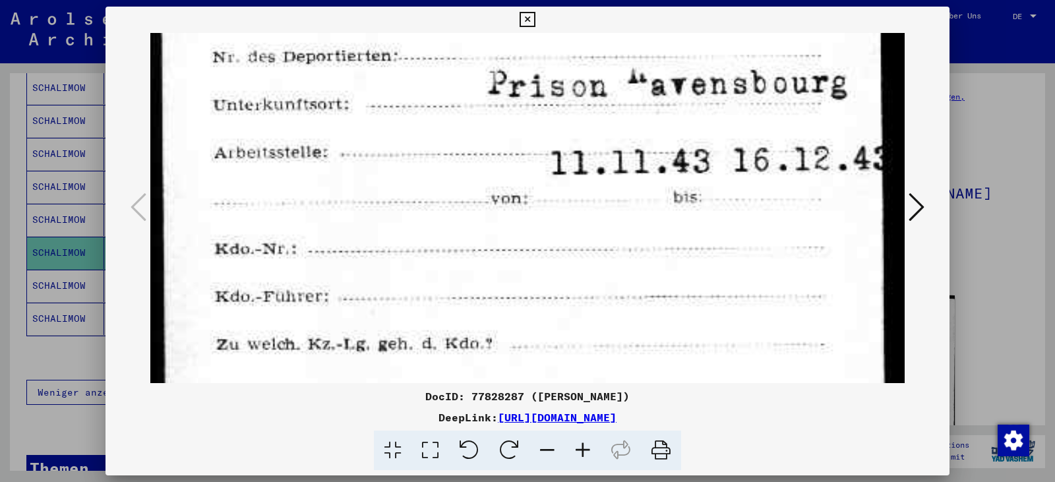
drag, startPoint x: 420, startPoint y: 281, endPoint x: 405, endPoint y: 149, distance: 133.3
click at [408, 134] on img at bounding box center [527, 193] width 754 height 946
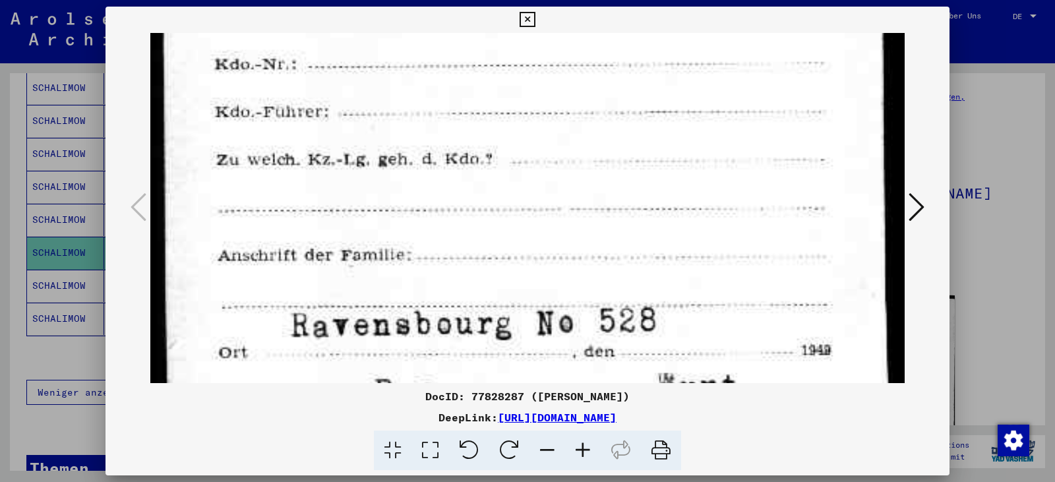
drag, startPoint x: 420, startPoint y: 301, endPoint x: 420, endPoint y: 136, distance: 164.1
click at [420, 136] on img at bounding box center [527, 8] width 754 height 946
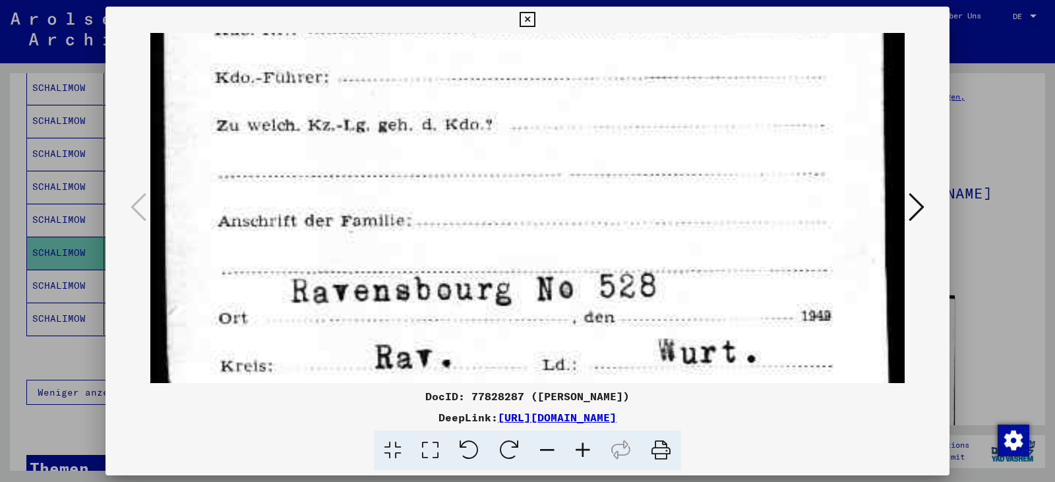
scroll to position [596, 0]
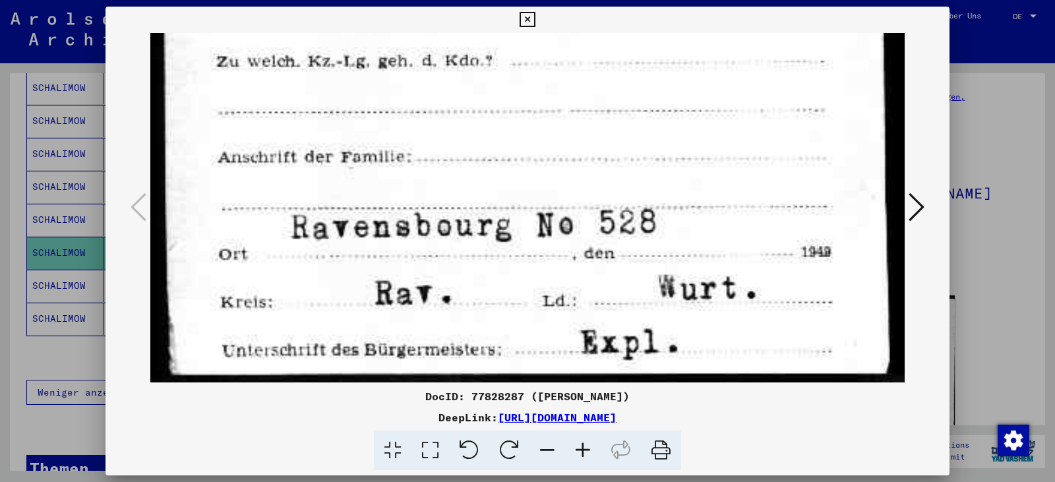
drag, startPoint x: 446, startPoint y: 279, endPoint x: 451, endPoint y: 109, distance: 170.1
click at [535, 23] on button at bounding box center [526, 20] width 23 height 26
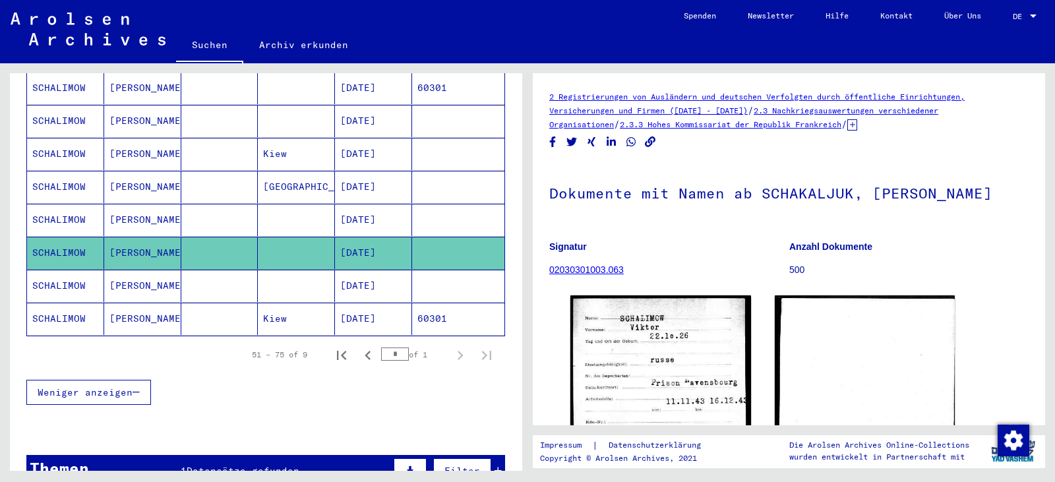
click at [396, 270] on mat-cell "[DATE]" at bounding box center [373, 286] width 77 height 32
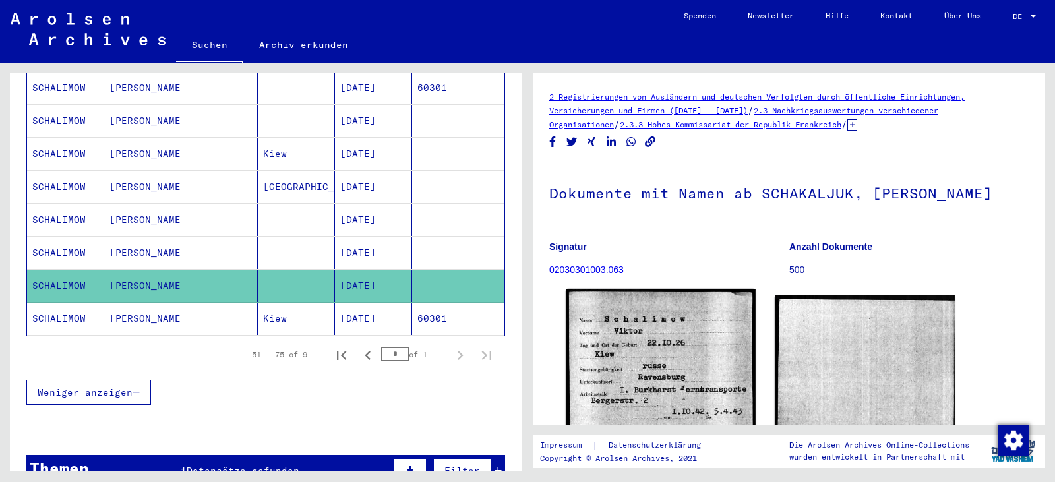
click at [649, 343] on img at bounding box center [659, 419] width 189 height 260
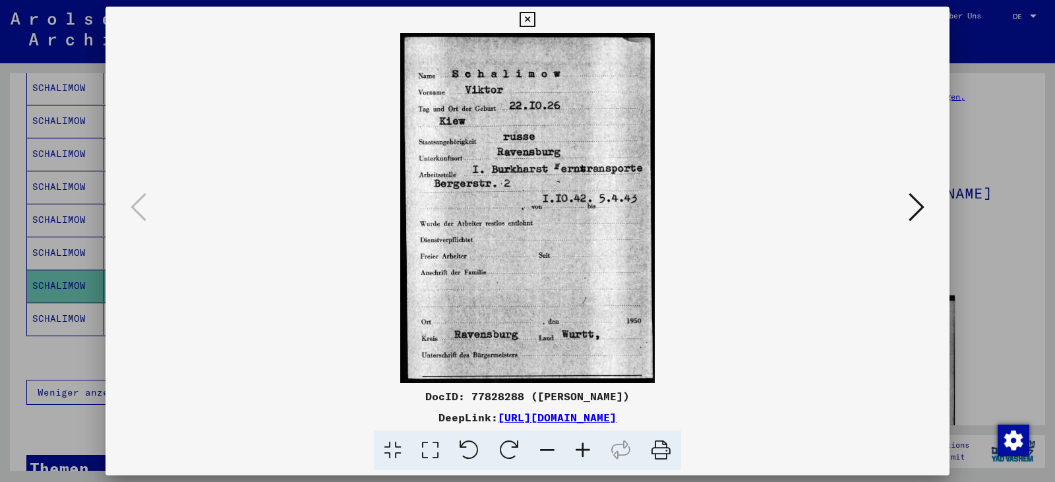
click at [430, 447] on icon at bounding box center [430, 450] width 38 height 40
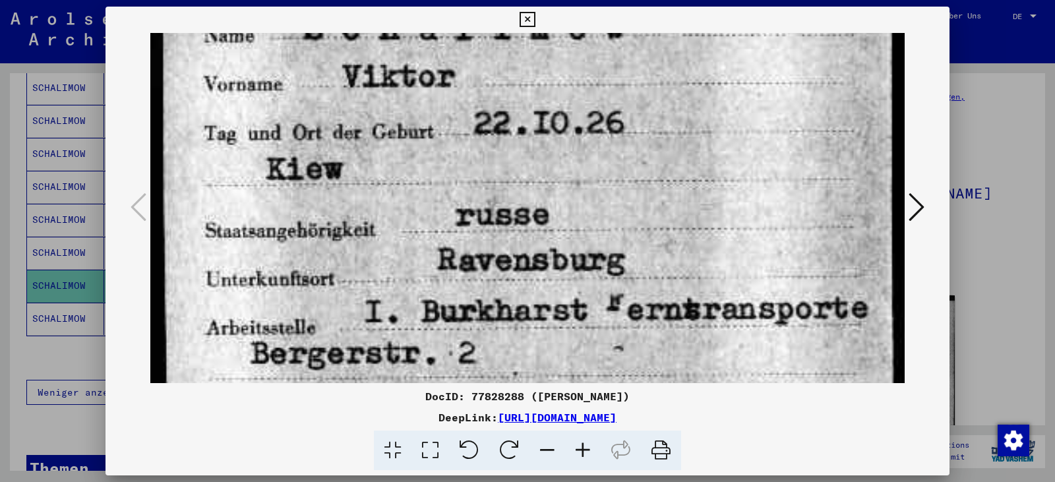
scroll to position [125, 0]
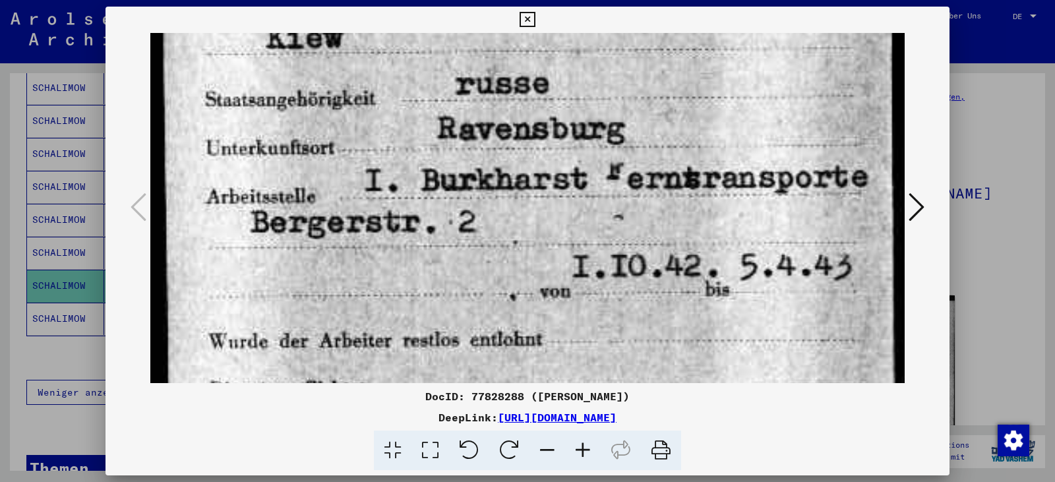
drag, startPoint x: 424, startPoint y: 354, endPoint x: 382, endPoint y: 100, distance: 257.1
click at [382, 100] on img at bounding box center [527, 294] width 754 height 1035
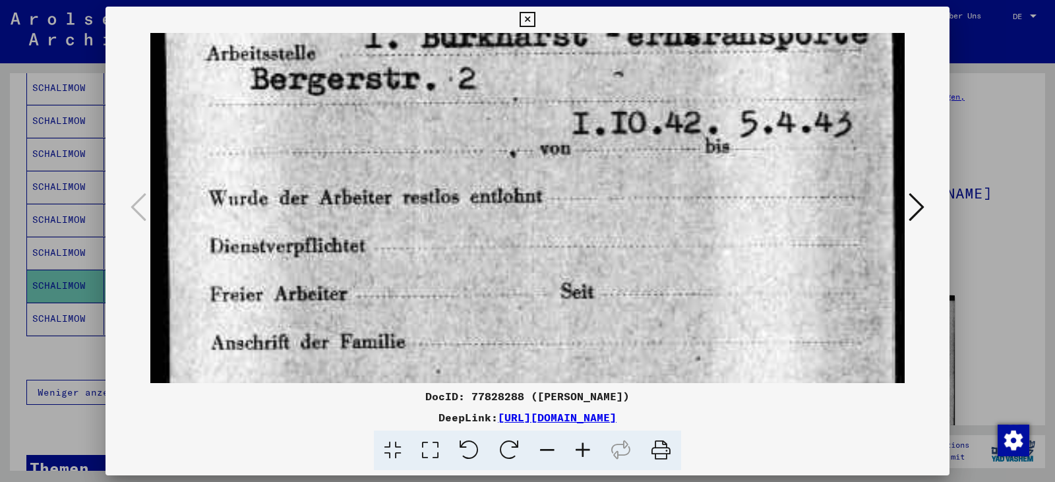
scroll to position [417, 0]
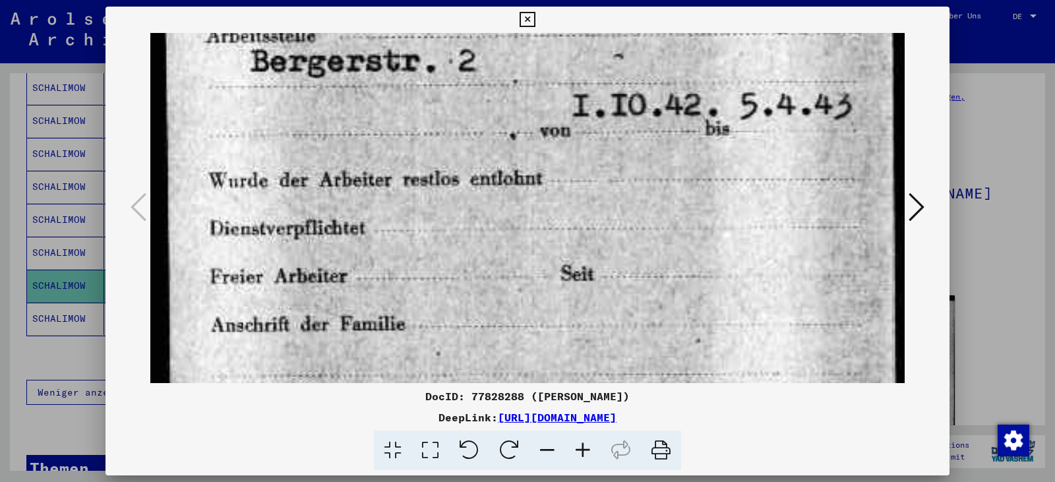
drag, startPoint x: 424, startPoint y: 246, endPoint x: 395, endPoint y: 86, distance: 163.5
click at [395, 86] on img at bounding box center [527, 133] width 754 height 1035
click at [525, 22] on icon at bounding box center [526, 20] width 15 height 16
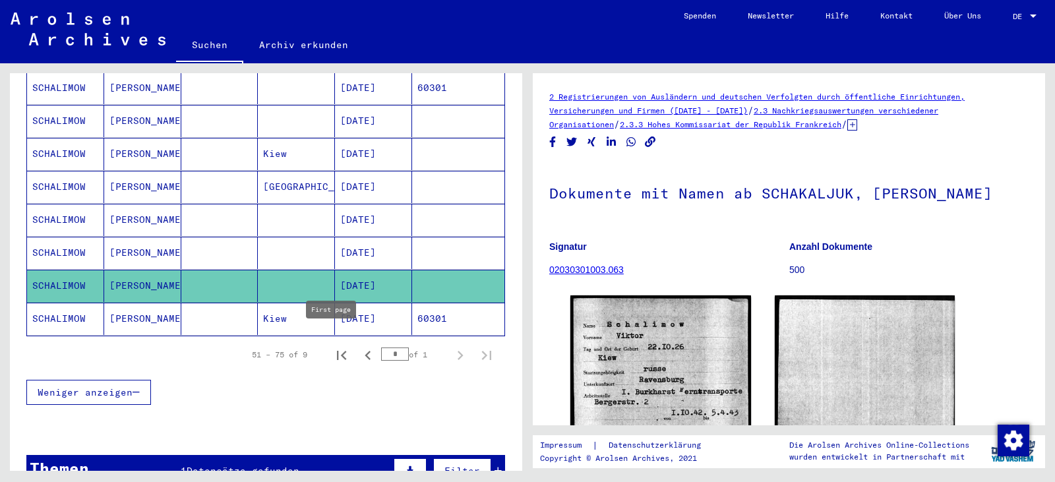
click at [339, 346] on icon "First page" at bounding box center [341, 355] width 18 height 18
type input "*"
drag, startPoint x: 362, startPoint y: 316, endPoint x: 375, endPoint y: 320, distance: 13.3
click at [363, 316] on mat-cell "[DATE]" at bounding box center [373, 319] width 77 height 32
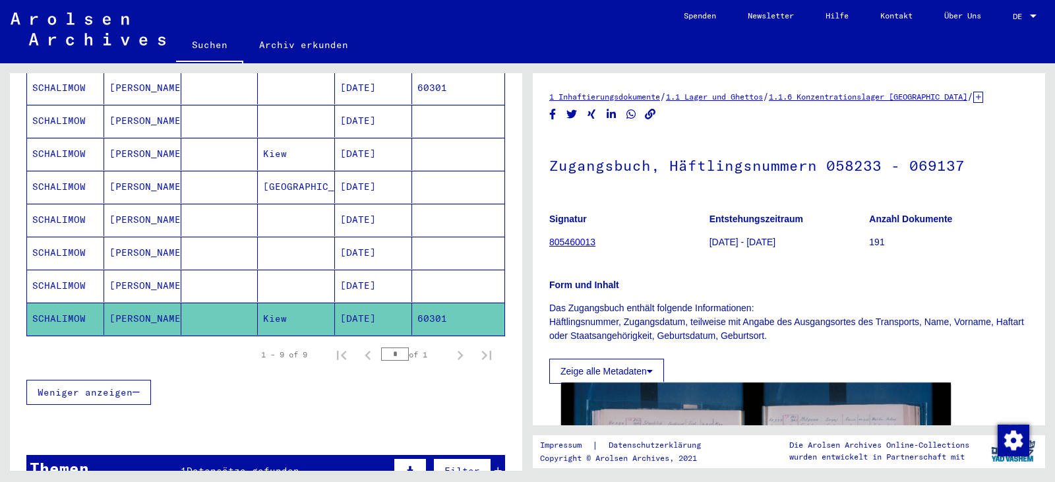
scroll to position [242, 0]
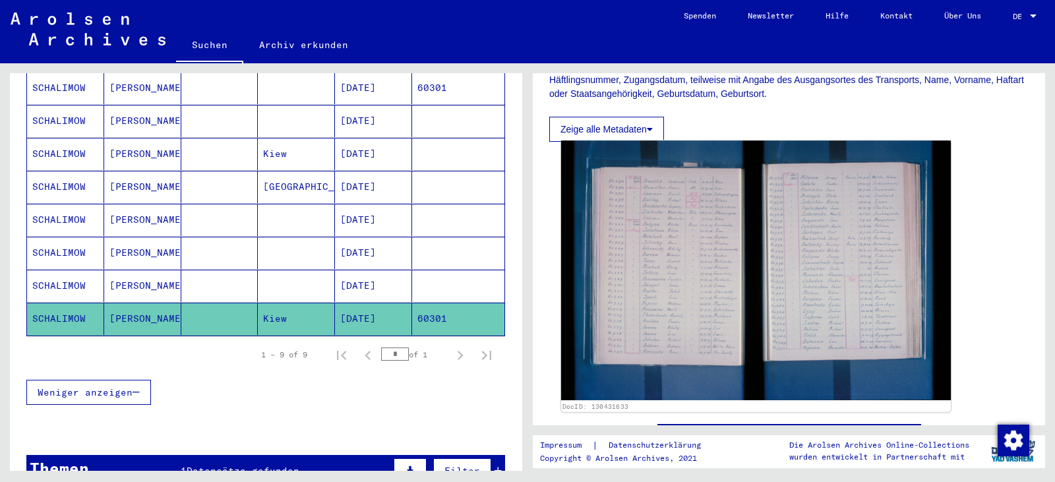
click at [672, 341] on img at bounding box center [756, 270] width 390 height 260
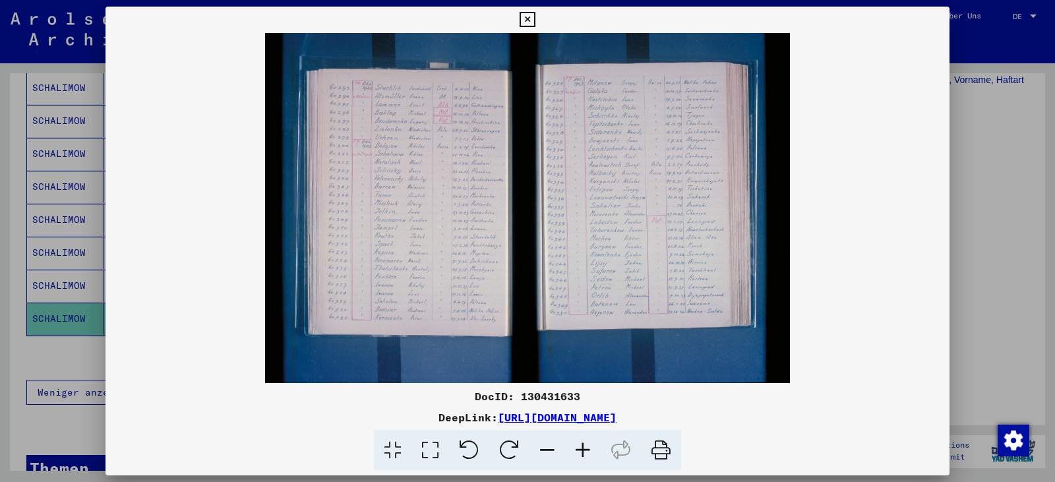
click at [432, 449] on icon at bounding box center [430, 450] width 38 height 40
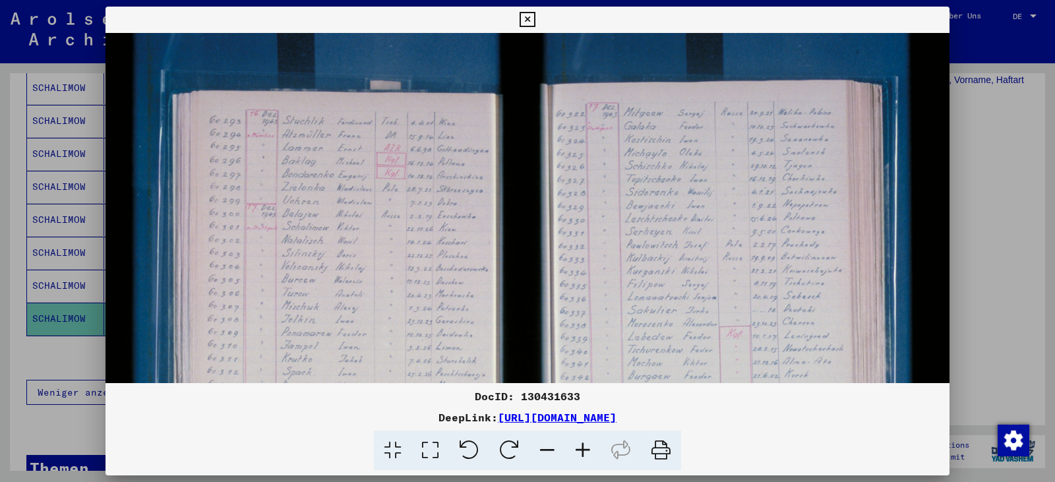
click at [575, 450] on icon at bounding box center [583, 450] width 36 height 40
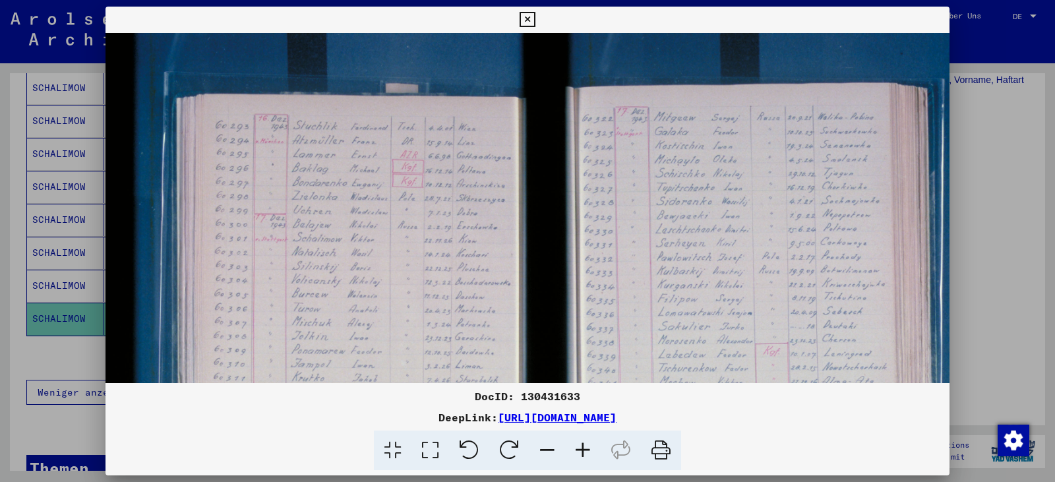
click at [576, 449] on icon at bounding box center [583, 450] width 36 height 40
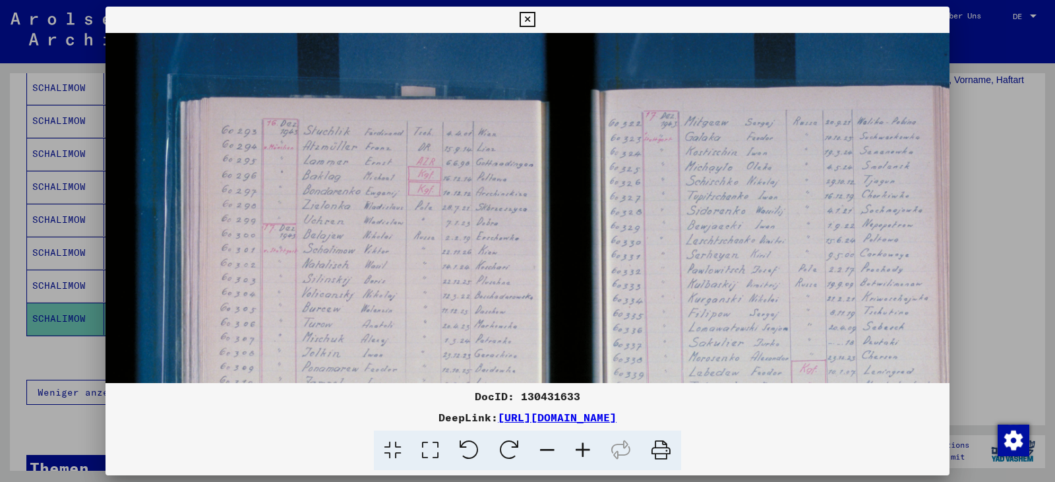
click at [577, 449] on icon at bounding box center [583, 450] width 36 height 40
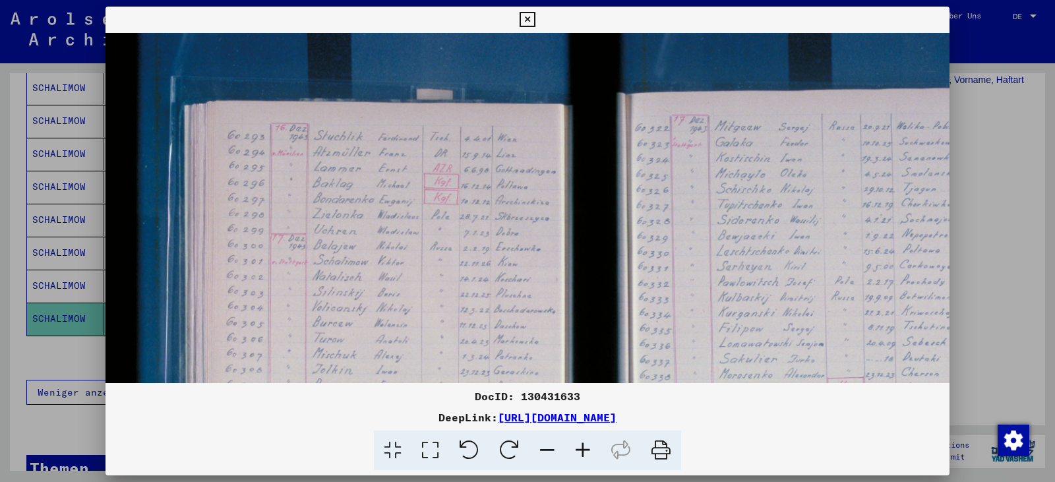
click at [577, 449] on icon at bounding box center [583, 450] width 36 height 40
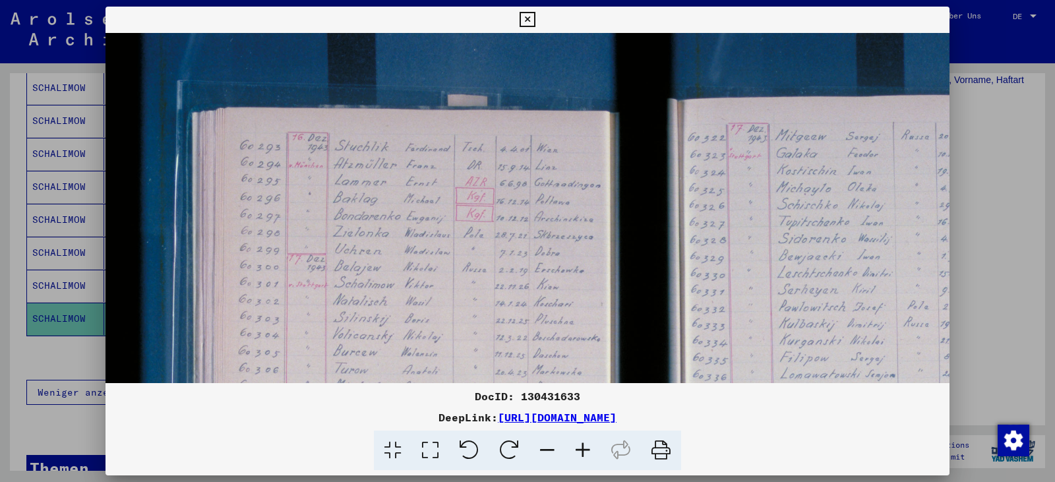
click at [577, 449] on icon at bounding box center [583, 450] width 36 height 40
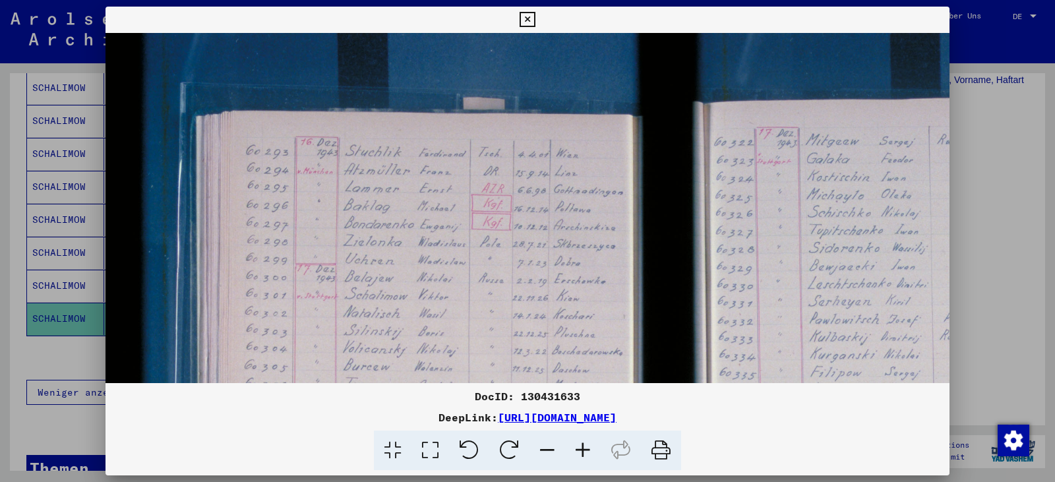
click at [577, 449] on icon at bounding box center [583, 450] width 36 height 40
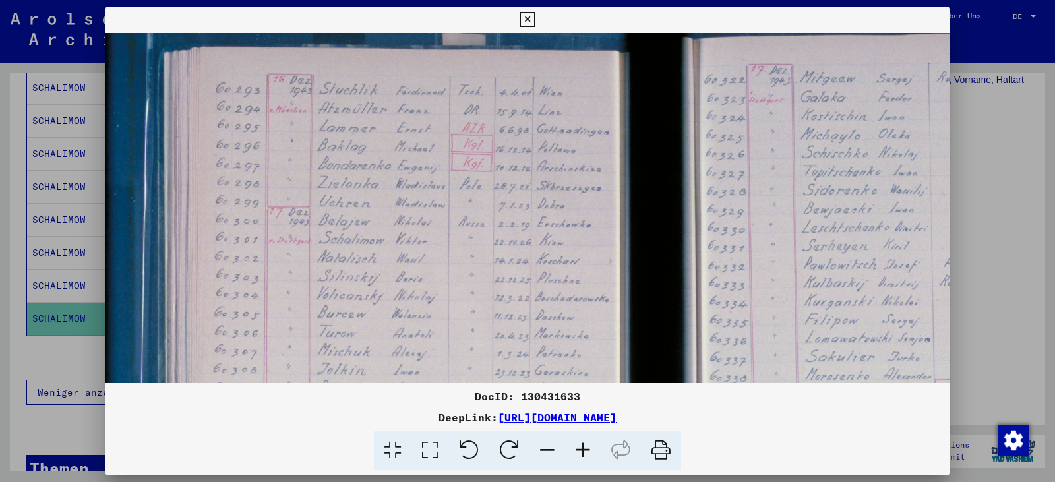
scroll to position [70, 36]
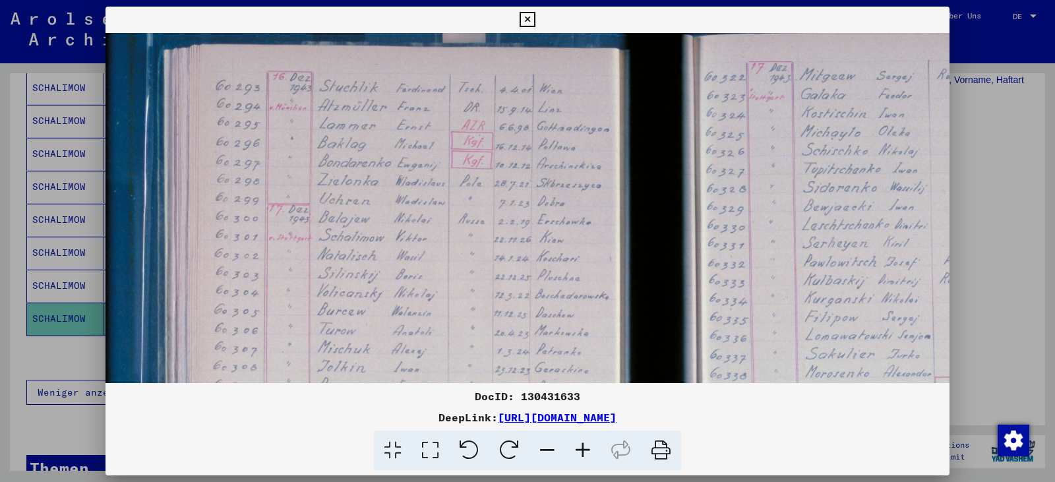
drag, startPoint x: 433, startPoint y: 297, endPoint x: 403, endPoint y: 241, distance: 63.4
click at [403, 241] on img at bounding box center [664, 359] width 1190 height 793
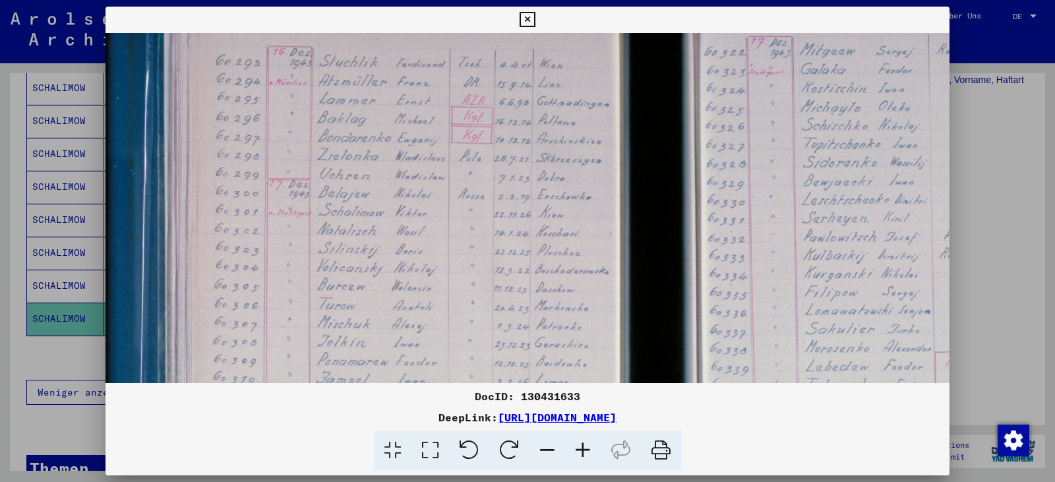
drag, startPoint x: 403, startPoint y: 241, endPoint x: 403, endPoint y: 216, distance: 25.0
click at [403, 216] on img at bounding box center [664, 334] width 1190 height 793
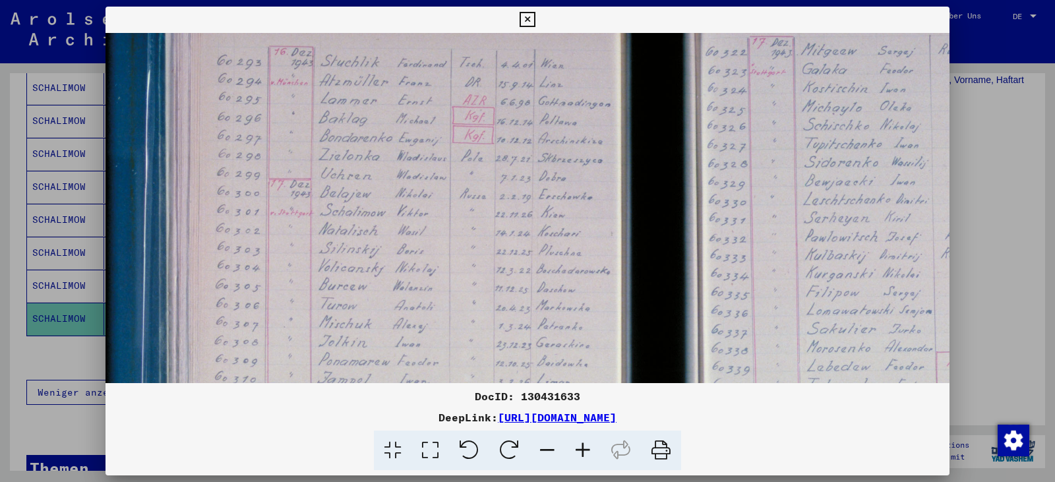
scroll to position [95, 34]
click at [407, 216] on img at bounding box center [666, 334] width 1190 height 793
click at [527, 14] on icon at bounding box center [526, 20] width 15 height 16
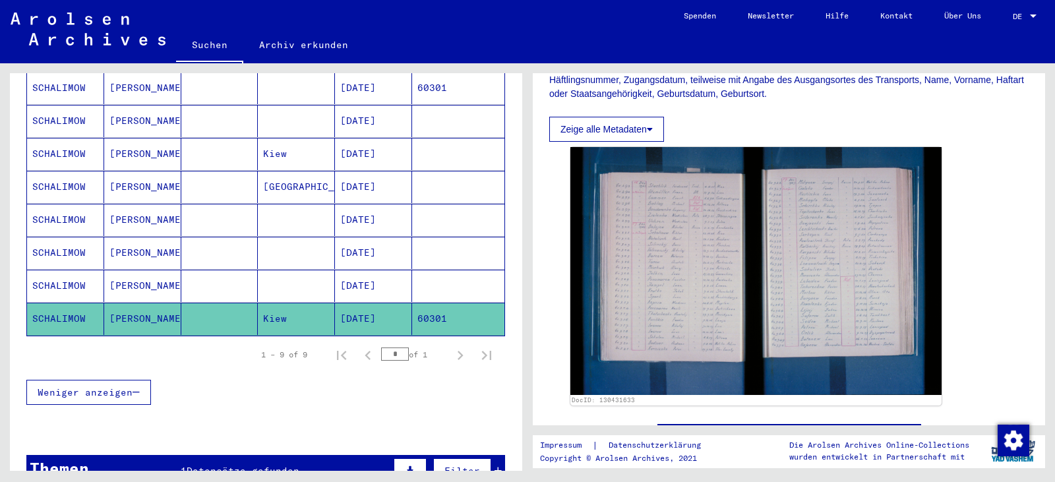
scroll to position [0, 0]
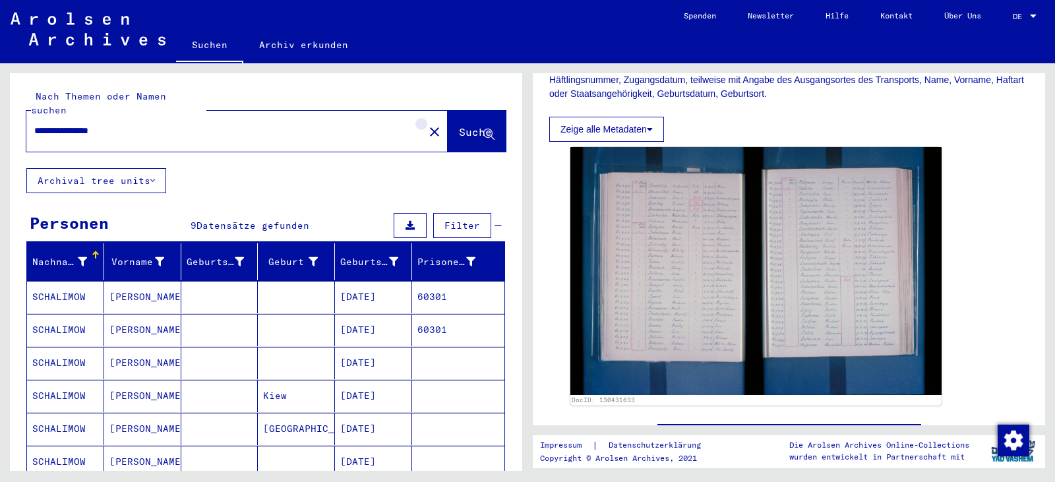
click at [426, 124] on mat-icon "close" at bounding box center [434, 132] width 16 height 16
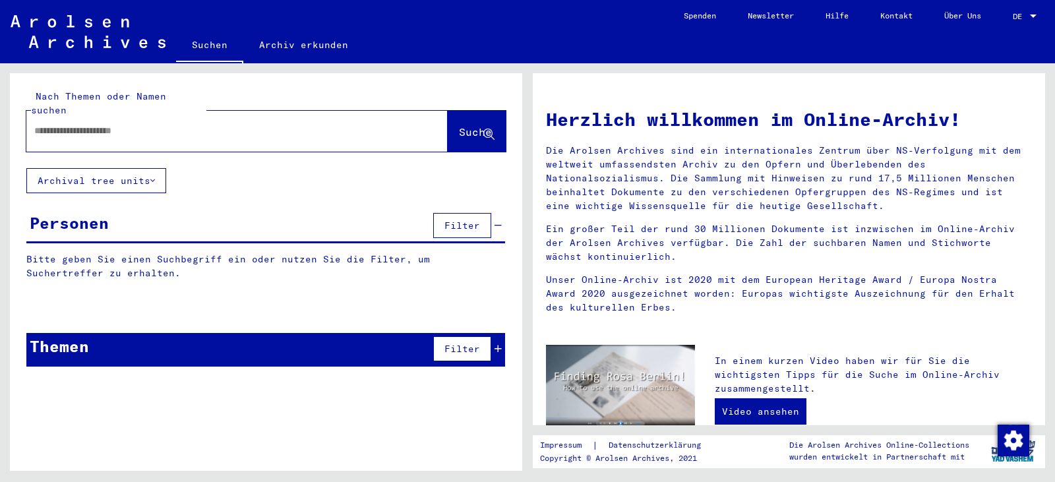
click at [241, 124] on input "text" at bounding box center [211, 131] width 355 height 14
paste input "********"
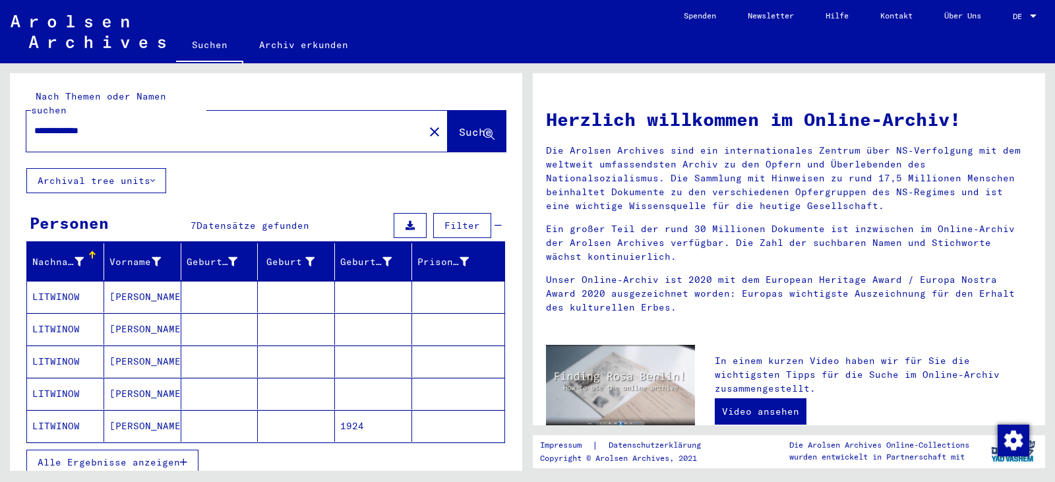
click at [107, 456] on span "Alle Ergebnisse anzeigen" at bounding box center [109, 462] width 142 height 12
drag, startPoint x: 89, startPoint y: 119, endPoint x: 158, endPoint y: 127, distance: 69.7
click at [158, 127] on div "**********" at bounding box center [217, 131] width 382 height 30
type input "**********"
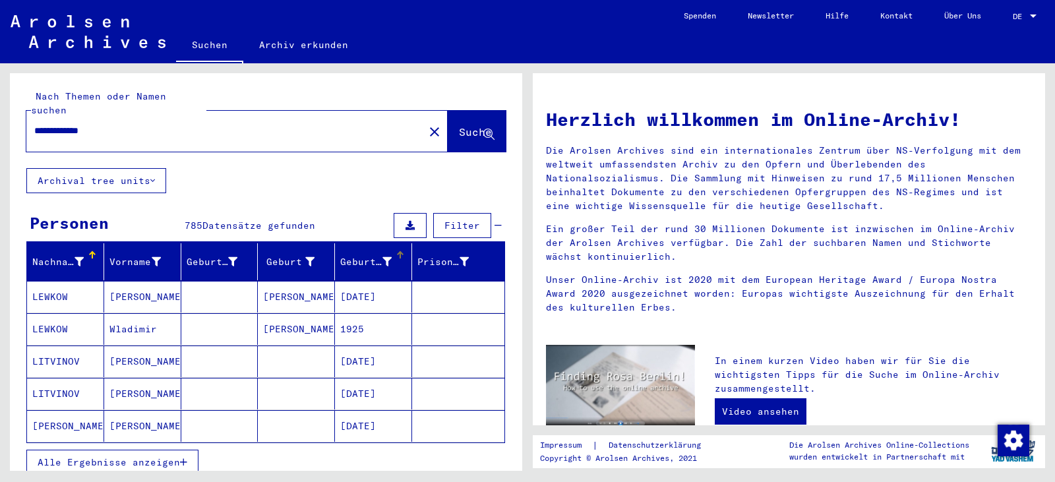
click at [351, 255] on div "Geburtsdatum" at bounding box center [365, 262] width 51 height 14
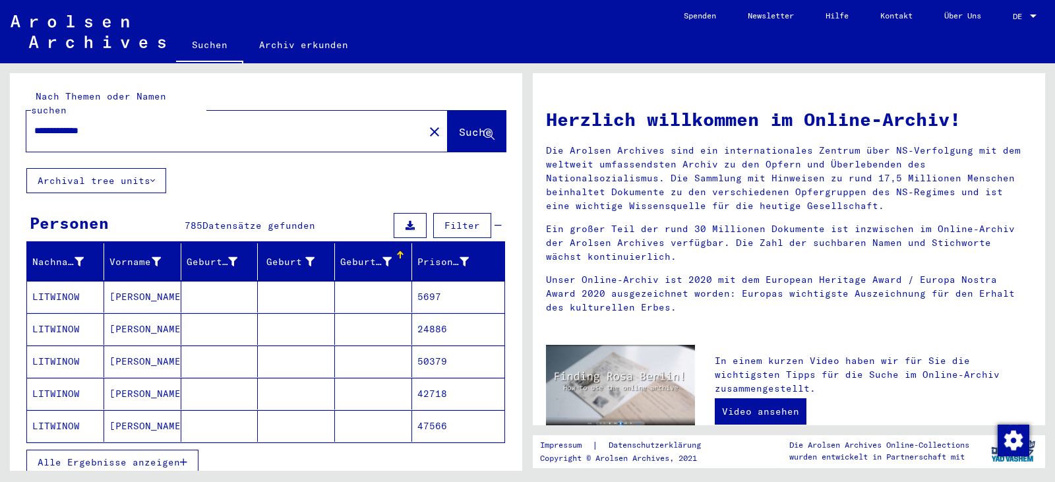
drag, startPoint x: 158, startPoint y: 444, endPoint x: 273, endPoint y: 381, distance: 130.7
click at [160, 456] on span "Alle Ergebnisse anzeigen" at bounding box center [109, 462] width 142 height 12
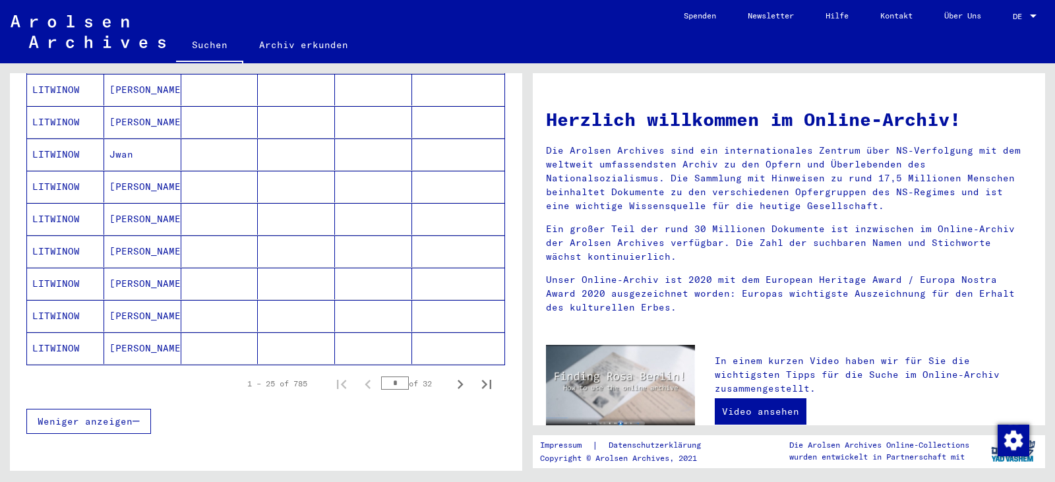
scroll to position [725, 0]
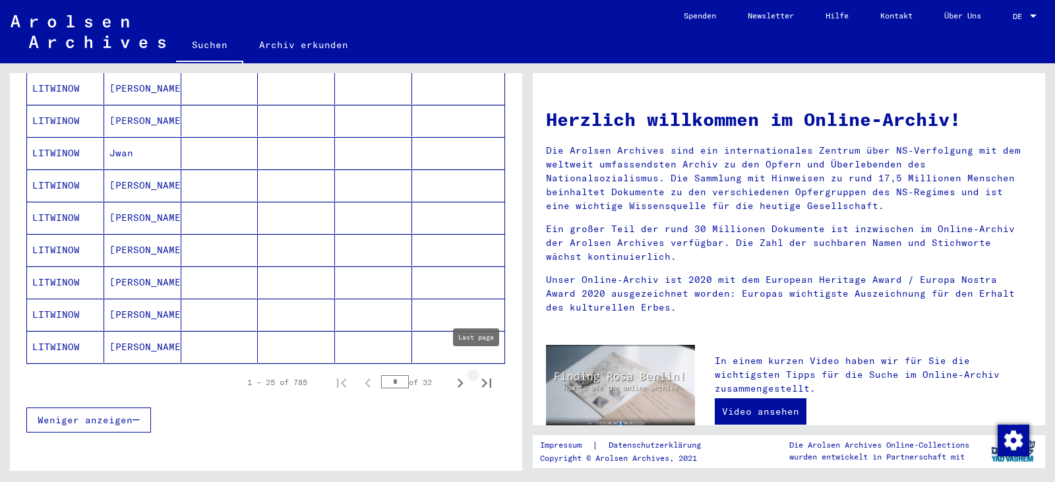
click at [478, 374] on icon "Last page" at bounding box center [486, 383] width 18 height 18
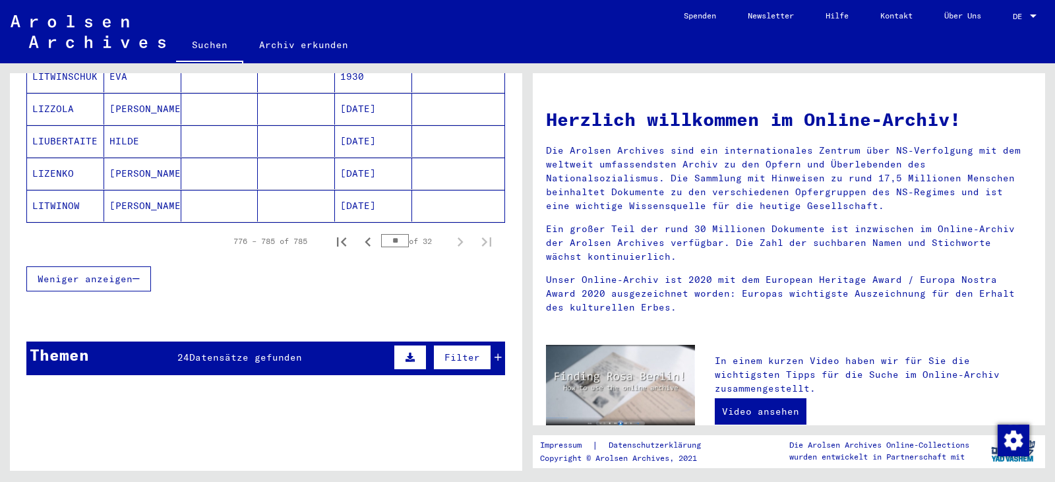
scroll to position [386, 0]
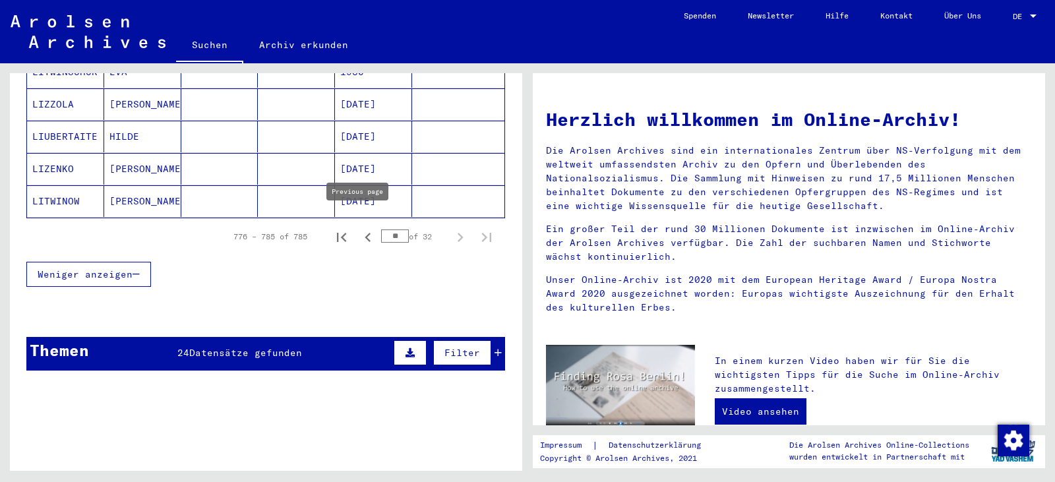
click at [364, 233] on icon "Previous page" at bounding box center [367, 237] width 6 height 9
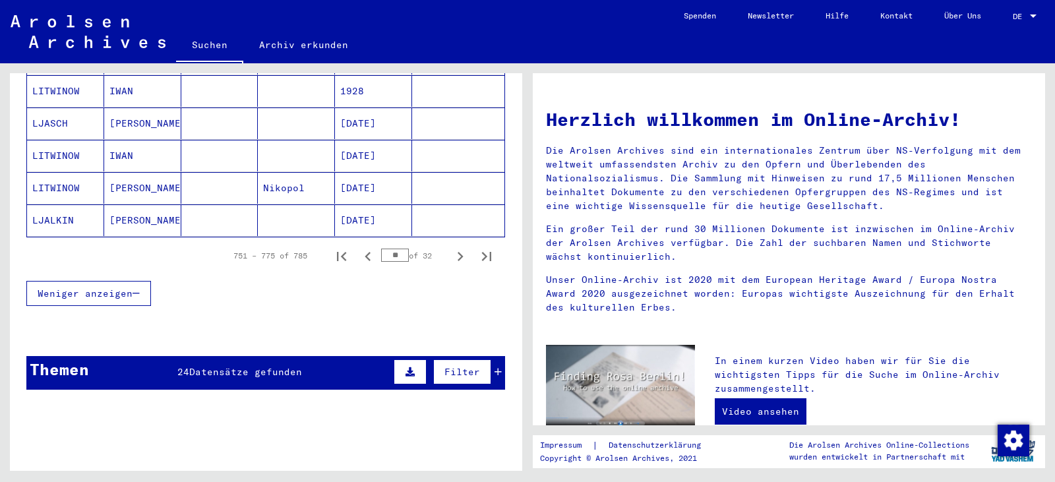
scroll to position [870, 0]
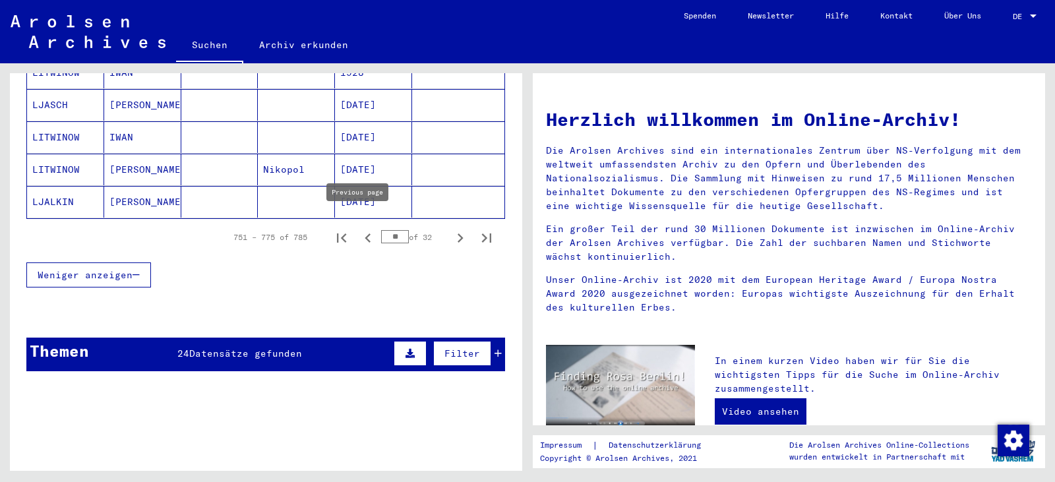
click at [360, 229] on icon "Previous page" at bounding box center [368, 238] width 18 height 18
type input "**"
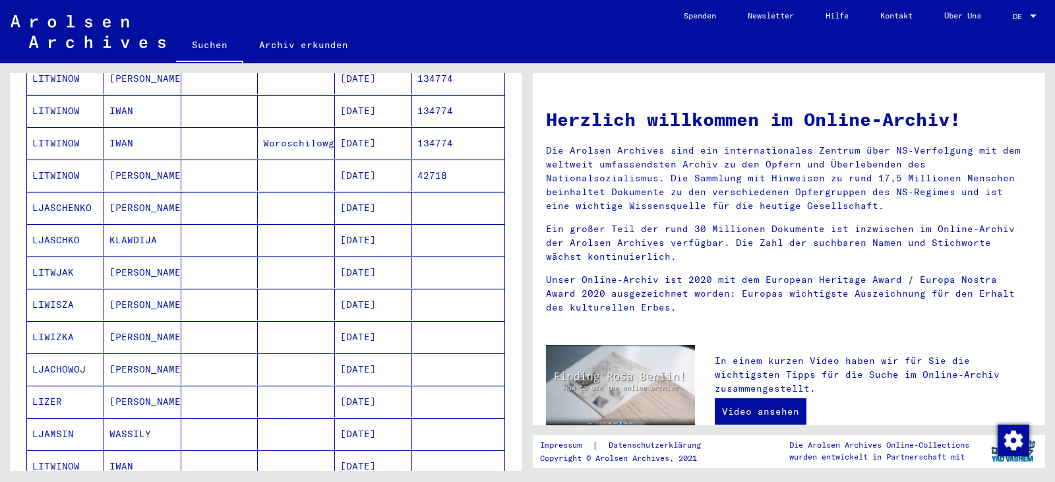
scroll to position [386, 0]
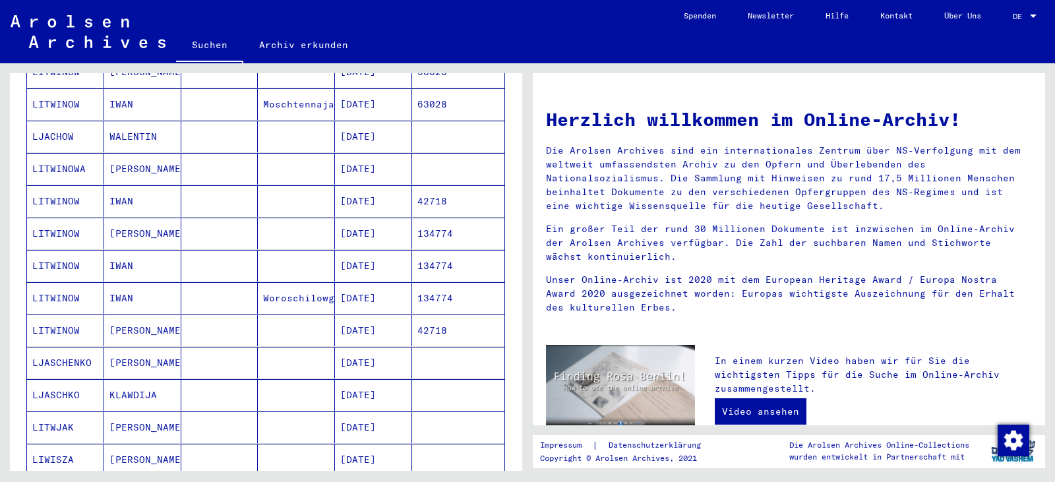
click at [420, 194] on mat-cell "42718" at bounding box center [458, 201] width 92 height 32
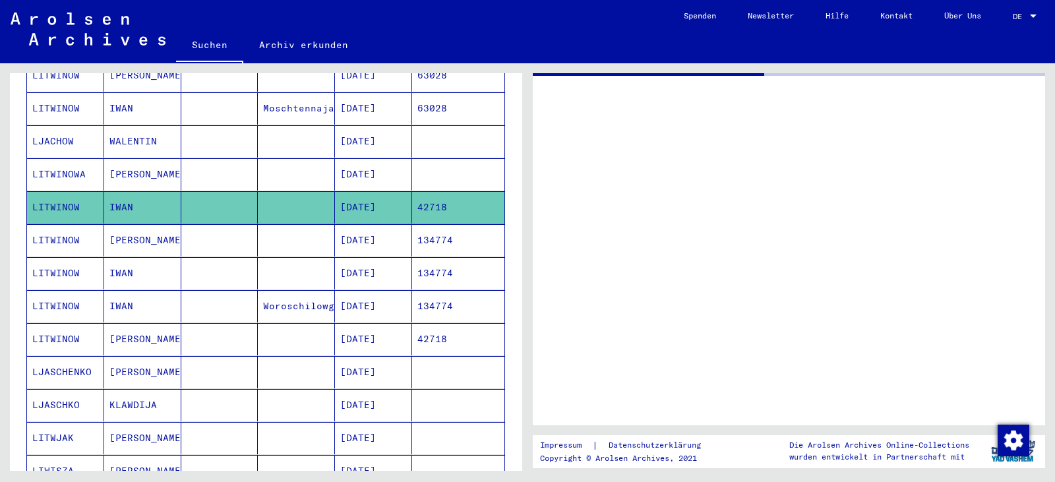
scroll to position [390, 0]
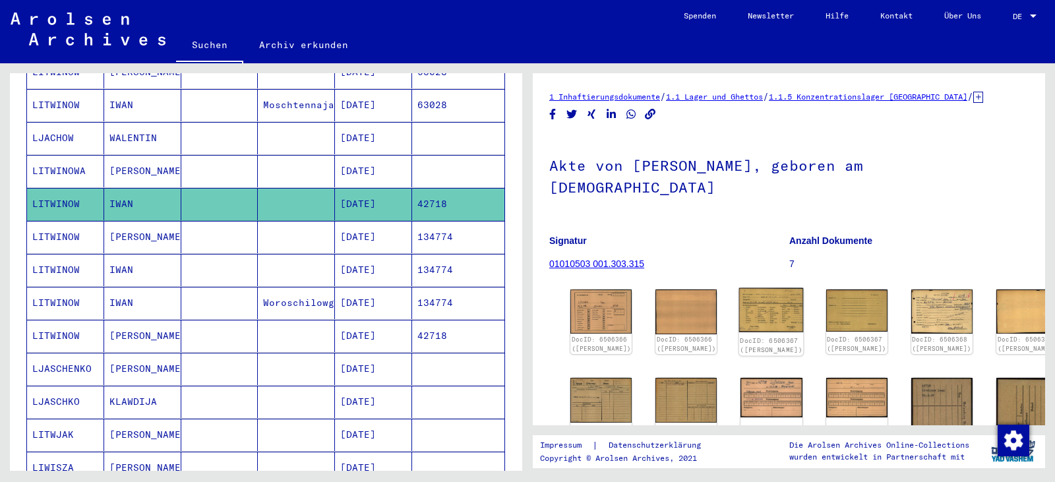
click at [739, 288] on img at bounding box center [771, 310] width 65 height 44
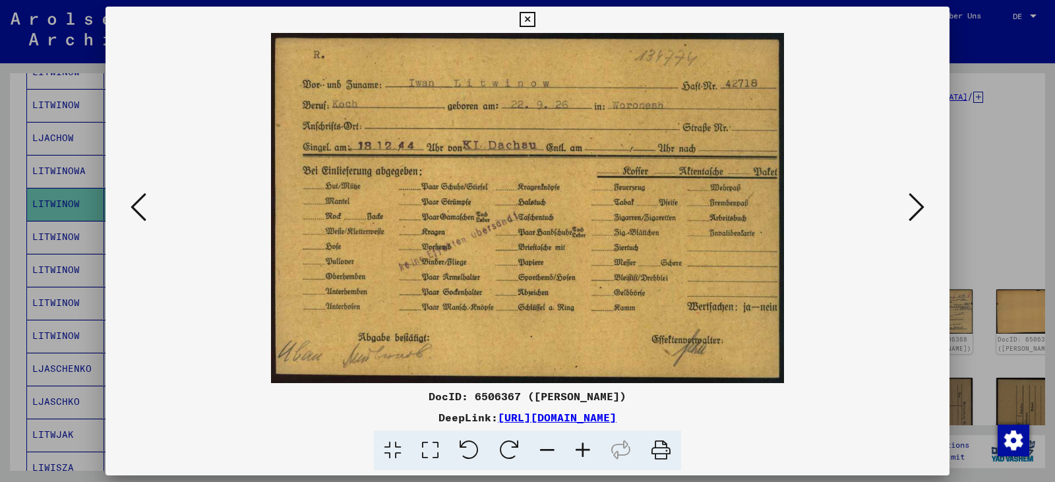
click at [518, 13] on button at bounding box center [526, 20] width 23 height 26
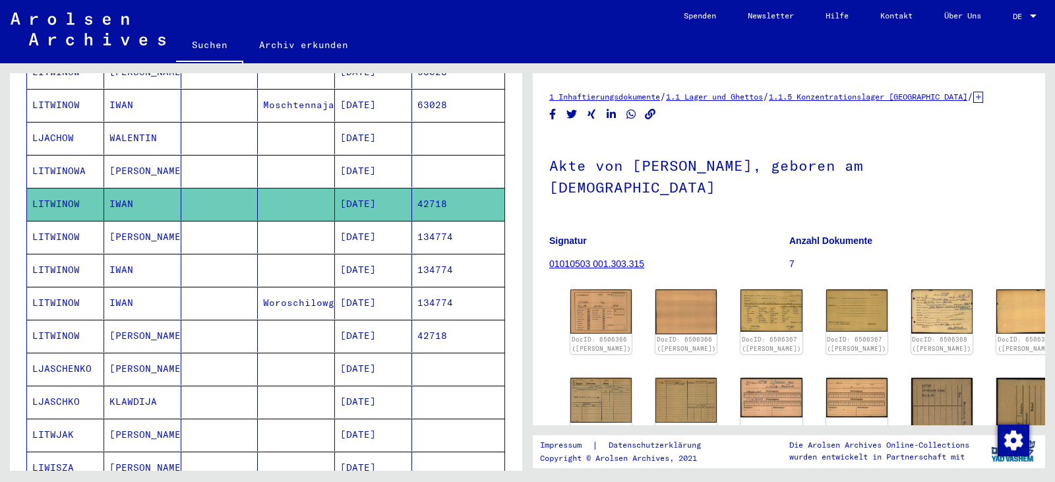
click at [443, 225] on mat-cell "134774" at bounding box center [458, 237] width 92 height 32
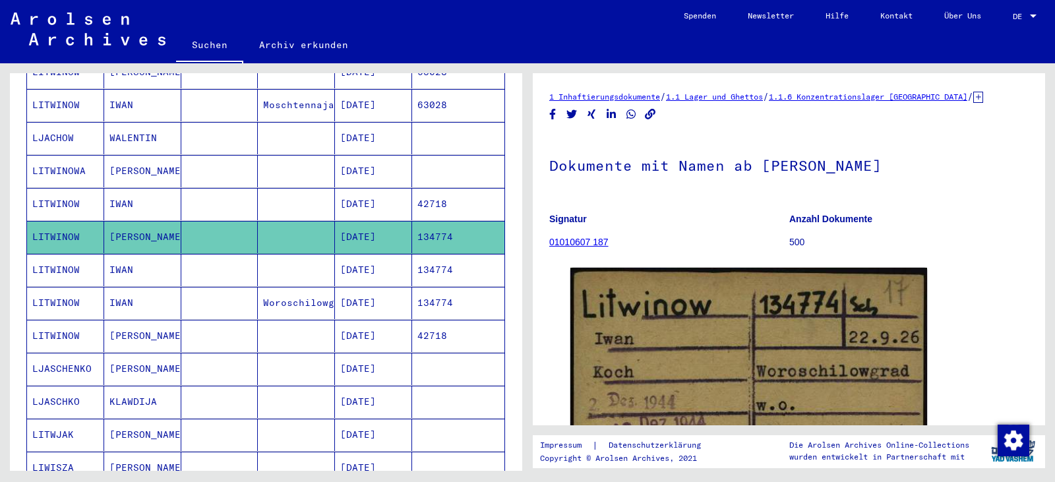
scroll to position [242, 0]
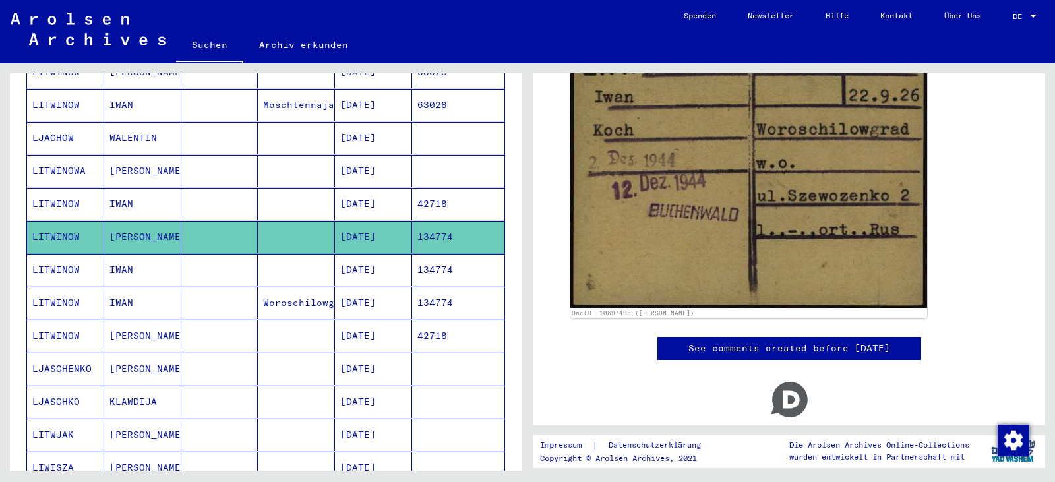
click at [445, 259] on mat-cell "134774" at bounding box center [458, 270] width 92 height 32
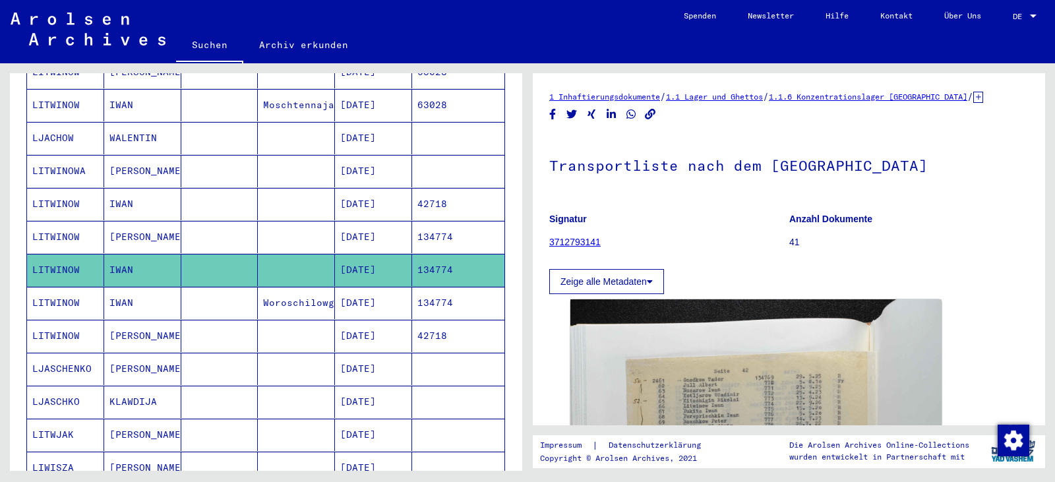
click at [449, 291] on mat-cell "134774" at bounding box center [458, 303] width 92 height 32
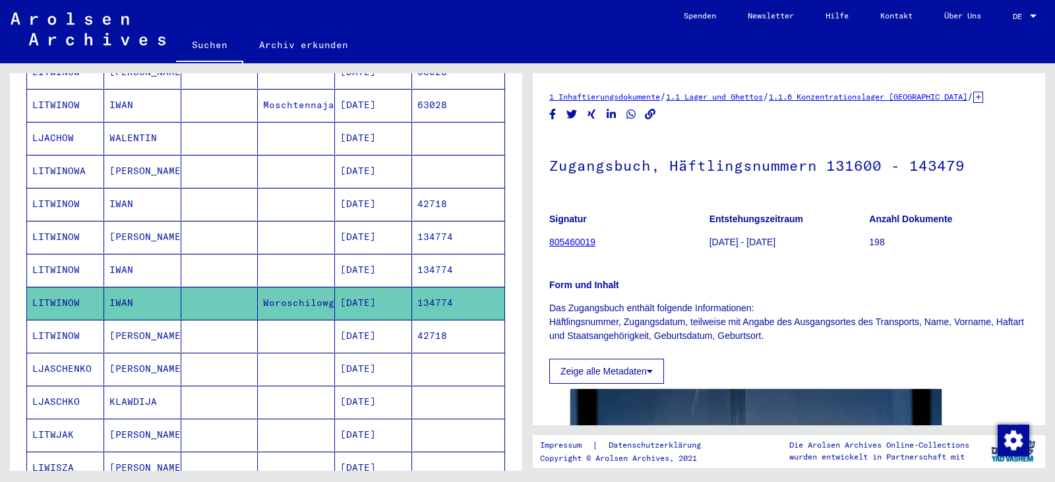
click at [444, 320] on mat-cell "42718" at bounding box center [458, 336] width 92 height 32
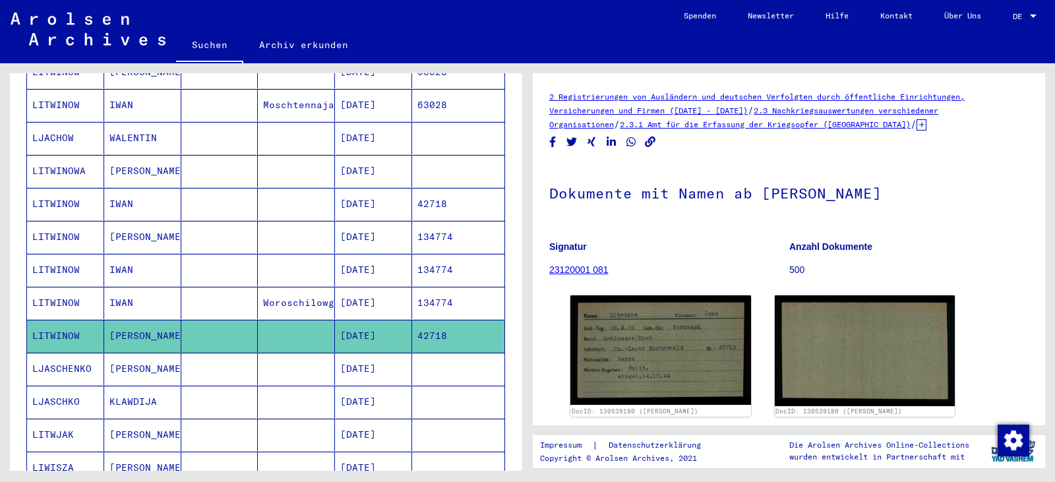
click at [442, 289] on mat-cell "134774" at bounding box center [458, 303] width 92 height 32
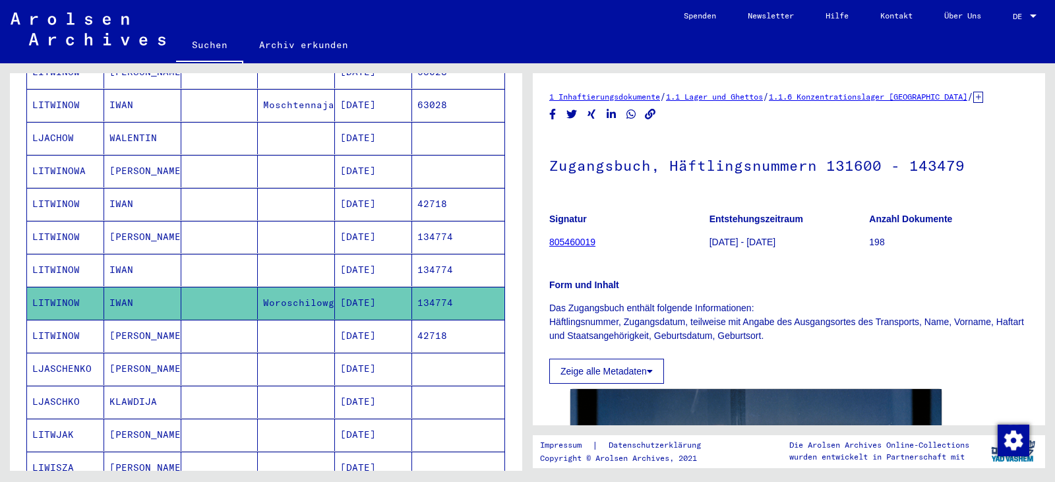
click at [449, 257] on mat-cell "134774" at bounding box center [458, 270] width 92 height 32
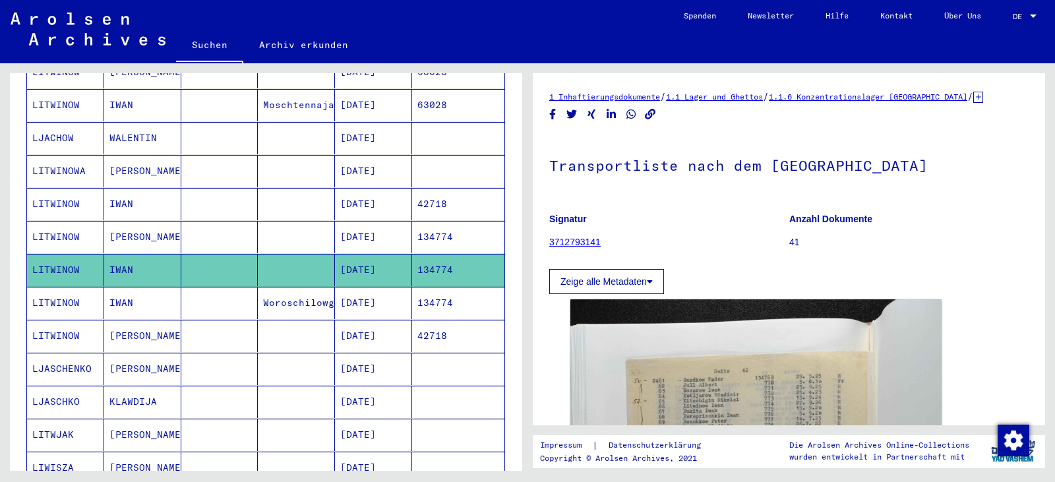
click at [450, 231] on mat-cell "134774" at bounding box center [458, 237] width 92 height 32
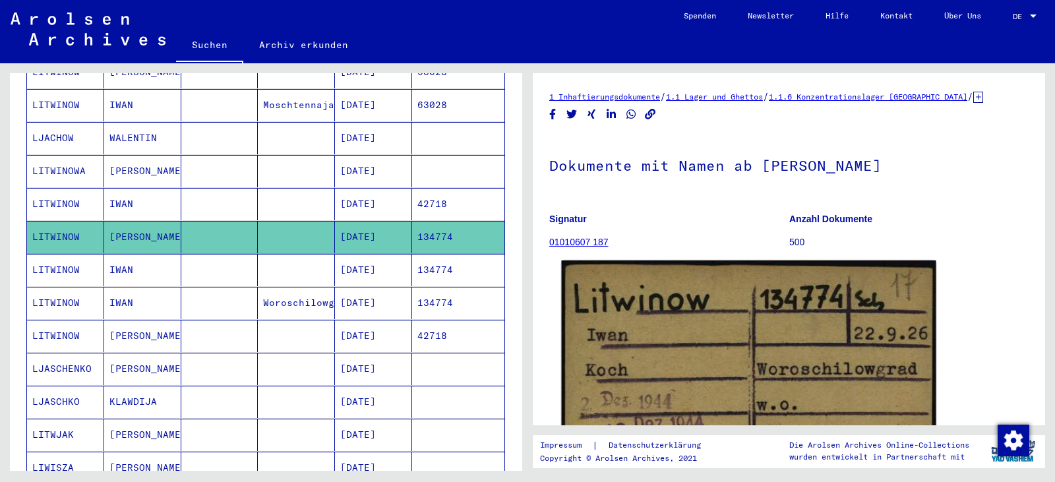
scroll to position [241, 0]
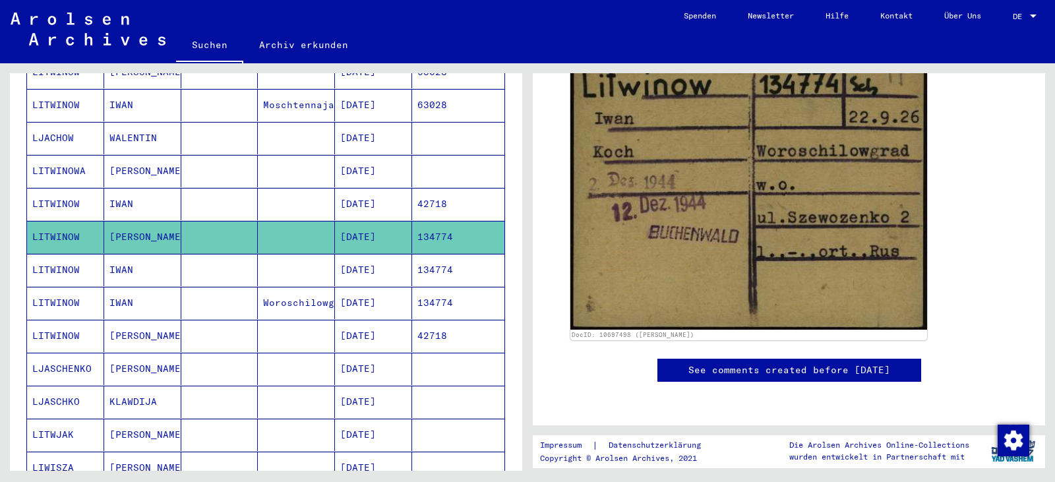
click at [440, 255] on mat-cell "134774" at bounding box center [458, 270] width 92 height 32
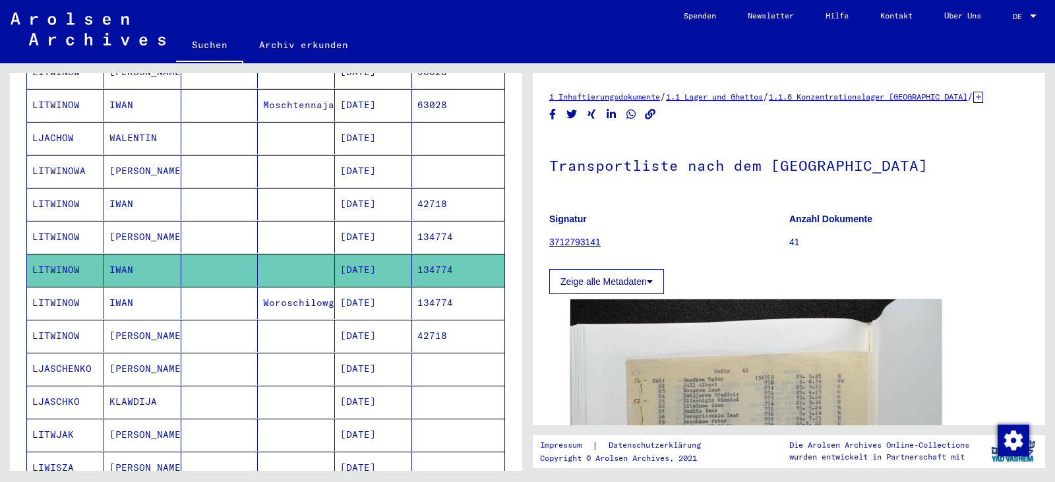
click at [443, 287] on mat-cell "134774" at bounding box center [458, 303] width 92 height 32
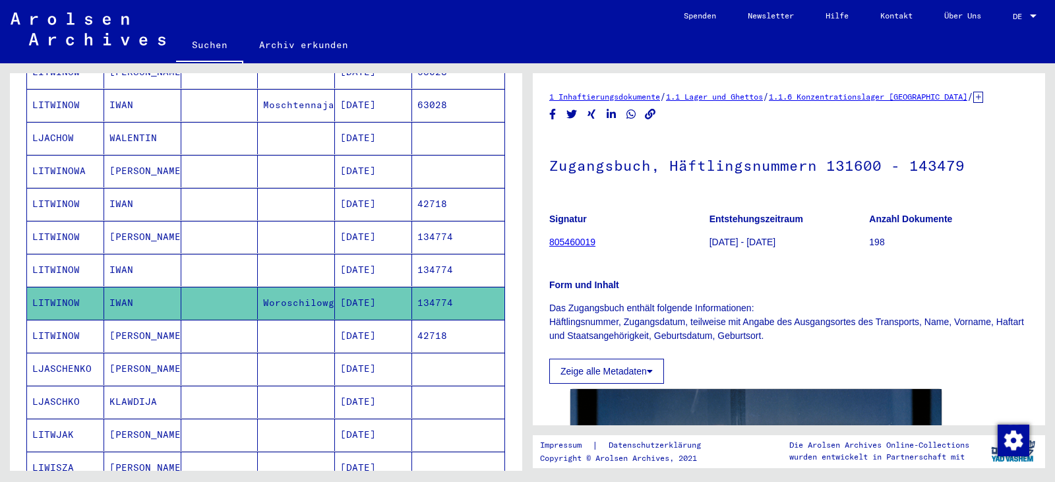
scroll to position [242, 0]
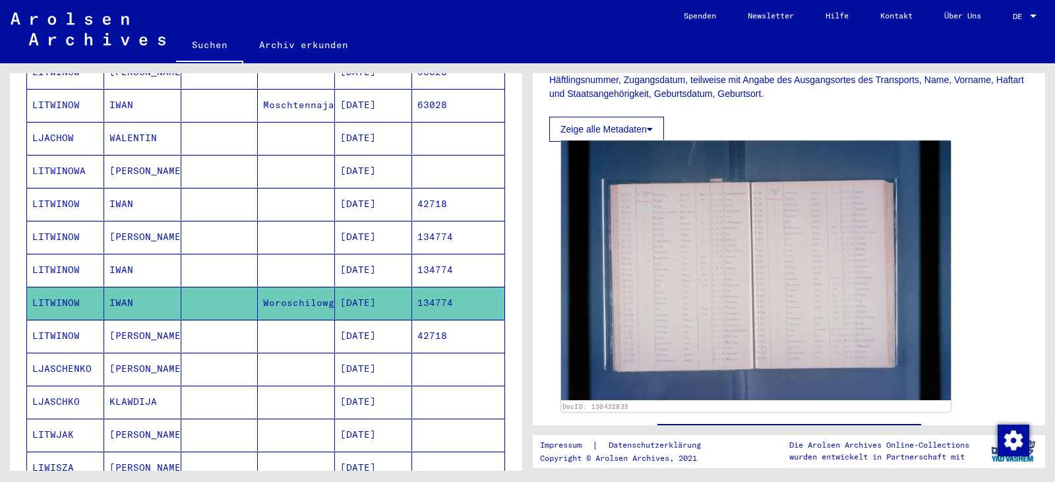
click at [671, 282] on img at bounding box center [756, 270] width 390 height 260
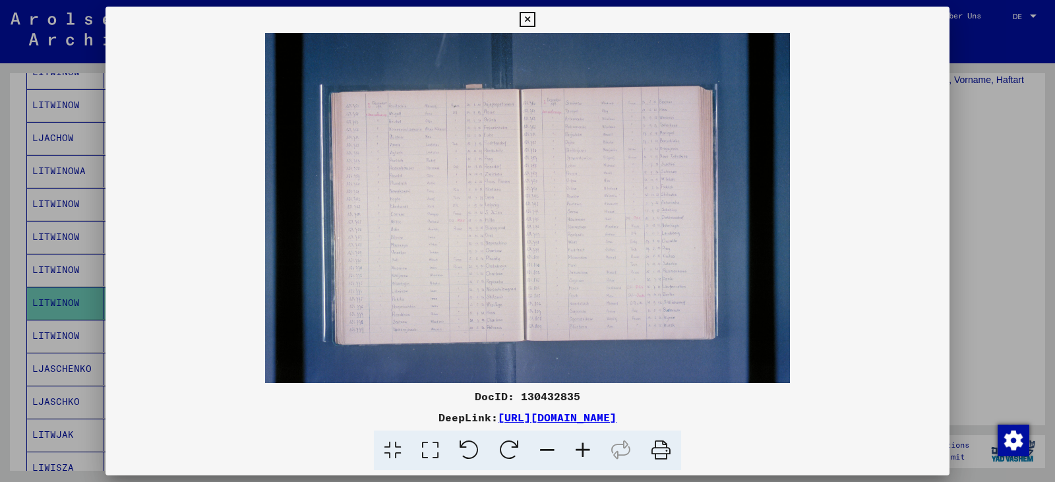
click at [586, 451] on icon at bounding box center [583, 450] width 36 height 40
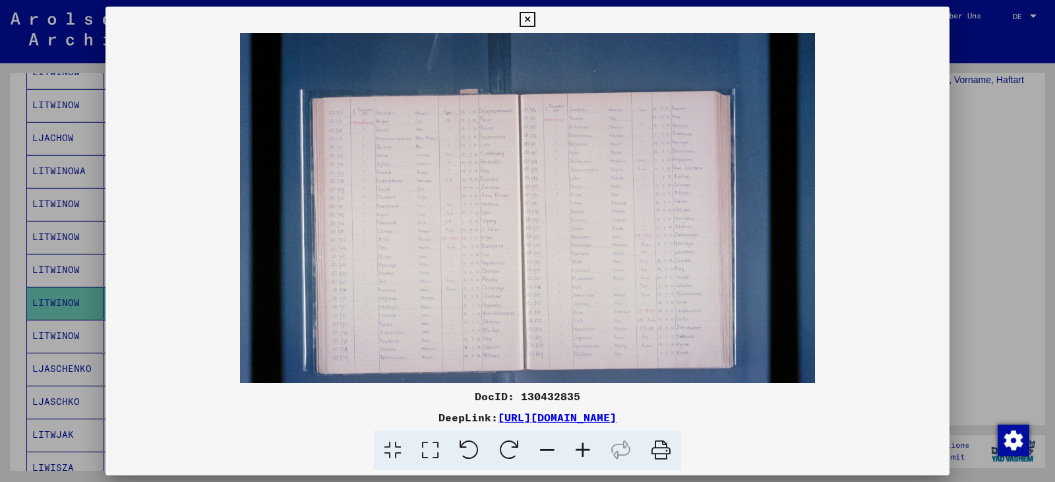
click at [586, 451] on icon at bounding box center [583, 450] width 36 height 40
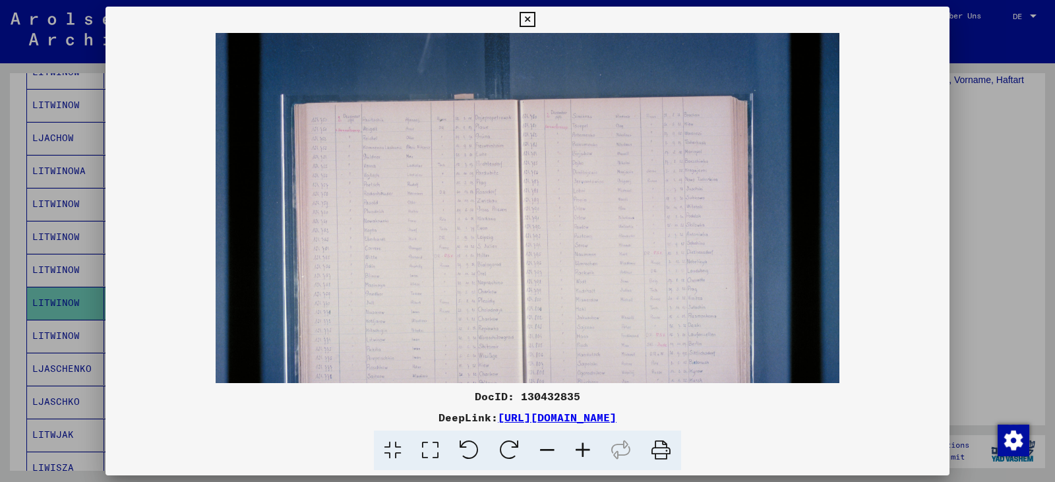
click at [587, 452] on icon at bounding box center [583, 450] width 36 height 40
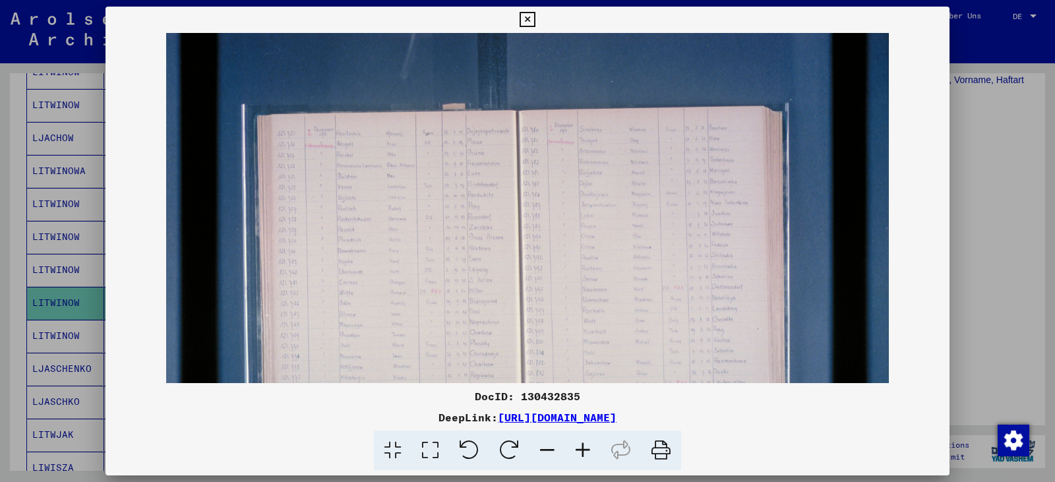
click at [587, 452] on icon at bounding box center [583, 450] width 36 height 40
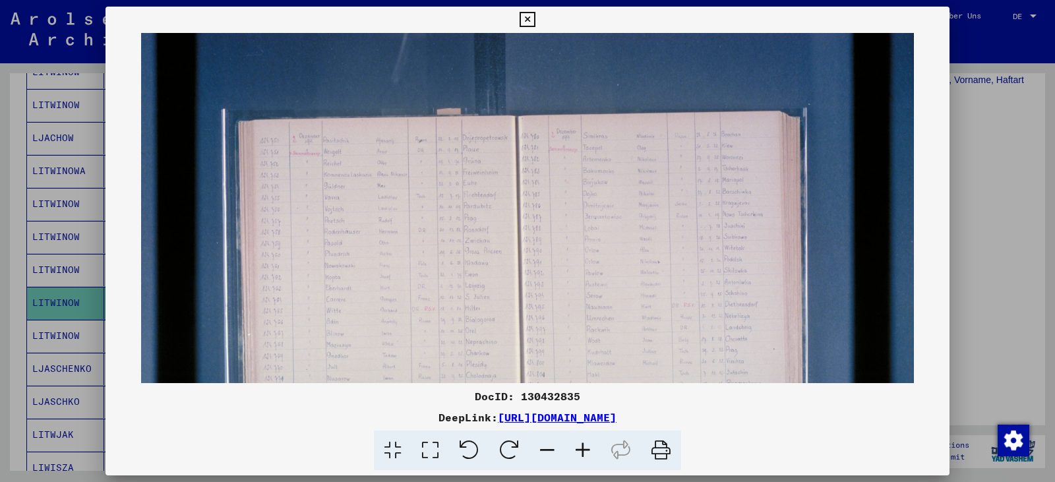
click at [587, 453] on icon at bounding box center [583, 450] width 36 height 40
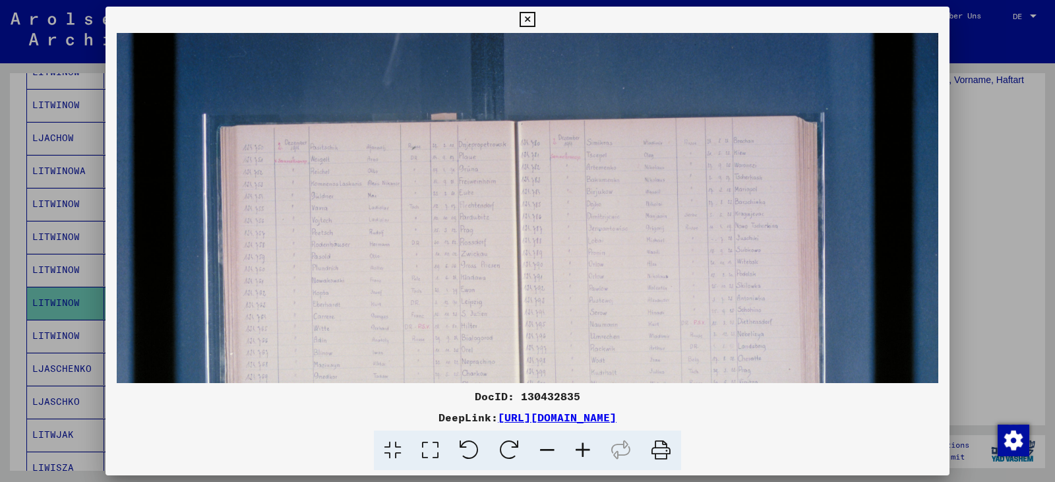
click at [589, 453] on icon at bounding box center [583, 450] width 36 height 40
click at [591, 453] on icon at bounding box center [583, 450] width 36 height 40
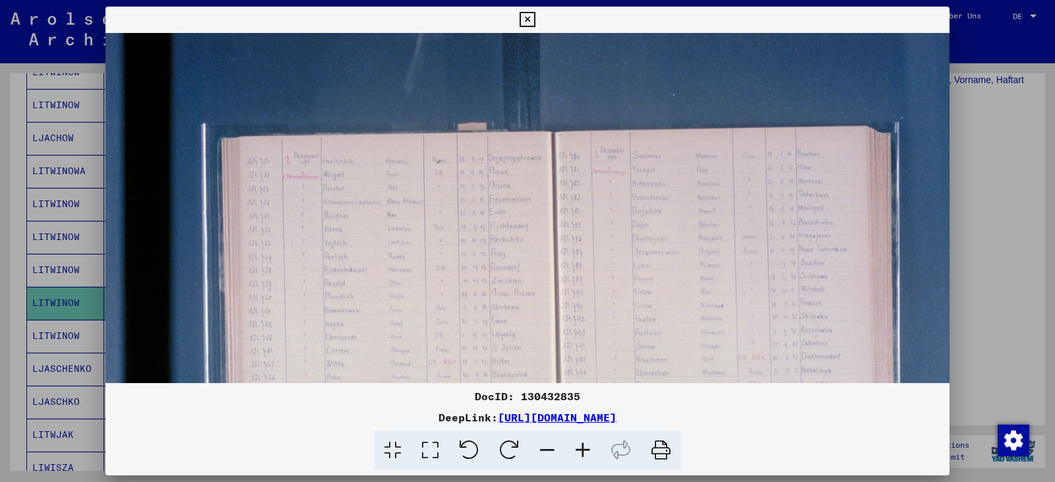
click at [586, 457] on icon at bounding box center [583, 450] width 36 height 40
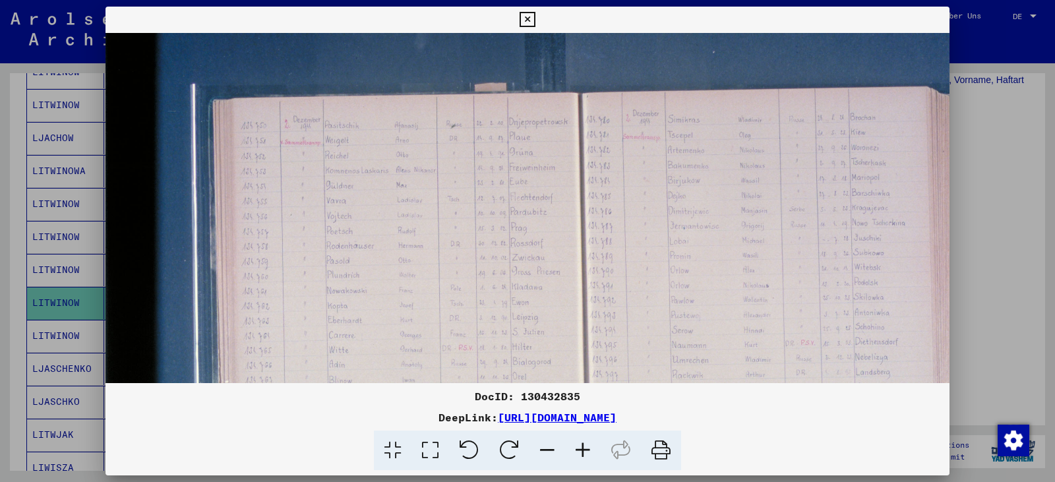
scroll to position [49, 22]
drag, startPoint x: 470, startPoint y: 334, endPoint x: 448, endPoint y: 286, distance: 52.8
click at [448, 286] on img at bounding box center [594, 323] width 1020 height 679
click at [588, 449] on icon at bounding box center [583, 450] width 36 height 40
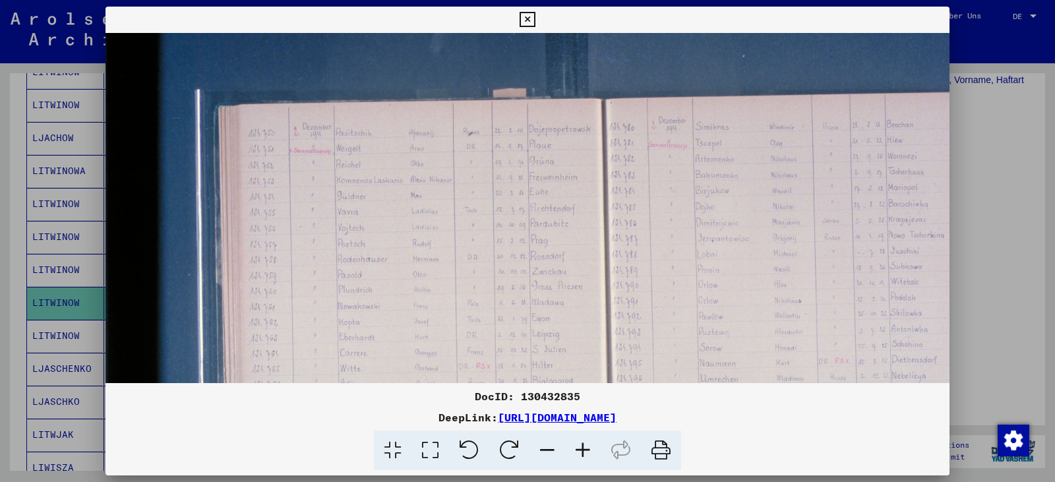
click at [588, 449] on icon at bounding box center [583, 450] width 36 height 40
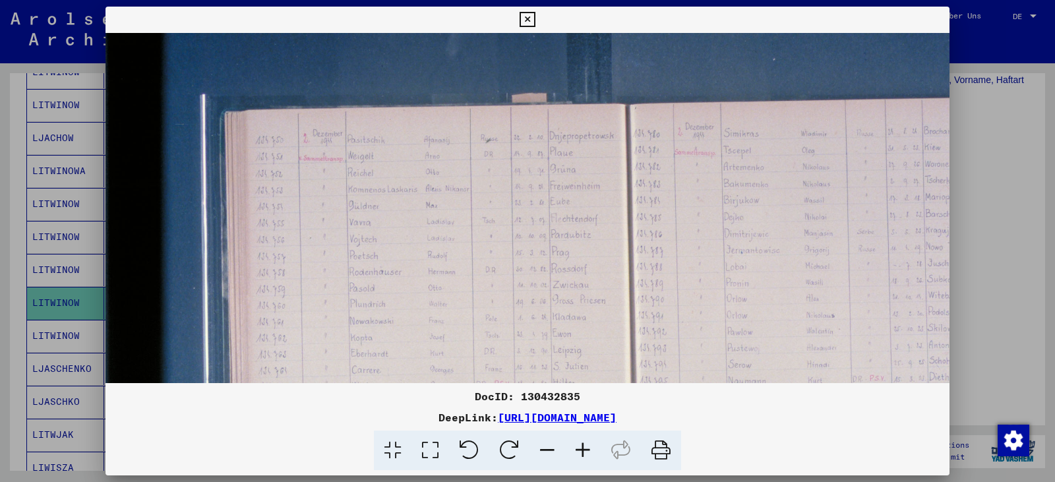
click at [588, 449] on icon at bounding box center [583, 450] width 36 height 40
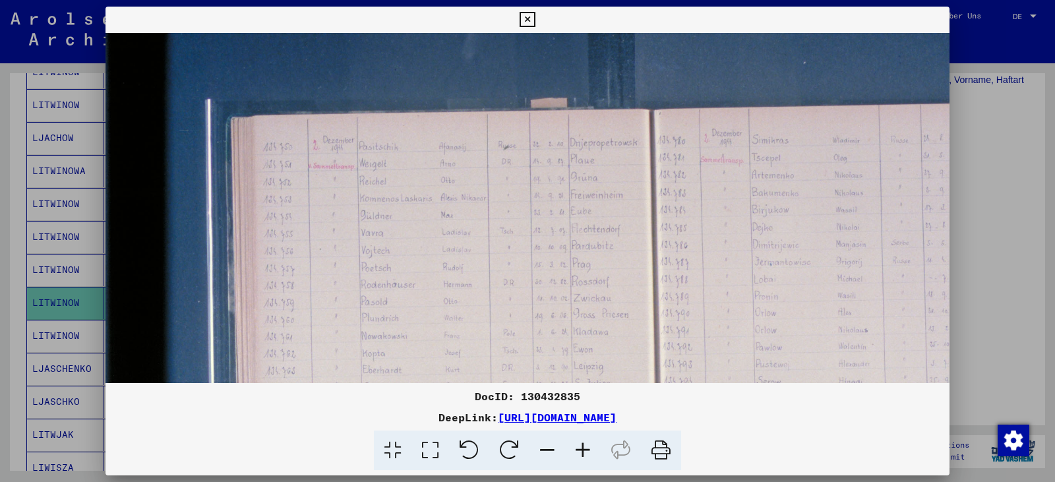
click at [588, 449] on icon at bounding box center [583, 450] width 36 height 40
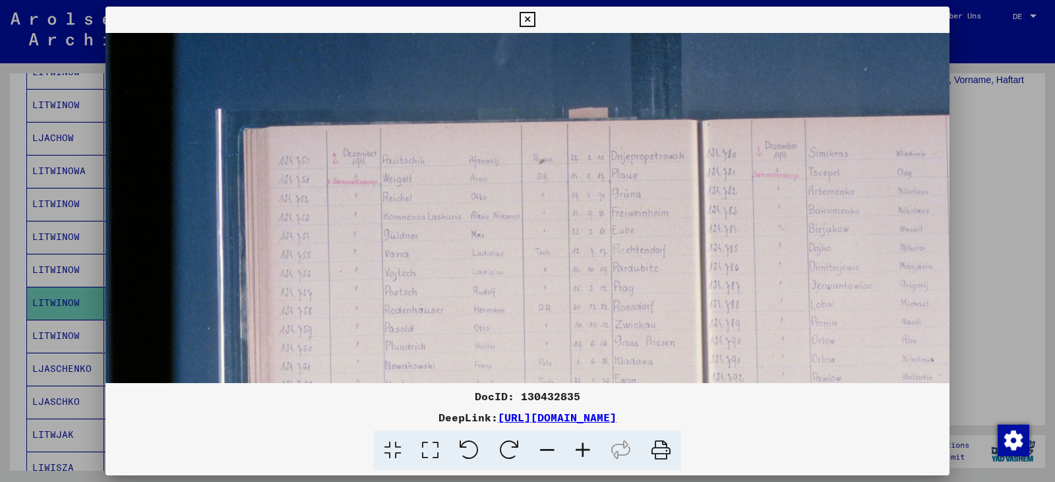
click at [589, 451] on icon at bounding box center [583, 450] width 36 height 40
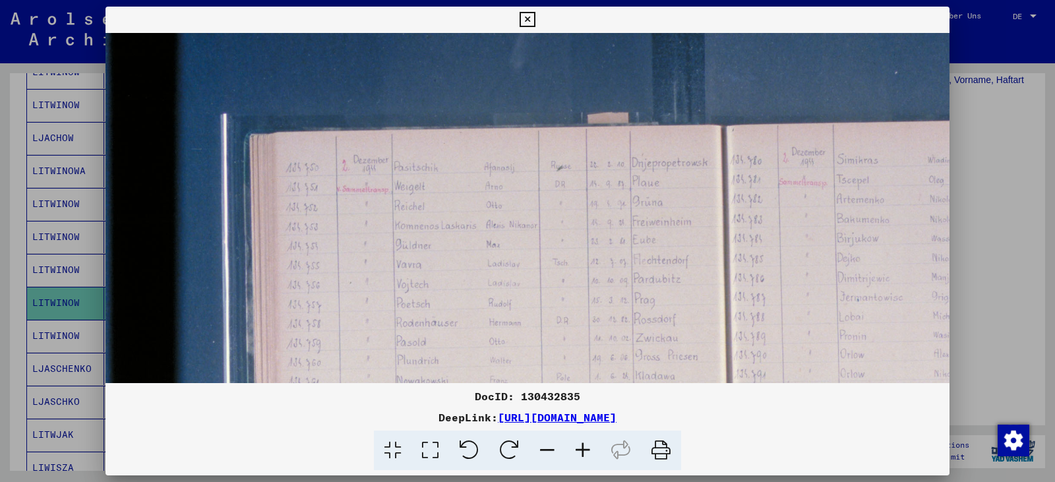
click at [589, 451] on icon at bounding box center [583, 450] width 36 height 40
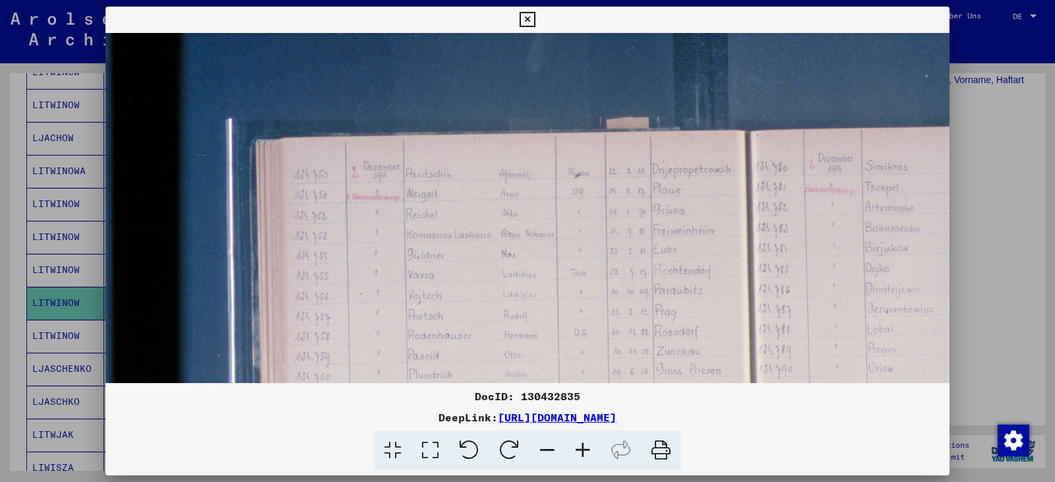
click at [589, 451] on icon at bounding box center [583, 450] width 36 height 40
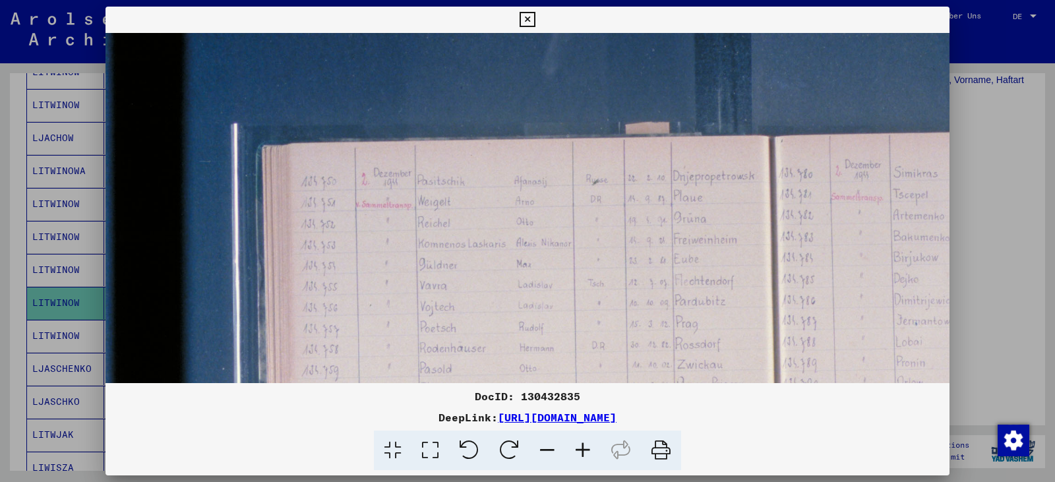
click at [589, 451] on icon at bounding box center [583, 450] width 36 height 40
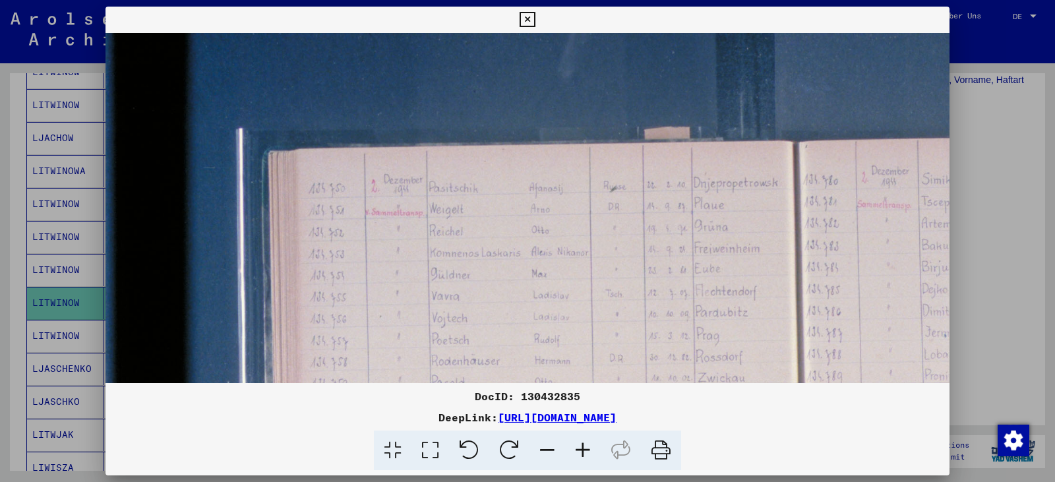
click at [589, 451] on icon at bounding box center [583, 450] width 36 height 40
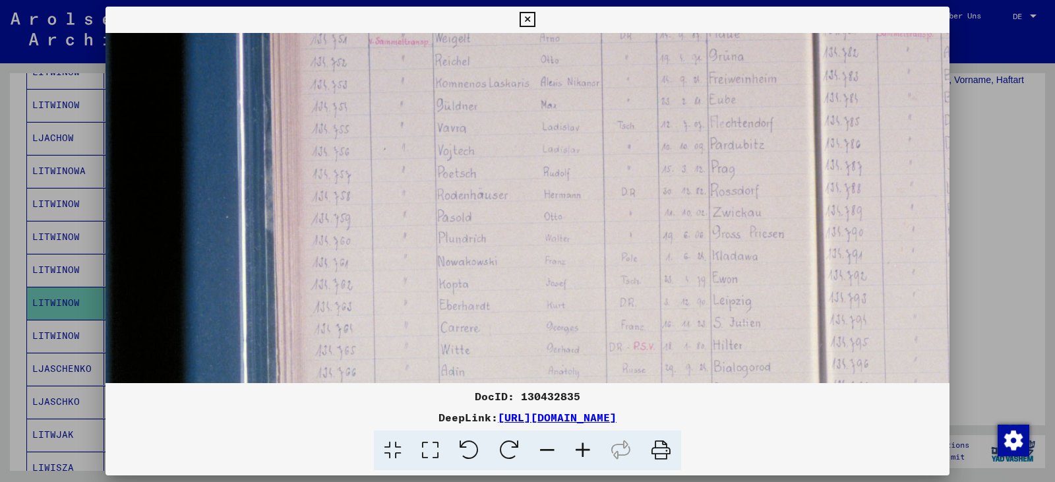
drag, startPoint x: 532, startPoint y: 321, endPoint x: 526, endPoint y: 140, distance: 180.7
click at [526, 140] on img at bounding box center [835, 310] width 1514 height 1009
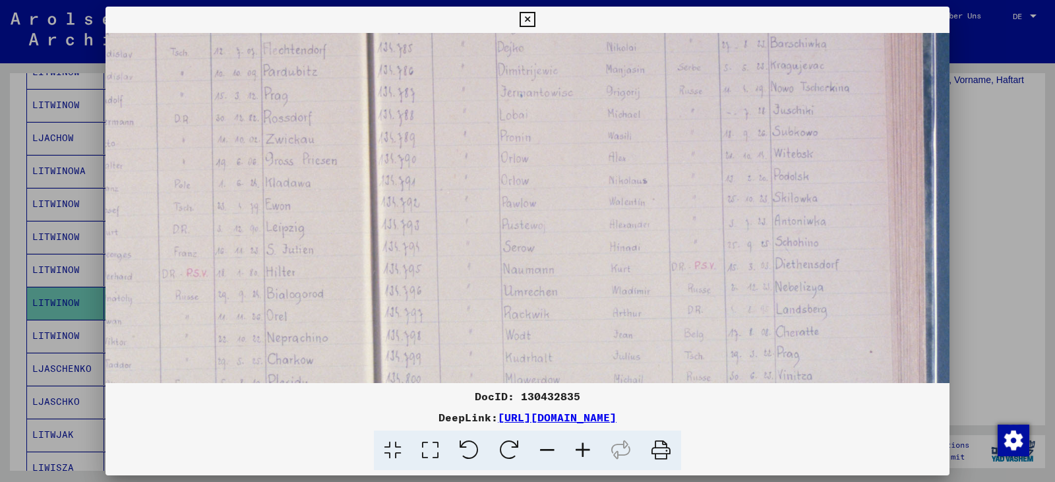
scroll to position [295, 519]
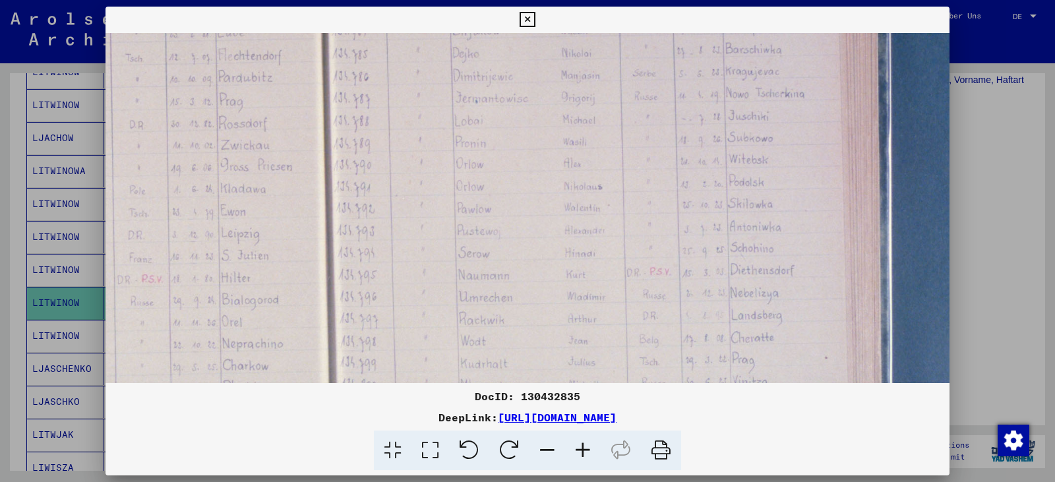
drag, startPoint x: 563, startPoint y: 254, endPoint x: 71, endPoint y: 188, distance: 496.0
click at [71, 188] on div "DocID: 130432835 DeepLink: [URL][DOMAIN_NAME]" at bounding box center [527, 241] width 1055 height 482
click at [523, 20] on icon at bounding box center [526, 20] width 15 height 16
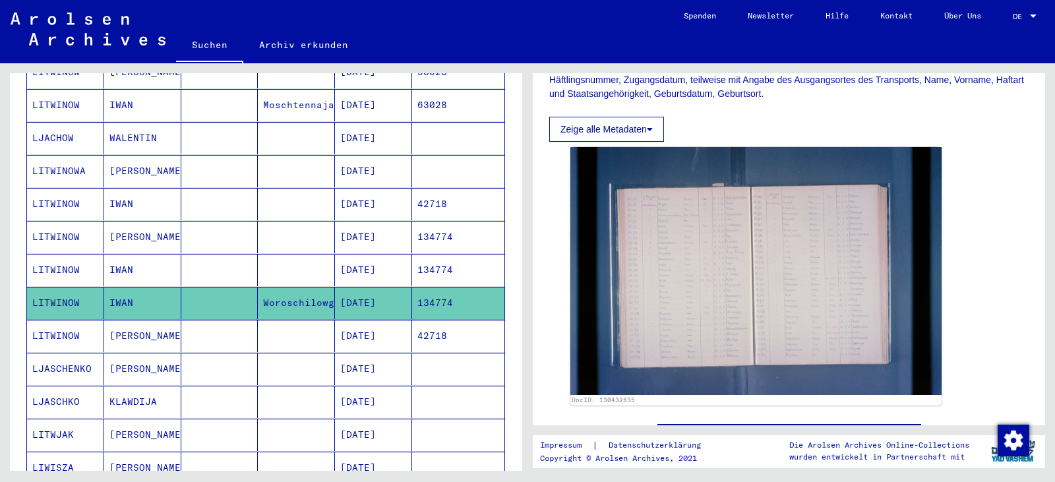
click at [435, 258] on mat-cell "134774" at bounding box center [458, 270] width 92 height 32
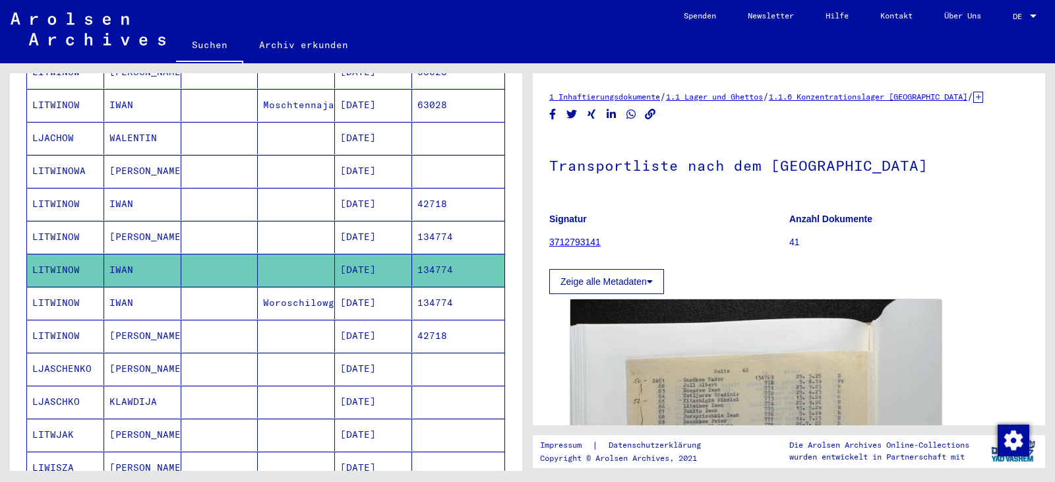
click at [430, 191] on mat-cell "42718" at bounding box center [458, 204] width 92 height 32
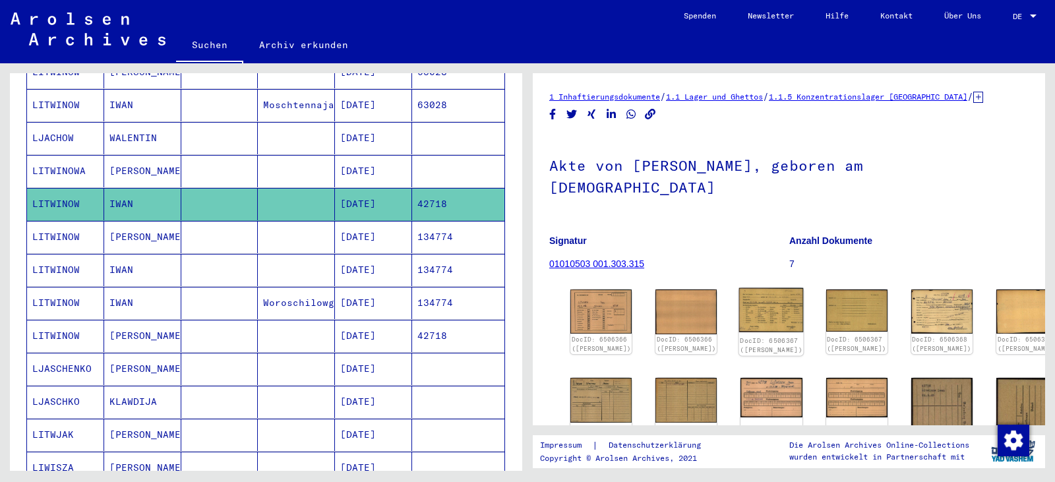
click at [739, 288] on img at bounding box center [771, 310] width 65 height 44
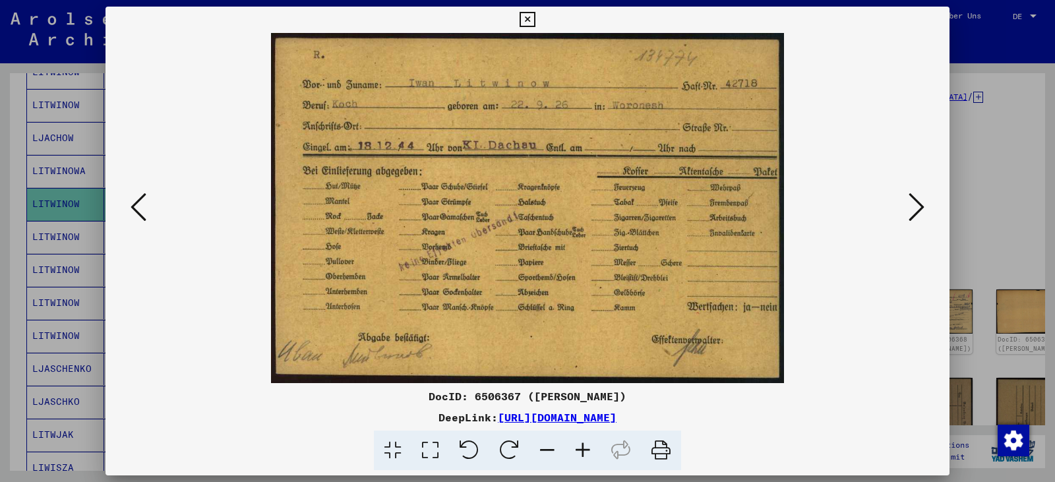
click at [911, 202] on icon at bounding box center [916, 207] width 16 height 32
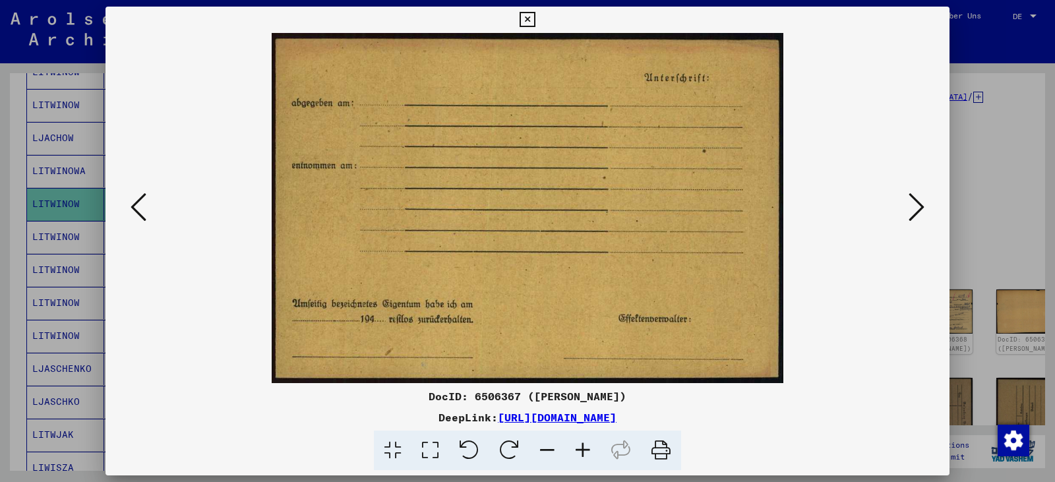
click at [910, 205] on icon at bounding box center [916, 207] width 16 height 32
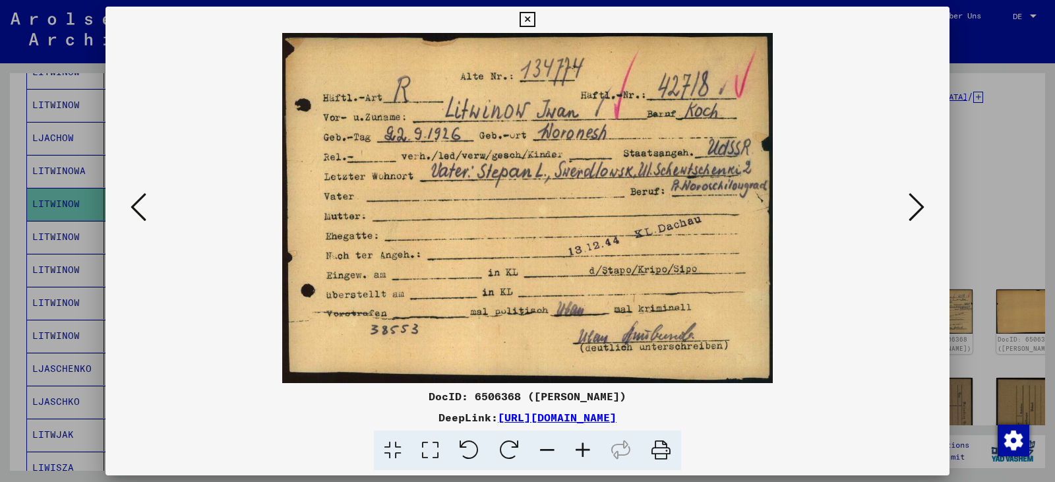
click at [915, 204] on icon at bounding box center [916, 207] width 16 height 32
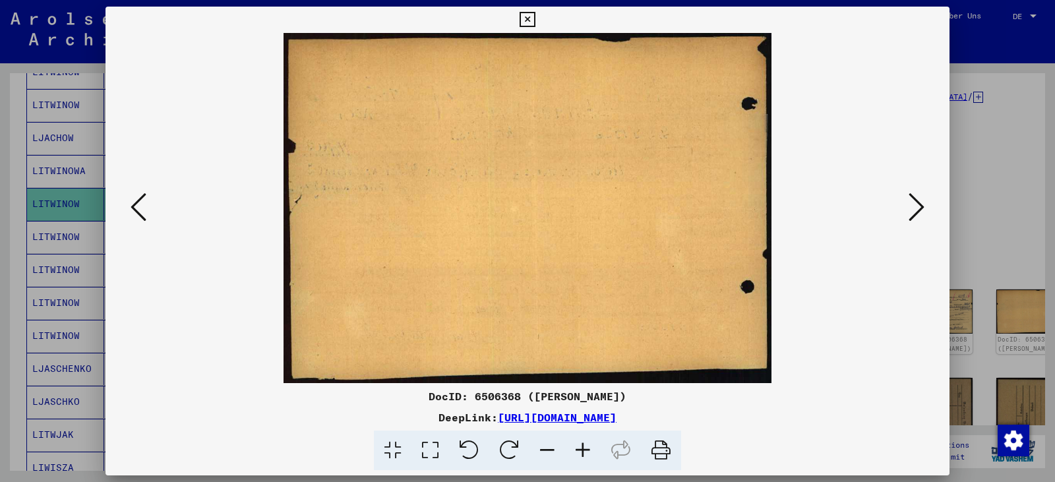
click at [915, 204] on icon at bounding box center [916, 207] width 16 height 32
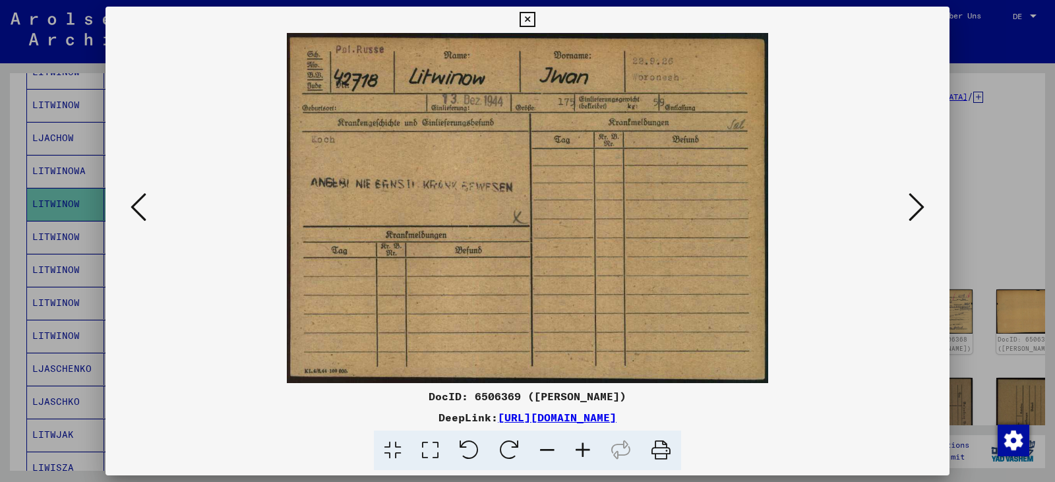
click at [915, 204] on icon at bounding box center [916, 207] width 16 height 32
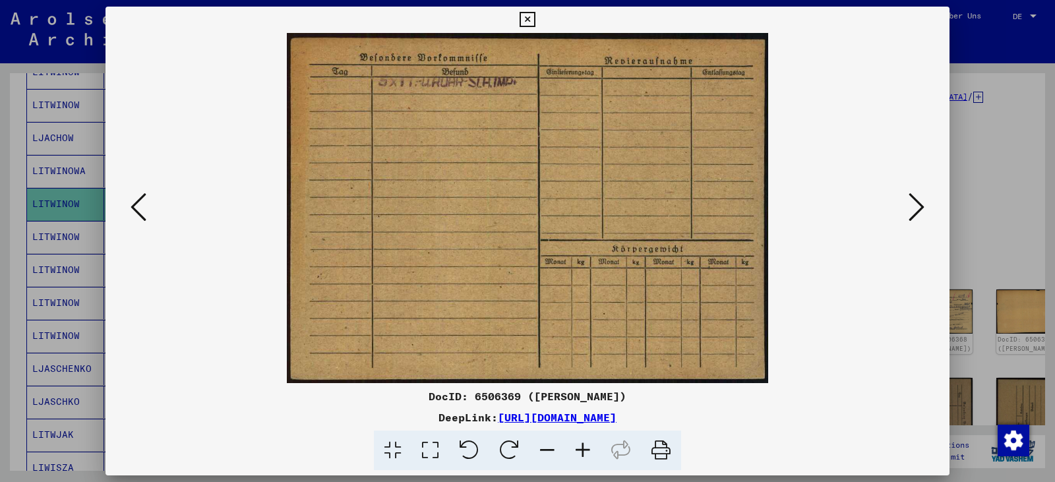
click at [915, 204] on icon at bounding box center [916, 207] width 16 height 32
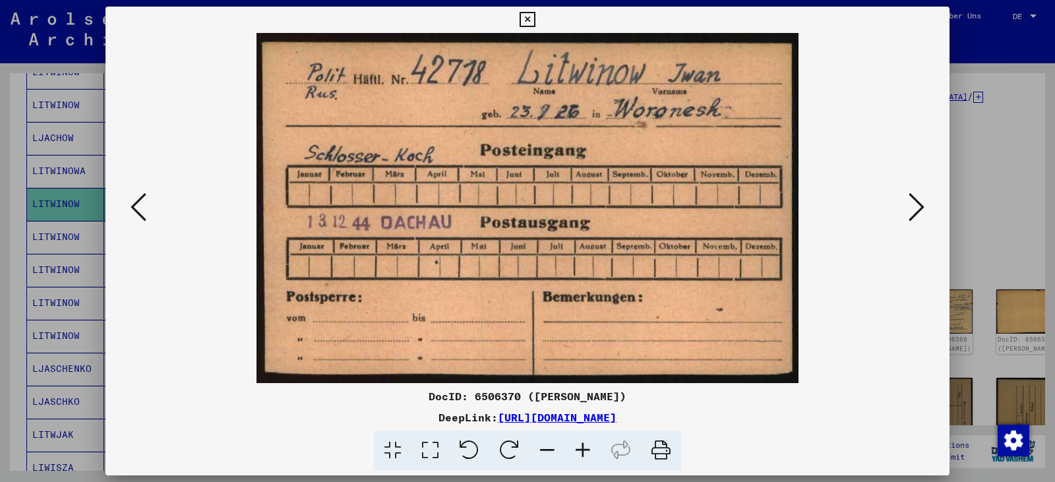
click at [915, 204] on icon at bounding box center [916, 207] width 16 height 32
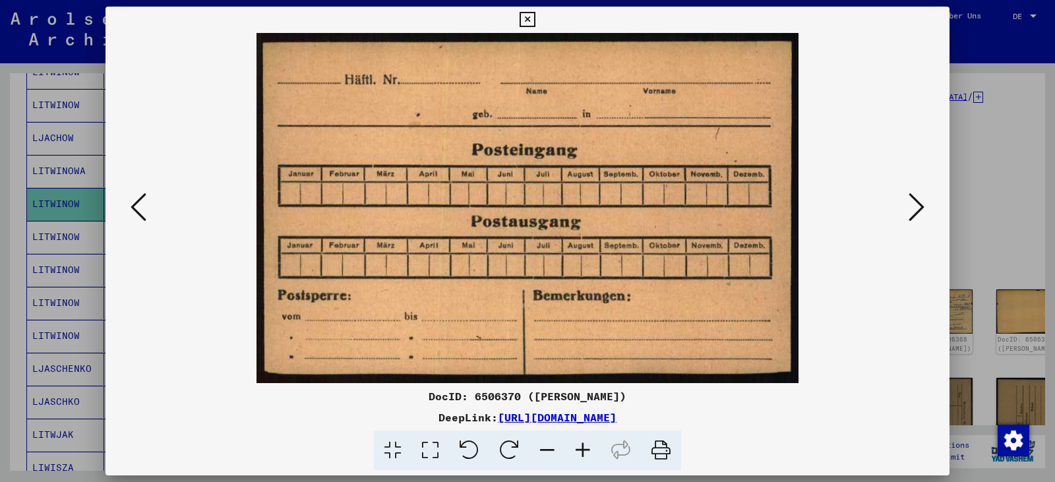
click at [915, 204] on icon at bounding box center [916, 207] width 16 height 32
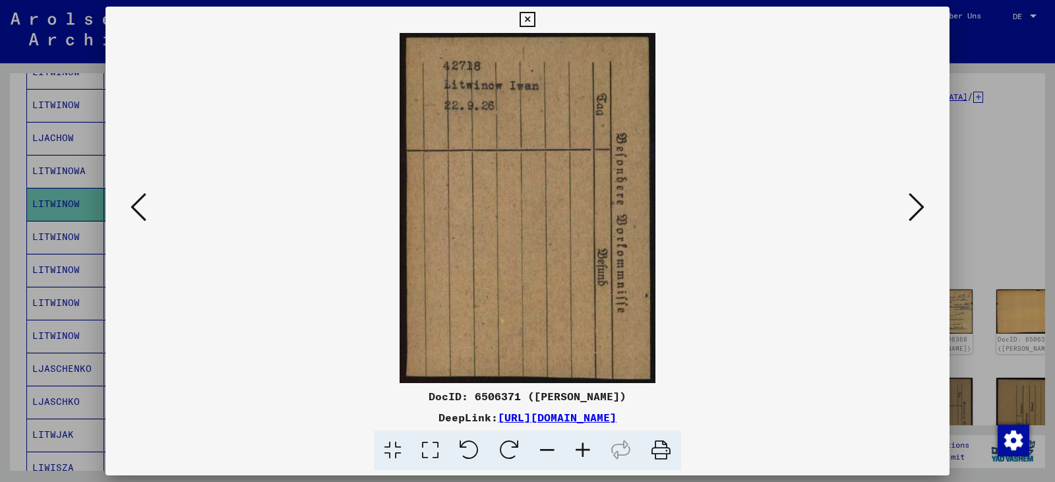
click at [915, 204] on icon at bounding box center [916, 207] width 16 height 32
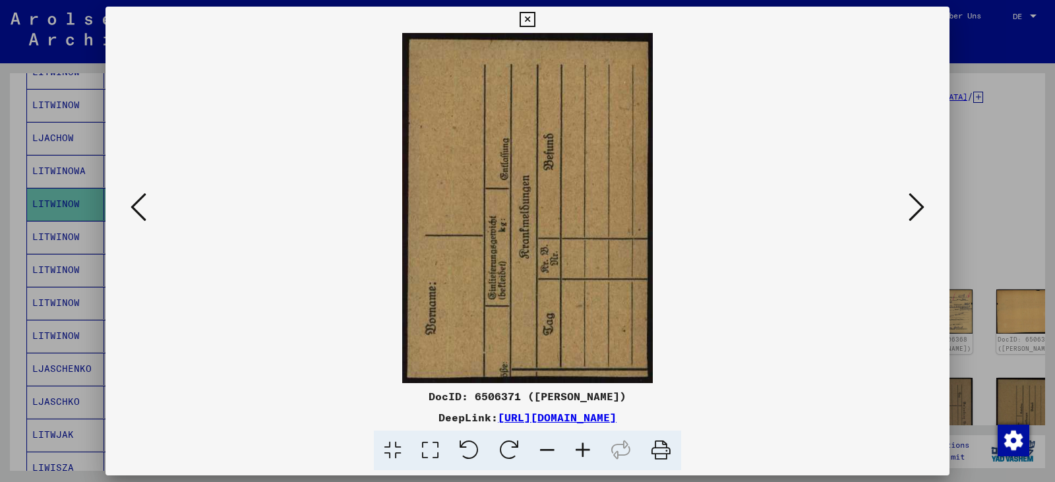
click at [915, 204] on icon at bounding box center [916, 207] width 16 height 32
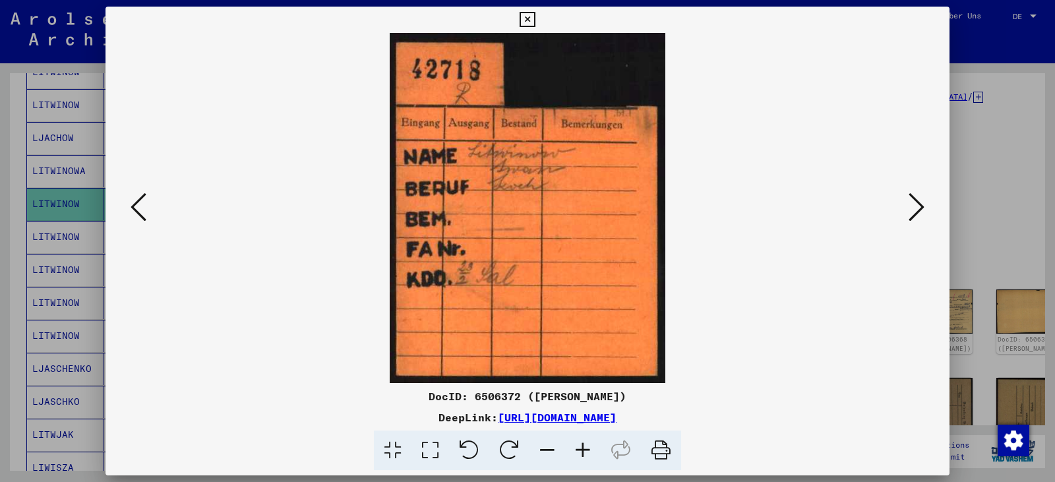
click at [916, 204] on icon at bounding box center [916, 207] width 16 height 32
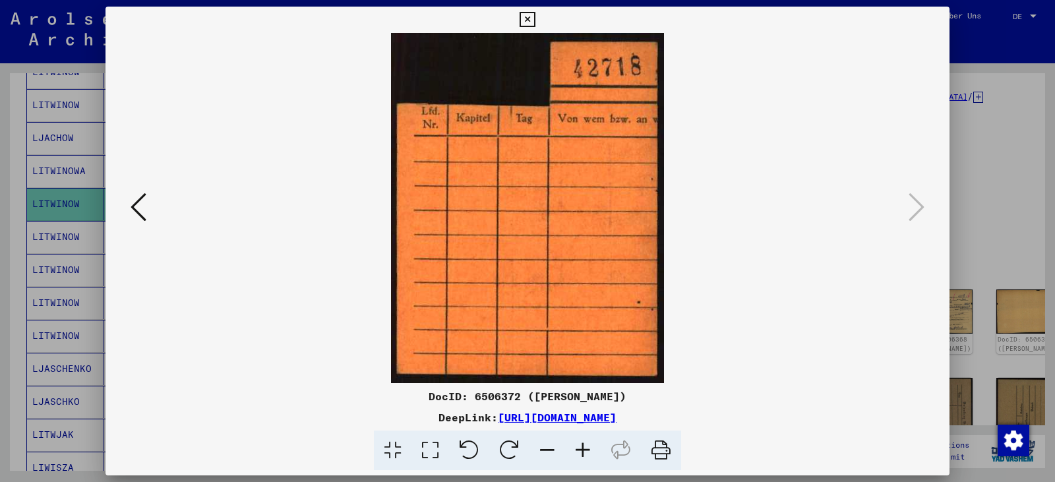
click at [524, 17] on icon at bounding box center [526, 20] width 15 height 16
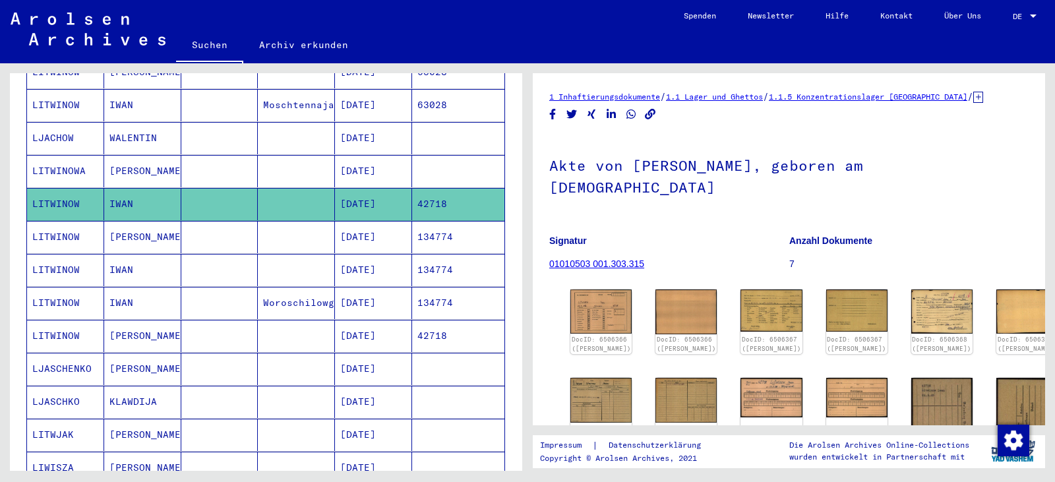
click at [442, 324] on mat-cell "42718" at bounding box center [458, 336] width 92 height 32
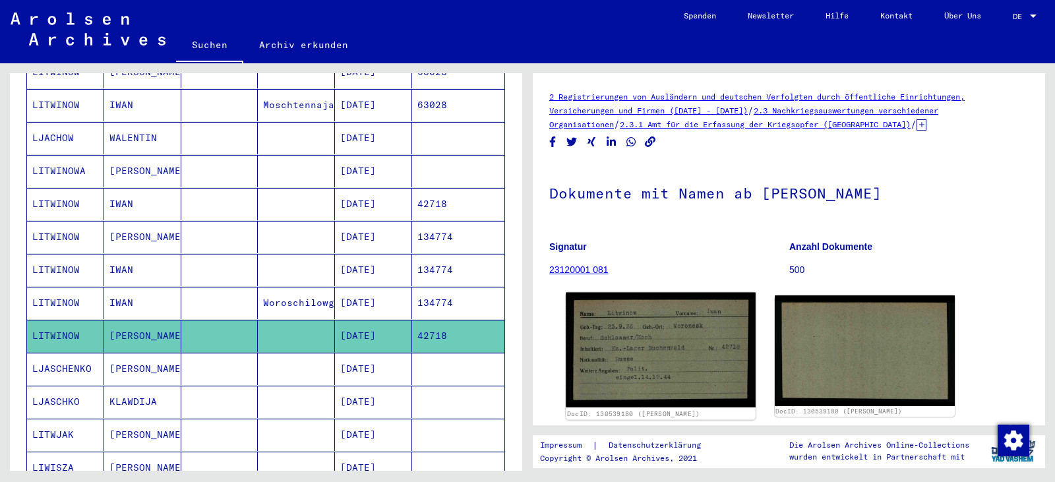
click at [612, 334] on img at bounding box center [659, 350] width 189 height 115
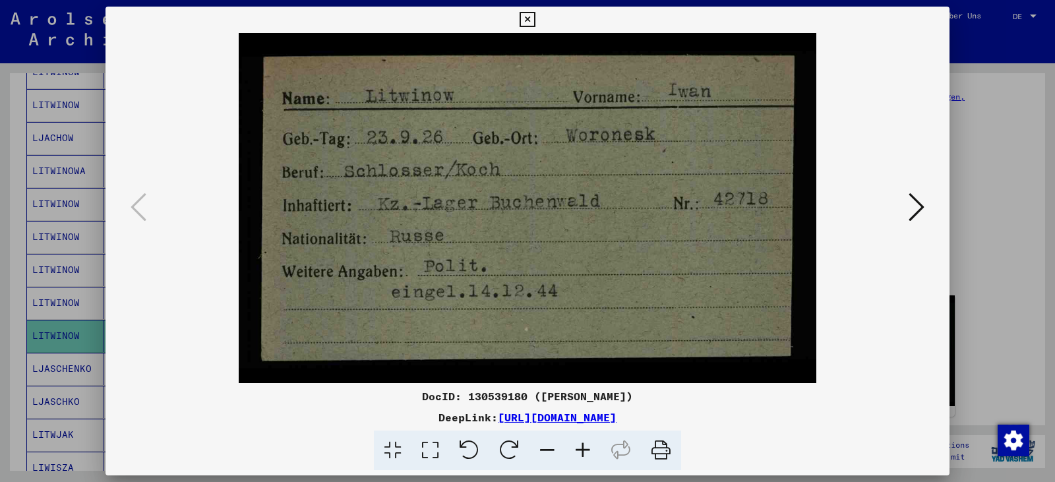
drag, startPoint x: 531, startPoint y: 15, endPoint x: 533, endPoint y: 24, distance: 9.6
click at [531, 17] on icon at bounding box center [526, 20] width 15 height 16
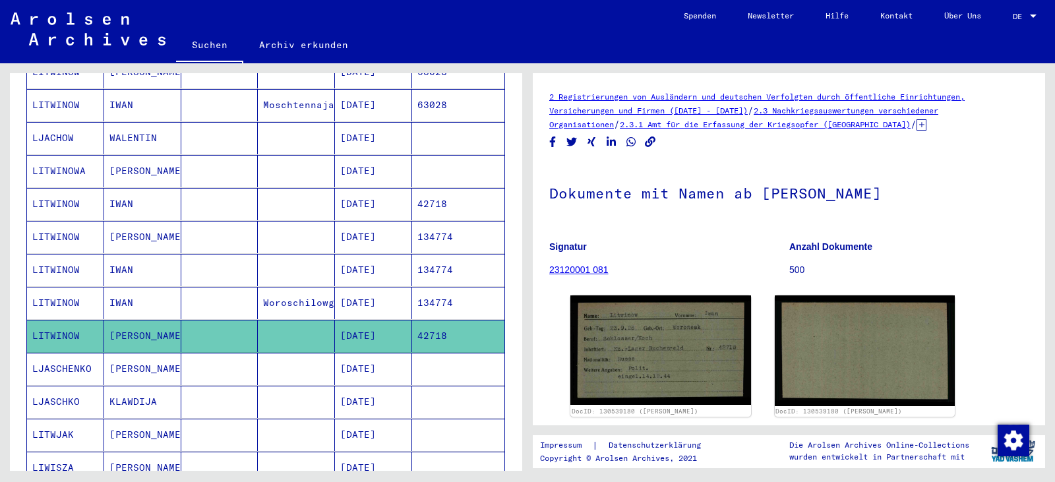
click at [426, 227] on mat-cell "134774" at bounding box center [458, 237] width 92 height 32
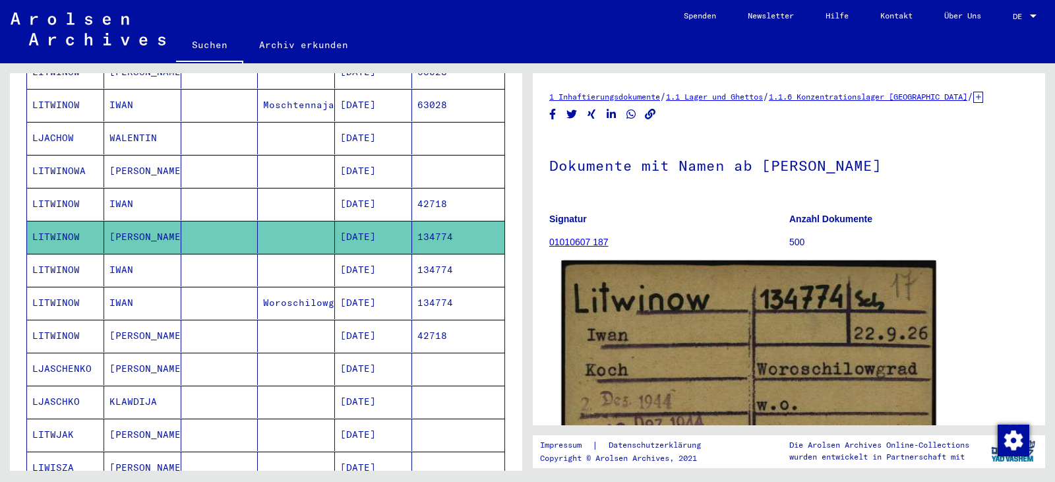
scroll to position [241, 0]
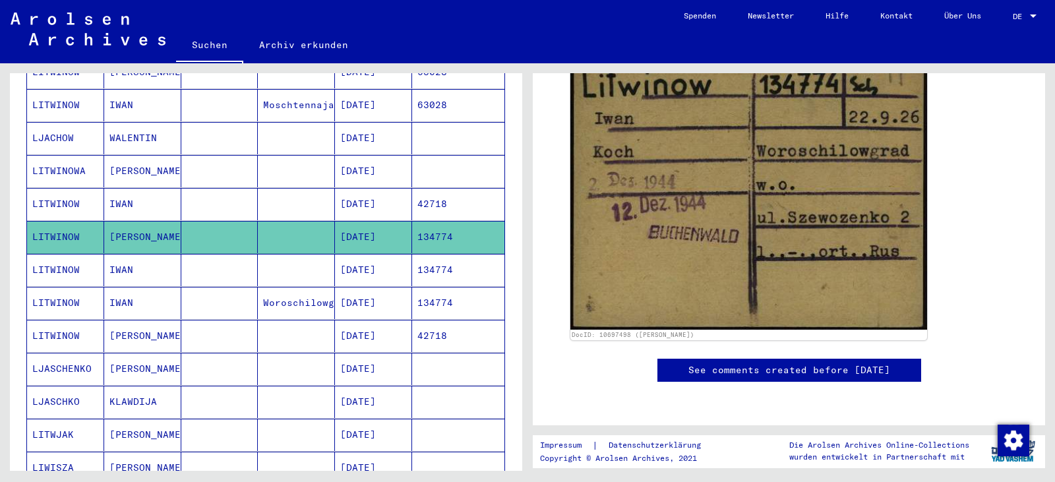
click at [384, 254] on mat-cell "[DATE]" at bounding box center [373, 270] width 77 height 32
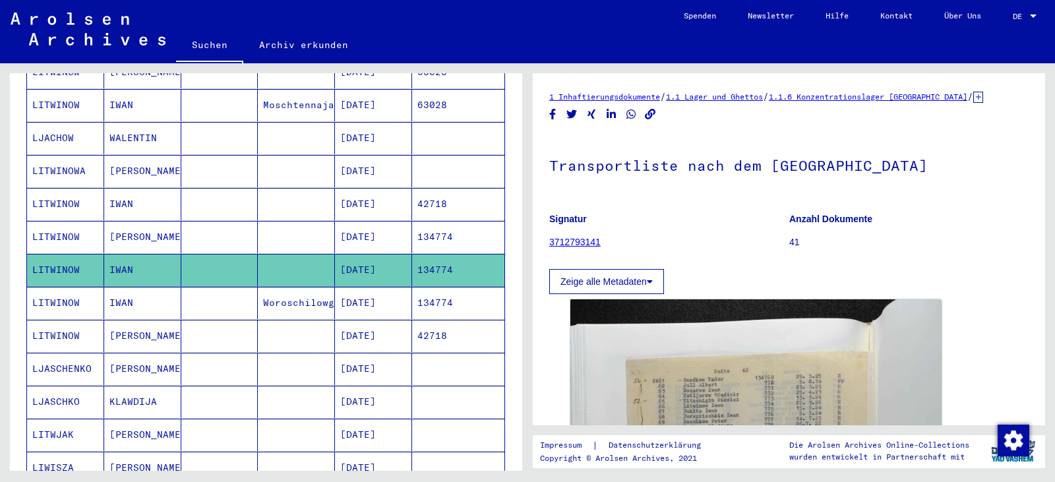
click at [381, 196] on mat-cell "[DATE]" at bounding box center [373, 204] width 77 height 32
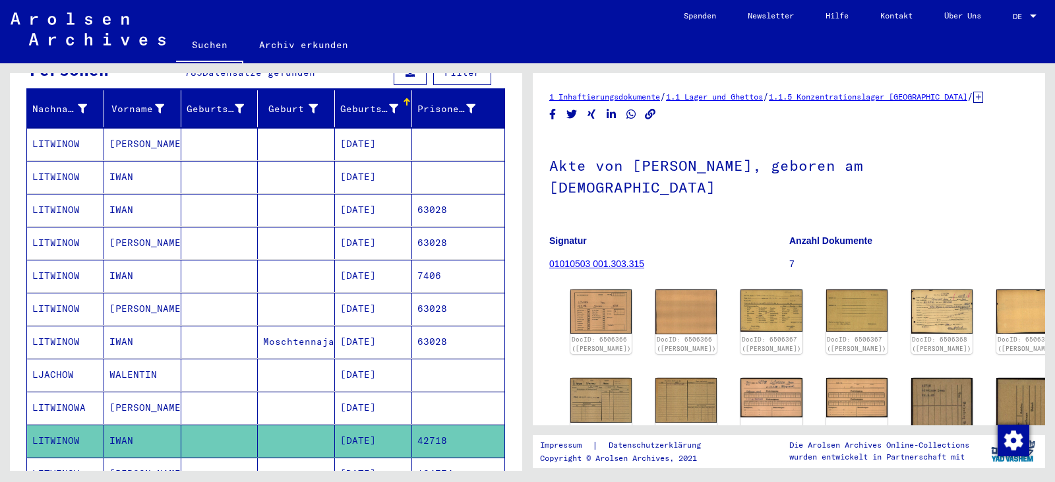
scroll to position [148, 0]
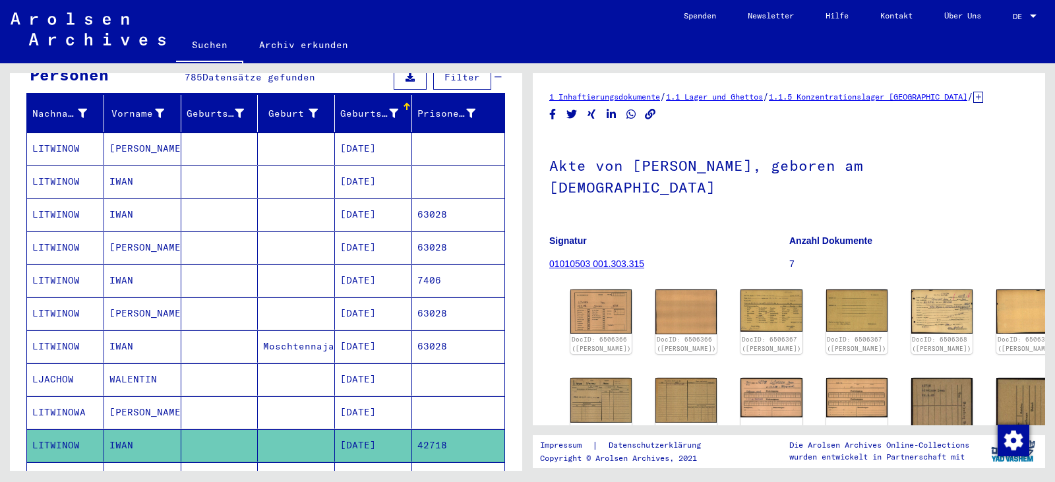
click at [372, 334] on mat-cell "[DATE]" at bounding box center [373, 346] width 77 height 32
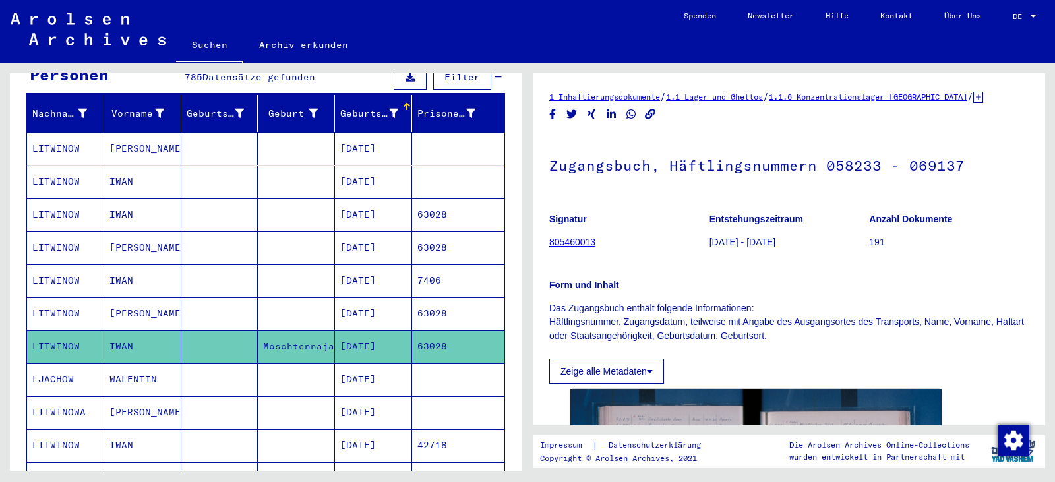
click at [358, 264] on mat-cell "[DATE]" at bounding box center [373, 280] width 77 height 32
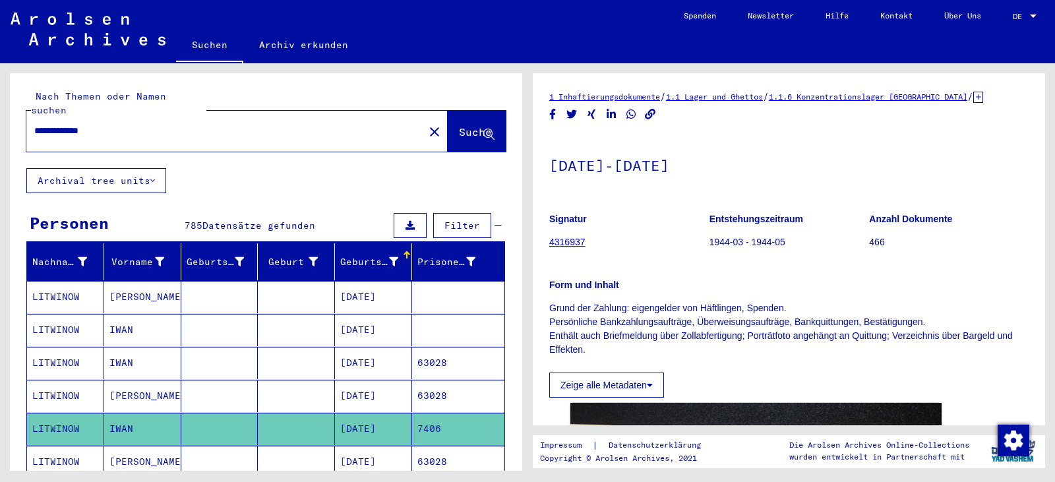
click at [435, 380] on mat-cell "63028" at bounding box center [458, 396] width 92 height 32
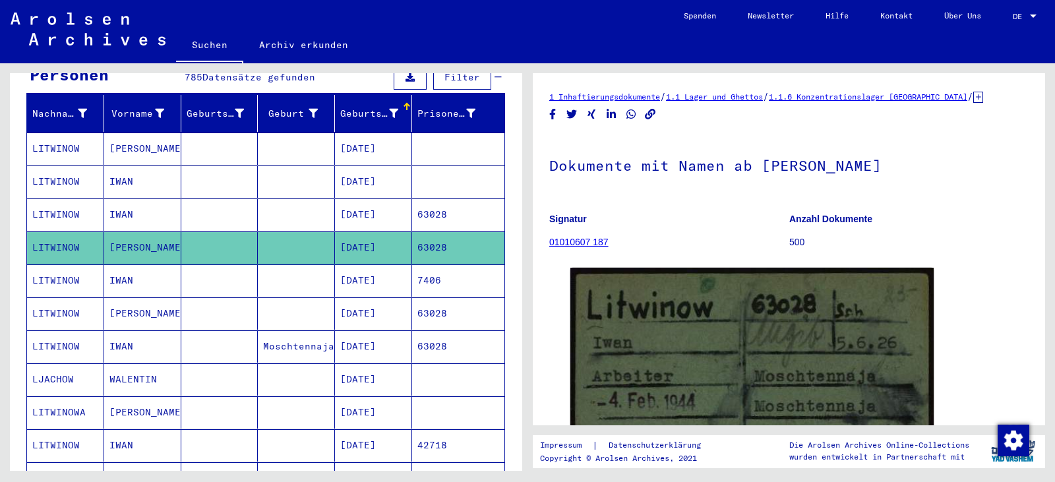
click at [430, 198] on mat-cell "63028" at bounding box center [458, 214] width 92 height 32
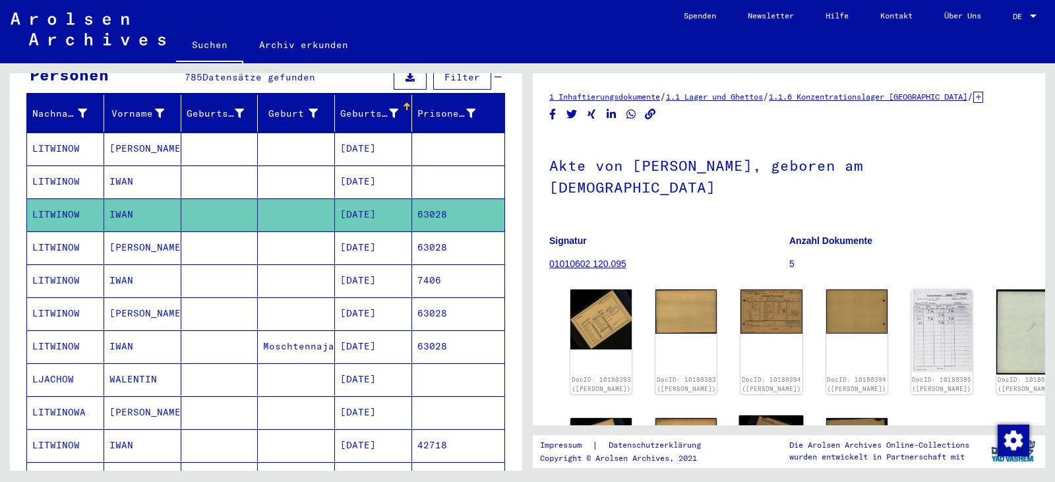
scroll to position [192, 0]
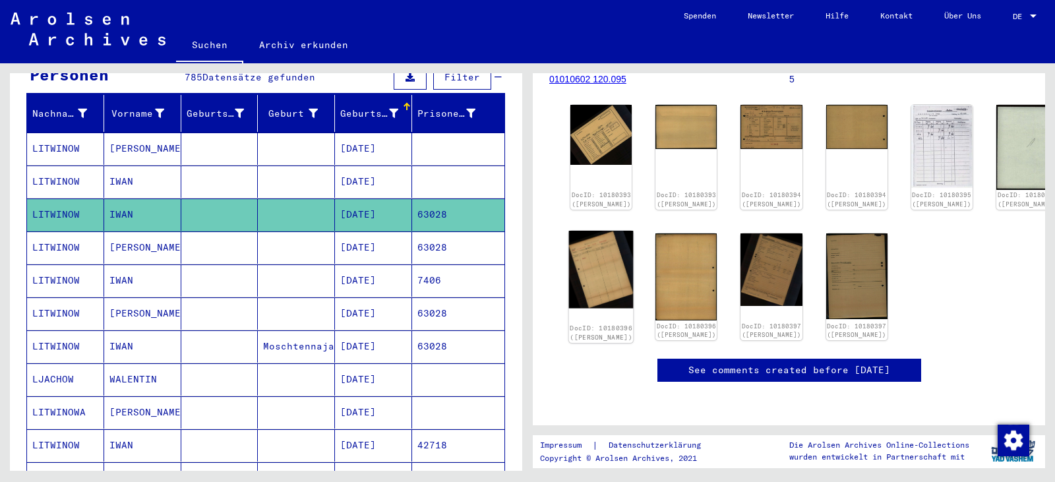
click at [602, 254] on img at bounding box center [601, 270] width 65 height 78
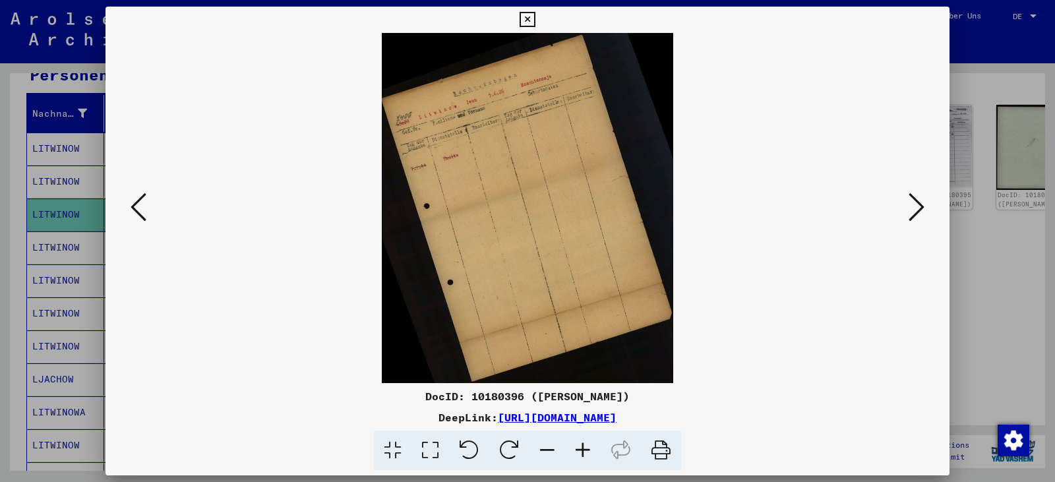
click at [913, 212] on icon at bounding box center [916, 207] width 16 height 32
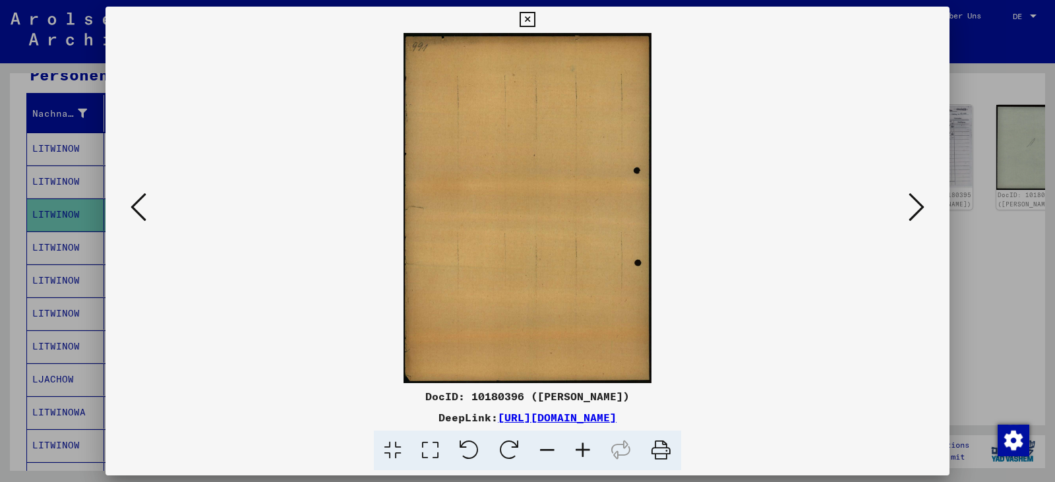
click at [913, 213] on icon at bounding box center [916, 207] width 16 height 32
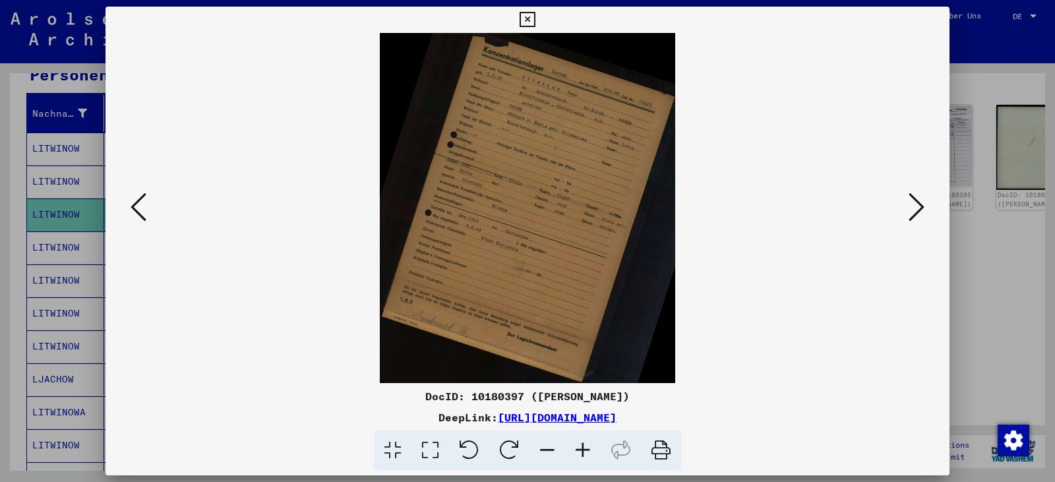
click at [438, 447] on icon at bounding box center [430, 450] width 38 height 40
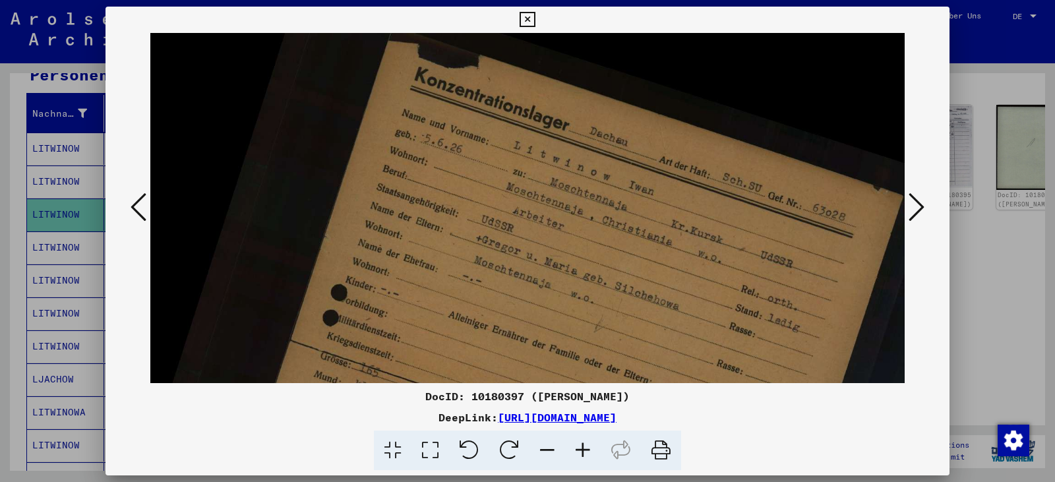
click at [585, 446] on icon at bounding box center [583, 450] width 36 height 40
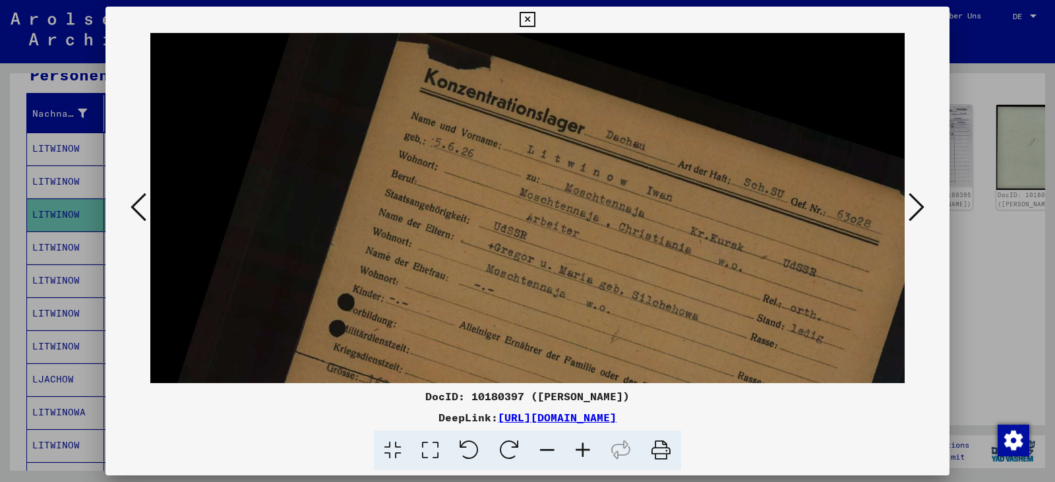
click at [585, 446] on icon at bounding box center [583, 450] width 36 height 40
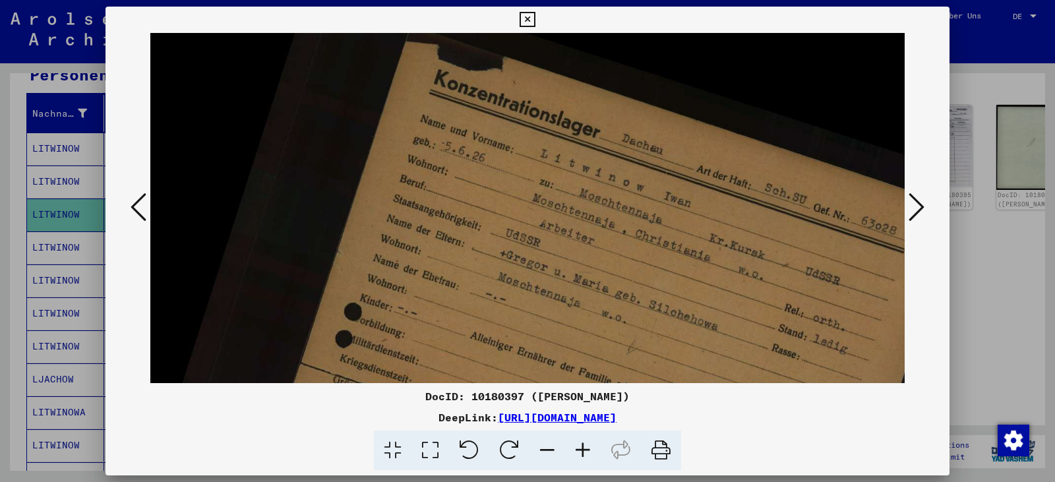
click at [585, 446] on icon at bounding box center [583, 450] width 36 height 40
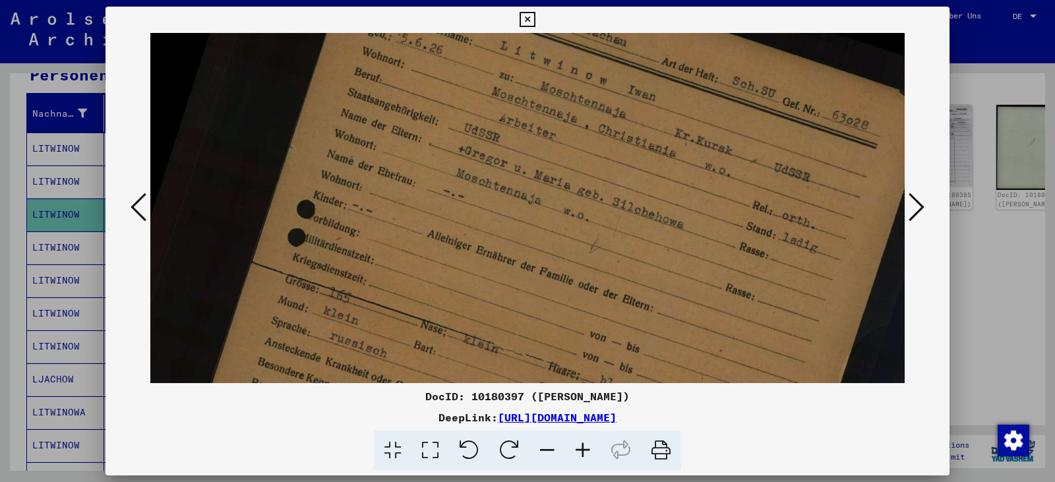
scroll to position [113, 55]
drag, startPoint x: 579, startPoint y: 316, endPoint x: 525, endPoint y: 216, distance: 113.8
click at [525, 216] on img at bounding box center [515, 416] width 838 height 992
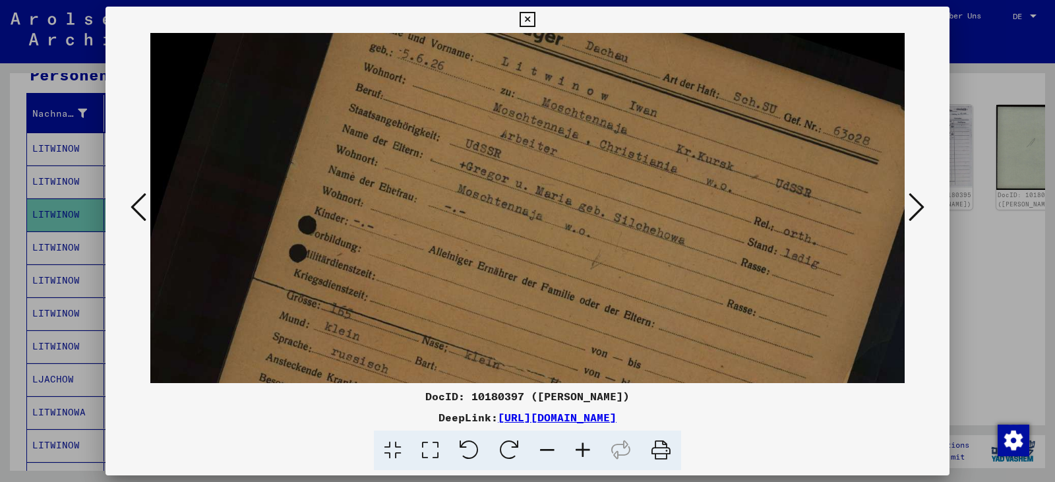
scroll to position [72, 51]
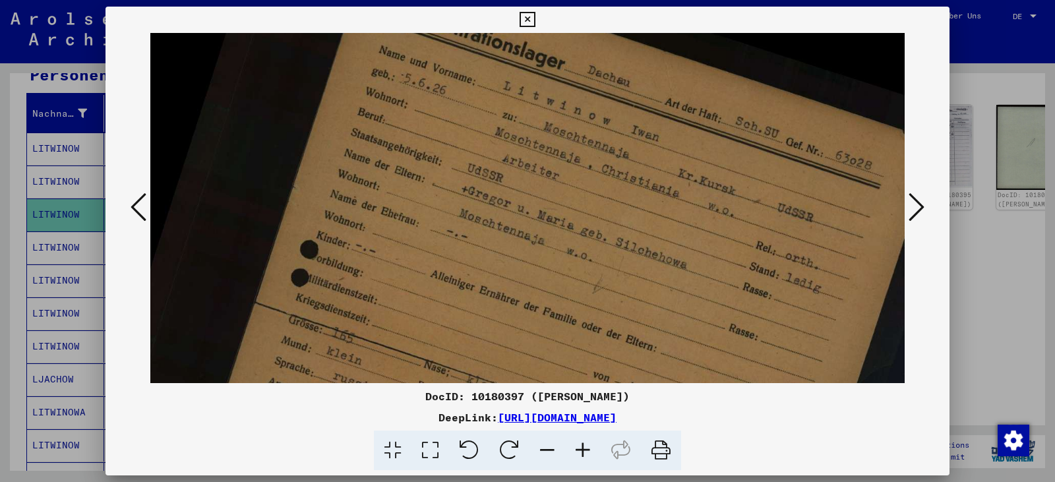
drag, startPoint x: 521, startPoint y: 296, endPoint x: 525, endPoint y: 337, distance: 41.7
click at [525, 337] on img at bounding box center [519, 457] width 838 height 992
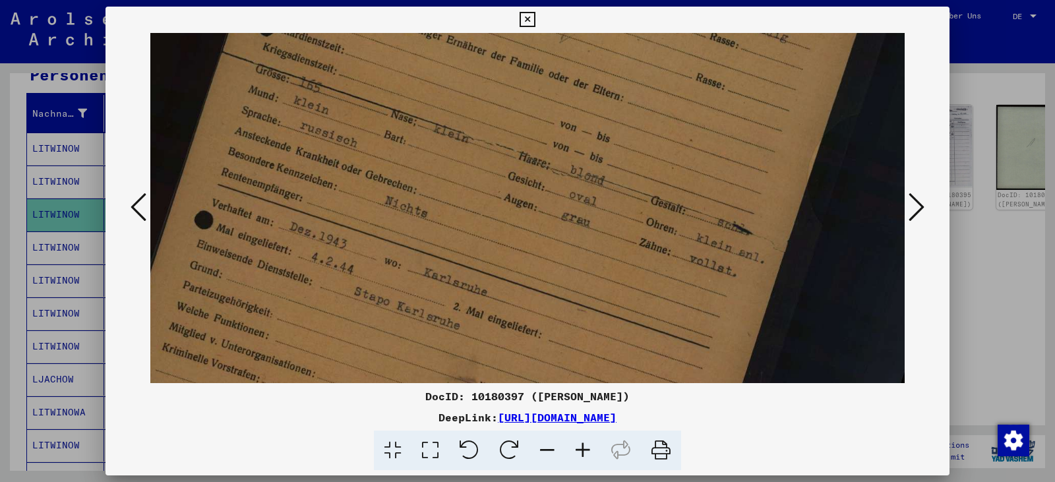
drag, startPoint x: 557, startPoint y: 279, endPoint x: 463, endPoint y: 29, distance: 267.4
click at [463, 29] on div "DocID: 10180397 (IWAN LITWINOW) DeepLink: https://collections.arolsen-archives.…" at bounding box center [527, 239] width 844 height 464
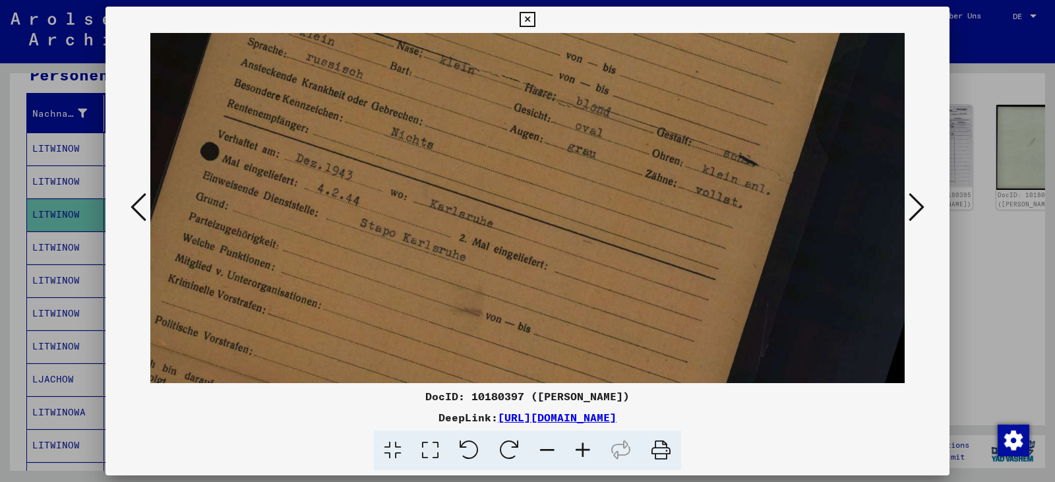
scroll to position [391, 78]
drag, startPoint x: 477, startPoint y: 198, endPoint x: 482, endPoint y: 129, distance: 69.4
click at [482, 129] on img at bounding box center [491, 137] width 838 height 992
click at [527, 24] on icon at bounding box center [526, 20] width 15 height 16
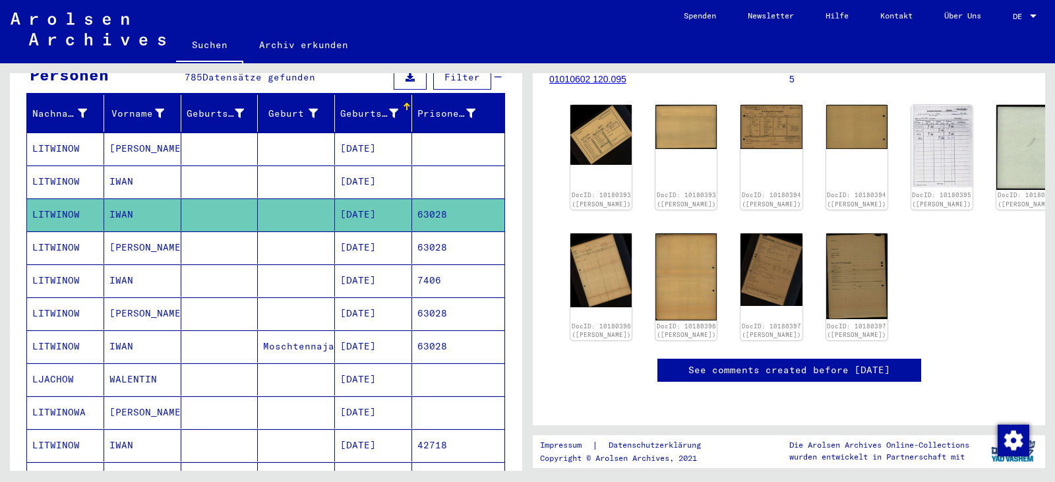
click at [452, 231] on mat-cell "63028" at bounding box center [458, 247] width 92 height 32
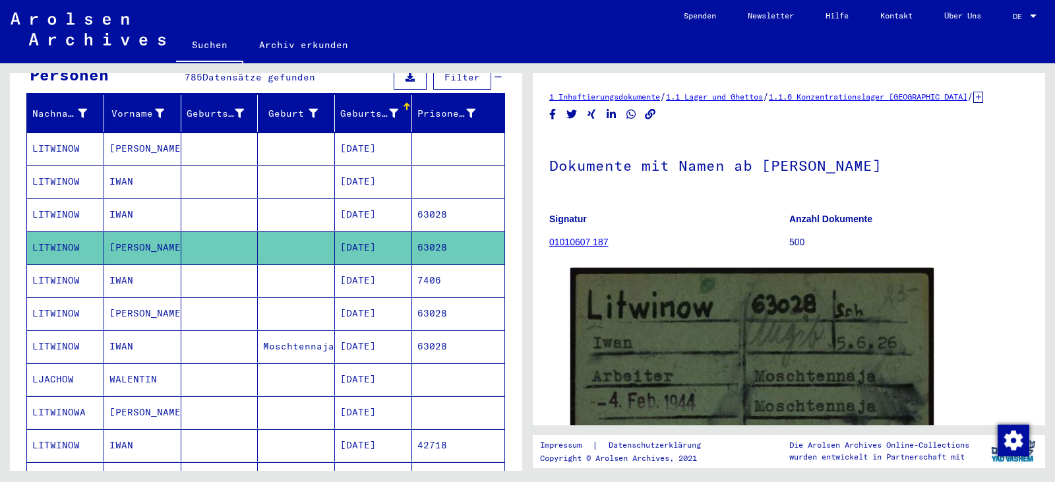
click at [450, 270] on mat-cell "7406" at bounding box center [458, 280] width 92 height 32
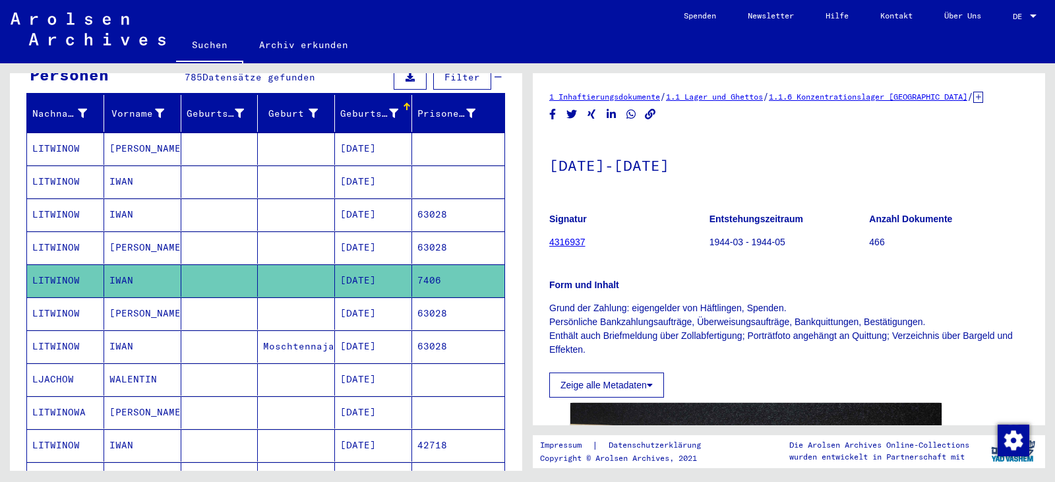
scroll to position [242, 0]
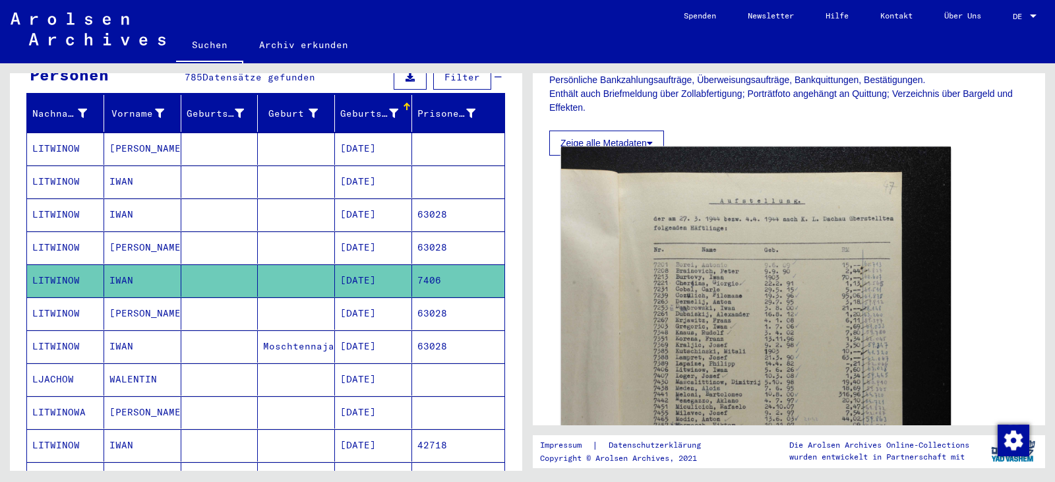
click at [651, 308] on img at bounding box center [756, 439] width 390 height 585
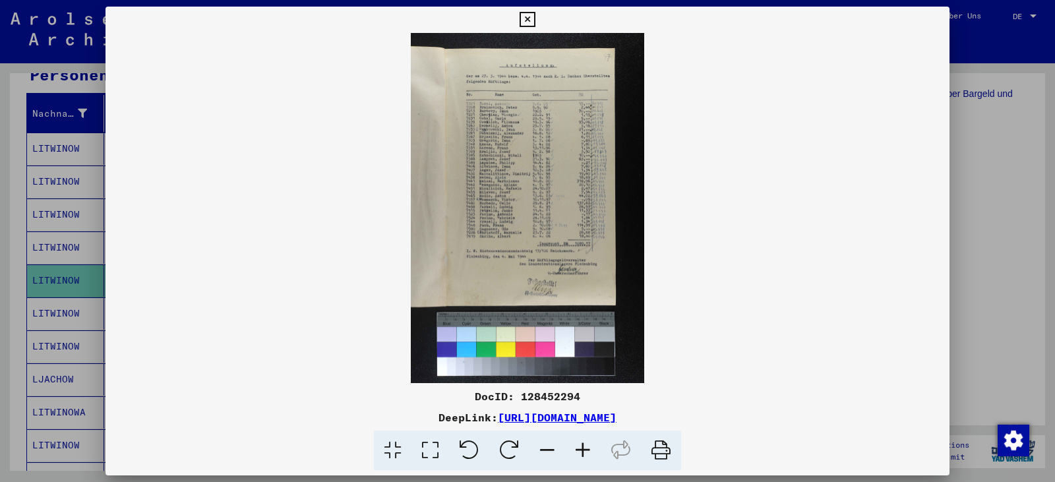
click at [437, 447] on icon at bounding box center [430, 450] width 38 height 40
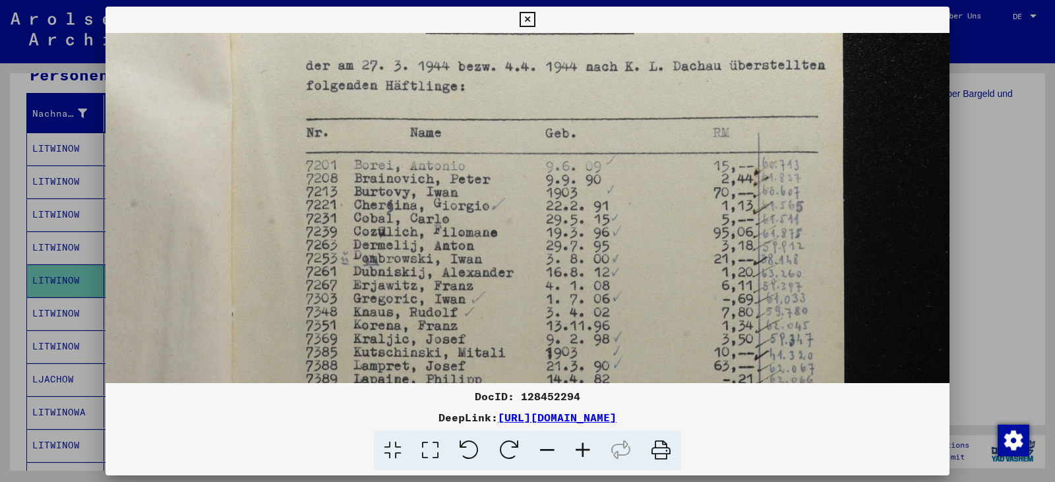
scroll to position [0, 0]
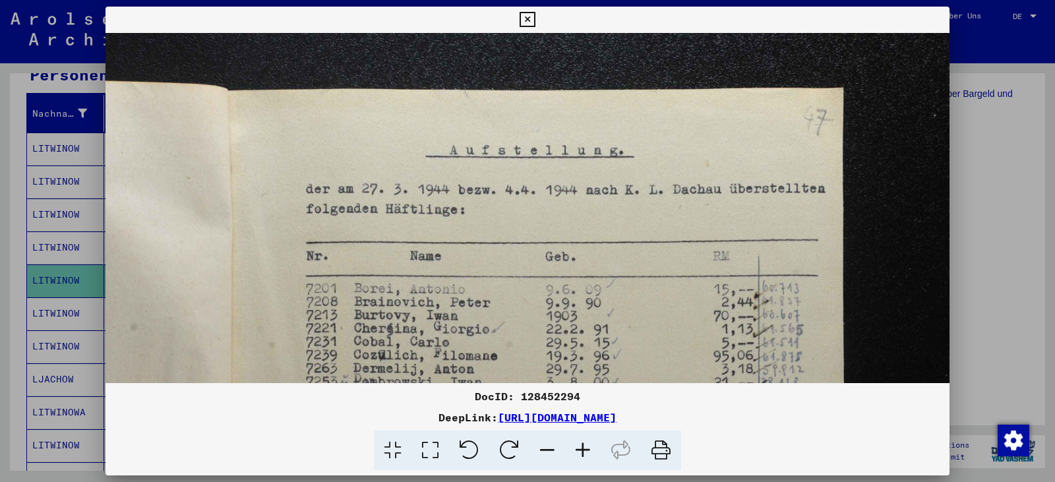
drag, startPoint x: 412, startPoint y: 347, endPoint x: 372, endPoint y: 299, distance: 62.3
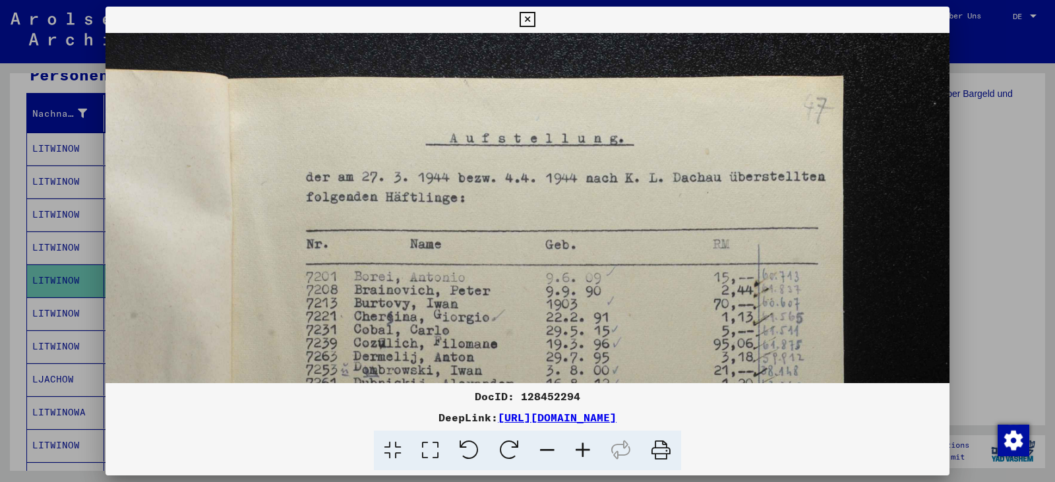
click at [530, 20] on icon at bounding box center [526, 20] width 15 height 16
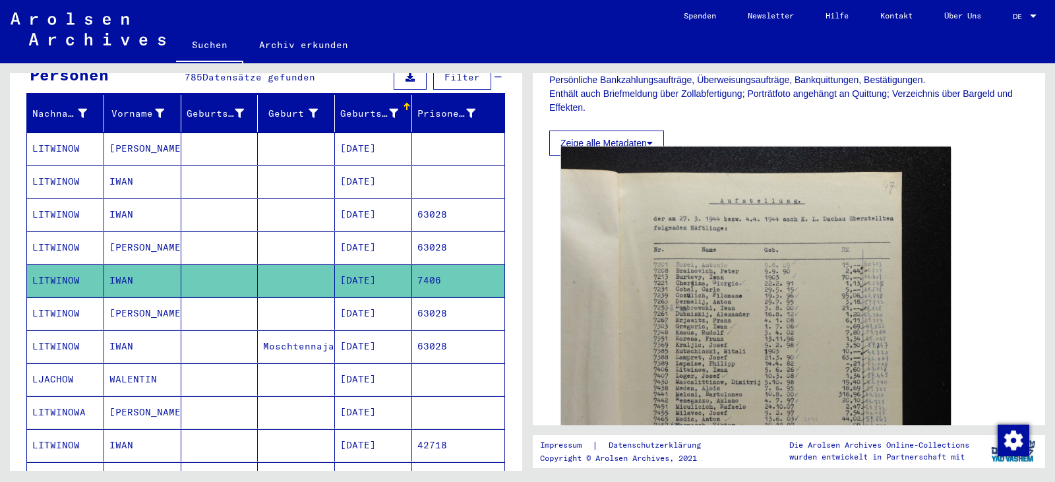
scroll to position [0, 0]
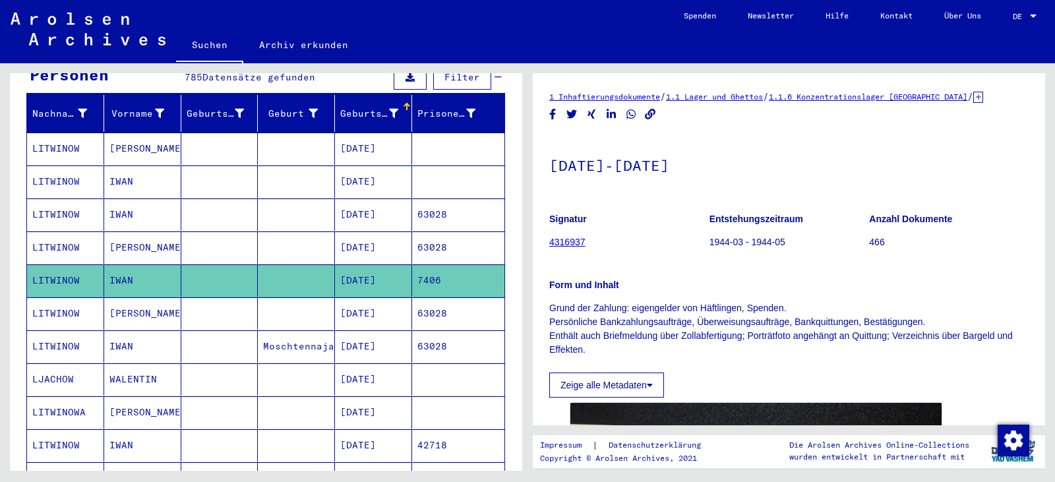
click at [427, 297] on mat-cell "63028" at bounding box center [458, 313] width 92 height 32
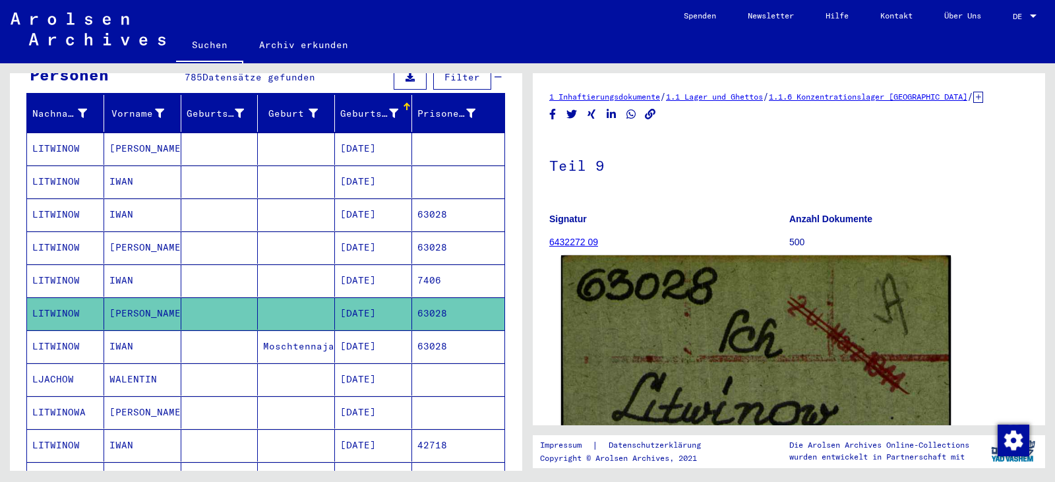
scroll to position [242, 0]
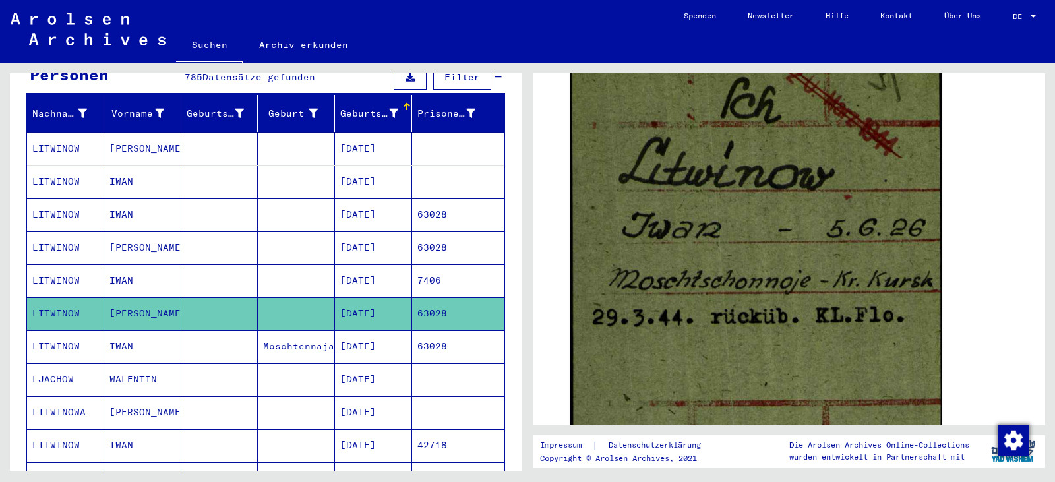
click at [432, 264] on mat-cell "7406" at bounding box center [458, 280] width 92 height 32
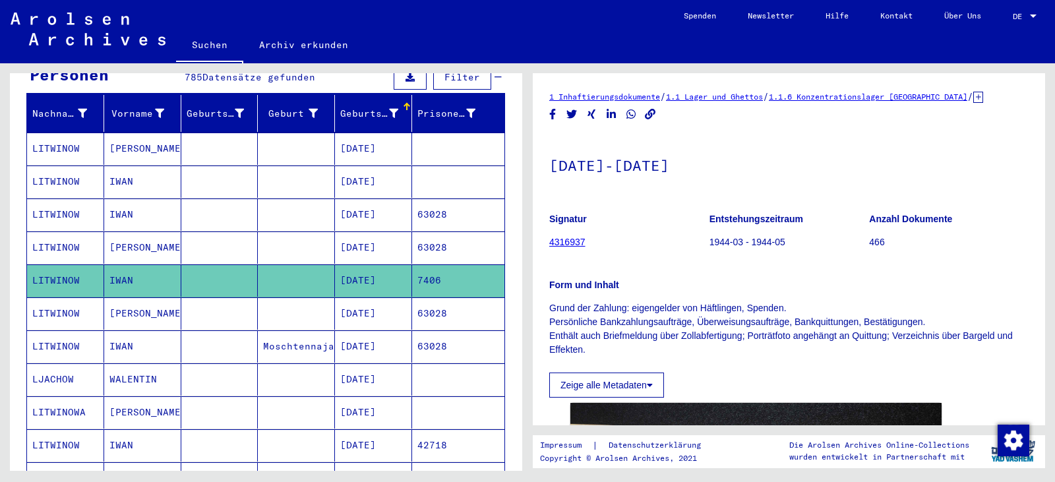
click at [979, 99] on icon at bounding box center [978, 97] width 10 height 11
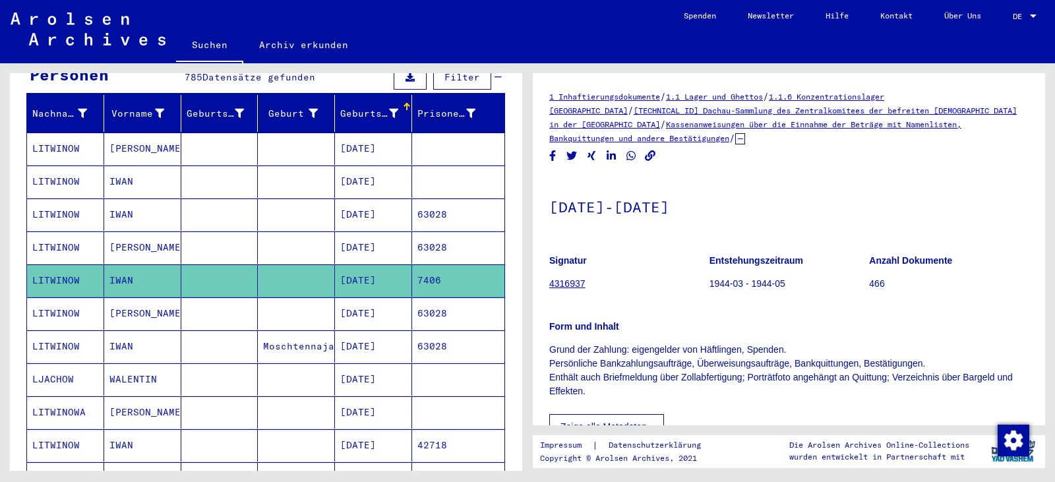
click at [438, 330] on mat-cell "63028" at bounding box center [458, 346] width 92 height 32
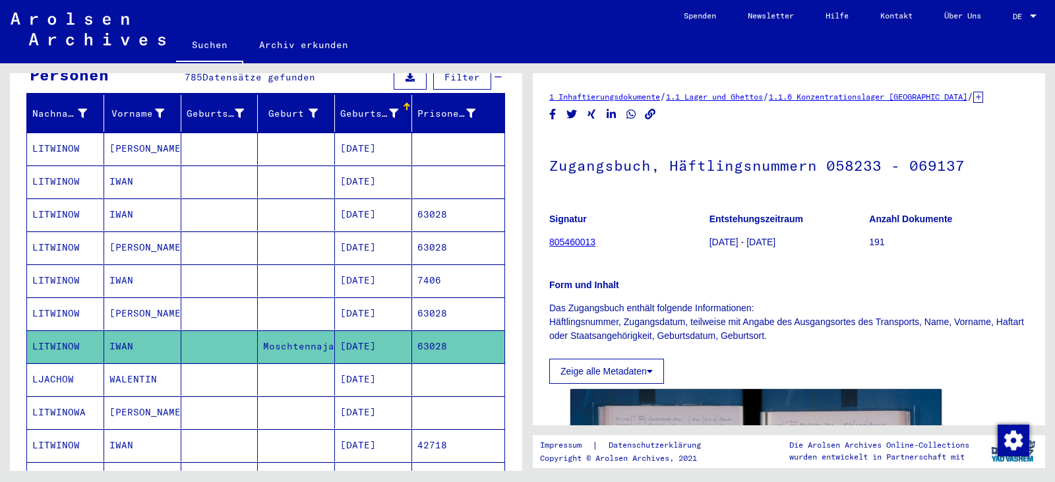
click at [382, 363] on mat-cell "[DATE]" at bounding box center [373, 379] width 77 height 32
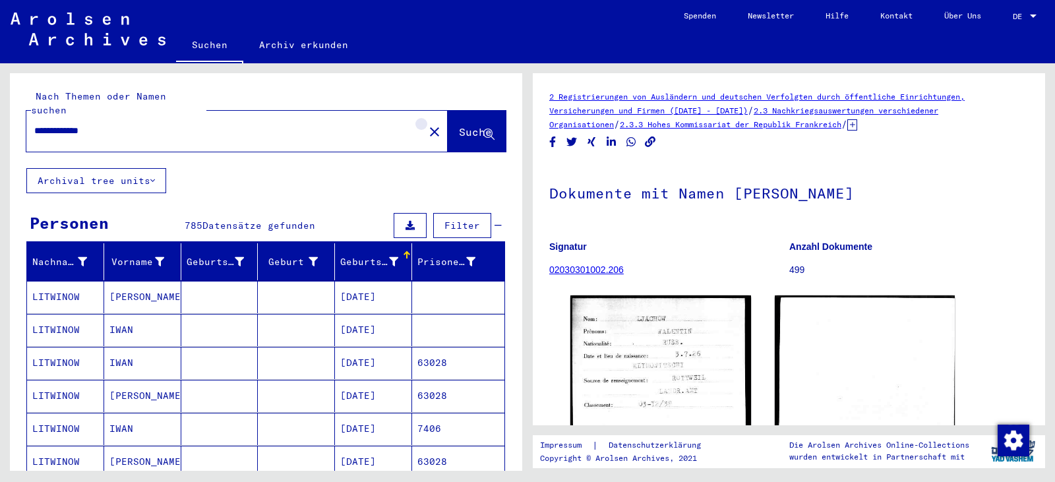
drag, startPoint x: 407, startPoint y: 117, endPoint x: 303, endPoint y: 111, distance: 104.3
click at [426, 124] on mat-icon "close" at bounding box center [434, 132] width 16 height 16
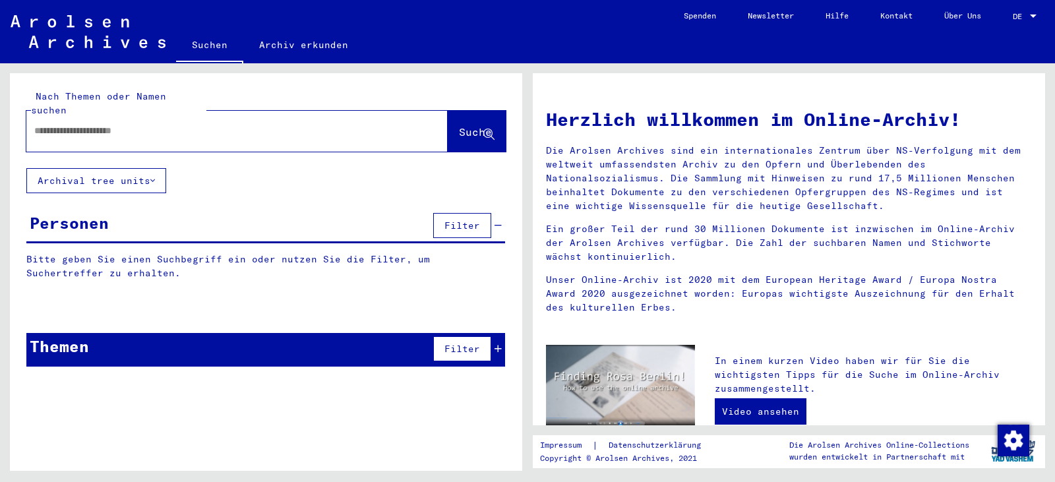
click at [235, 124] on input "text" at bounding box center [221, 131] width 374 height 14
paste input "********"
type input "********"
click at [452, 111] on button "Suche" at bounding box center [477, 131] width 58 height 41
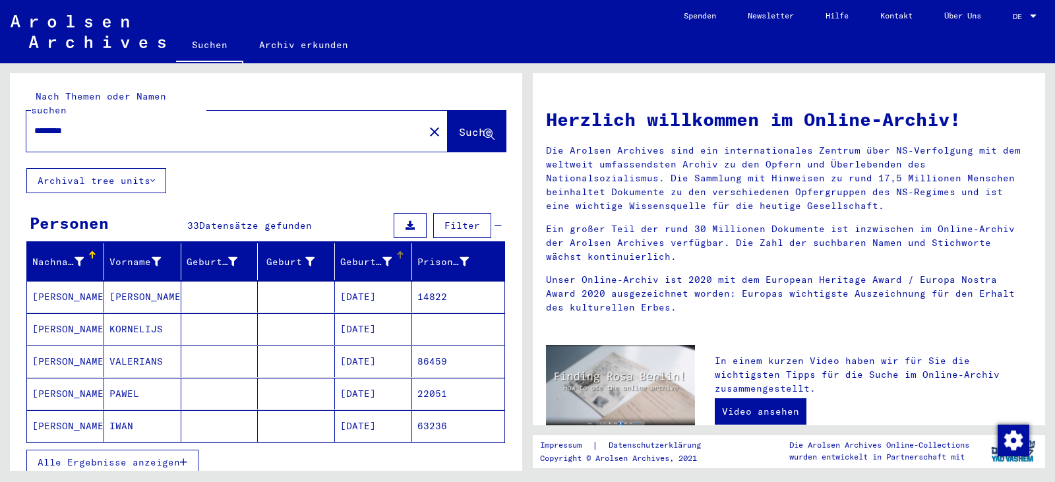
click at [359, 257] on div "Geburtsdatum" at bounding box center [375, 261] width 71 height 21
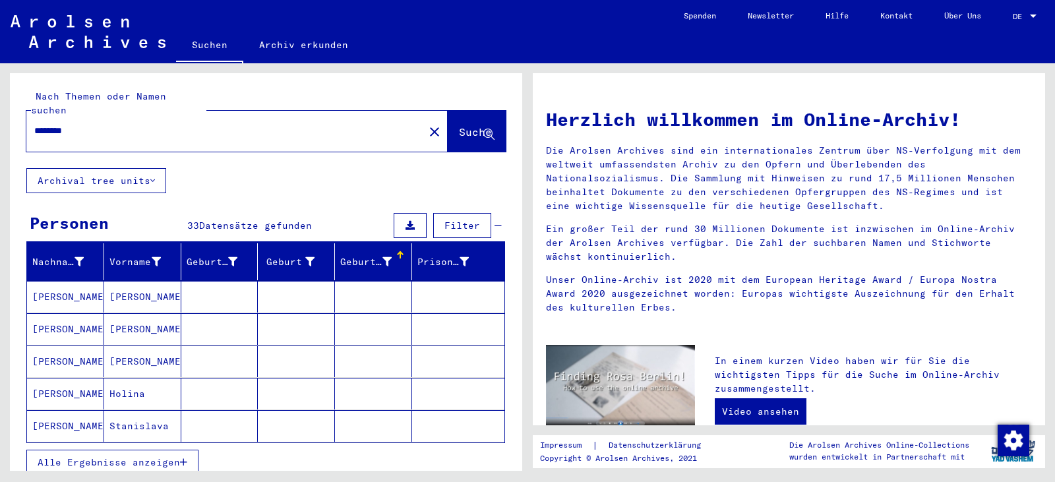
drag, startPoint x: 141, startPoint y: 449, endPoint x: 233, endPoint y: 415, distance: 97.8
click at [141, 456] on span "Alle Ergebnisse anzeigen" at bounding box center [109, 462] width 142 height 12
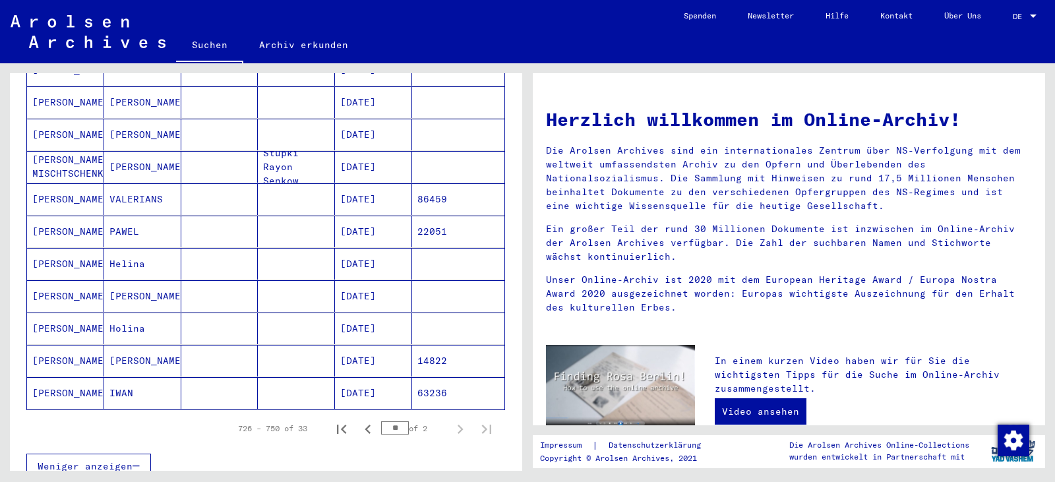
scroll to position [725, 0]
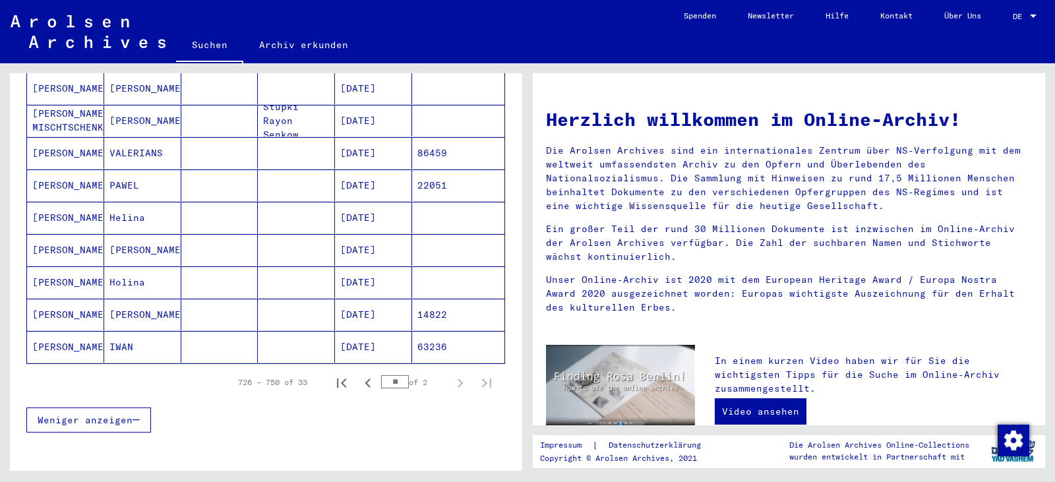
click at [357, 303] on mat-cell "11/10/1926" at bounding box center [373, 315] width 77 height 32
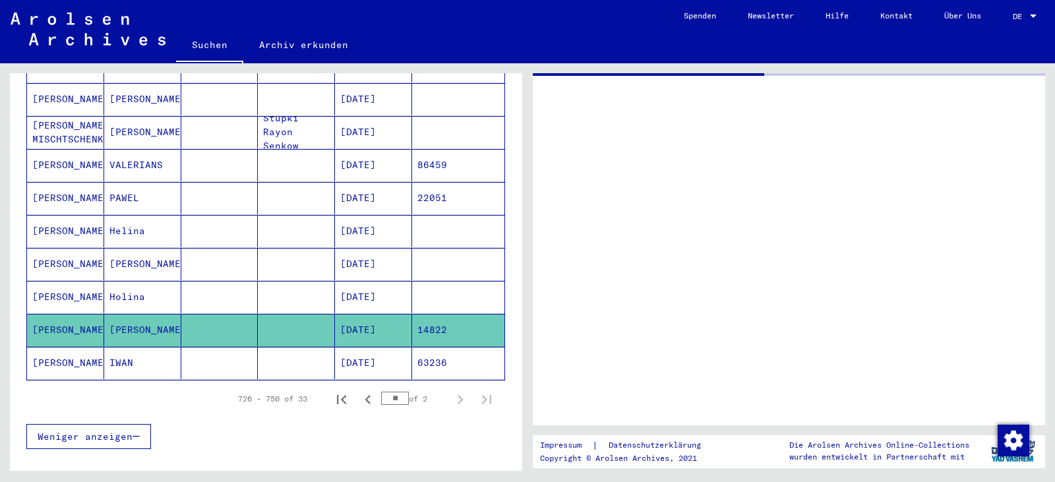
scroll to position [736, 0]
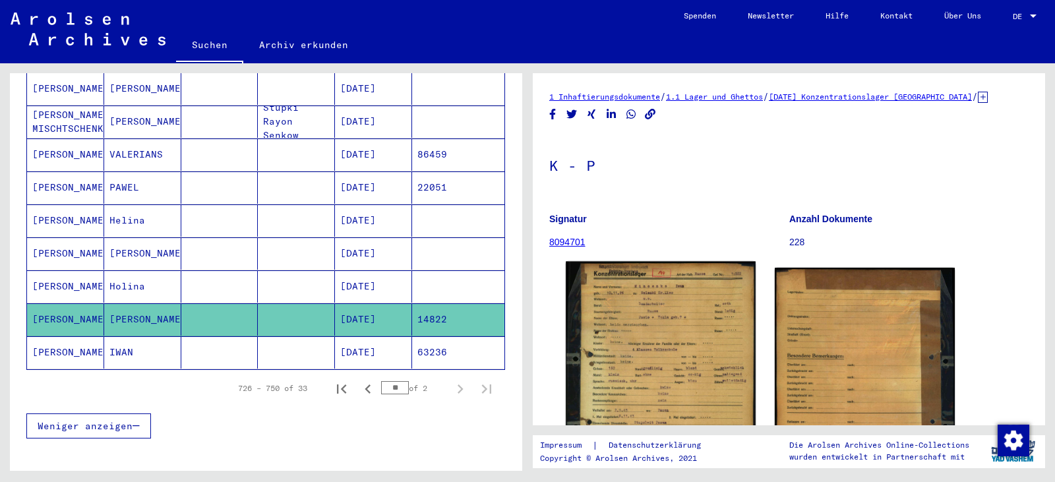
click at [652, 355] on img at bounding box center [659, 389] width 189 height 254
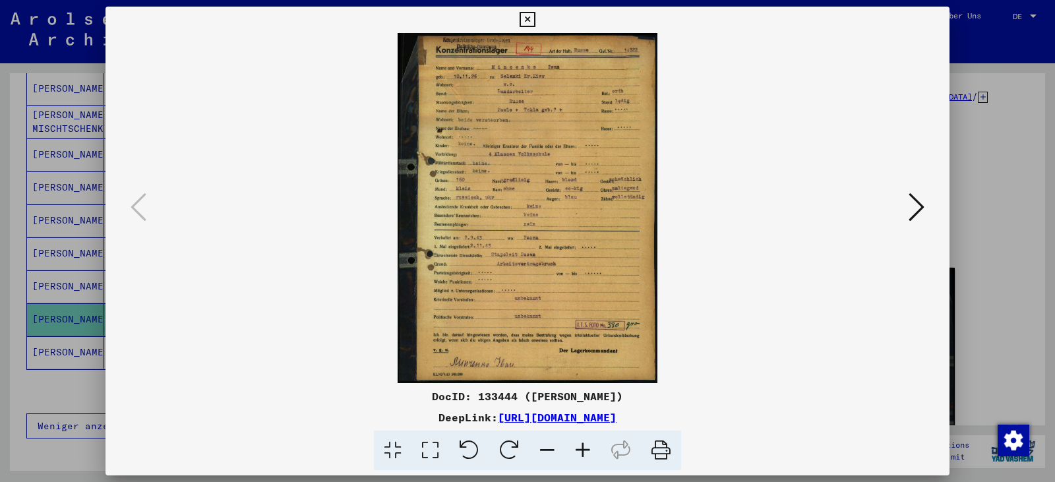
click at [429, 452] on icon at bounding box center [430, 450] width 38 height 40
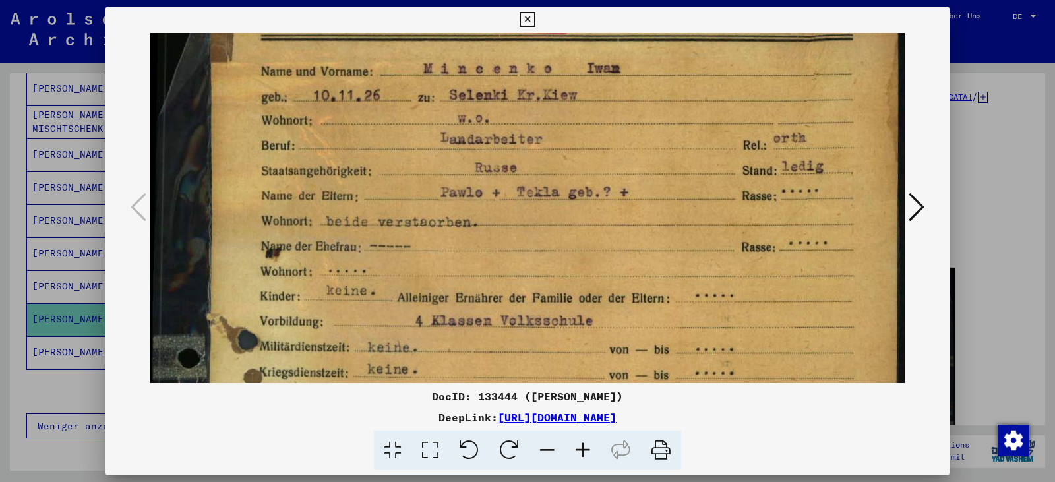
scroll to position [68, 0]
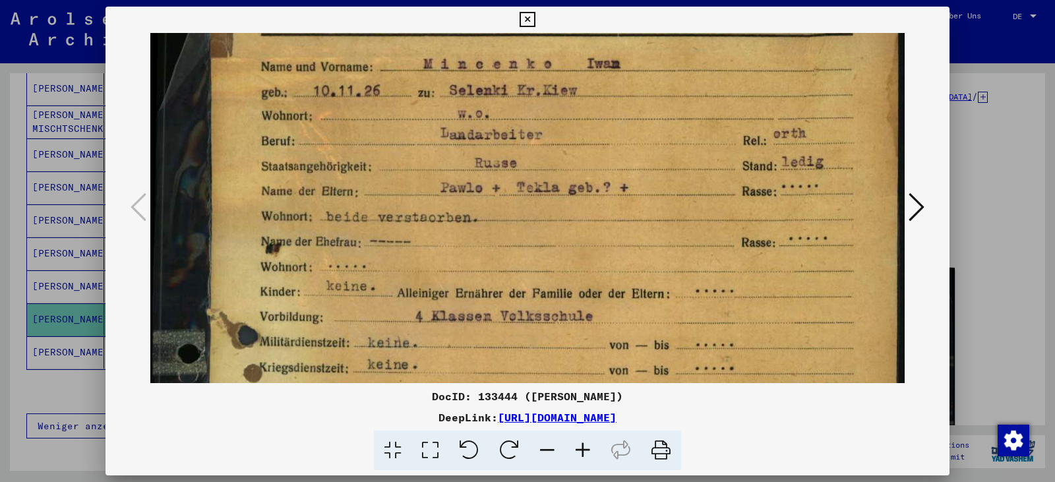
drag, startPoint x: 444, startPoint y: 337, endPoint x: 451, endPoint y: 284, distance: 53.2
click at [451, 284] on img at bounding box center [527, 472] width 754 height 1014
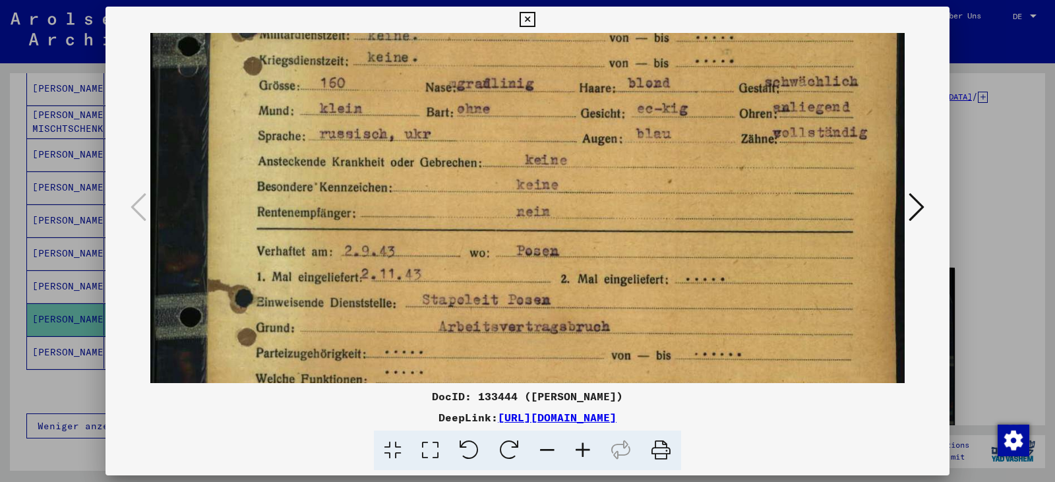
drag, startPoint x: 595, startPoint y: 310, endPoint x: 606, endPoint y: 3, distance: 307.3
click at [606, 3] on div "DocID: 133444 (Iwan MINCENKO) DeepLink: https://collections.arolsen-archives.or…" at bounding box center [527, 241] width 1055 height 482
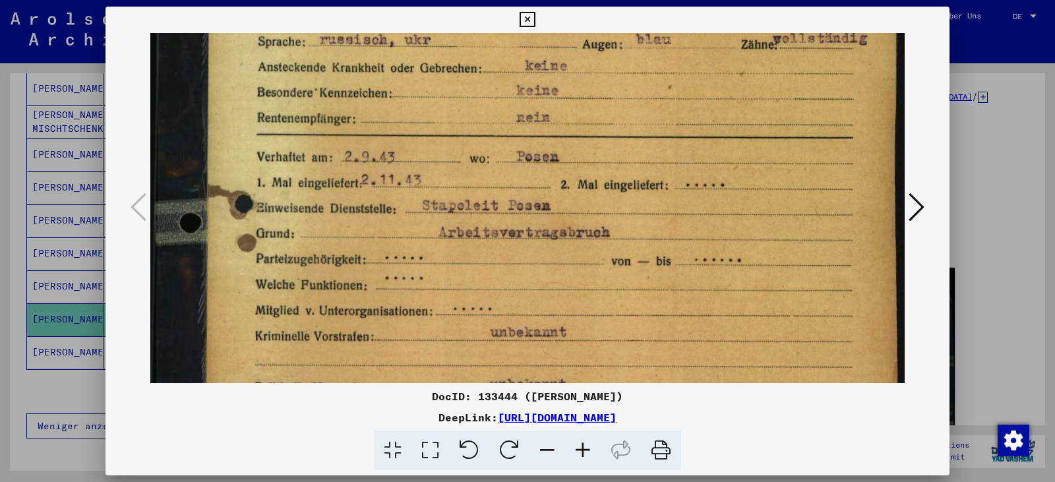
scroll to position [470, 0]
drag, startPoint x: 598, startPoint y: 192, endPoint x: 565, endPoint y: 97, distance: 100.5
click at [565, 97] on img at bounding box center [527, 70] width 754 height 1014
click at [528, 16] on icon at bounding box center [526, 20] width 15 height 16
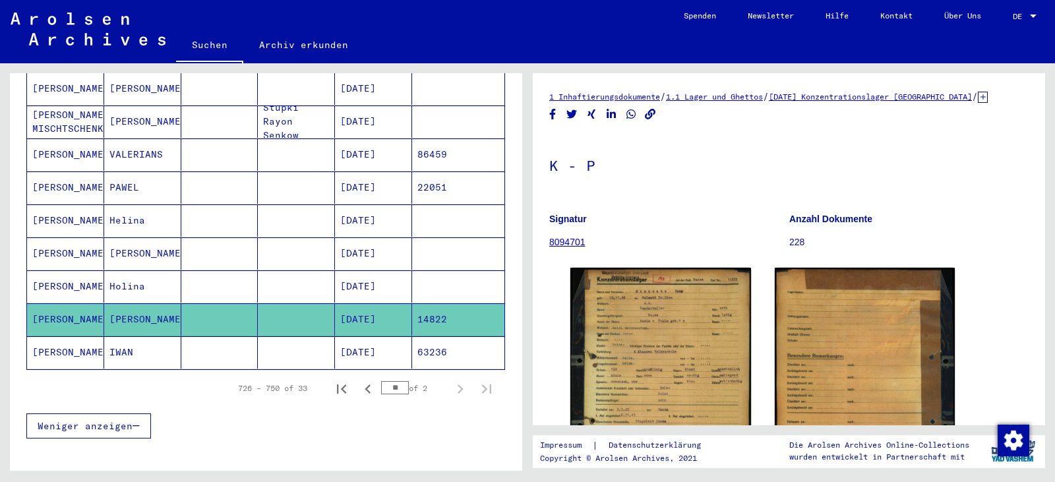
click at [433, 339] on mat-cell "63236" at bounding box center [458, 352] width 92 height 32
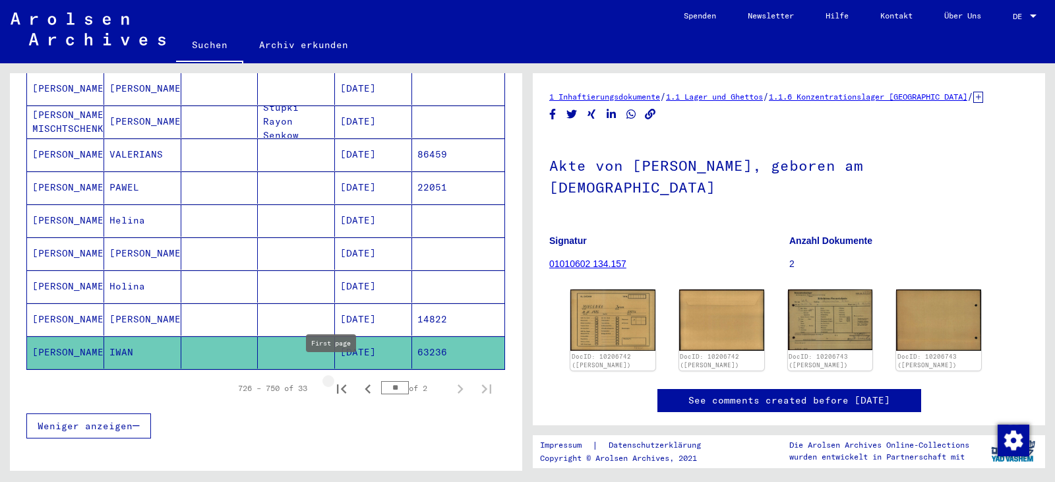
click at [337, 384] on icon "First page" at bounding box center [341, 388] width 9 height 9
click at [451, 380] on icon "Next page" at bounding box center [460, 389] width 18 height 18
type input "*"
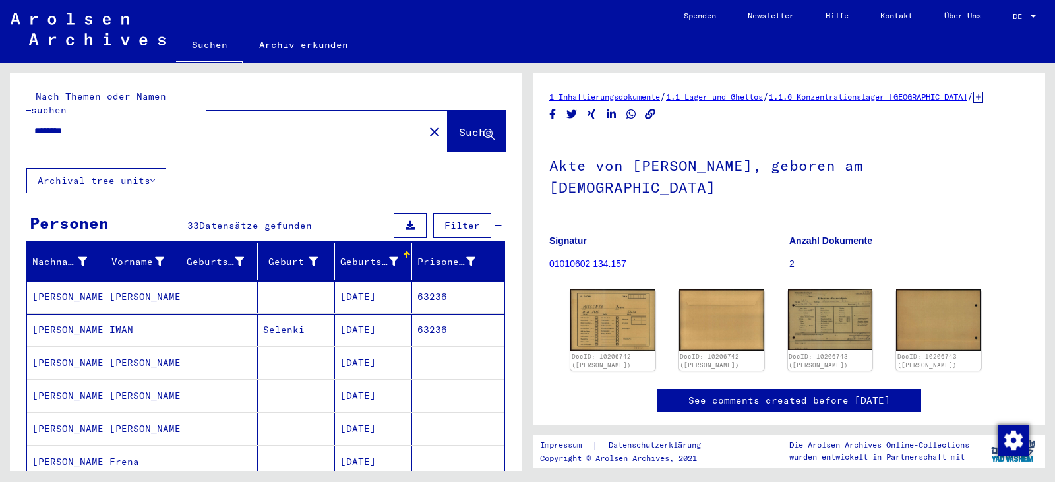
click at [436, 288] on mat-cell "63236" at bounding box center [458, 297] width 92 height 32
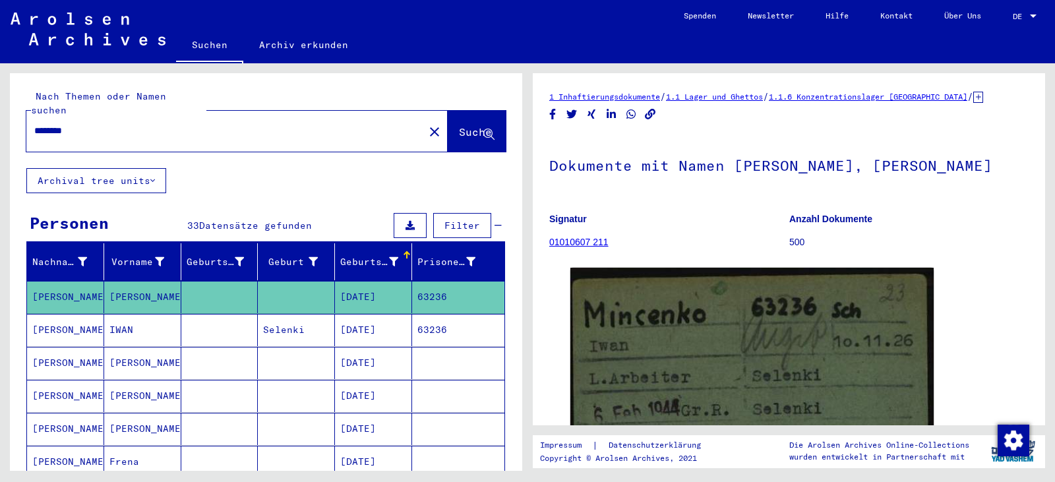
scroll to position [242, 0]
